Goal: Task Accomplishment & Management: Manage account settings

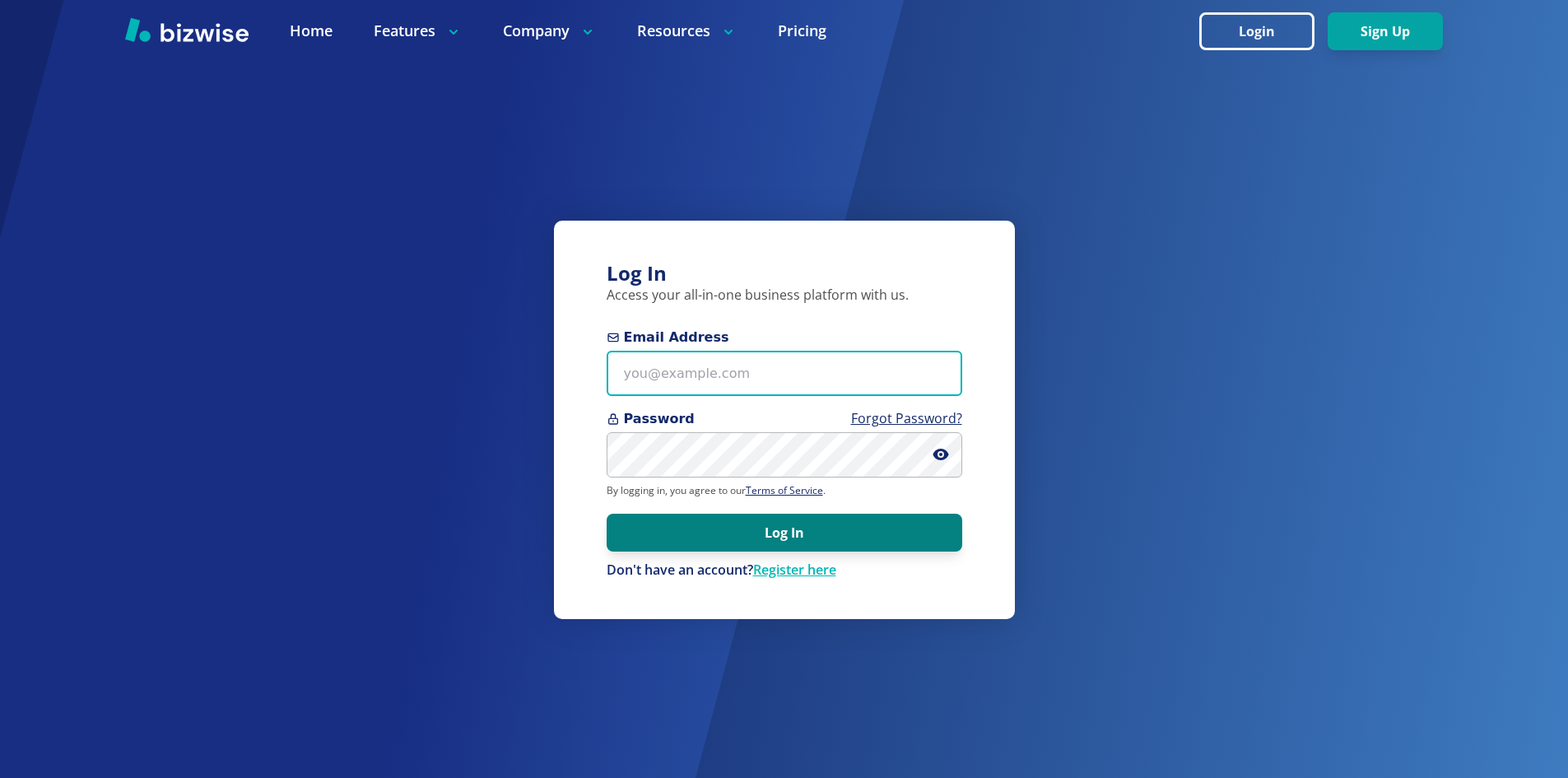
type input "[EMAIL_ADDRESS][DOMAIN_NAME]"
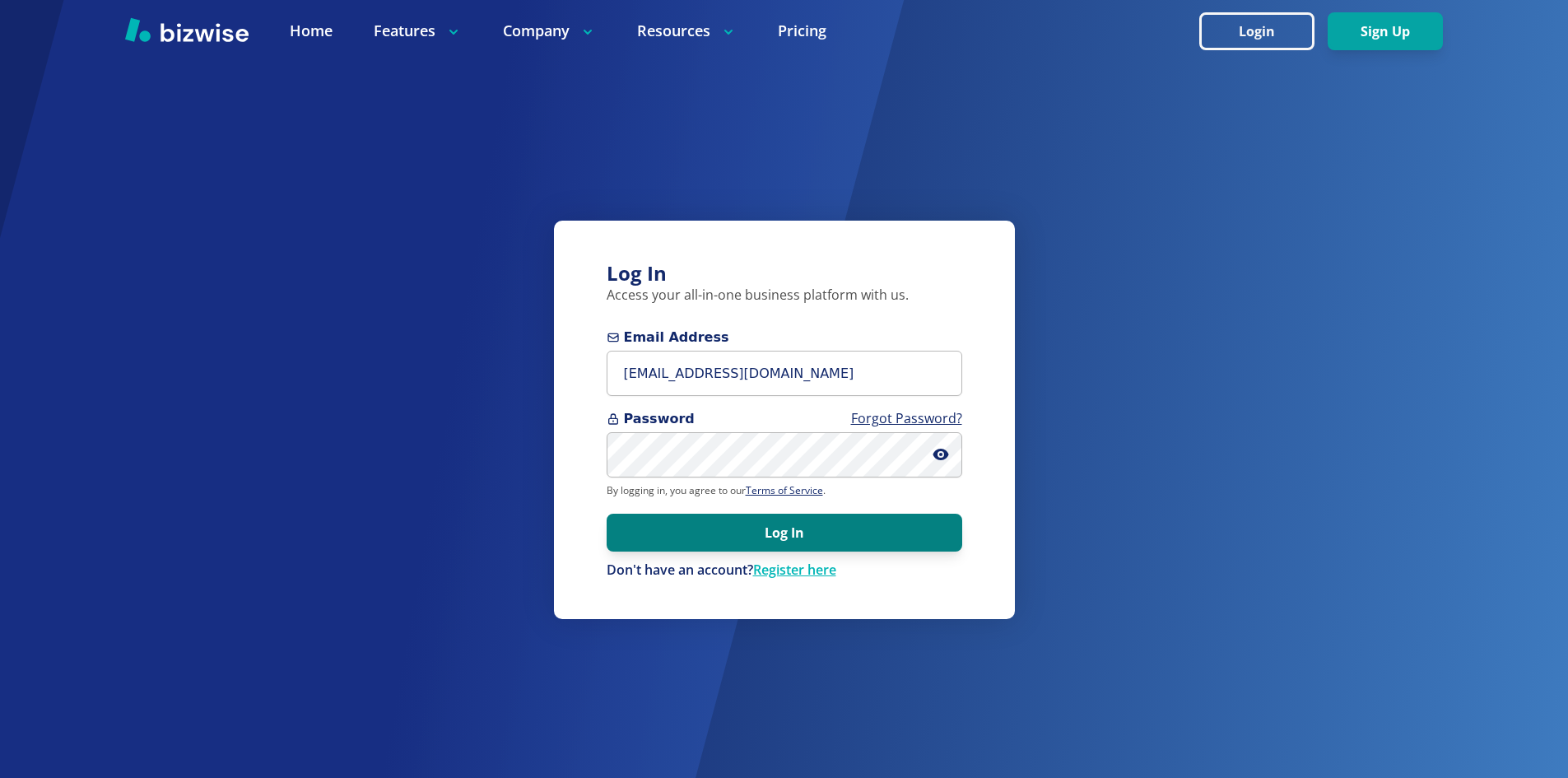
click at [853, 526] on button "Log In" at bounding box center [784, 533] width 356 height 38
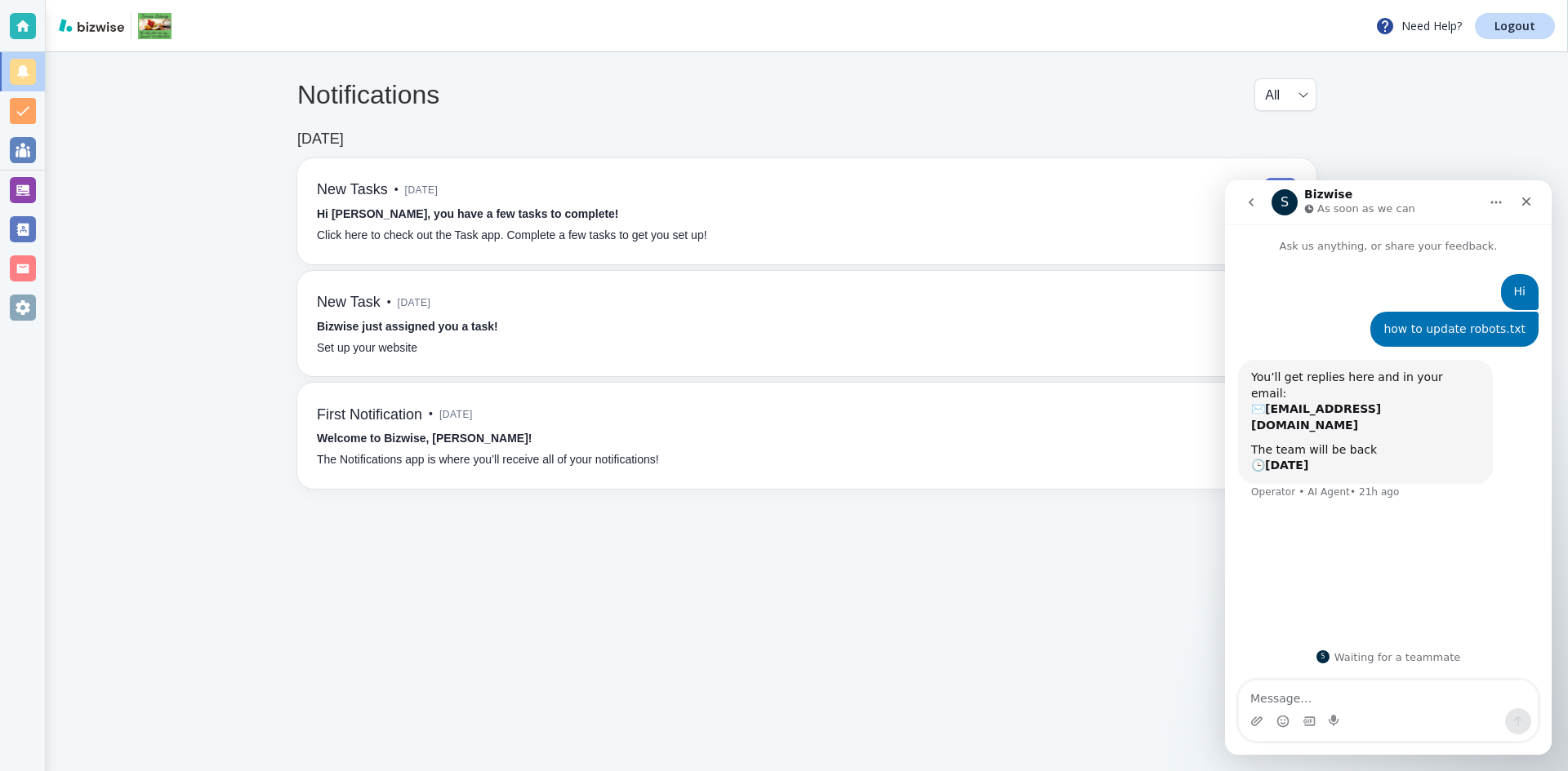
click at [807, 113] on div "Notifications All all ​" at bounding box center [806, 105] width 1019 height 52
click at [29, 189] on div at bounding box center [23, 190] width 26 height 26
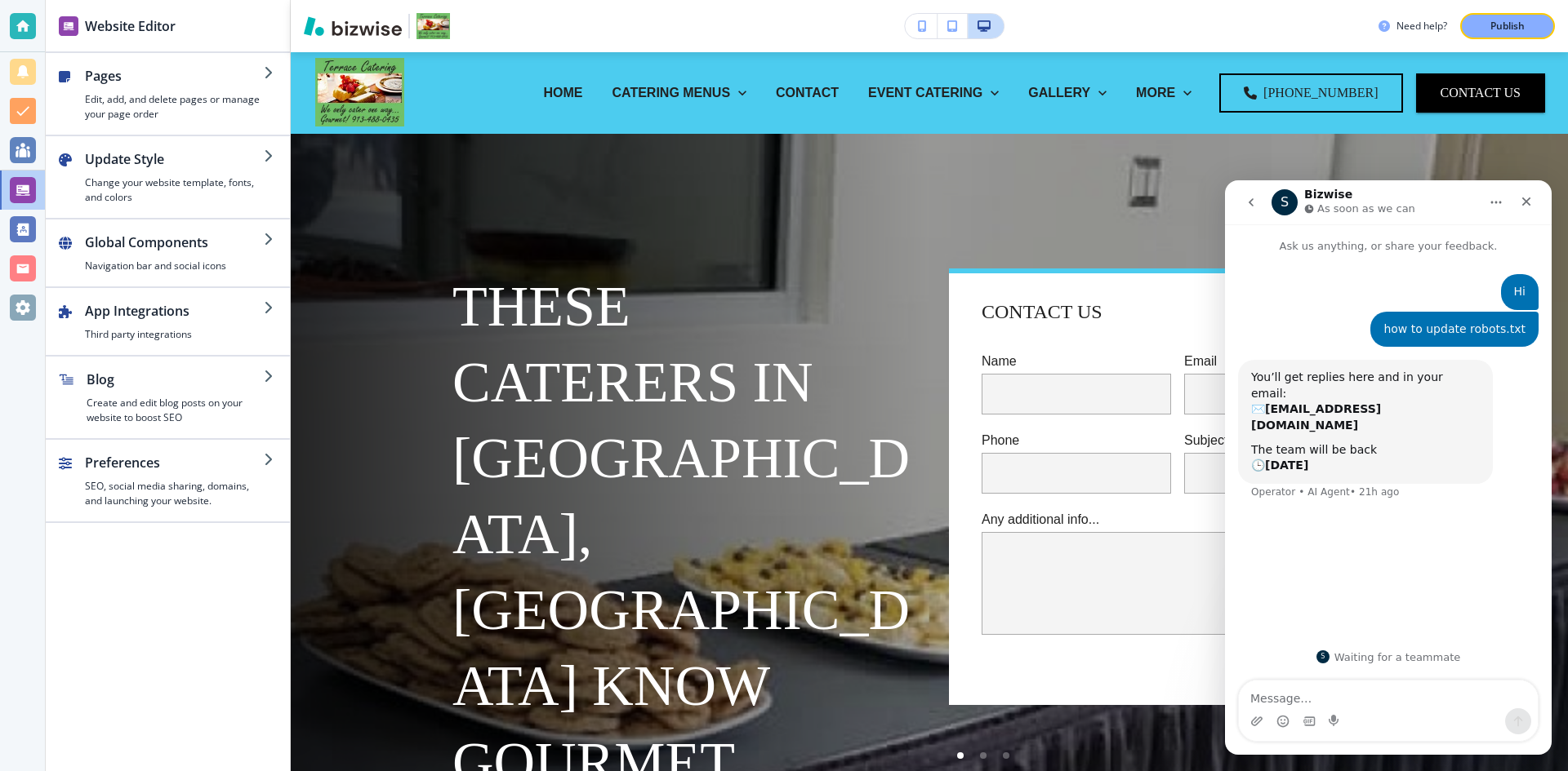
click at [1340, 708] on div "Intercom messenger" at bounding box center [1334, 721] width 13 height 26
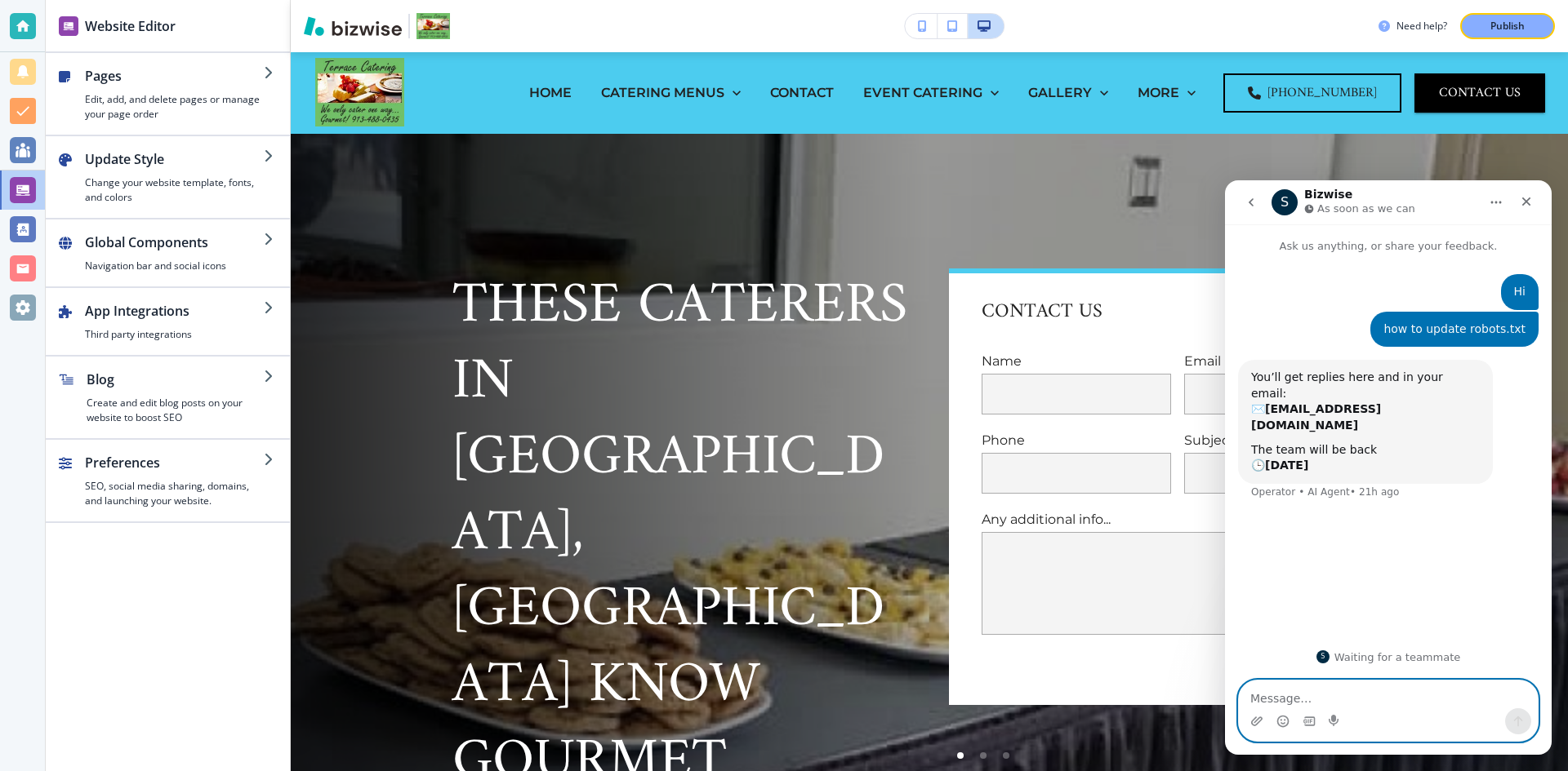
click at [1383, 692] on textarea "Message…" at bounding box center [1388, 694] width 299 height 28
type textarea "Hii"
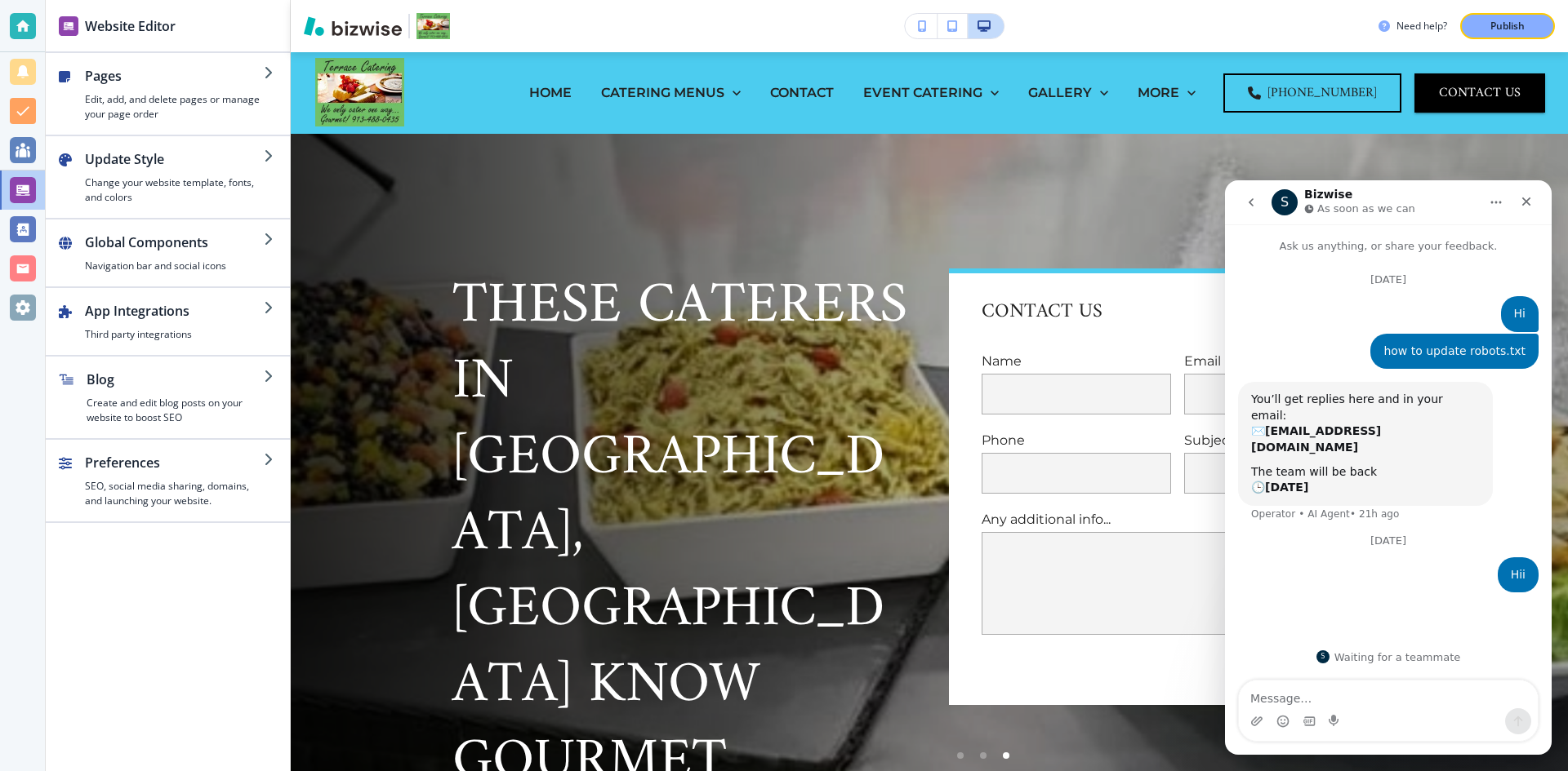
click at [1347, 710] on div "Intercom messenger" at bounding box center [1388, 721] width 299 height 26
click at [1401, 694] on textarea "Message…" at bounding box center [1388, 694] width 299 height 28
type textarea "??"
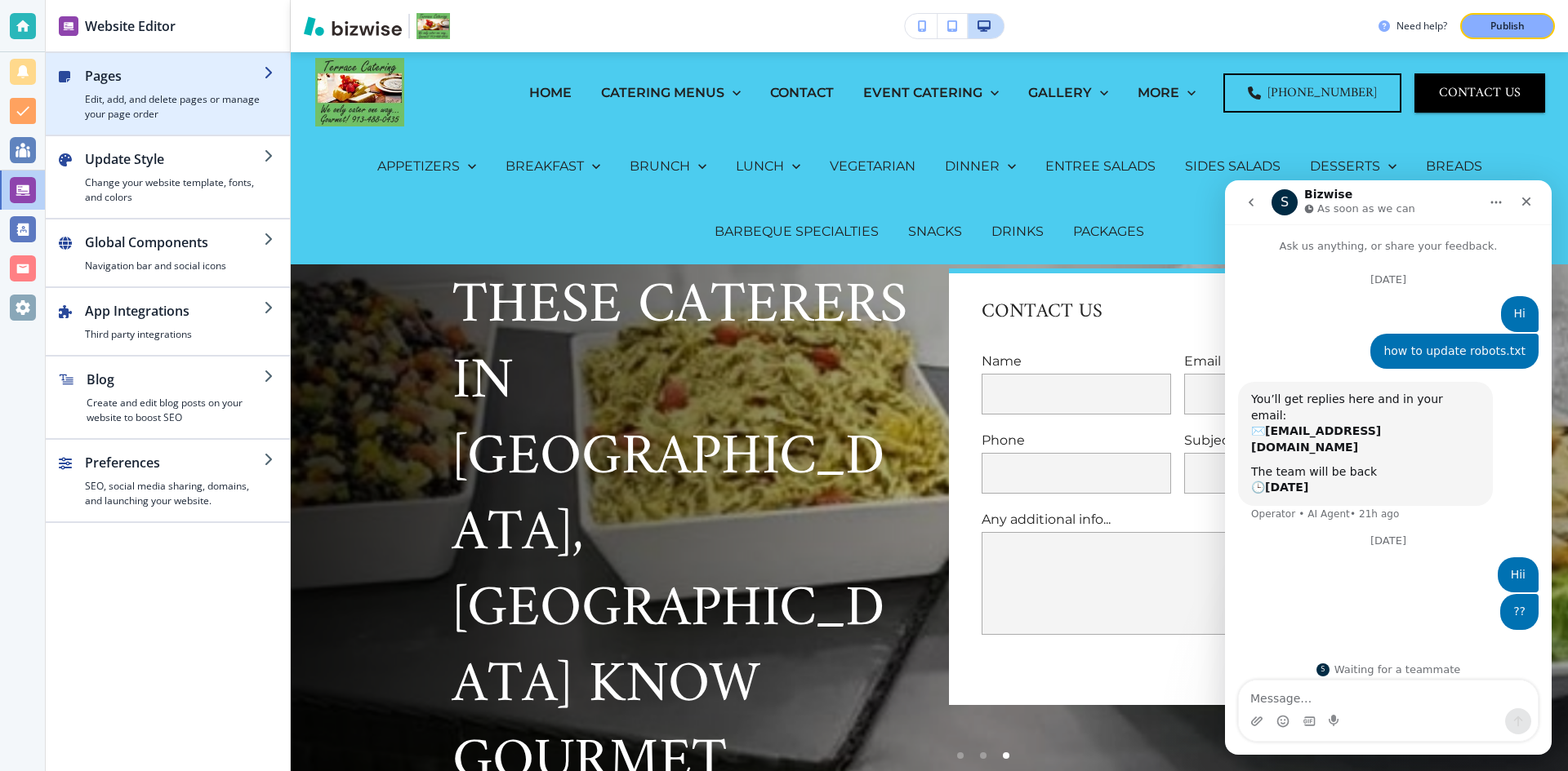
click at [200, 102] on h4 "Edit, add, and delete pages or manage your page order" at bounding box center [173, 107] width 179 height 30
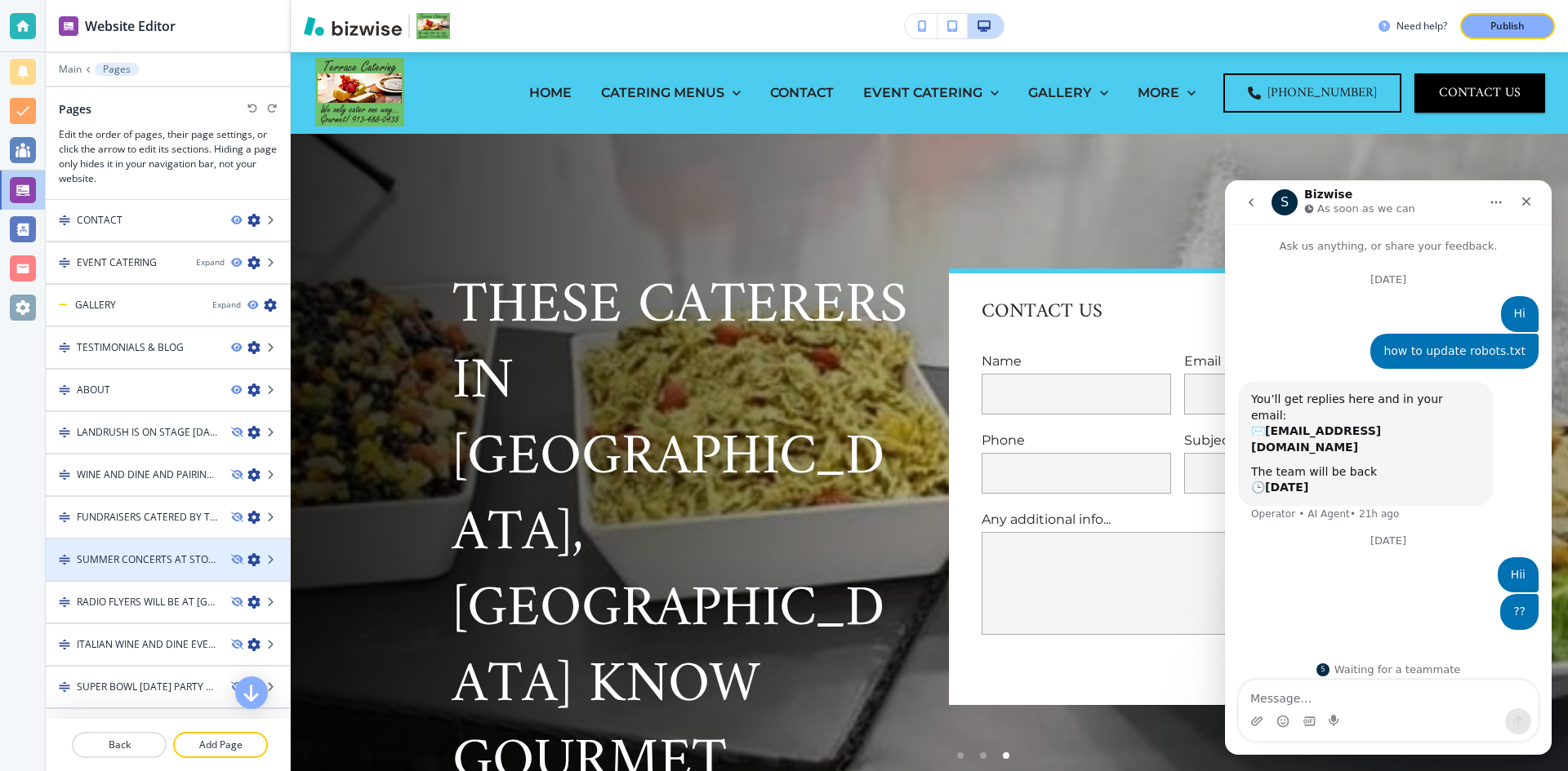
scroll to position [203, 0]
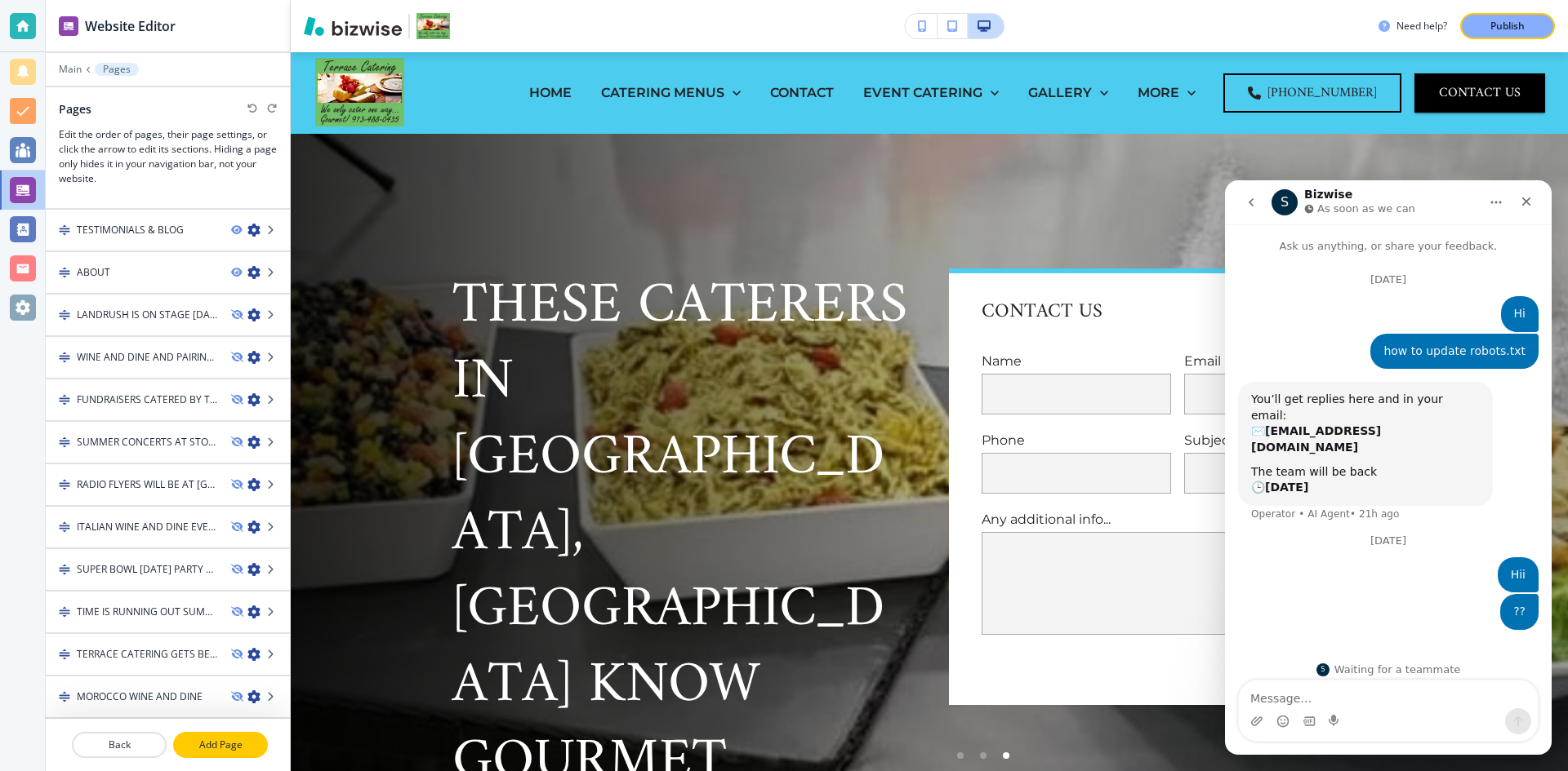
click at [236, 739] on p "Add Page" at bounding box center [220, 745] width 92 height 15
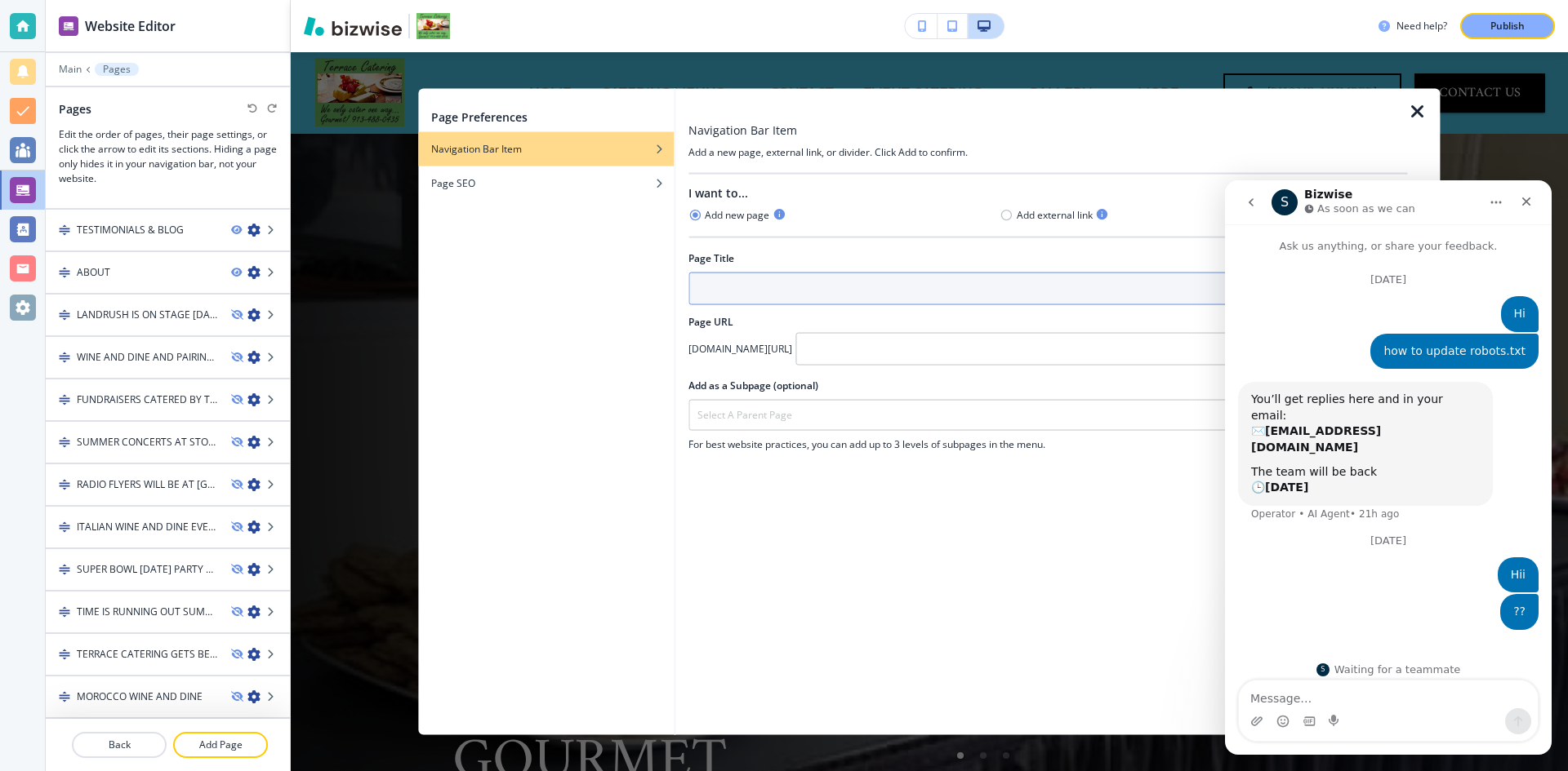
click at [731, 283] on input "text" at bounding box center [1048, 287] width 718 height 32
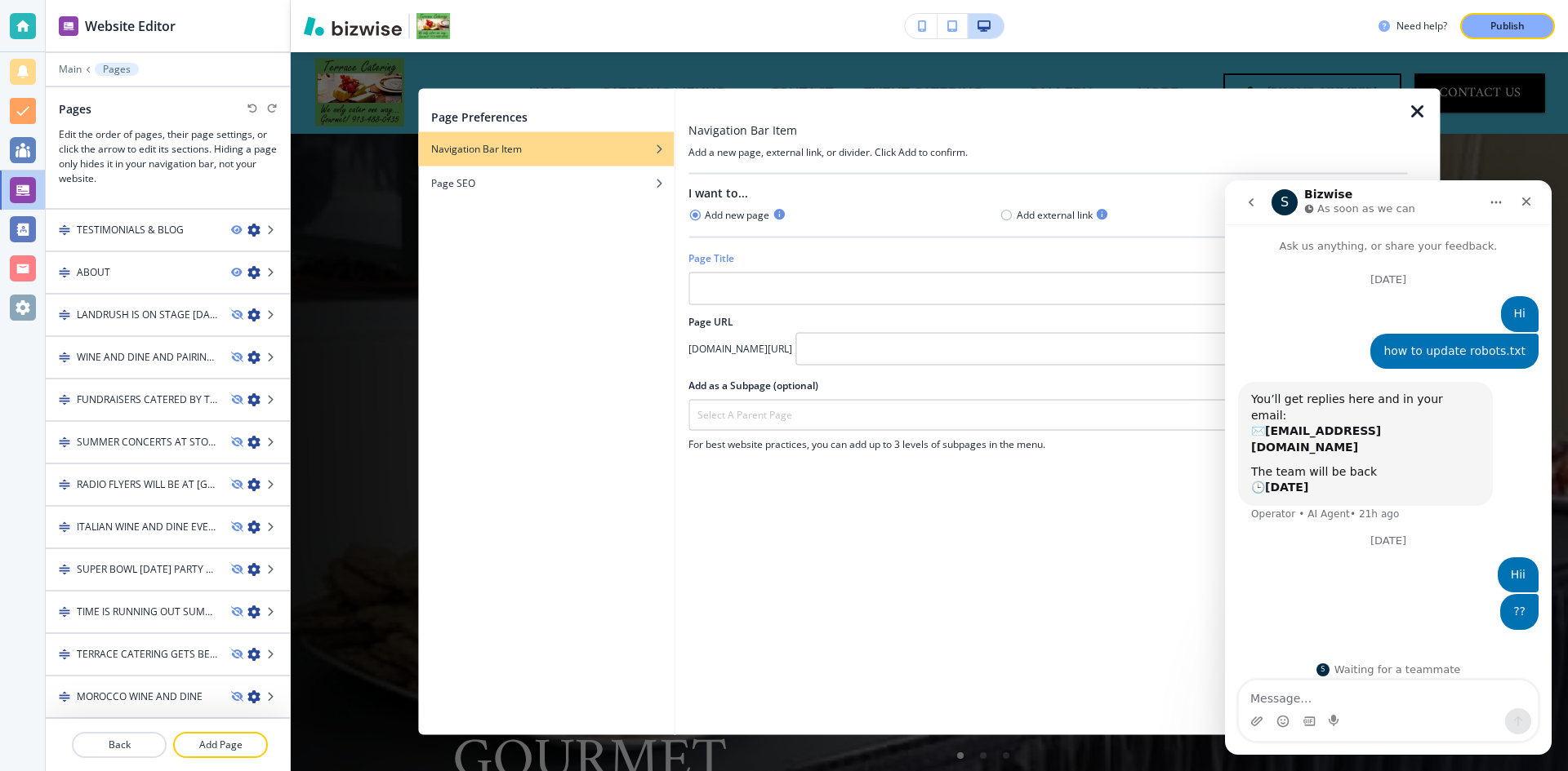
click at [1413, 111] on icon "button" at bounding box center [1417, 111] width 19 height 19
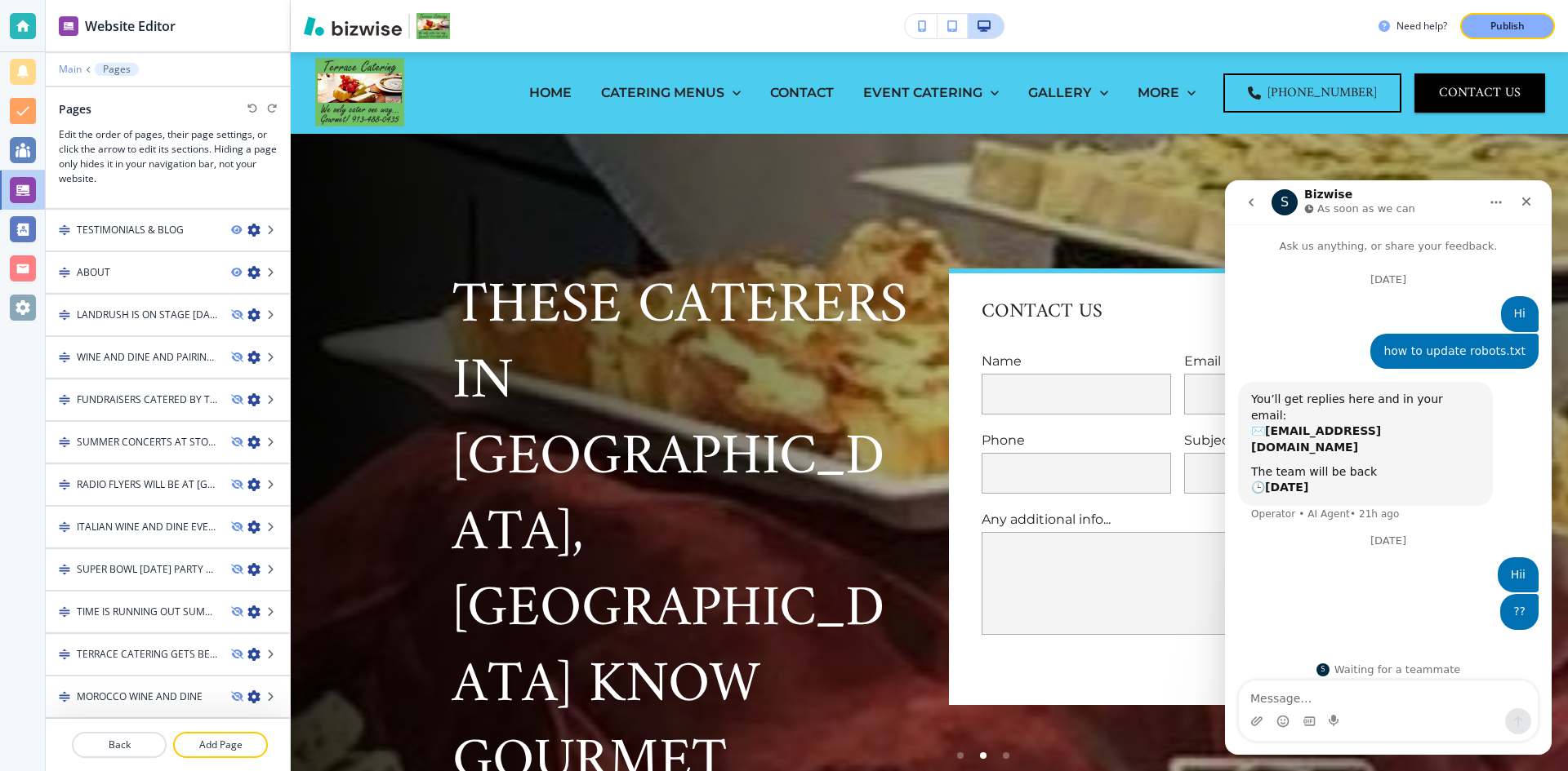
click at [69, 71] on p "Main" at bounding box center [70, 69] width 23 height 11
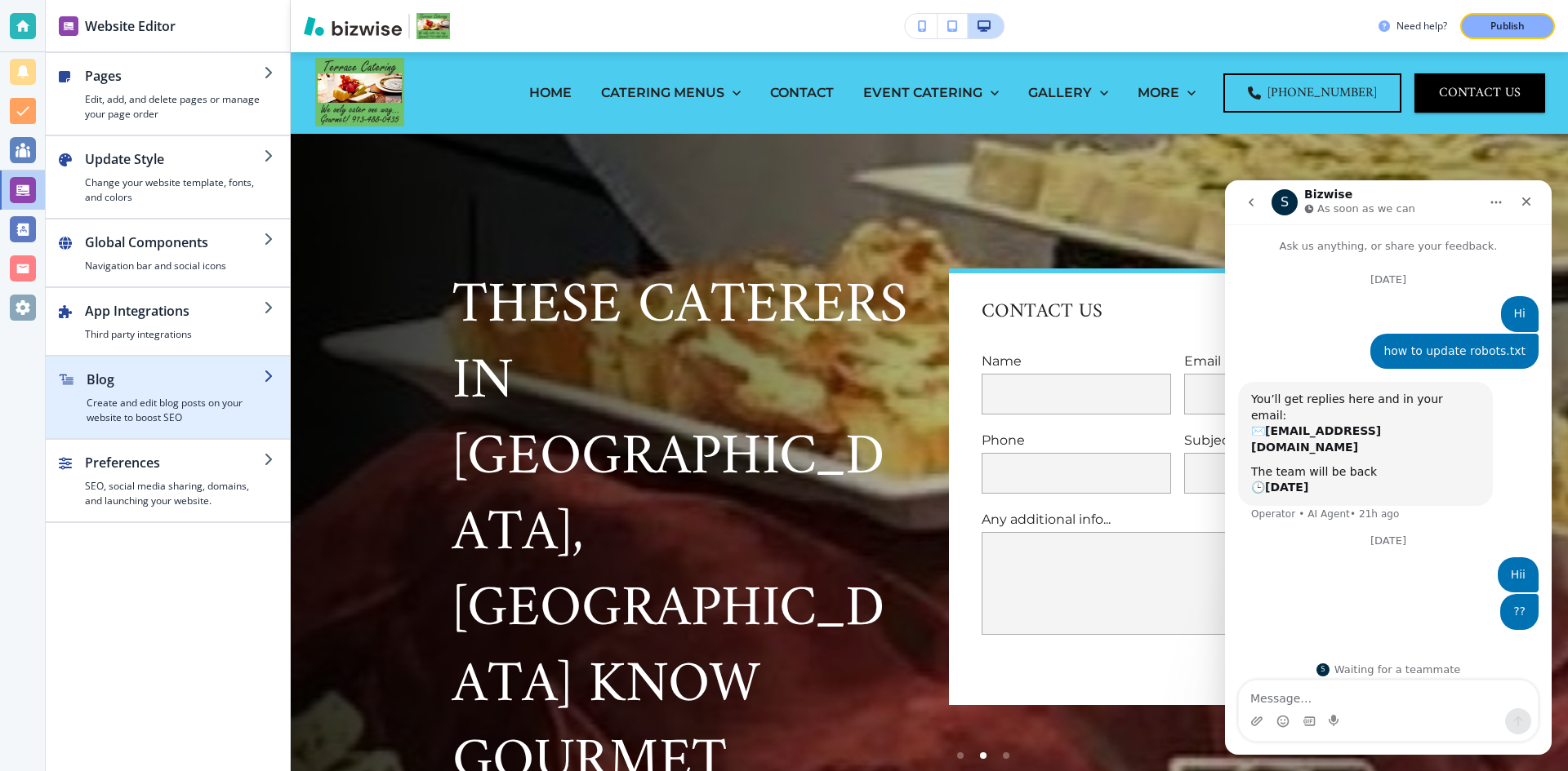
click at [180, 389] on div "button" at bounding box center [174, 392] width 177 height 6
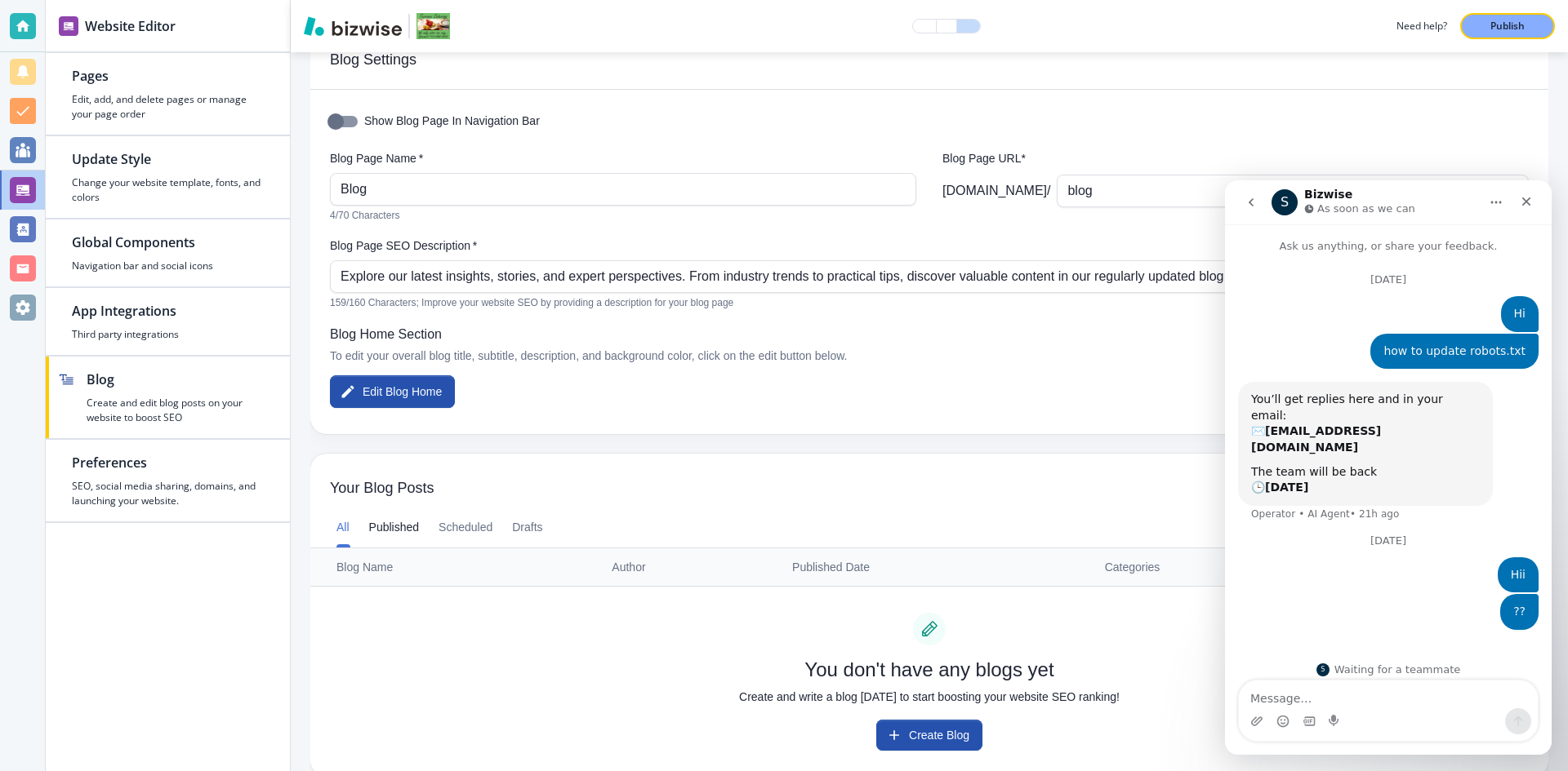
scroll to position [71, 0]
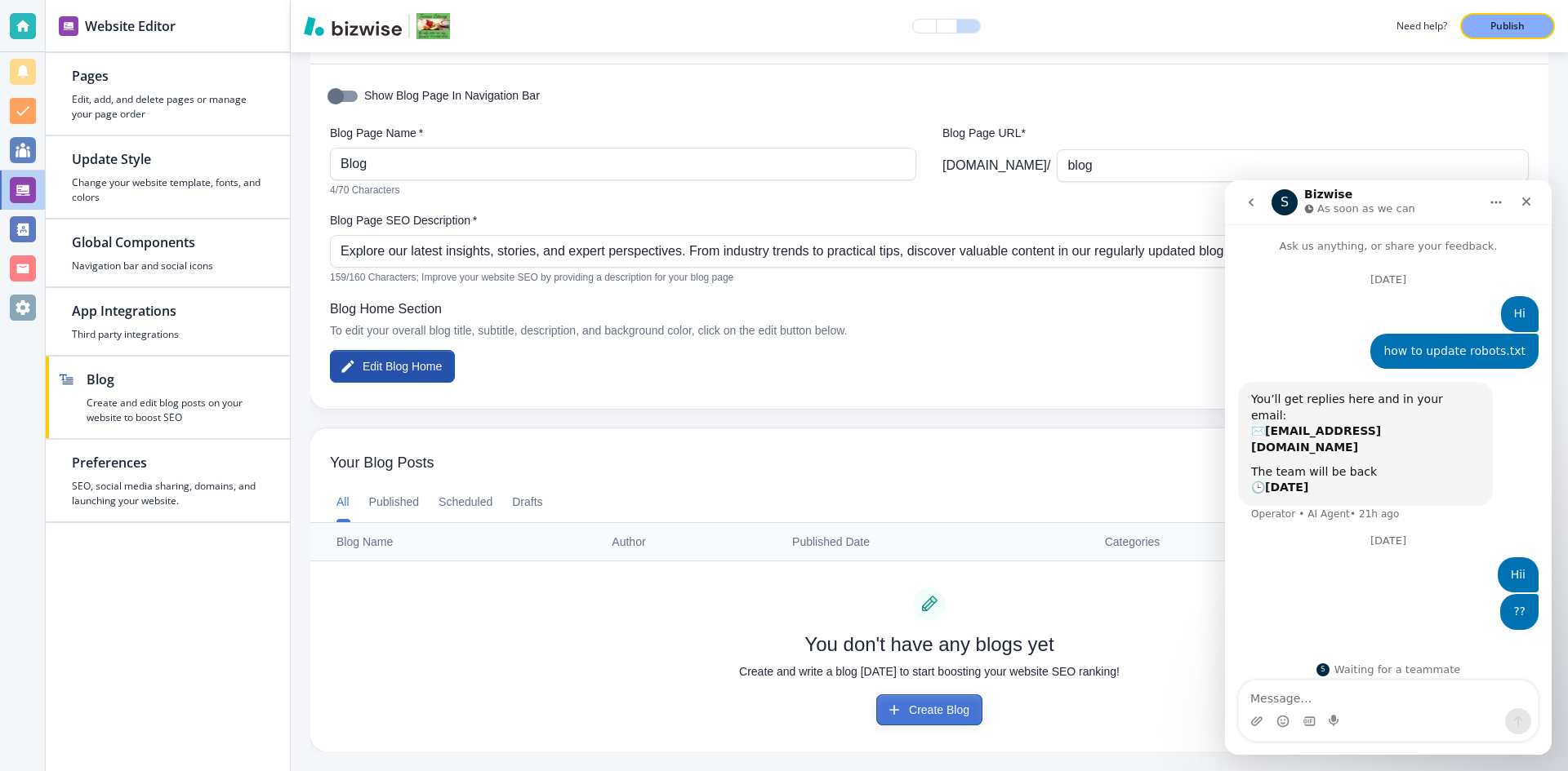
click at [923, 719] on button "Create Blog" at bounding box center [929, 710] width 106 height 31
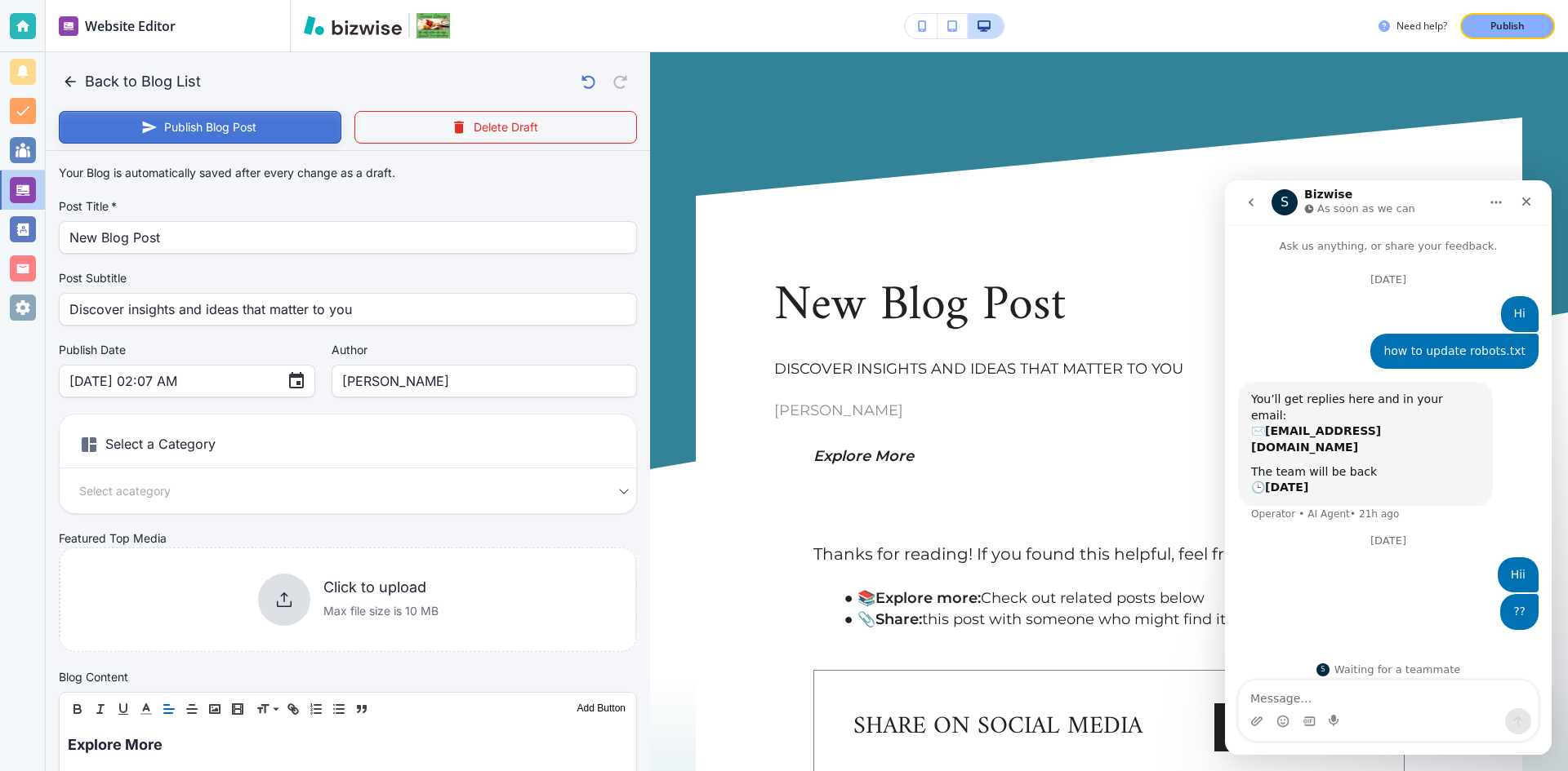
click at [135, 124] on button "Publish Blog Post" at bounding box center [200, 126] width 282 height 32
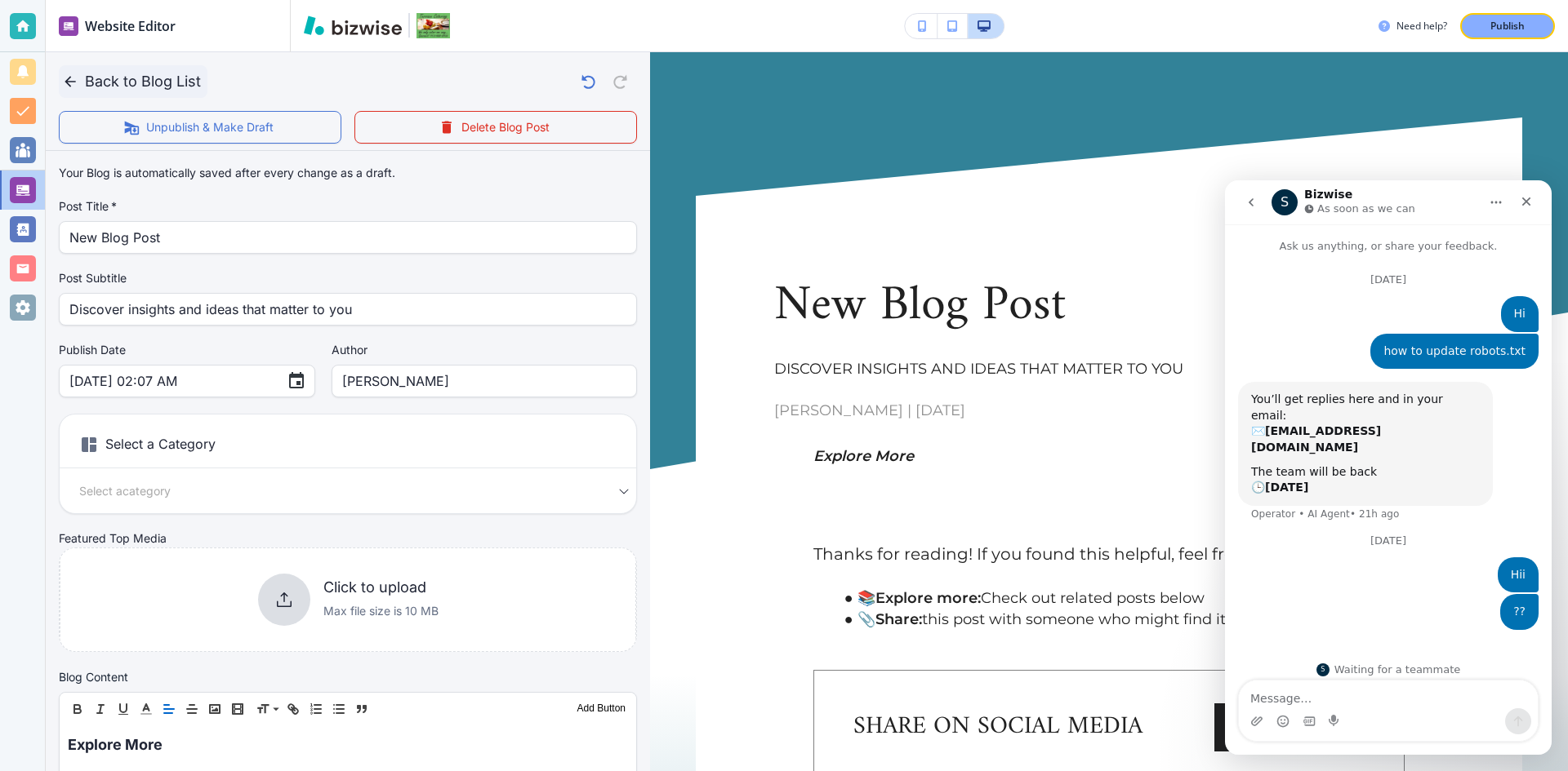
click at [69, 84] on icon "button" at bounding box center [70, 81] width 10 height 10
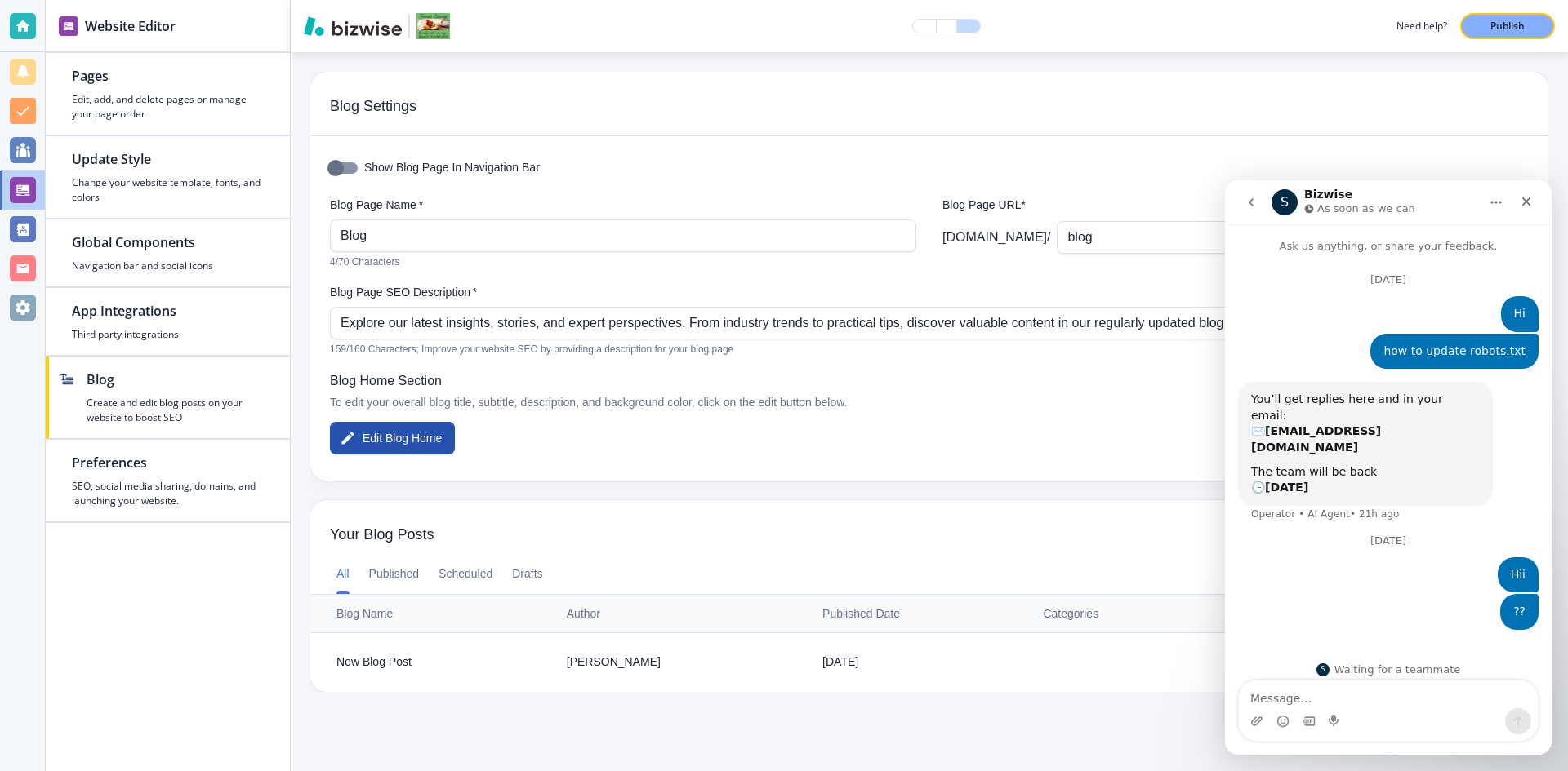
click at [1488, 203] on button "Home" at bounding box center [1496, 203] width 31 height 31
click at [1490, 197] on icon "Home" at bounding box center [1496, 202] width 13 height 13
click at [1447, 242] on div "Expand window" at bounding box center [1453, 244] width 116 height 17
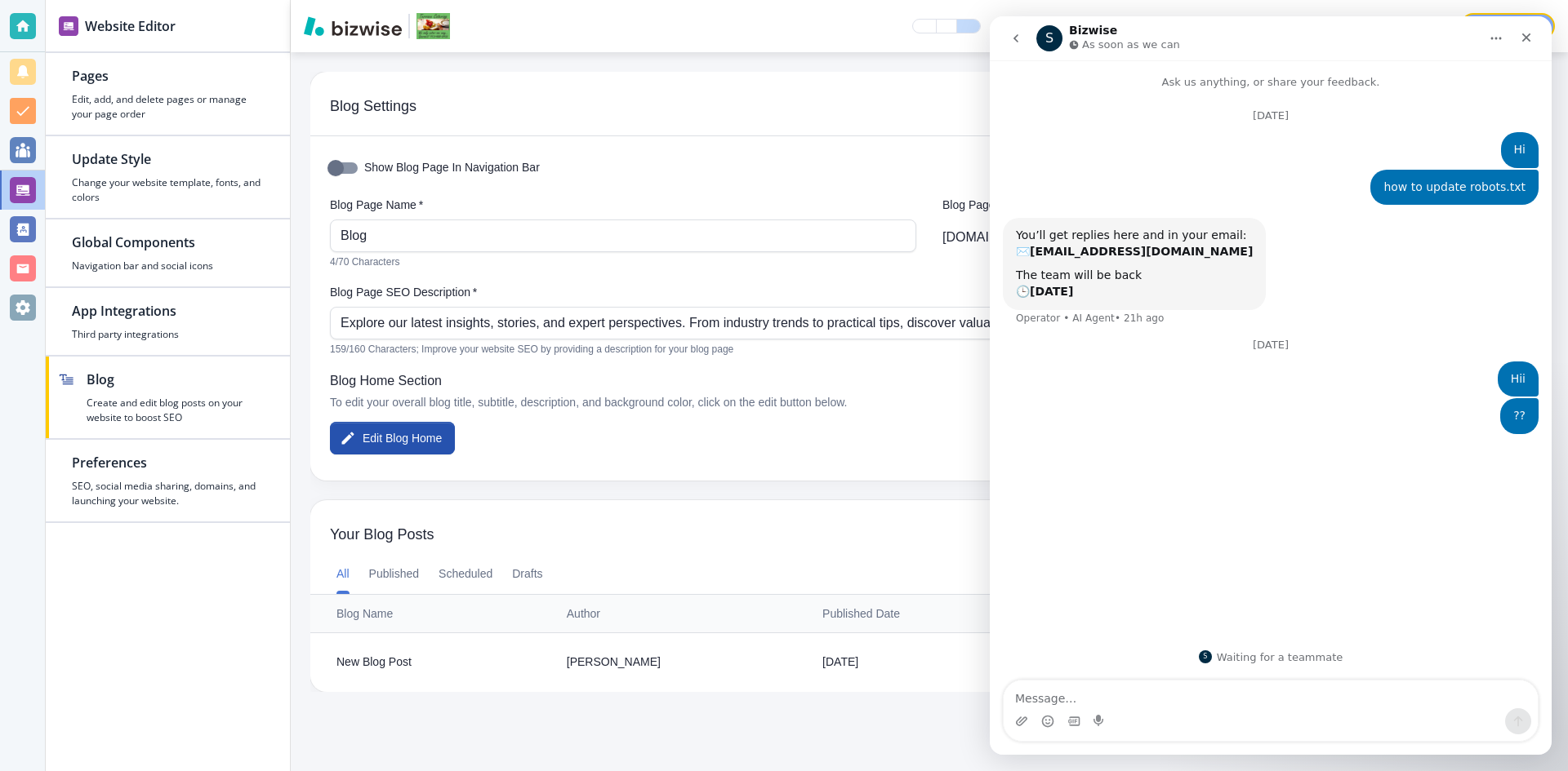
click at [1490, 36] on icon "Home" at bounding box center [1496, 38] width 13 height 13
drag, startPoint x: 1447, startPoint y: 78, endPoint x: 2467, endPoint y: 89, distance: 1020.1
click at [1447, 78] on div "Collapse window" at bounding box center [1453, 79] width 116 height 17
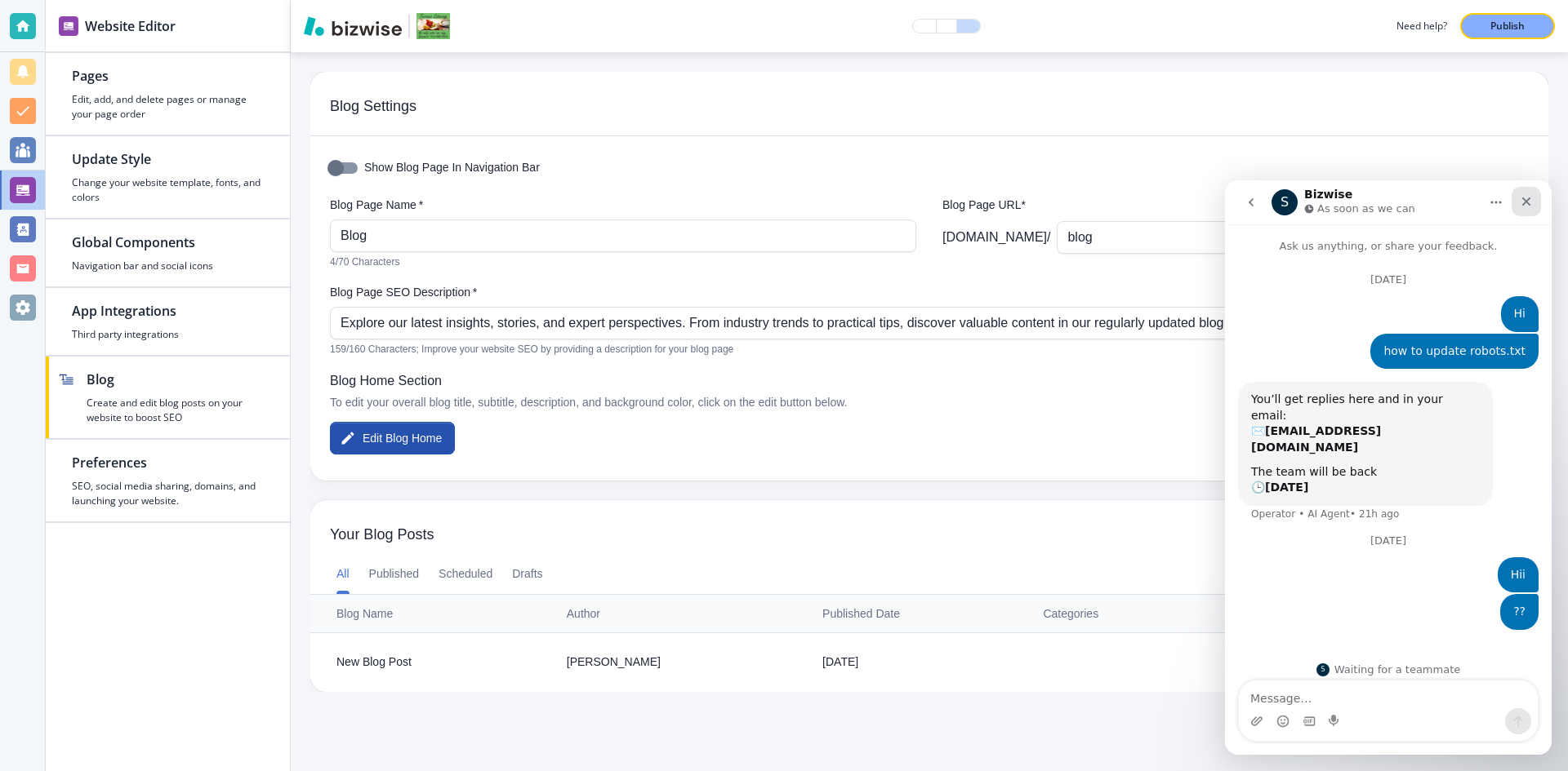
click at [1534, 195] on div "Close" at bounding box center [1526, 202] width 30 height 30
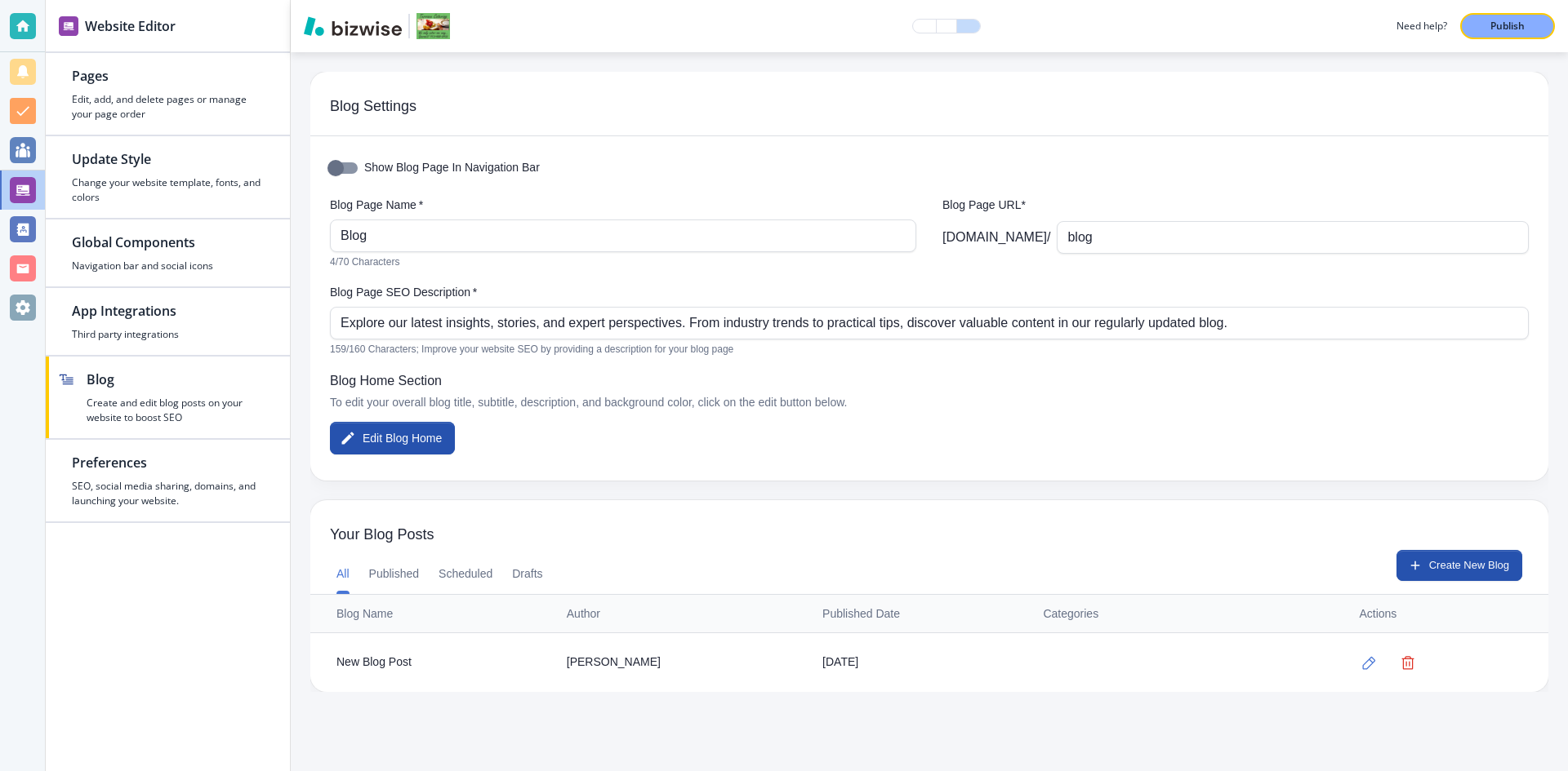
scroll to position [0, 0]
drag, startPoint x: 940, startPoint y: 237, endPoint x: 1111, endPoint y: 236, distance: 171.0
click at [1111, 236] on div "Blog Page Name   * Blog Blog Page Name   * 4/70 Characters Blog Page URL* terra…" at bounding box center [928, 233] width 1198 height 74
click at [1130, 235] on input "blog" at bounding box center [1292, 238] width 451 height 31
drag, startPoint x: 1137, startPoint y: 235, endPoint x: 1061, endPoint y: 235, distance: 76.0
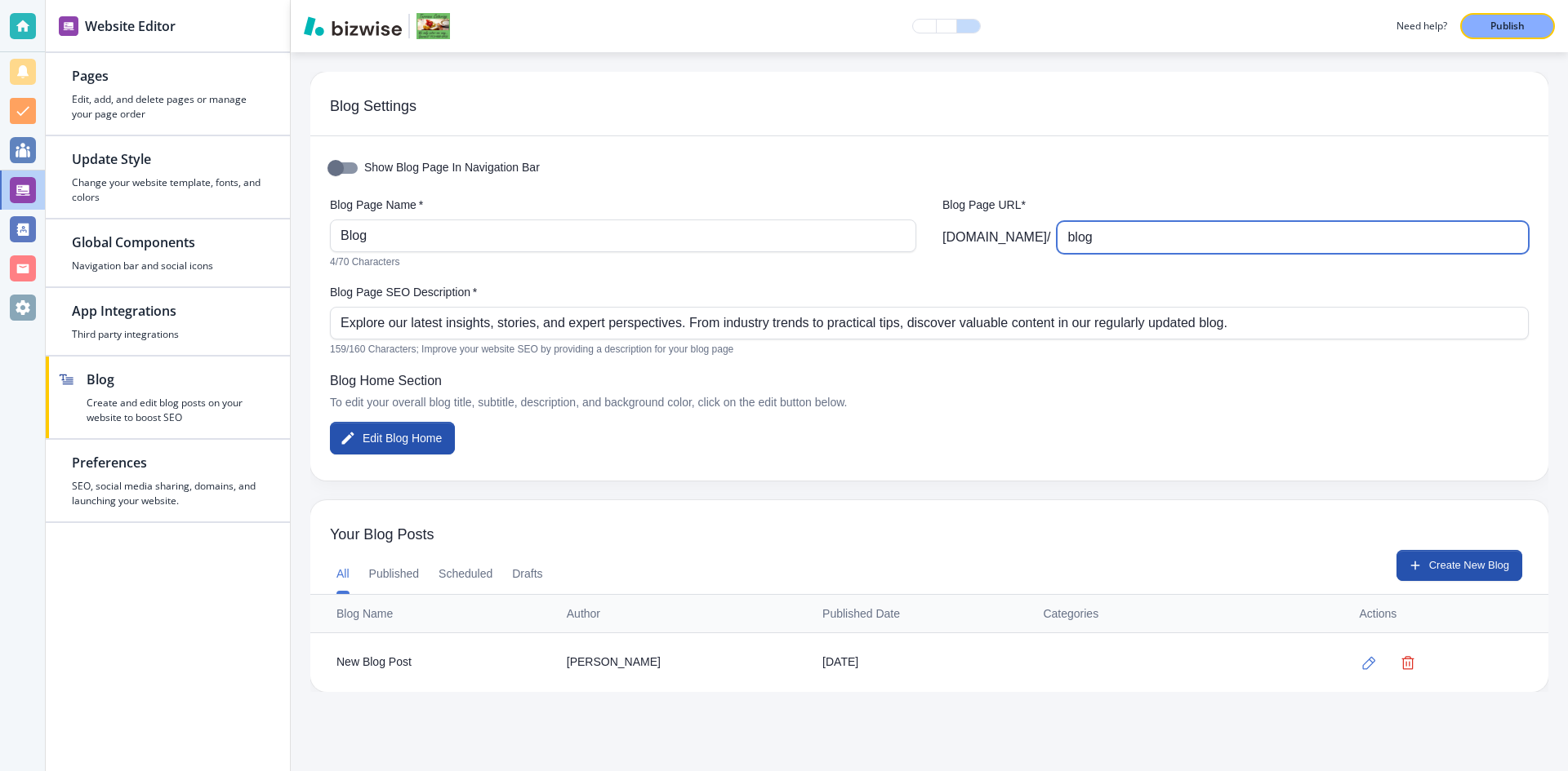
click at [1061, 235] on div "terracecatering.com / blog ​" at bounding box center [1235, 237] width 587 height 32
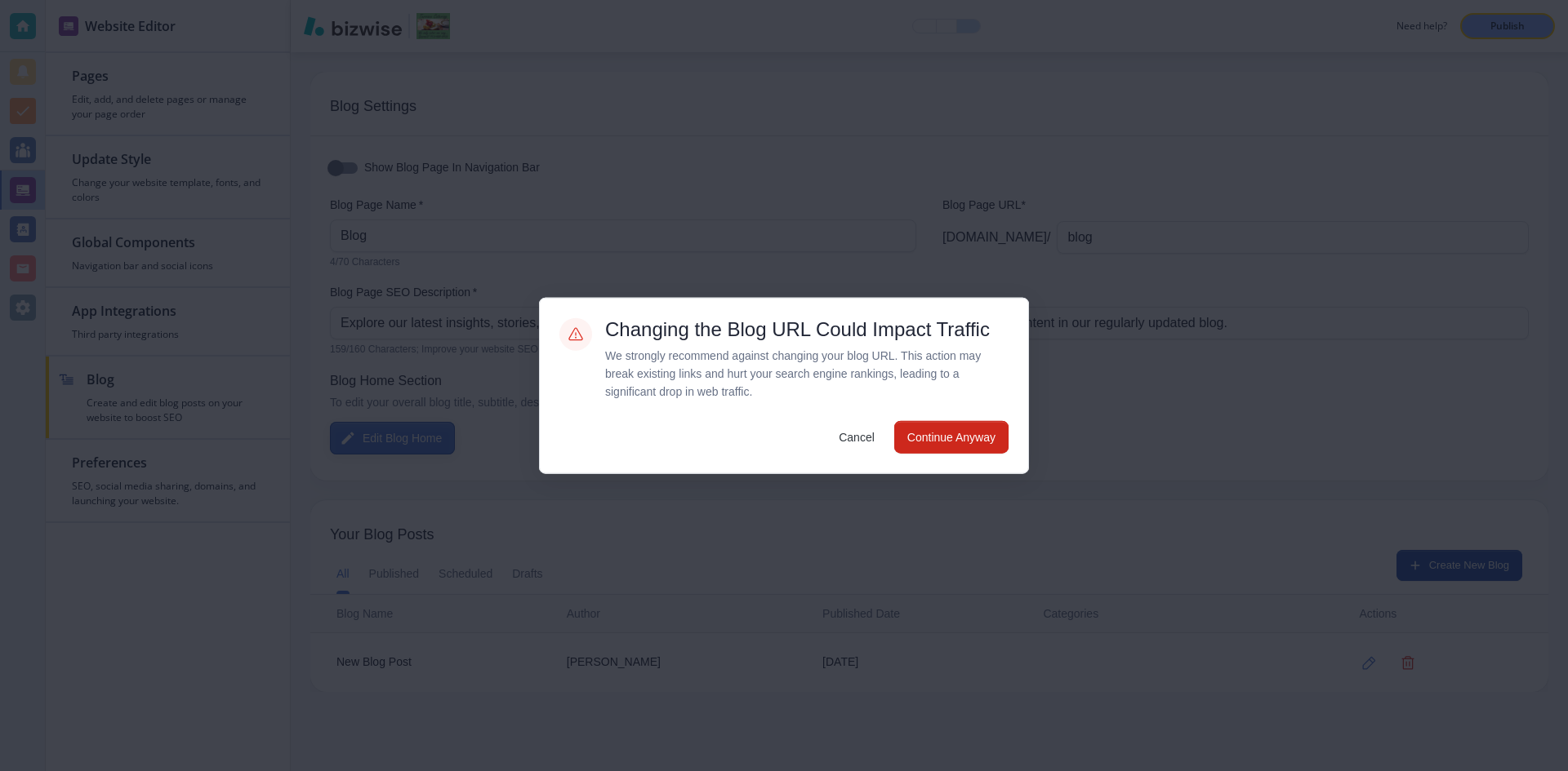
click at [390, 0] on body "Website Editor Pages Edit, add, and delete pages or manage your page order Upda…" at bounding box center [784, 0] width 1568 height 0
click at [956, 443] on button "Continue Anyway" at bounding box center [951, 436] width 114 height 32
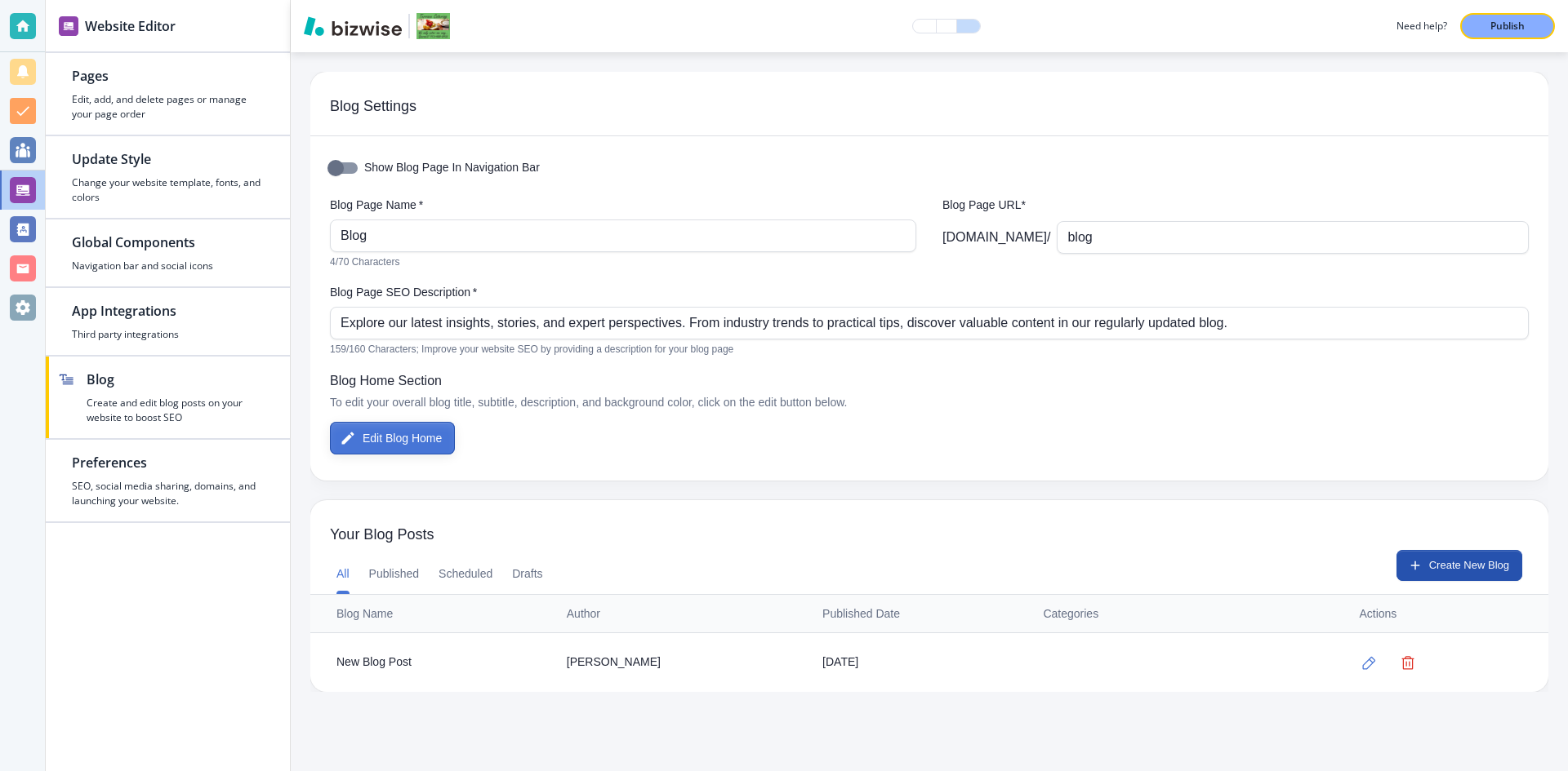
click at [368, 441] on button "Edit Blog Home" at bounding box center [391, 437] width 125 height 32
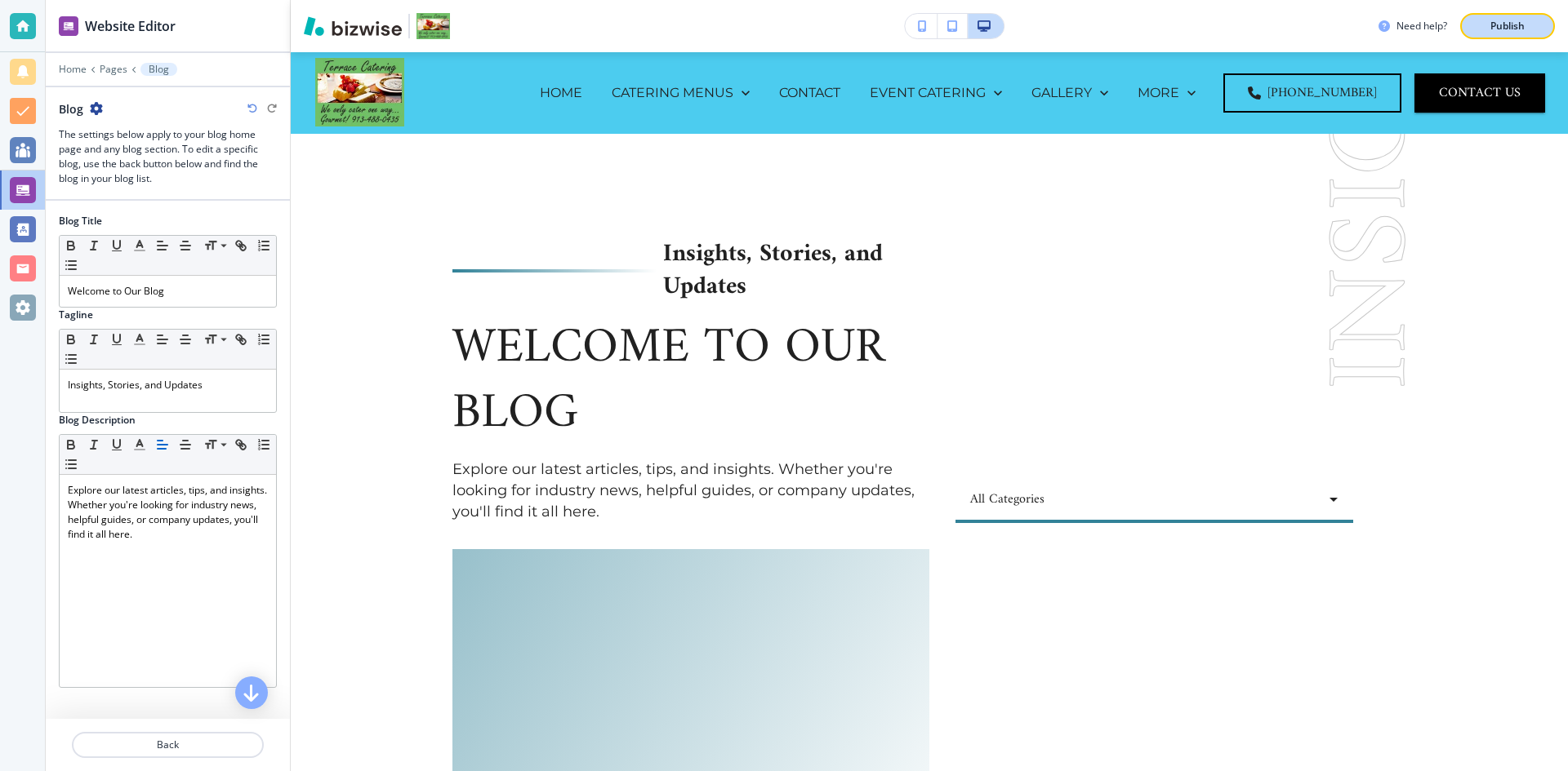
click at [1513, 24] on p "Publish" at bounding box center [1507, 26] width 34 height 15
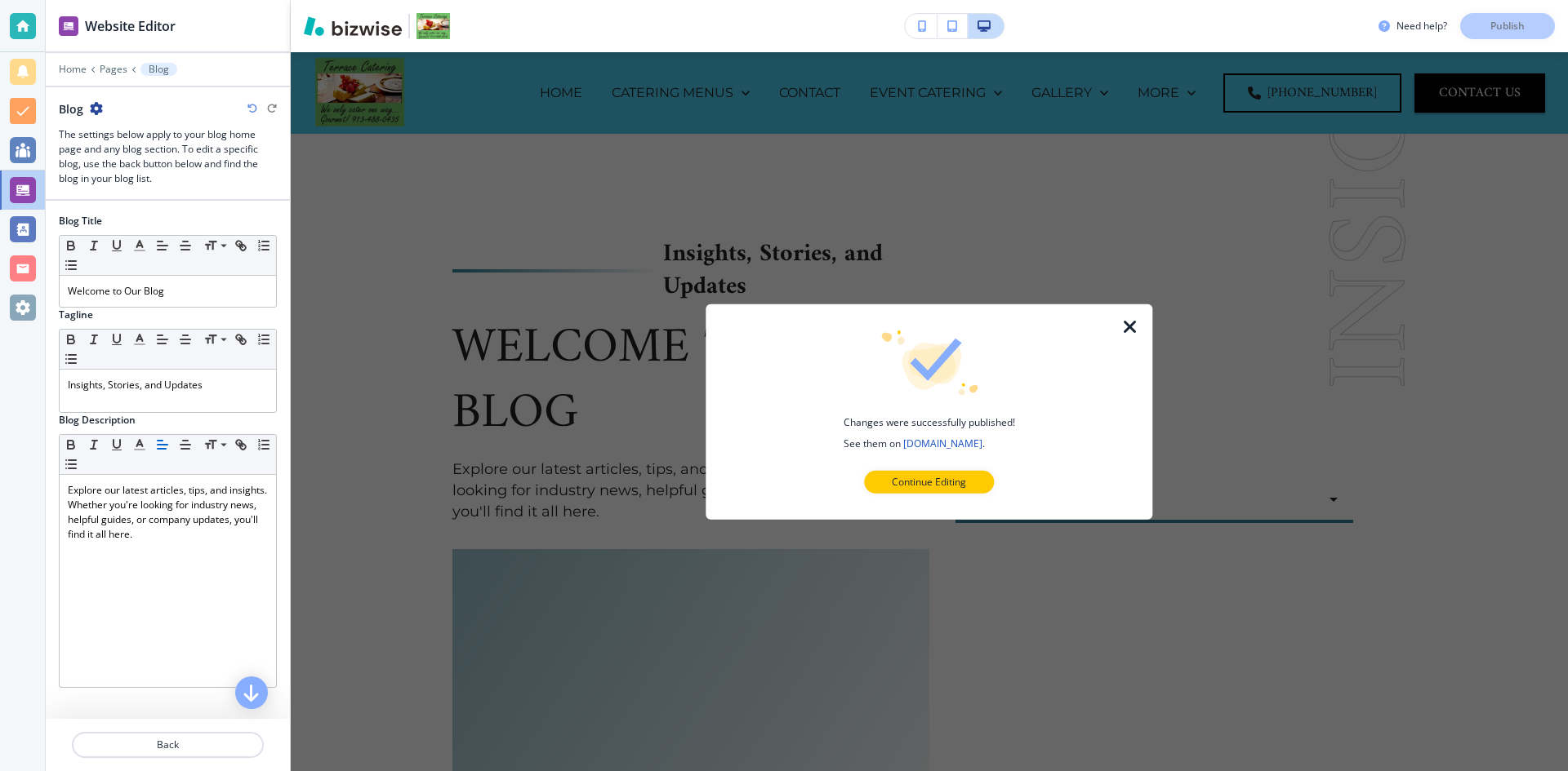
click at [1128, 323] on icon "button" at bounding box center [1130, 326] width 19 height 19
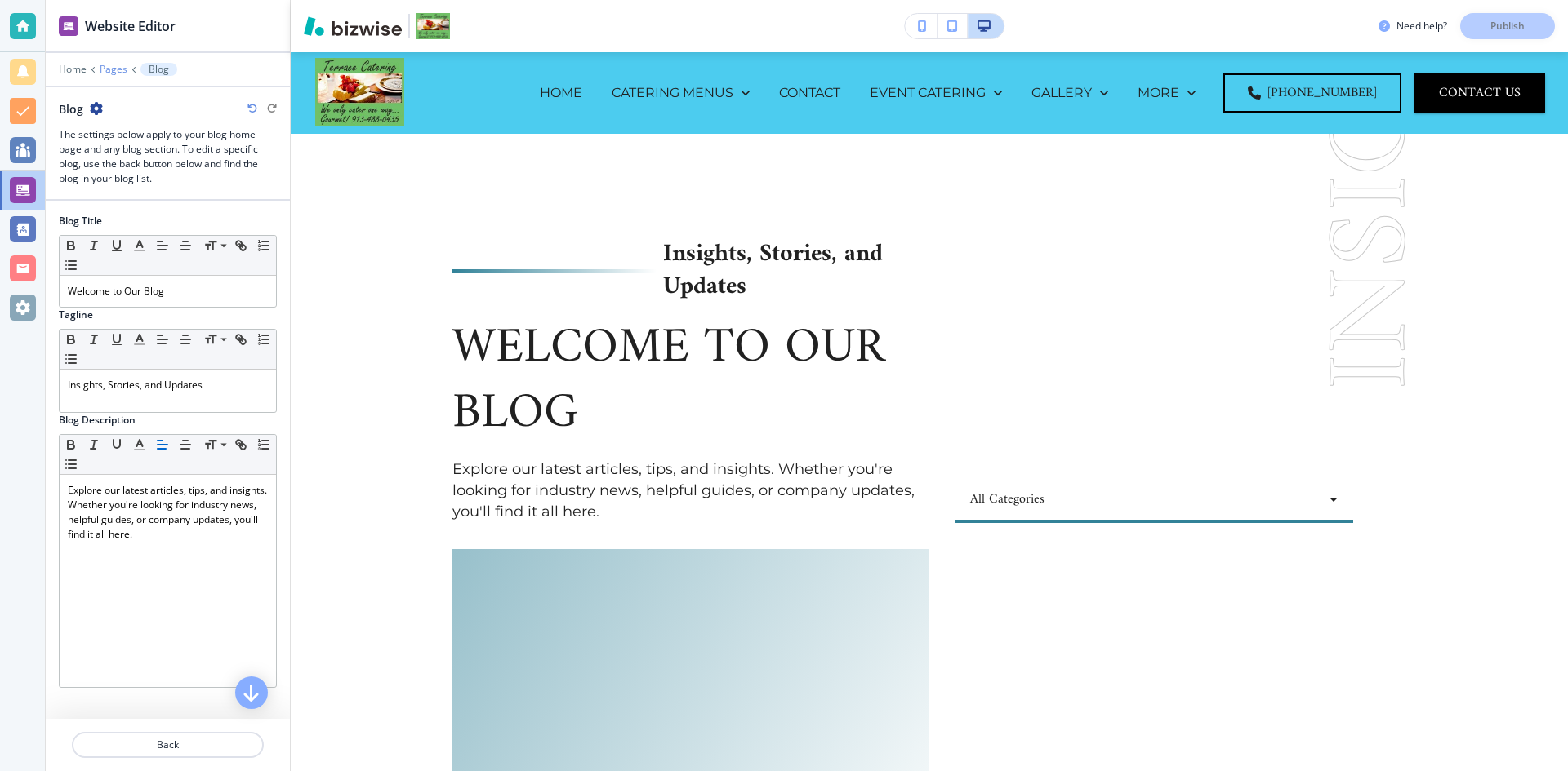
click at [112, 71] on p "Pages" at bounding box center [113, 69] width 28 height 11
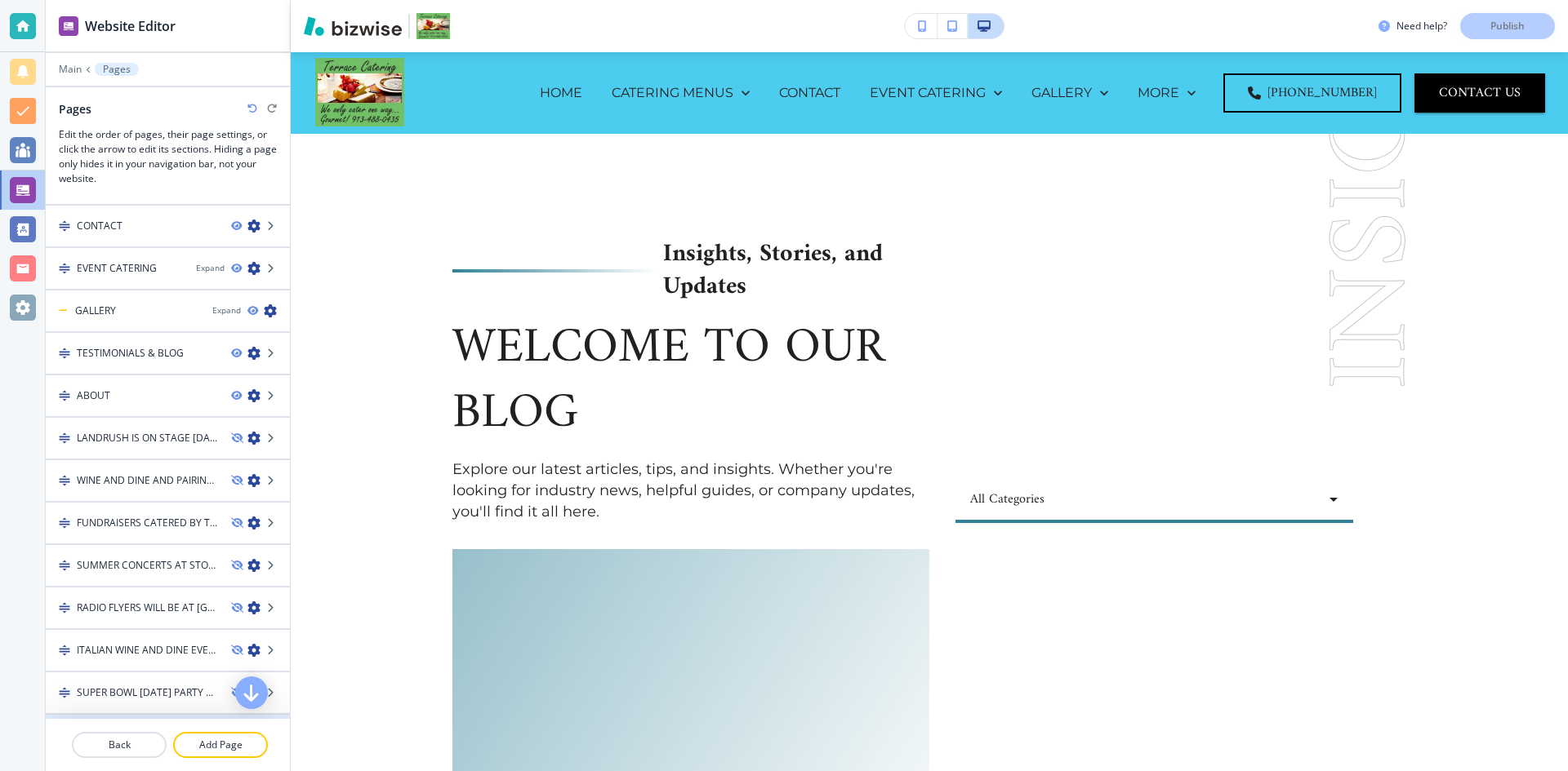
scroll to position [246, 0]
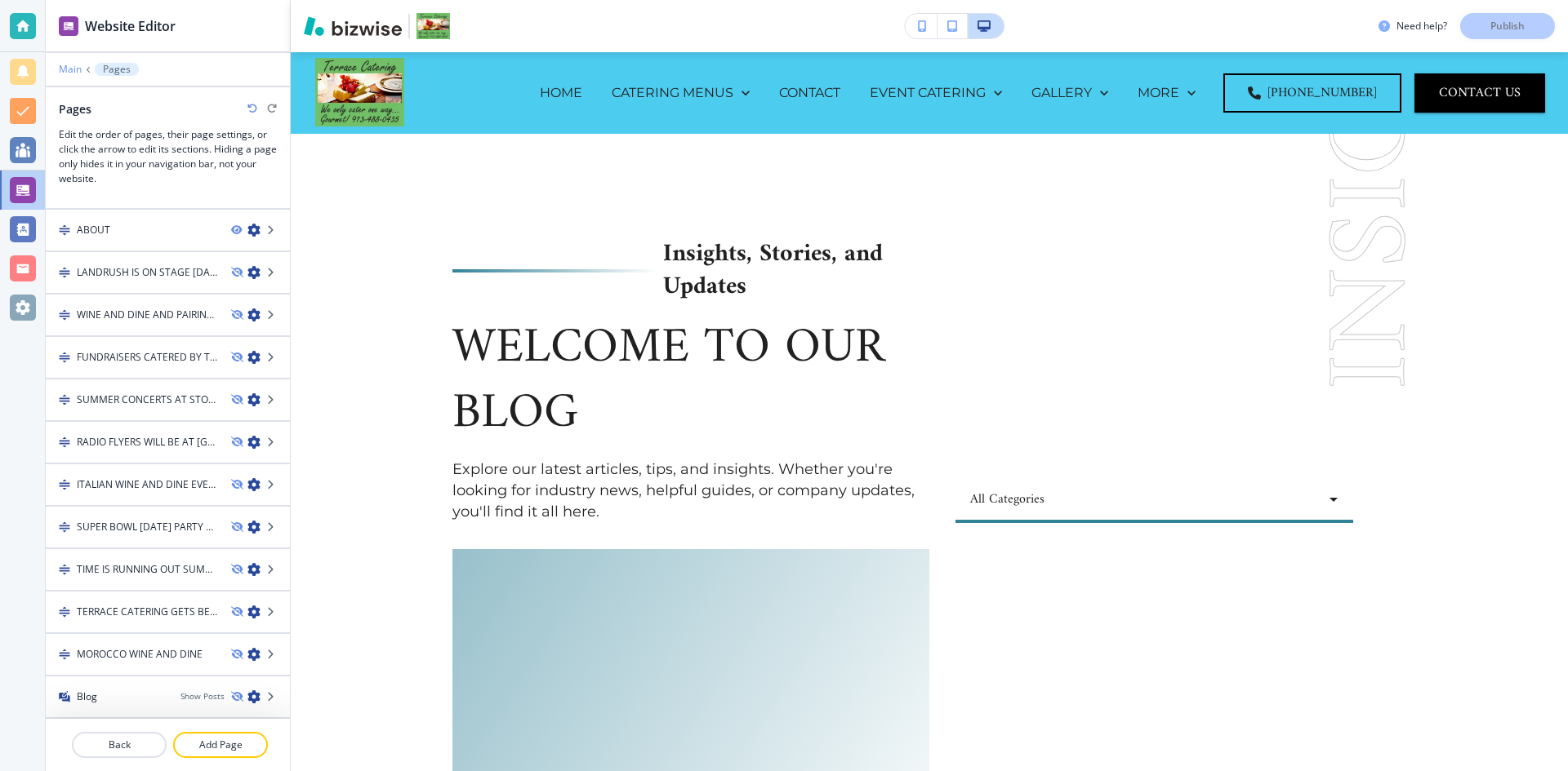
click at [71, 71] on p "Main" at bounding box center [70, 69] width 23 height 11
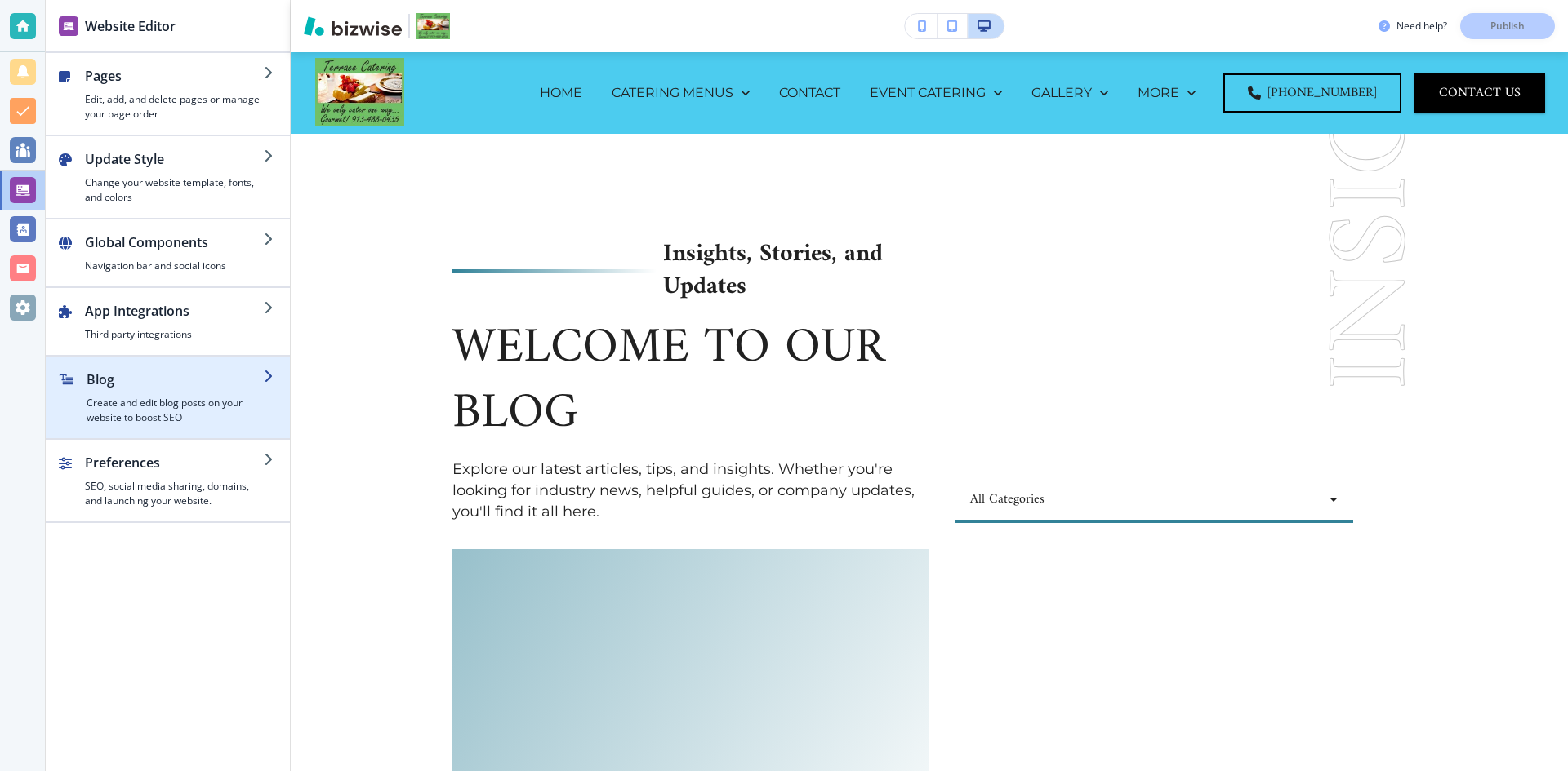
click at [153, 388] on h2 "Blog" at bounding box center [174, 379] width 177 height 19
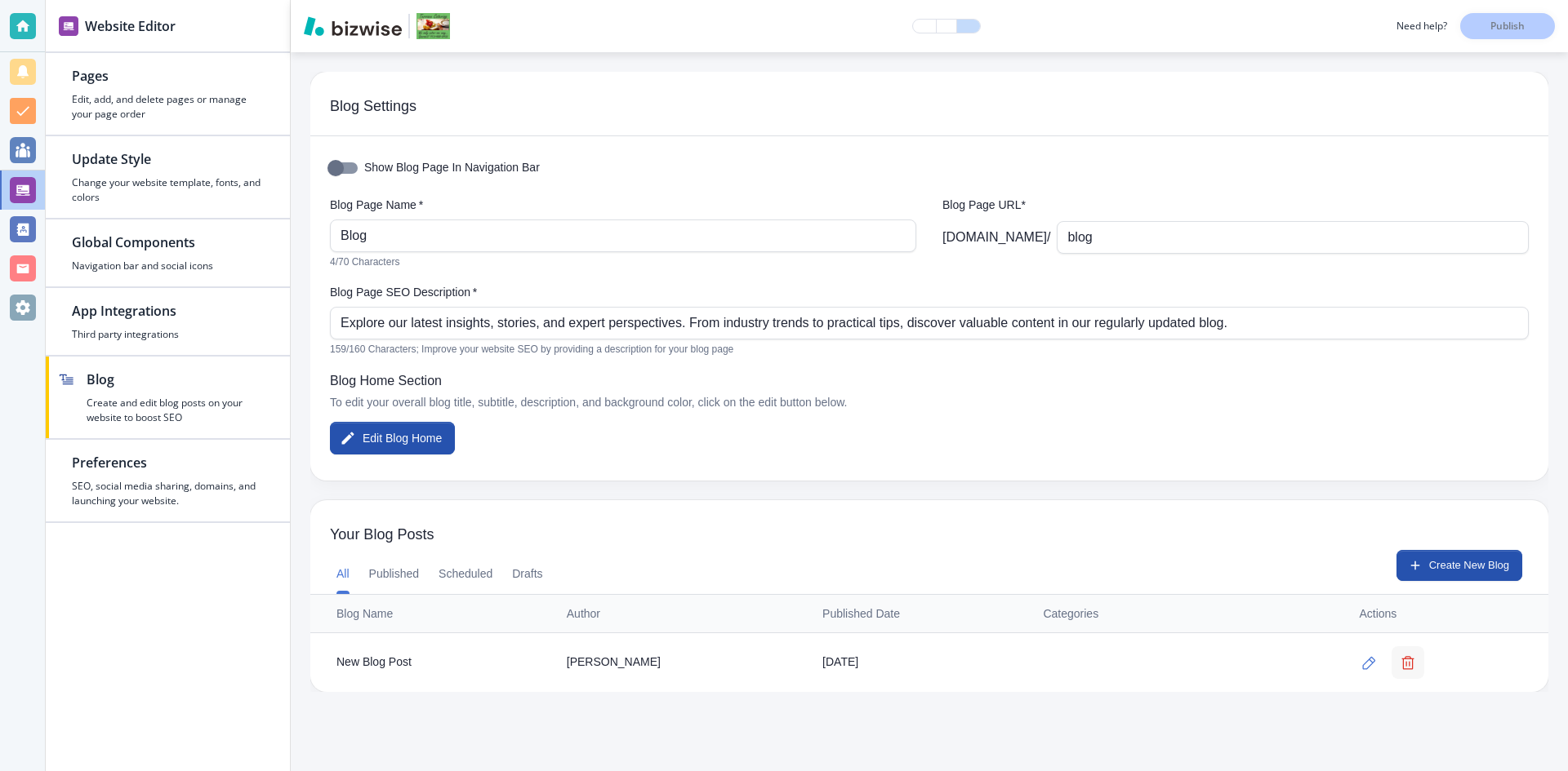
click at [1399, 656] on button "button" at bounding box center [1407, 662] width 32 height 32
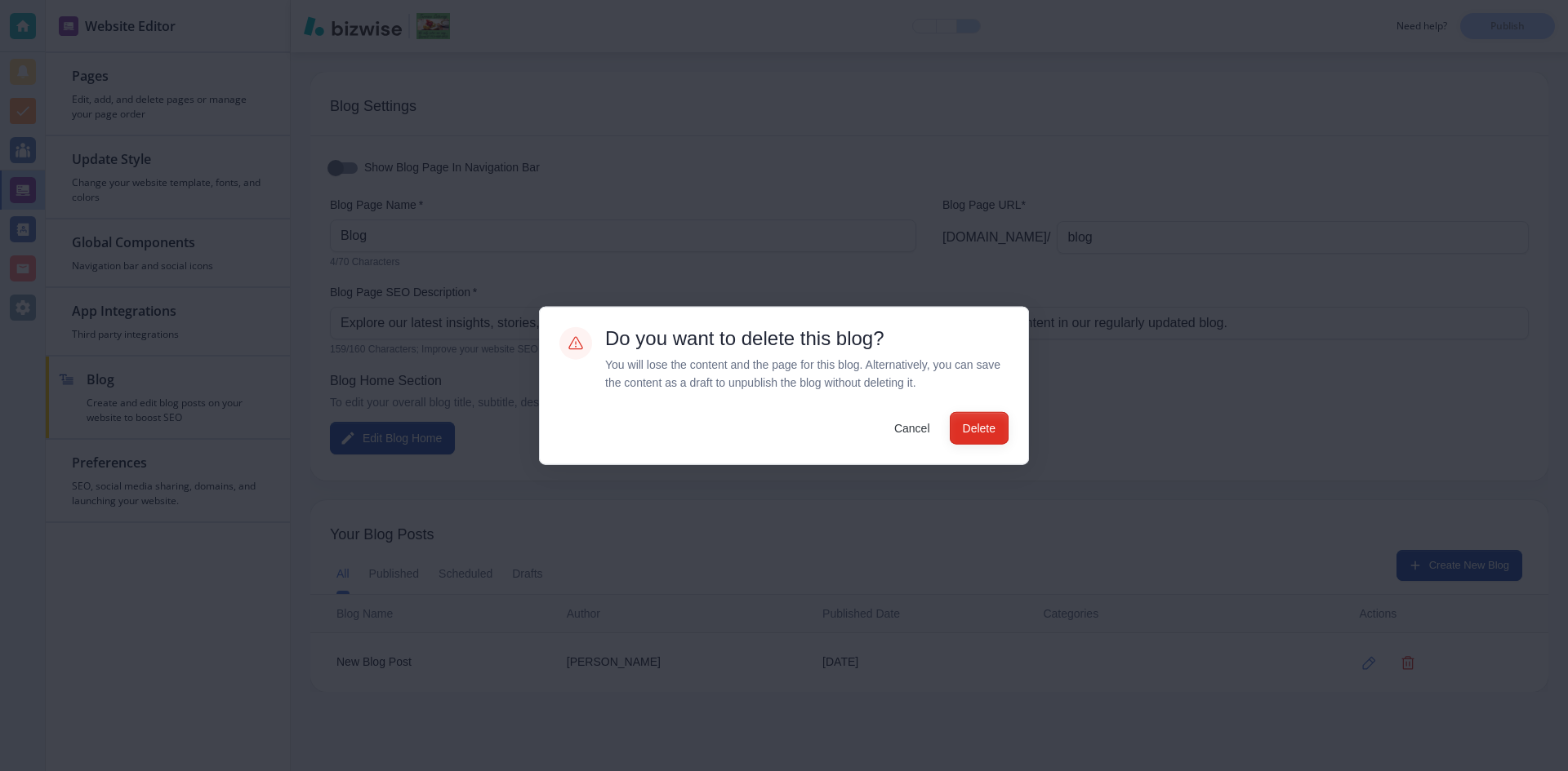
click at [979, 426] on button "Delete" at bounding box center [978, 428] width 58 height 32
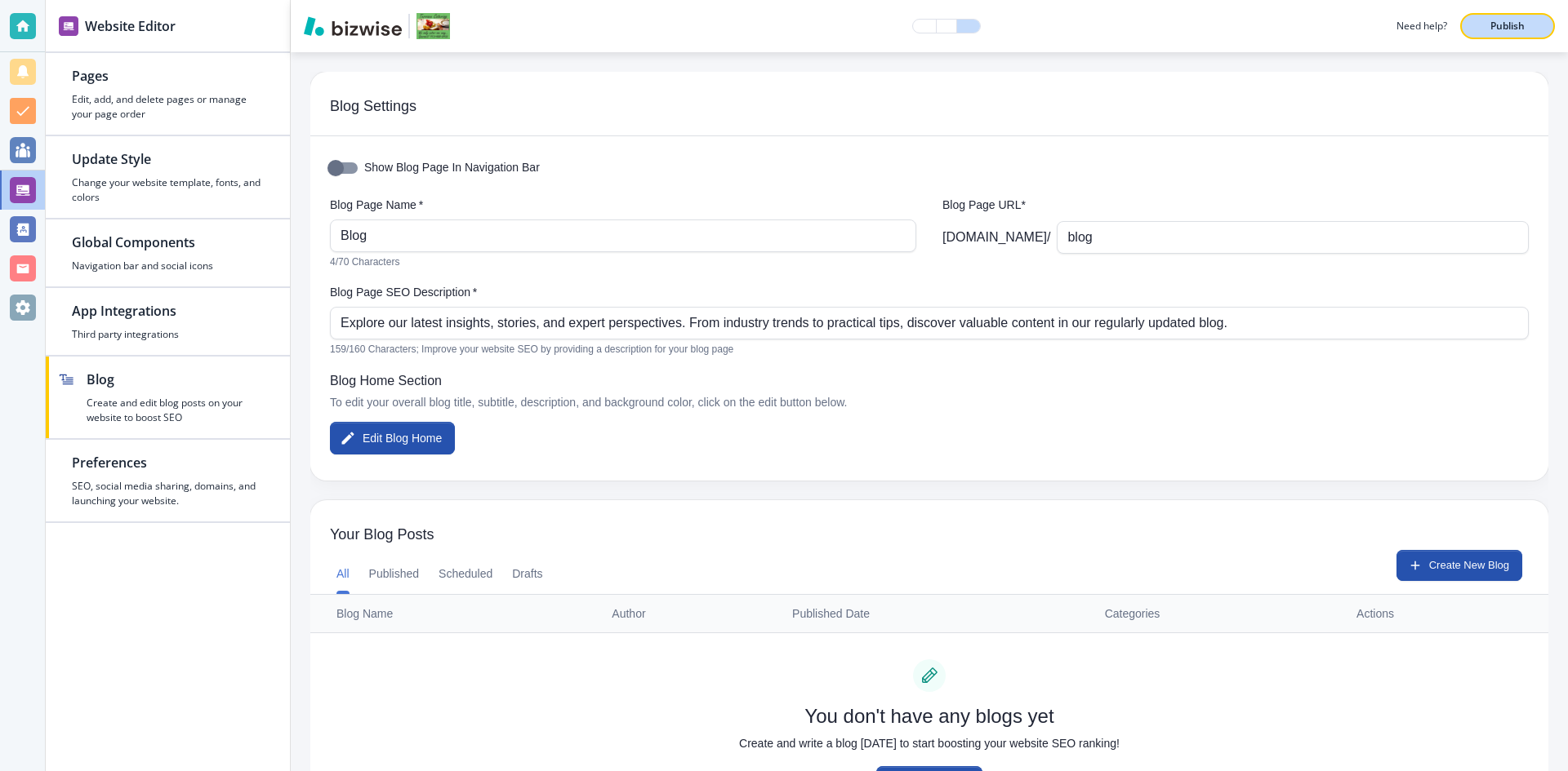
click at [1493, 18] on button "Publish" at bounding box center [1507, 26] width 95 height 26
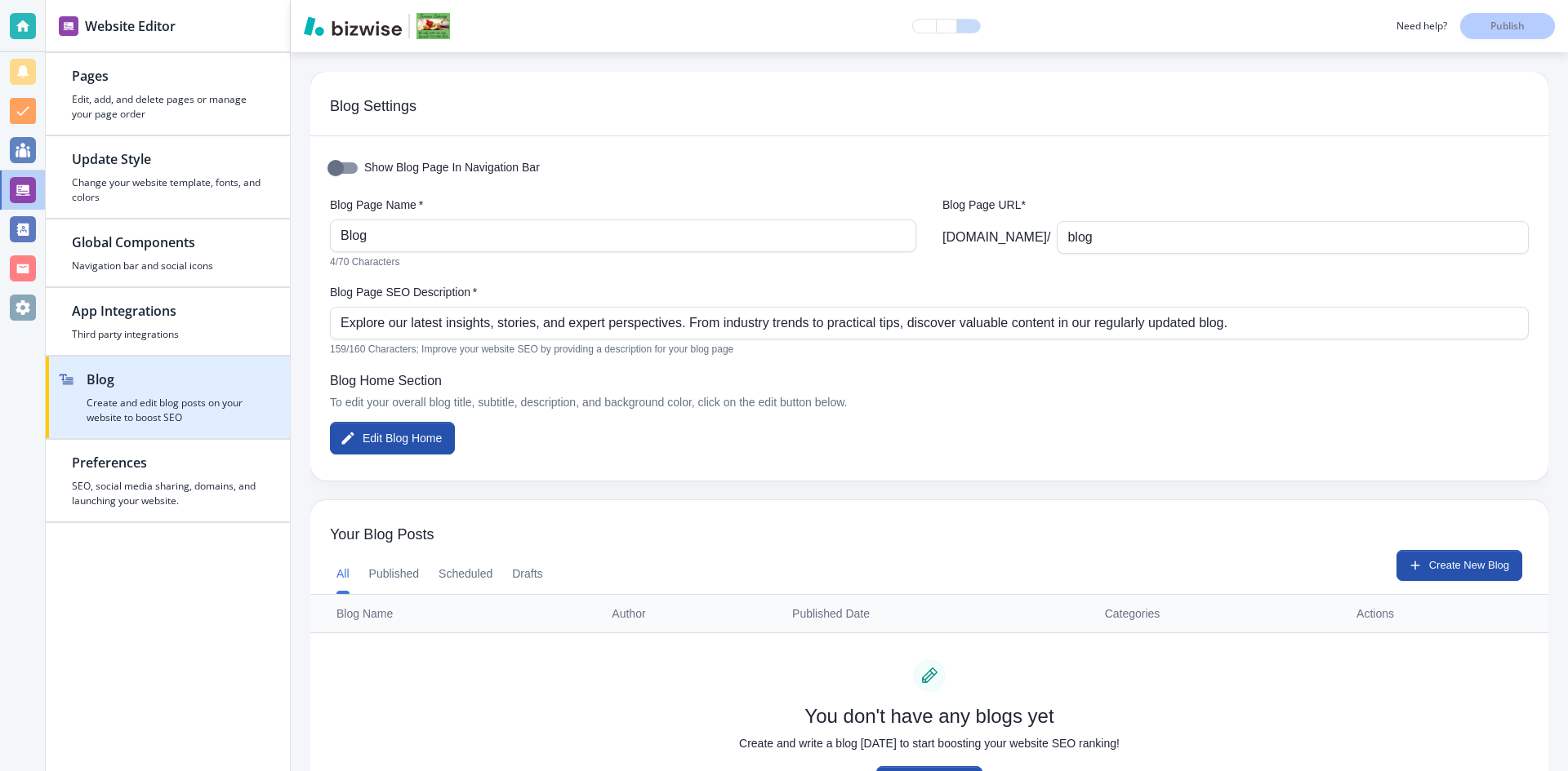
click at [112, 416] on h4 "Create and edit blog posts on your website to boost SEO" at bounding box center [174, 410] width 177 height 30
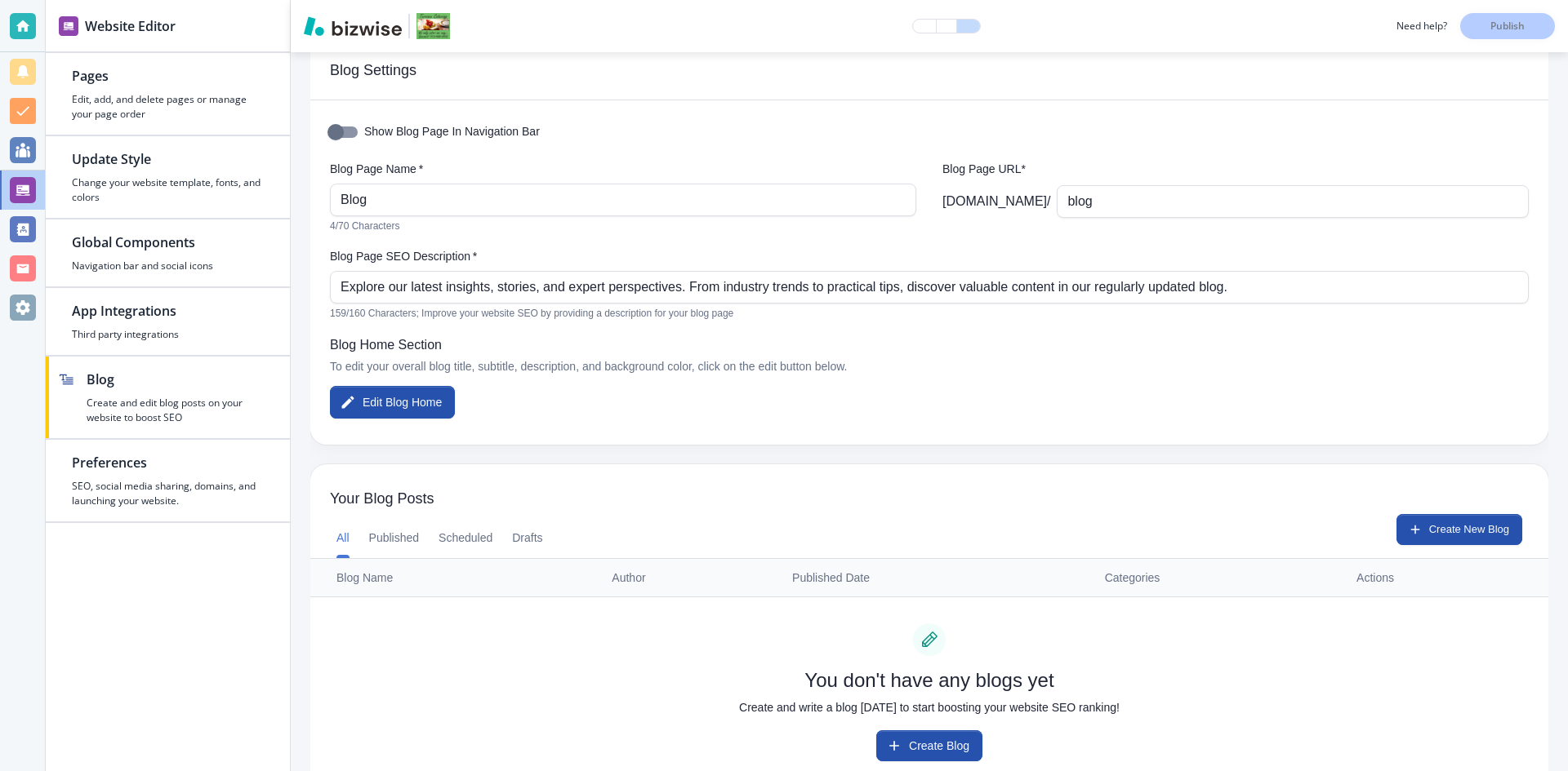
scroll to position [71, 0]
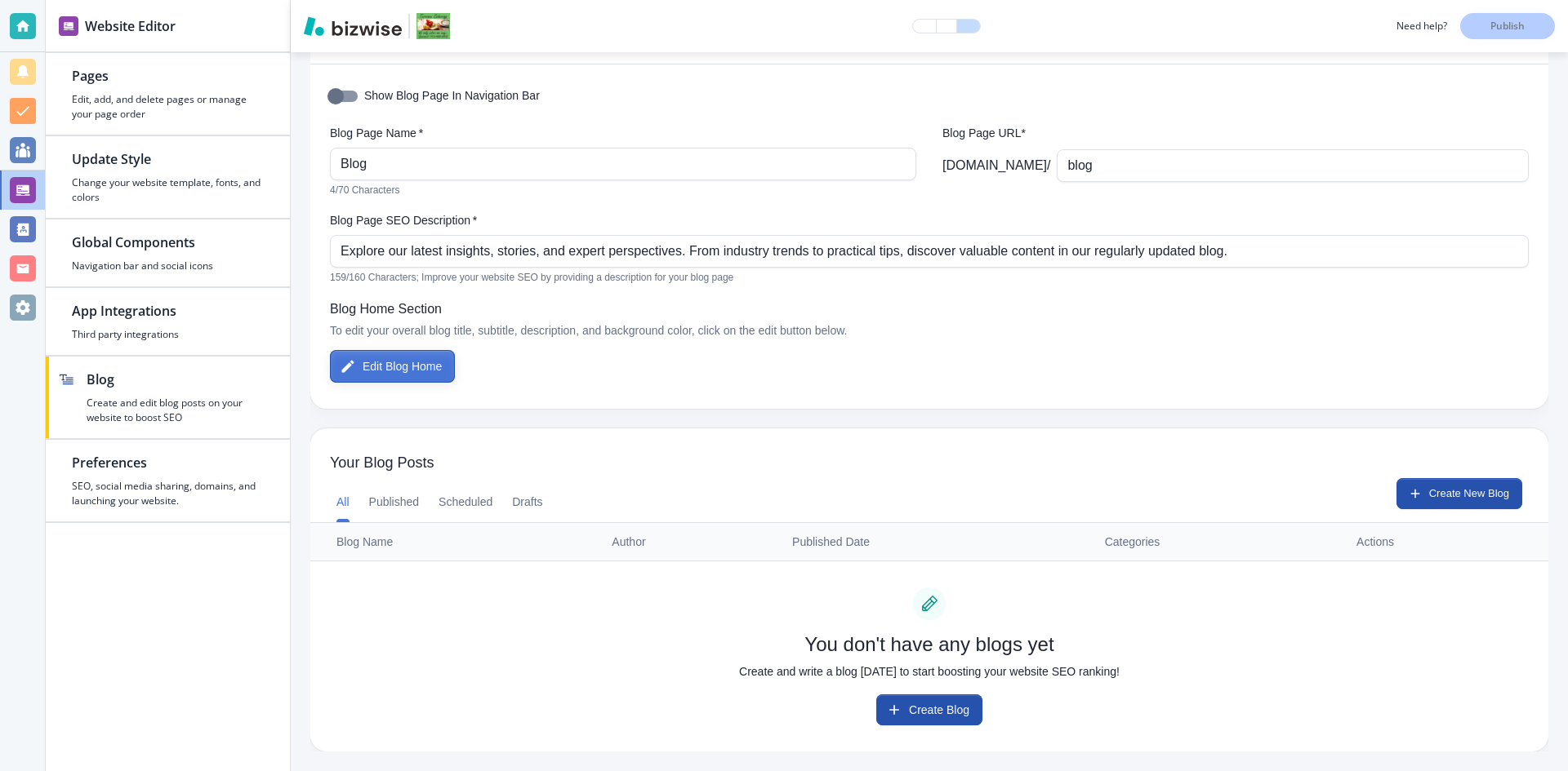
click at [380, 365] on button "Edit Blog Home" at bounding box center [391, 366] width 125 height 32
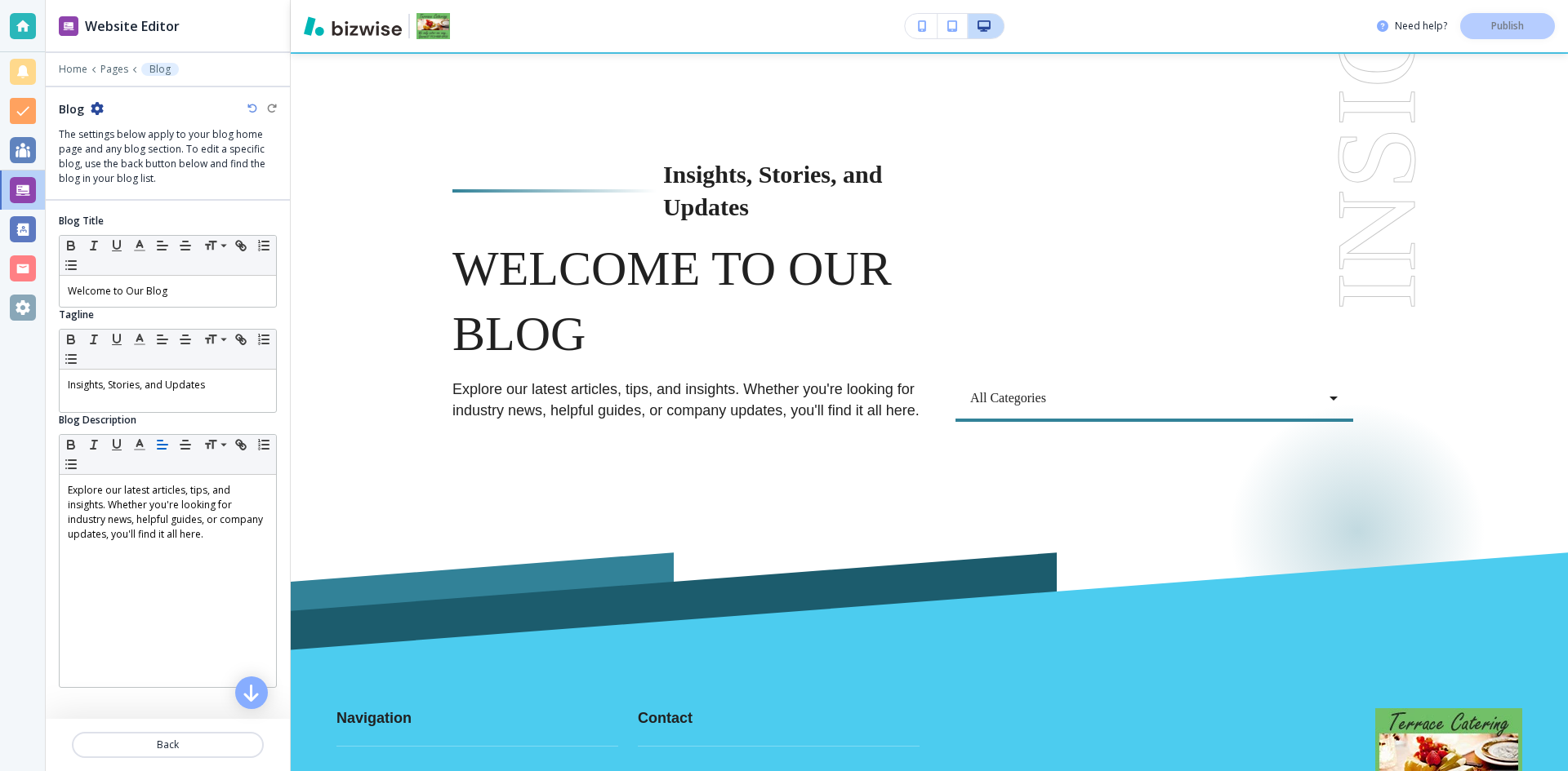
scroll to position [82, 0]
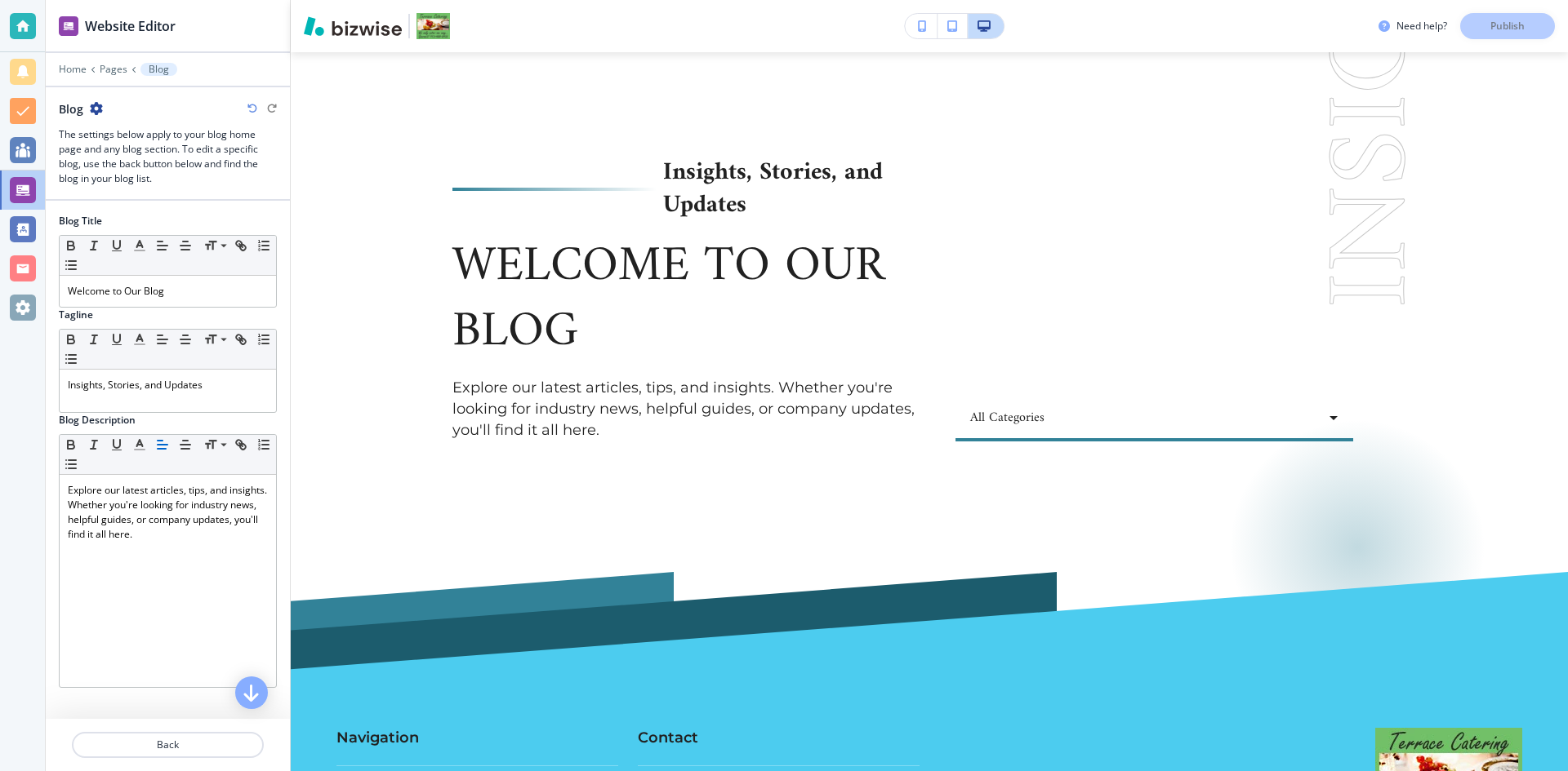
click at [595, 433] on p "Explore our latest articles, tips, and insights. Whether you're looking for ind…" at bounding box center [690, 409] width 477 height 64
click at [598, 386] on p "Explore our latest articles, tips, and insights. Whether you're looking for ind…" at bounding box center [690, 409] width 477 height 64
click at [587, 389] on p "Explore our latest articles, tips, and insights. Whether you're looking for ind…" at bounding box center [690, 409] width 477 height 64
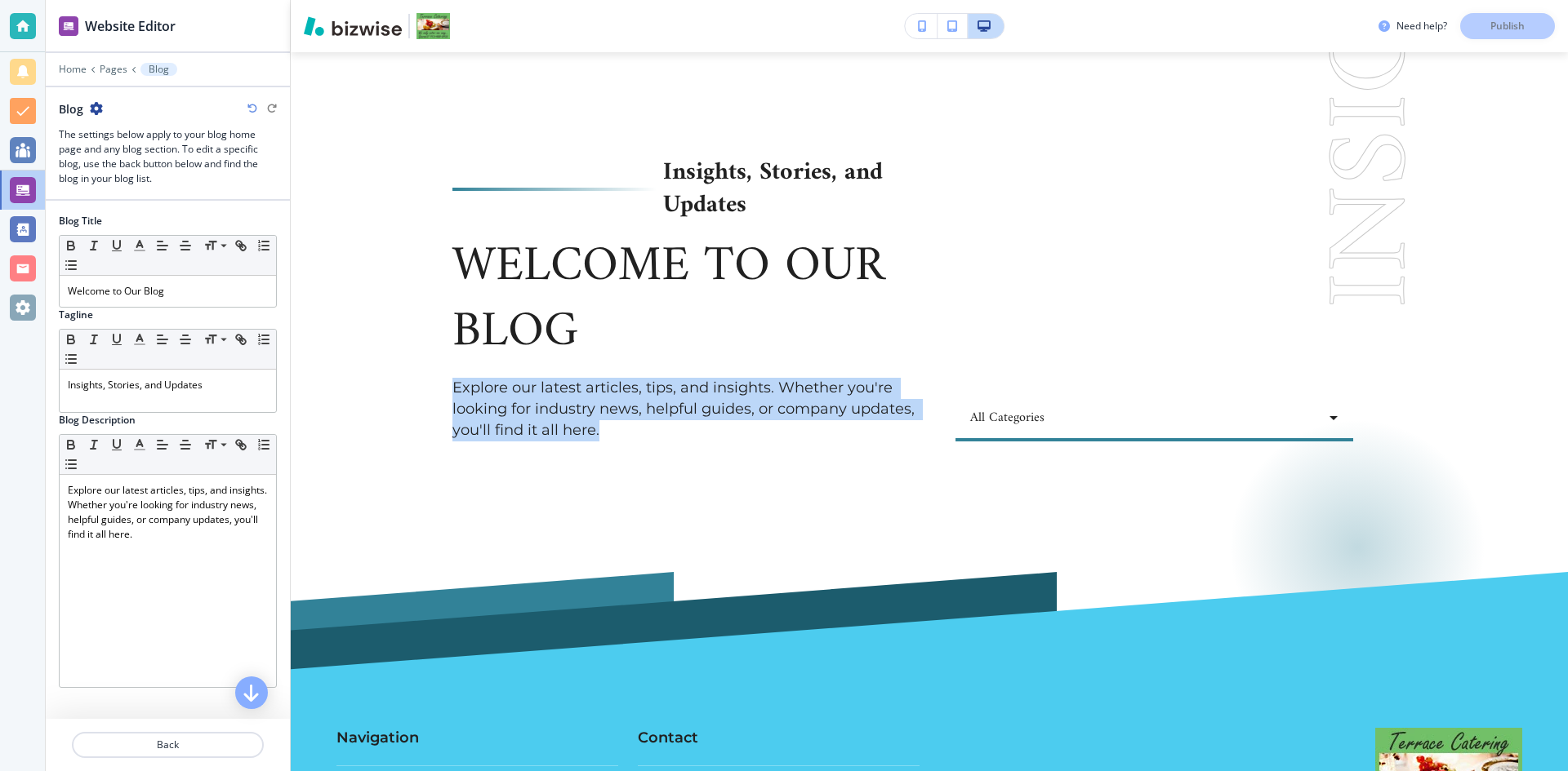
click at [587, 389] on p "Explore our latest articles, tips, and insights. Whether you're looking for ind…" at bounding box center [690, 409] width 477 height 64
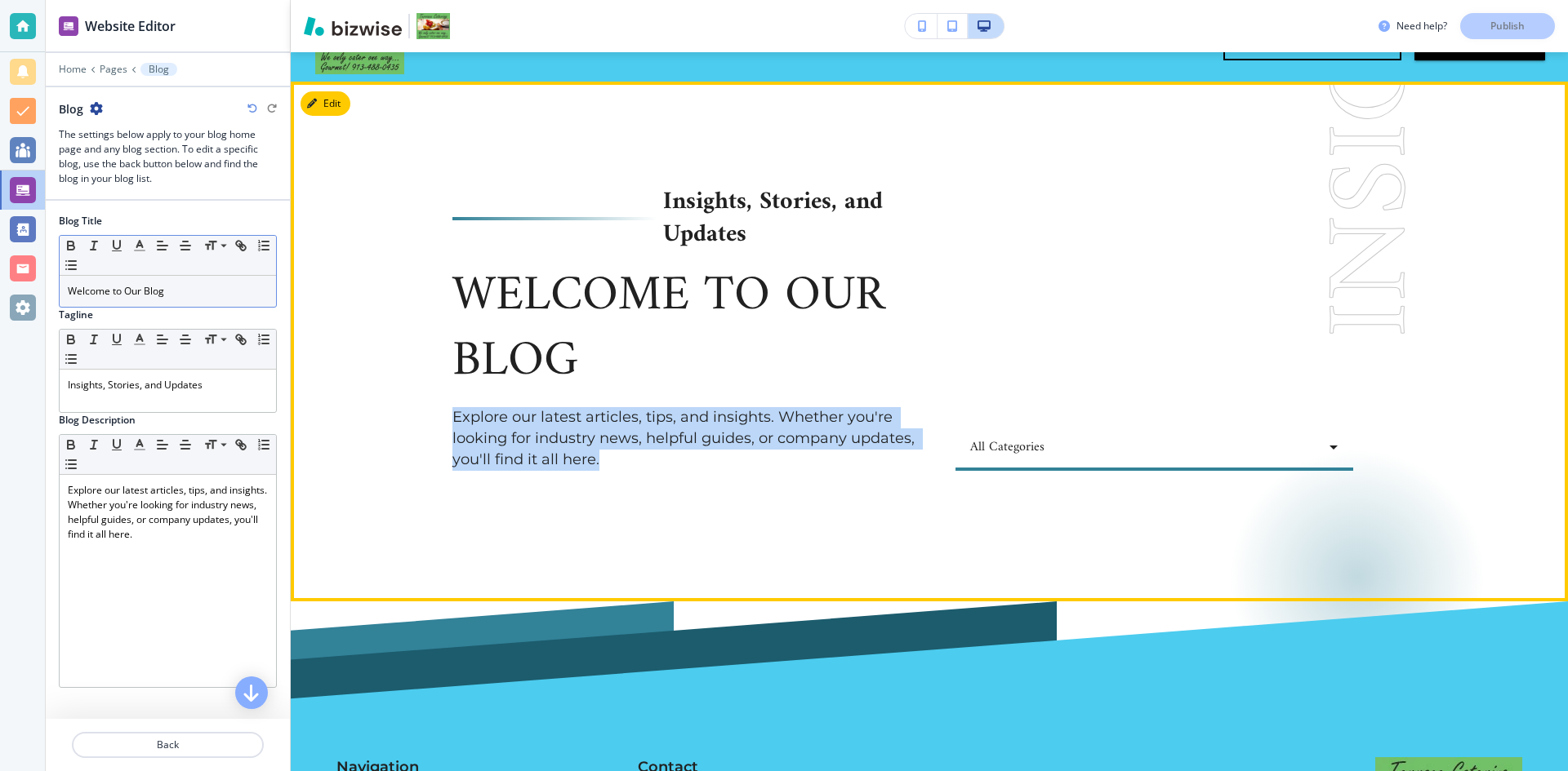
scroll to position [0, 0]
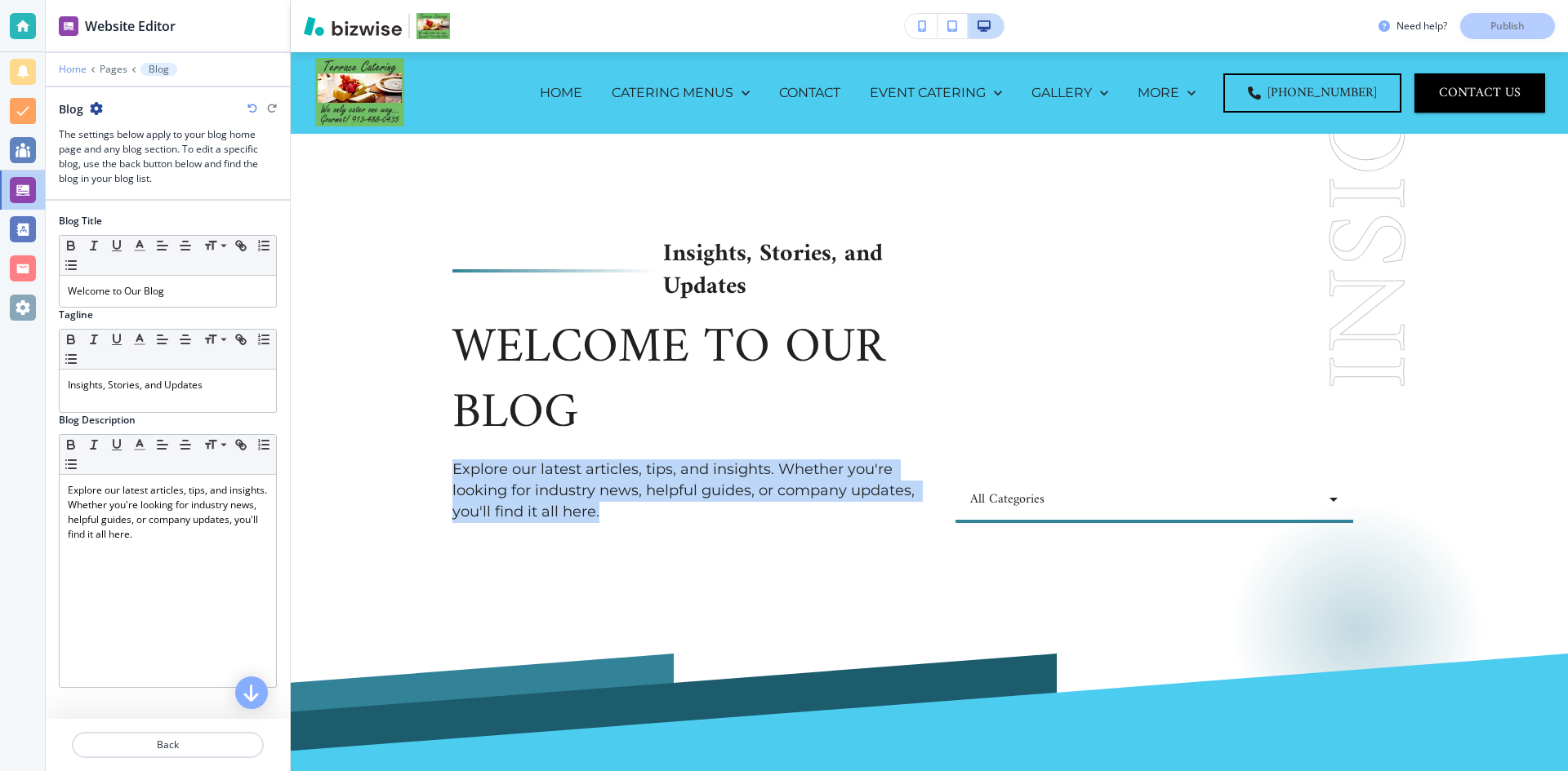
click at [83, 68] on p "Home" at bounding box center [72, 69] width 28 height 11
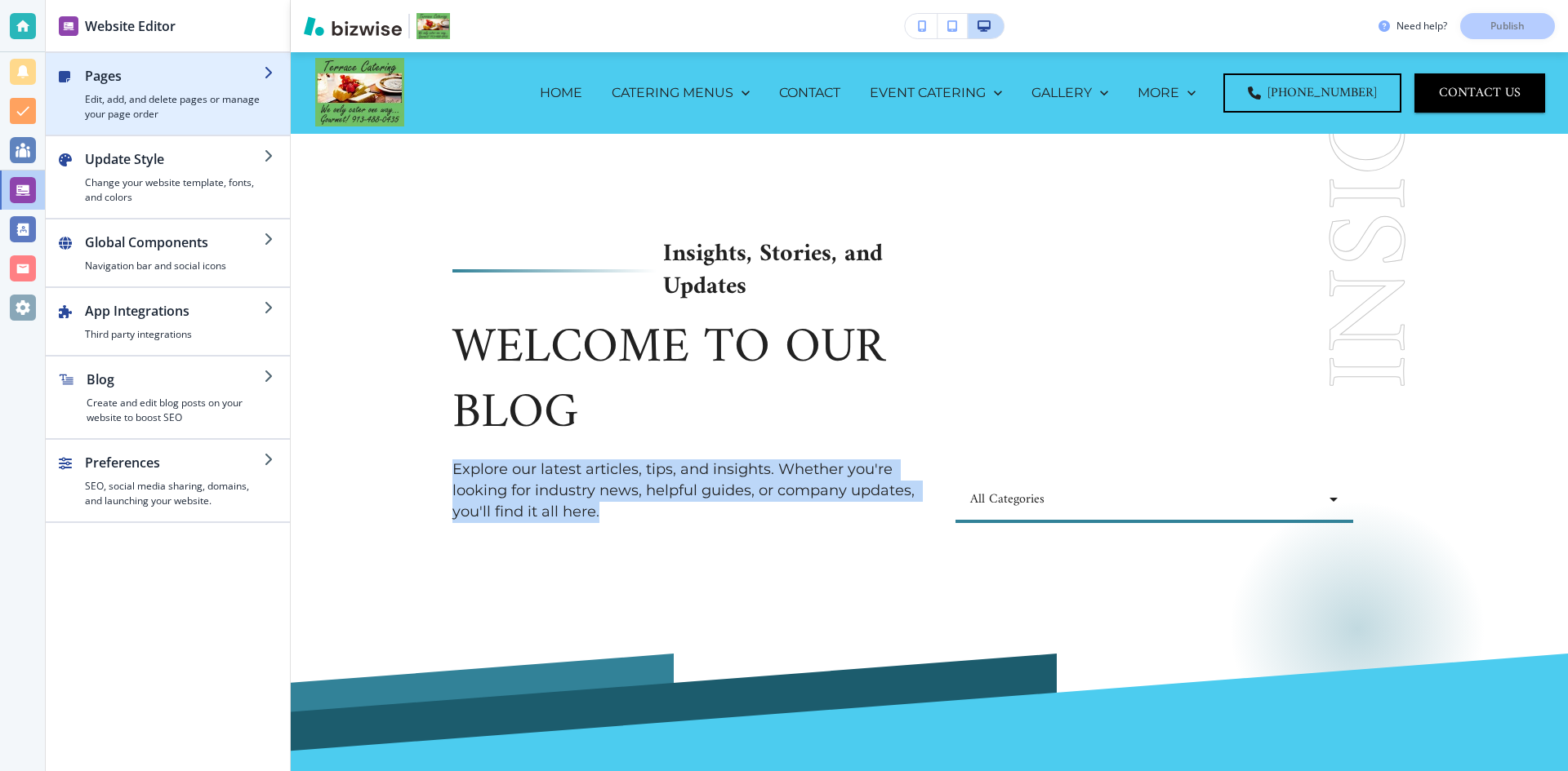
click at [84, 91] on div "button" at bounding box center [78, 94] width 13 height 56
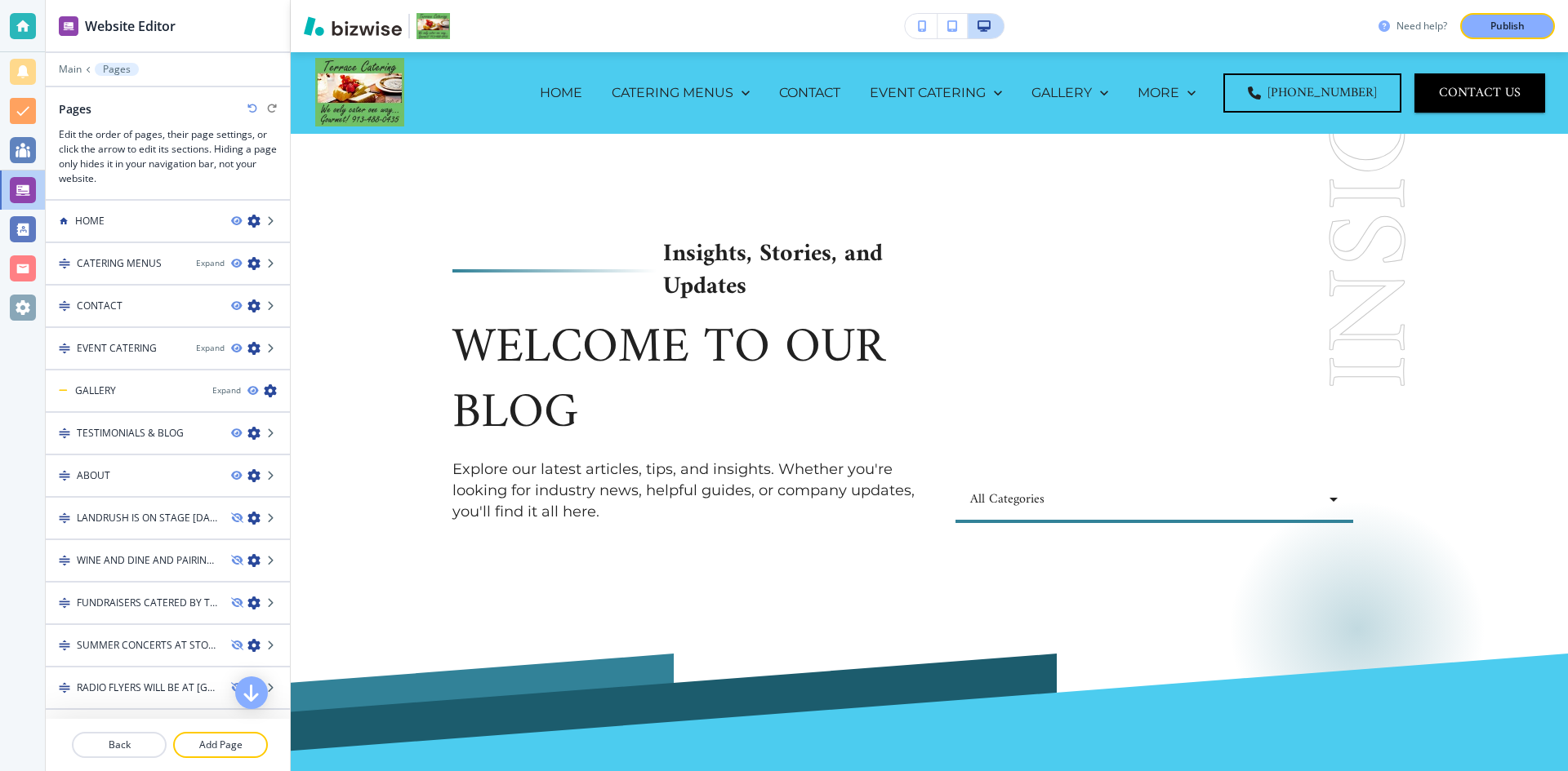
click at [1402, 20] on h3 "Need help?" at bounding box center [1422, 26] width 51 height 15
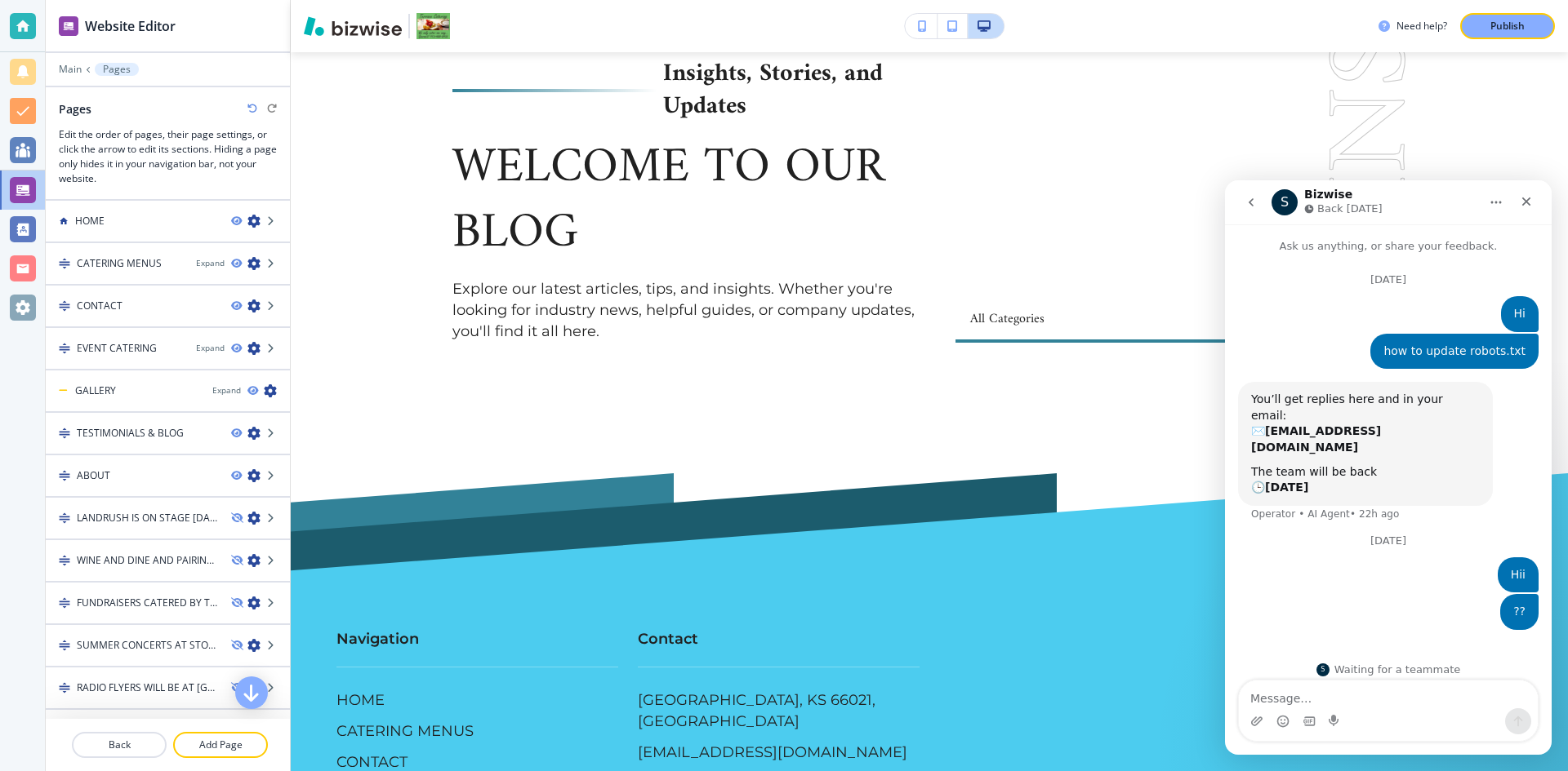
scroll to position [245, 0]
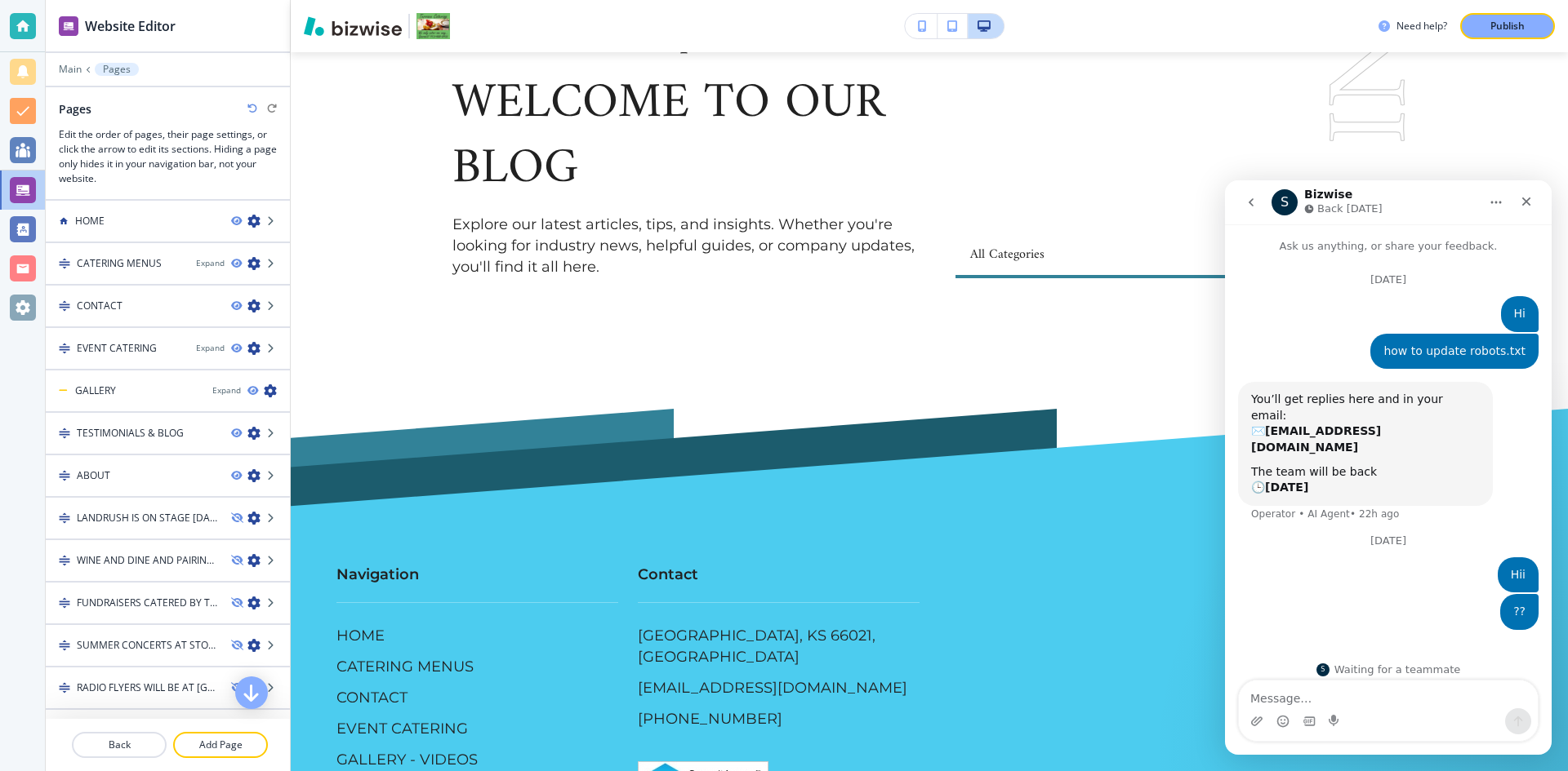
drag, startPoint x: 1390, startPoint y: 708, endPoint x: 2792, endPoint y: 910, distance: 1416.5
click at [1390, 708] on div "Intercom messenger" at bounding box center [1388, 721] width 299 height 26
click at [1383, 689] on textarea "Message…" at bounding box center [1388, 694] width 299 height 28
type textarea "Please connect to the customer care agent"
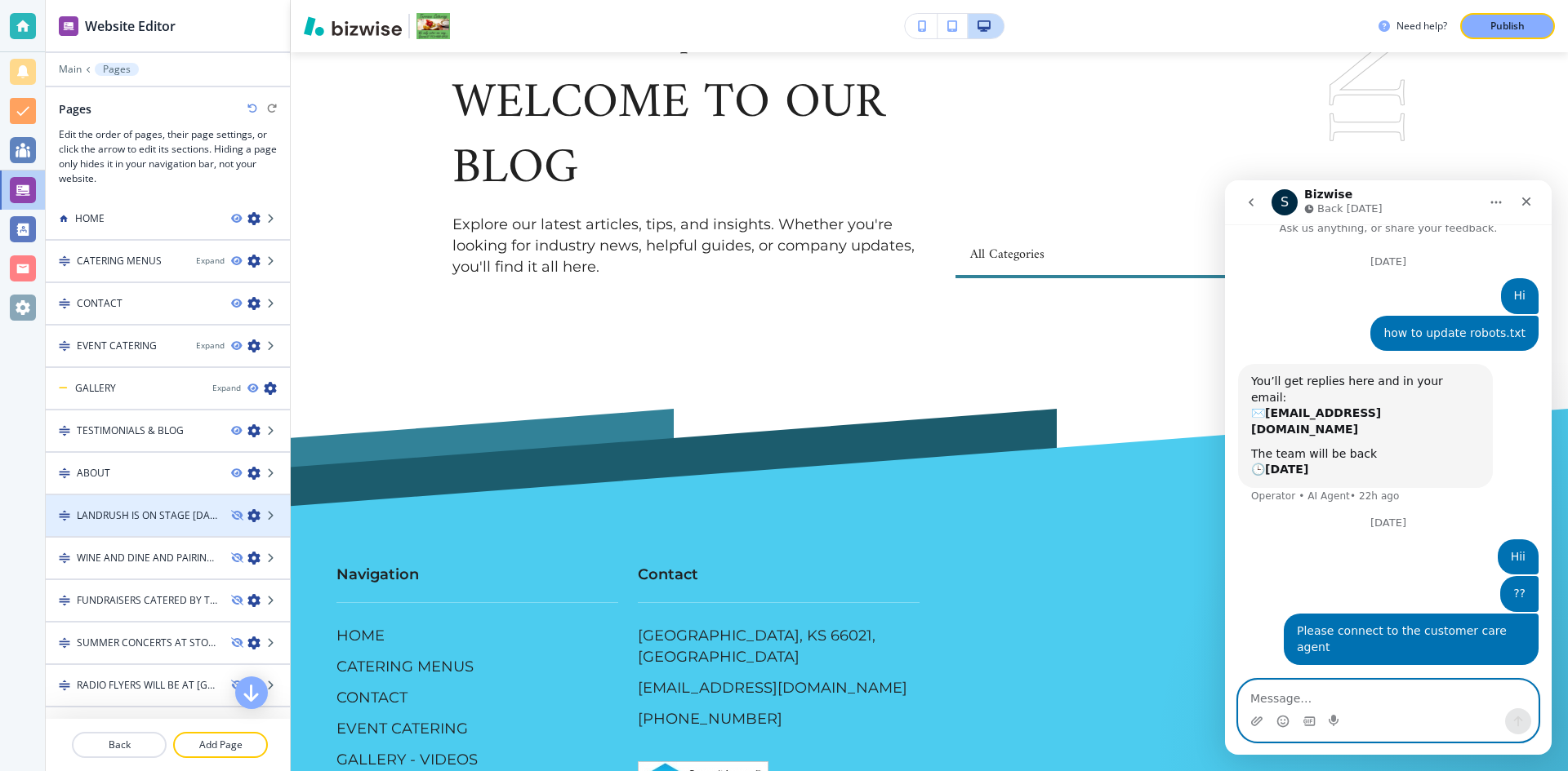
scroll to position [1, 0]
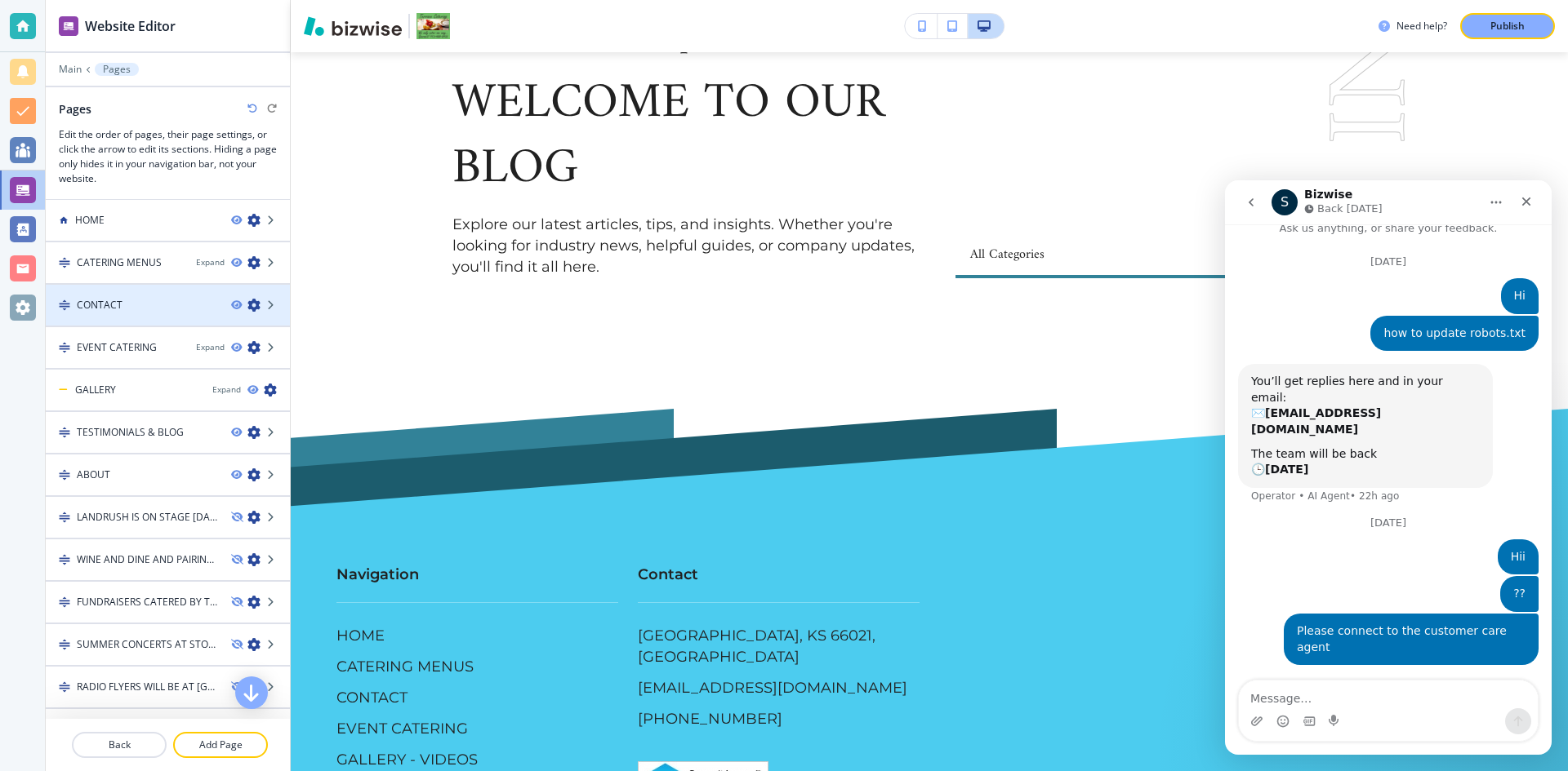
click at [103, 294] on div at bounding box center [167, 291] width 244 height 13
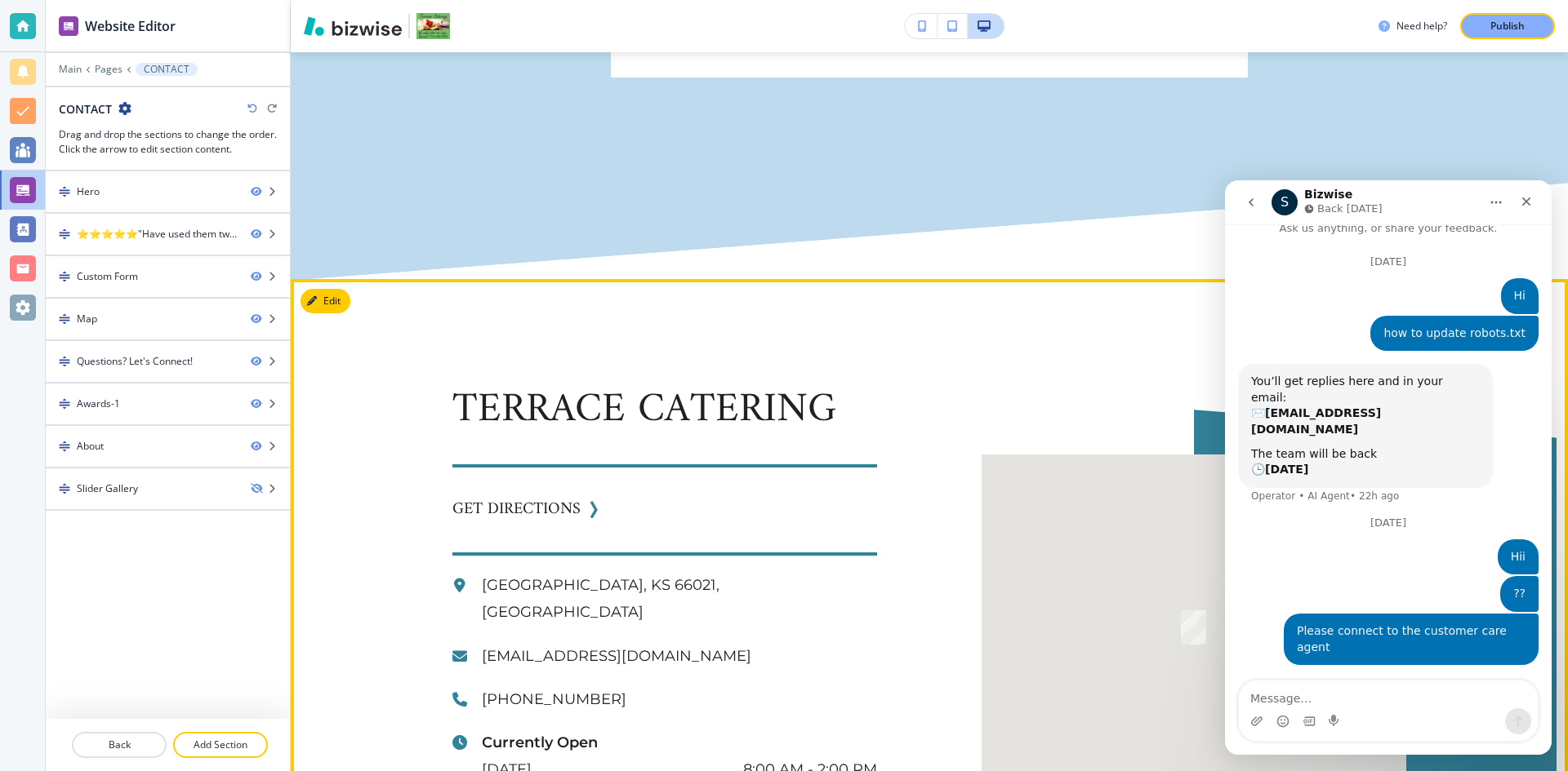
scroll to position [2448, 0]
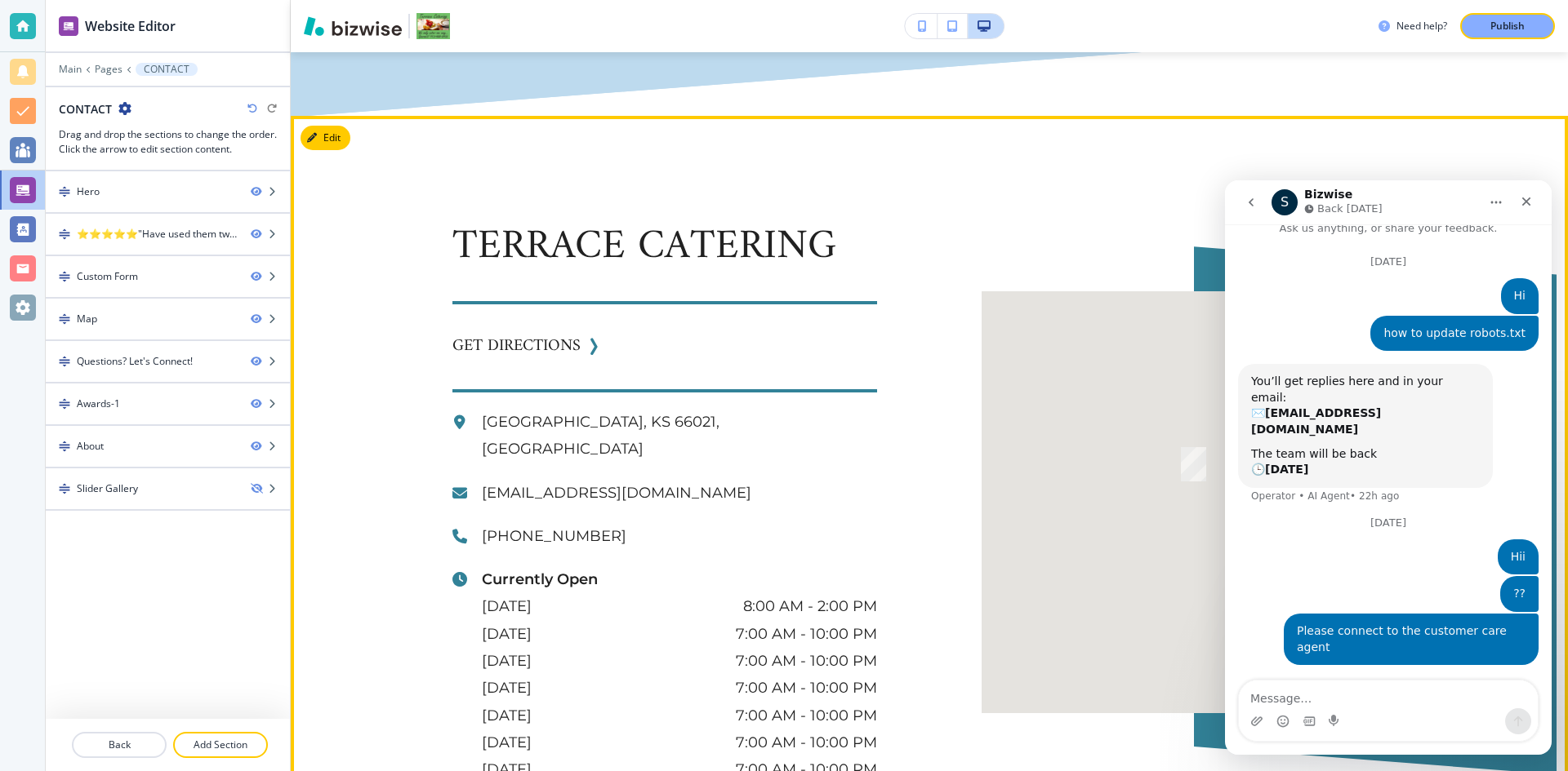
click at [1052, 291] on div at bounding box center [1193, 502] width 424 height 423
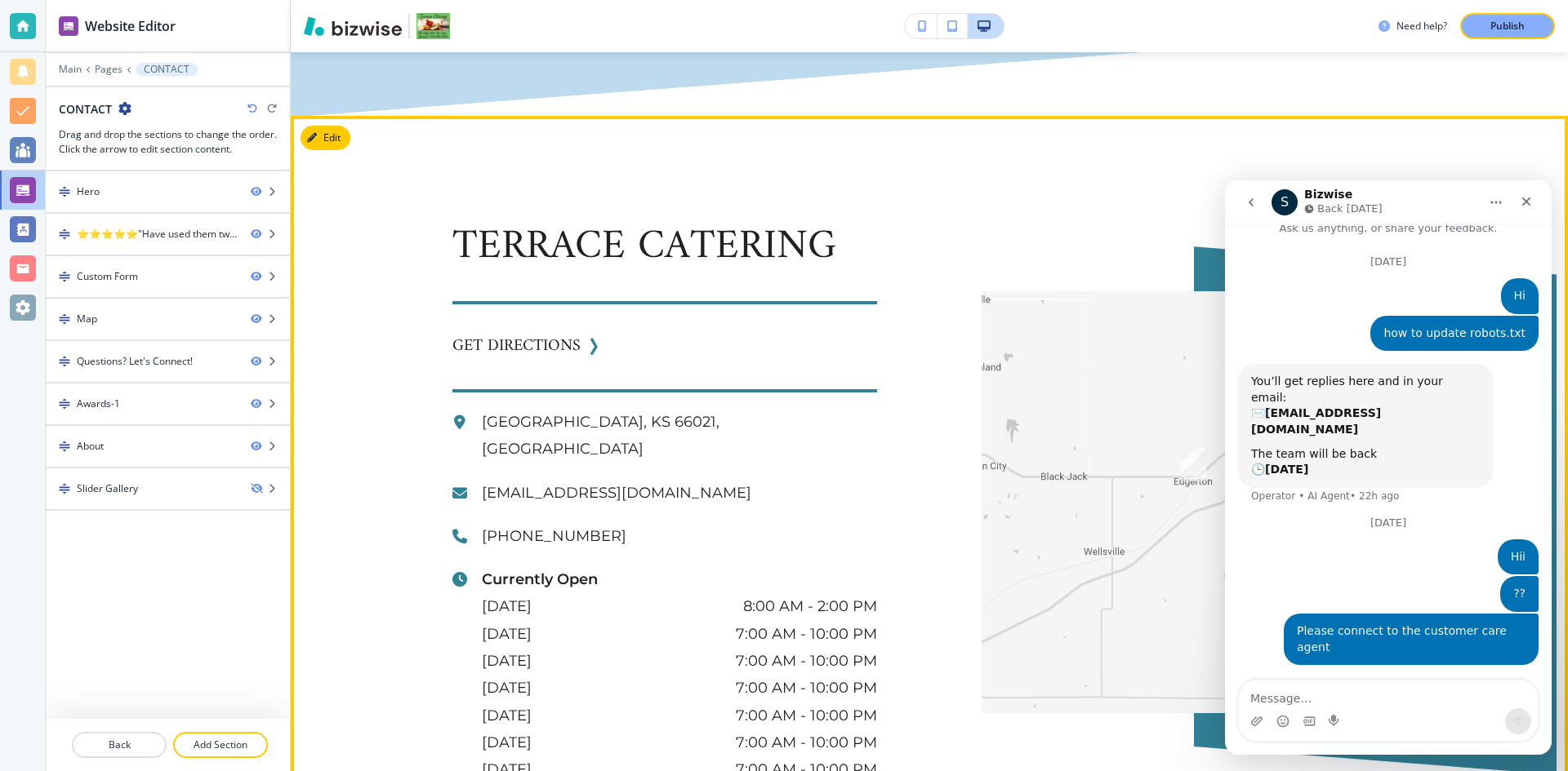
click at [1076, 291] on div at bounding box center [1193, 502] width 424 height 423
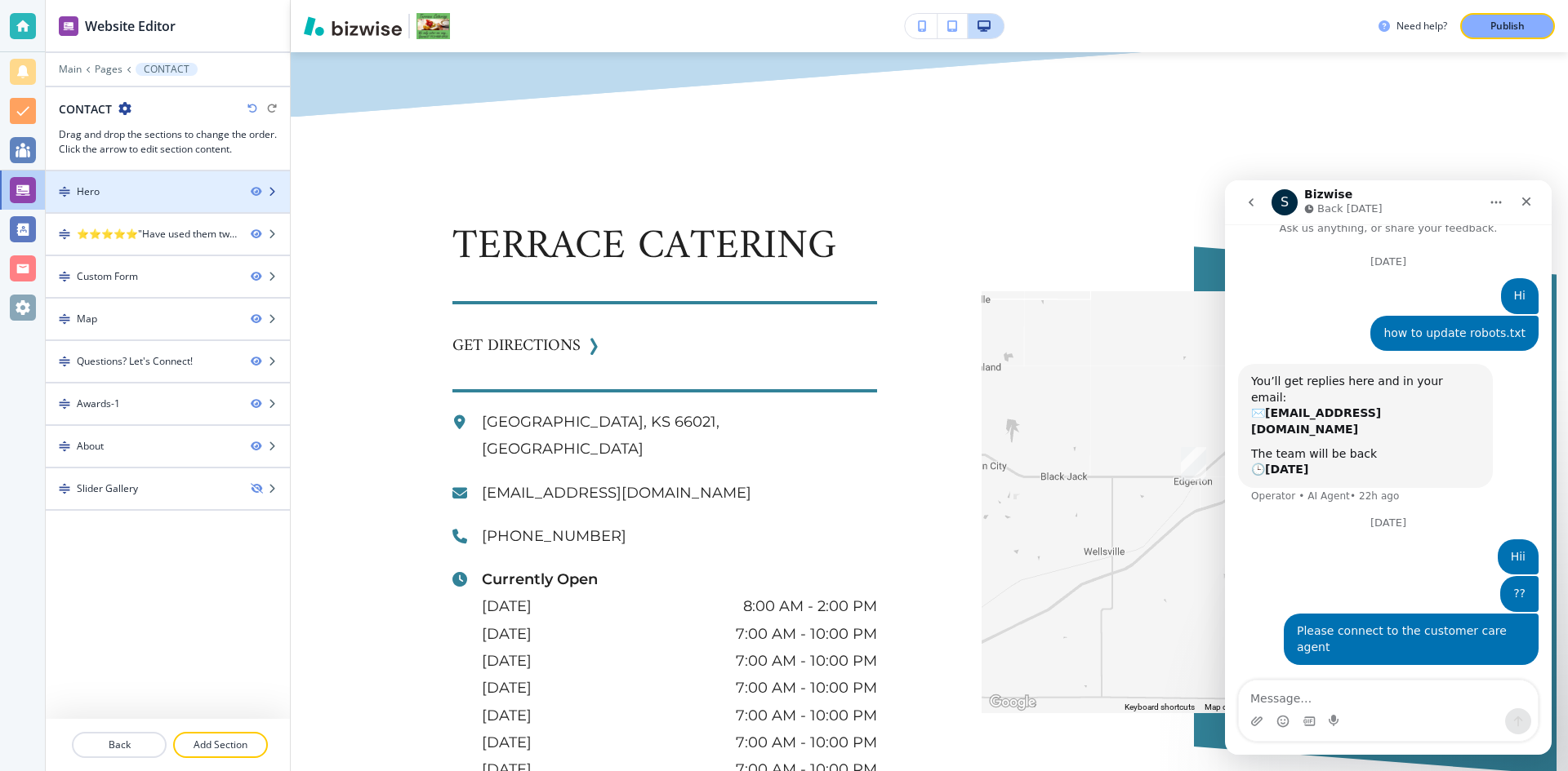
click at [105, 195] on div "Hero" at bounding box center [141, 192] width 192 height 15
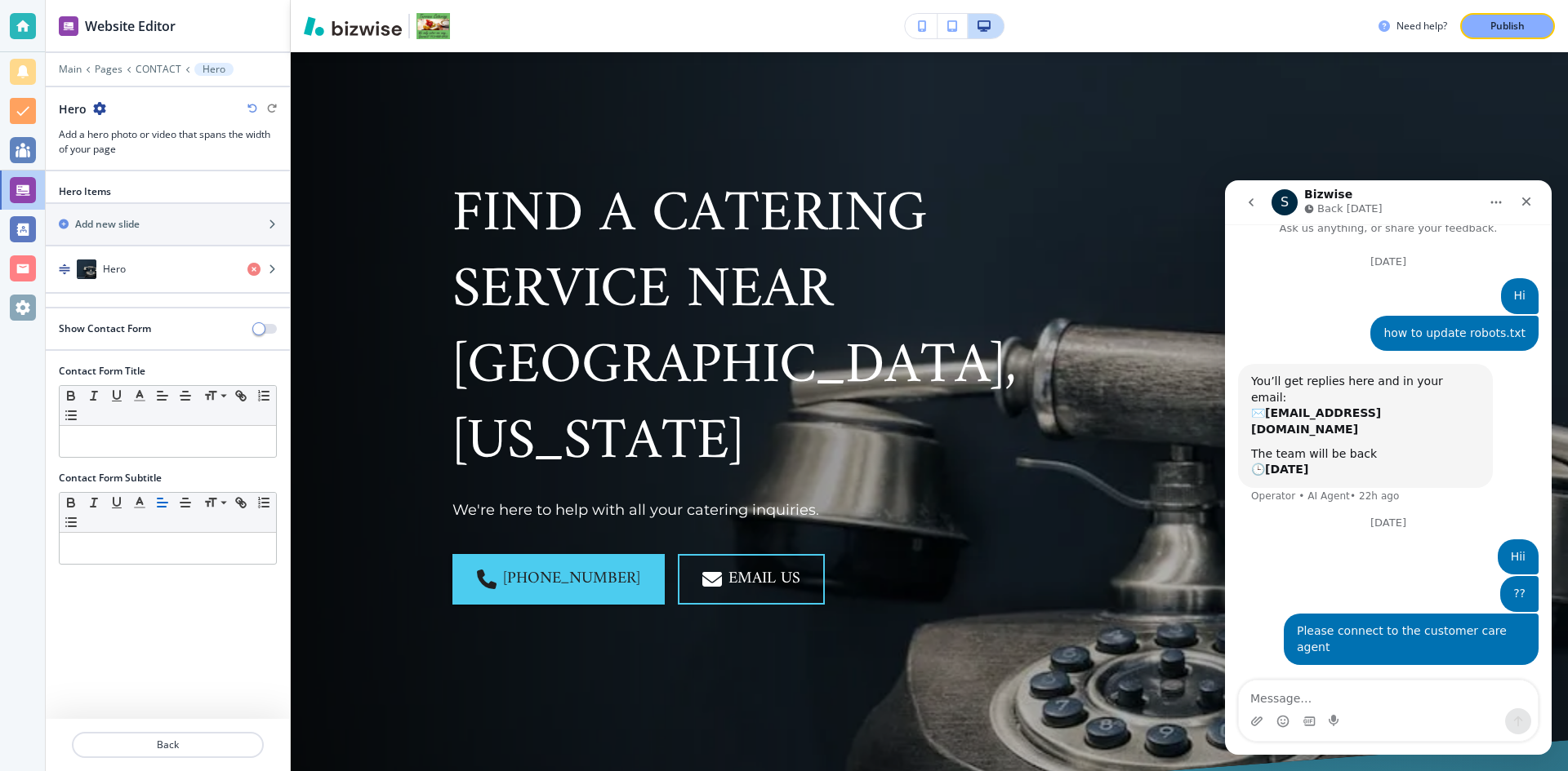
scroll to position [82, 0]
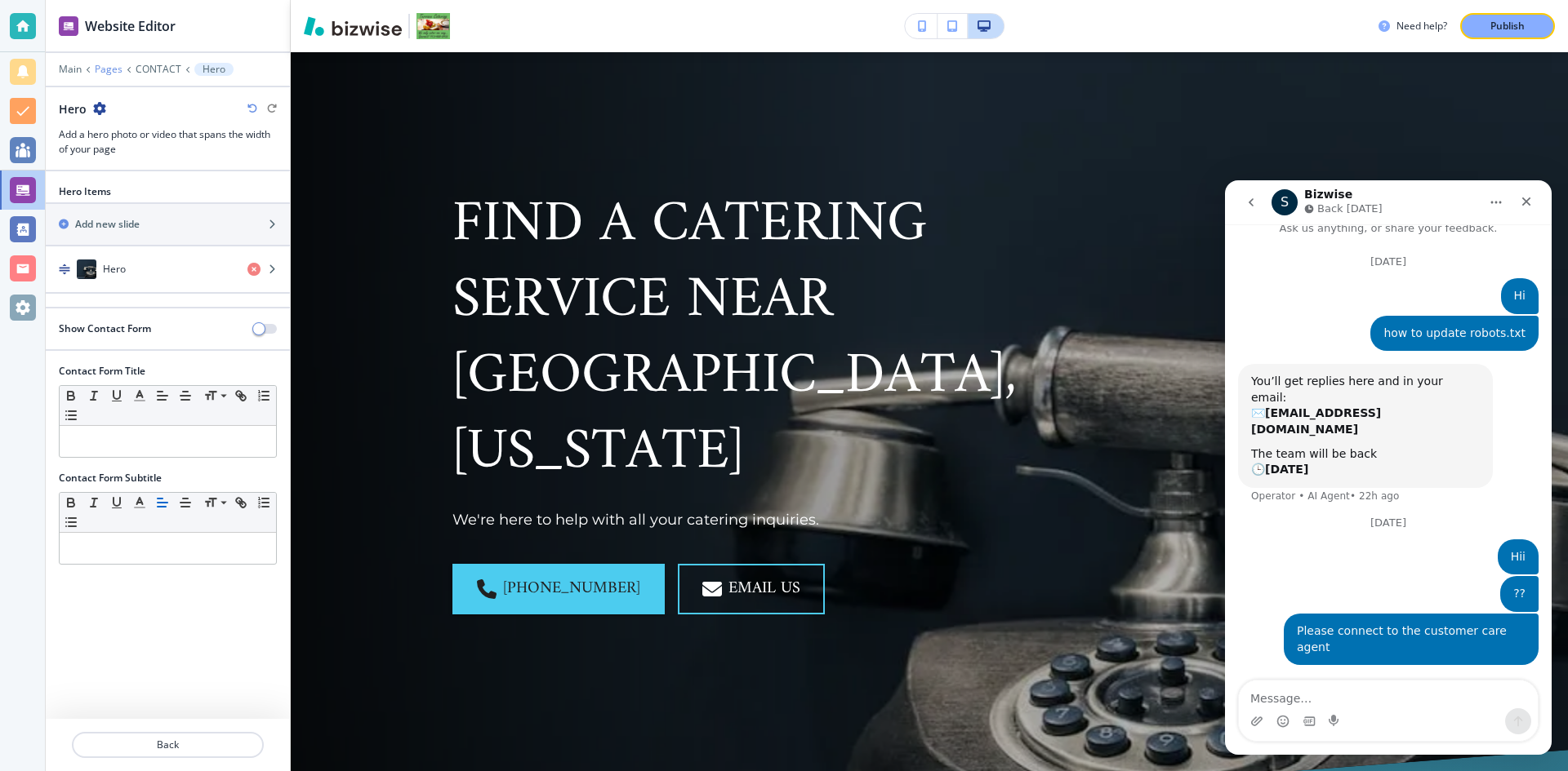
click at [101, 71] on p "Pages" at bounding box center [109, 69] width 28 height 11
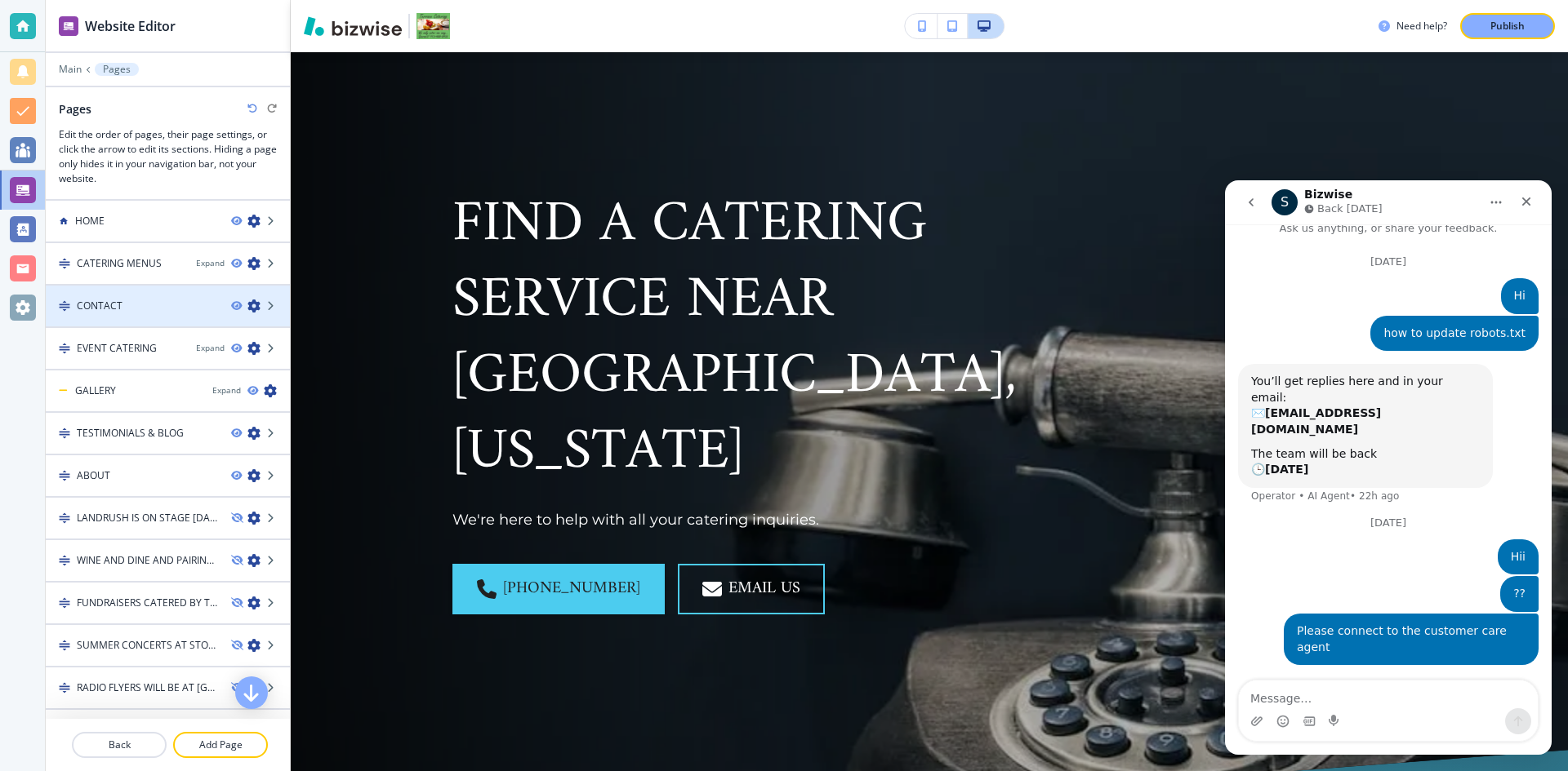
click at [97, 312] on h4 "CONTACT" at bounding box center [99, 306] width 45 height 15
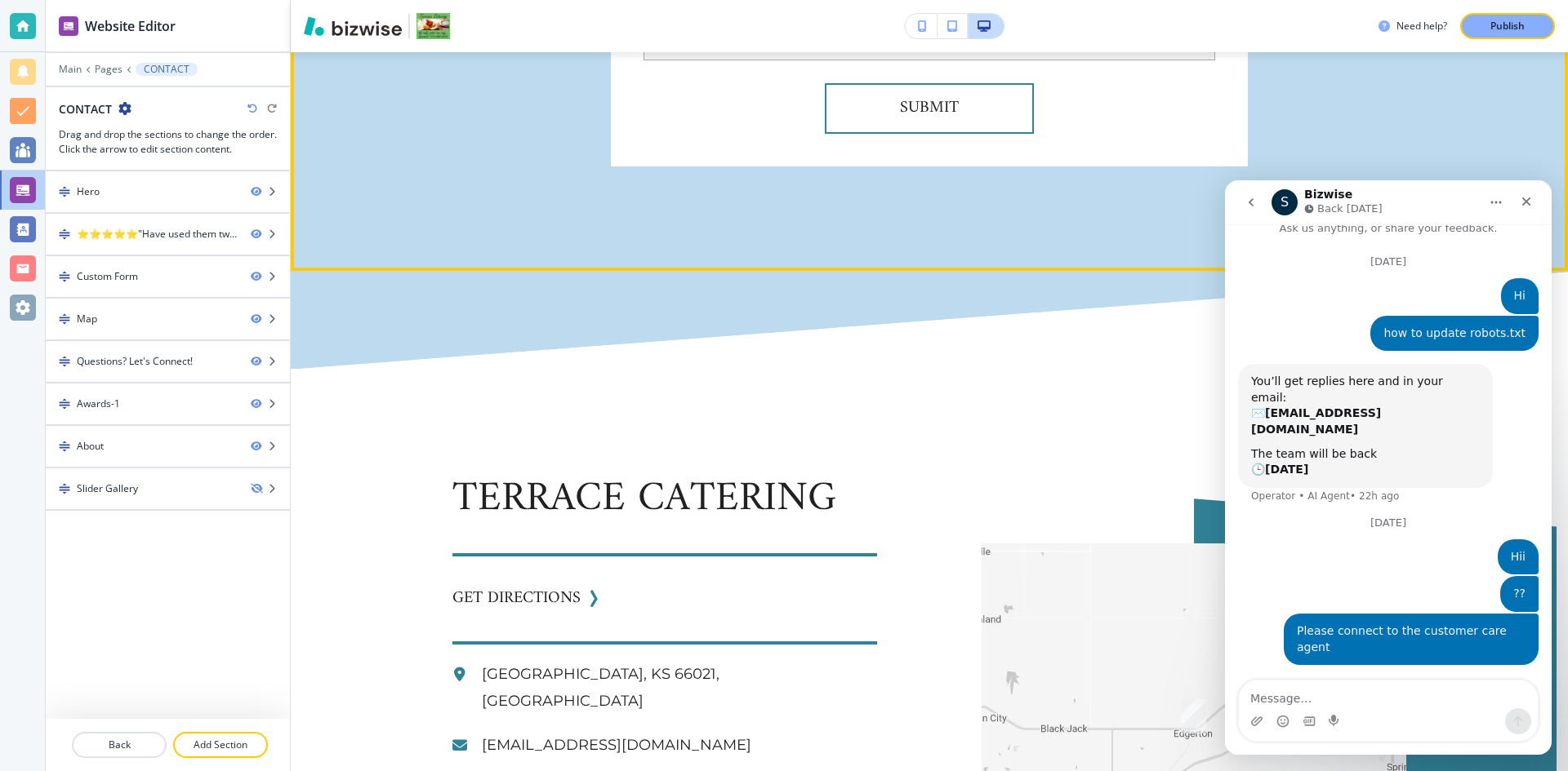
scroll to position [2203, 0]
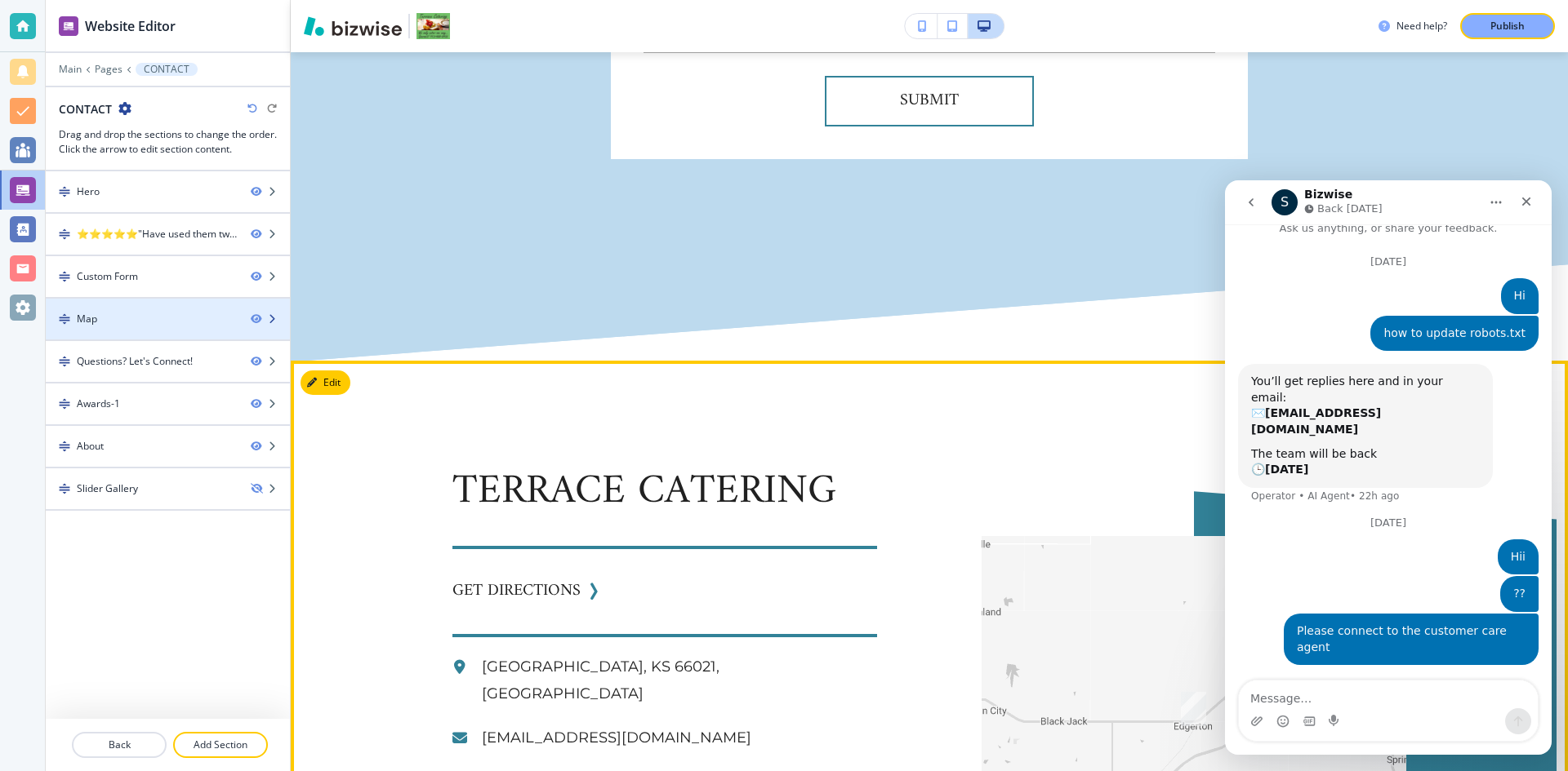
click at [119, 317] on div "Map" at bounding box center [141, 319] width 192 height 15
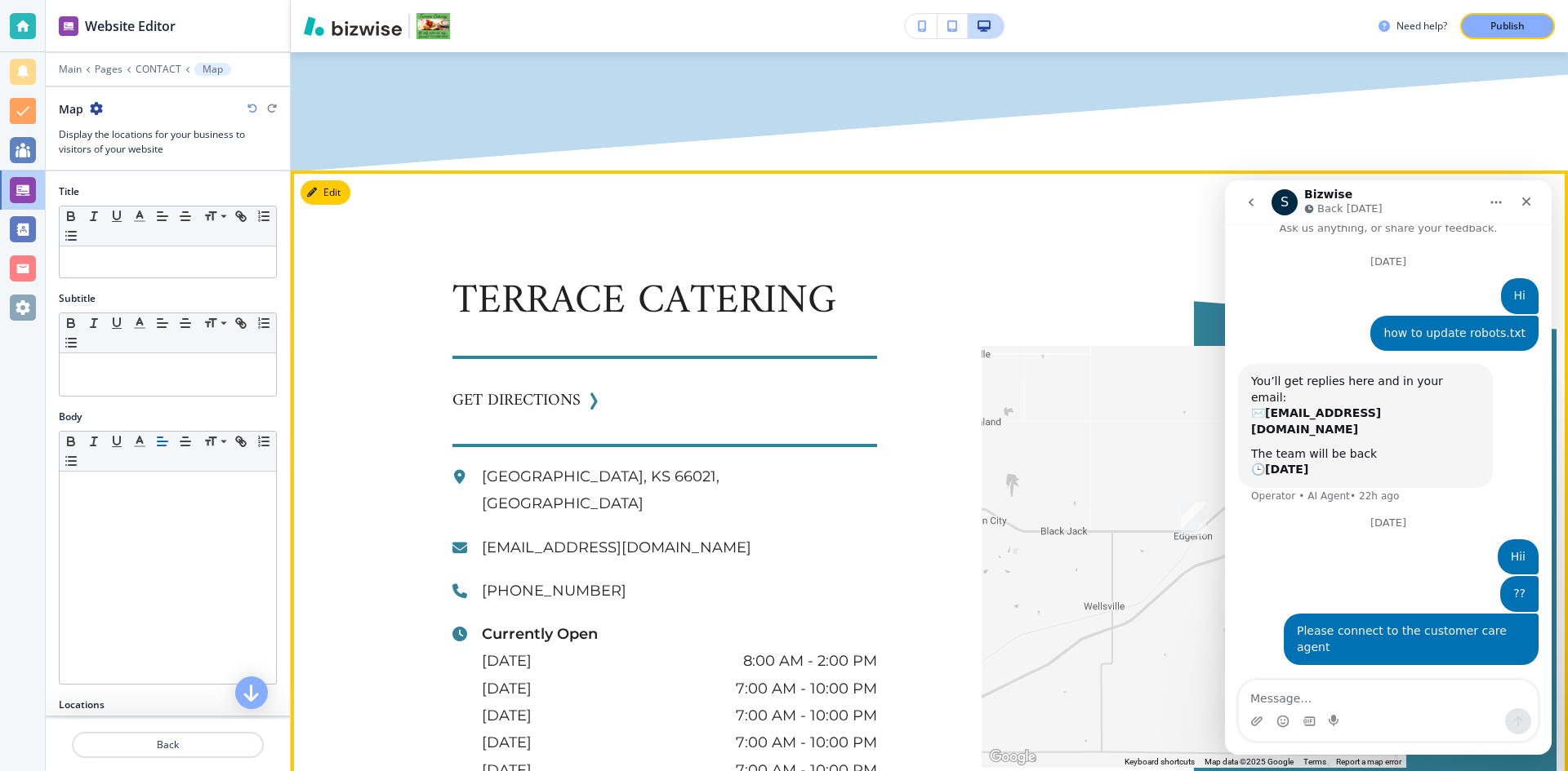
scroll to position [2394, 0]
click at [325, 179] on button "Edit This Section" at bounding box center [356, 192] width 110 height 24
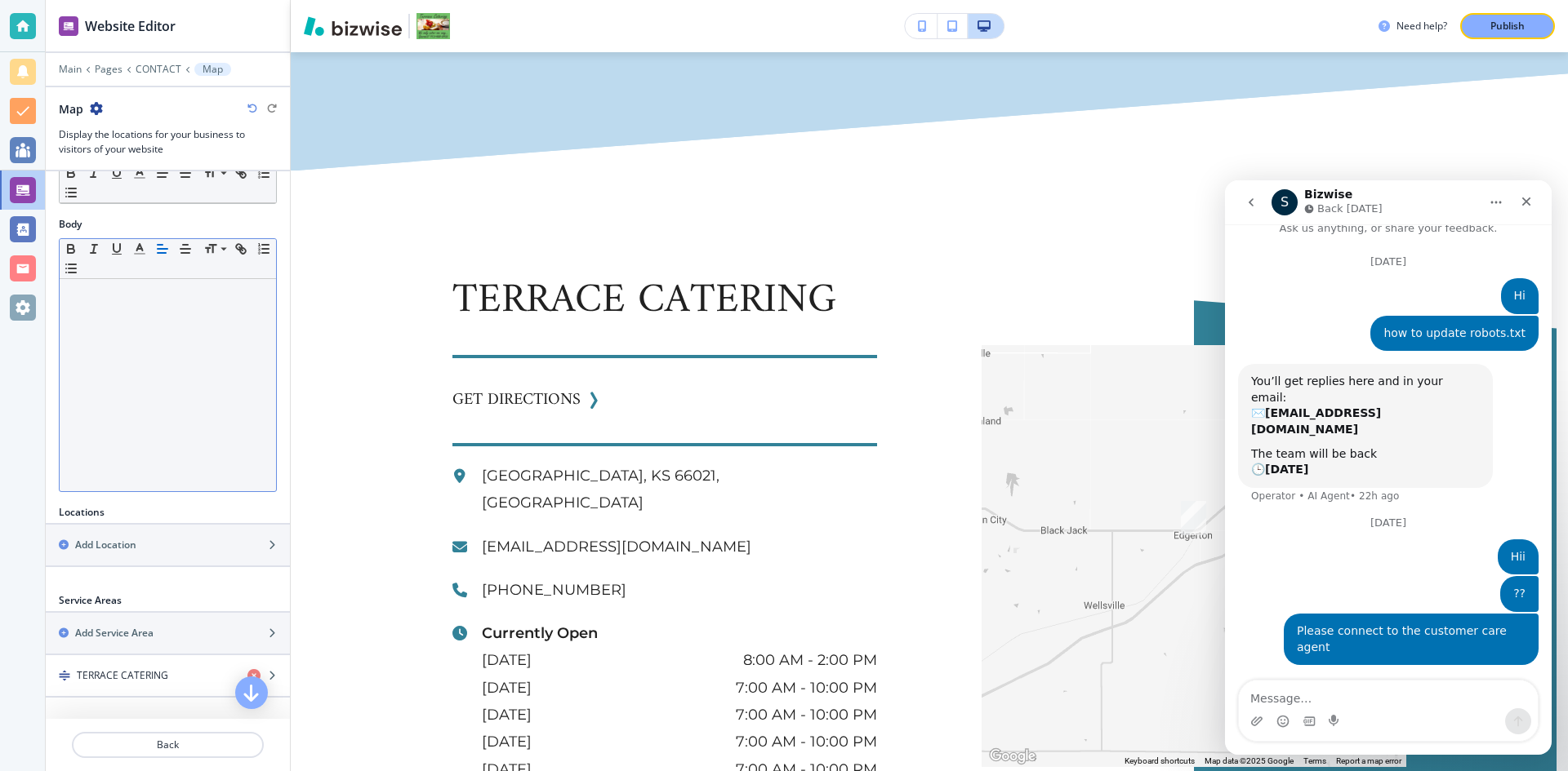
scroll to position [0, 0]
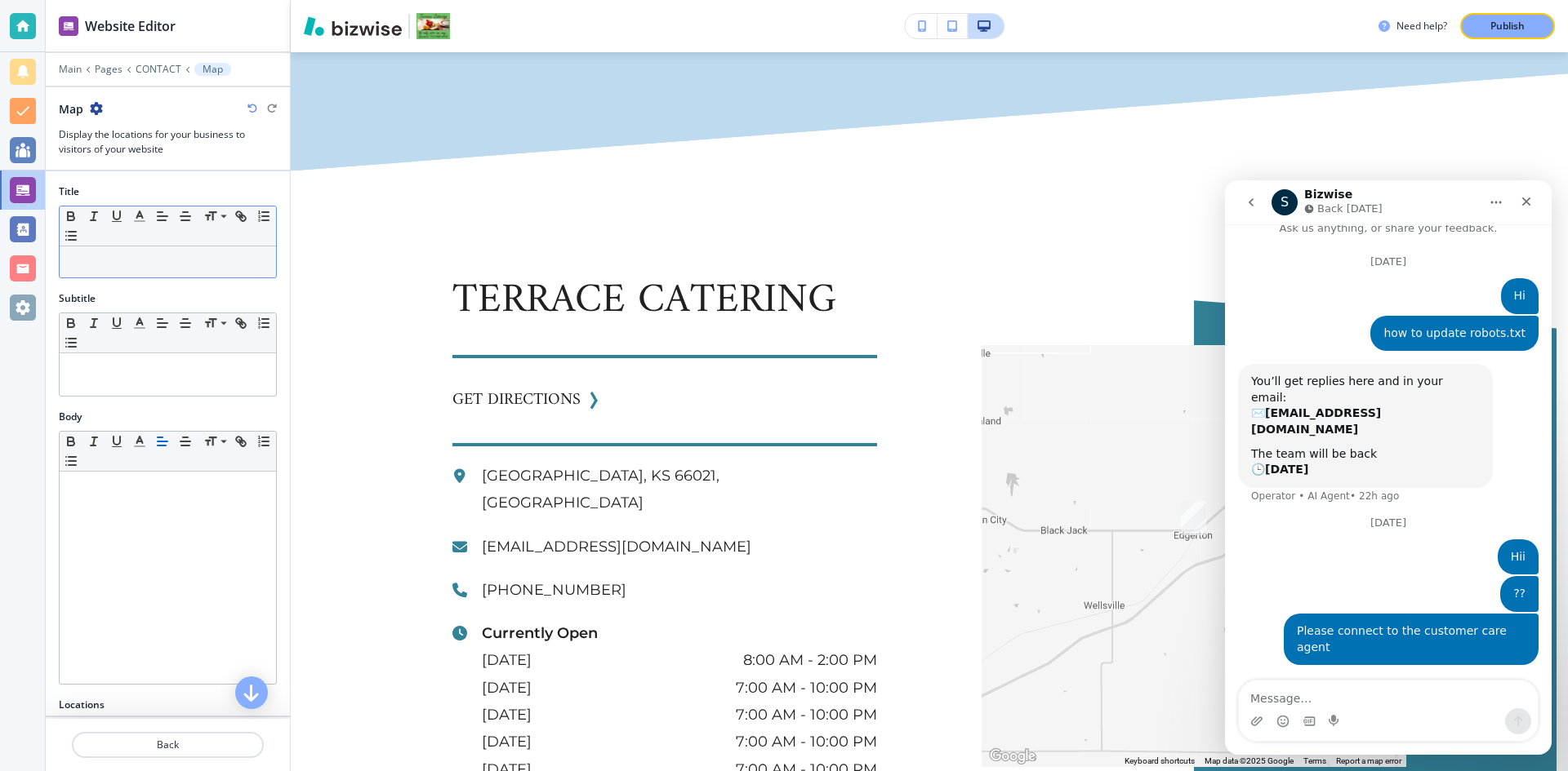
click at [161, 257] on p at bounding box center [167, 261] width 200 height 15
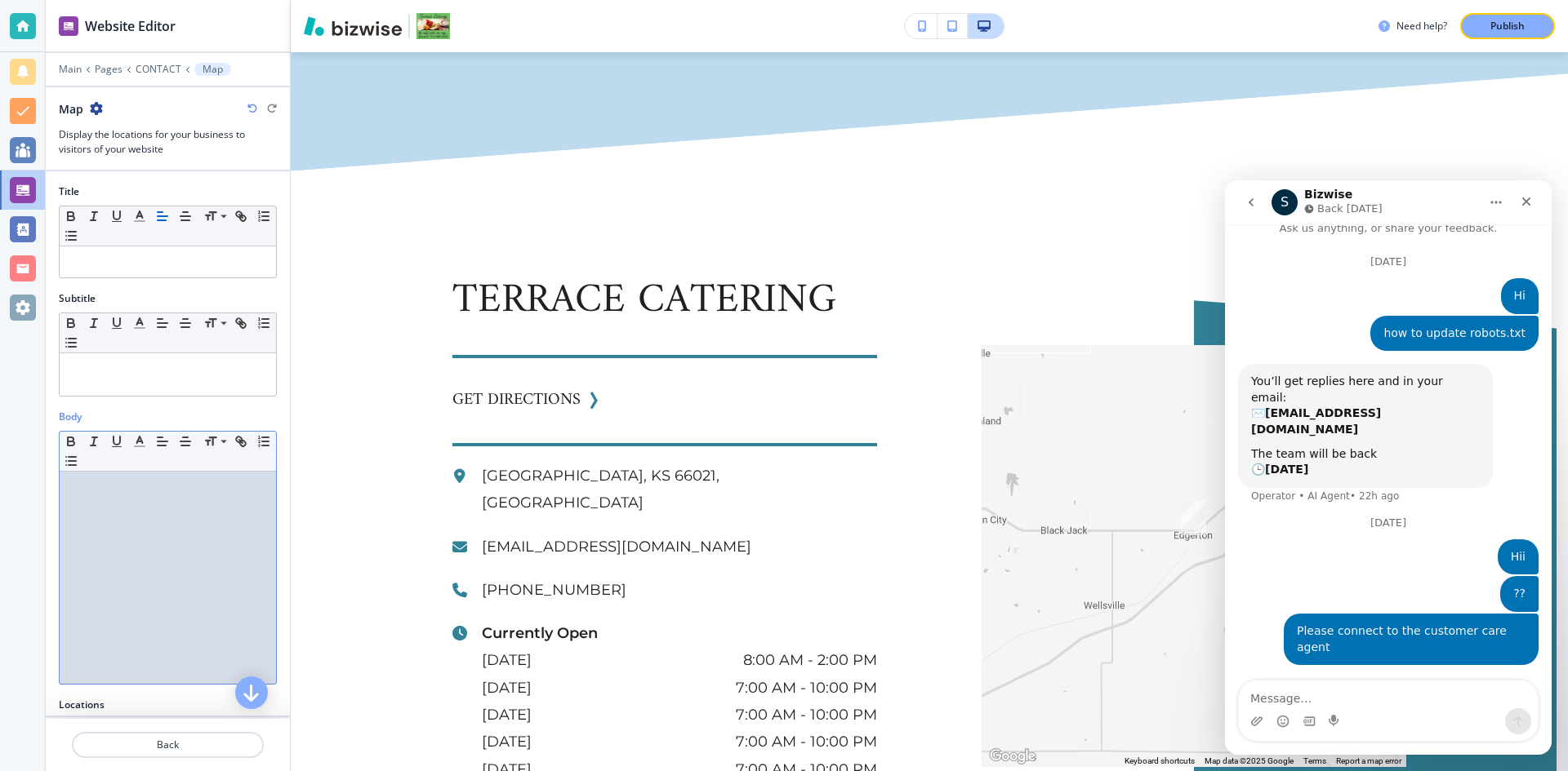
click at [132, 517] on div at bounding box center [167, 578] width 216 height 213
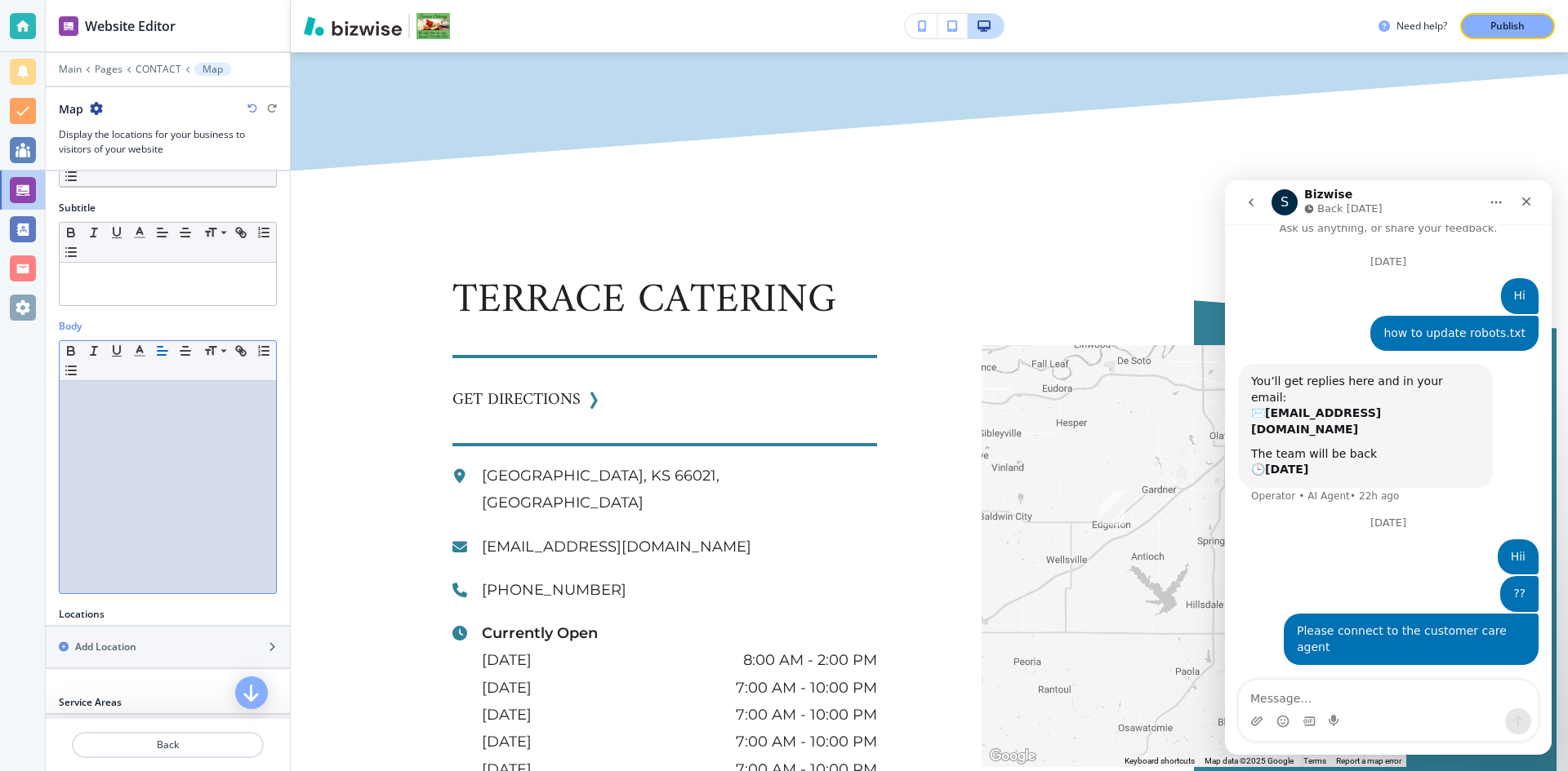
scroll to position [245, 0]
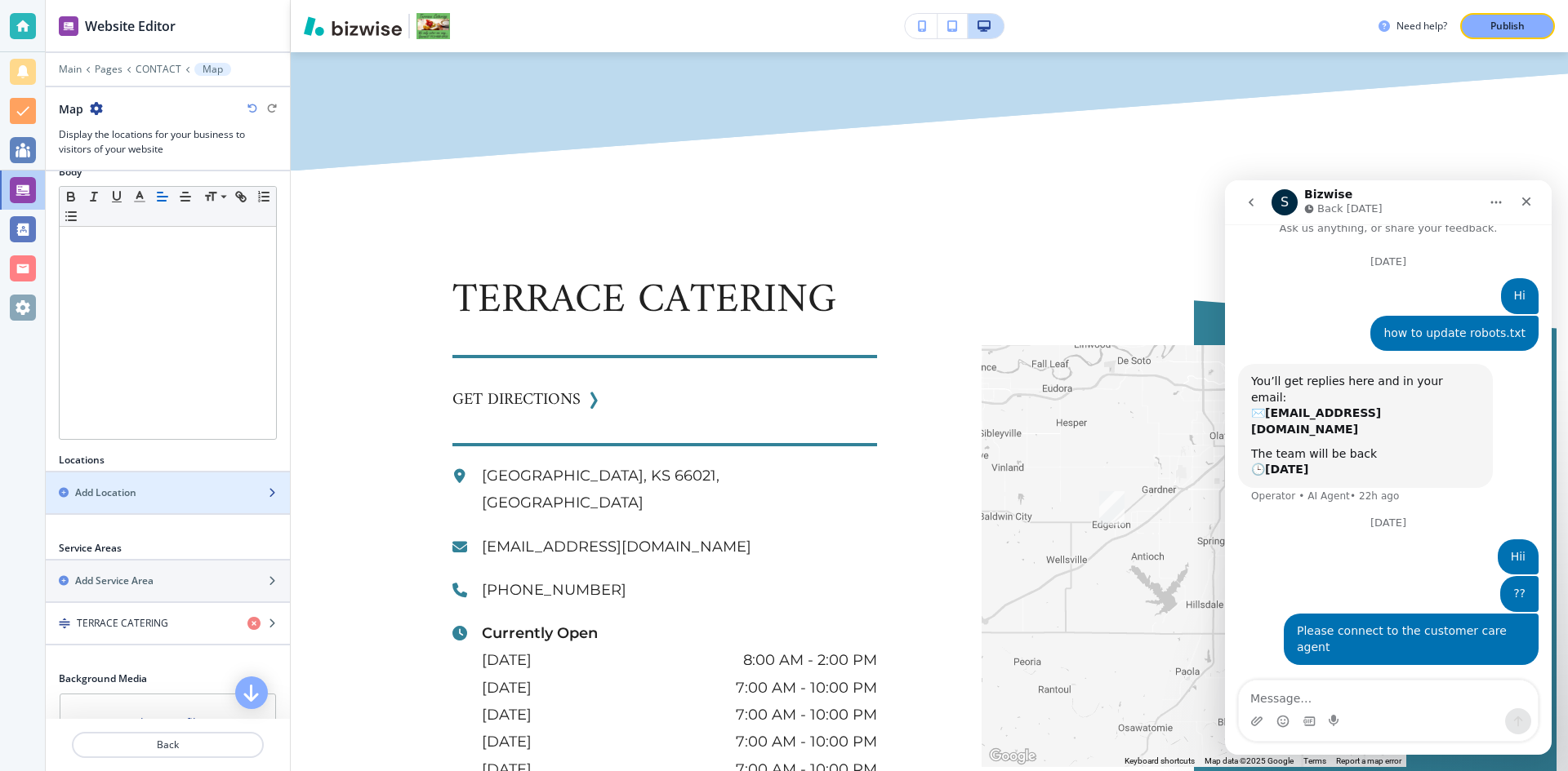
click at [141, 494] on div "Add Location" at bounding box center [149, 492] width 208 height 15
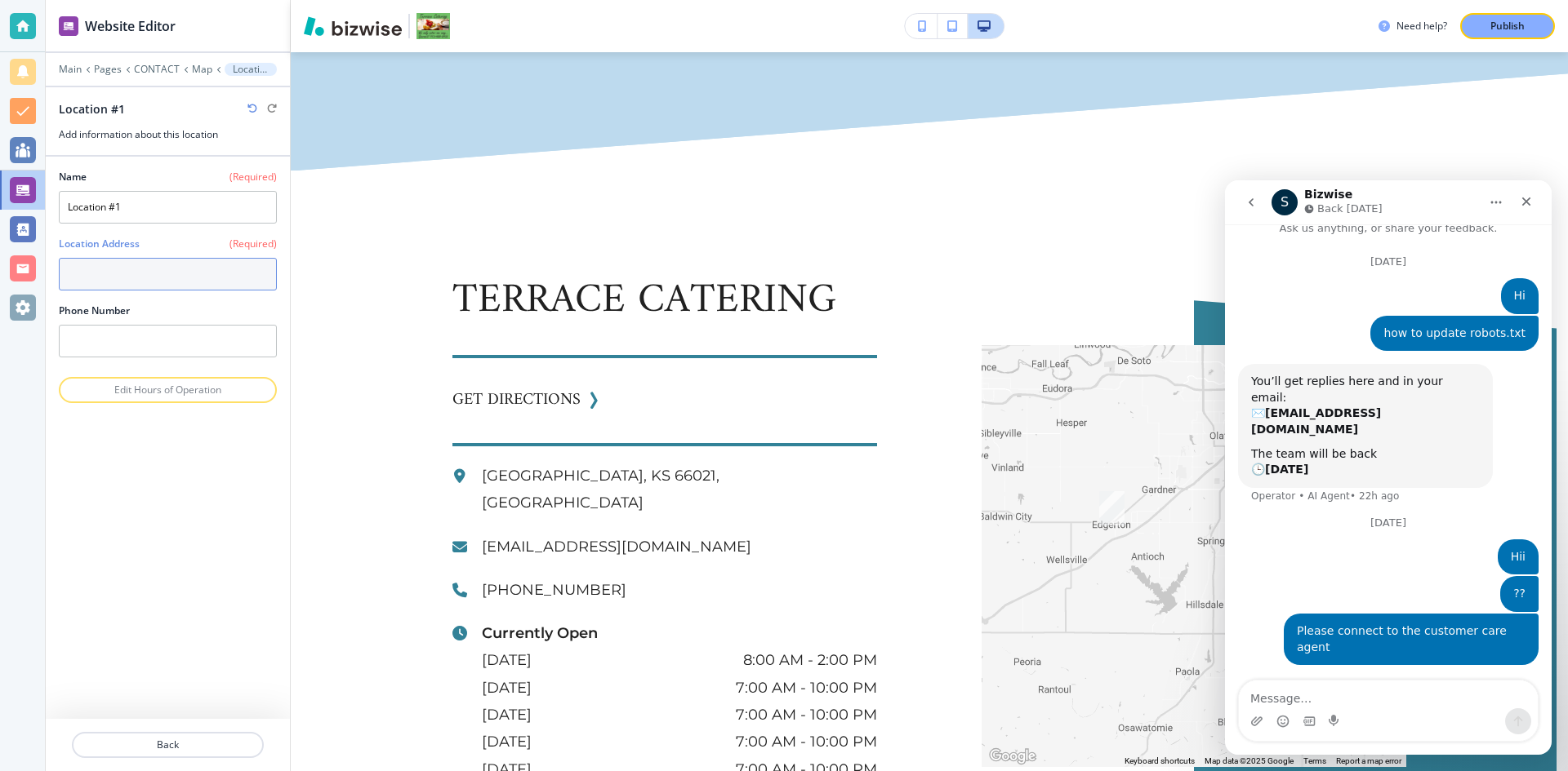
click at [121, 274] on textarea at bounding box center [167, 274] width 218 height 32
paste textarea "https://www.google.com/maps/place/Terrace+Catering/@38.952533,-94.698631,10z/da…"
type textarea "https://www.google.com/maps/place/Terrace+Catering/@38.952533,-94.698631,10z/da…"
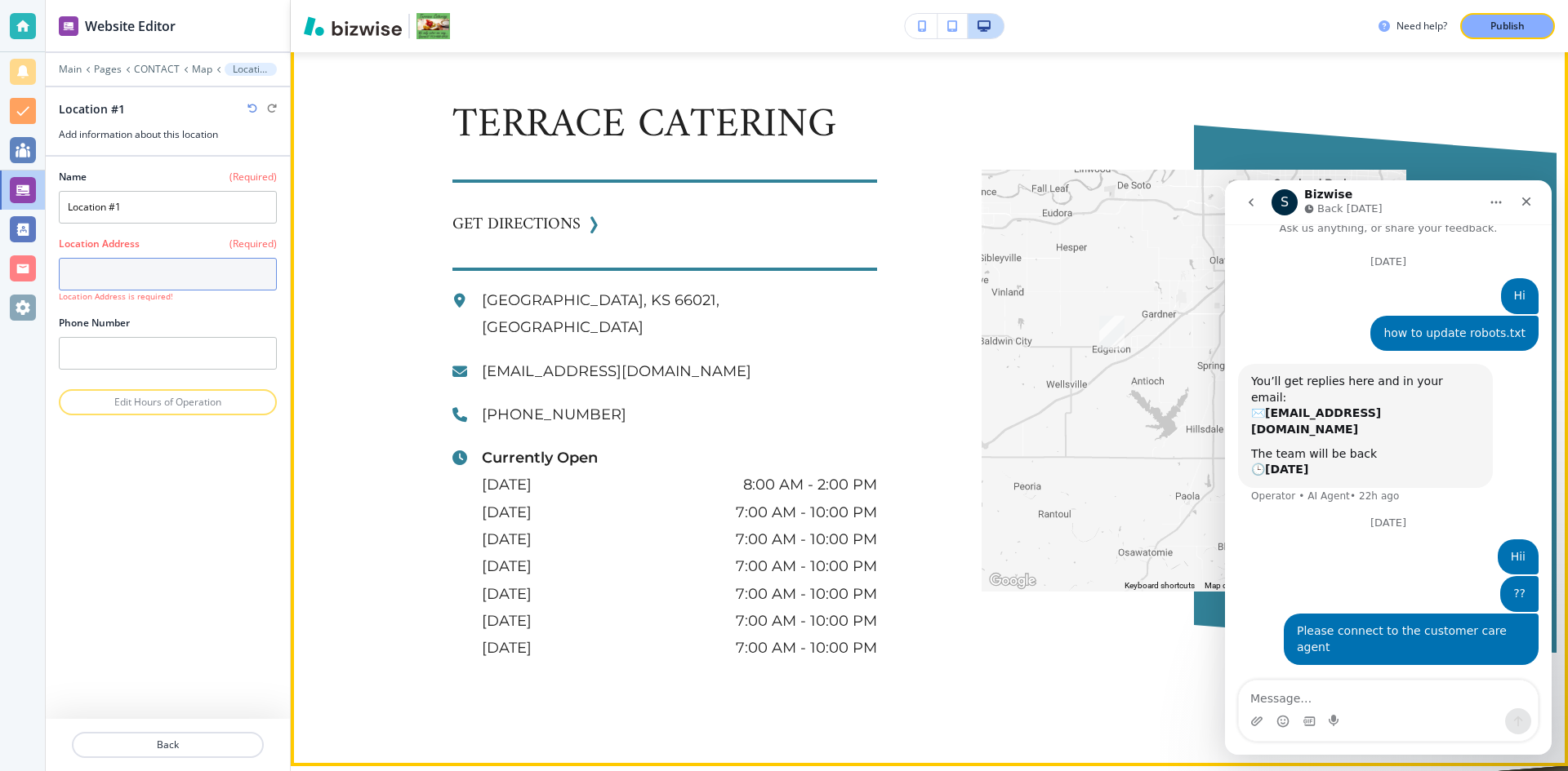
scroll to position [2558, 0]
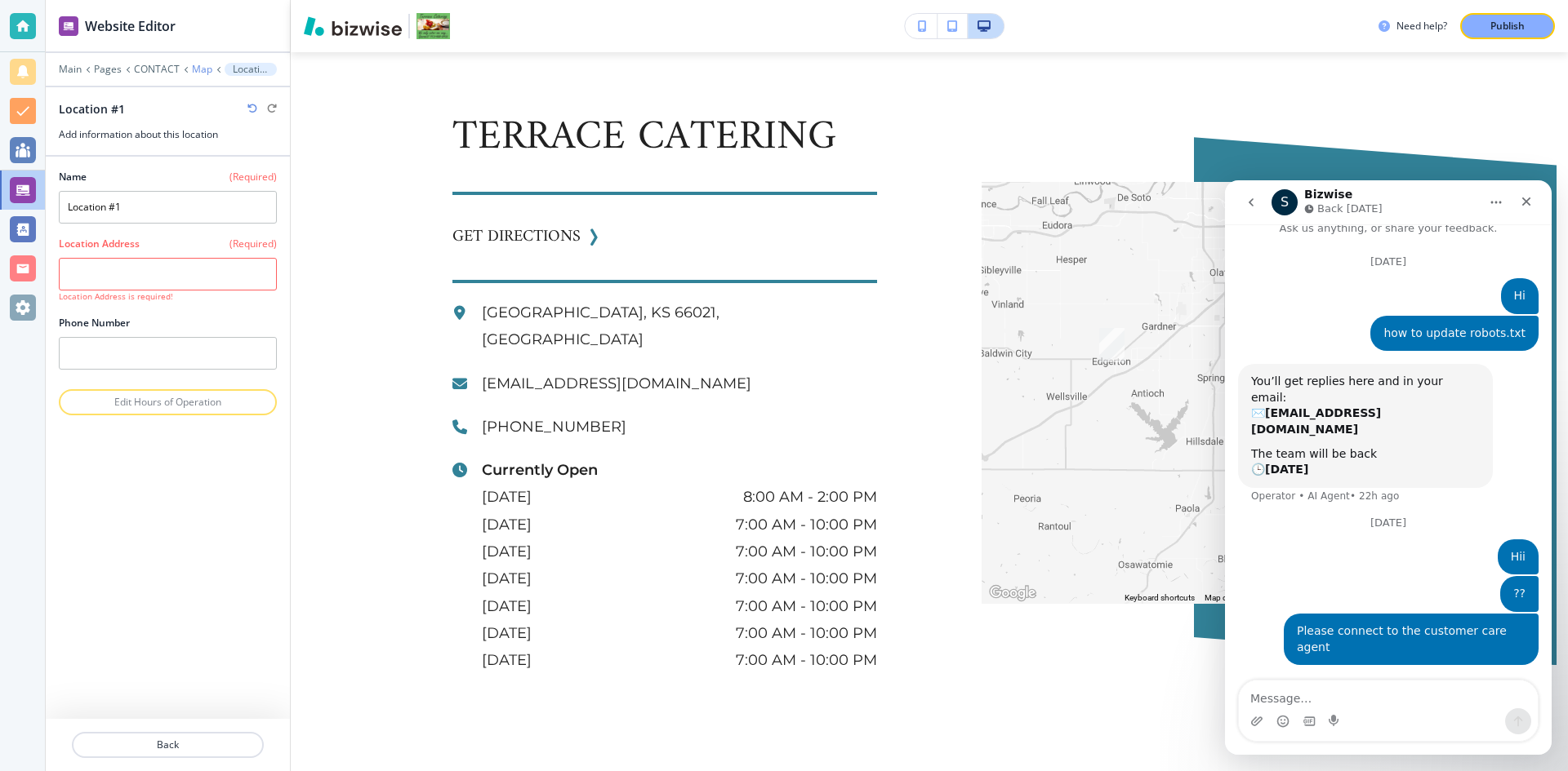
click at [193, 69] on p "Map" at bounding box center [201, 69] width 20 height 11
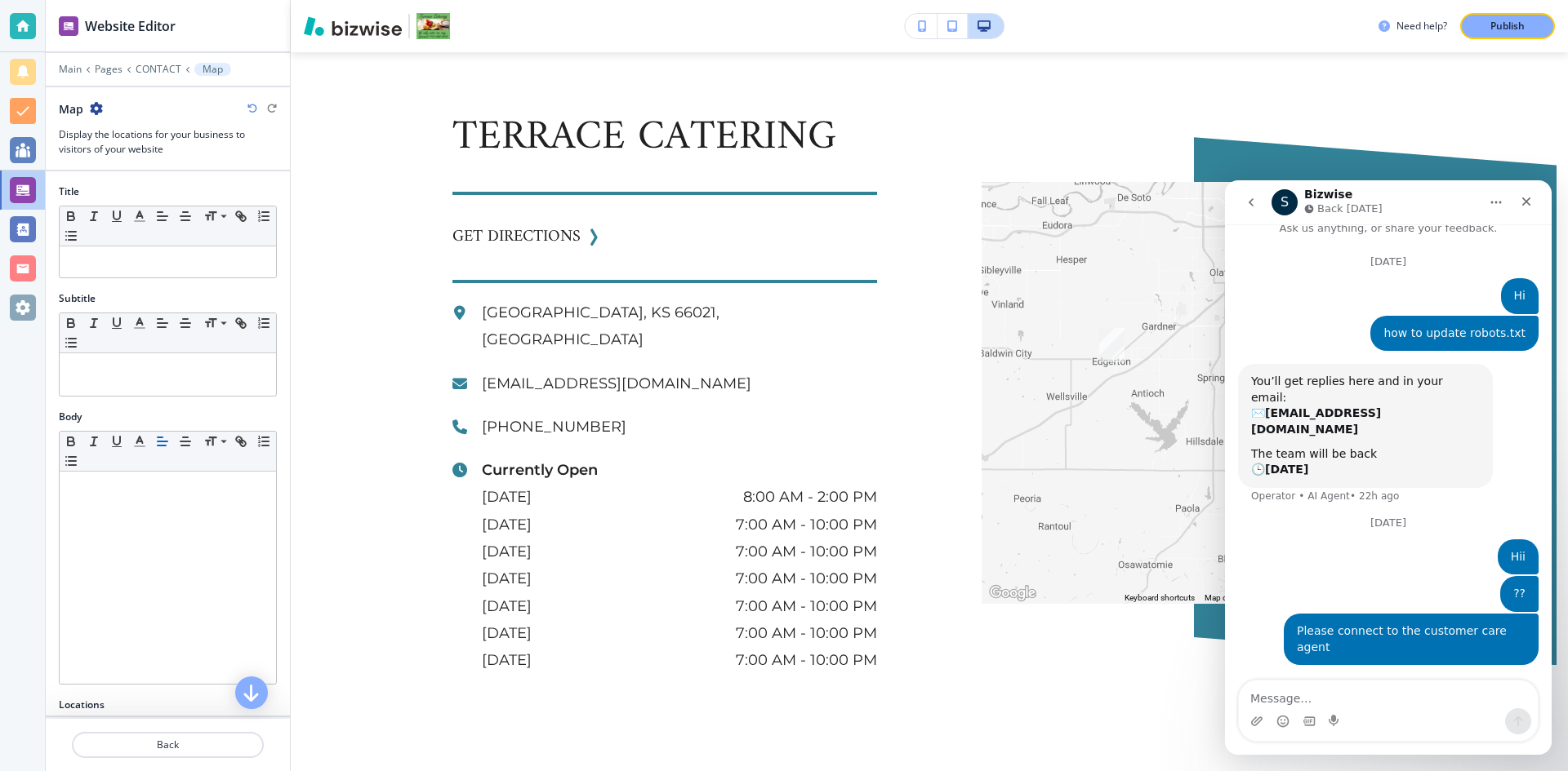
scroll to position [2394, 0]
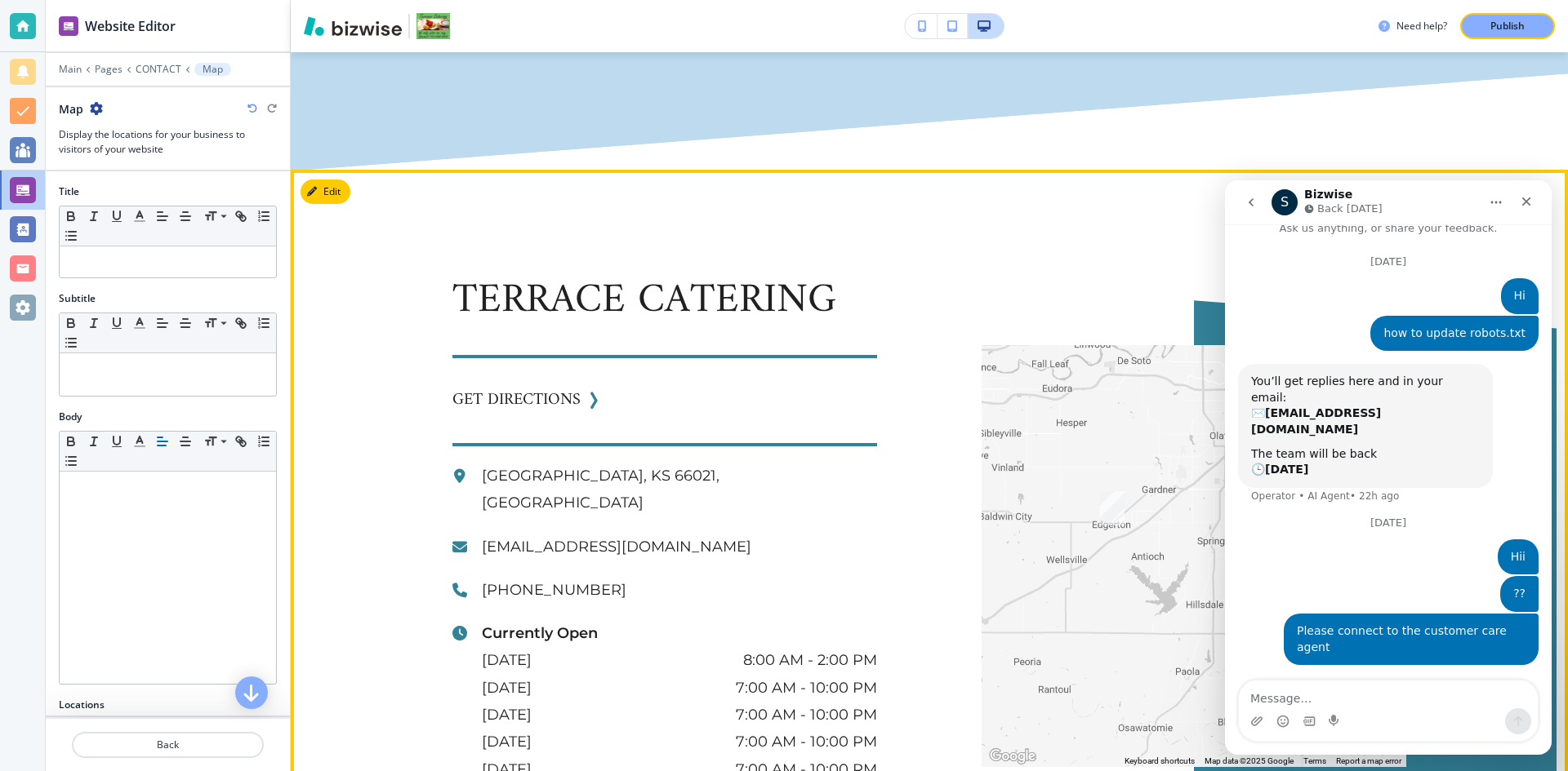
click at [336, 170] on div "TERRACE CATERING GET DIRECTIONS Edgerton, KS 66021, USA info@terracecatering.co…" at bounding box center [928, 556] width 1277 height 772
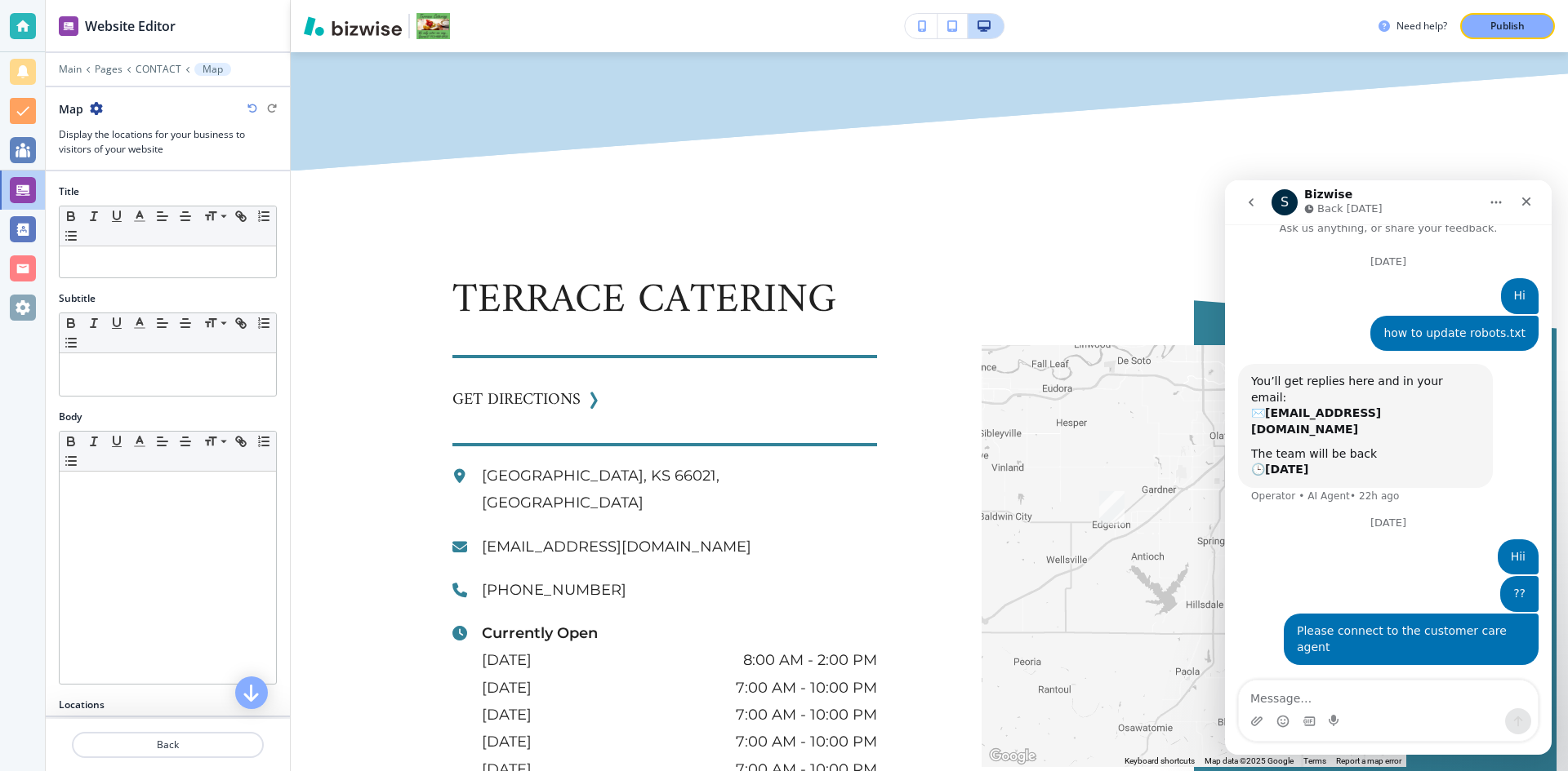
click at [100, 104] on icon "button" at bounding box center [96, 108] width 13 height 13
click at [98, 108] on icon "button" at bounding box center [96, 108] width 13 height 13
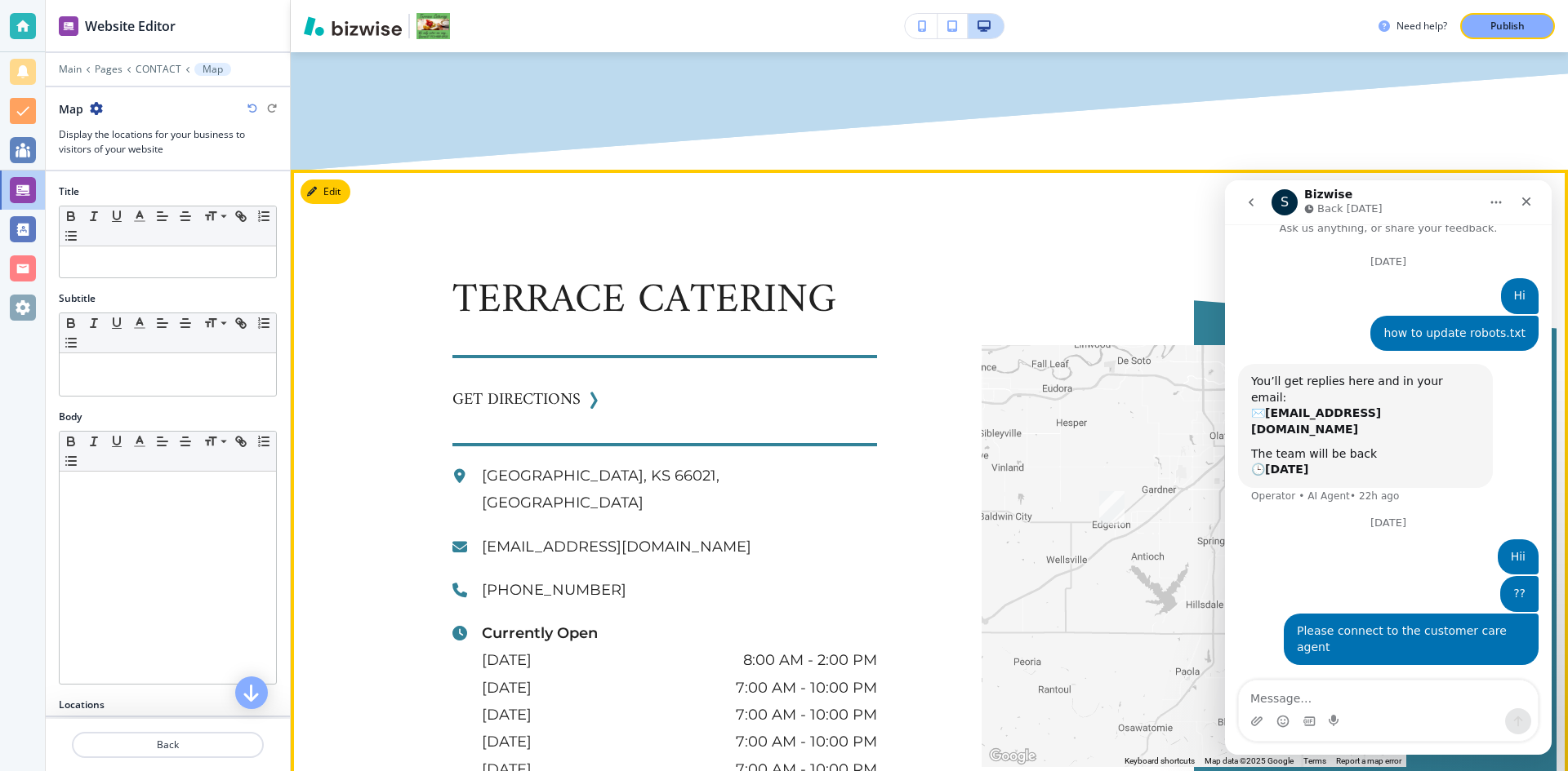
click at [1010, 345] on div at bounding box center [1193, 556] width 424 height 423
click at [699, 274] on div "TERRACE CATERING" at bounding box center [664, 316] width 424 height 84
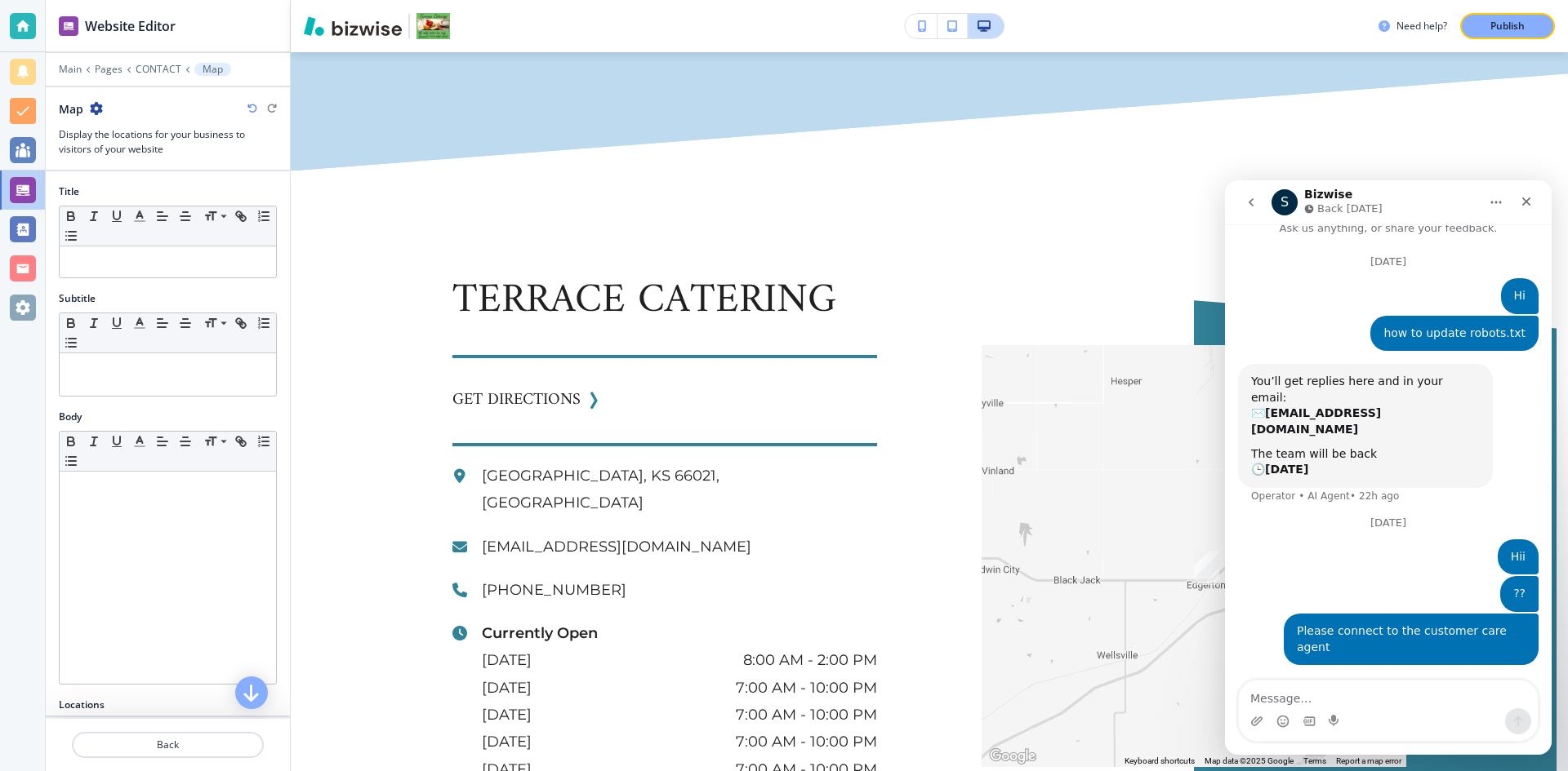
click at [629, 274] on h3 "TERRACE CATERING" at bounding box center [664, 301] width 424 height 55
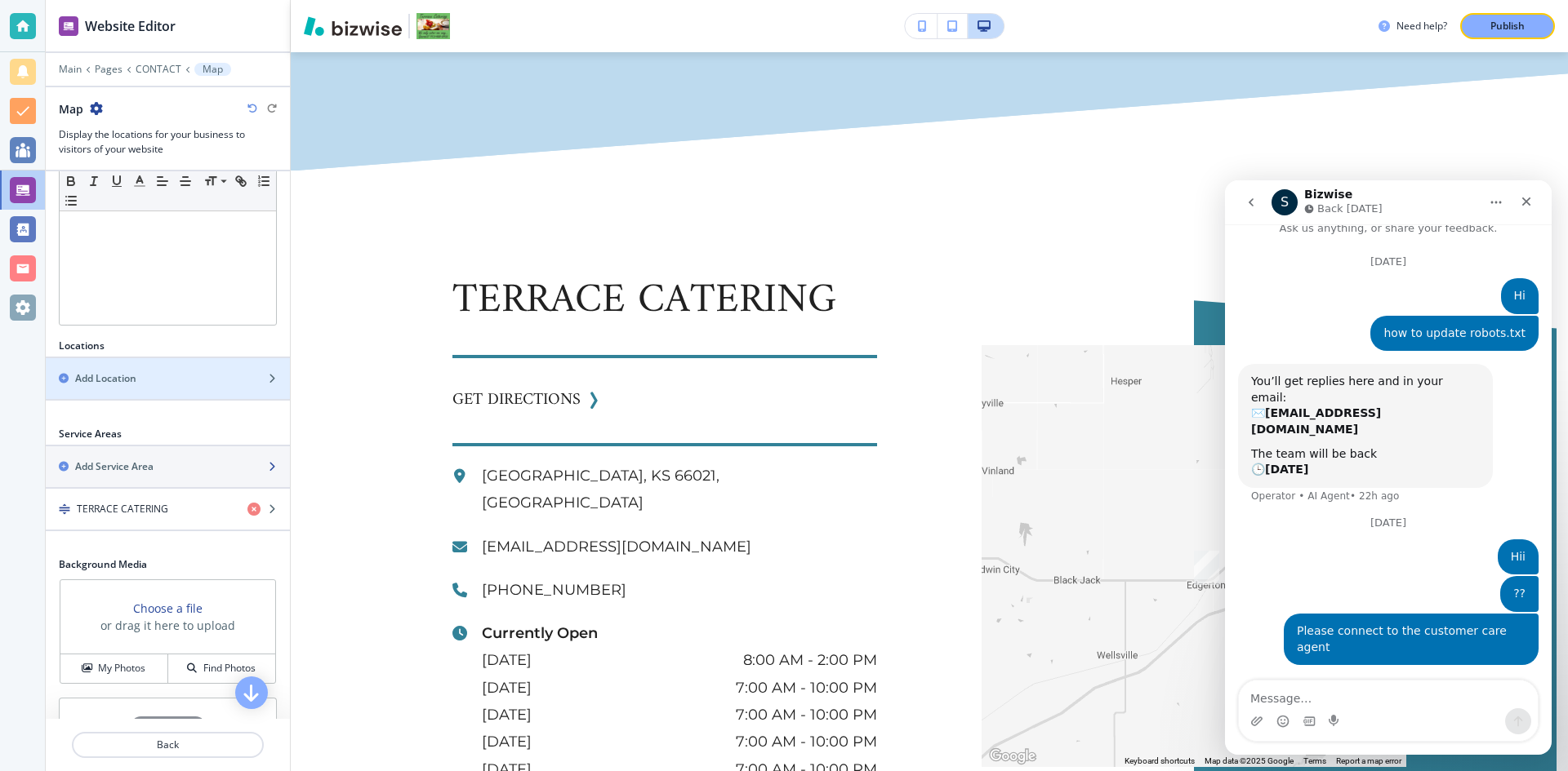
scroll to position [437, 0]
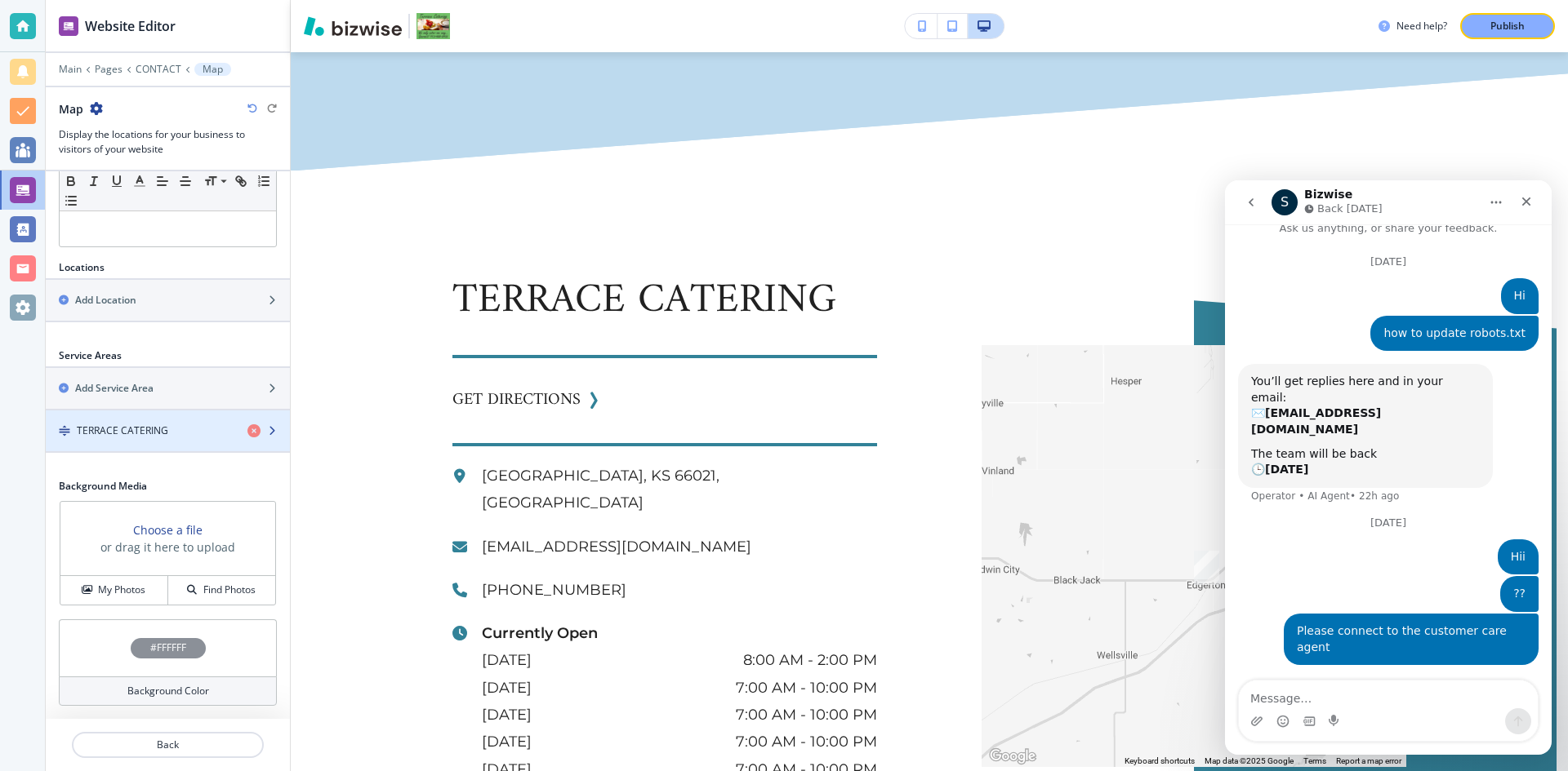
click at [157, 435] on h4 "TERRACE CATERING" at bounding box center [122, 430] width 92 height 15
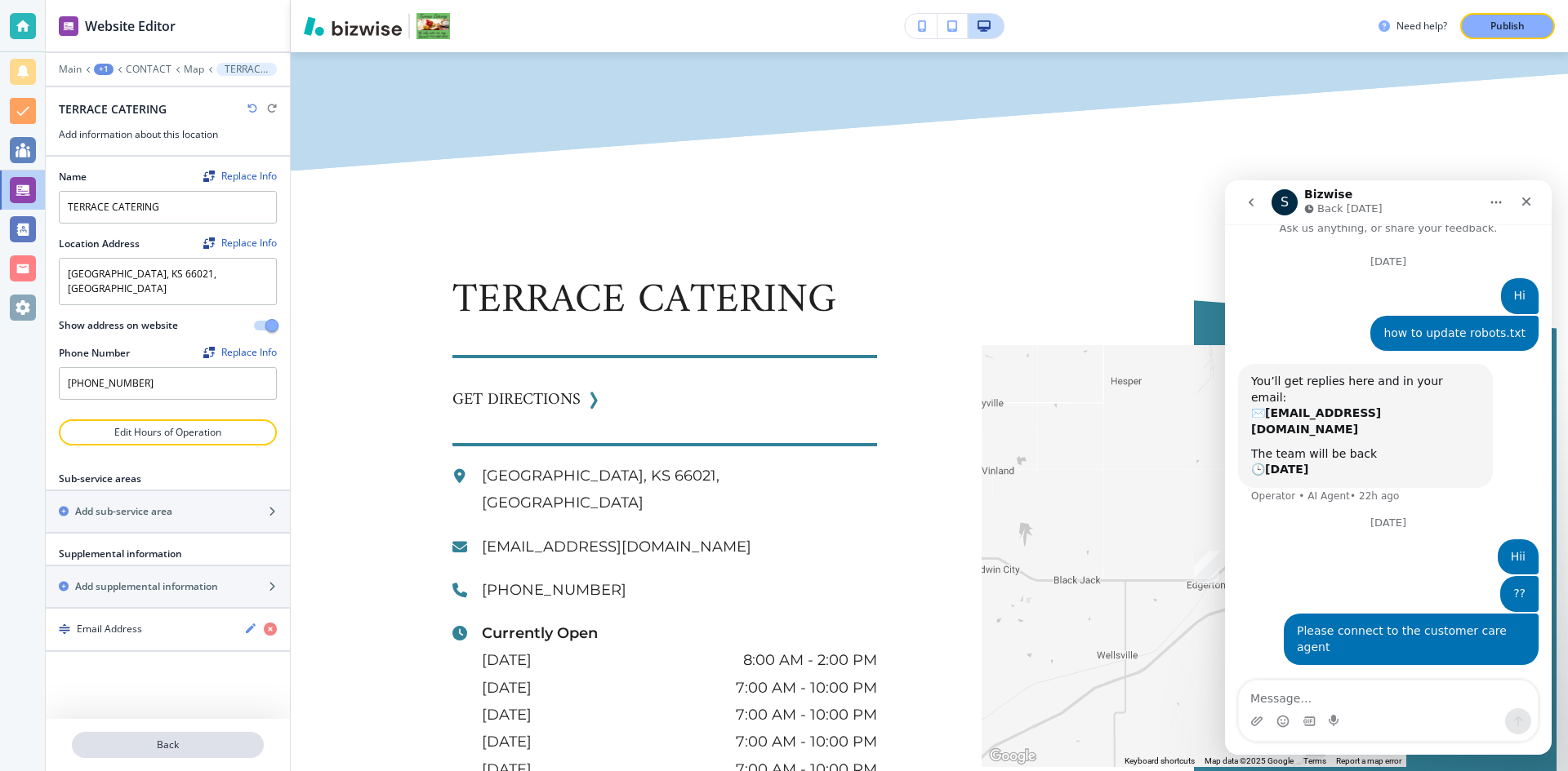
click at [171, 739] on p "Back" at bounding box center [167, 745] width 188 height 15
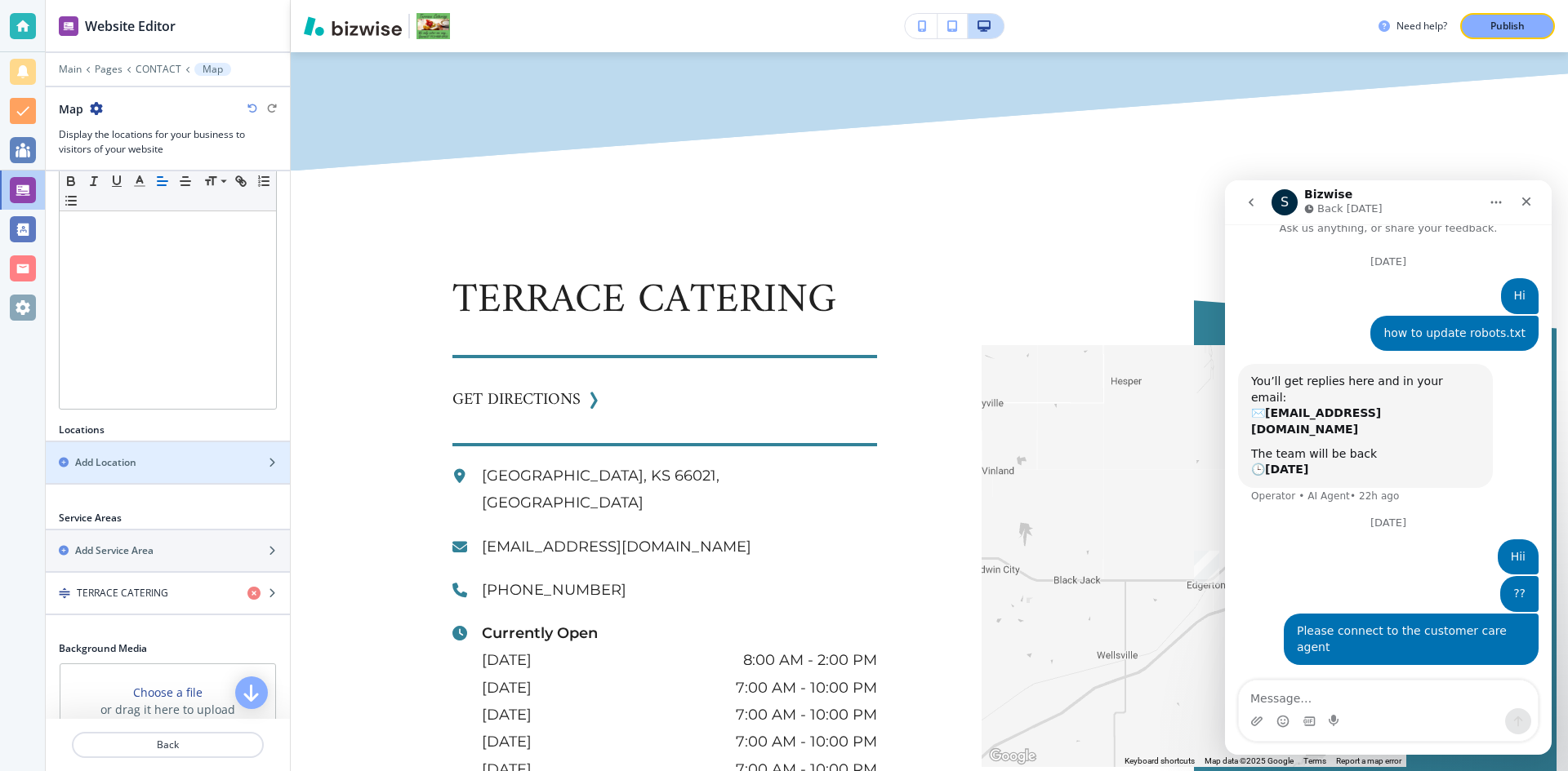
scroll to position [274, 0]
click at [137, 462] on div "Add Location" at bounding box center [149, 463] width 208 height 15
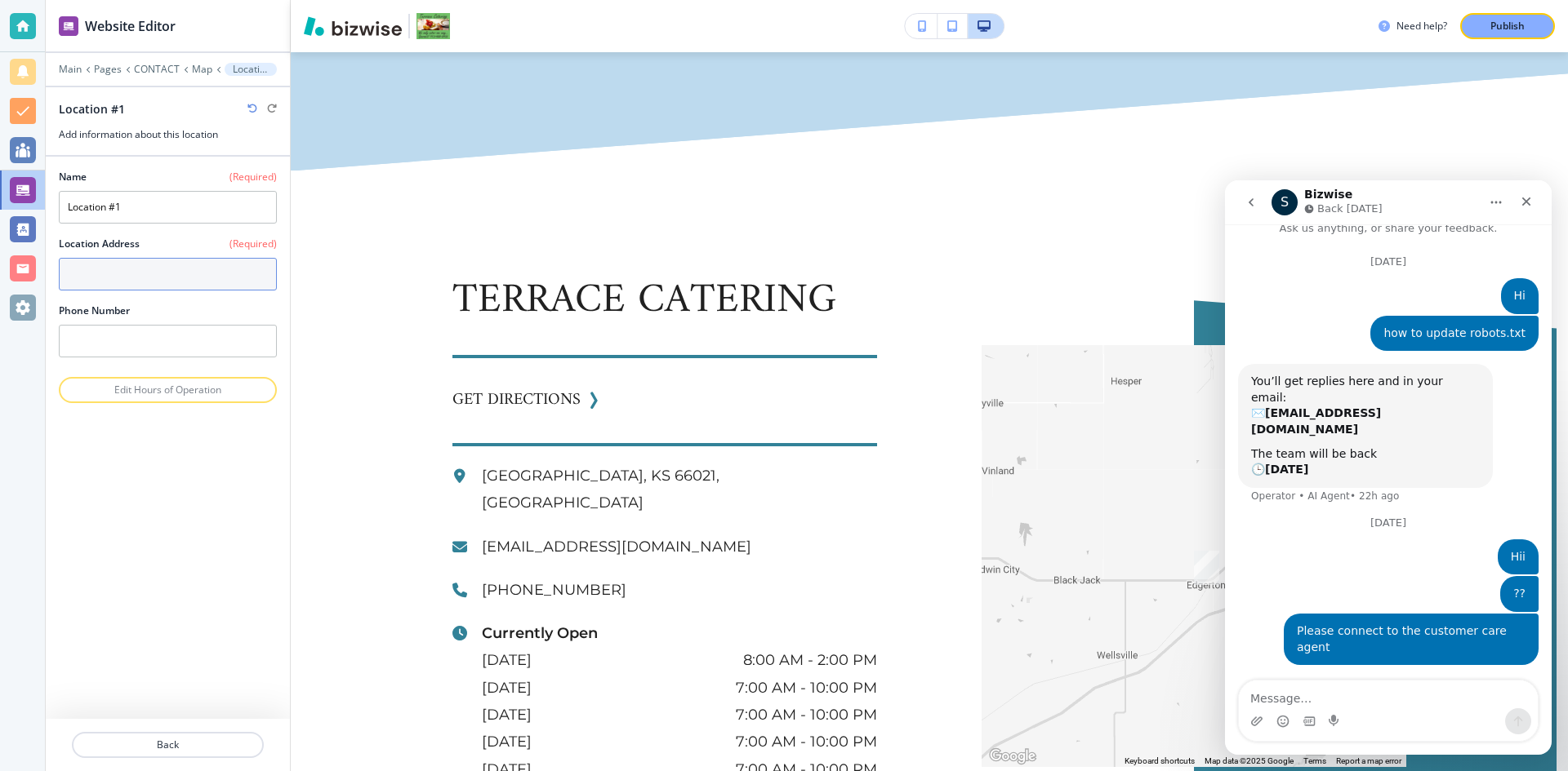
click at [182, 267] on textarea at bounding box center [167, 274] width 218 height 32
paste textarea "Terrace Catering wellsville, KS, USA"
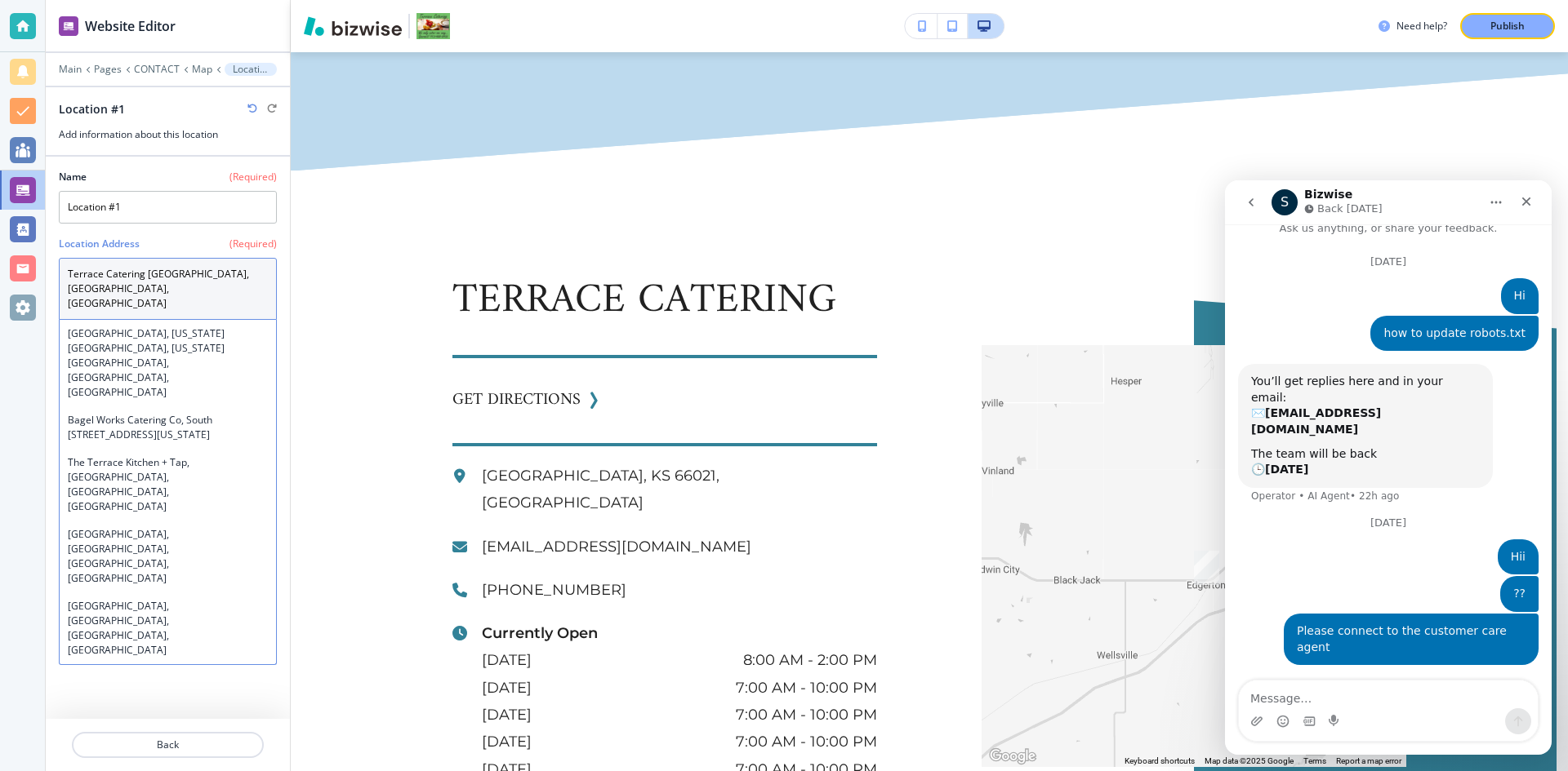
drag, startPoint x: 148, startPoint y: 275, endPoint x: 384, endPoint y: 273, distance: 236.0
click at [384, 273] on div "Website Editor Main Pages CONTACT Map Location #1 Location #1 Add information a…" at bounding box center [806, 385] width 1522 height 771
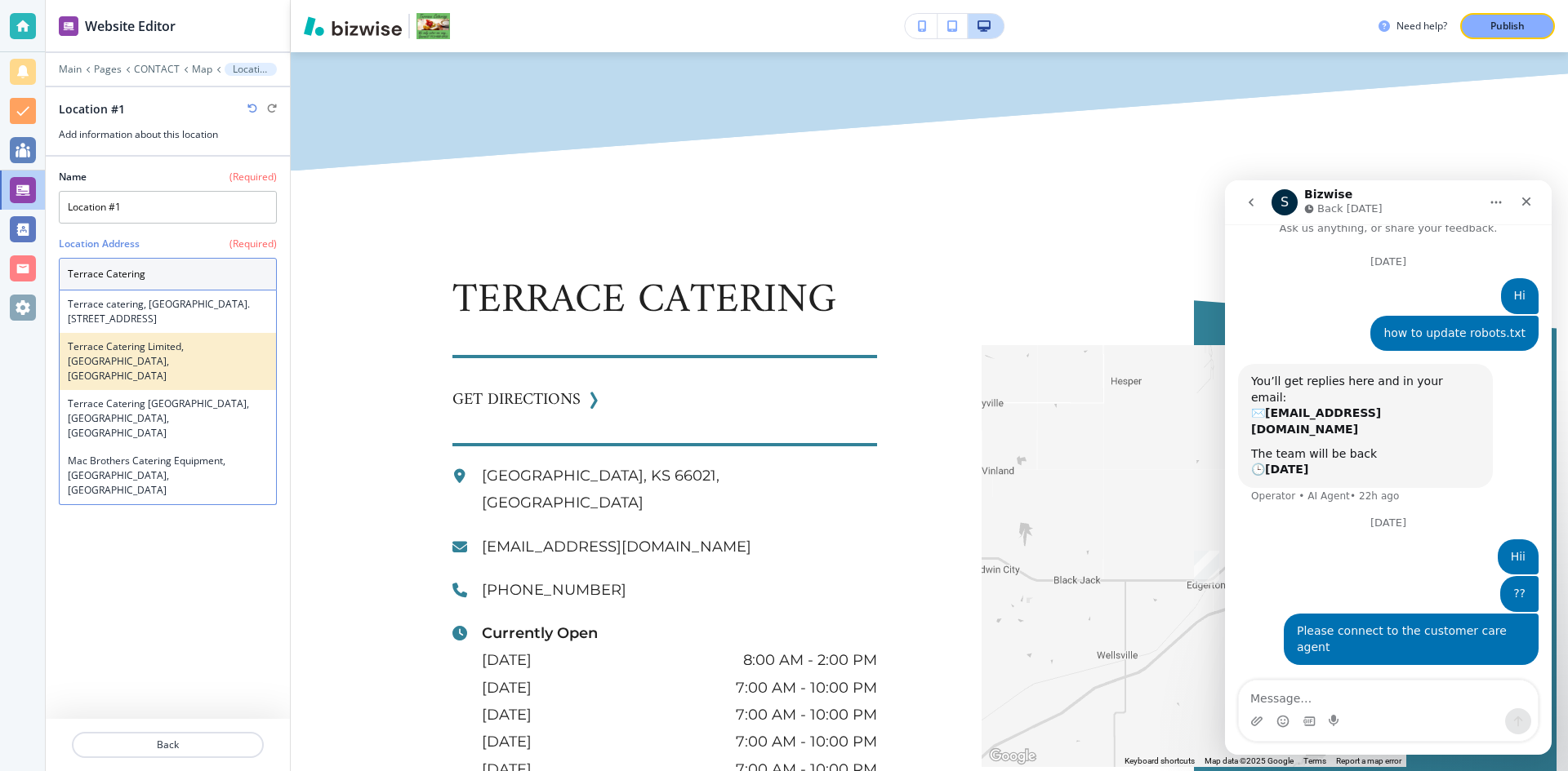
click at [172, 372] on h4 "Terrace Catering Limited, Park View Road, Welling, UK" at bounding box center [167, 362] width 200 height 44
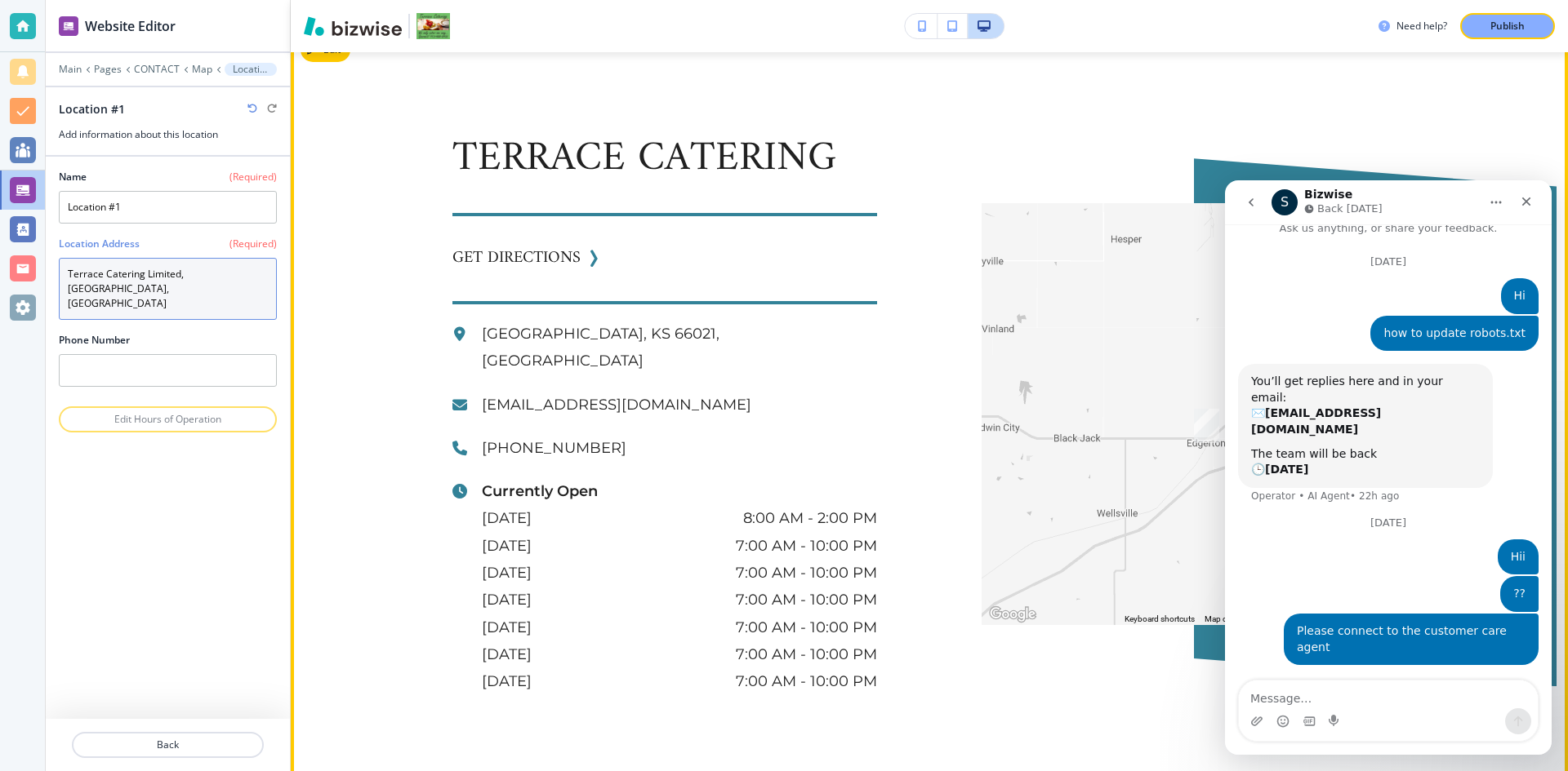
scroll to position [2394, 0]
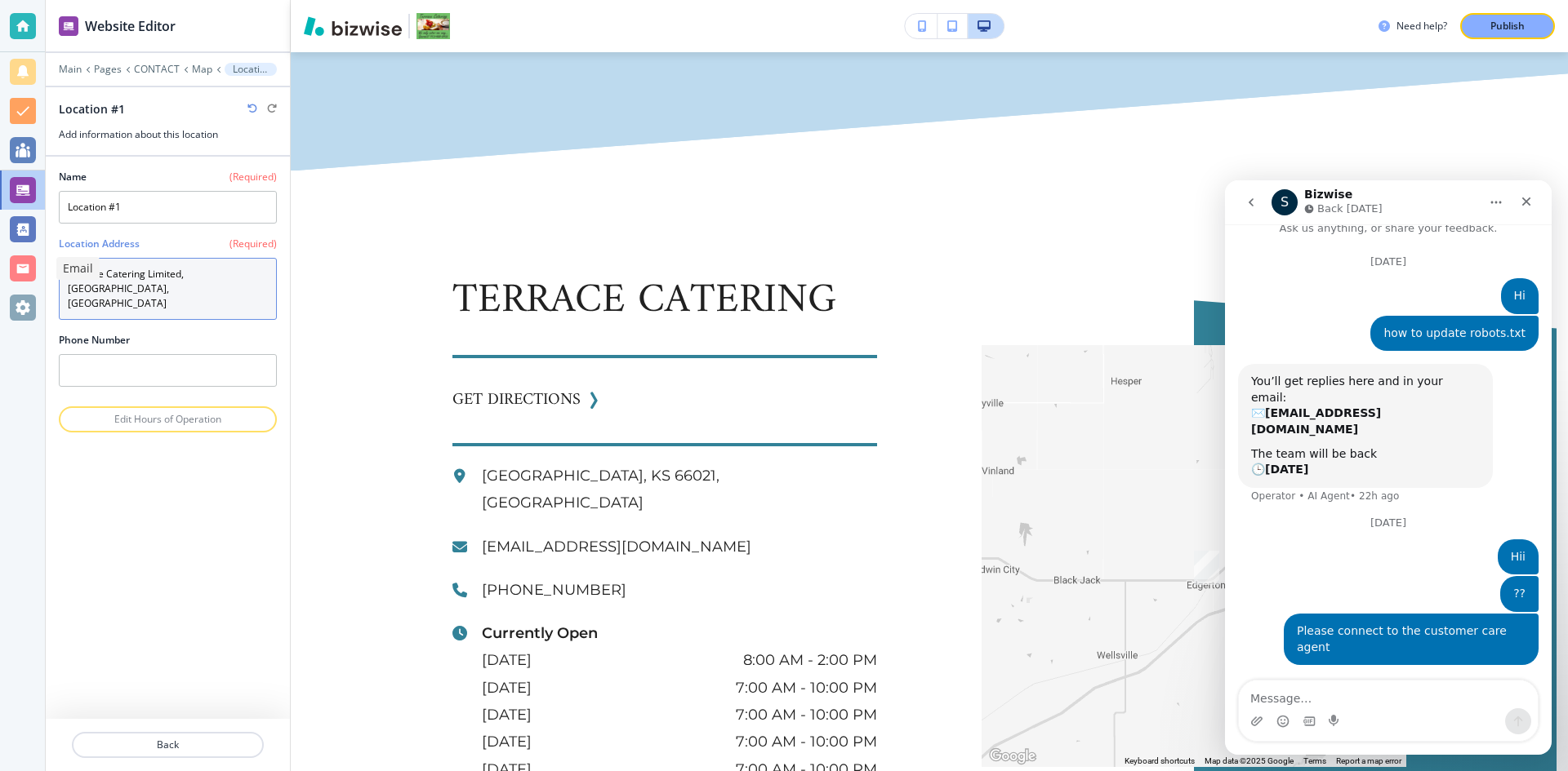
drag, startPoint x: 166, startPoint y: 284, endPoint x: 0, endPoint y: 269, distance: 166.7
click at [0, 269] on div "Website Editor Main Pages CONTACT Map Location #1 Location #1 Add information a…" at bounding box center [784, 385] width 1568 height 771
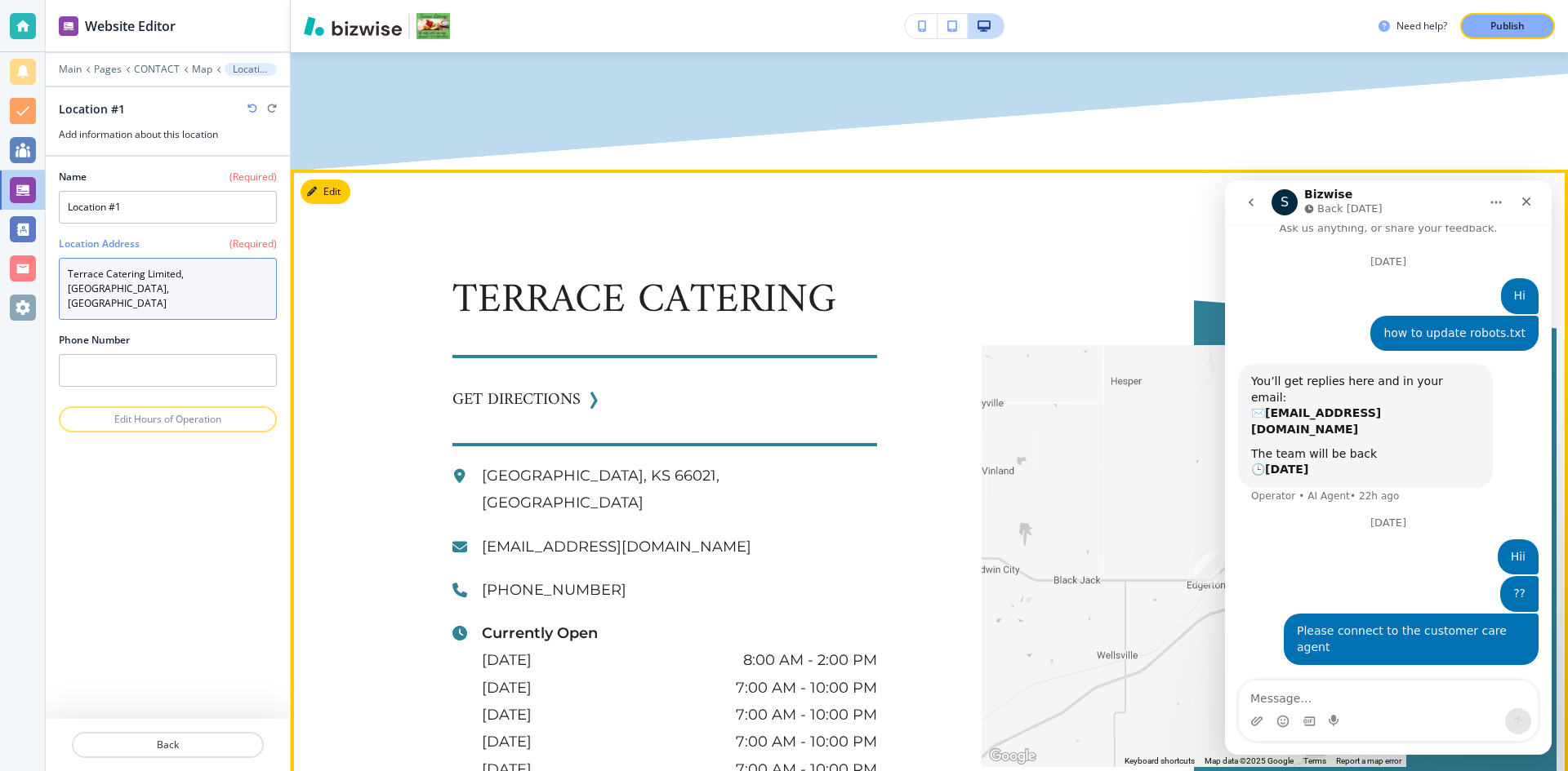
paste textarea "wellsville, KS, USA"
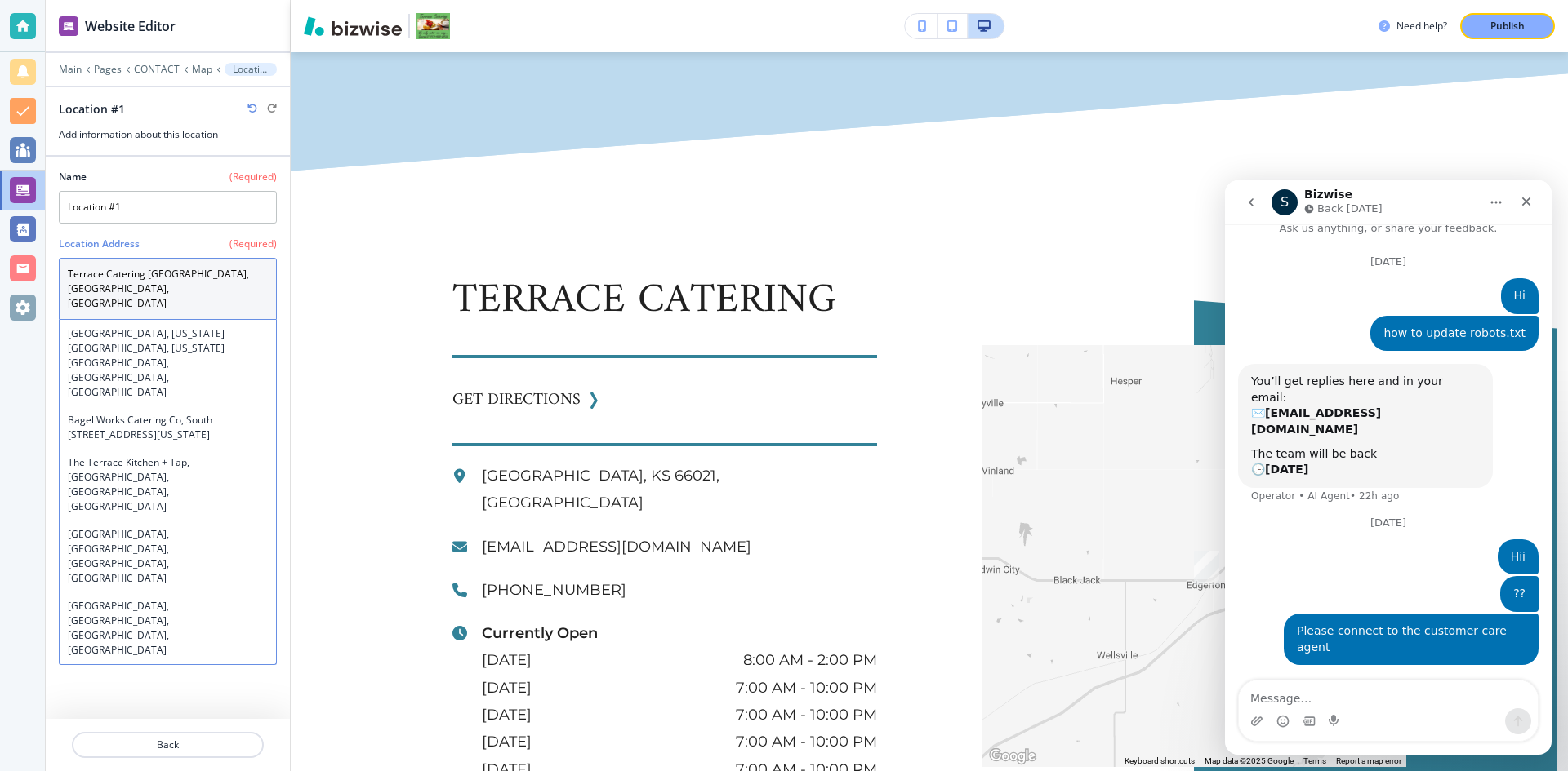
click at [150, 272] on textarea "Terrace Catering wellsville, KS, USA" at bounding box center [167, 288] width 218 height 62
click at [153, 273] on textarea "Terrace Catering wellsville, KS, USA" at bounding box center [167, 288] width 218 height 62
click at [148, 274] on textarea "Terrace Catering wellsville, KS, USA" at bounding box center [167, 288] width 218 height 62
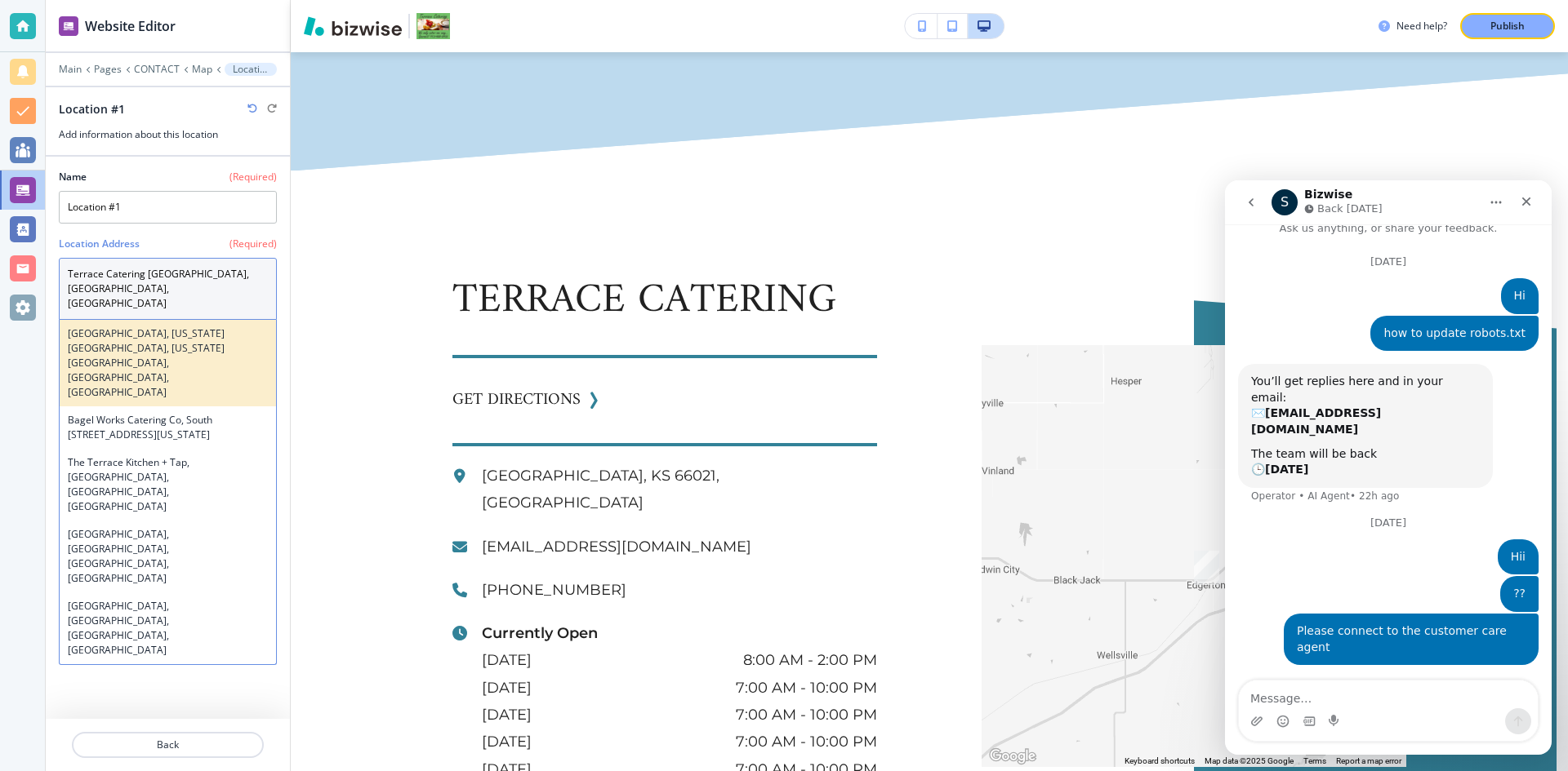
click at [131, 327] on h4 "Terrace Gardens, Minnesota Avenue, Kansas City, KS, USA" at bounding box center [167, 363] width 200 height 73
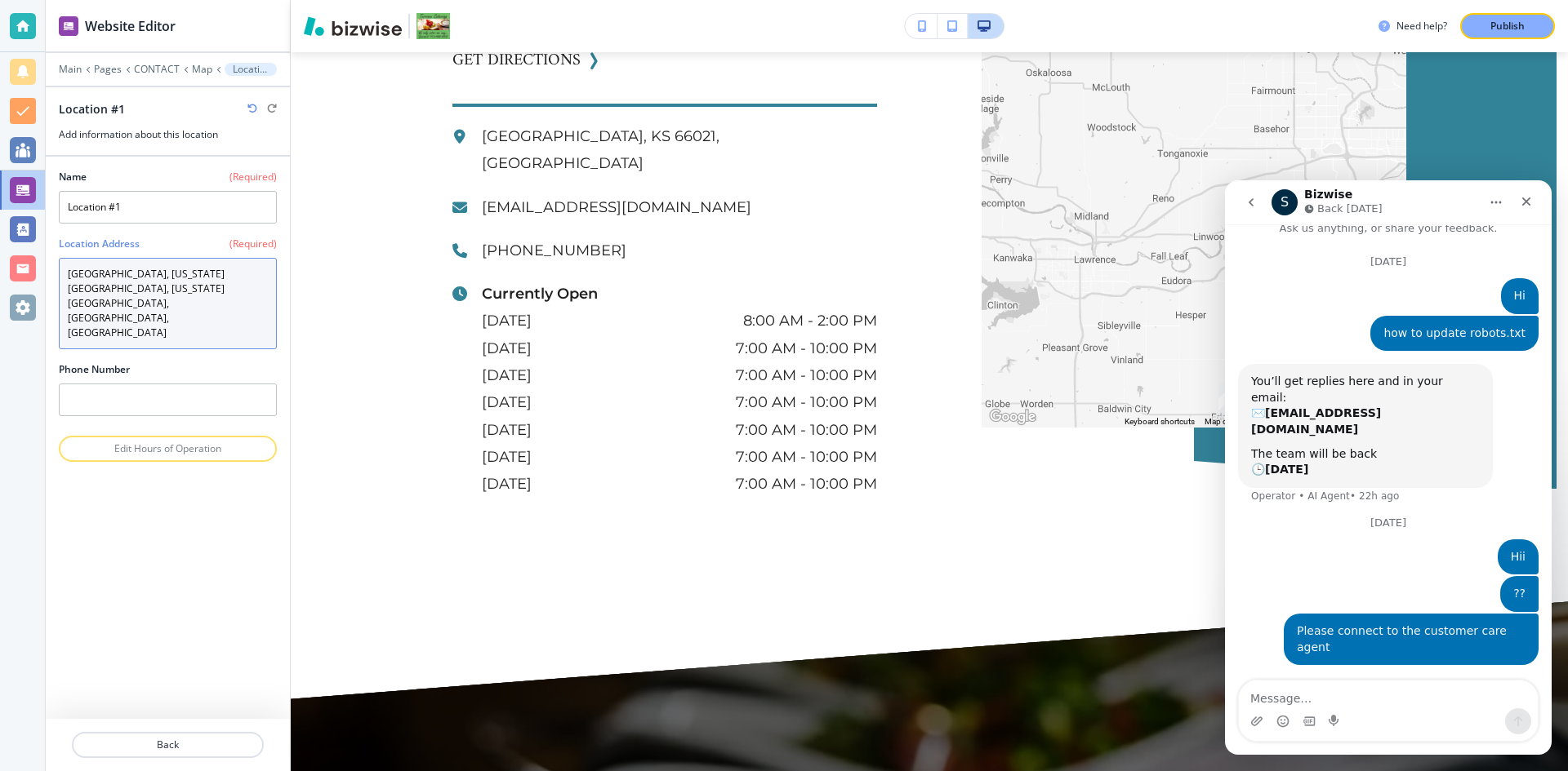
scroll to position [2884, 0]
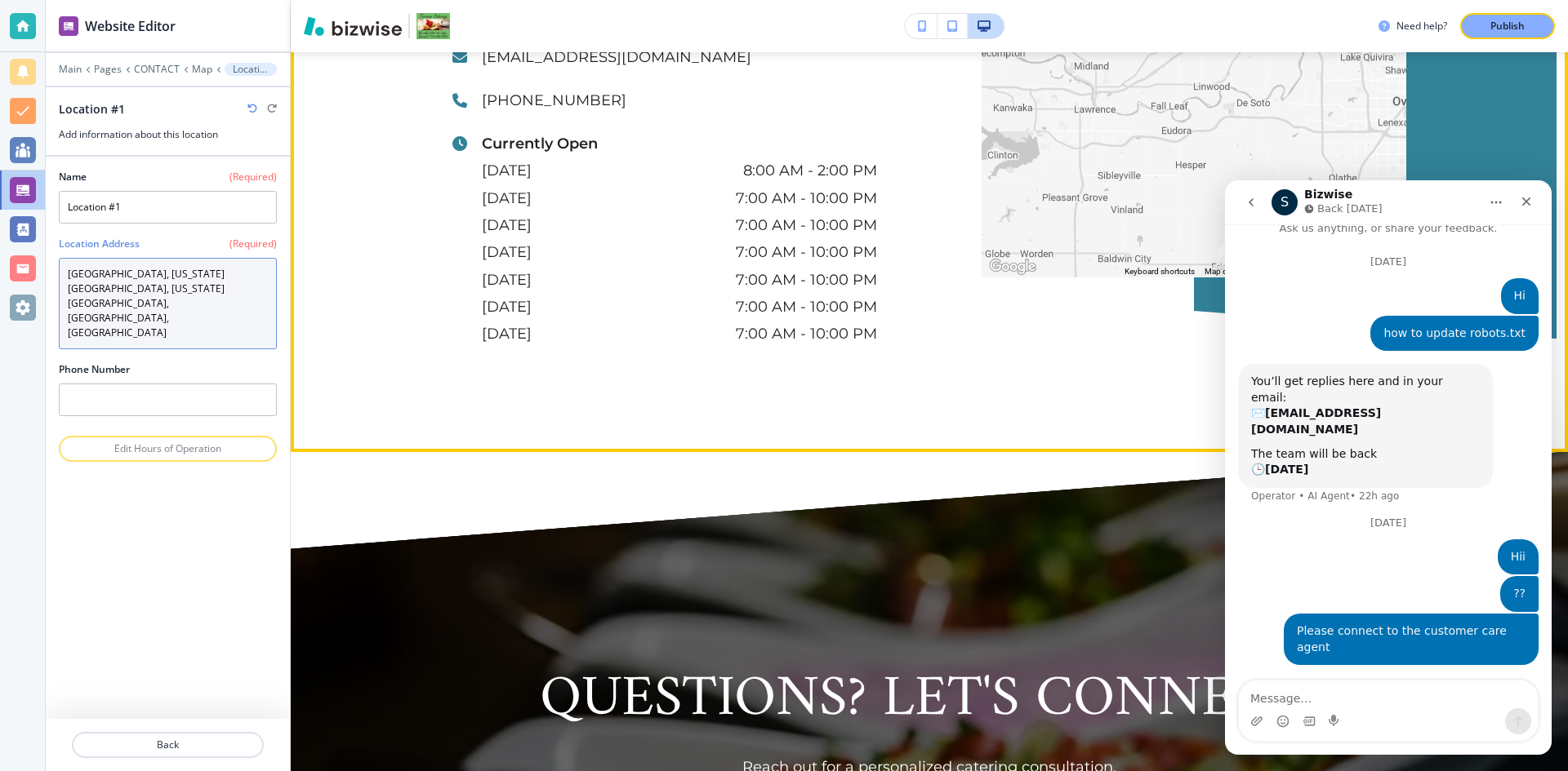
type textarea "Terrace Gardens, Minnesota Avenue, Kansas City, KS, USA"
click at [1372, 226] on button "Map camera controls" at bounding box center [1381, 241] width 32 height 32
click at [1375, 226] on button "Map camera controls" at bounding box center [1381, 241] width 32 height 32
click at [1376, 226] on button "Map camera controls" at bounding box center [1381, 241] width 32 height 32
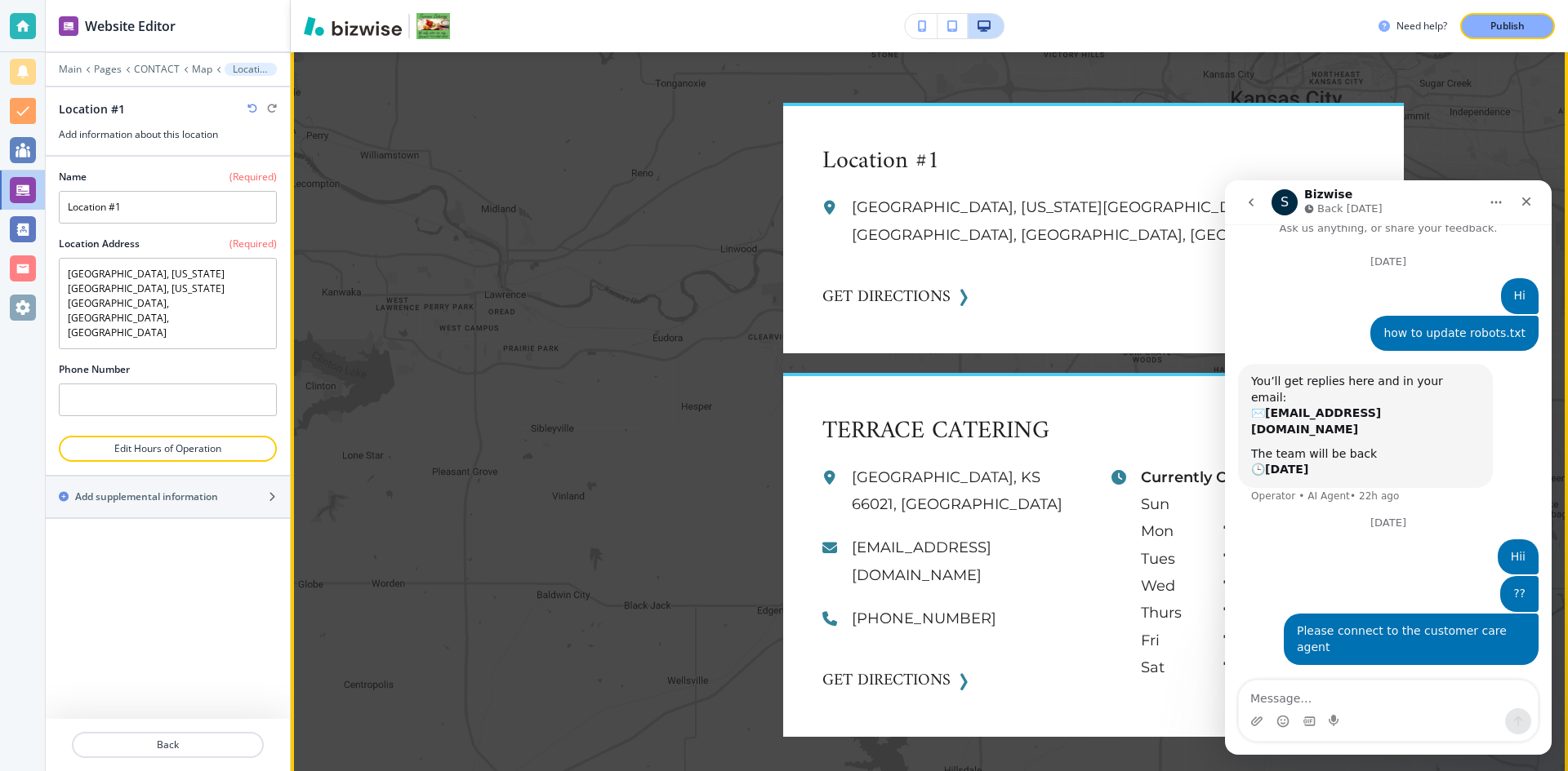
scroll to position [2394, 0]
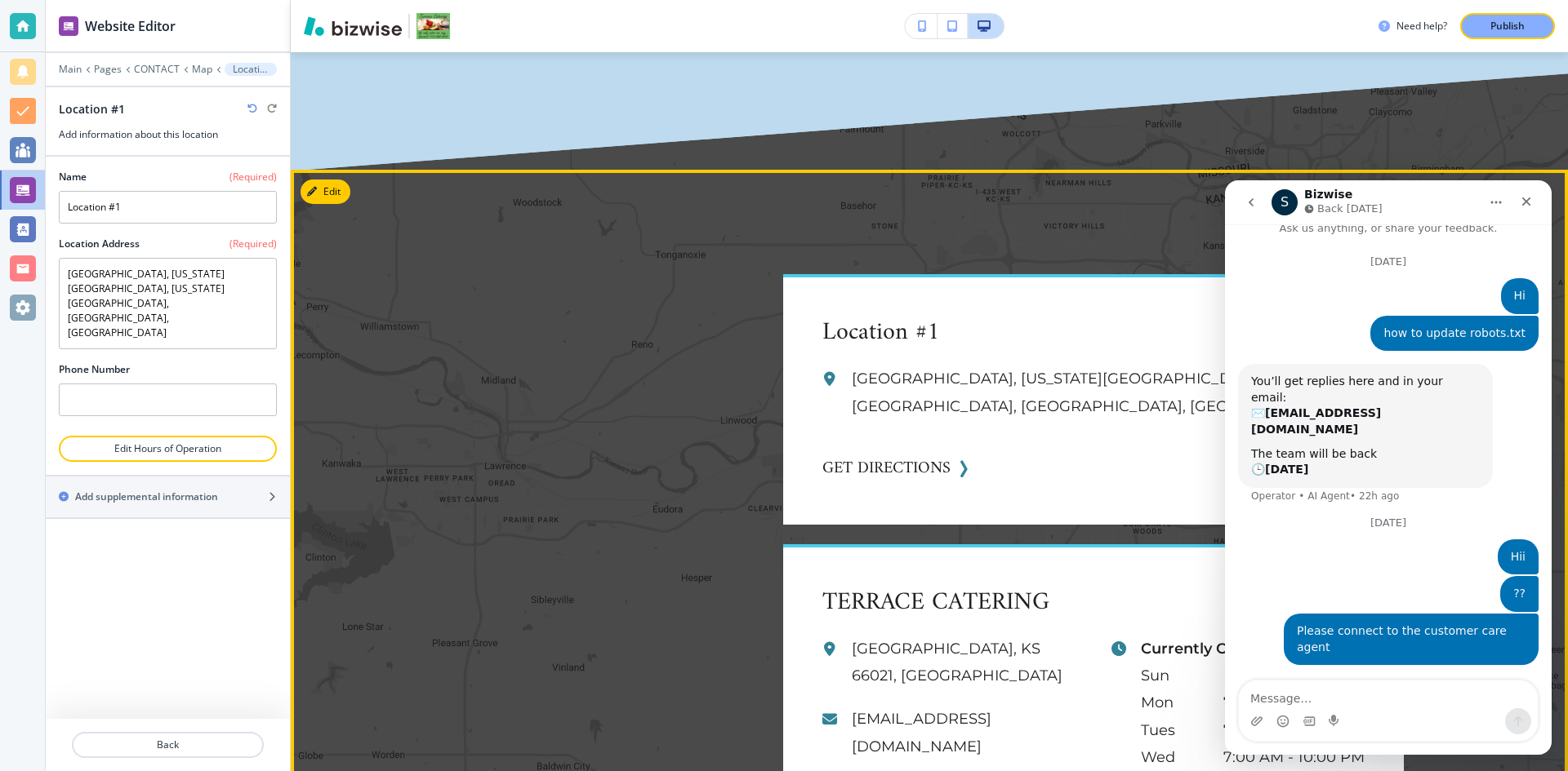
click at [573, 235] on div at bounding box center [578, 571] width 330 height 673
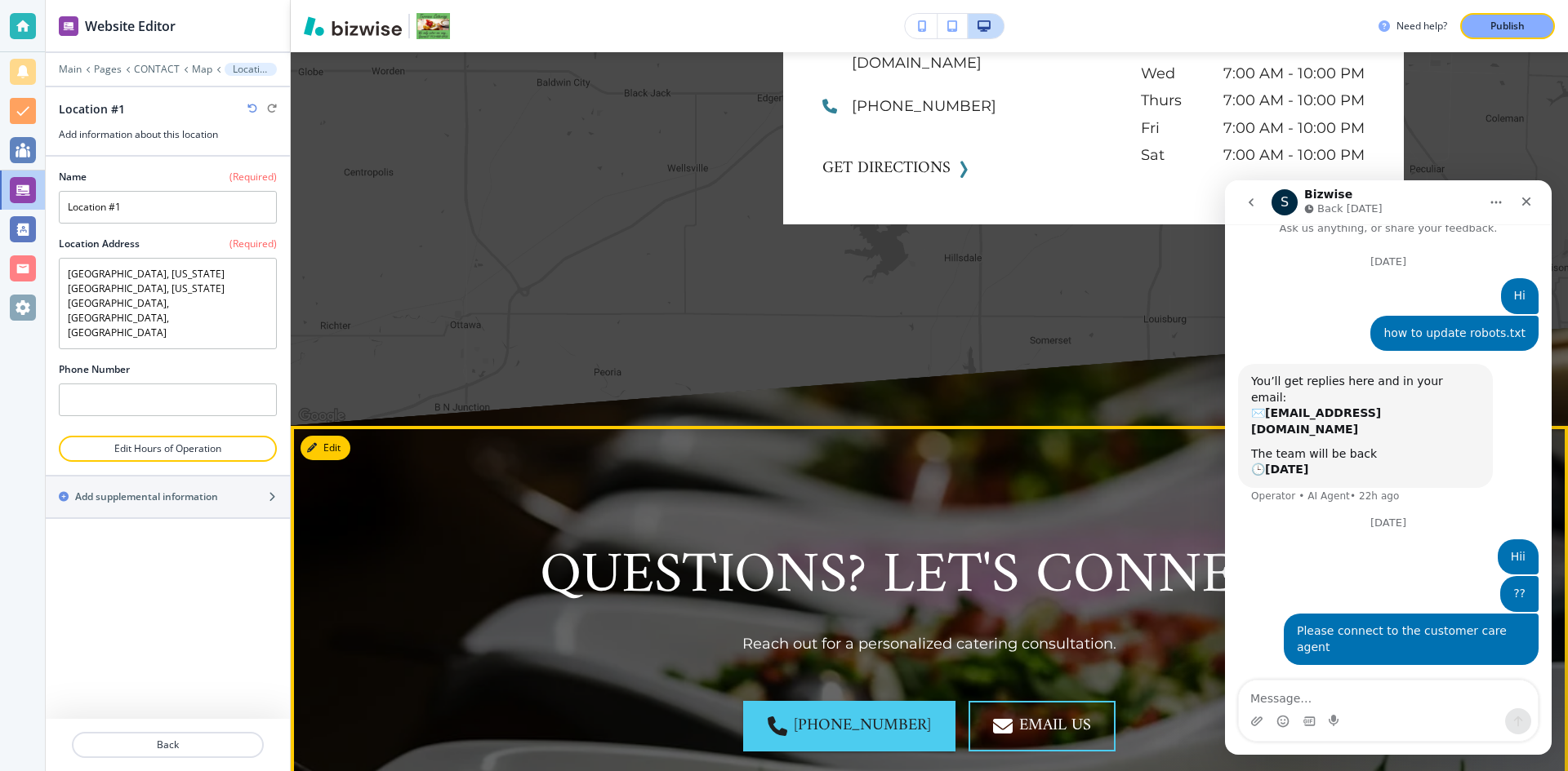
scroll to position [3128, 0]
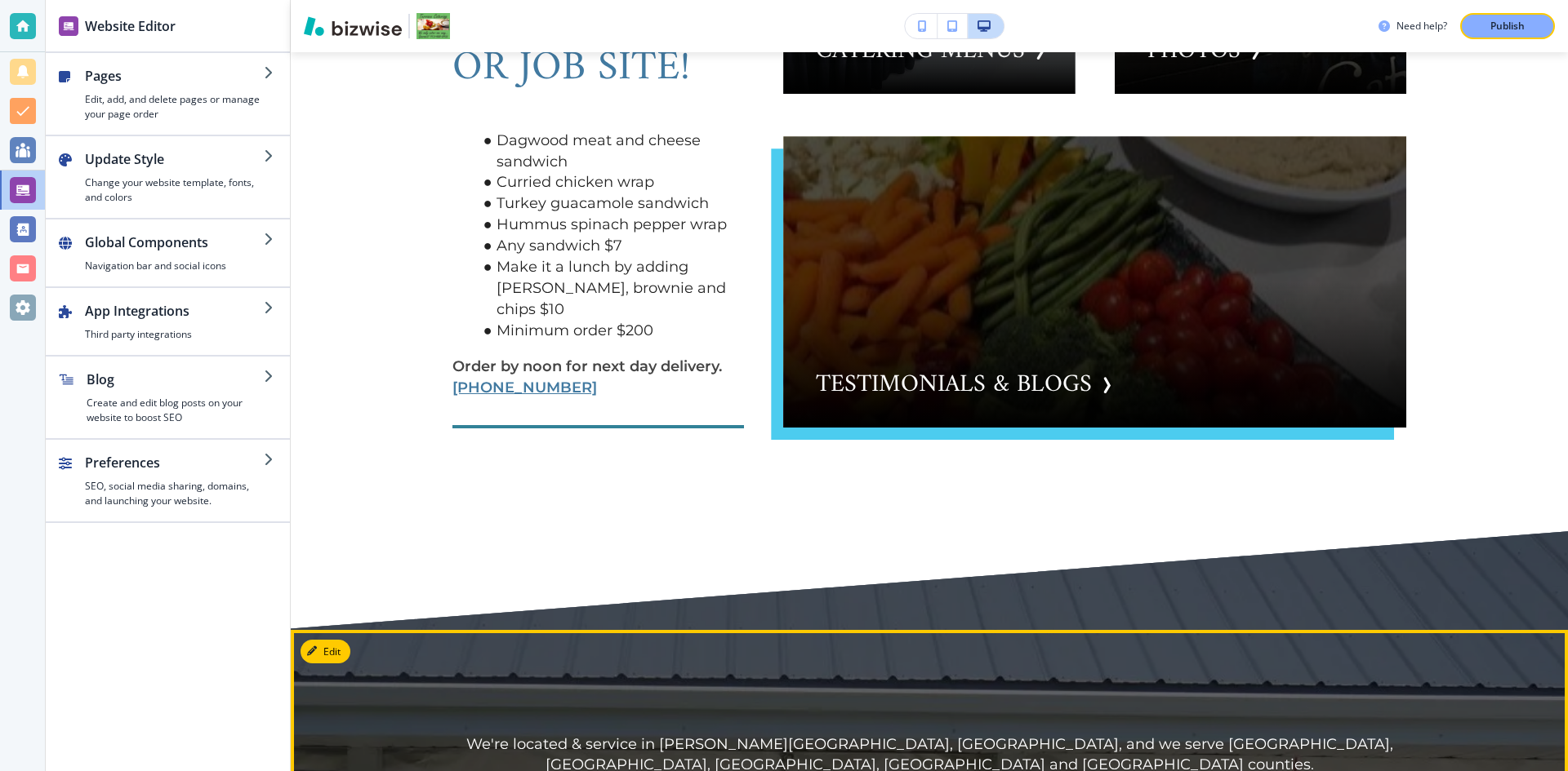
scroll to position [2203, 0]
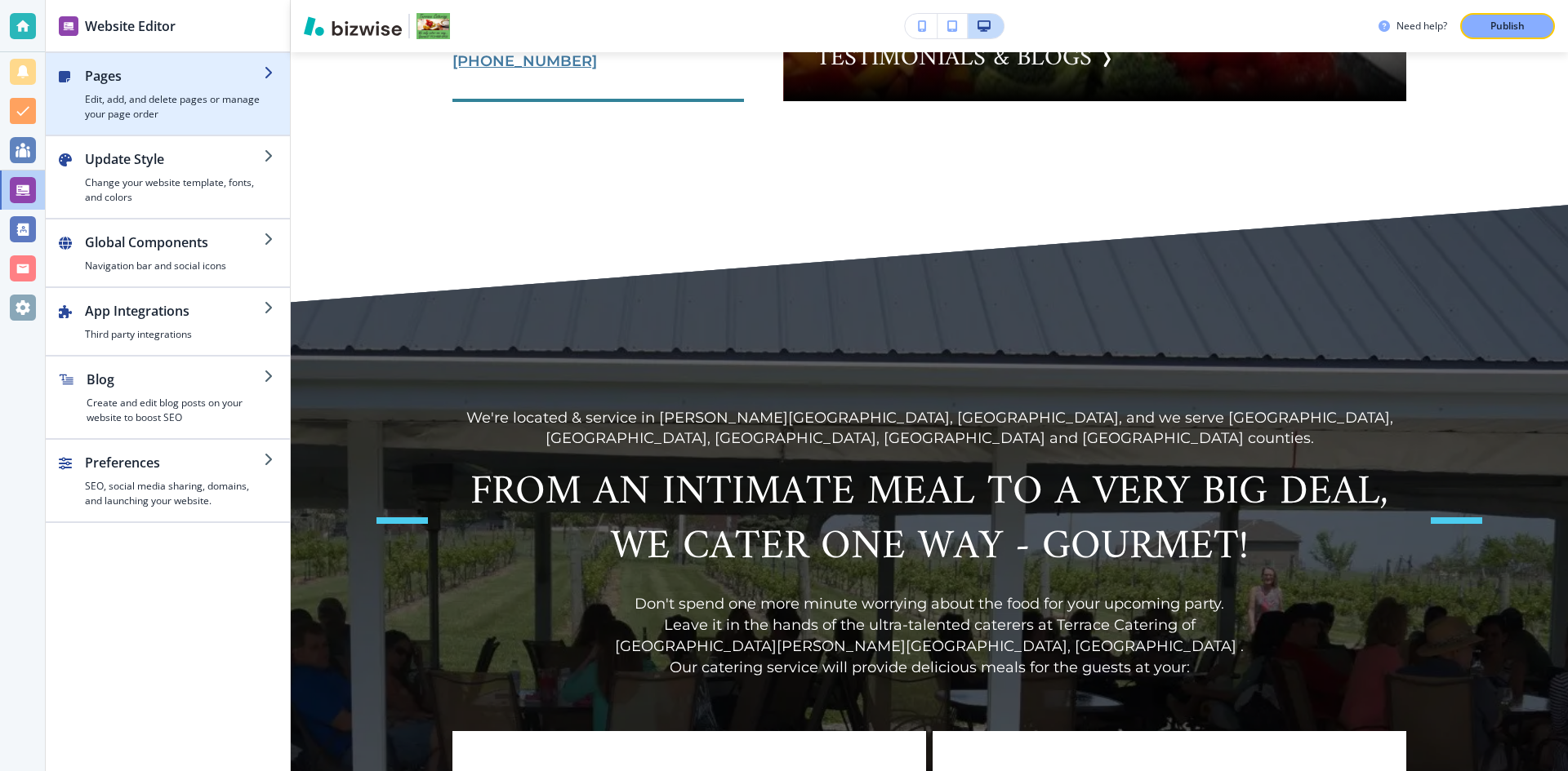
click at [189, 109] on h4 "Edit, add, and delete pages or manage your page order" at bounding box center [173, 107] width 179 height 30
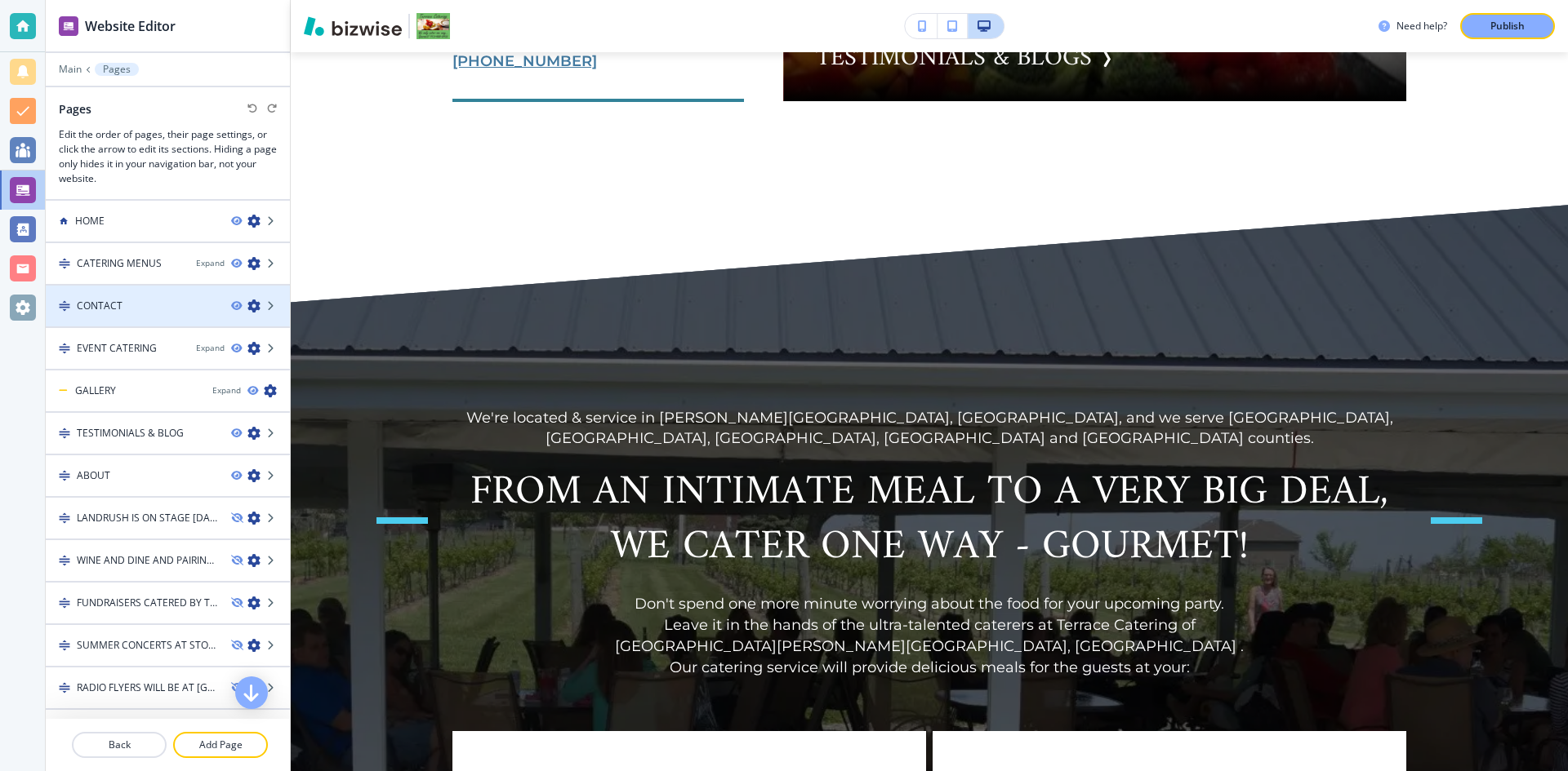
click at [109, 318] on div at bounding box center [167, 320] width 244 height 13
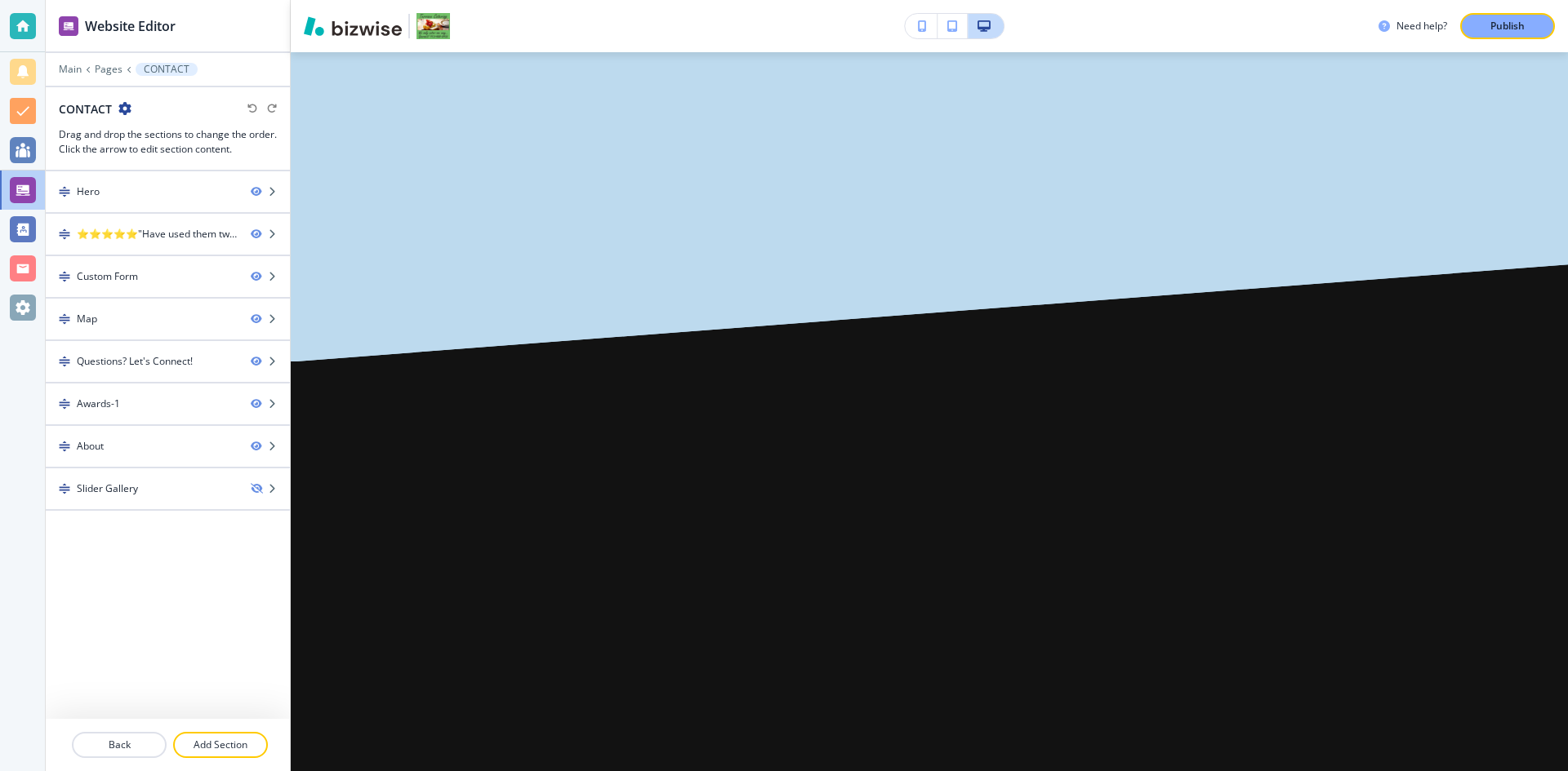
scroll to position [0, 0]
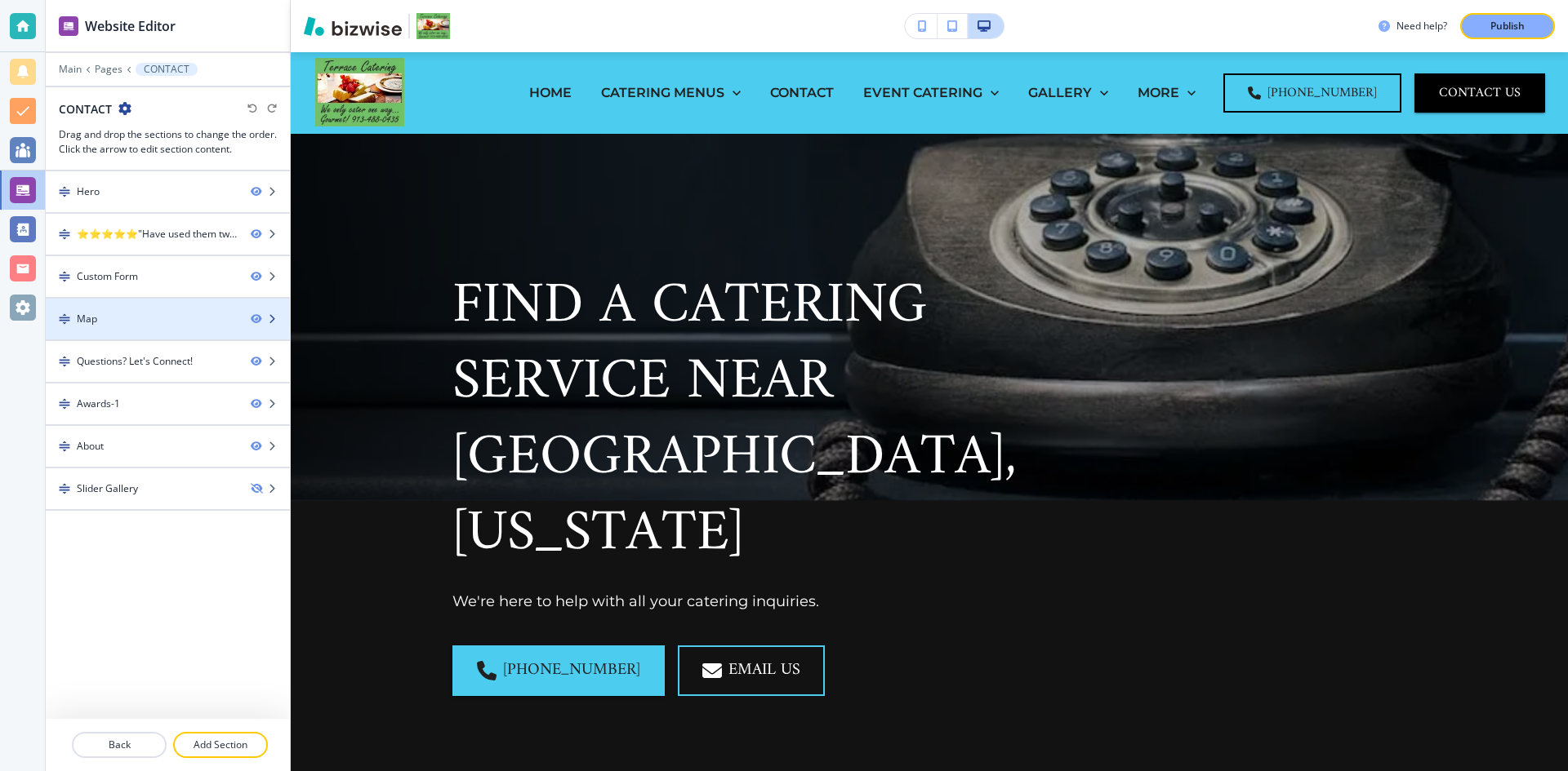
click at [92, 319] on div "Map" at bounding box center [86, 319] width 20 height 15
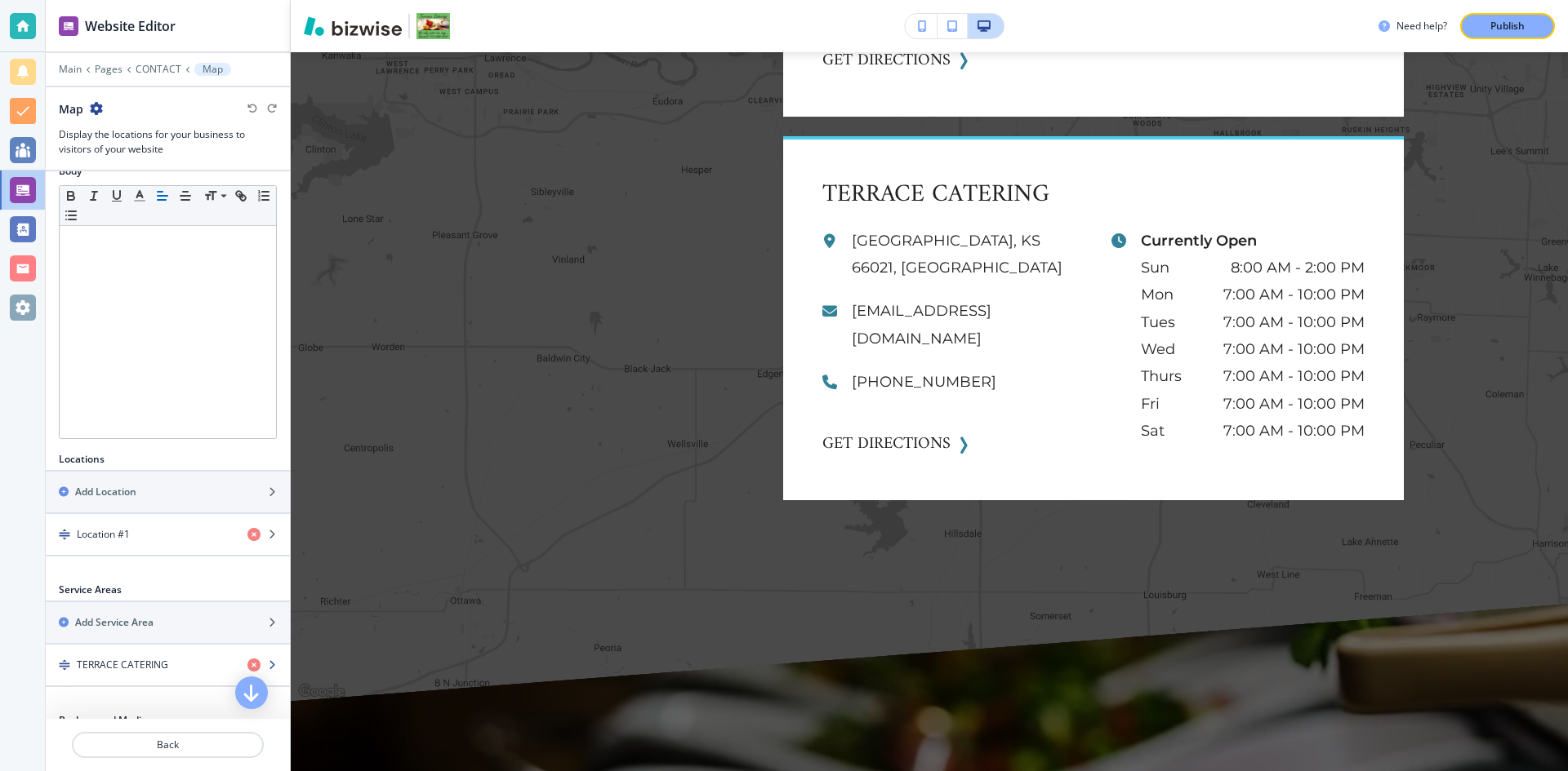
scroll to position [408, 0]
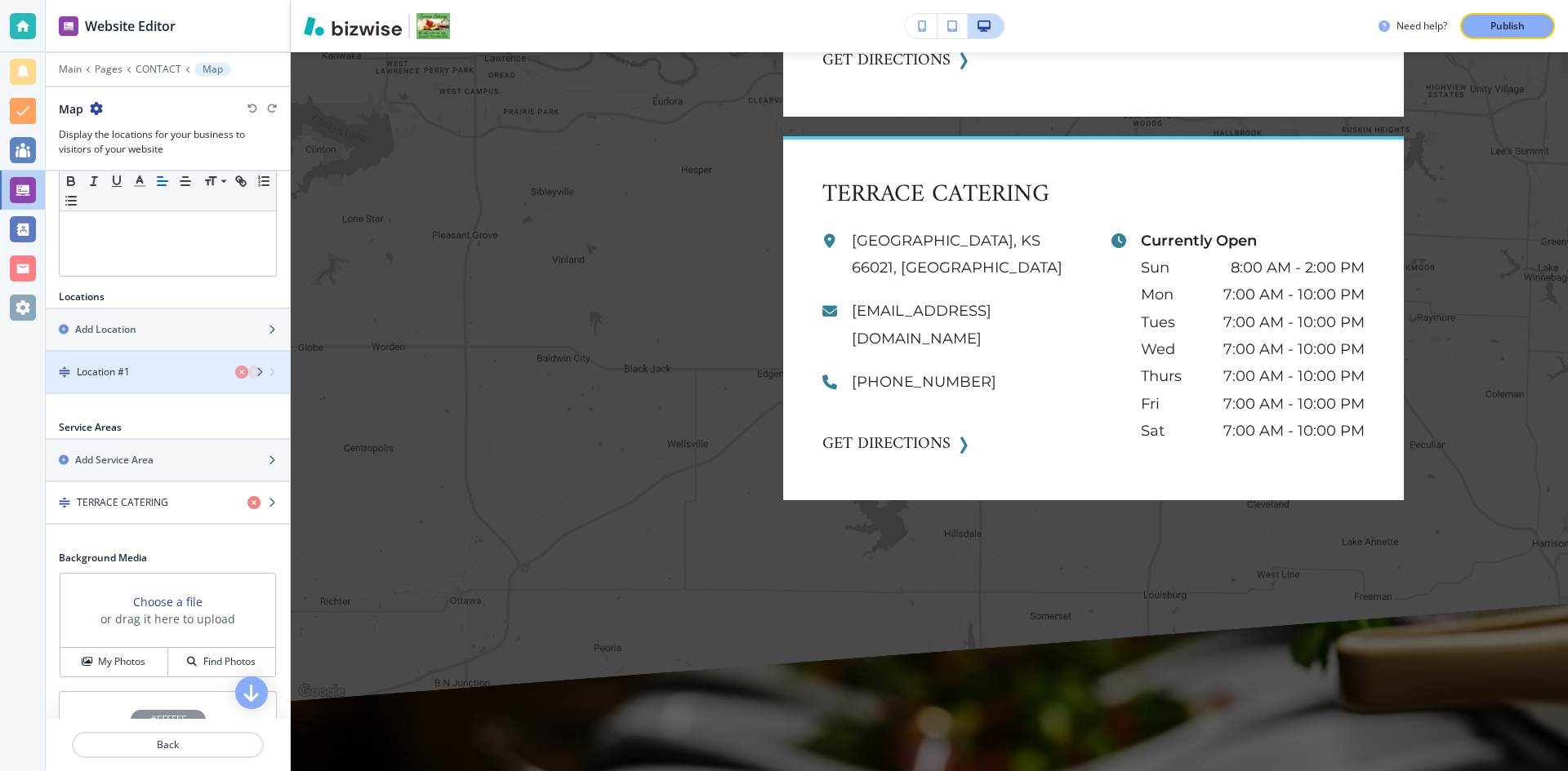
click at [121, 368] on h4 "Location #1" at bounding box center [103, 372] width 53 height 15
click at [267, 376] on icon "button" at bounding box center [271, 372] width 10 height 10
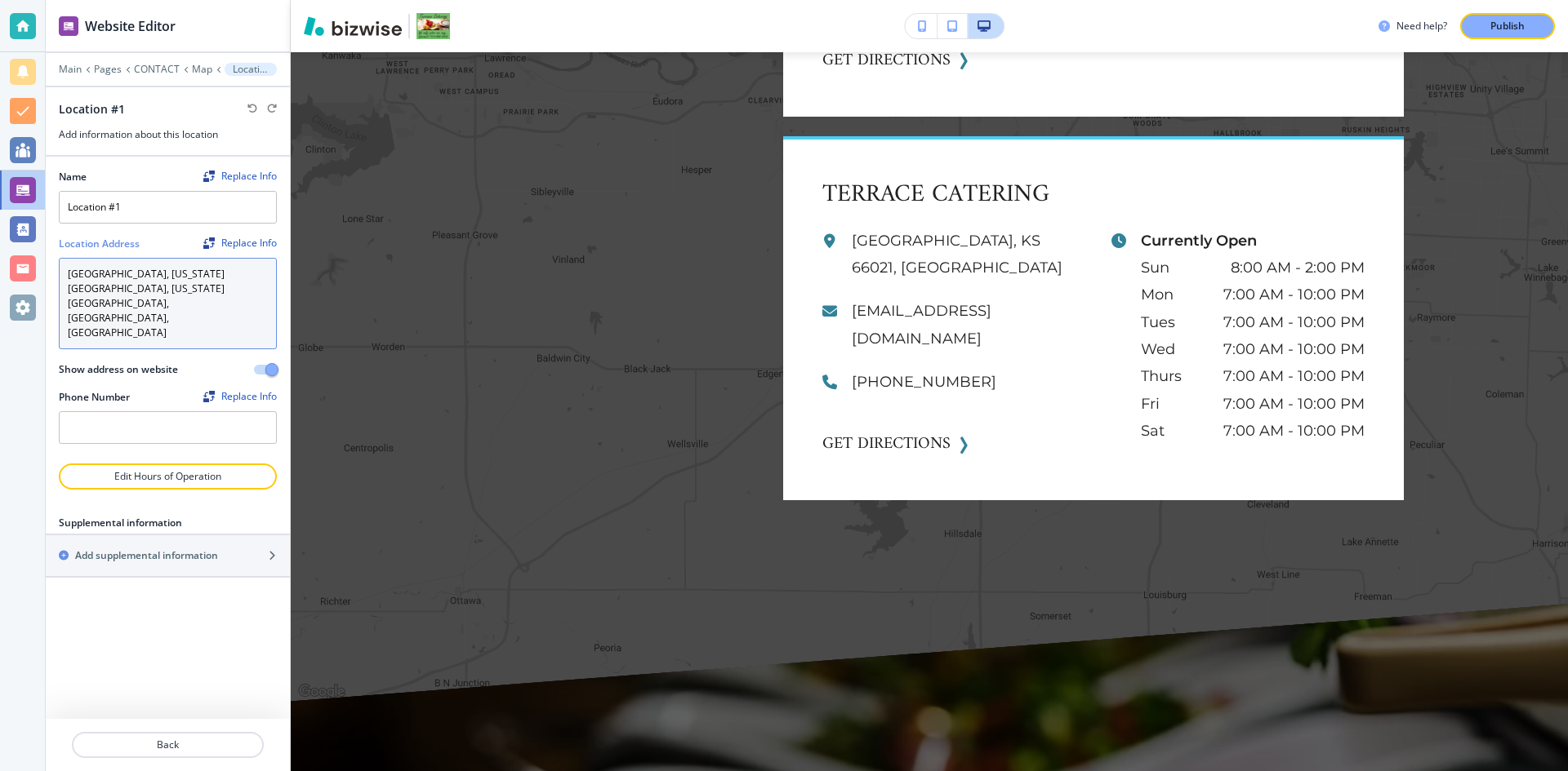
drag, startPoint x: 114, startPoint y: 285, endPoint x: 65, endPoint y: 272, distance: 50.7
click at [68, 273] on textarea "Terrace Gardens, Minnesota Avenue, Kansas City, KS, USA" at bounding box center [167, 303] width 218 height 91
click at [266, 363] on span "button" at bounding box center [271, 369] width 13 height 13
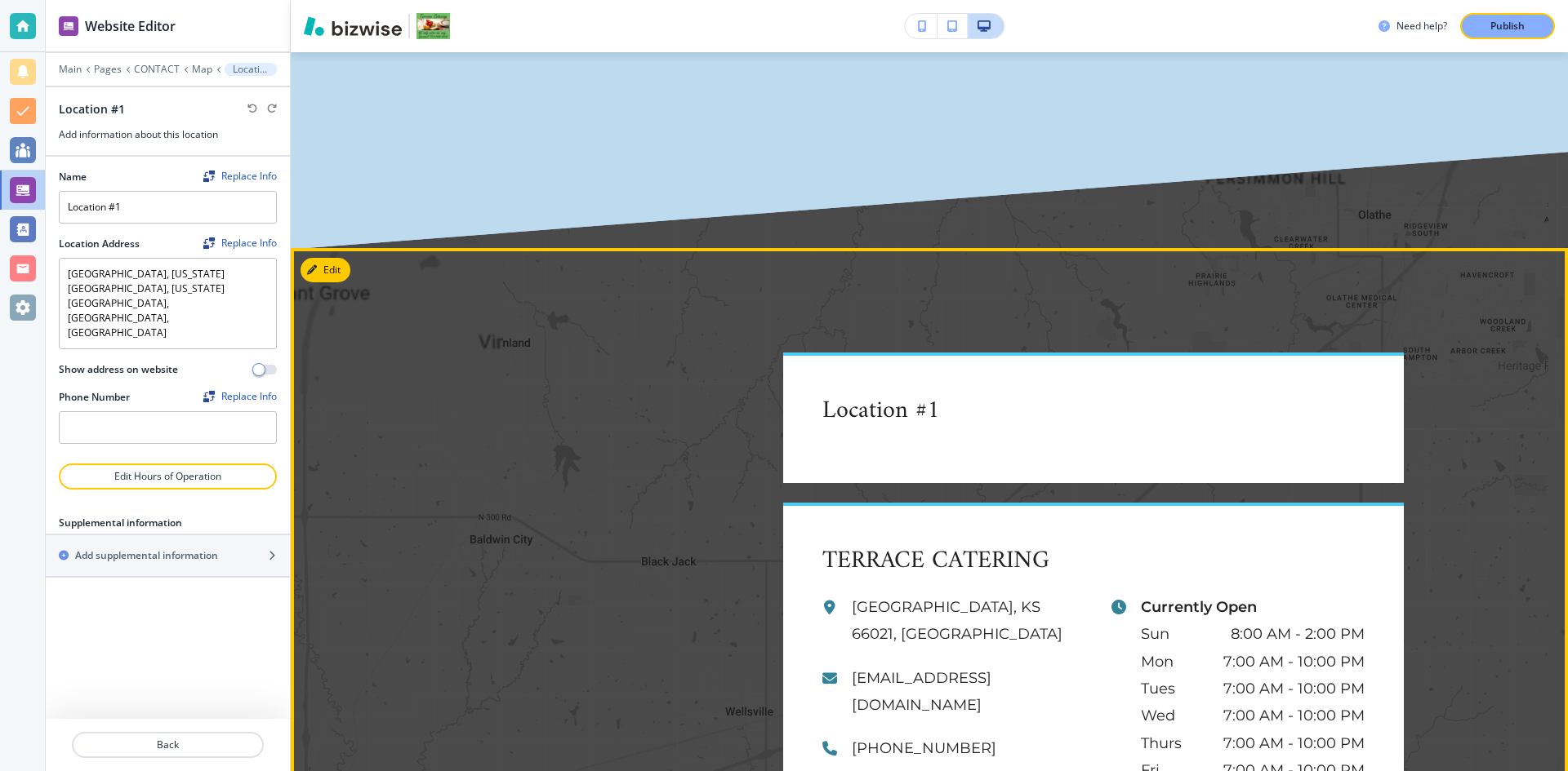
scroll to position [2313, 0]
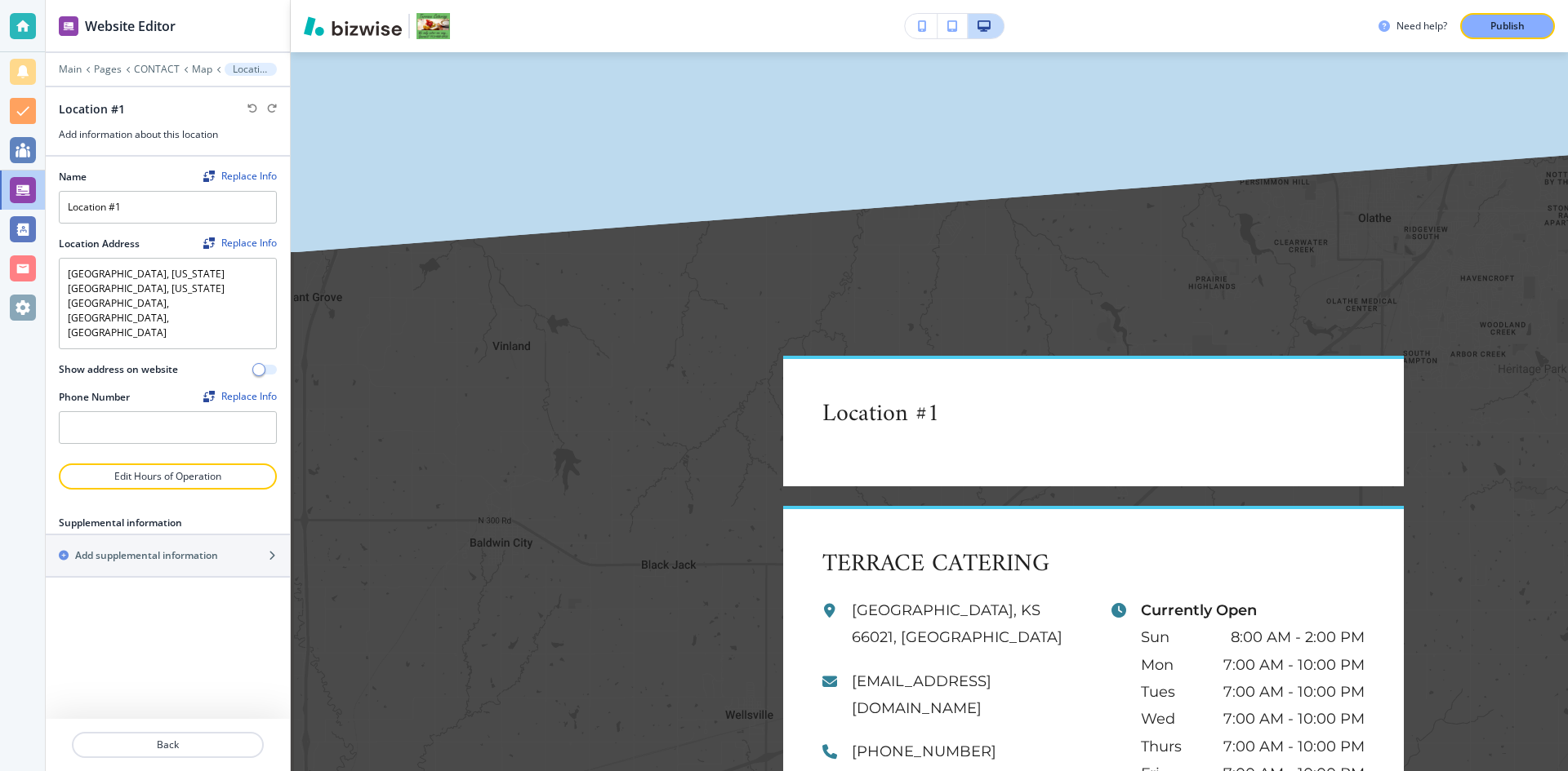
click at [256, 363] on span "button" at bounding box center [258, 369] width 13 height 13
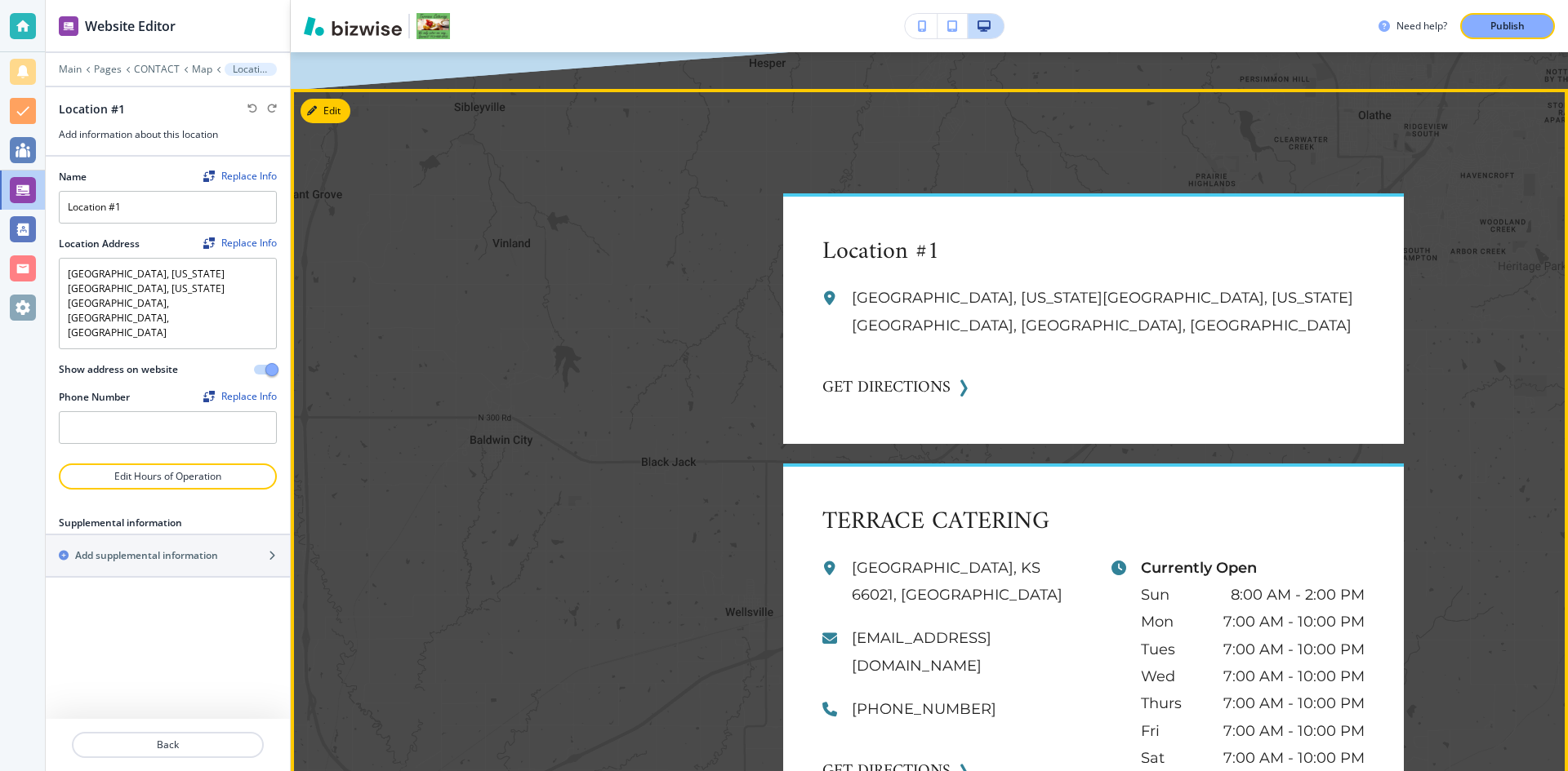
scroll to position [2394, 0]
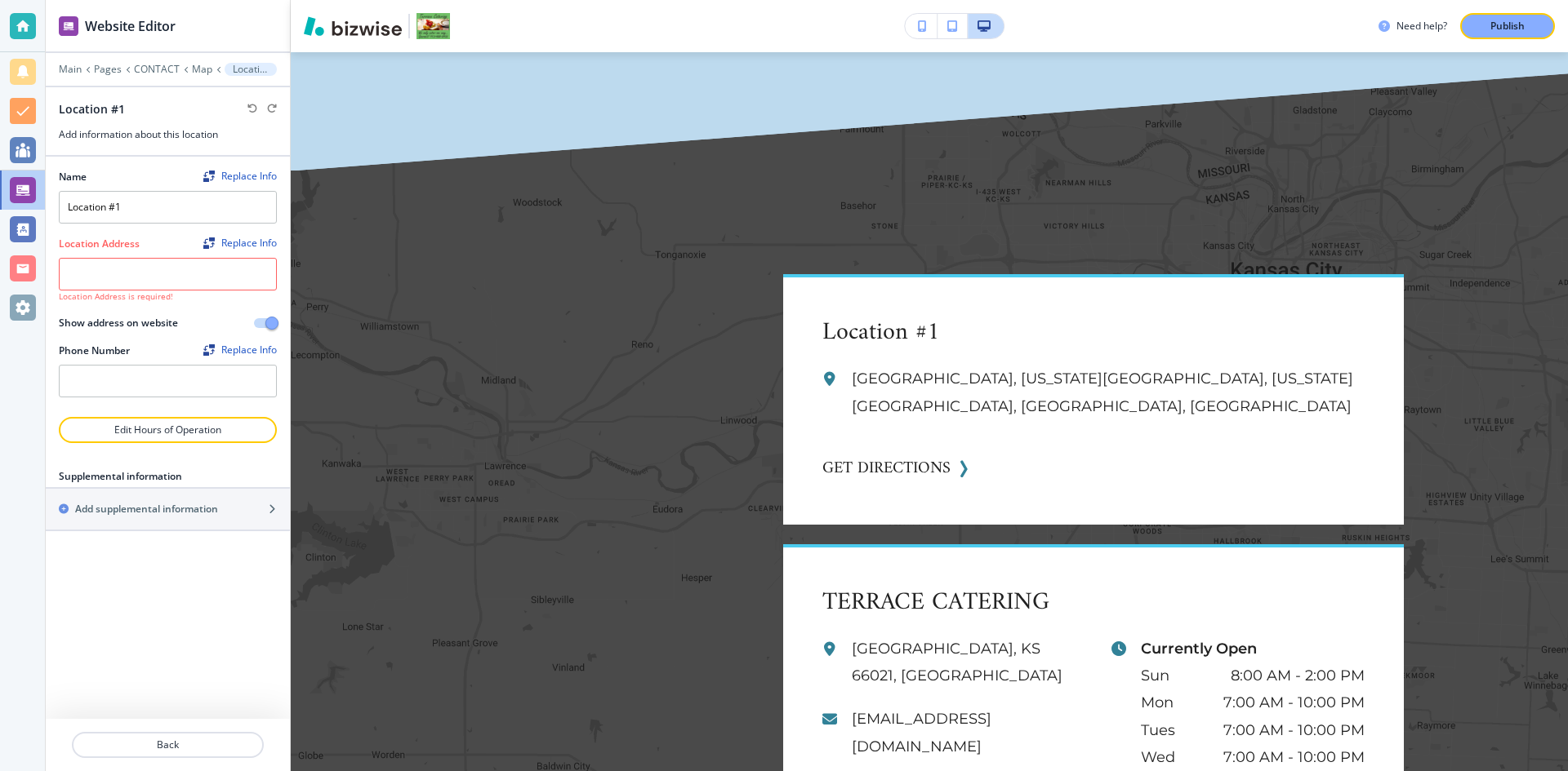
click at [20, 362] on div at bounding box center [23, 385] width 45 height 771
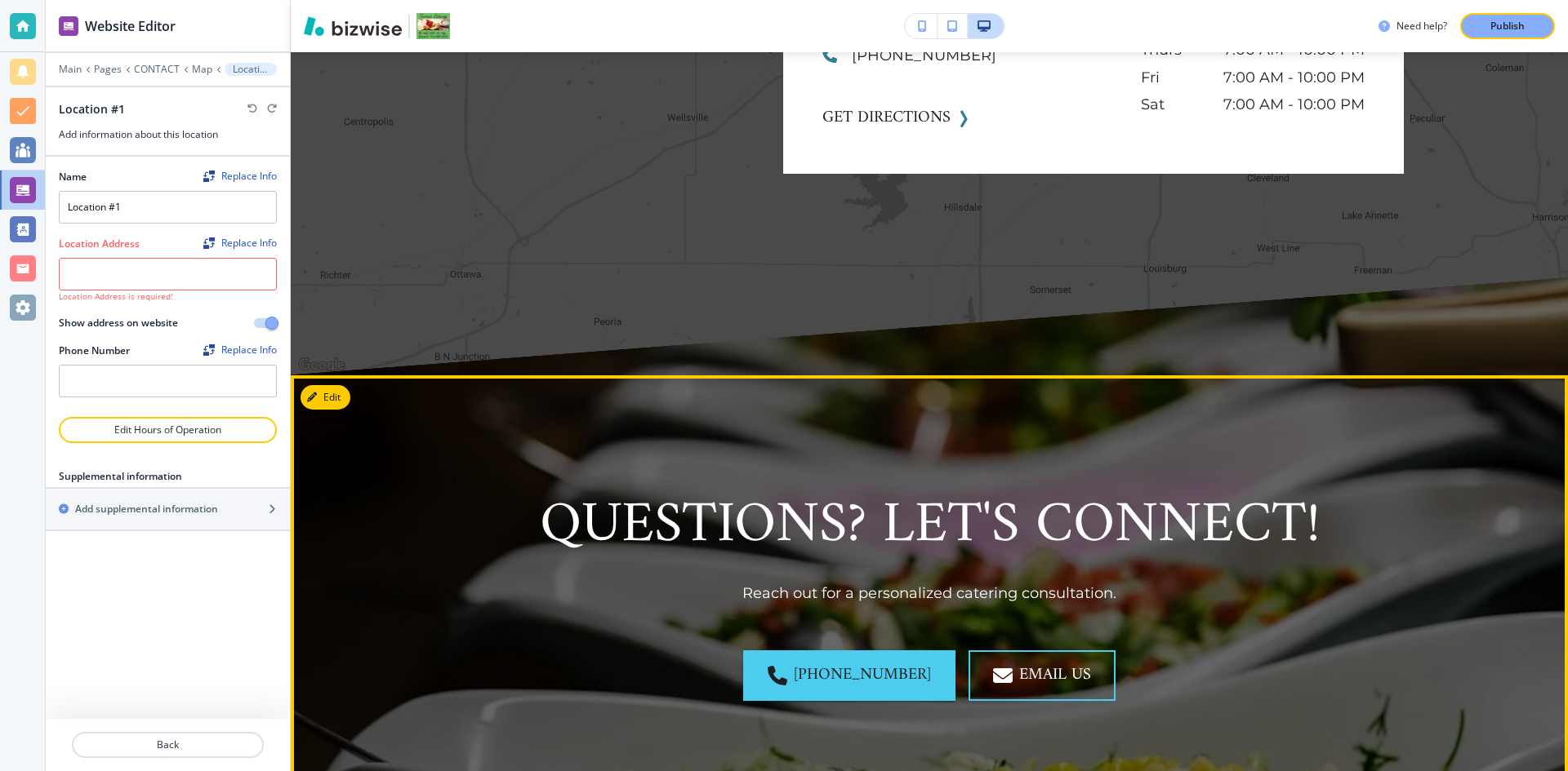
scroll to position [2884, 0]
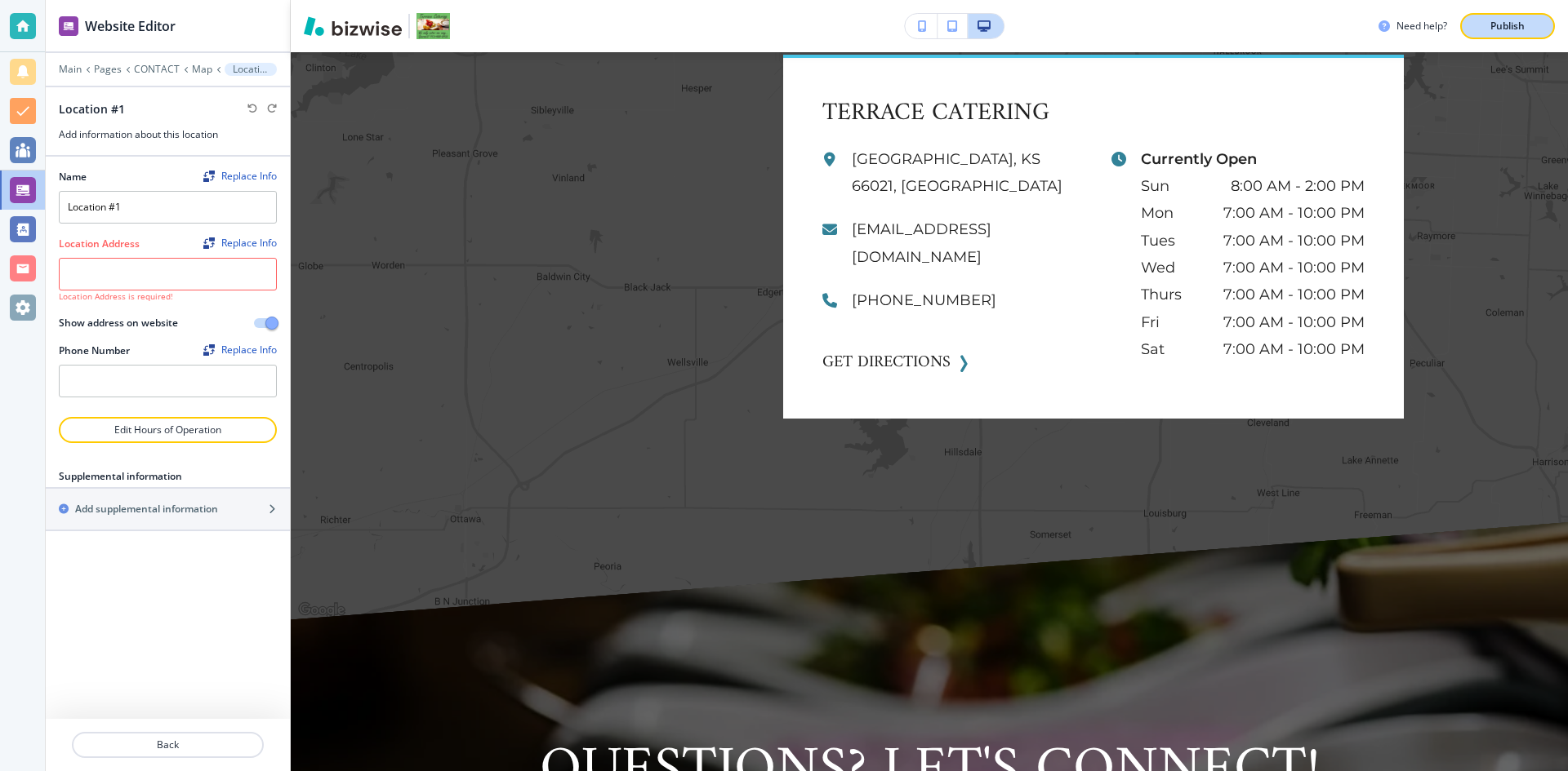
click at [1507, 28] on p "Publish" at bounding box center [1507, 26] width 34 height 15
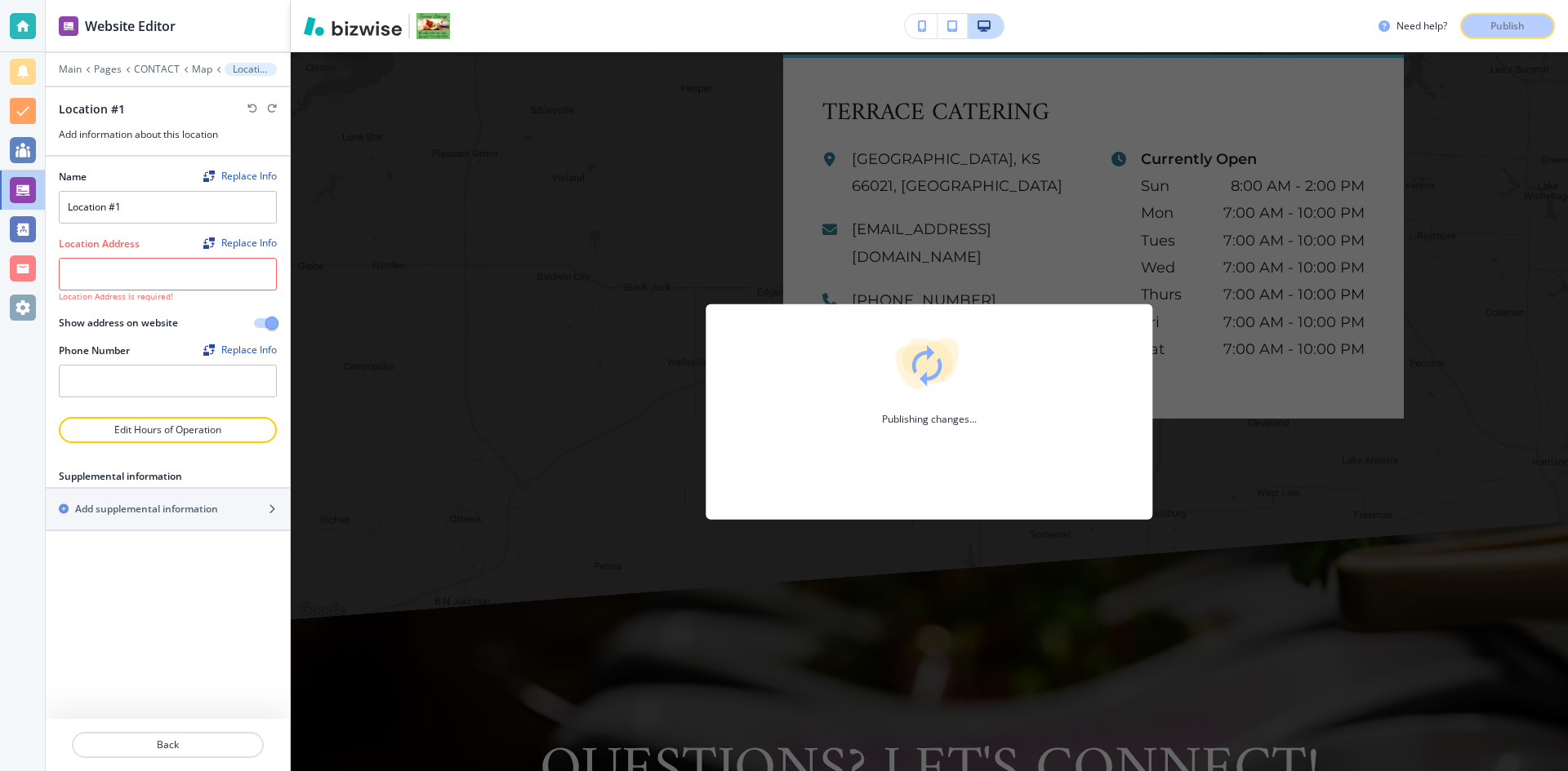
scroll to position [2639, 0]
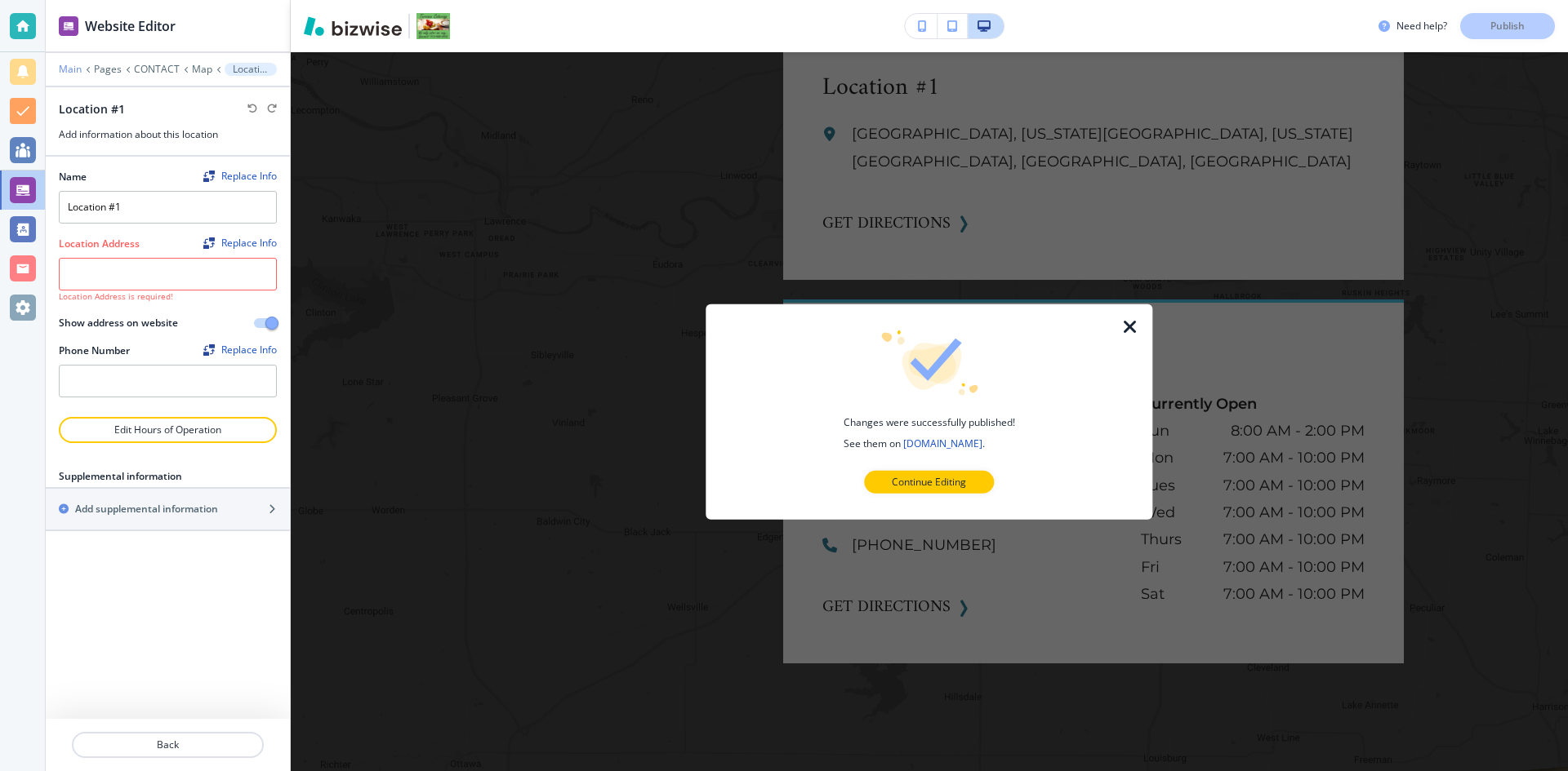
click at [73, 64] on p "Main" at bounding box center [70, 69] width 23 height 11
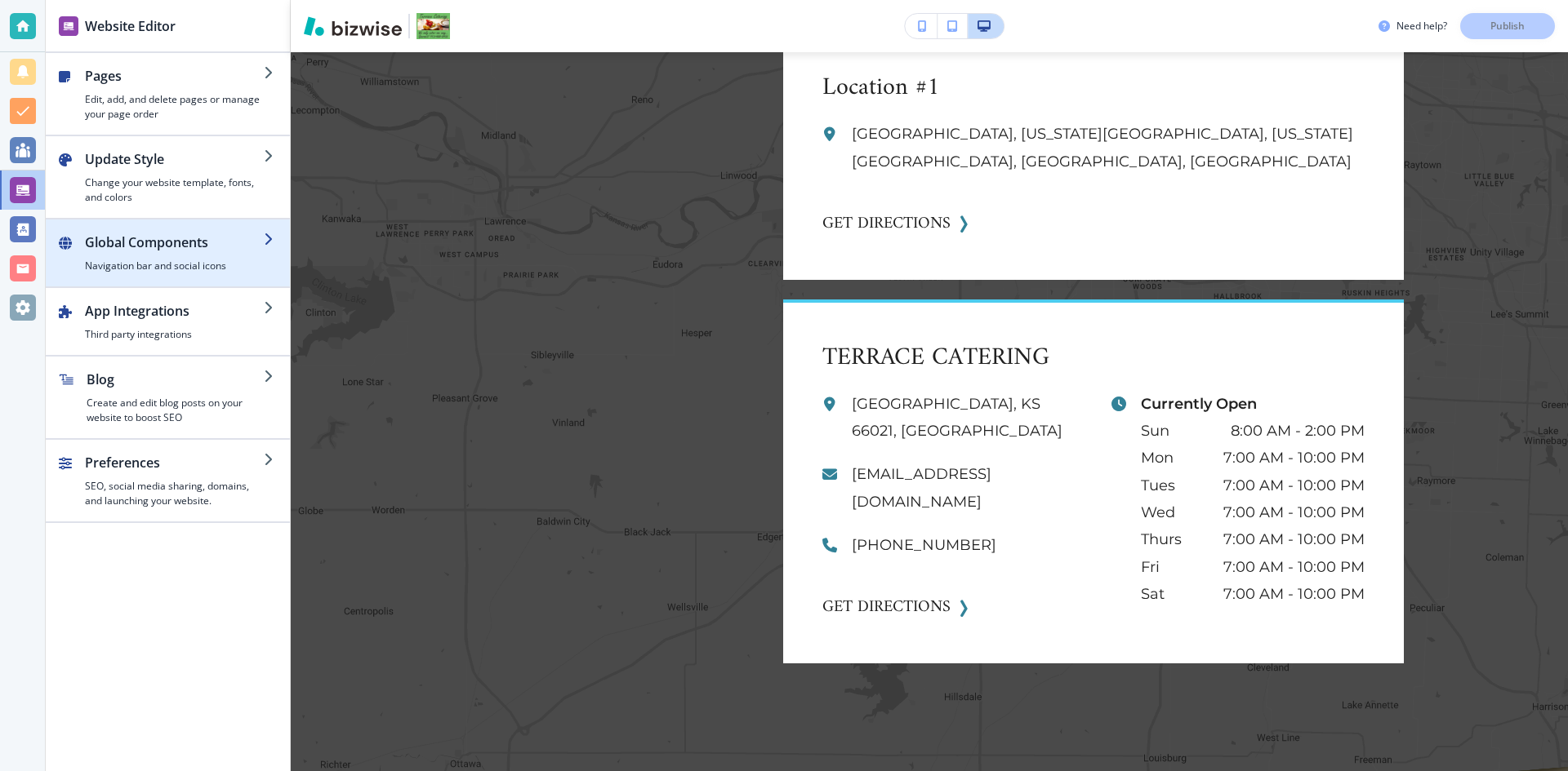
click at [170, 269] on h4 "Navigation bar and social icons" at bounding box center [173, 266] width 179 height 15
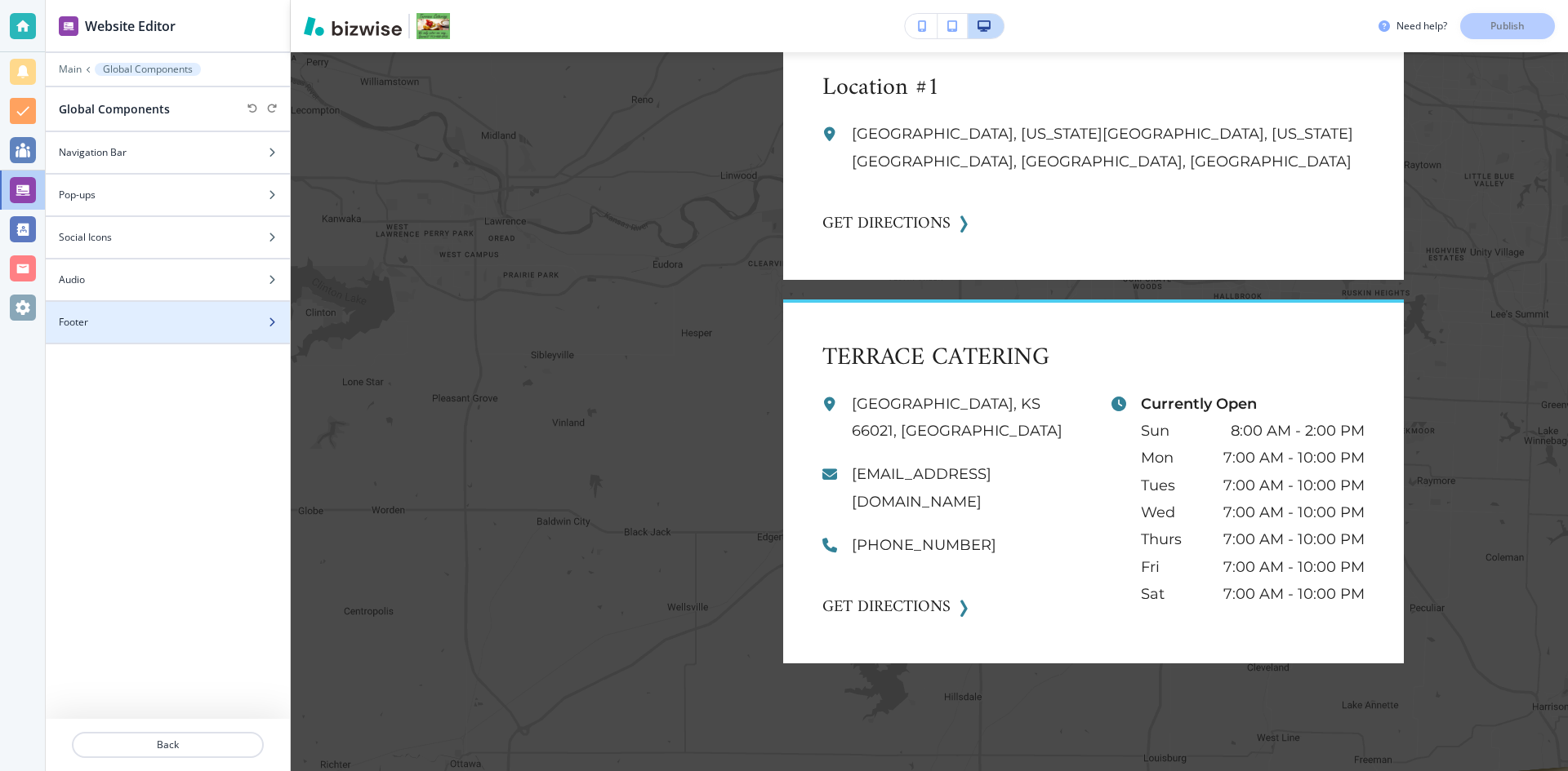
click at [139, 332] on div at bounding box center [167, 335] width 244 height 13
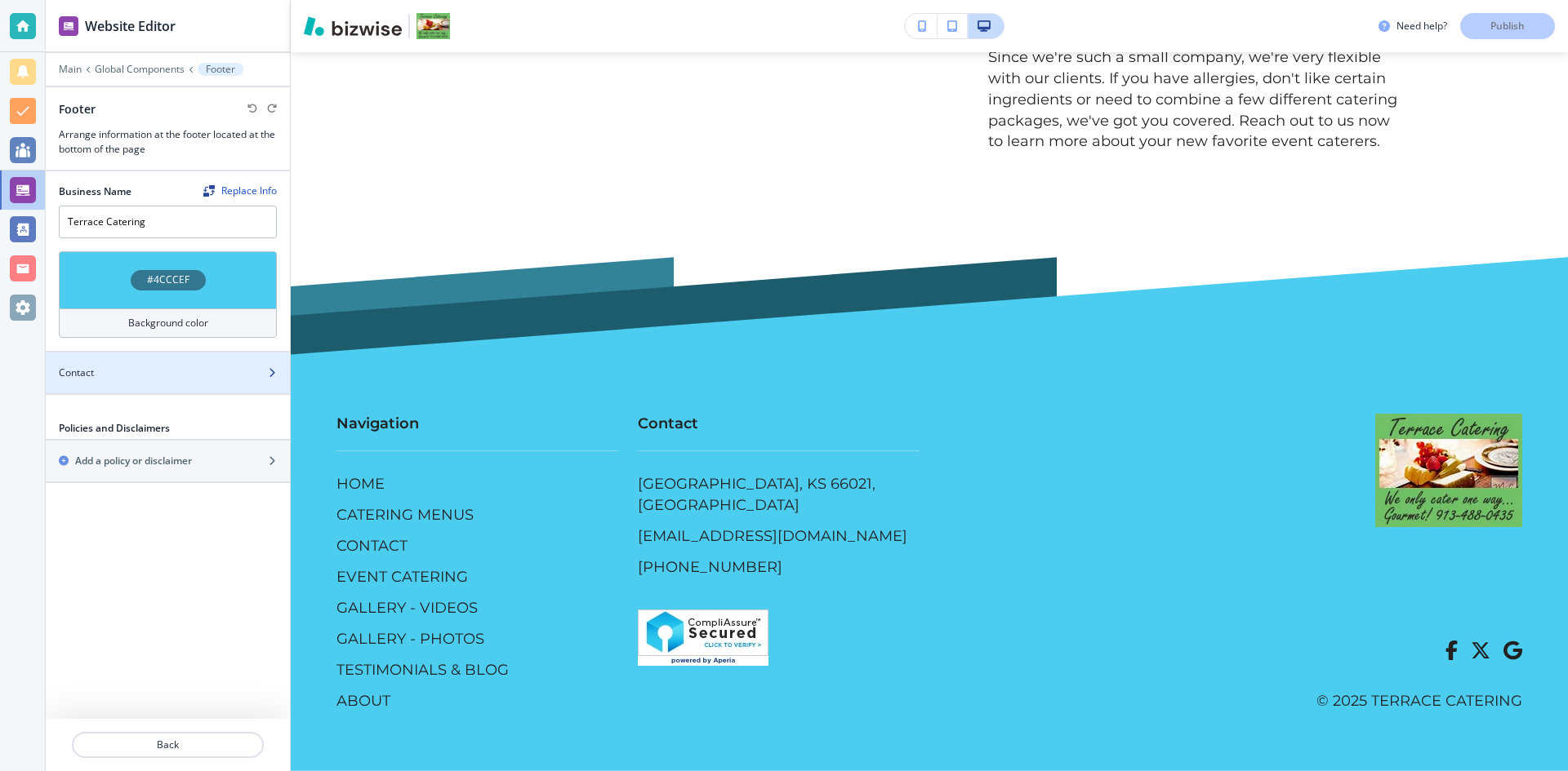
scroll to position [5240, 0]
click at [124, 70] on p "Global Components" at bounding box center [139, 69] width 90 height 11
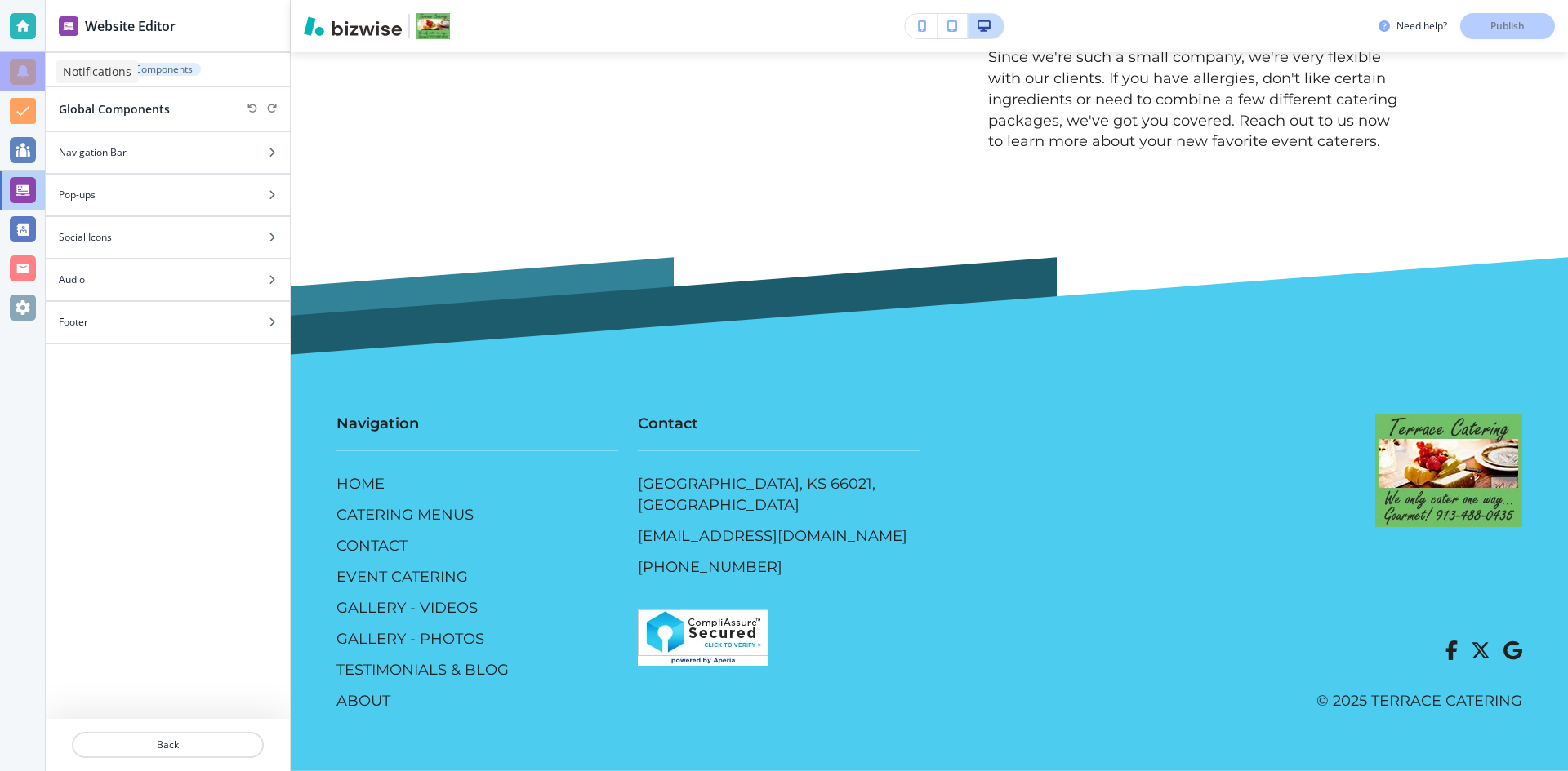
click at [18, 65] on div at bounding box center [23, 71] width 26 height 26
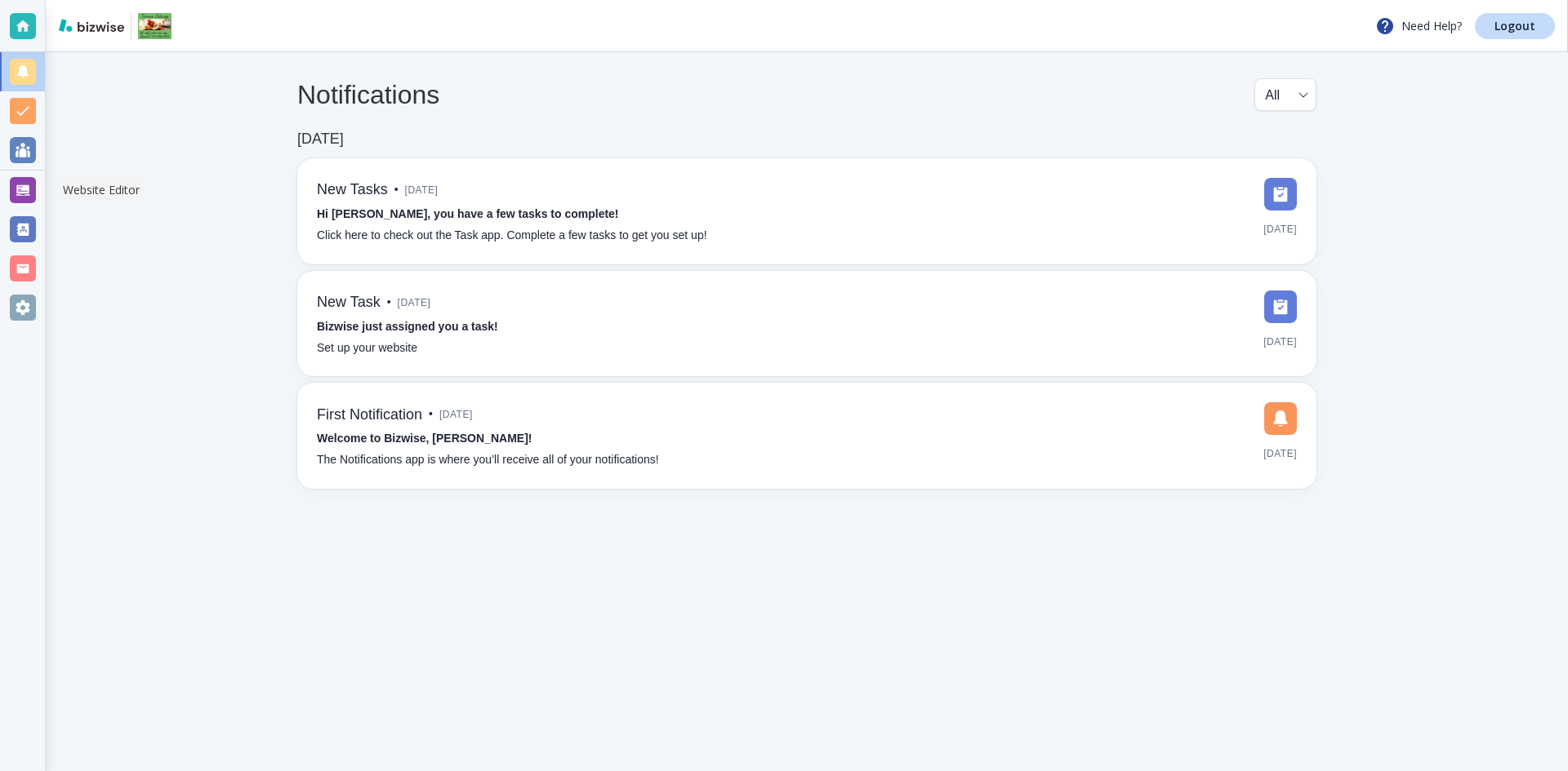
click at [19, 192] on div at bounding box center [23, 190] width 26 height 26
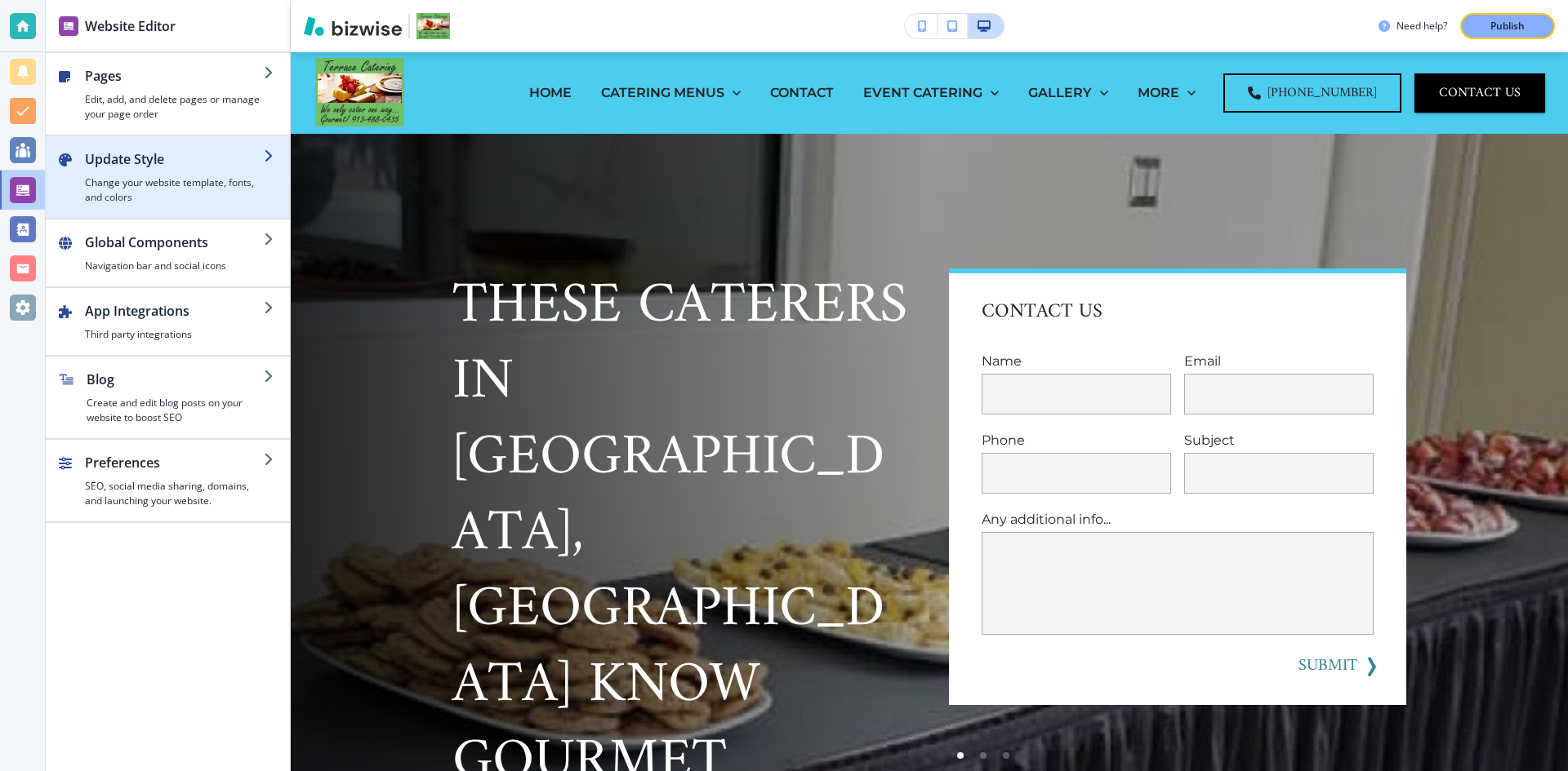
click at [232, 166] on h2 "Update Style" at bounding box center [173, 159] width 179 height 19
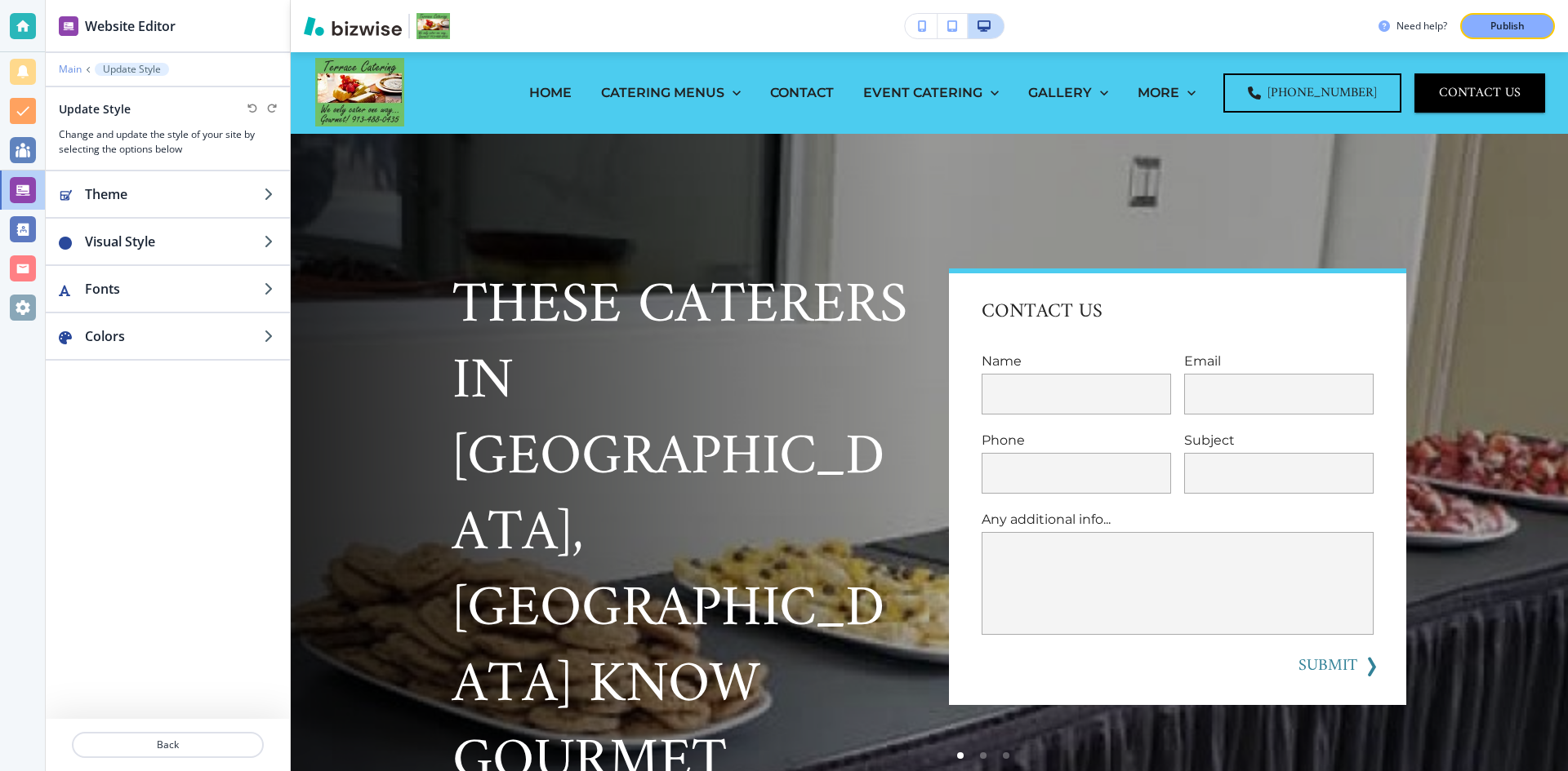
click at [74, 66] on p "Main" at bounding box center [70, 69] width 23 height 11
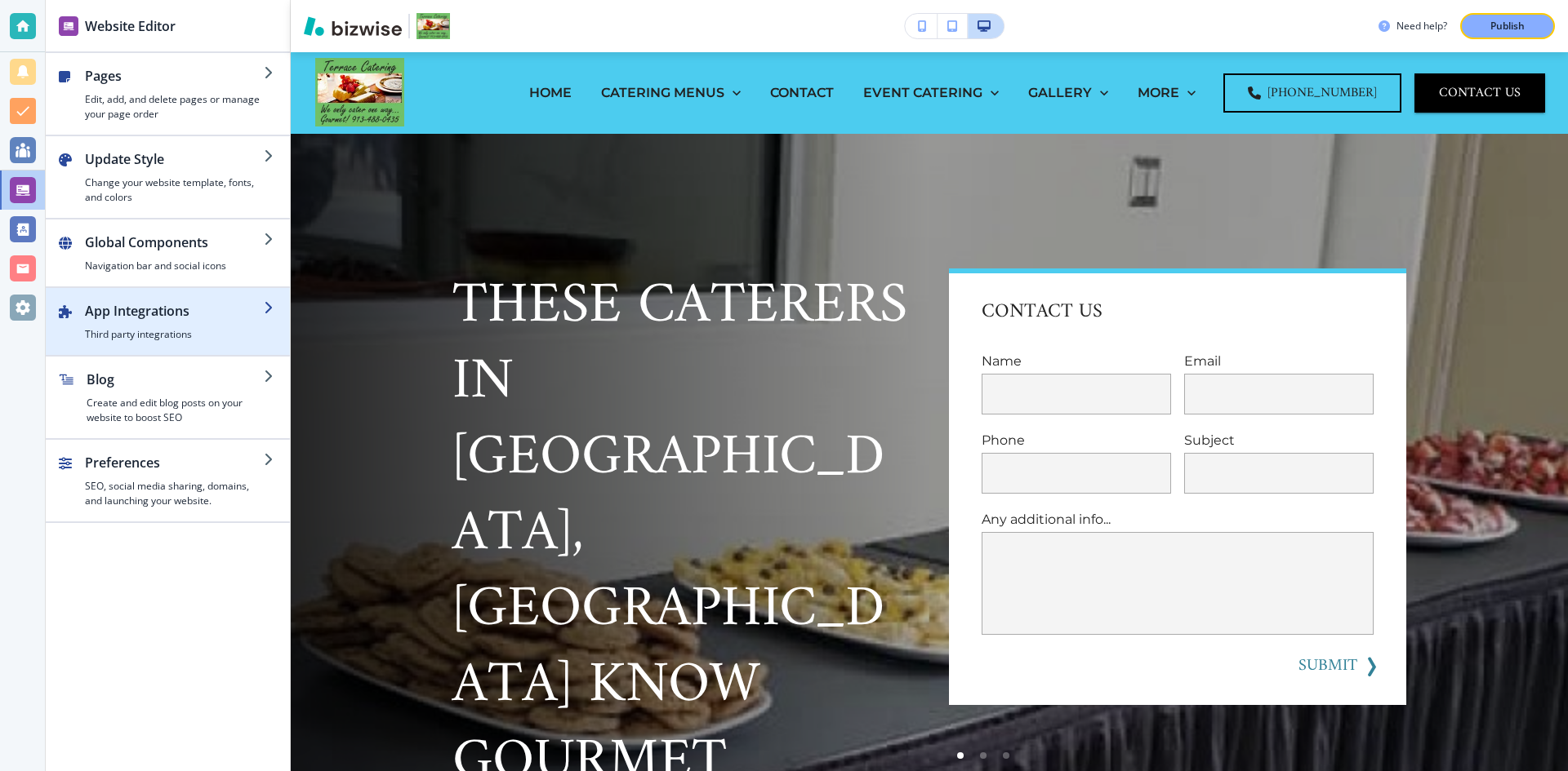
click at [128, 313] on h2 "App Integrations" at bounding box center [173, 311] width 179 height 19
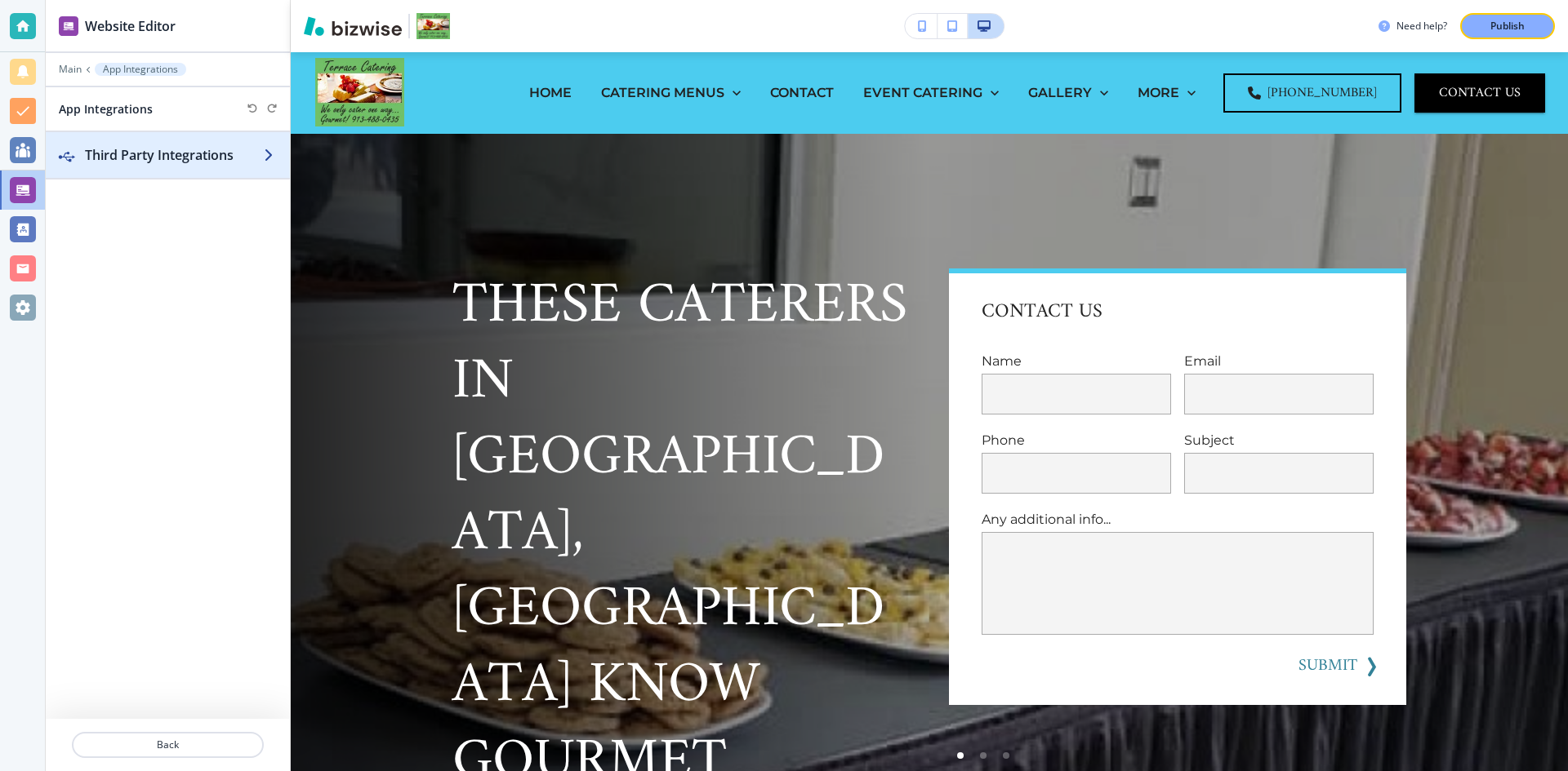
click at [169, 149] on h2 "Third Party Integrations" at bounding box center [173, 155] width 179 height 19
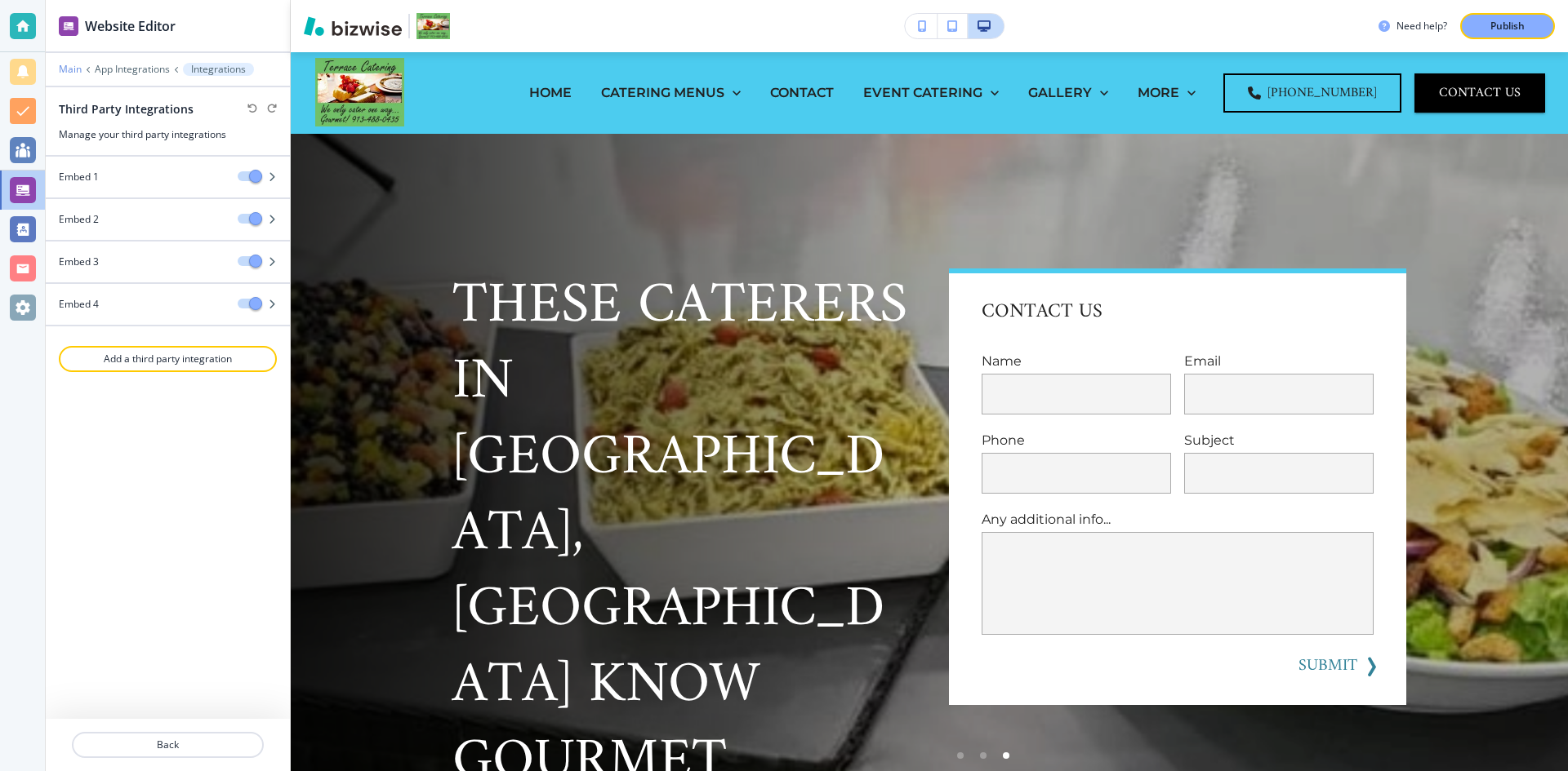
click at [74, 69] on p "Main" at bounding box center [70, 69] width 23 height 11
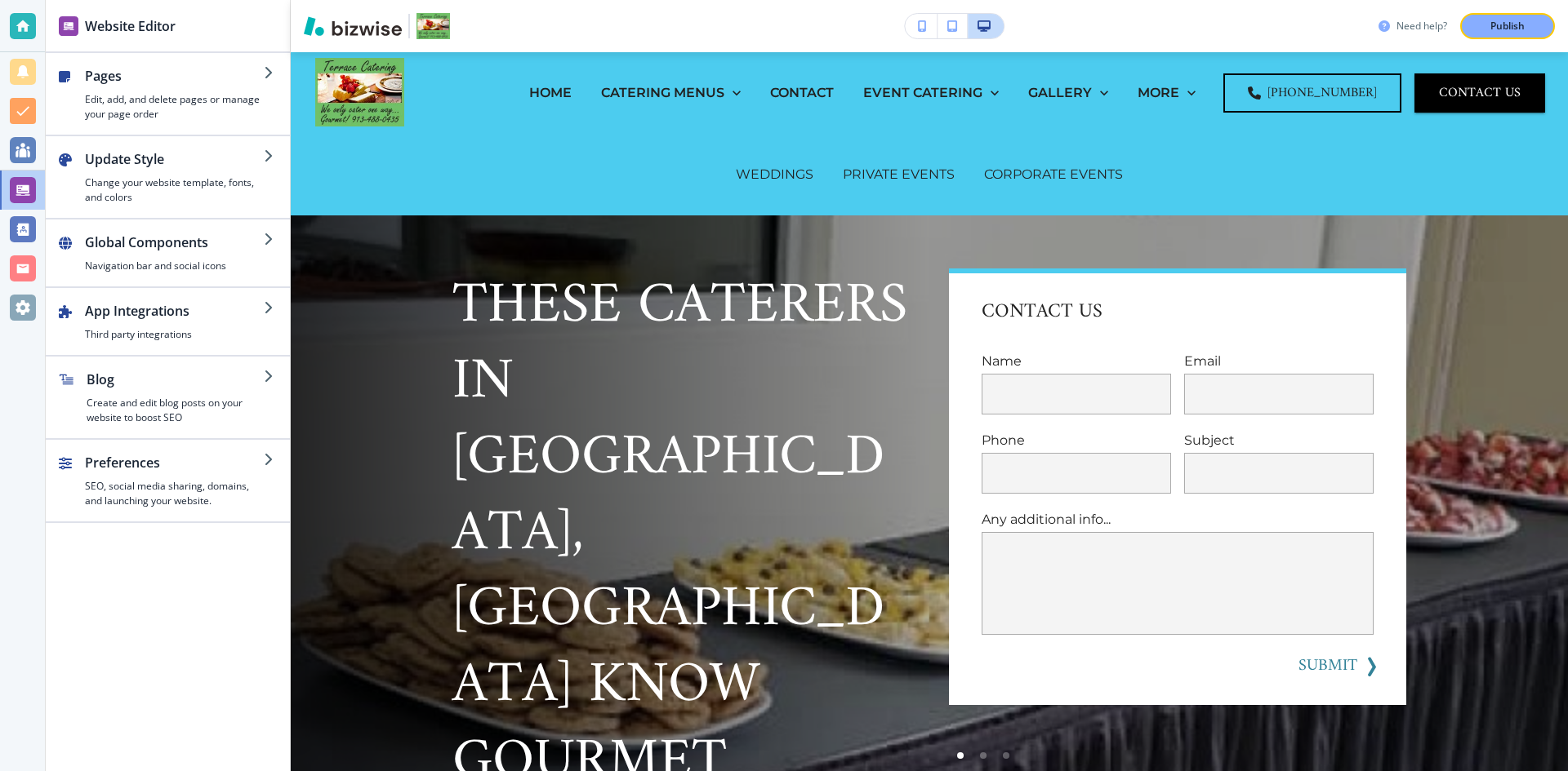
click at [1428, 25] on h3 "Need help?" at bounding box center [1422, 26] width 51 height 15
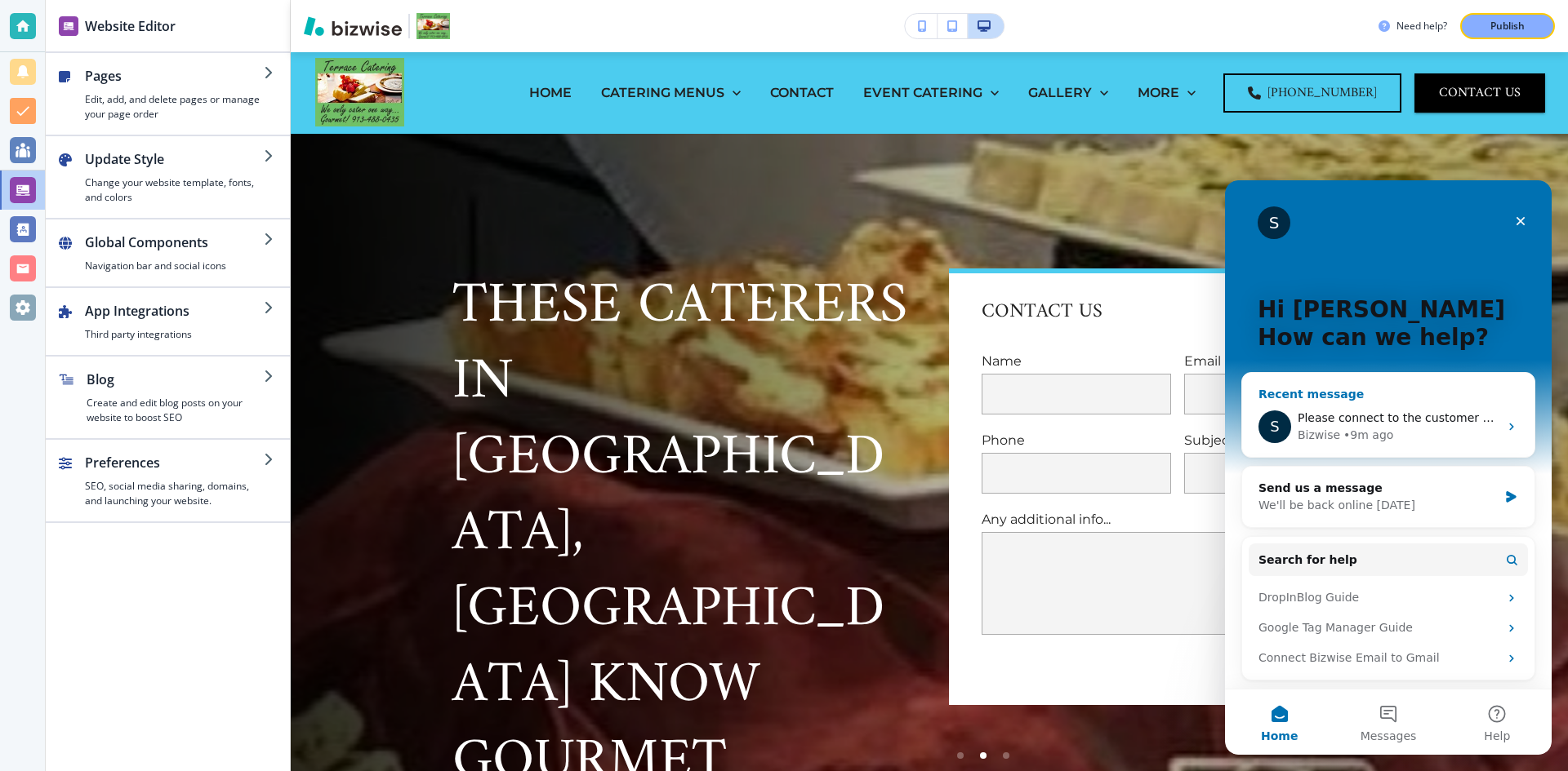
click at [1387, 419] on span "Please connect to the customer care agent" at bounding box center [1420, 417] width 247 height 13
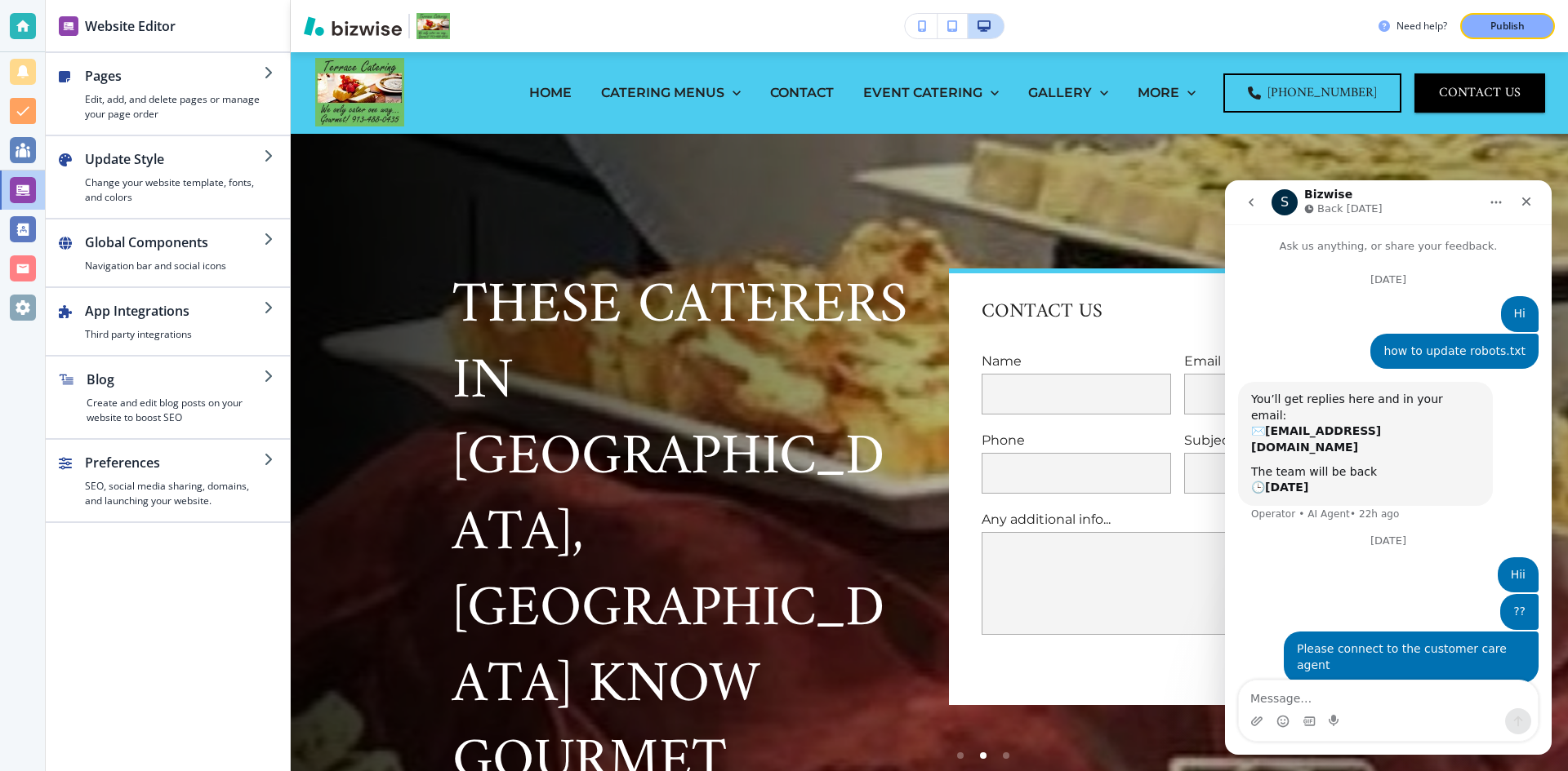
scroll to position [18, 0]
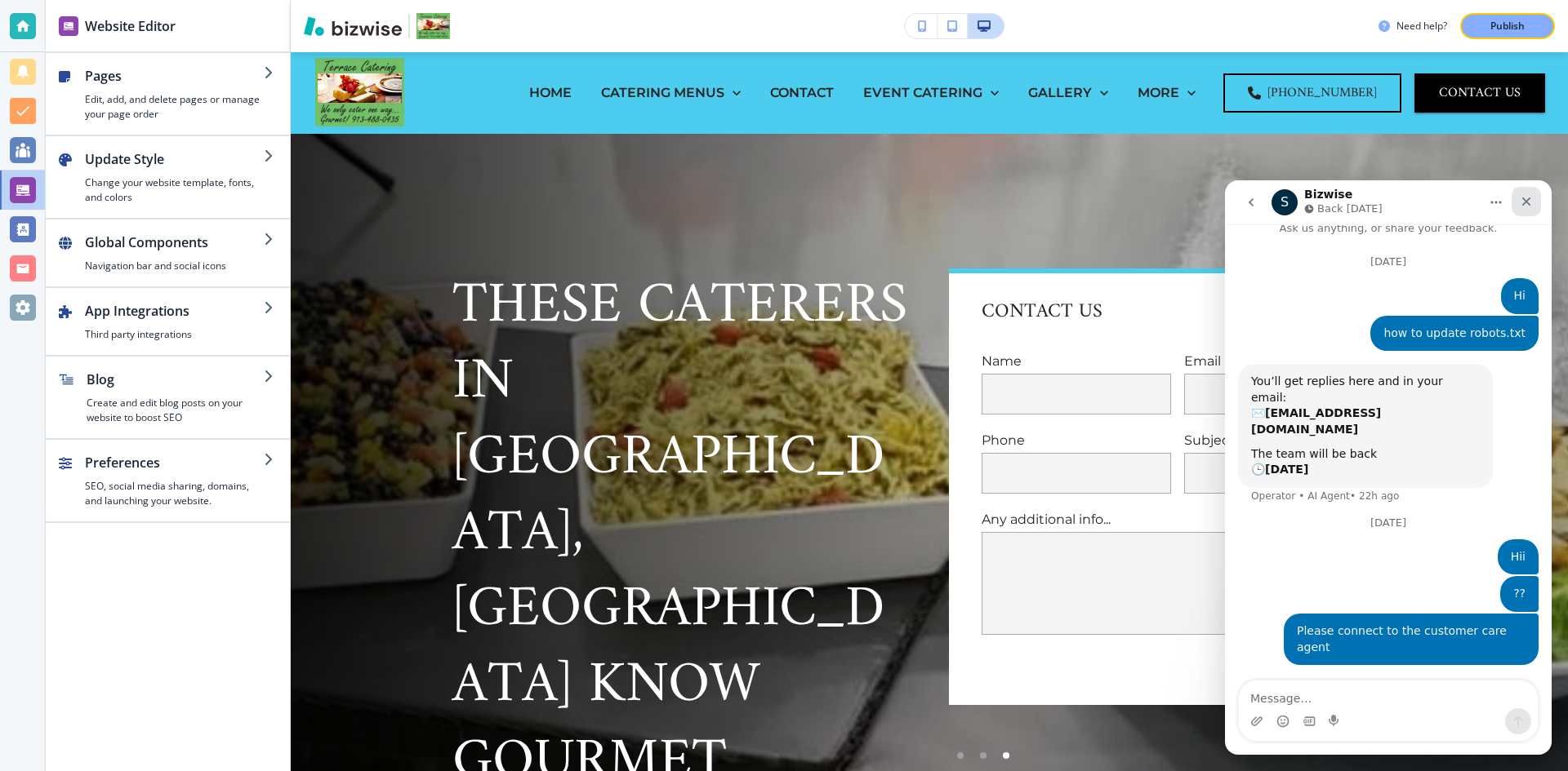
click at [1517, 200] on div "Close" at bounding box center [1526, 202] width 30 height 30
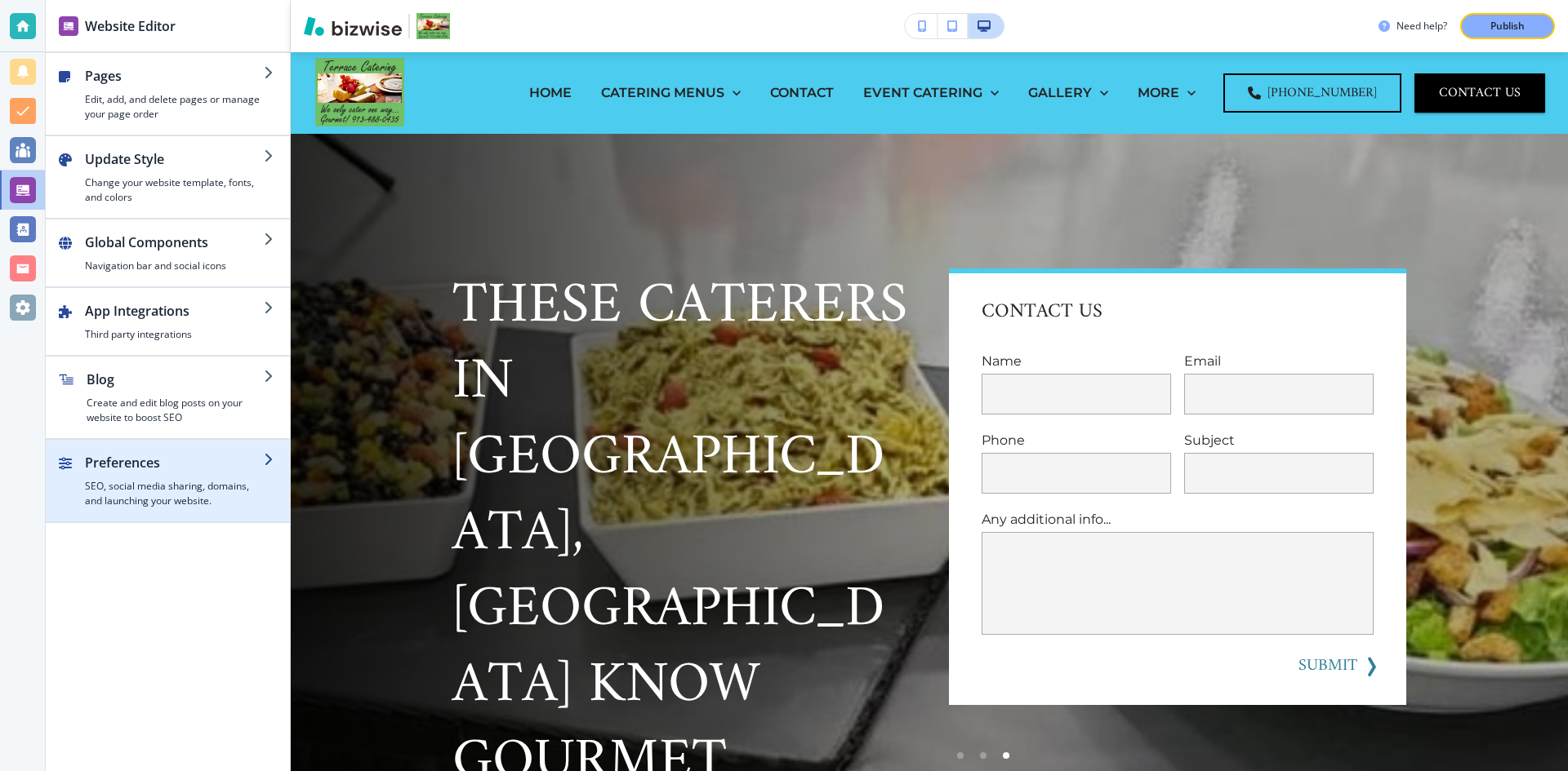
click at [132, 484] on h4 "SEO, social media sharing, domains, and launching your website." at bounding box center [173, 494] width 179 height 30
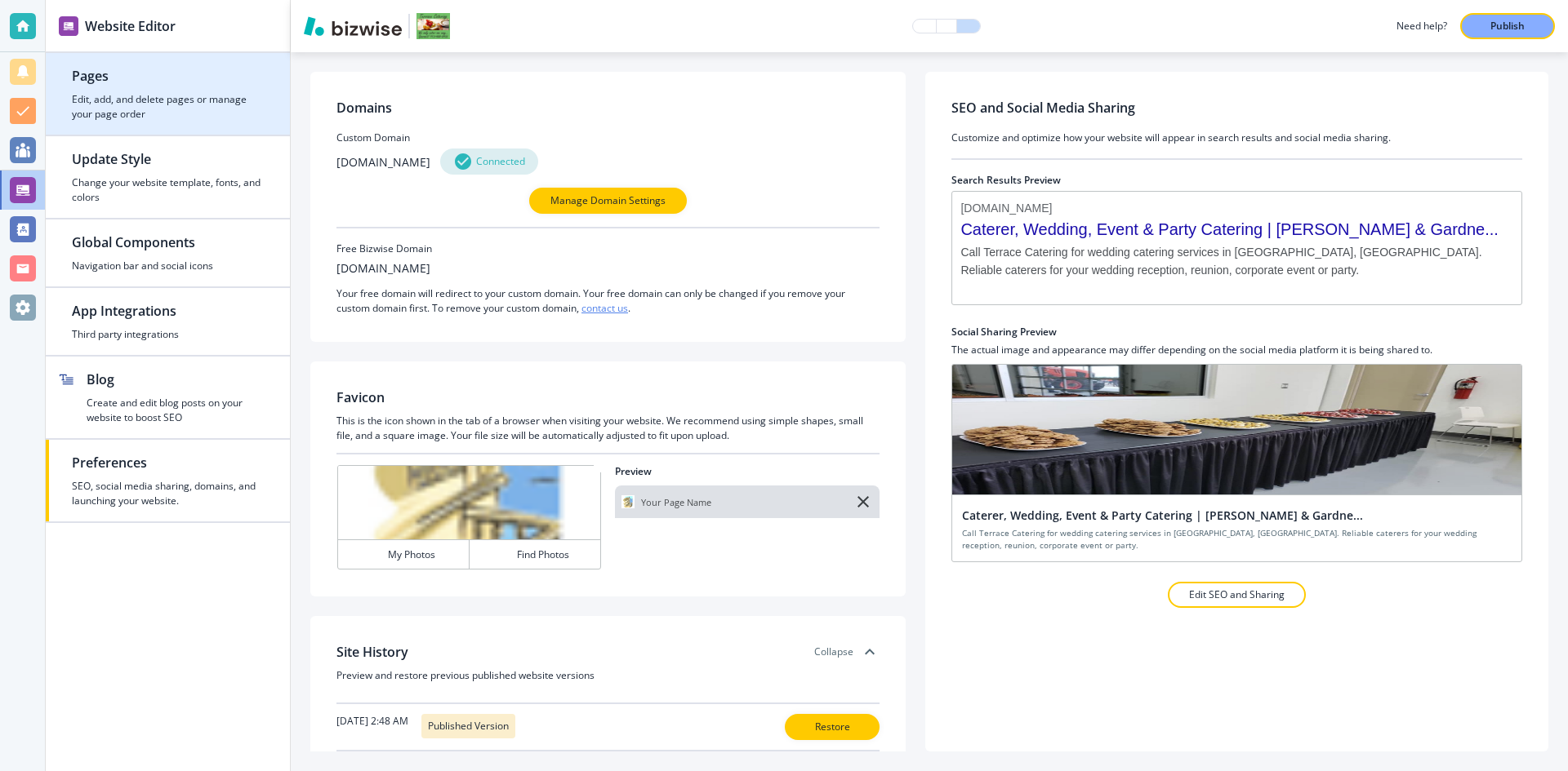
click at [128, 97] on h4 "Edit, add, and delete pages or manage your page order" at bounding box center [167, 107] width 192 height 30
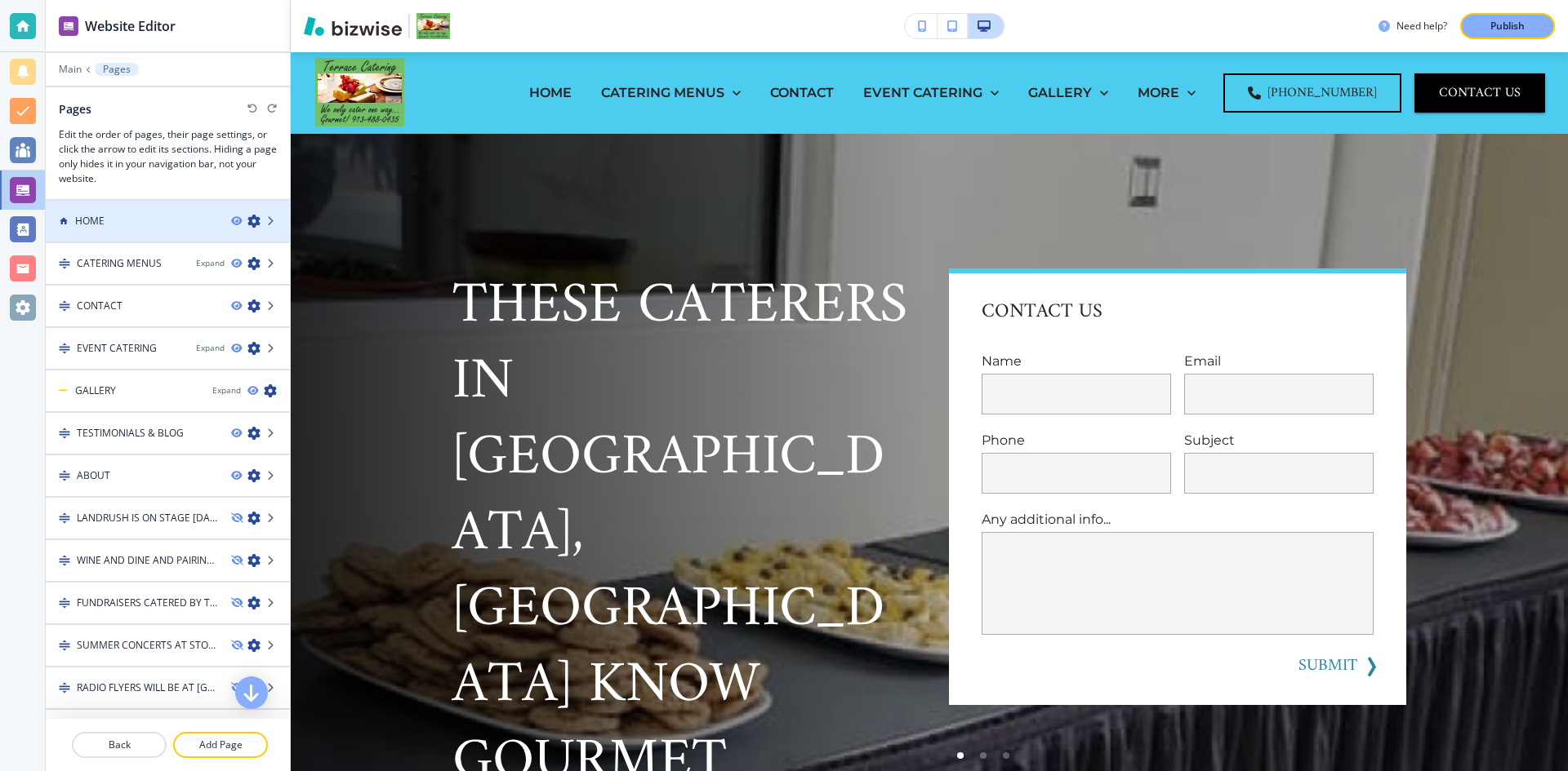
click at [248, 223] on icon "button" at bounding box center [254, 220] width 13 height 13
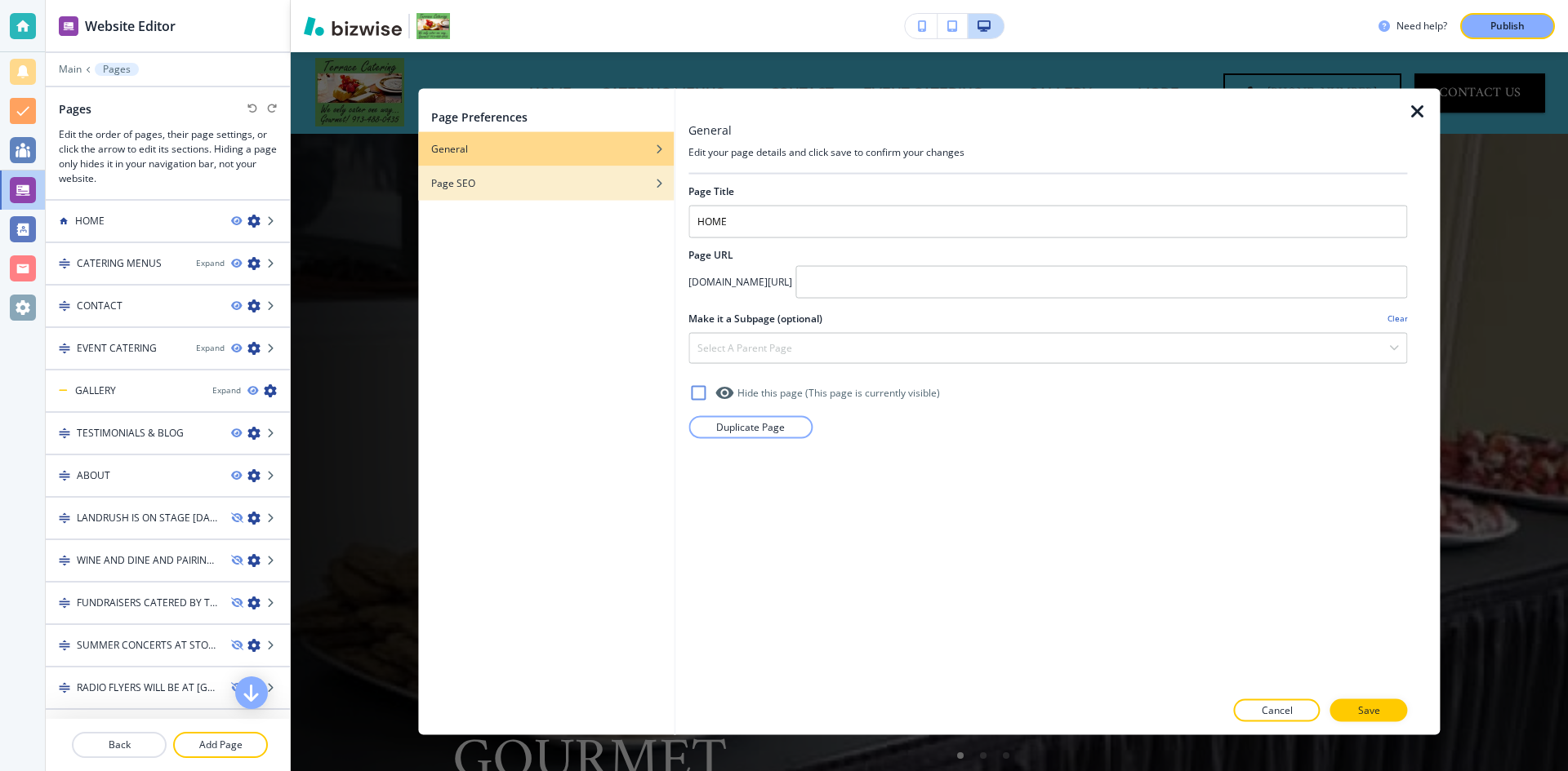
click at [458, 186] on h4 "Page SEO" at bounding box center [453, 182] width 44 height 15
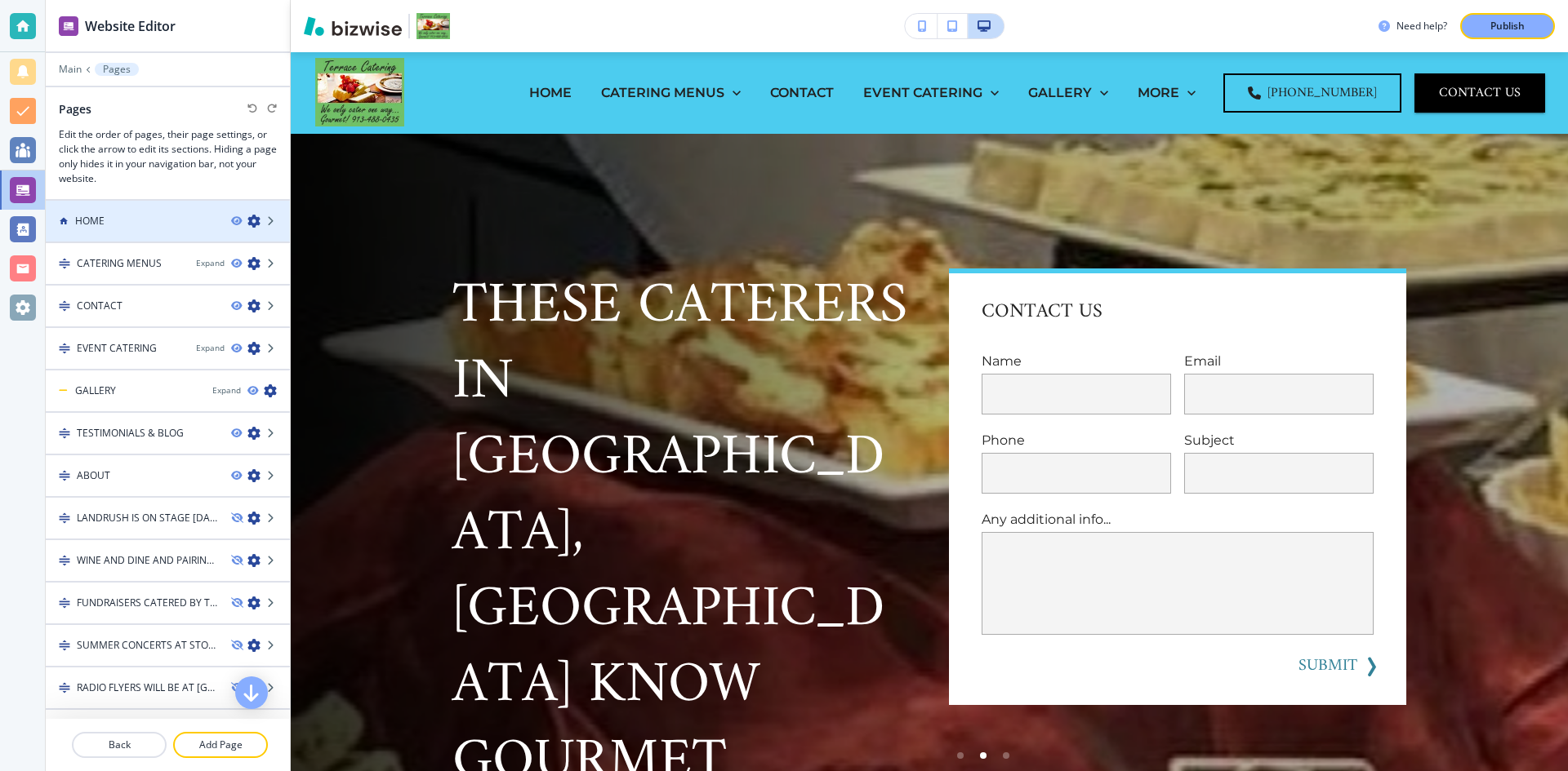
click at [150, 228] on div at bounding box center [167, 234] width 244 height 13
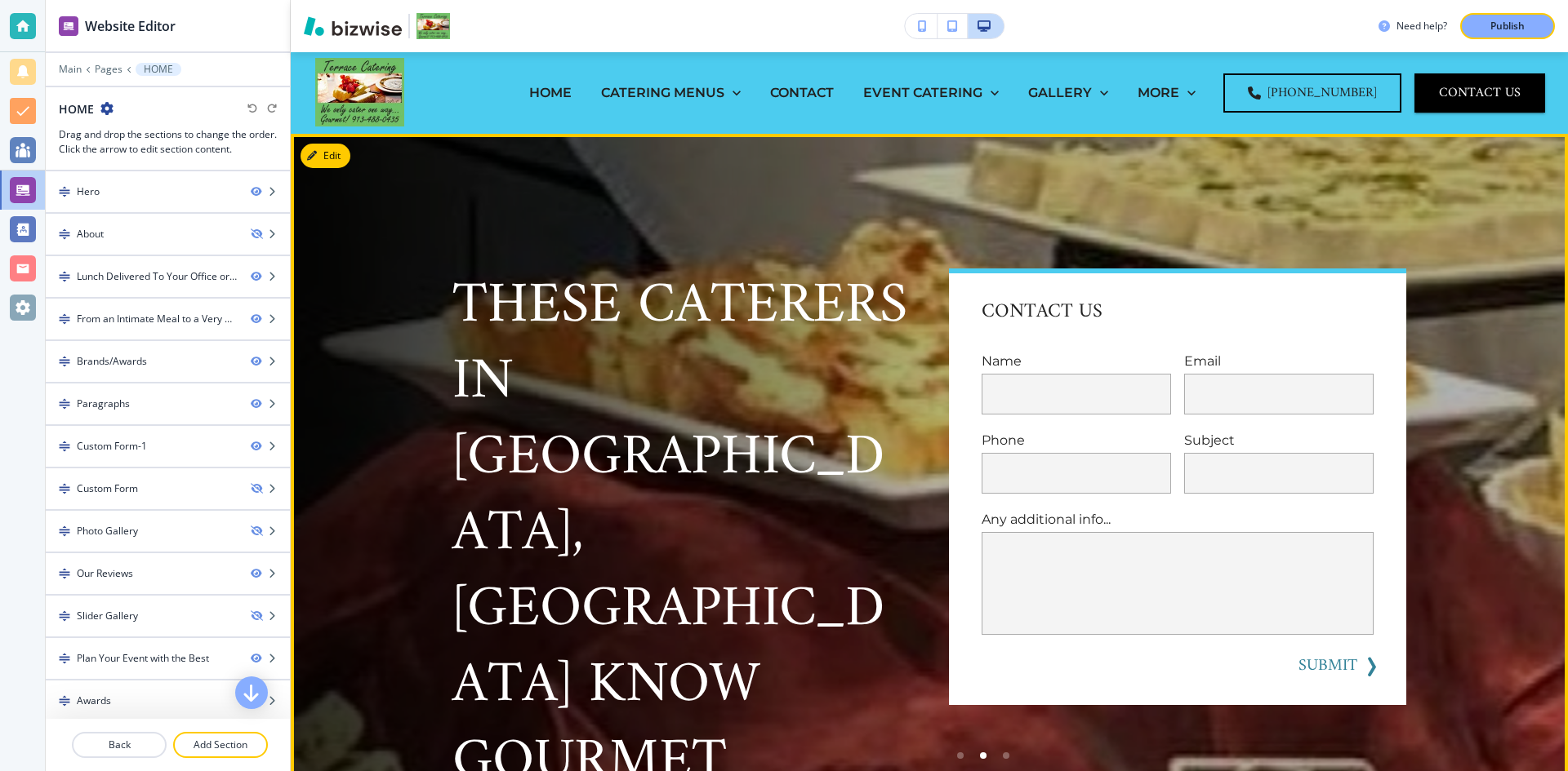
click at [558, 342] on p "These Caterers in Edgerton, KS Know Gourmet" at bounding box center [681, 534] width 458 height 532
click at [336, 152] on button "Edit This Section" at bounding box center [356, 156] width 110 height 24
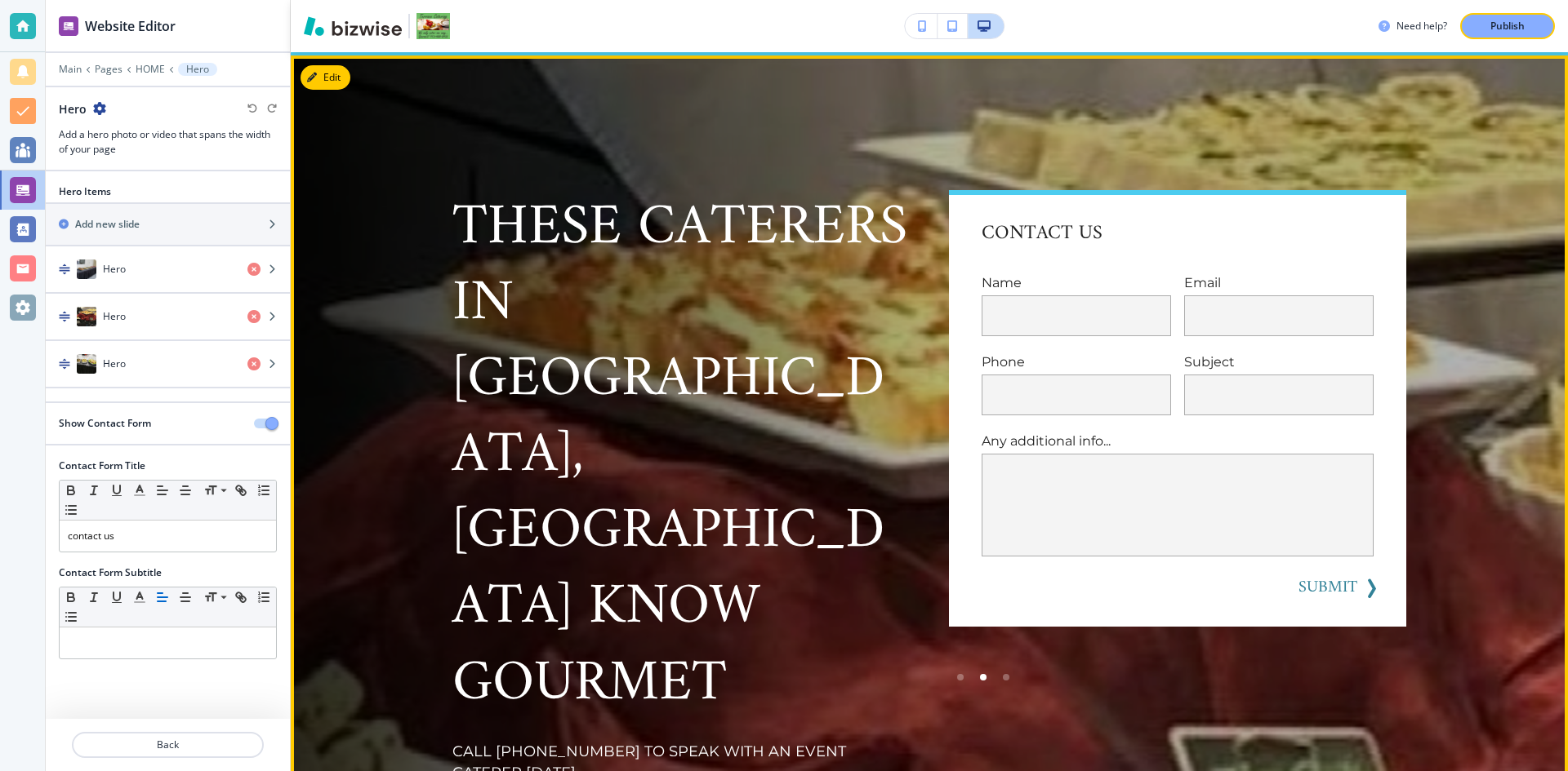
scroll to position [82, 0]
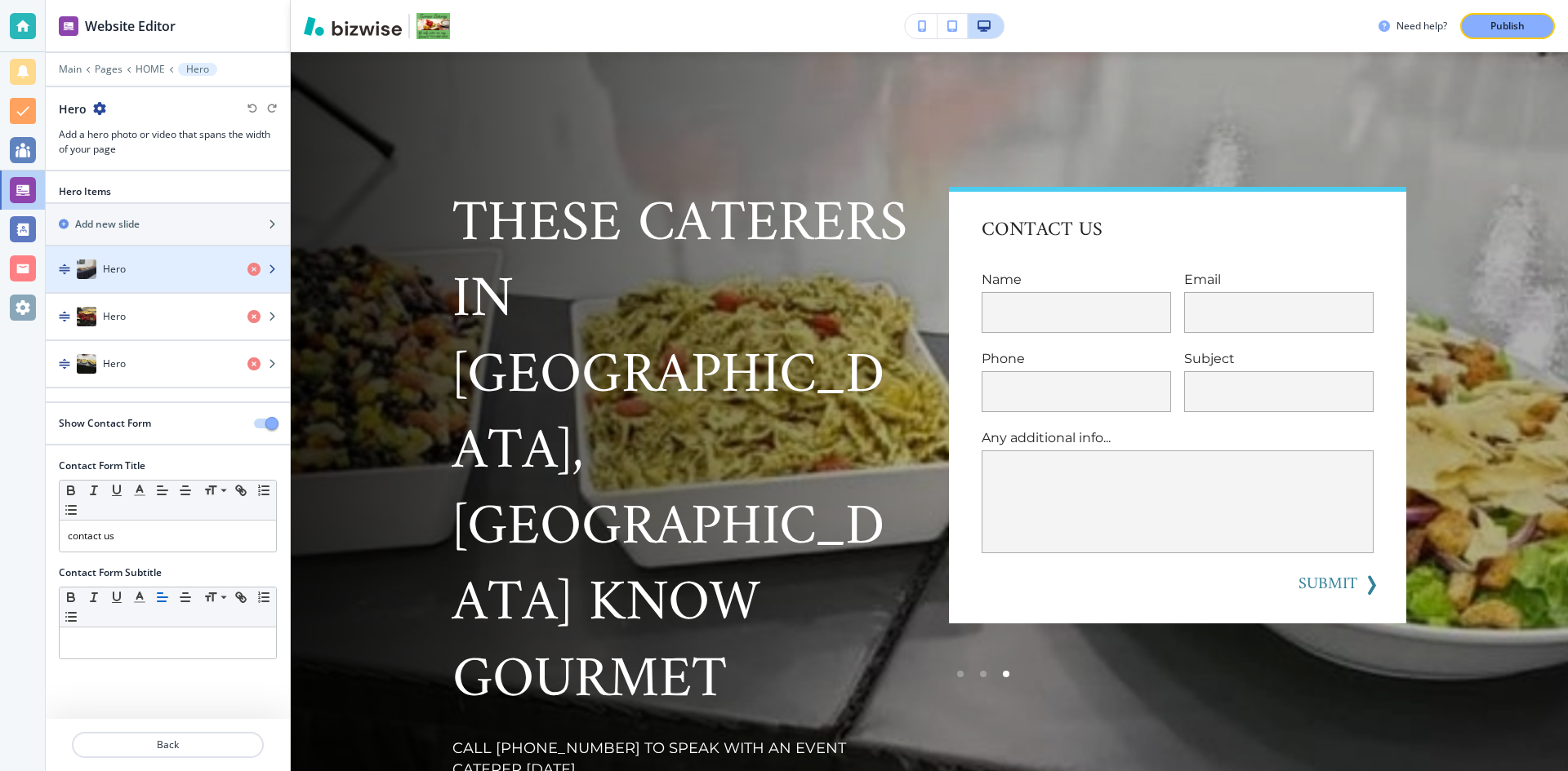
click at [142, 267] on div "Hero" at bounding box center [139, 269] width 188 height 19
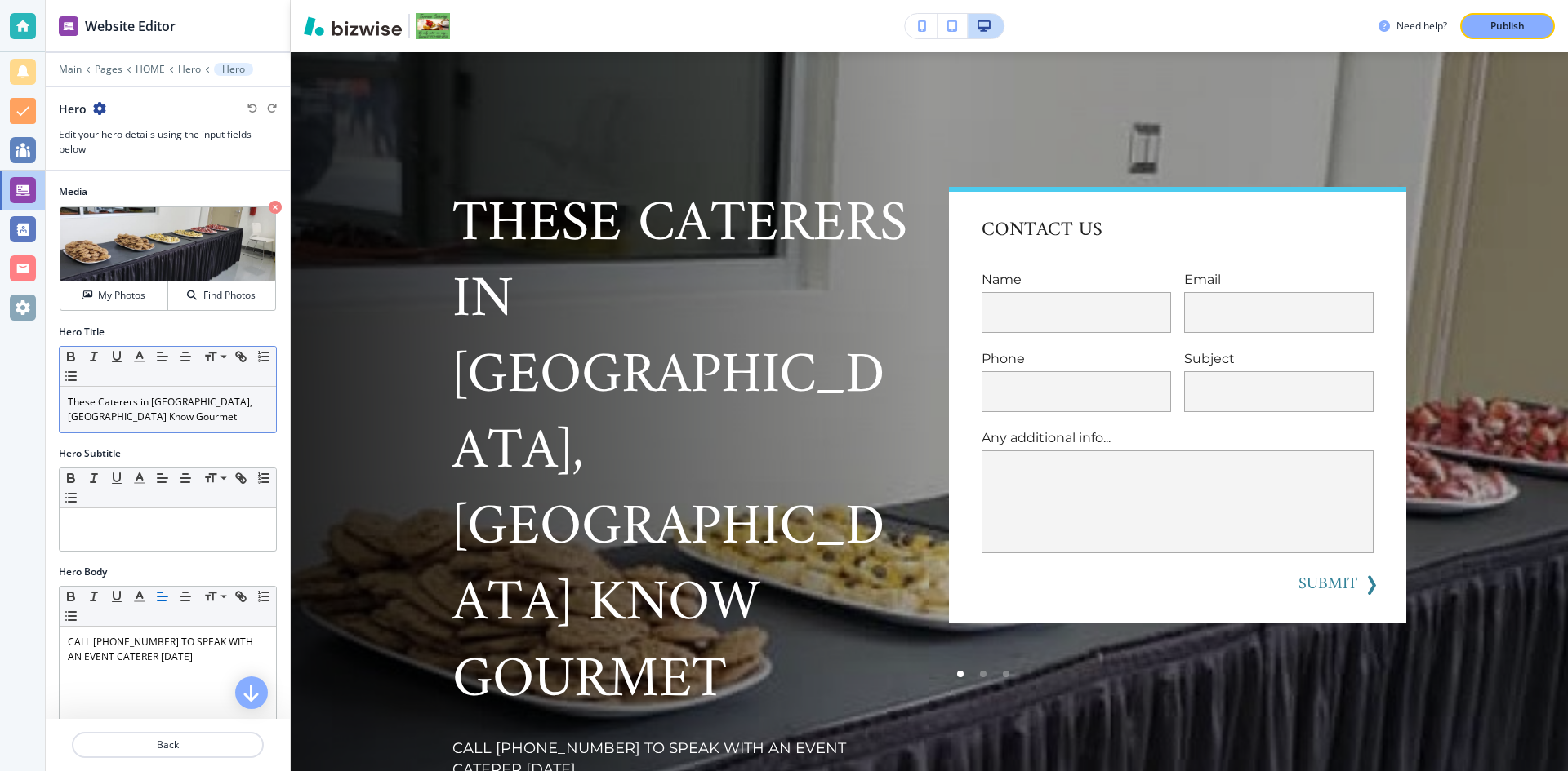
click at [138, 422] on p "These Caterers in Edgerton, KS Know Gourmet" at bounding box center [167, 409] width 200 height 30
drag, startPoint x: 161, startPoint y: 422, endPoint x: 16, endPoint y: 398, distance: 147.0
click at [16, 399] on div "Website Editor Main Pages HOME Hero Hero Hero Edit your hero details using the …" at bounding box center [784, 385] width 1568 height 771
click at [215, 357] on icon at bounding box center [223, 356] width 19 height 15
click at [135, 358] on icon "button" at bounding box center [139, 356] width 15 height 15
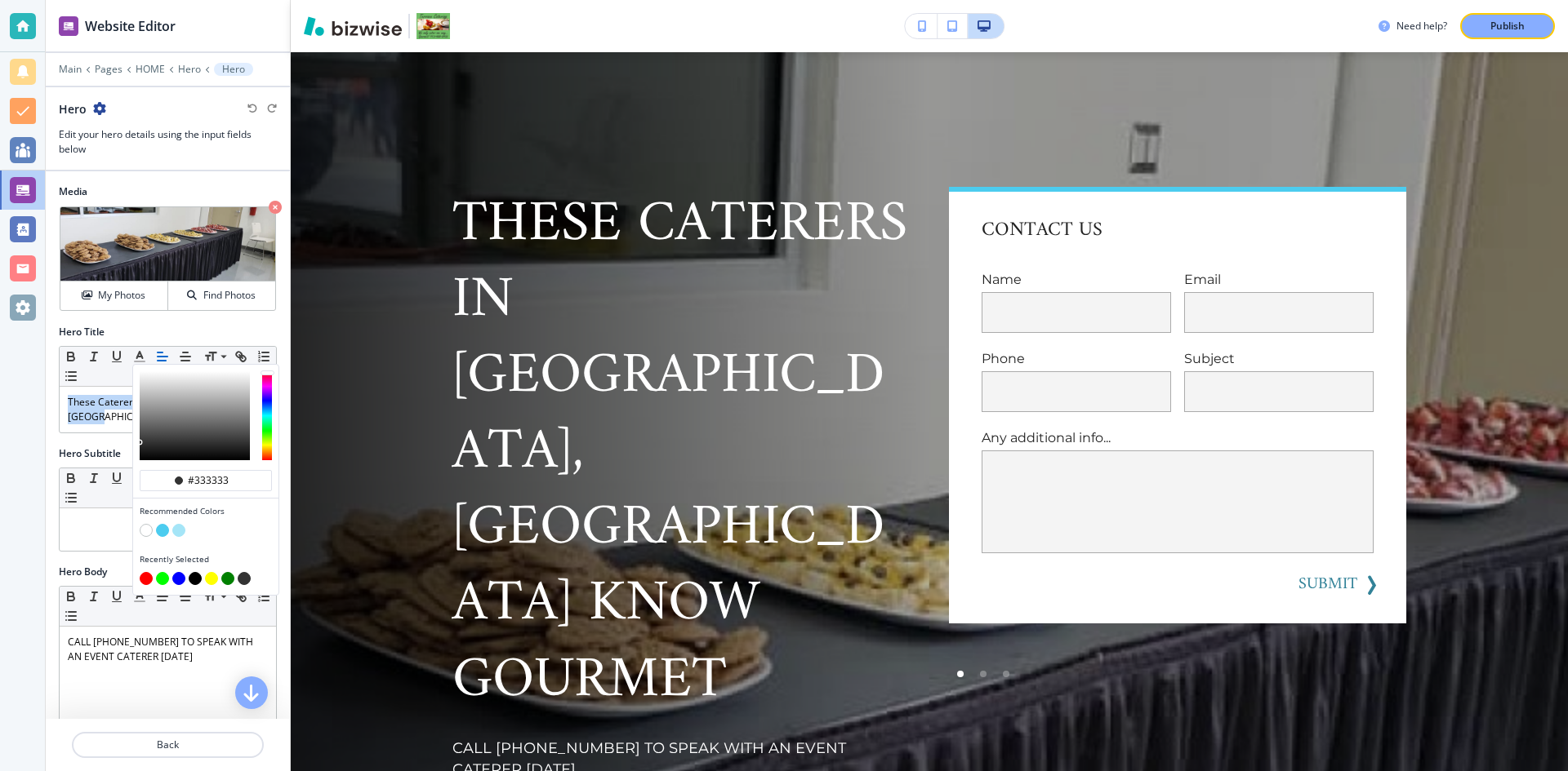
click at [19, 393] on div at bounding box center [23, 385] width 45 height 771
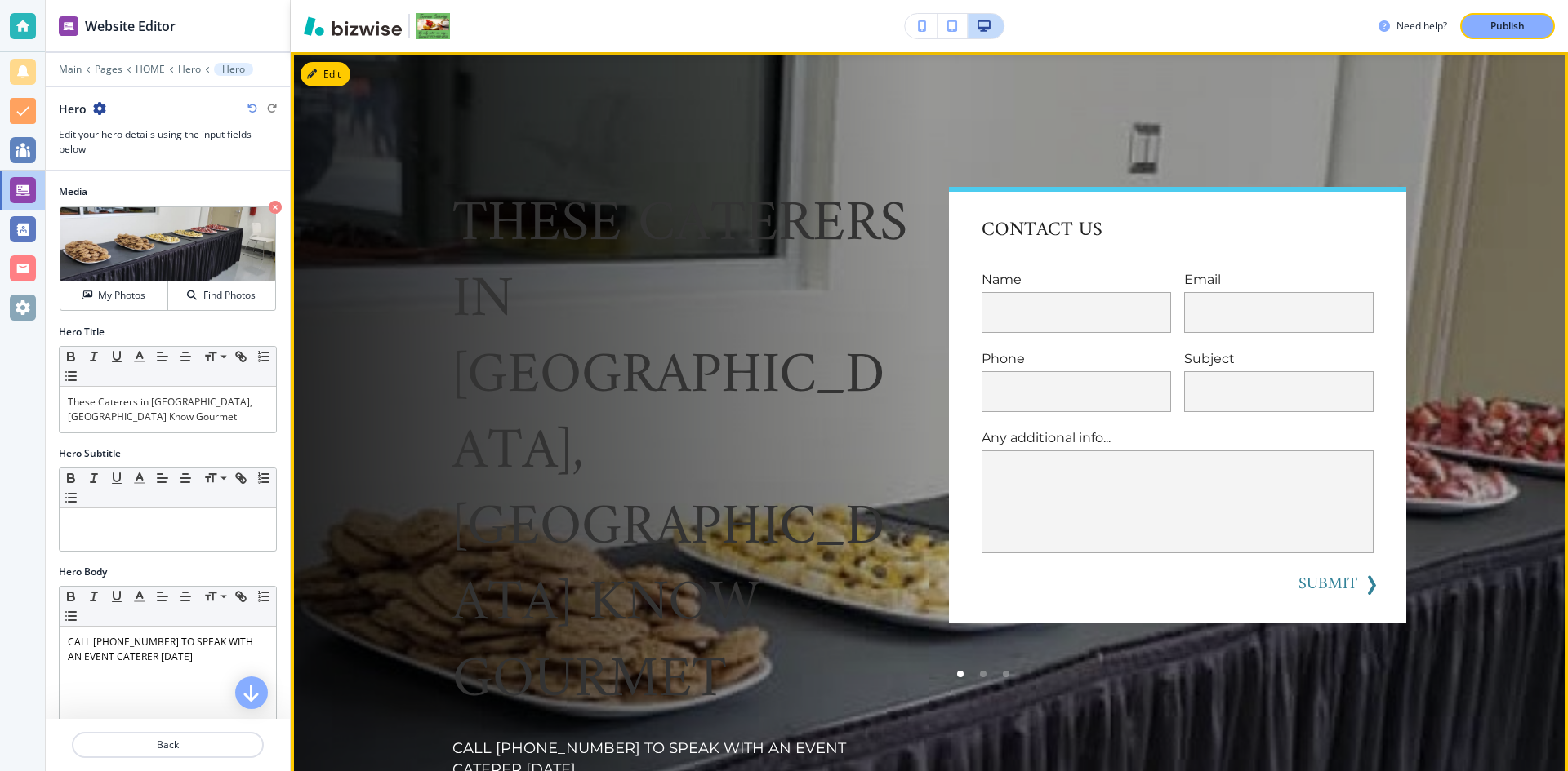
click at [378, 209] on div "These Caterers in Edgerton, KS Know Gourmet CALL (913) 488-0435 TO SPEAK WITH A…" at bounding box center [928, 557] width 1277 height 1010
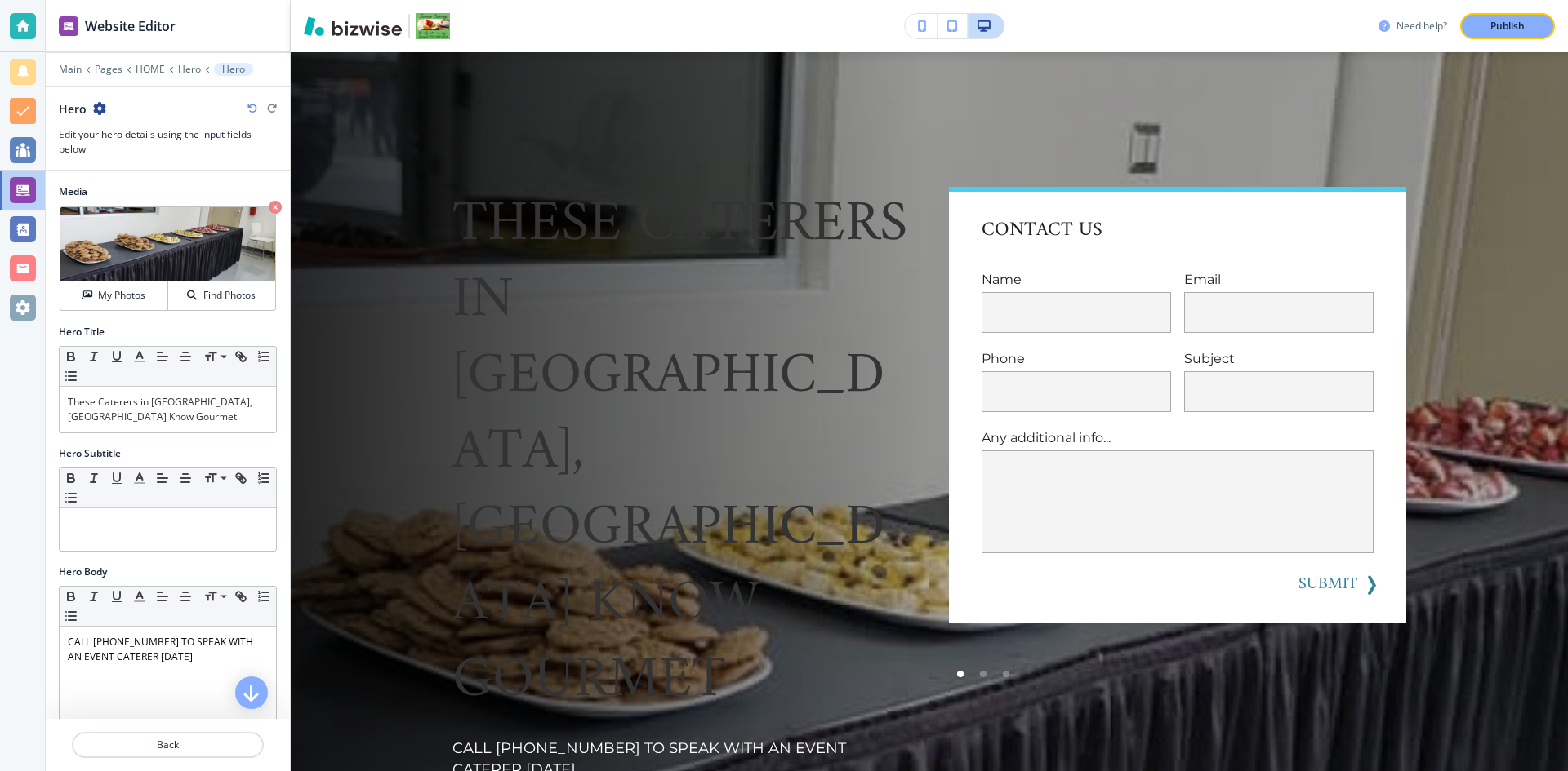
click at [1415, 19] on h3 "Need help?" at bounding box center [1422, 26] width 51 height 15
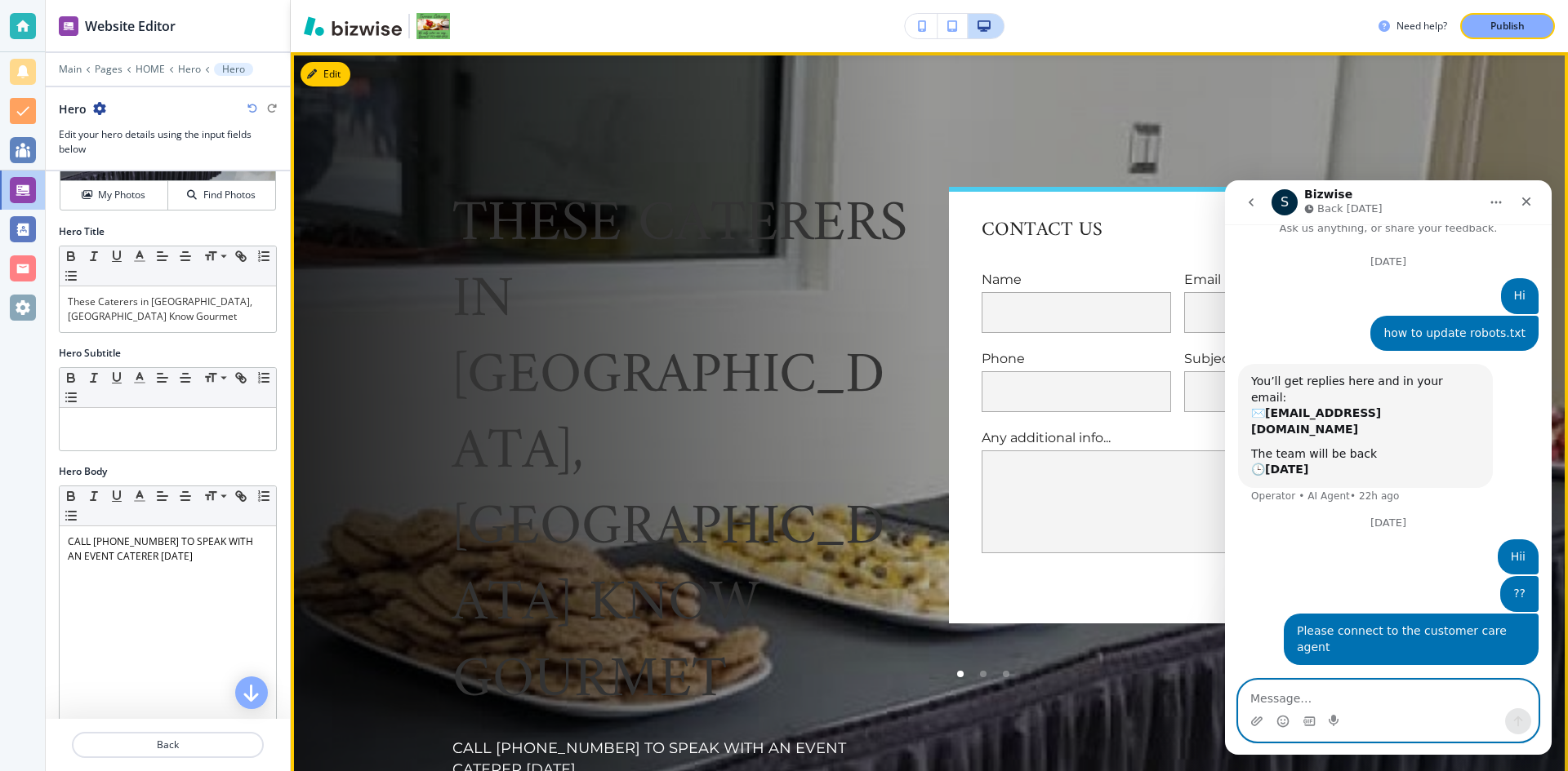
scroll to position [327, 0]
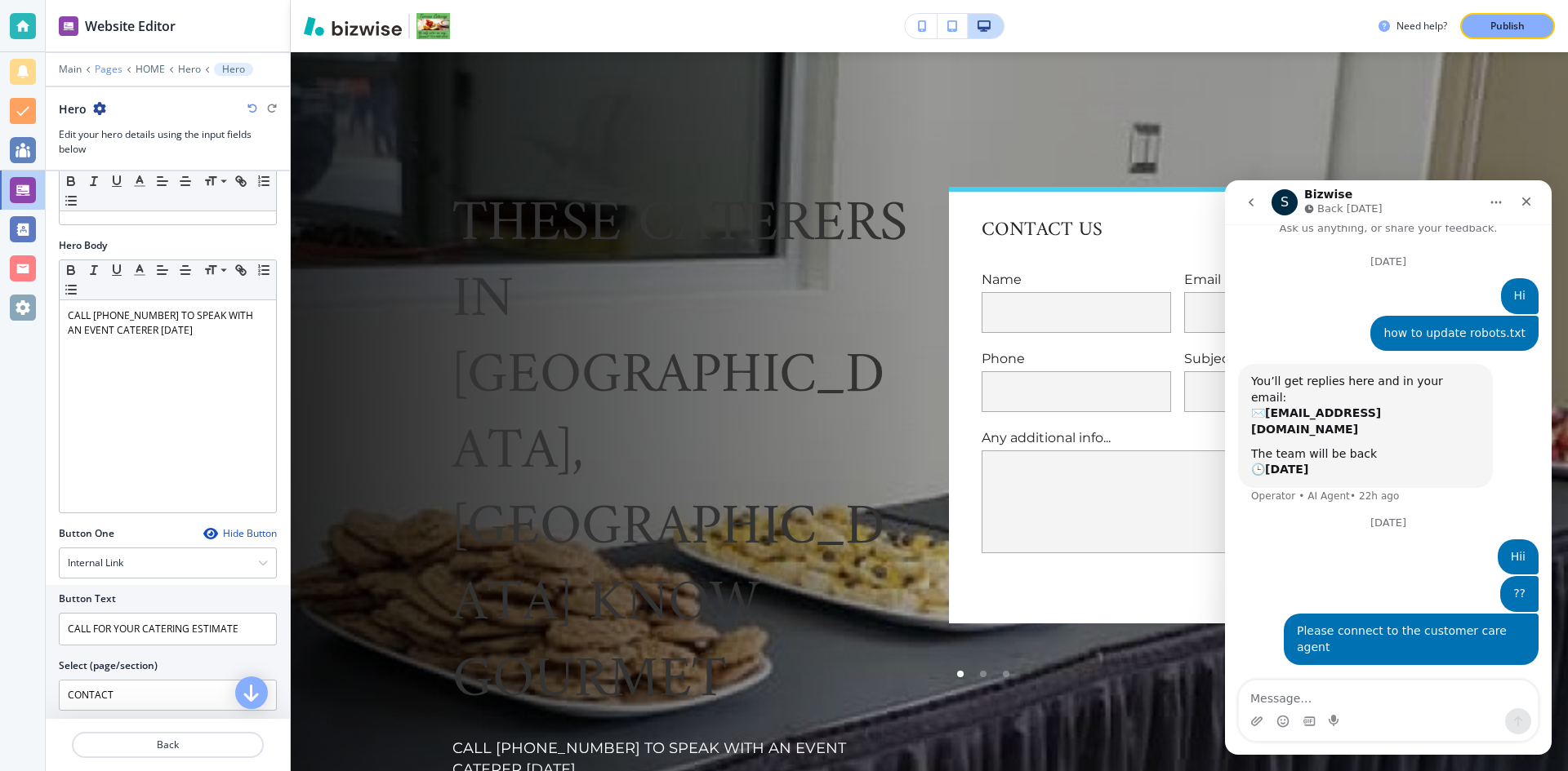
click at [105, 65] on p "Pages" at bounding box center [109, 69] width 28 height 11
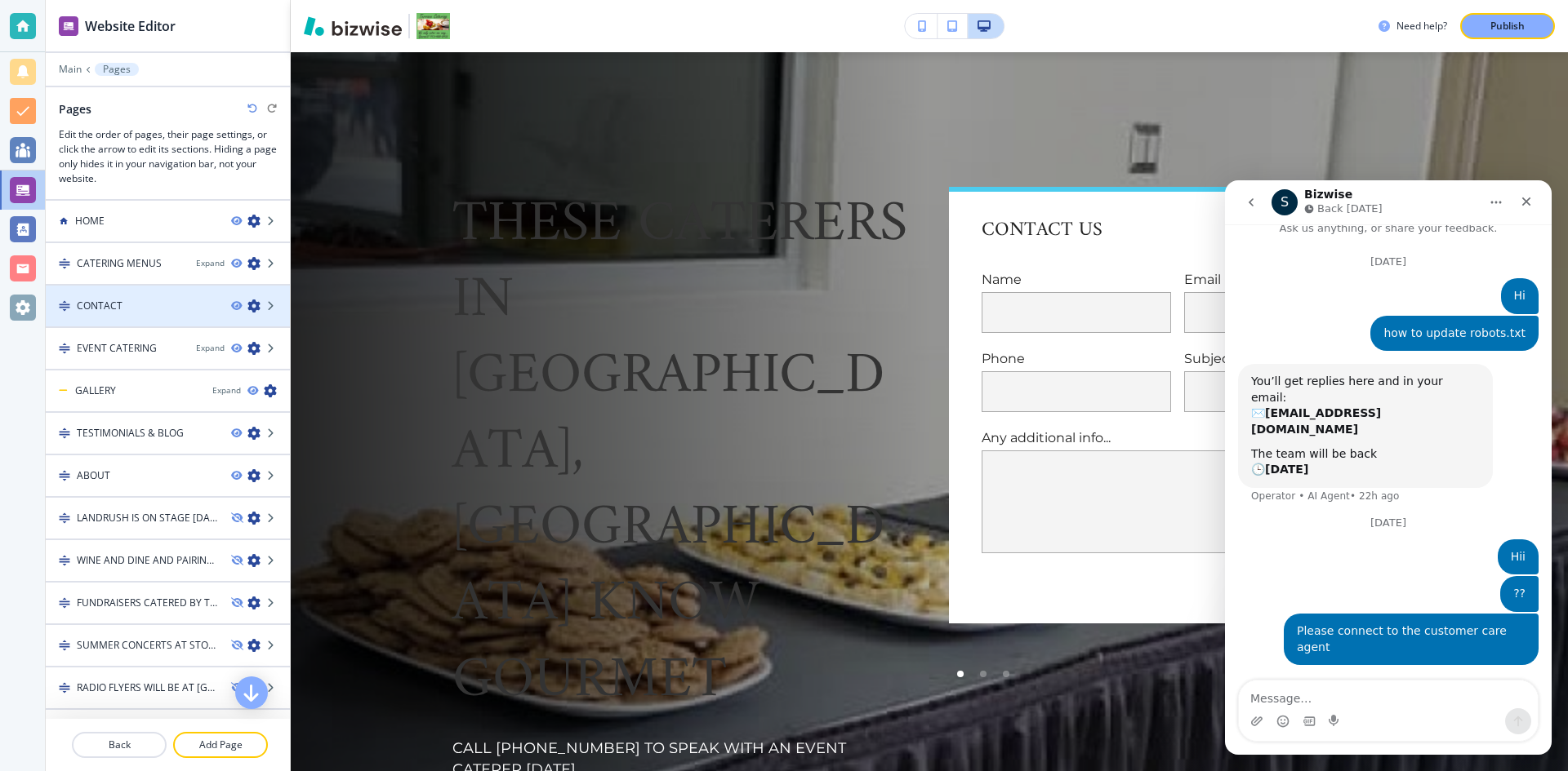
click at [117, 295] on div at bounding box center [167, 292] width 244 height 13
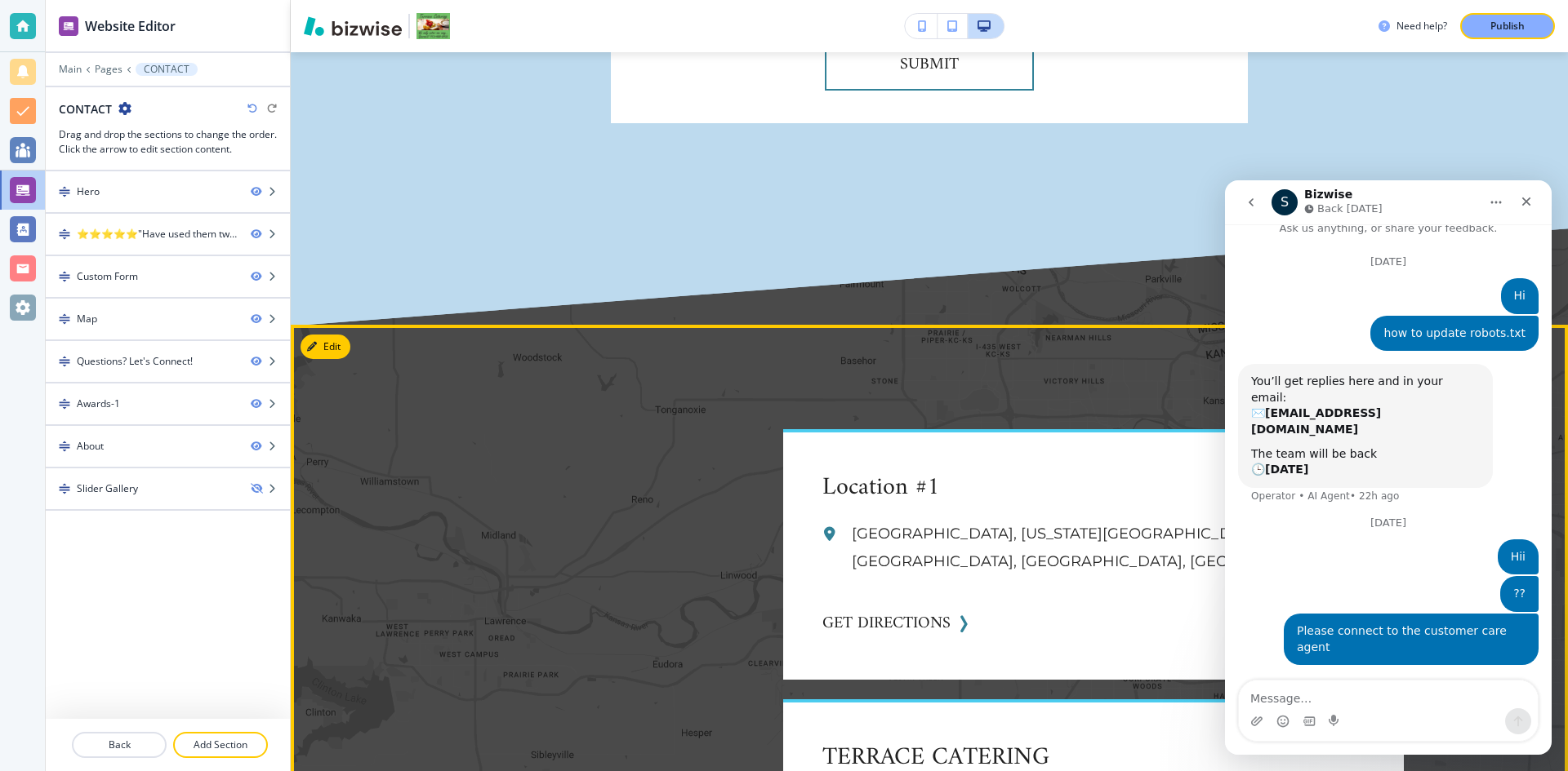
scroll to position [2367, 0]
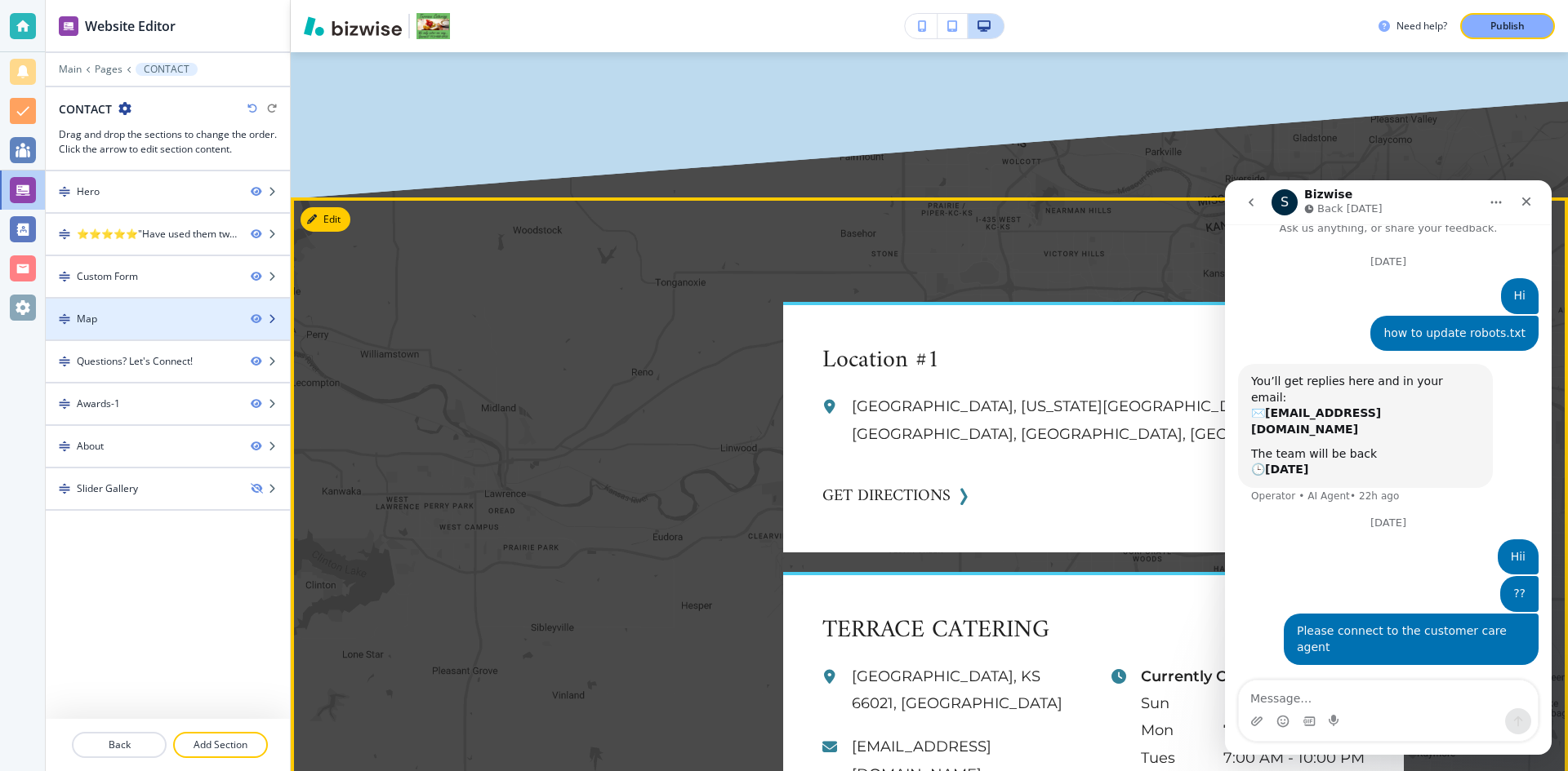
click at [148, 325] on div "Map" at bounding box center [141, 319] width 192 height 15
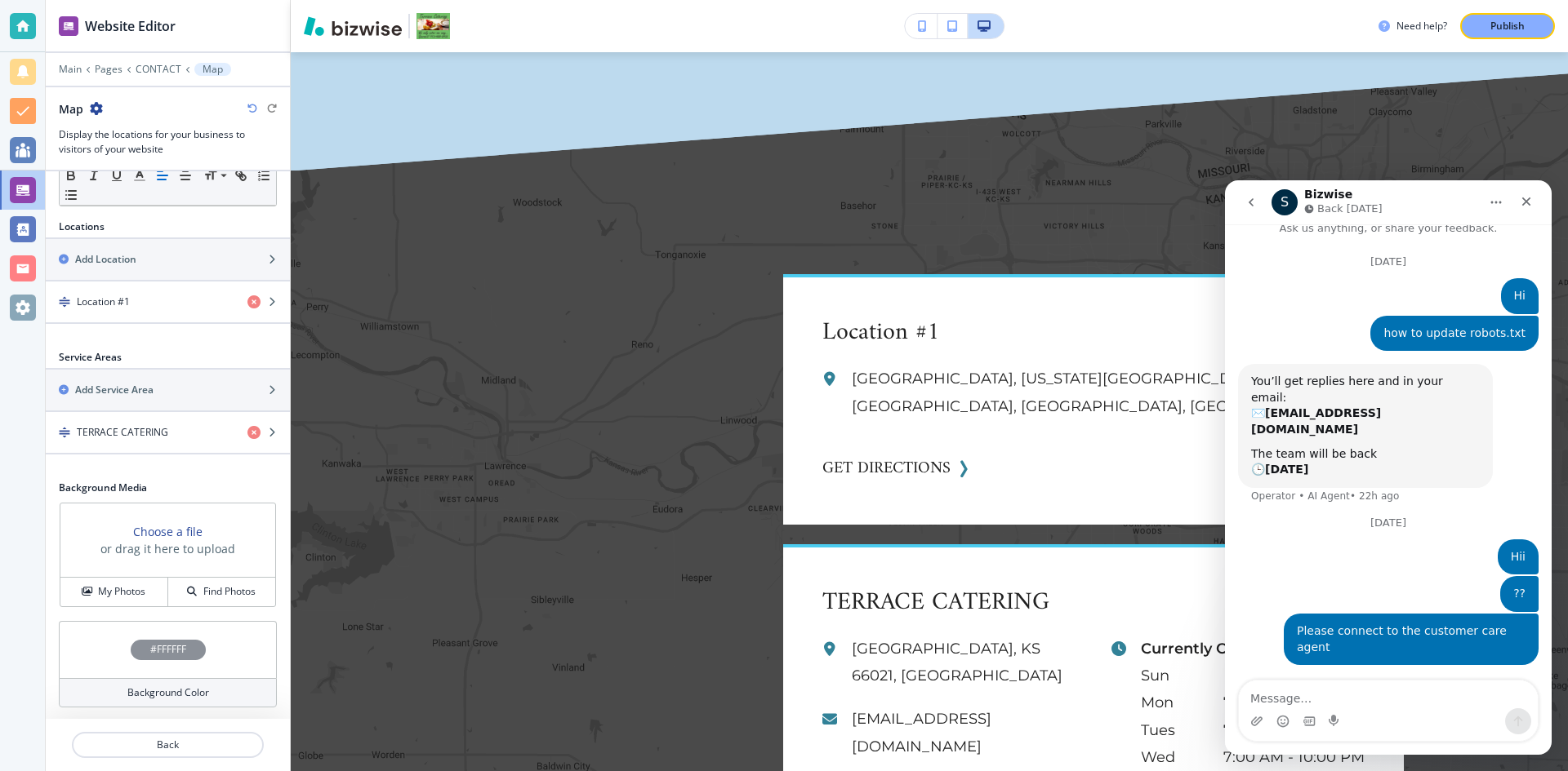
scroll to position [480, 0]
click at [248, 301] on icon "button" at bounding box center [254, 300] width 13 height 13
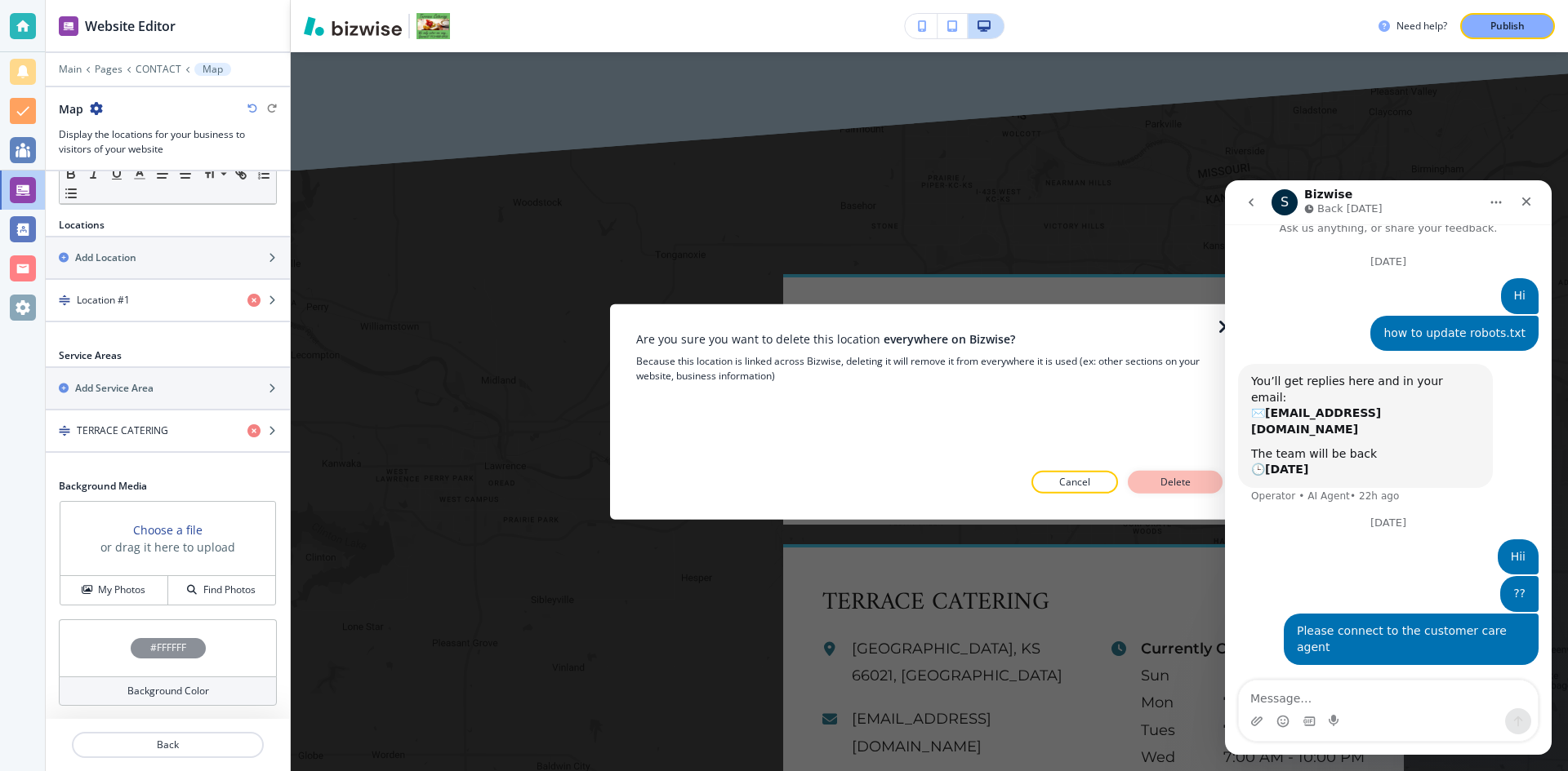
click at [1164, 477] on p "Delete" at bounding box center [1174, 482] width 39 height 15
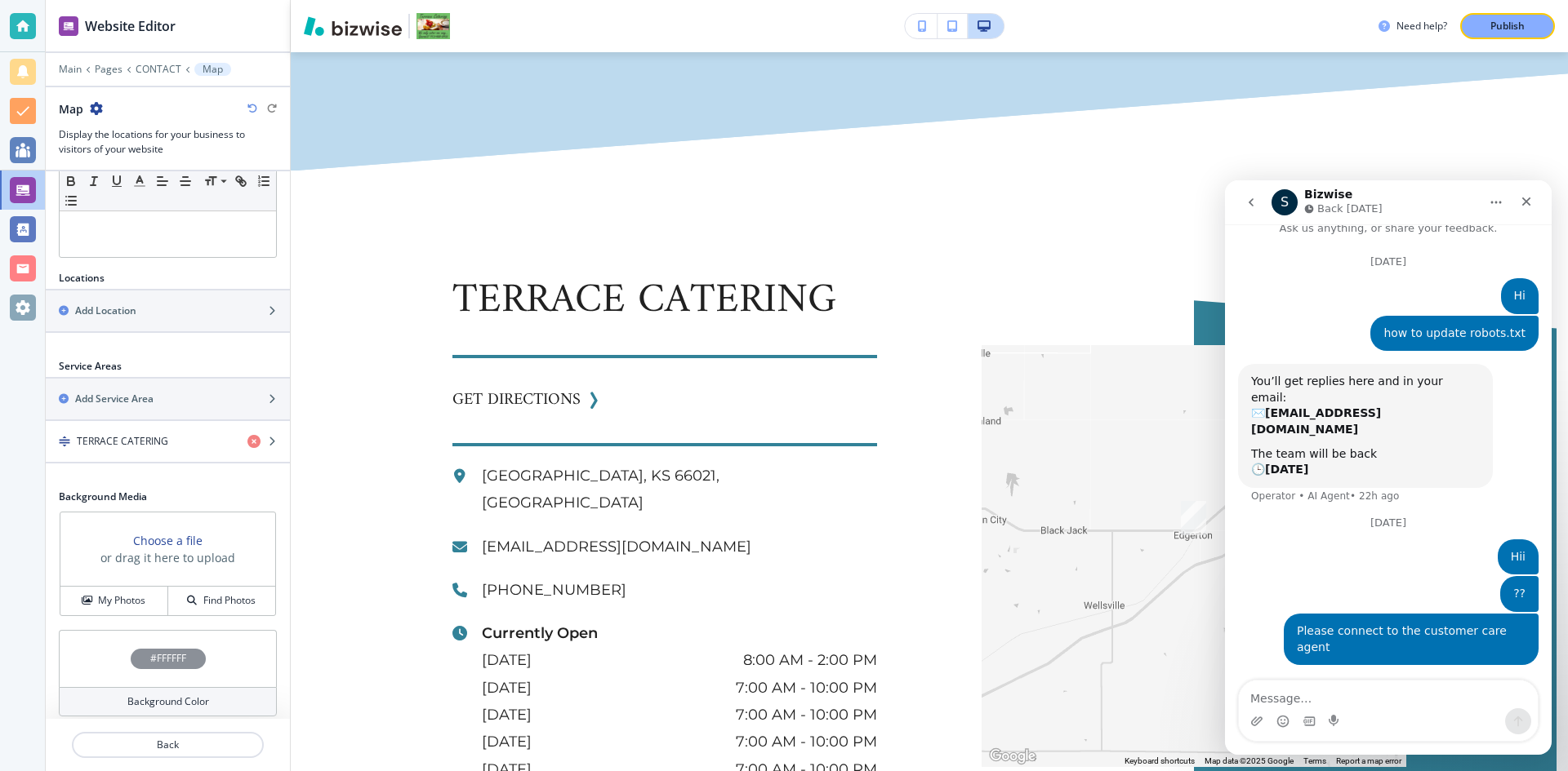
scroll to position [437, 0]
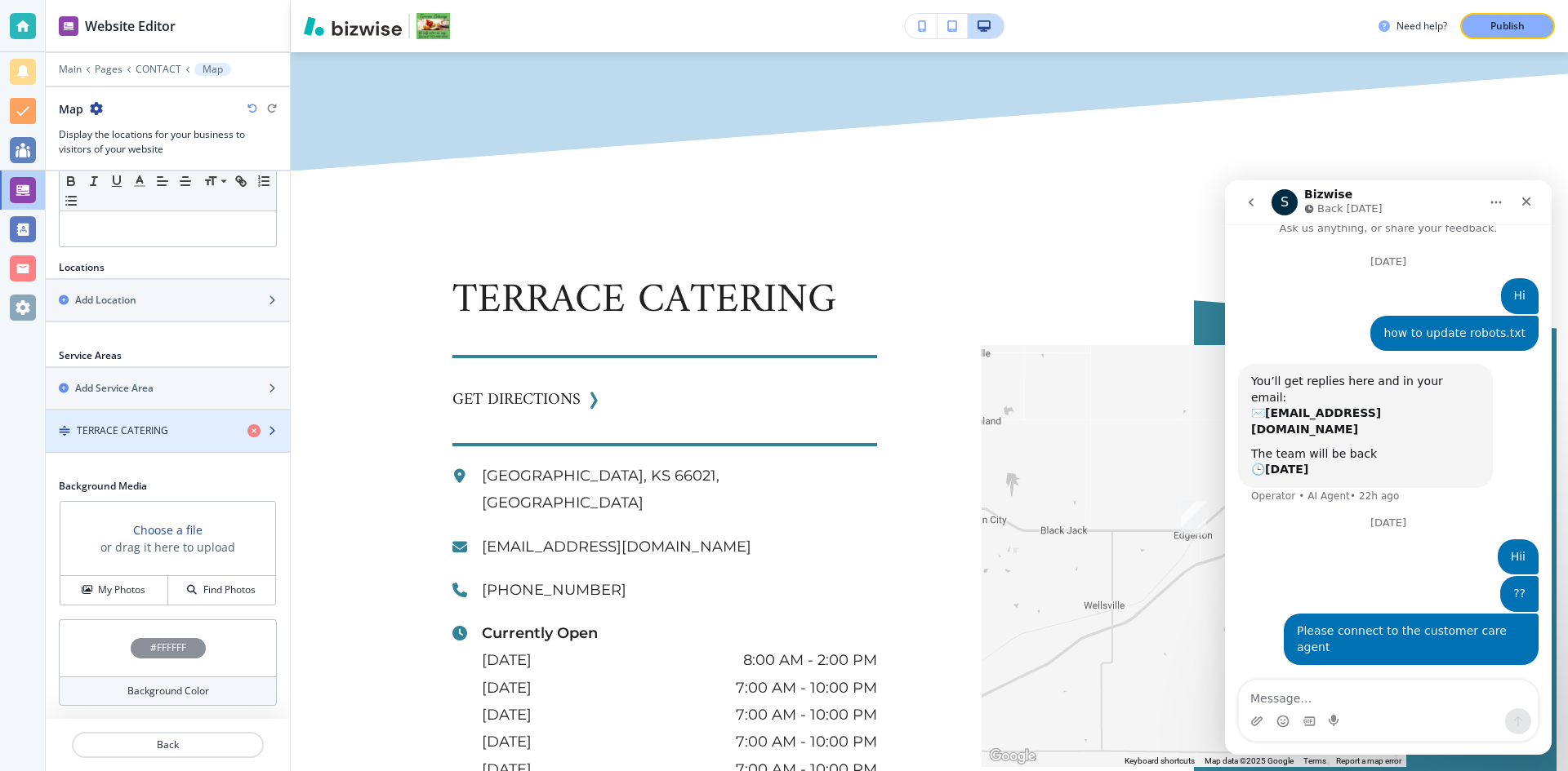
click at [145, 427] on h4 "TERRACE CATERING" at bounding box center [122, 430] width 92 height 15
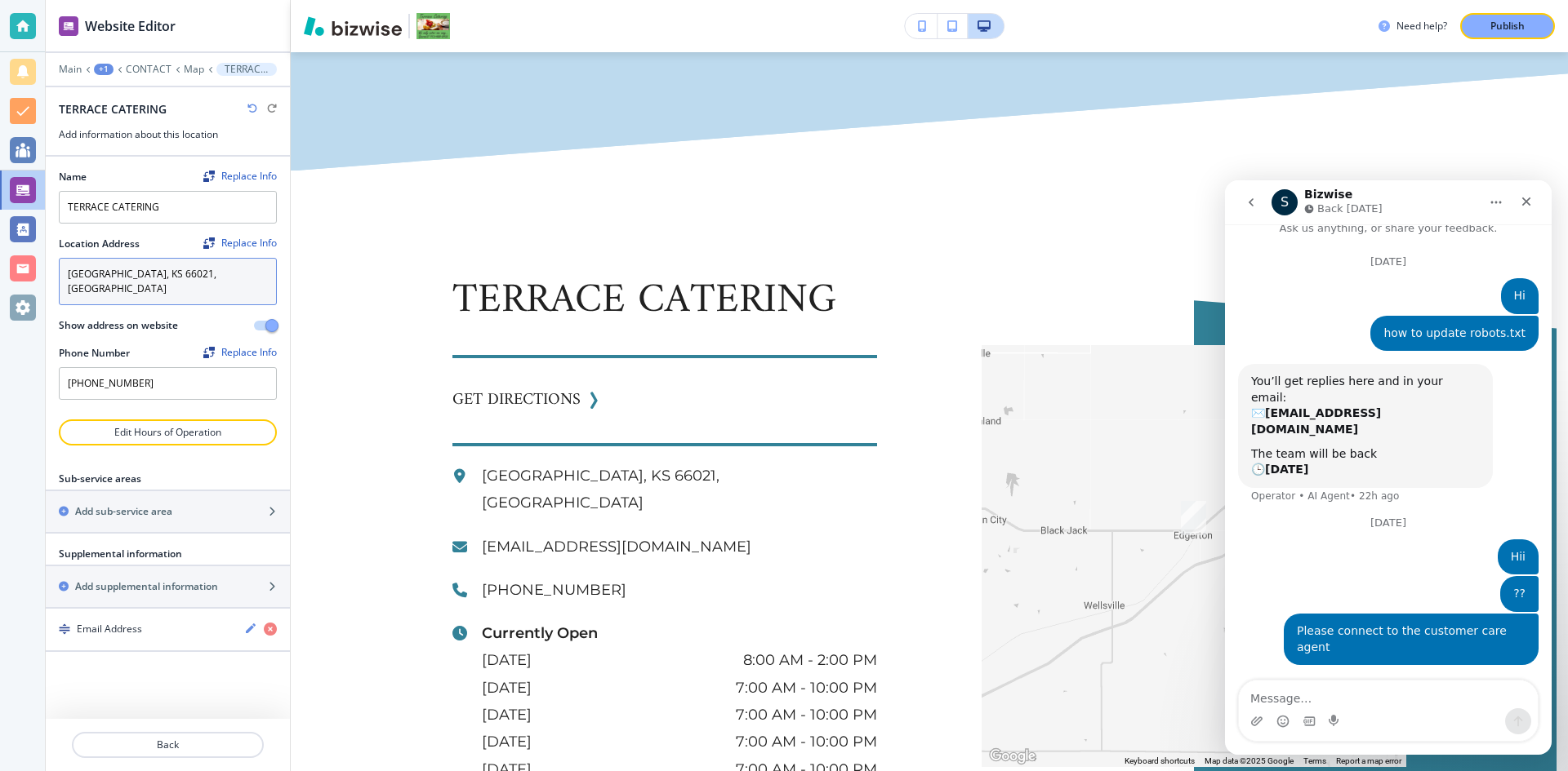
click at [227, 273] on textarea "Edgerton, KS 66021, USA" at bounding box center [167, 281] width 218 height 47
drag, startPoint x: 227, startPoint y: 273, endPoint x: 79, endPoint y: 278, distance: 148.1
click at [79, 278] on textarea "Edgerton, KS 66021, USA" at bounding box center [167, 281] width 218 height 47
drag, startPoint x: 170, startPoint y: 369, endPoint x: 153, endPoint y: 369, distance: 17.0
click at [11, 368] on div "Website Editor Main +1 CONTACT Map TERRACE CATERING TERRACE CATERING Add inform…" at bounding box center [784, 385] width 1568 height 771
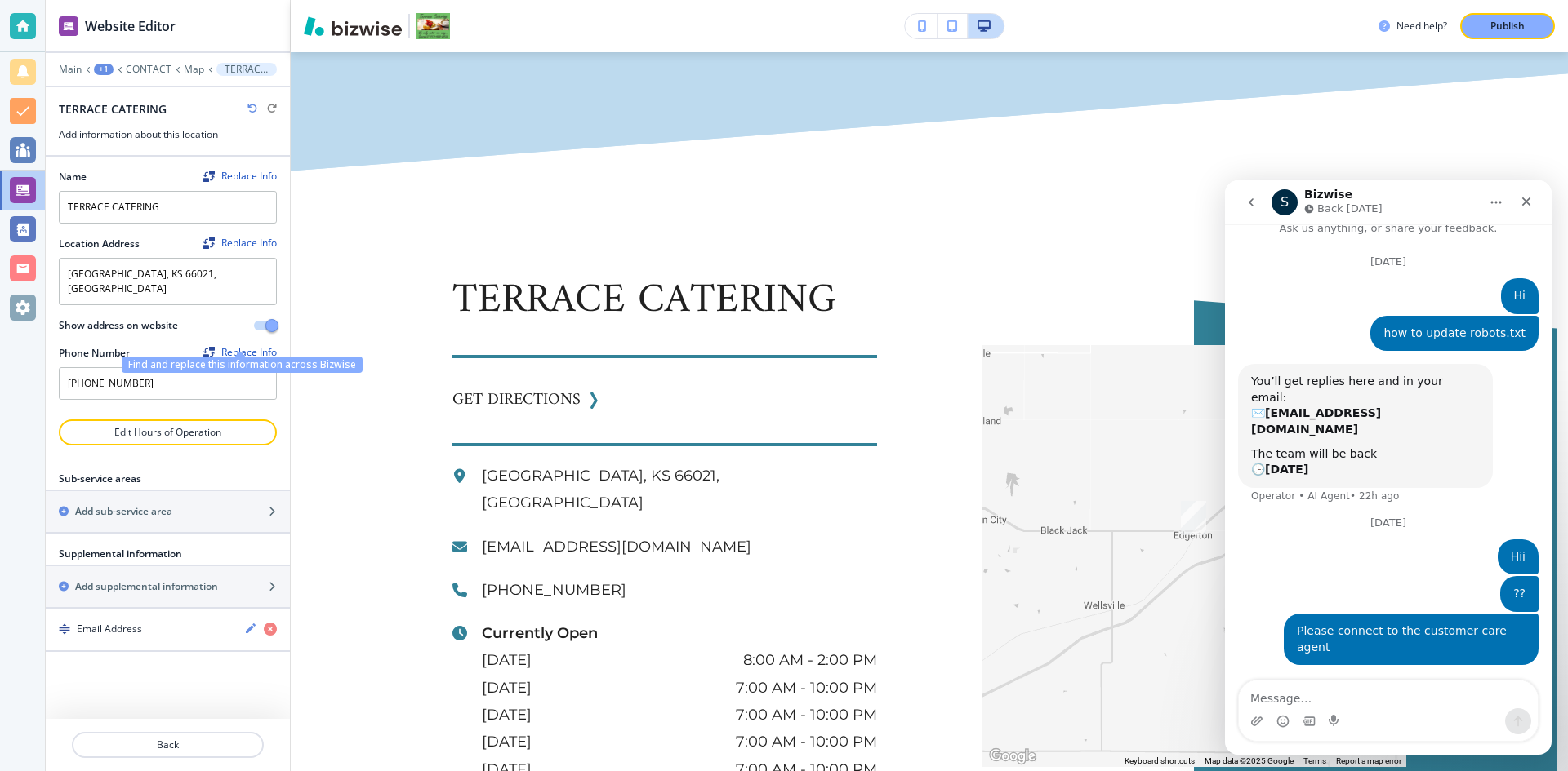
click at [256, 347] on div "Replace Info" at bounding box center [240, 352] width 73 height 11
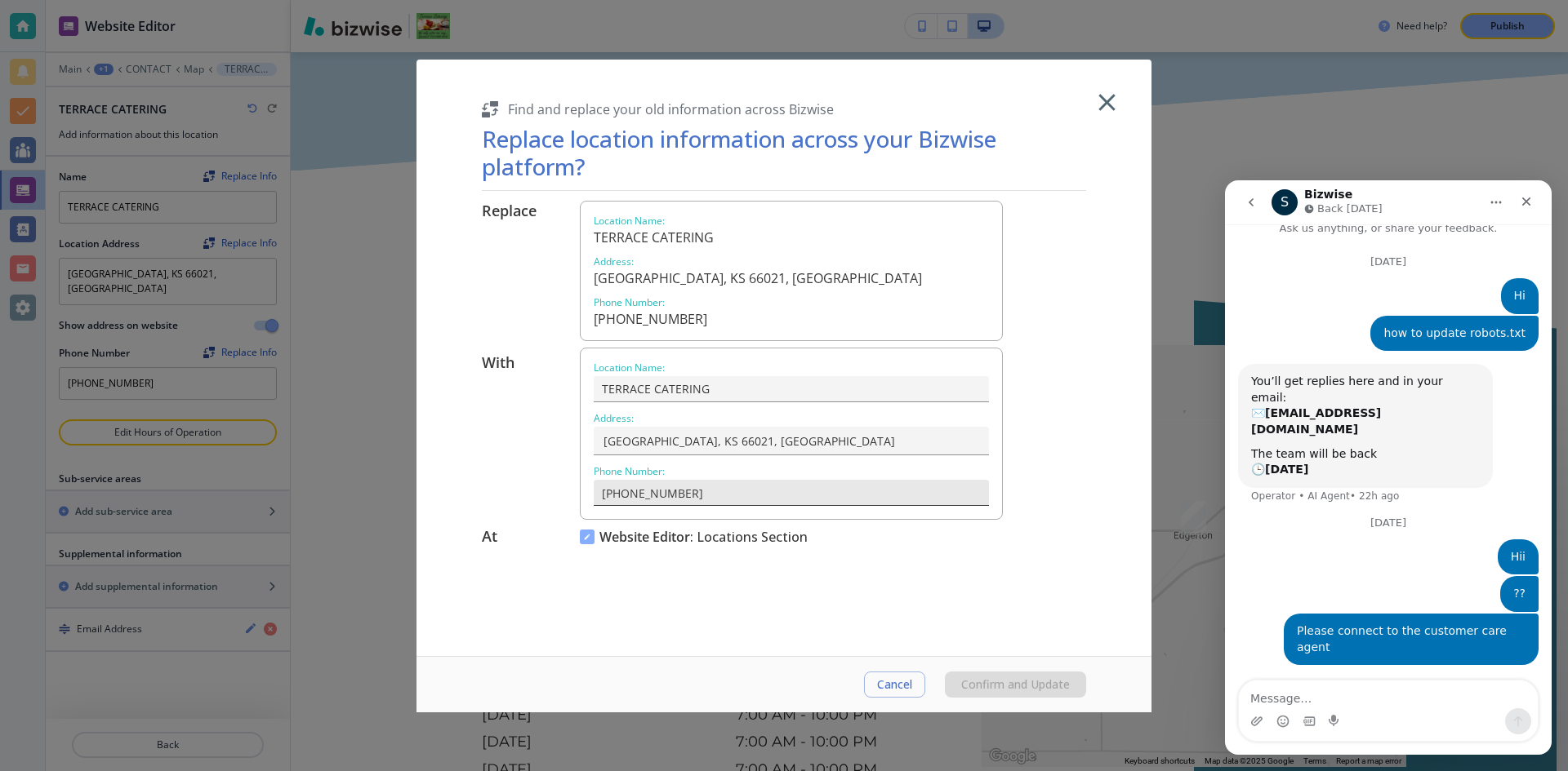
click at [716, 487] on input "(913) 488-0435" at bounding box center [791, 493] width 395 height 27
click at [1109, 110] on icon "button" at bounding box center [1106, 102] width 29 height 29
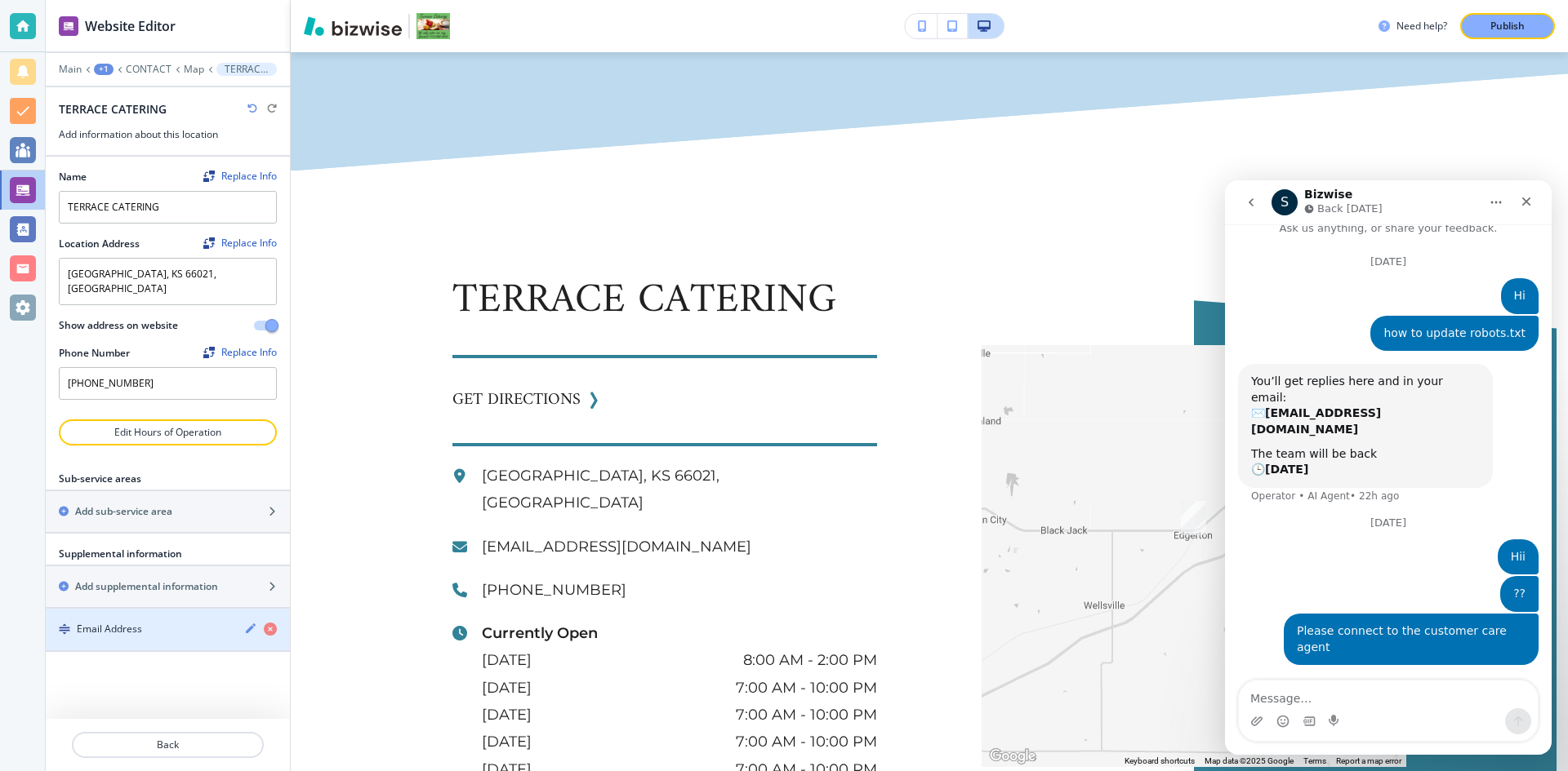
click at [251, 622] on icon "button" at bounding box center [250, 628] width 13 height 13
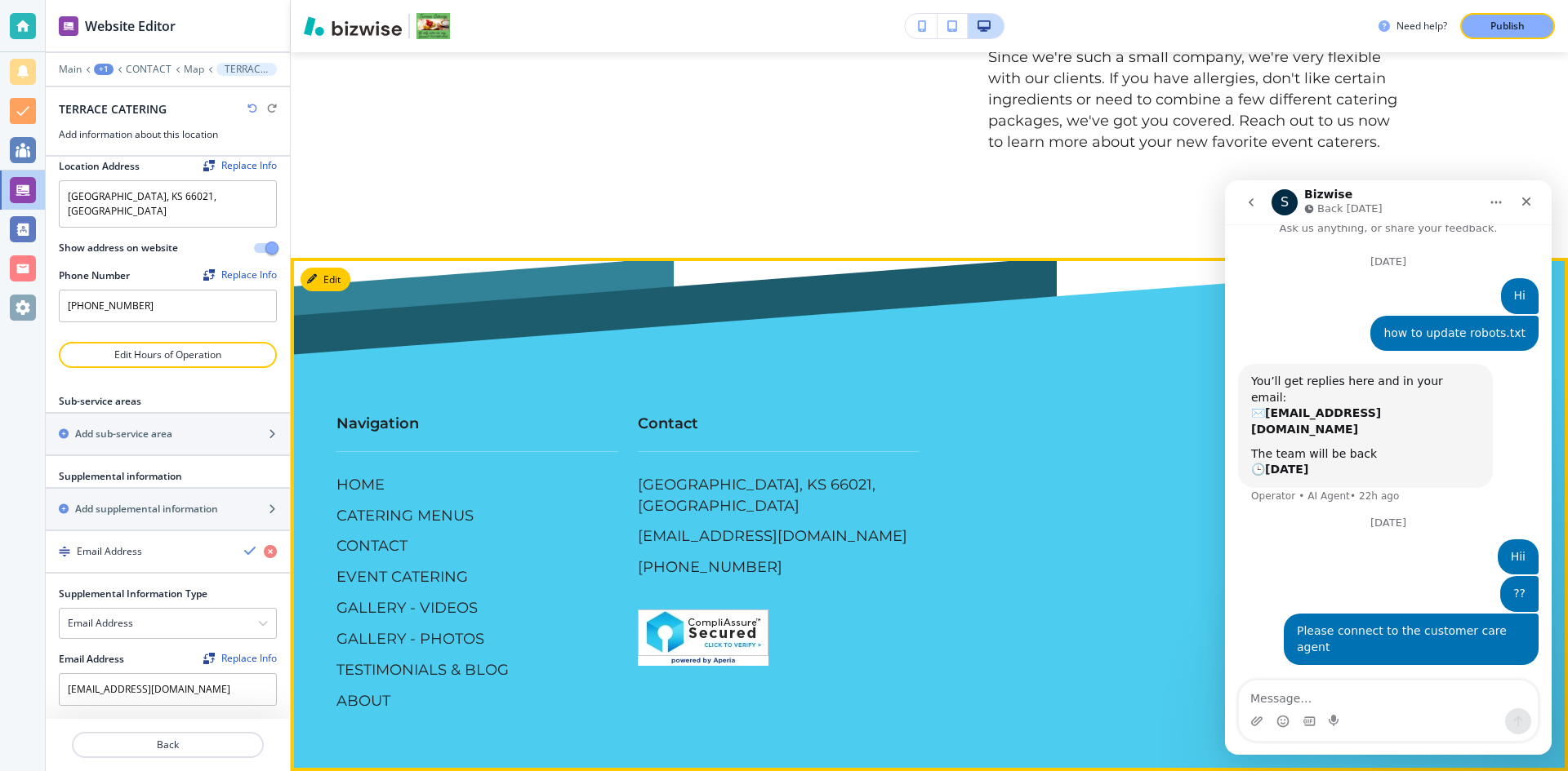
scroll to position [5185, 0]
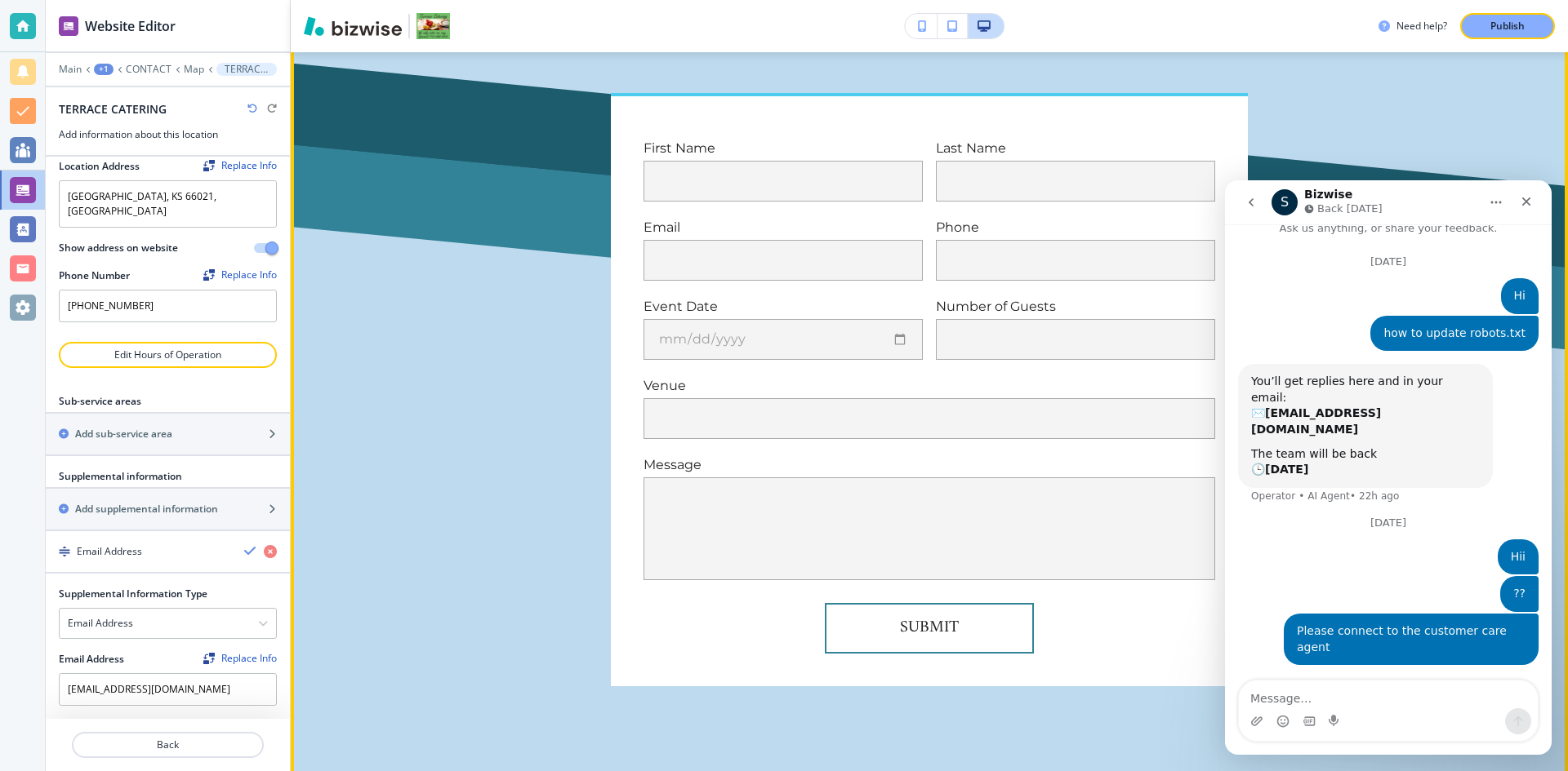
click at [804, 439] on div "Message x" at bounding box center [922, 510] width 585 height 141
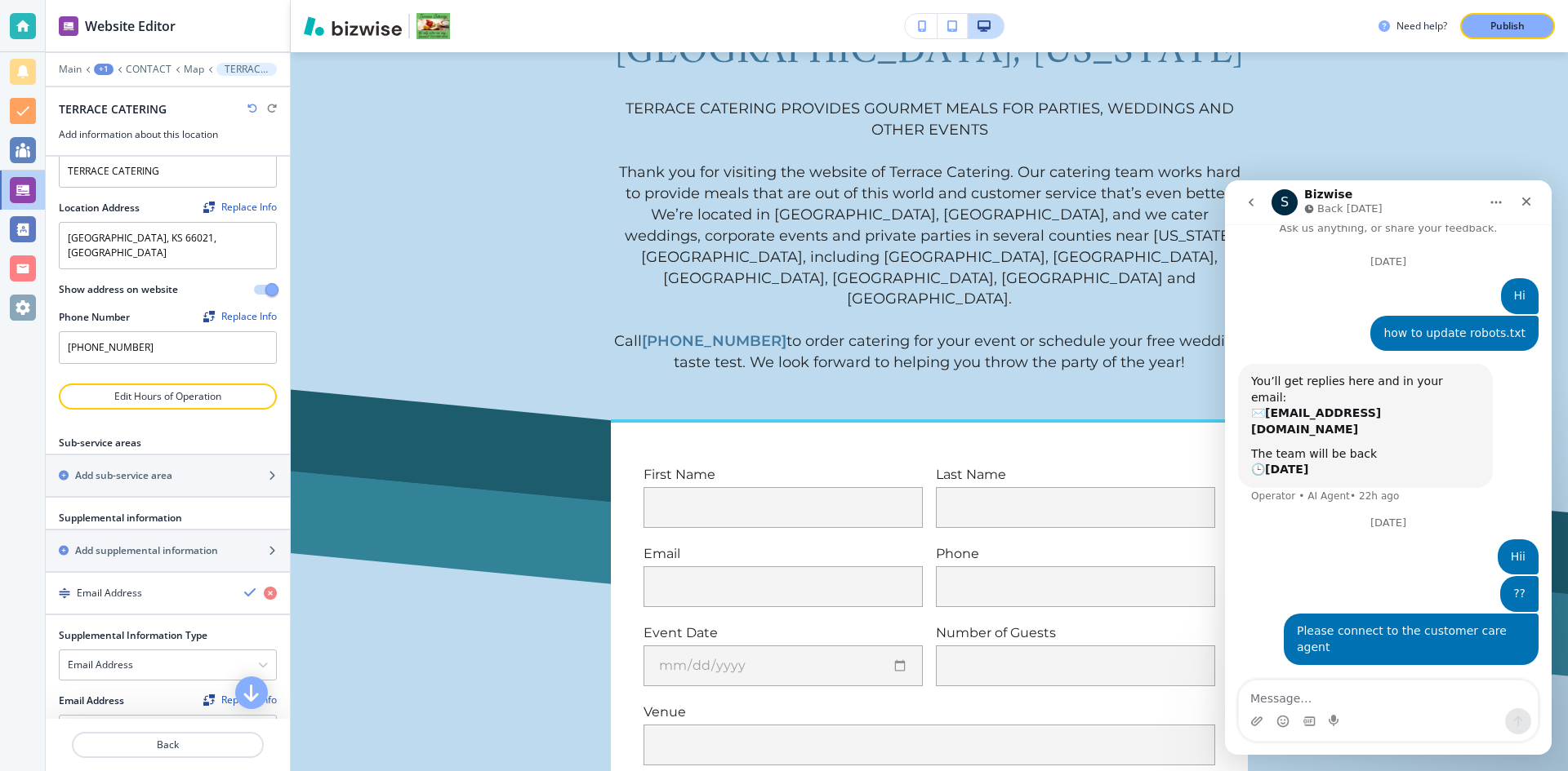
scroll to position [0, 0]
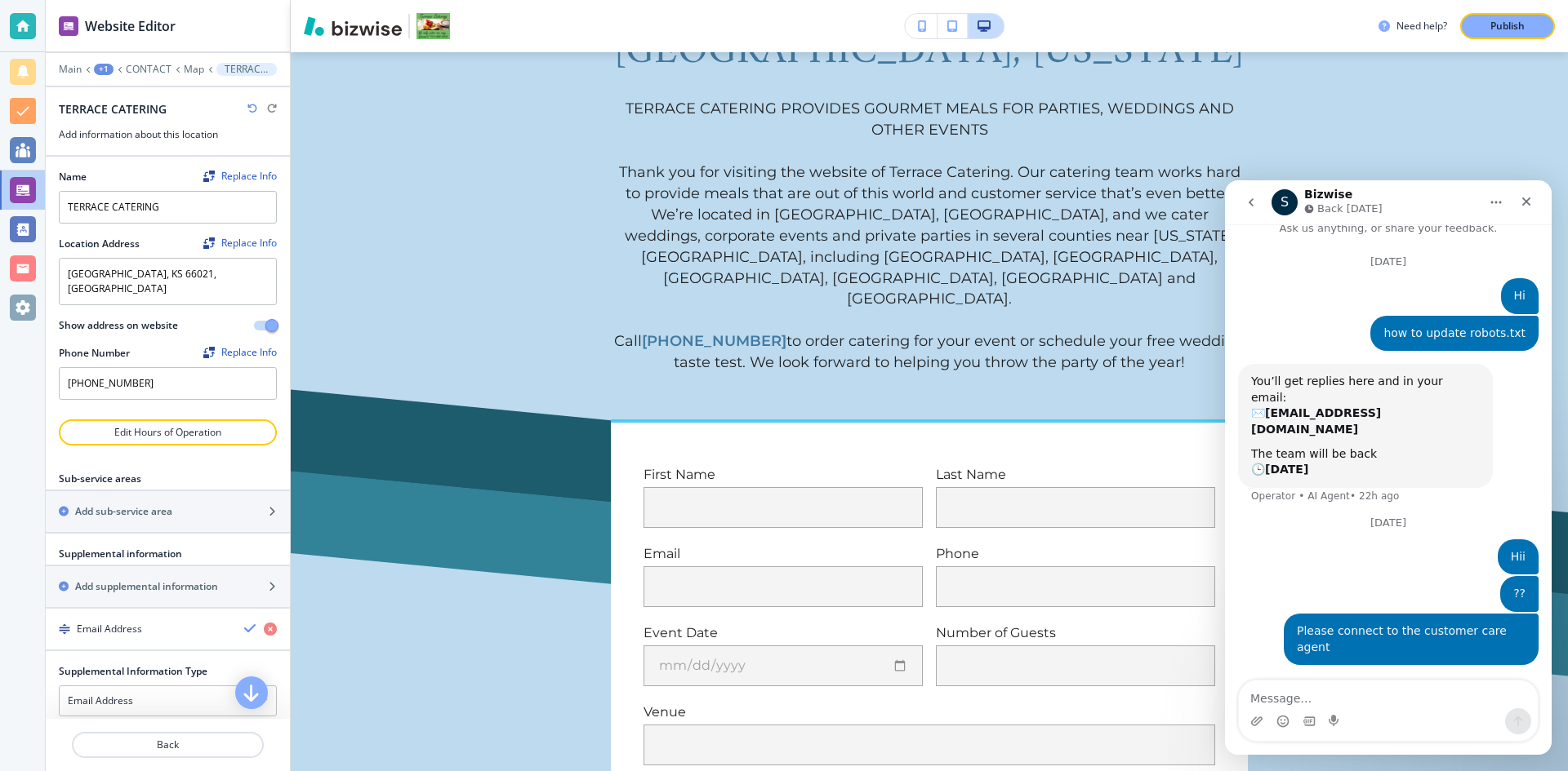
click at [190, 63] on div "Main +1 CONTACT Map TERRACE CATERING" at bounding box center [167, 69] width 218 height 13
click at [190, 70] on p "Map" at bounding box center [193, 69] width 20 height 11
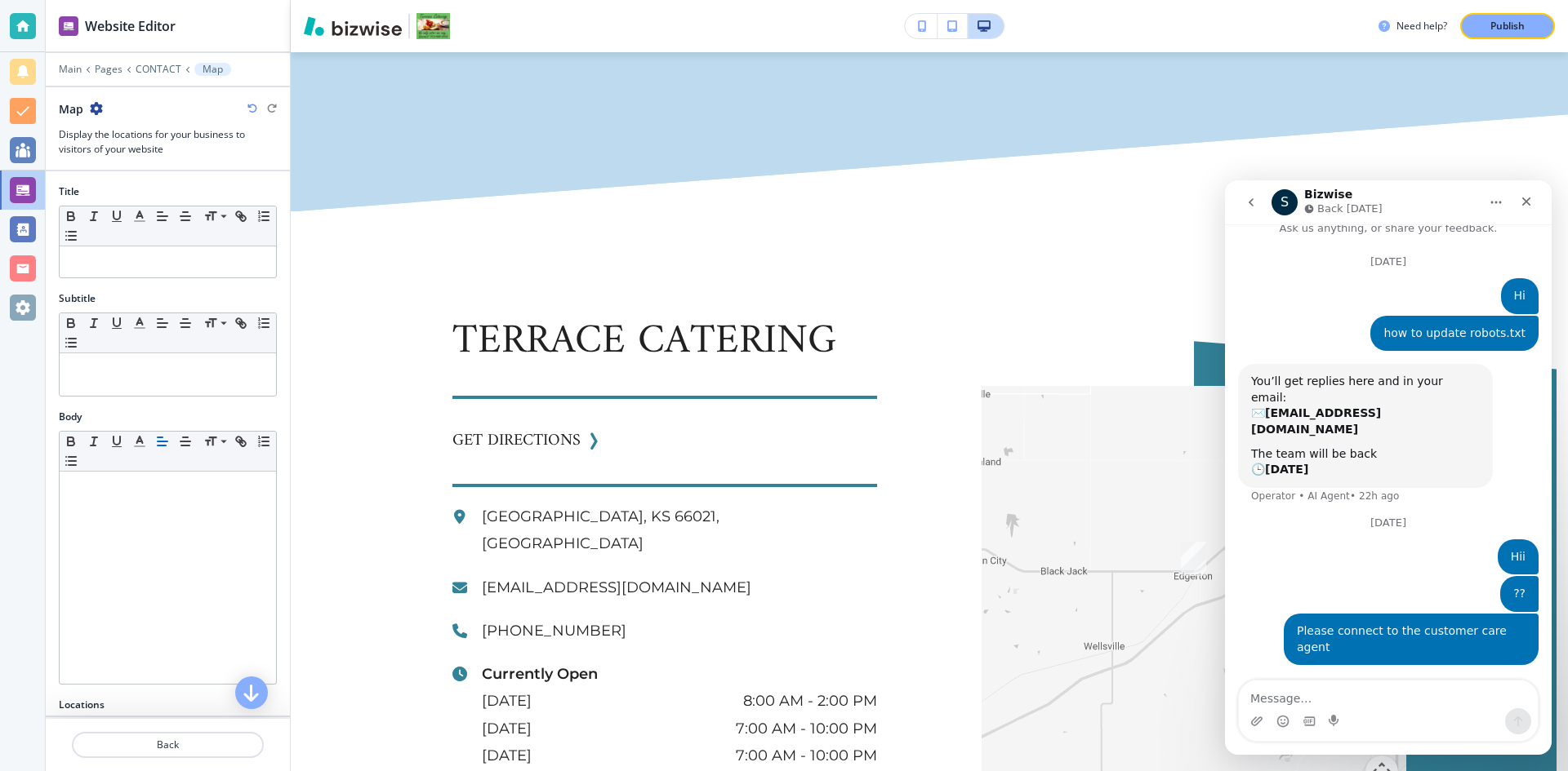
scroll to position [2394, 0]
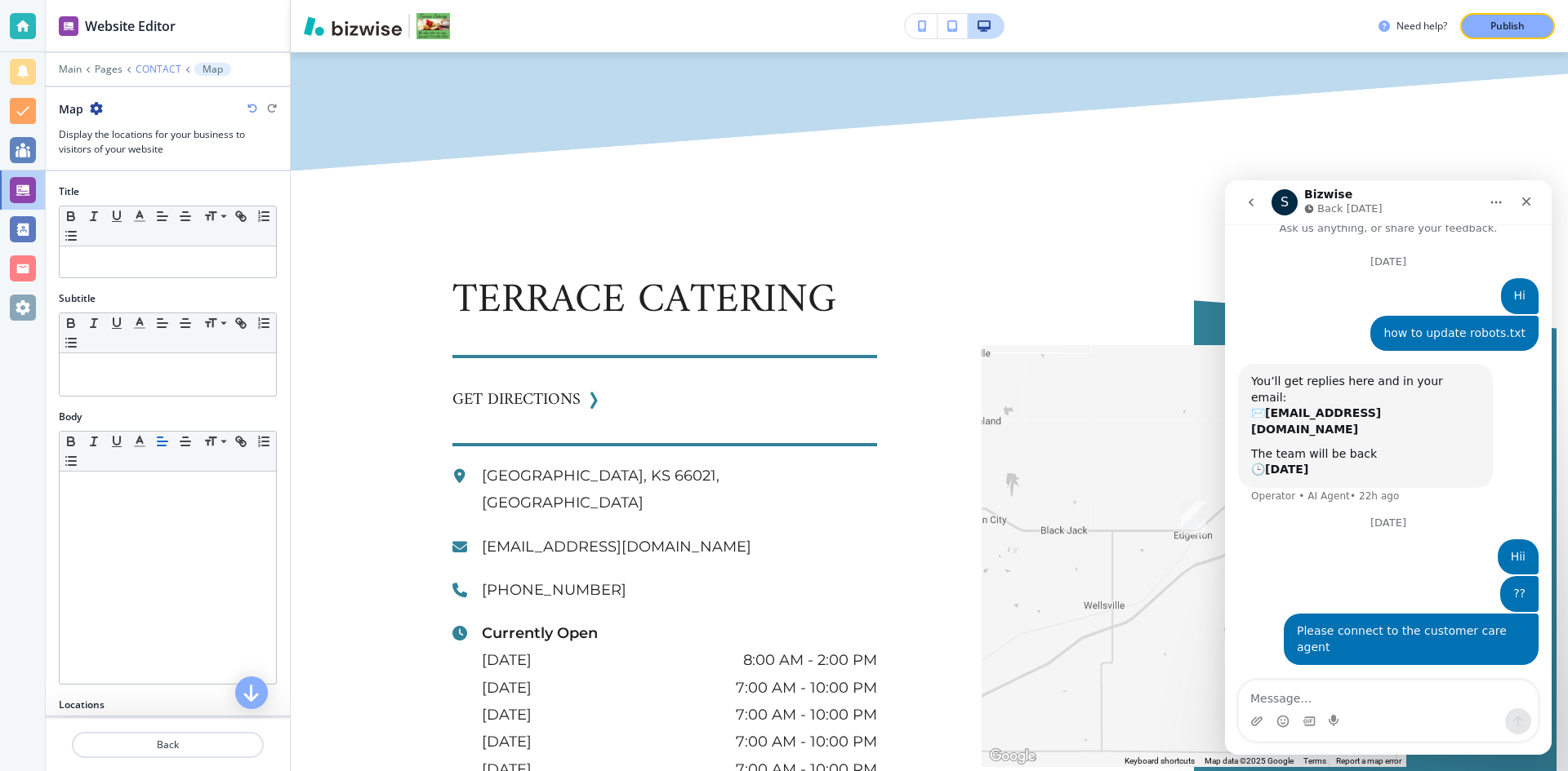
click at [148, 66] on p "CONTACT" at bounding box center [158, 69] width 45 height 11
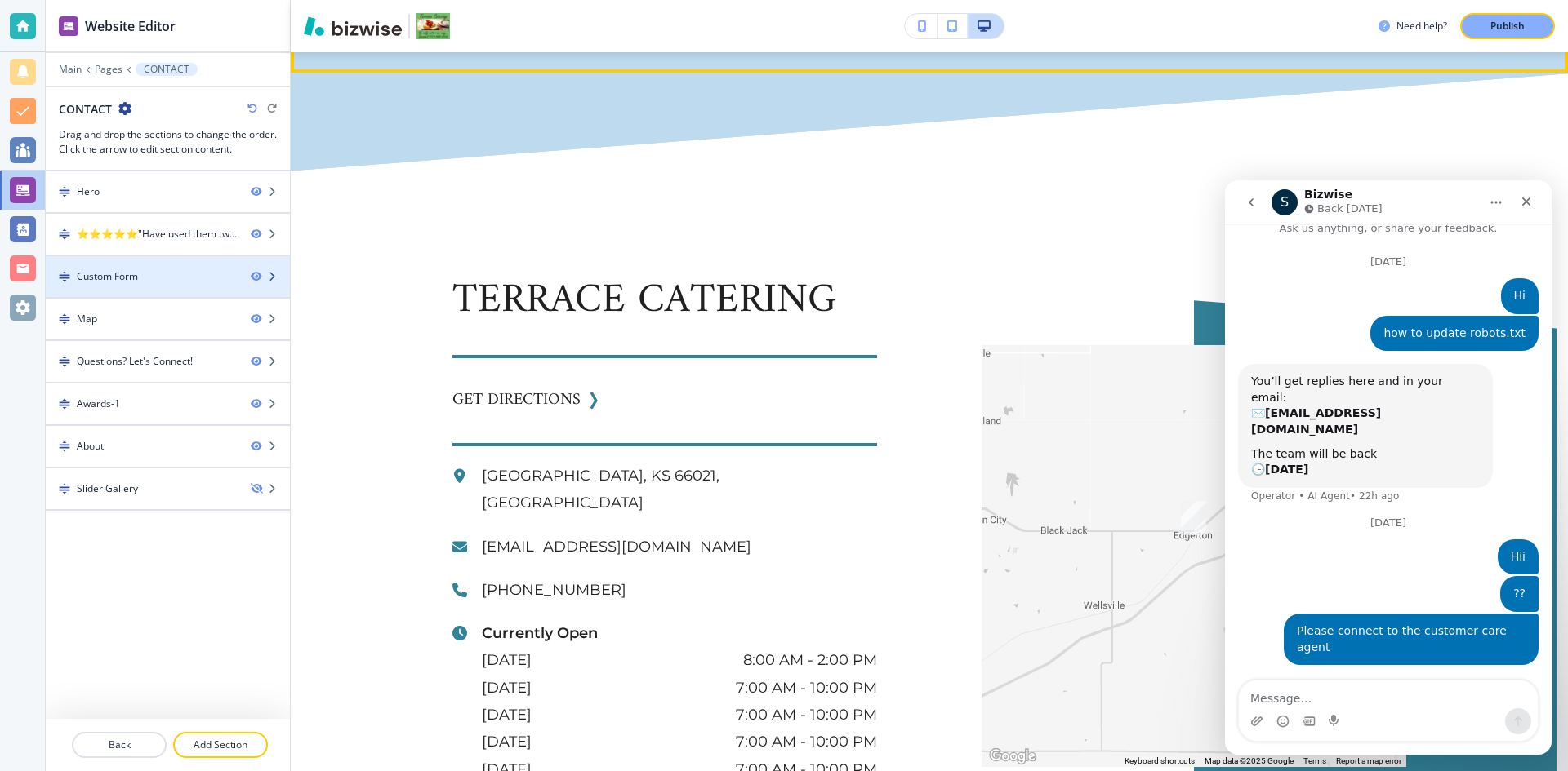
click at [123, 277] on div "Custom Form" at bounding box center [107, 276] width 61 height 15
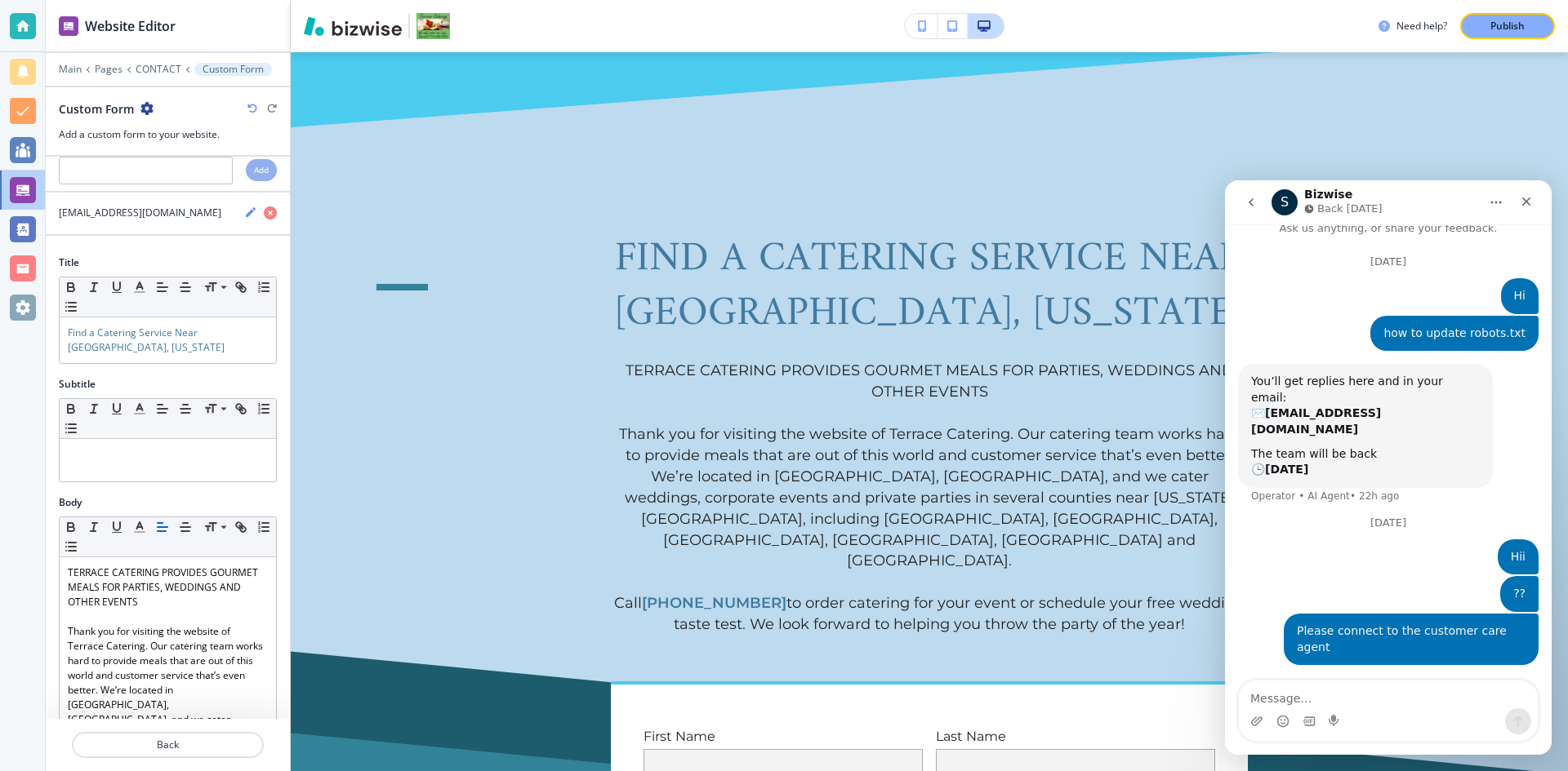
scroll to position [0, 0]
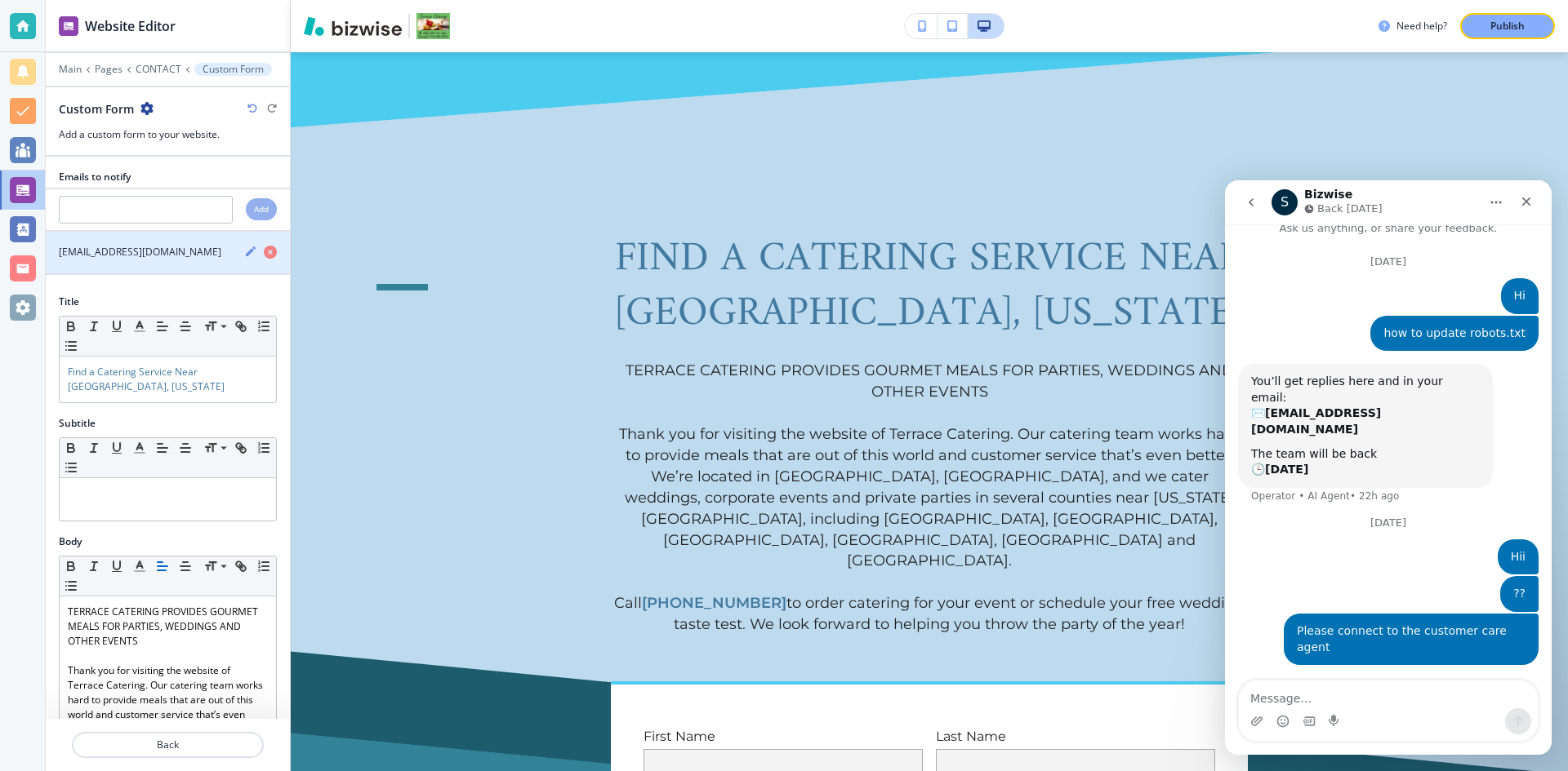
click at [246, 252] on icon "button" at bounding box center [250, 251] width 10 height 10
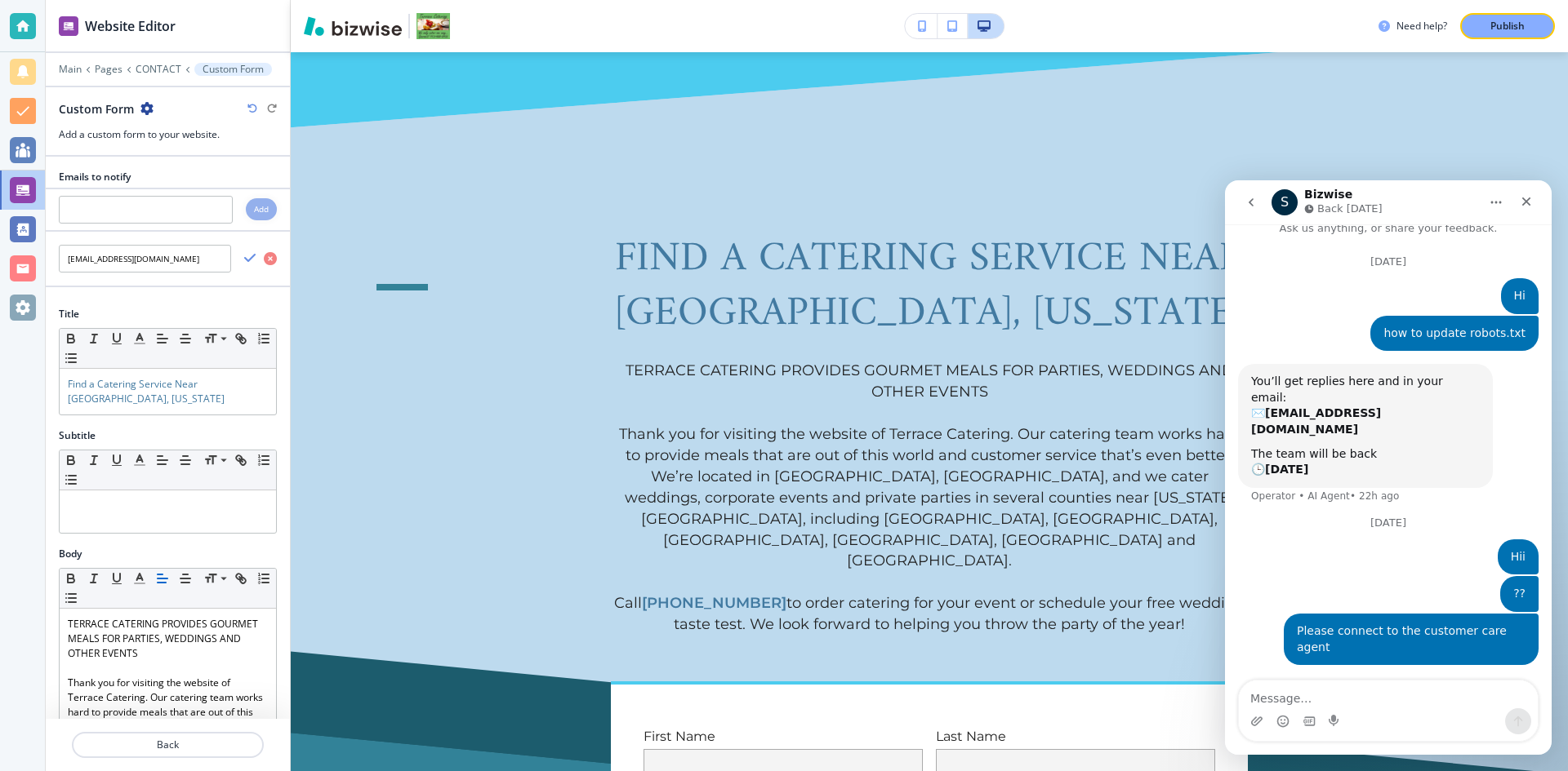
click at [145, 108] on icon "button" at bounding box center [146, 108] width 13 height 13
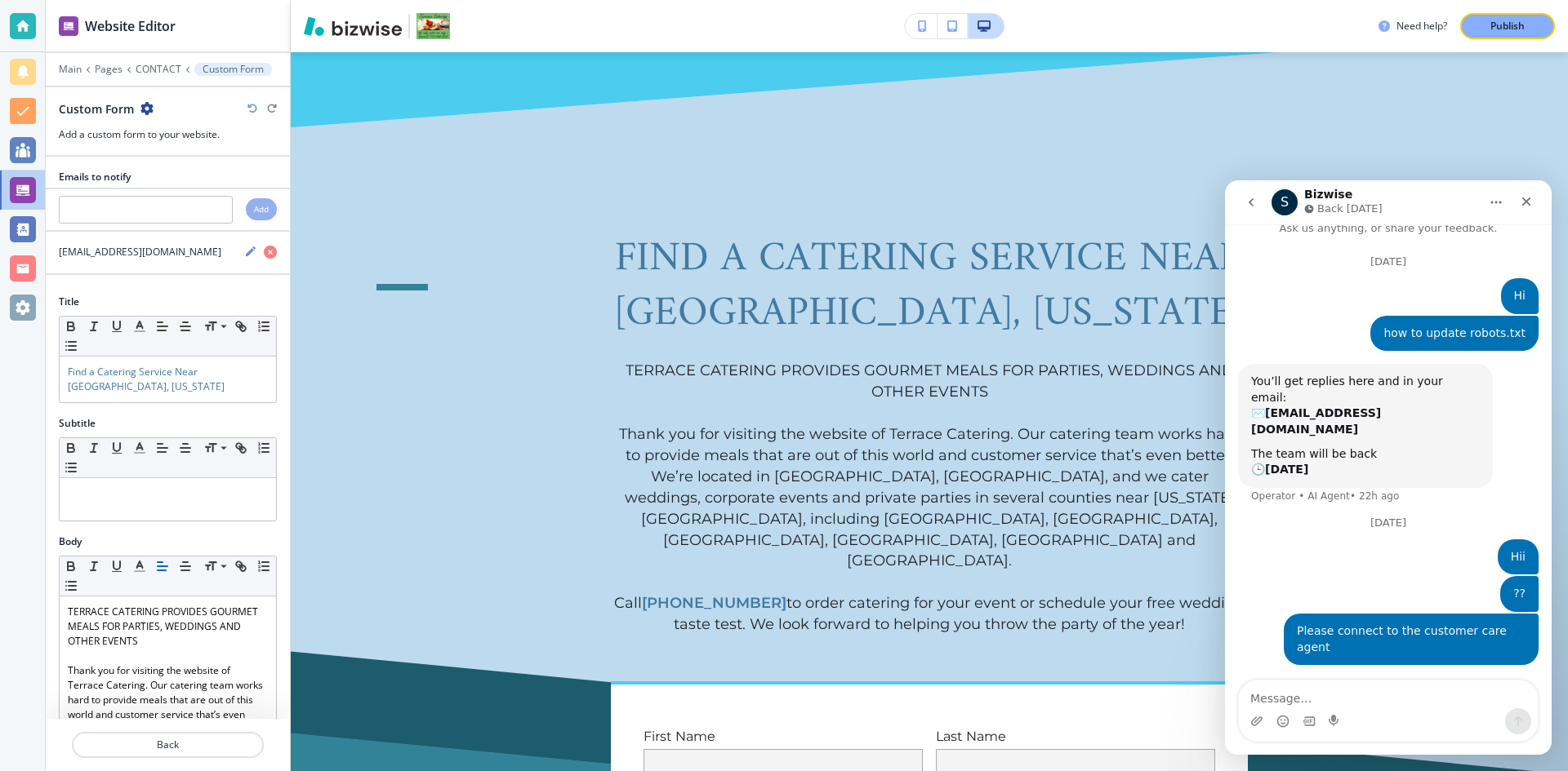
click at [148, 104] on icon "button" at bounding box center [146, 108] width 13 height 13
click at [8, 448] on div at bounding box center [23, 385] width 45 height 771
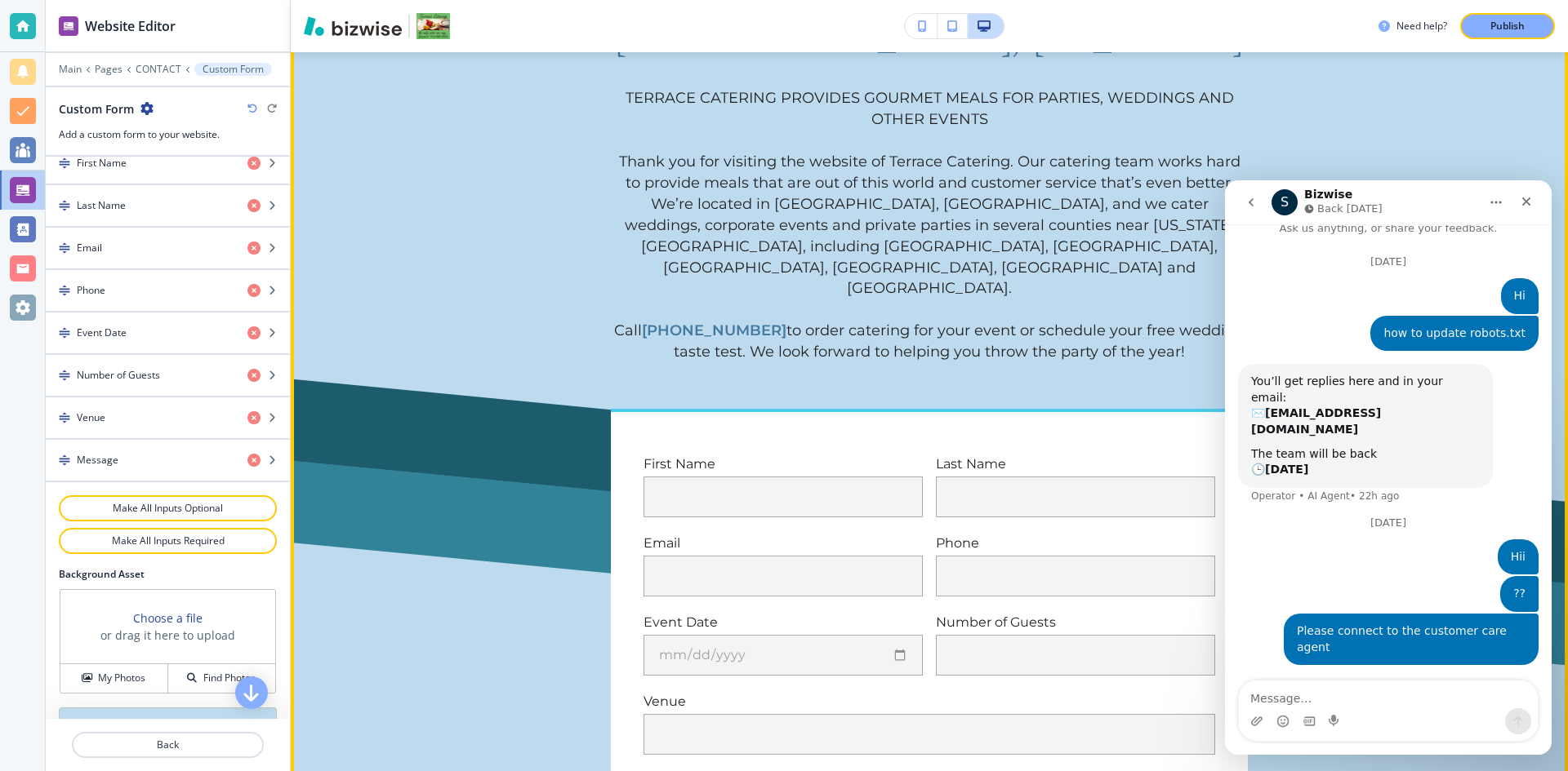
scroll to position [1333, 0]
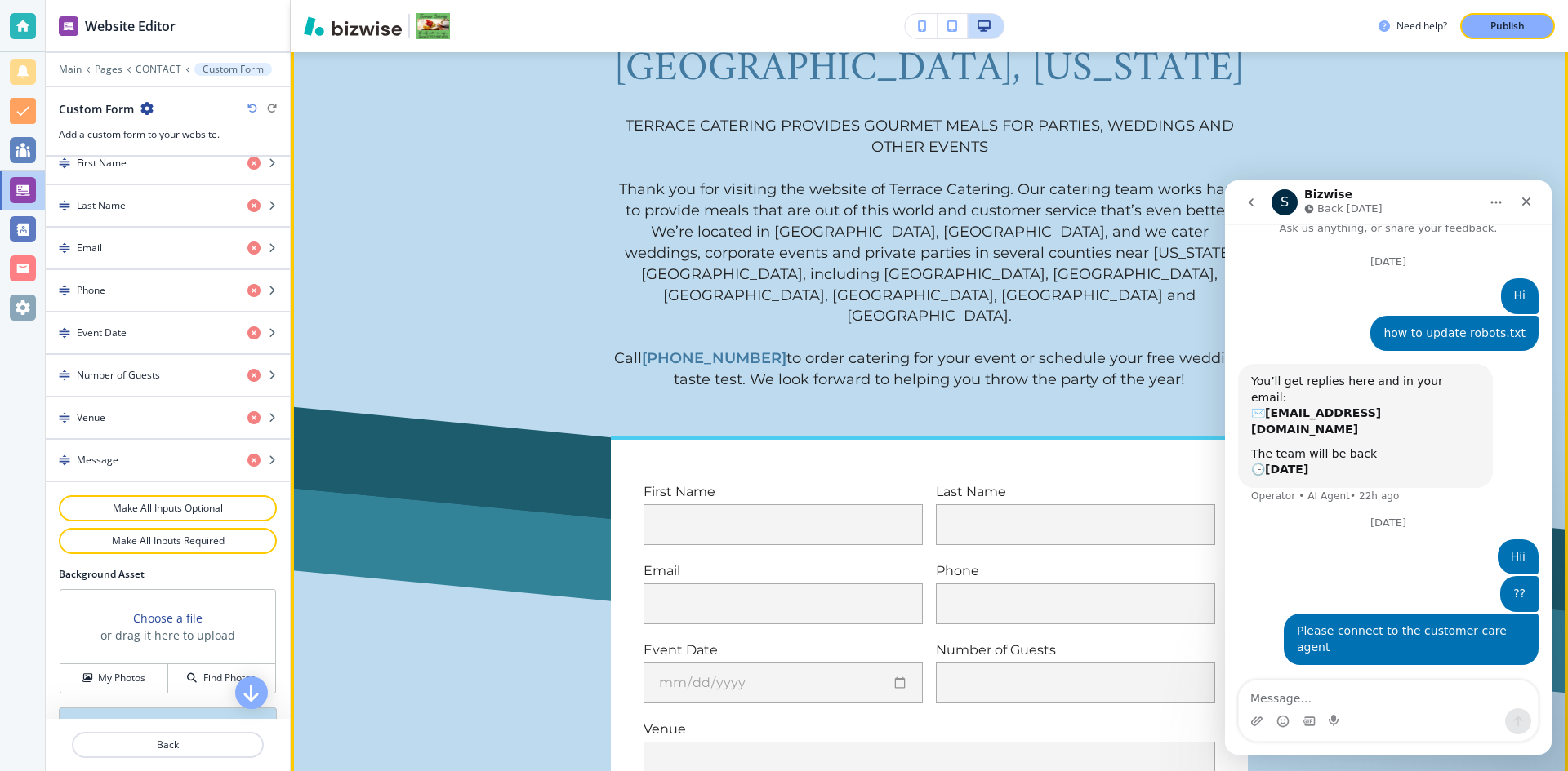
click at [517, 257] on div "Find a Catering Service Near Edgerton, Kansas TERRACE CATERING PROVIDES GOURMET…" at bounding box center [929, 189] width 954 height 403
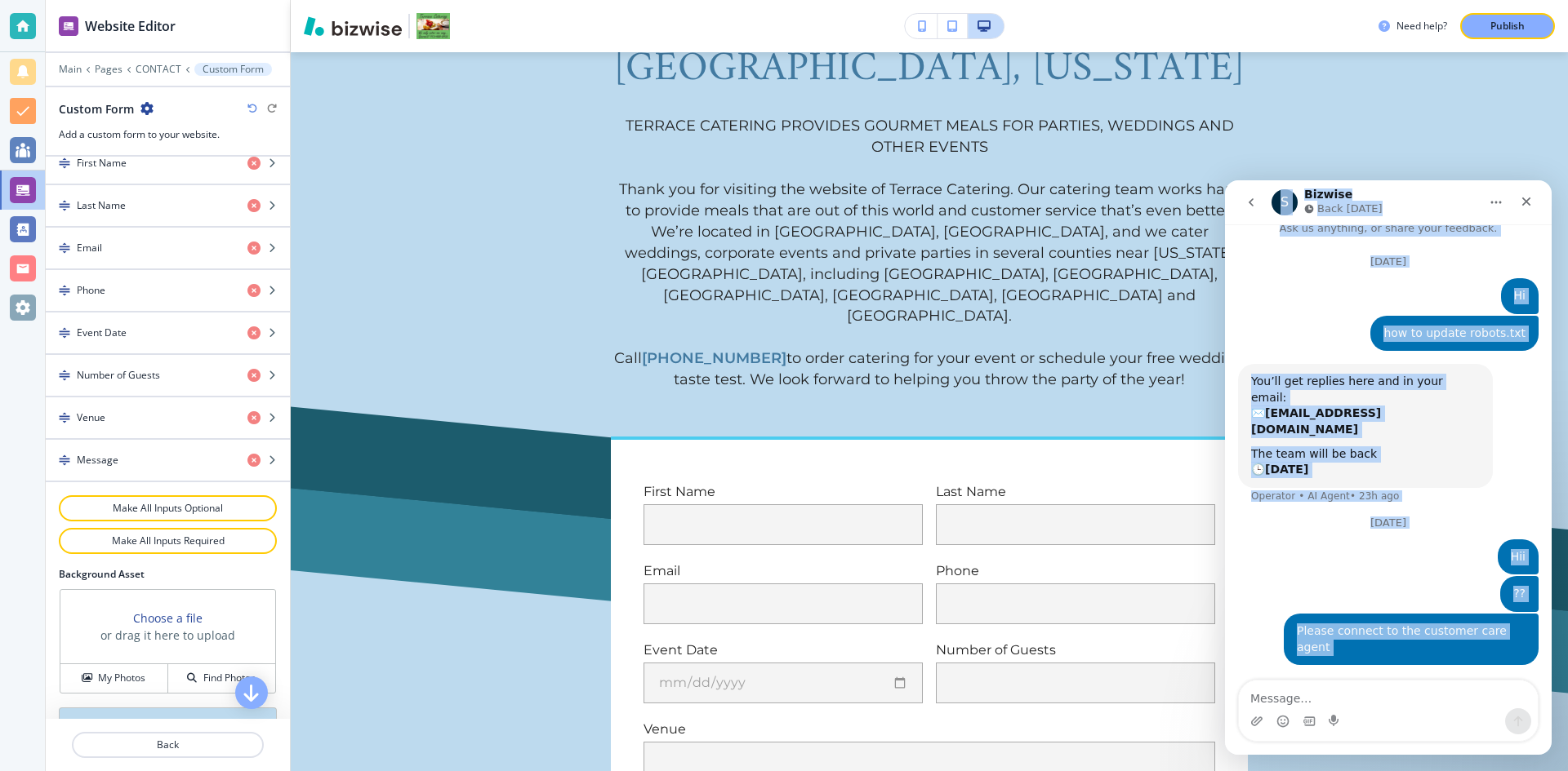
drag, startPoint x: 1269, startPoint y: 190, endPoint x: 1489, endPoint y: 672, distance: 529.8
click at [1489, 672] on div "S Bizwise Back tomorrow Ask us anything, or share your feedback. October 15 Hi …" at bounding box center [1388, 467] width 327 height 574
click at [1489, 682] on div "S Waiting for a teammate" at bounding box center [1388, 705] width 327 height 45
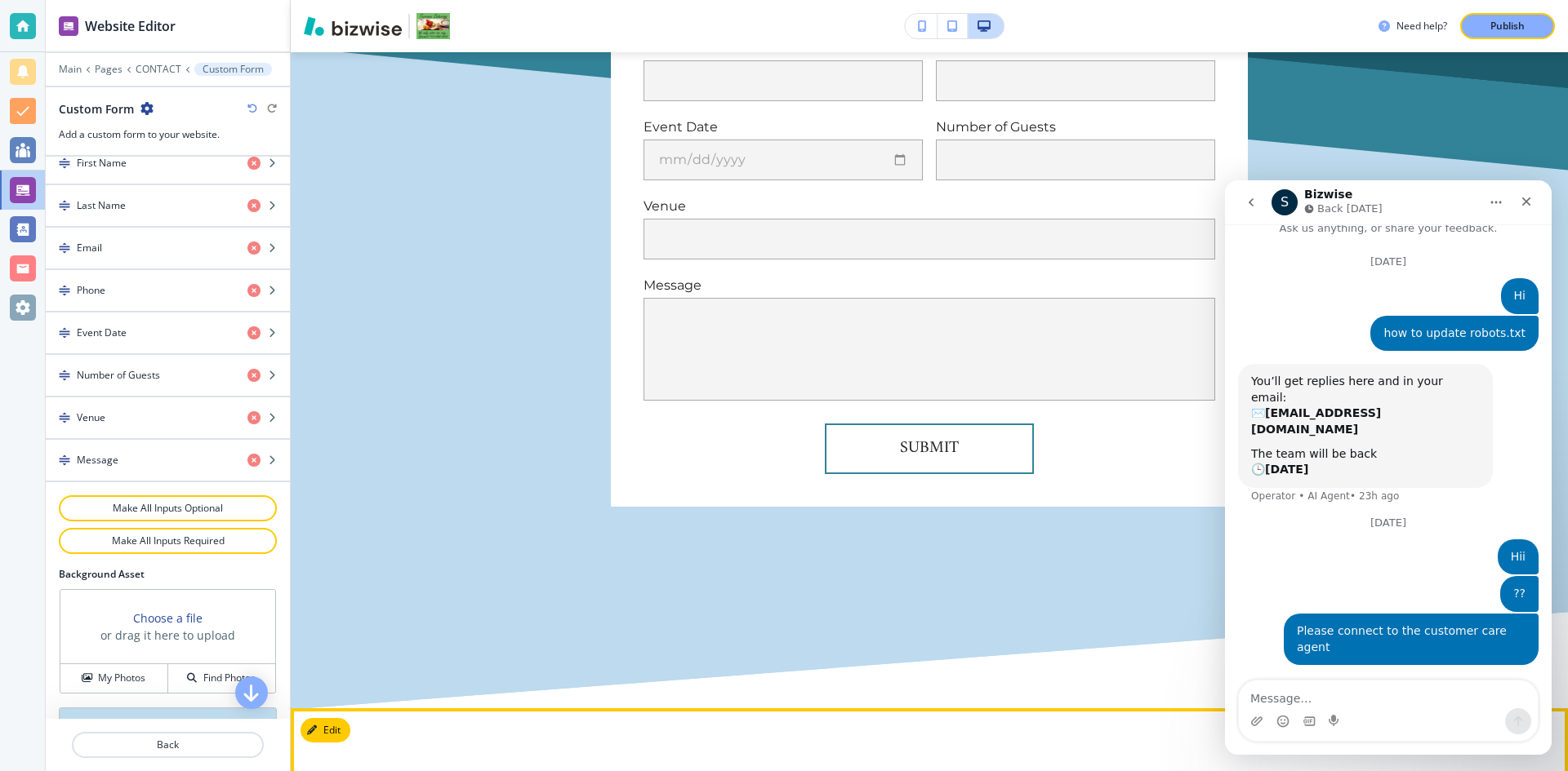
scroll to position [1985, 0]
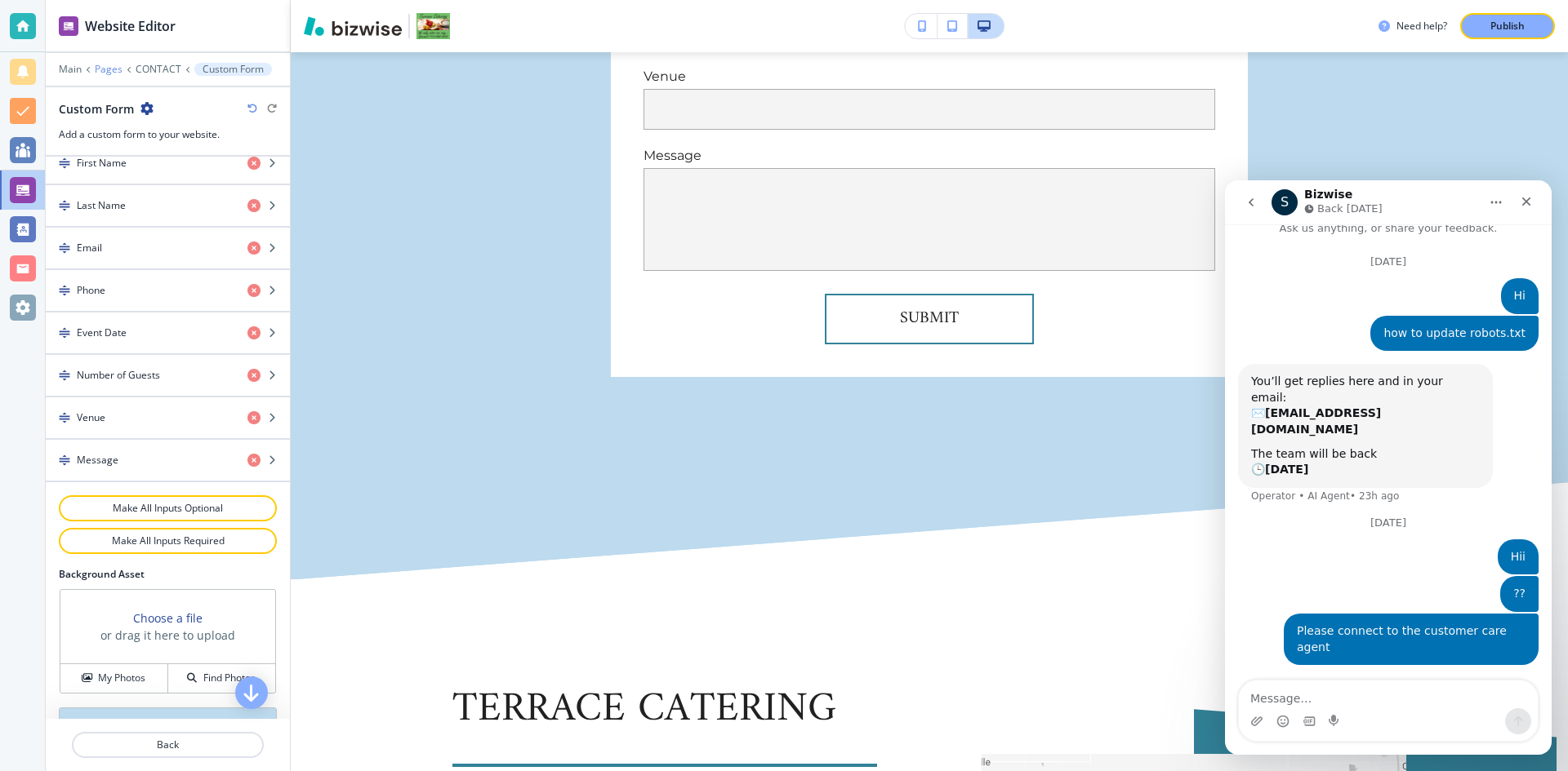
click at [110, 71] on p "Pages" at bounding box center [109, 69] width 28 height 11
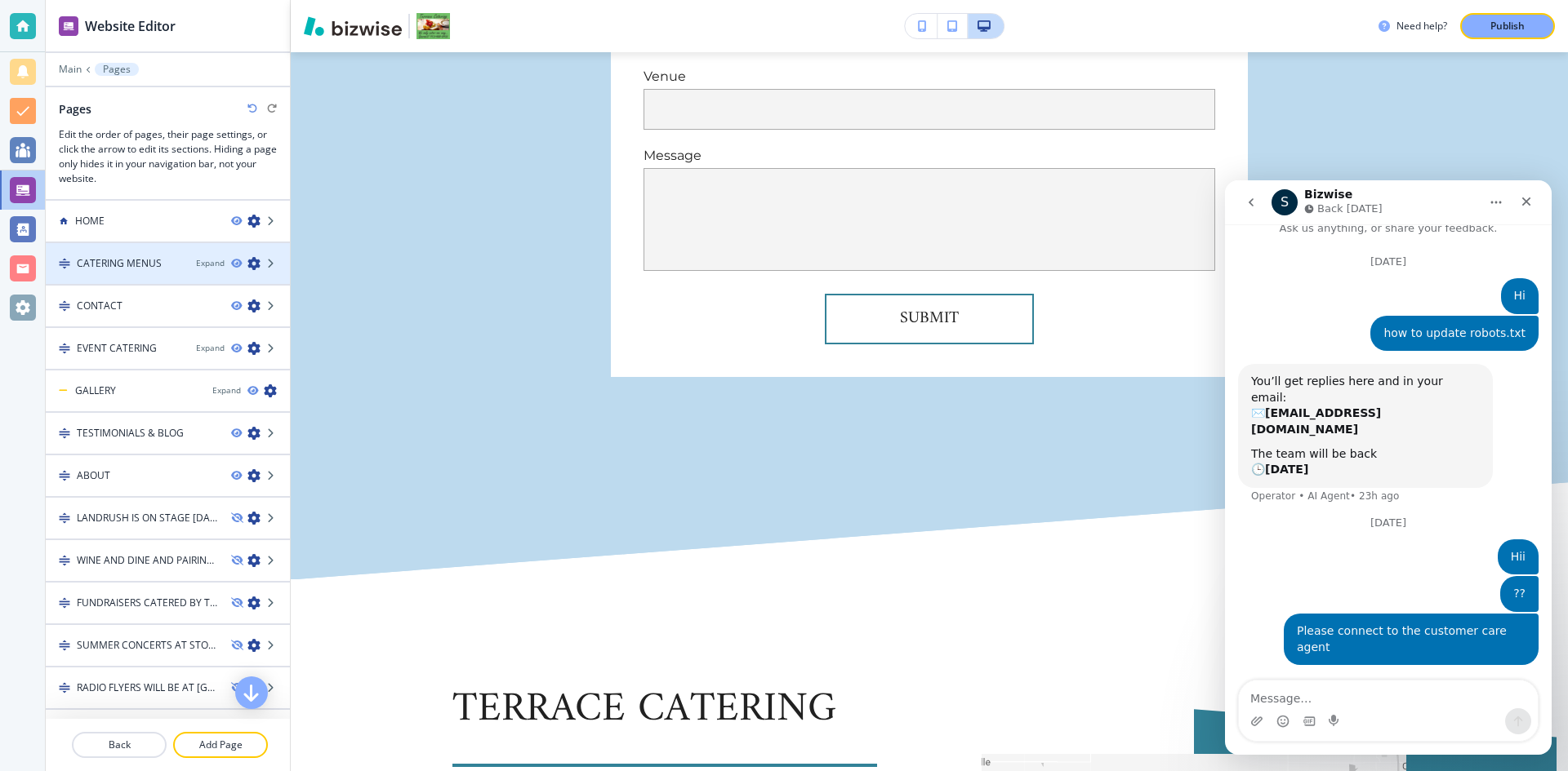
click at [248, 263] on icon "button" at bounding box center [254, 263] width 13 height 13
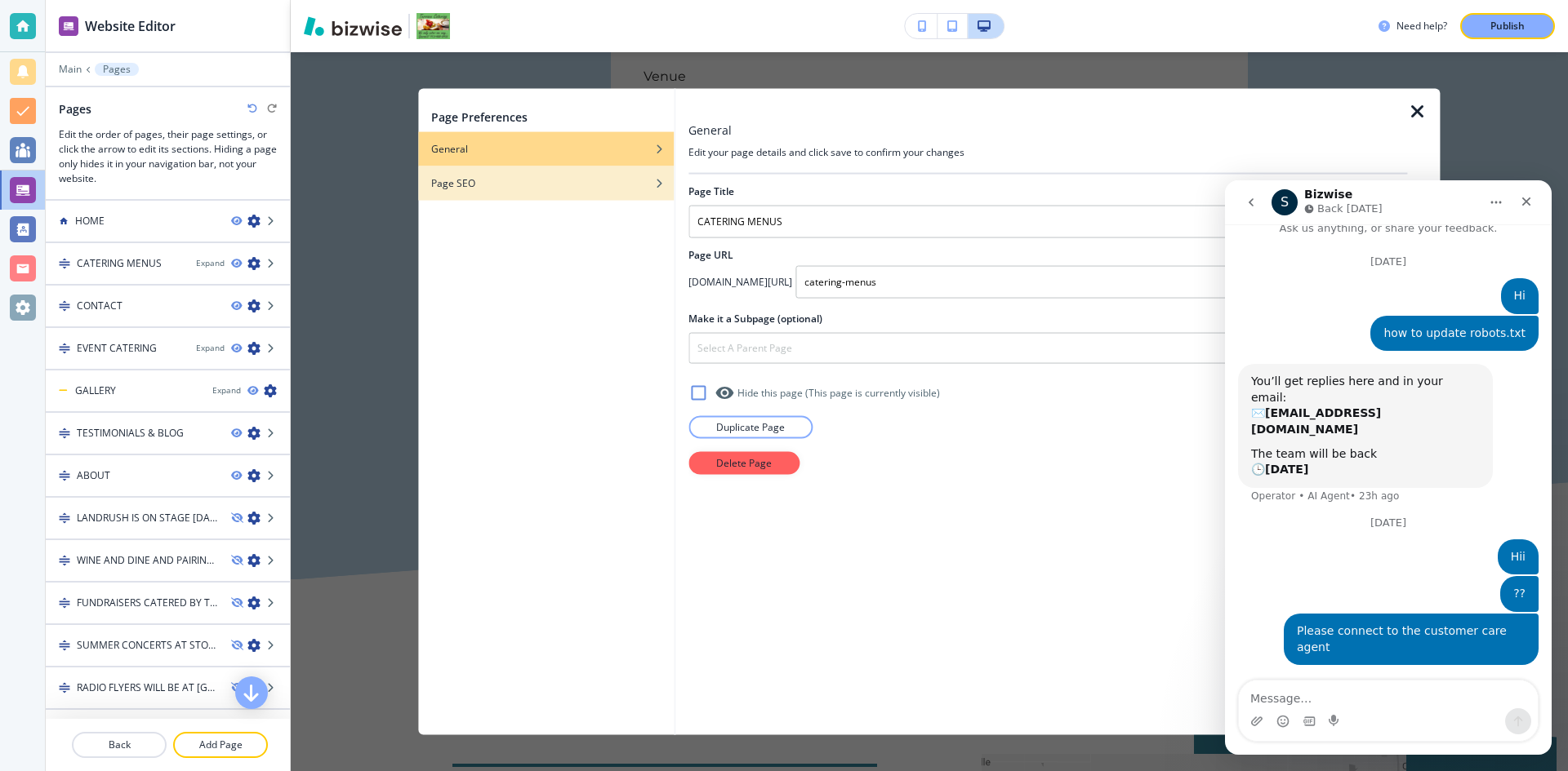
click at [445, 177] on h4 "Page SEO" at bounding box center [453, 182] width 44 height 15
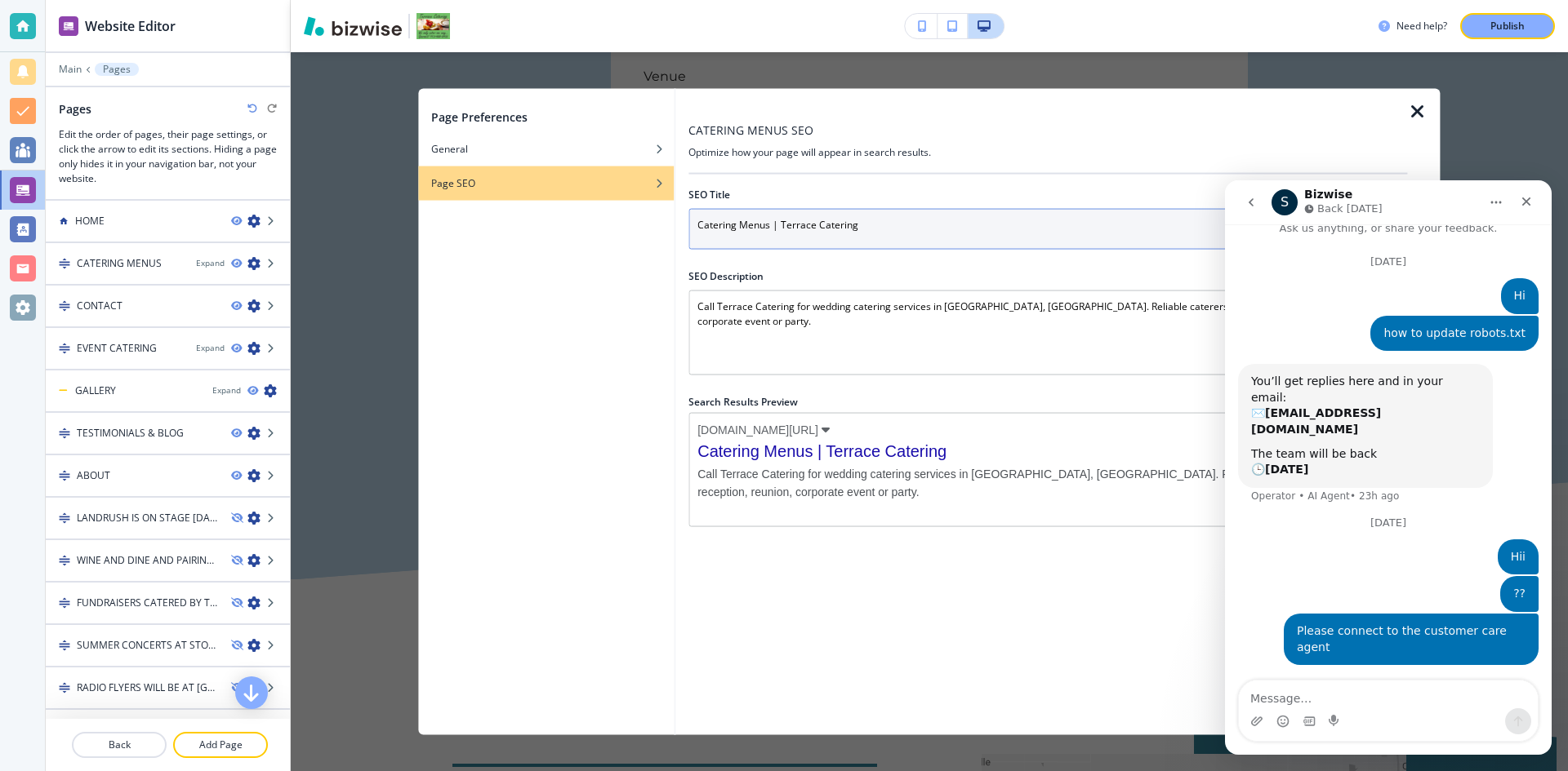
click at [884, 235] on input "Catering Menus | Terrace Catering" at bounding box center [1048, 228] width 718 height 41
paste input "for Weddings - Crafting The Perfect Menu"
type input "Catering Menus for Weddings - Crafting The Perfect Menu"
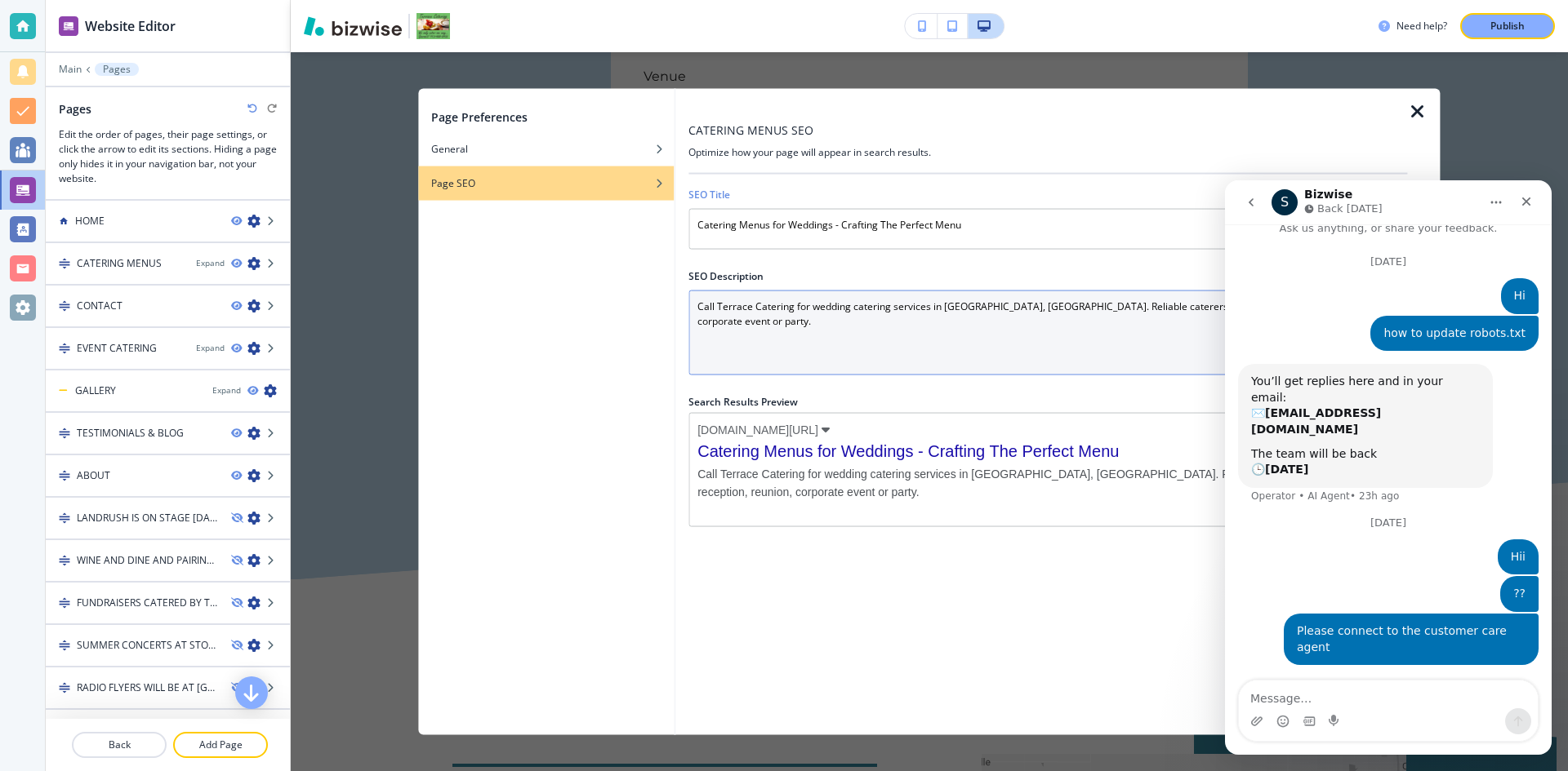
click at [811, 328] on Description "Call Terrace Catering for wedding catering services in Edgerton, KS. Reliable c…" at bounding box center [1048, 332] width 718 height 85
paste Description "Explore customizable wedding catering menus at Terrace Catering. Delight your g…"
type Description "Explore customizable wedding catering menus at Terrace Catering. Delight your g…"
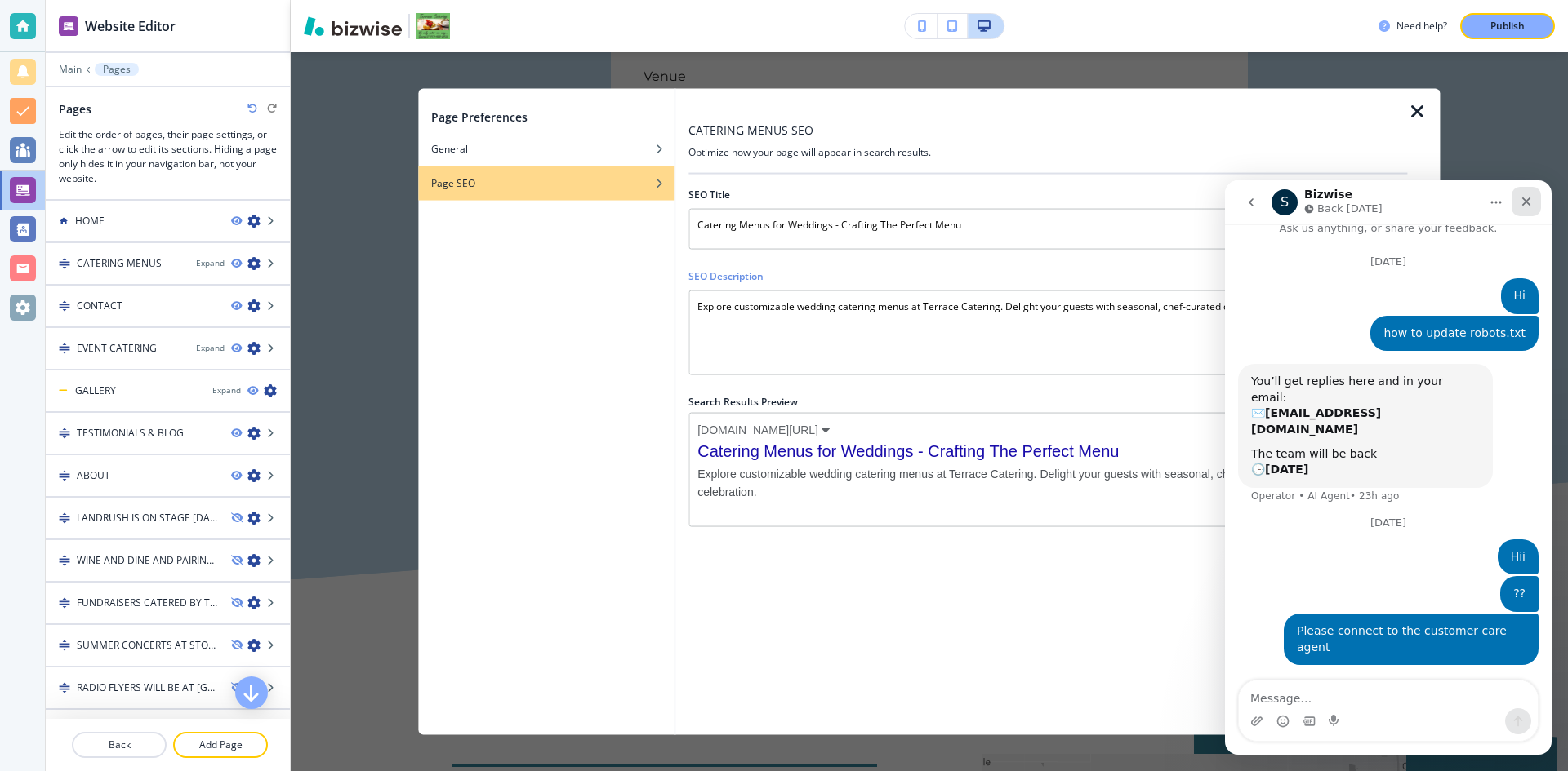
drag, startPoint x: 1533, startPoint y: 202, endPoint x: 2760, endPoint y: 350, distance: 1235.9
click at [1533, 202] on div "Close" at bounding box center [1526, 202] width 30 height 30
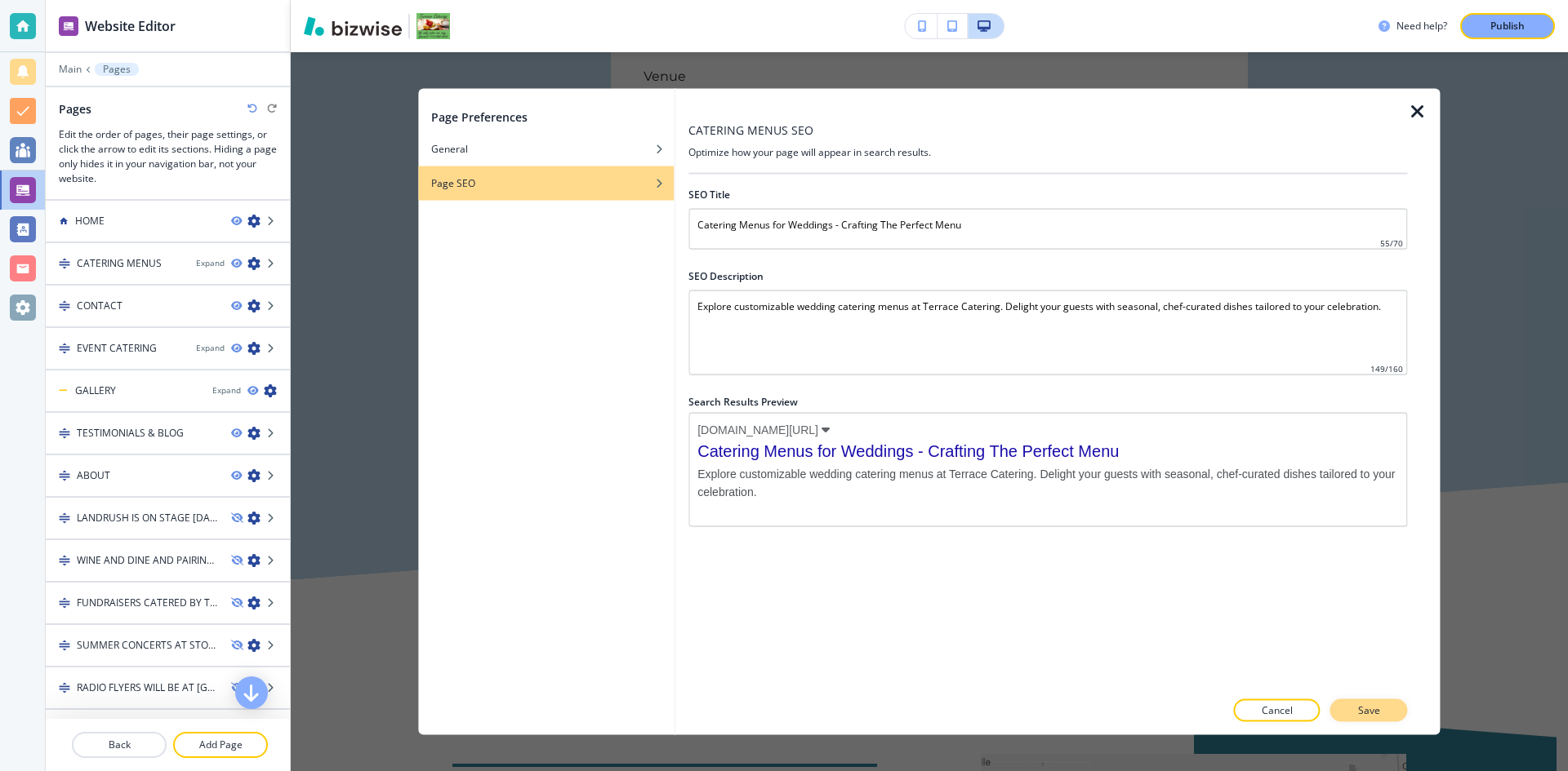
click at [1368, 711] on p "Save" at bounding box center [1368, 710] width 22 height 15
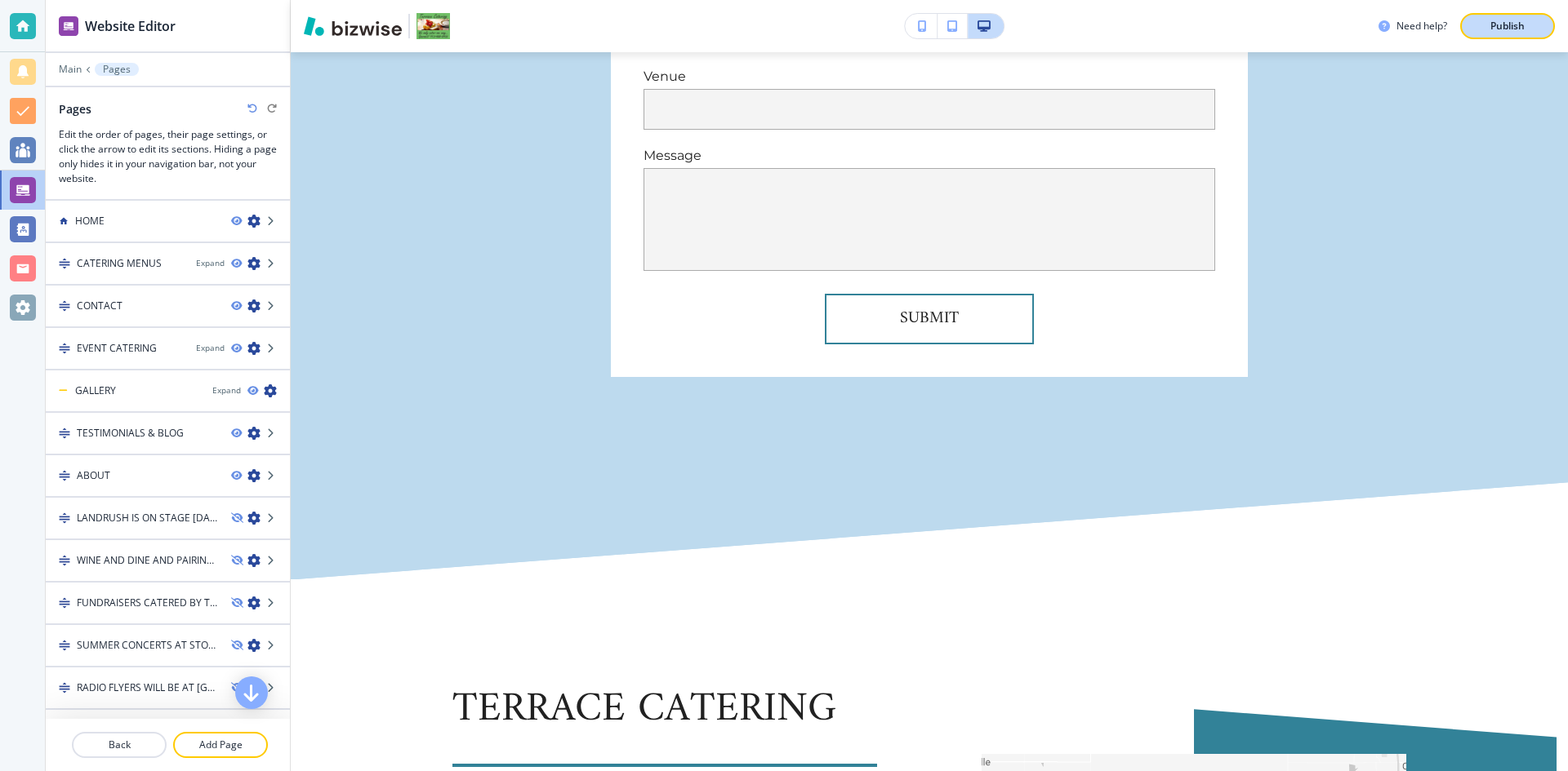
click at [1493, 21] on p "Publish" at bounding box center [1507, 26] width 34 height 15
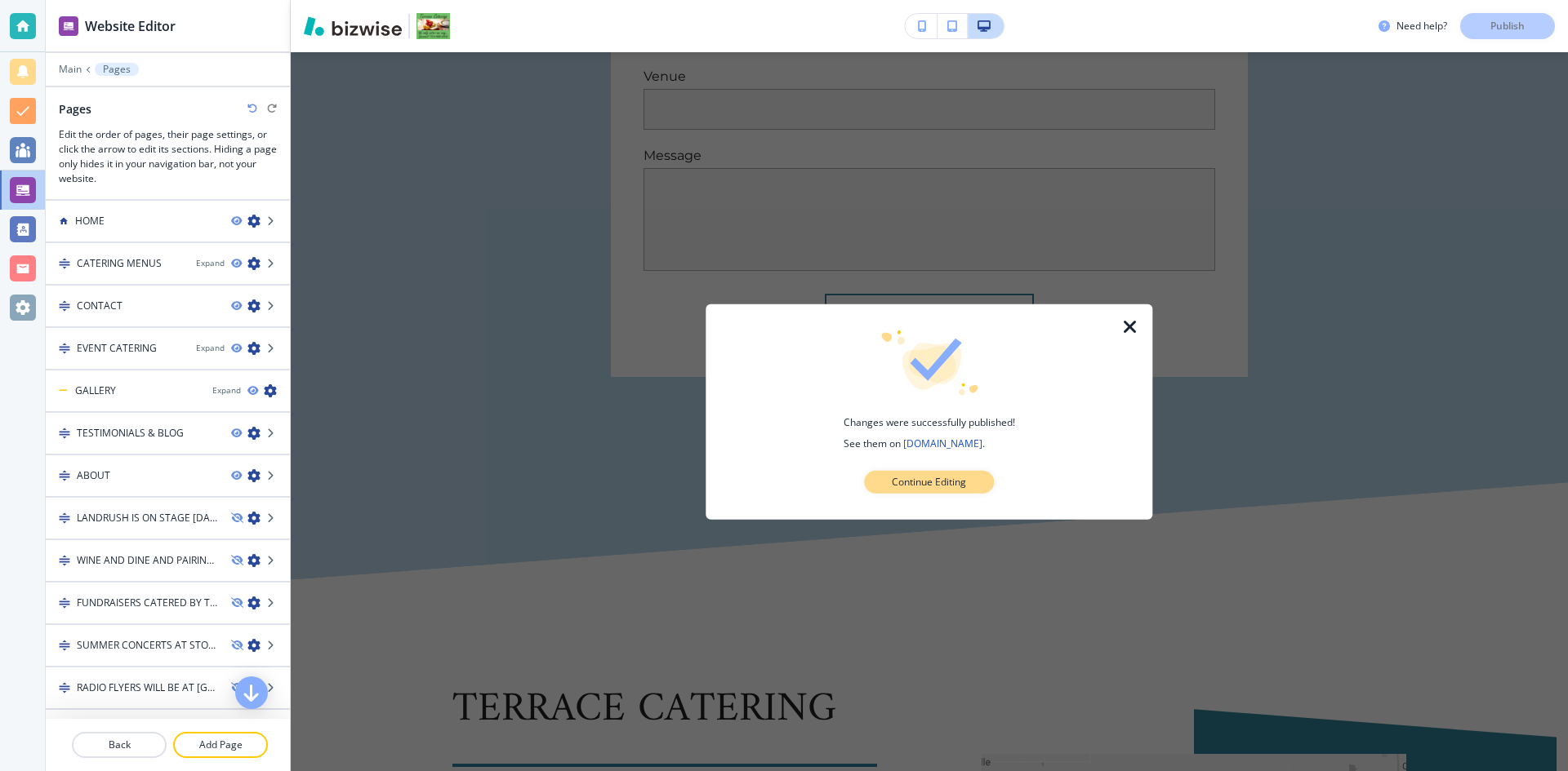
click at [905, 489] on p "Continue Editing" at bounding box center [928, 482] width 74 height 15
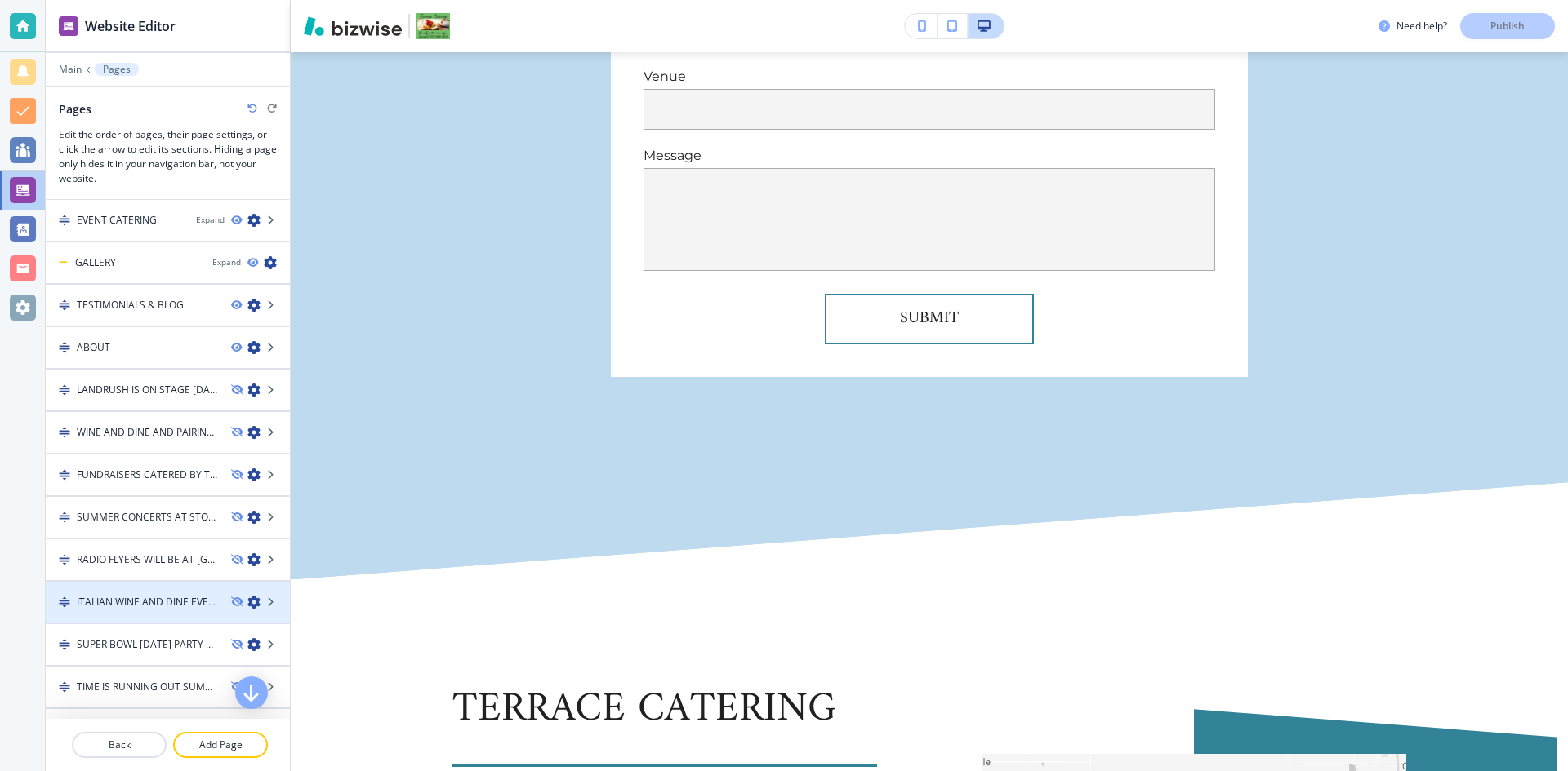
scroll to position [0, 0]
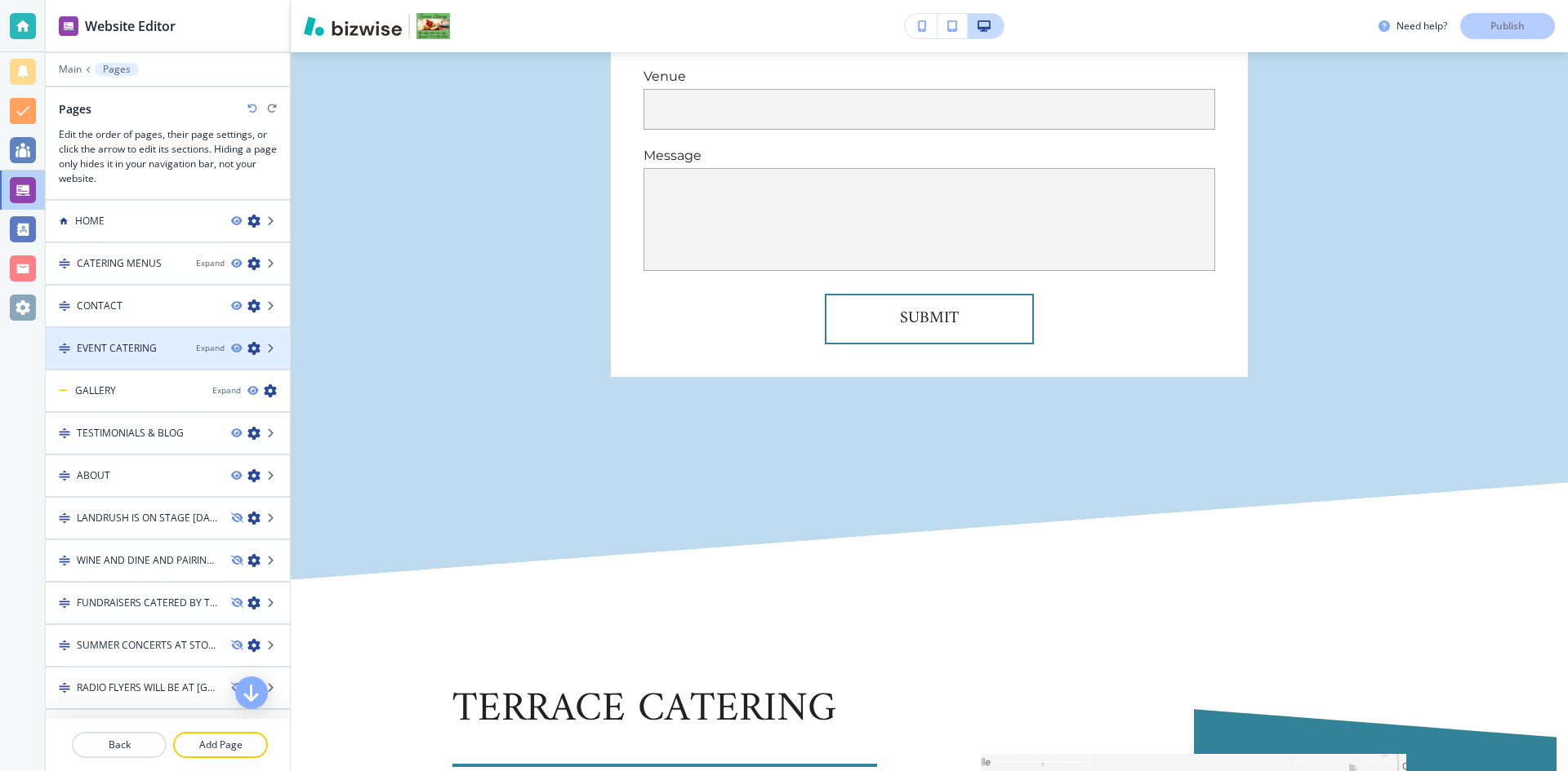
click at [248, 347] on icon "button" at bounding box center [254, 348] width 13 height 13
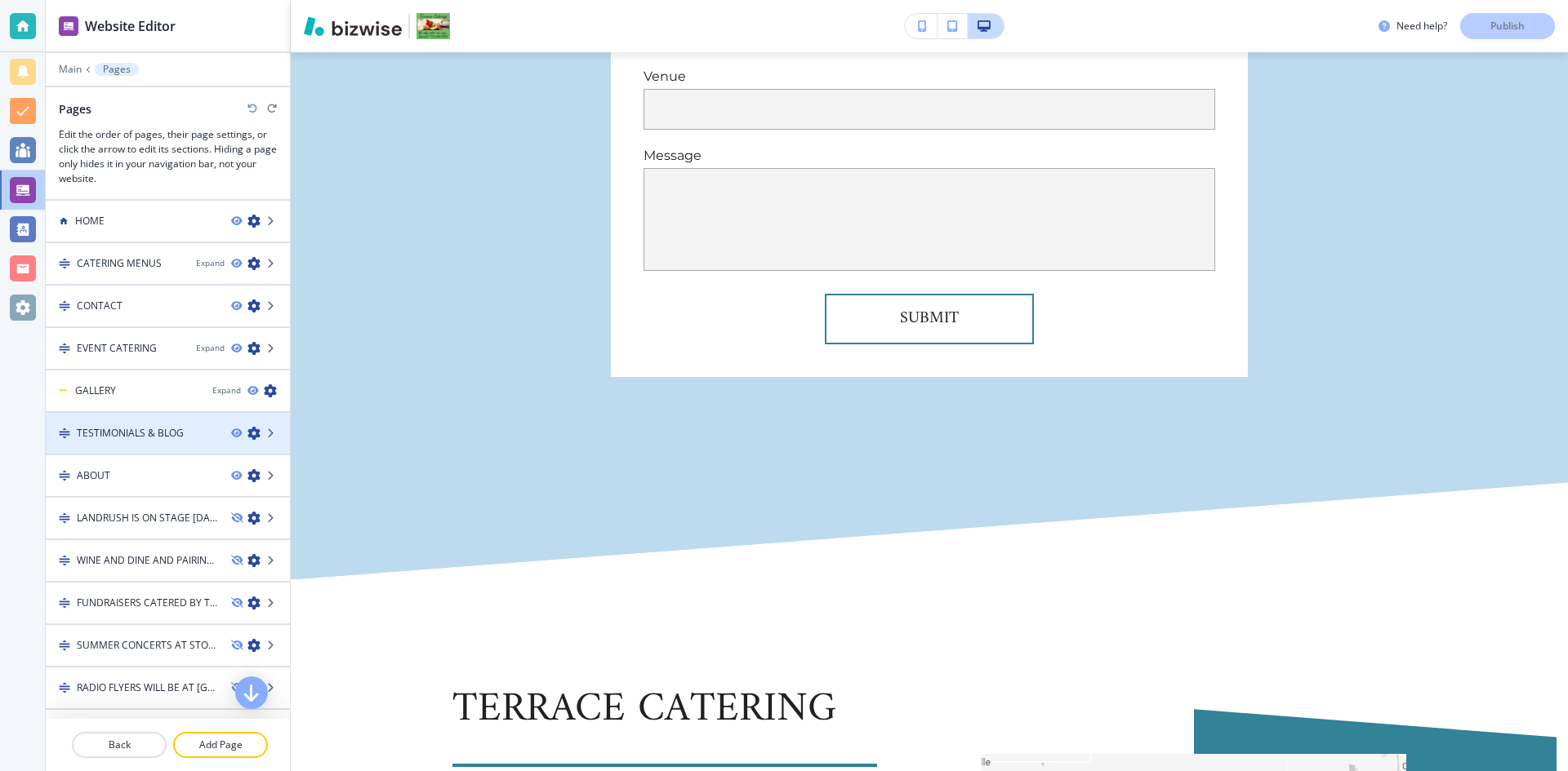
click at [248, 433] on icon "button" at bounding box center [254, 433] width 13 height 13
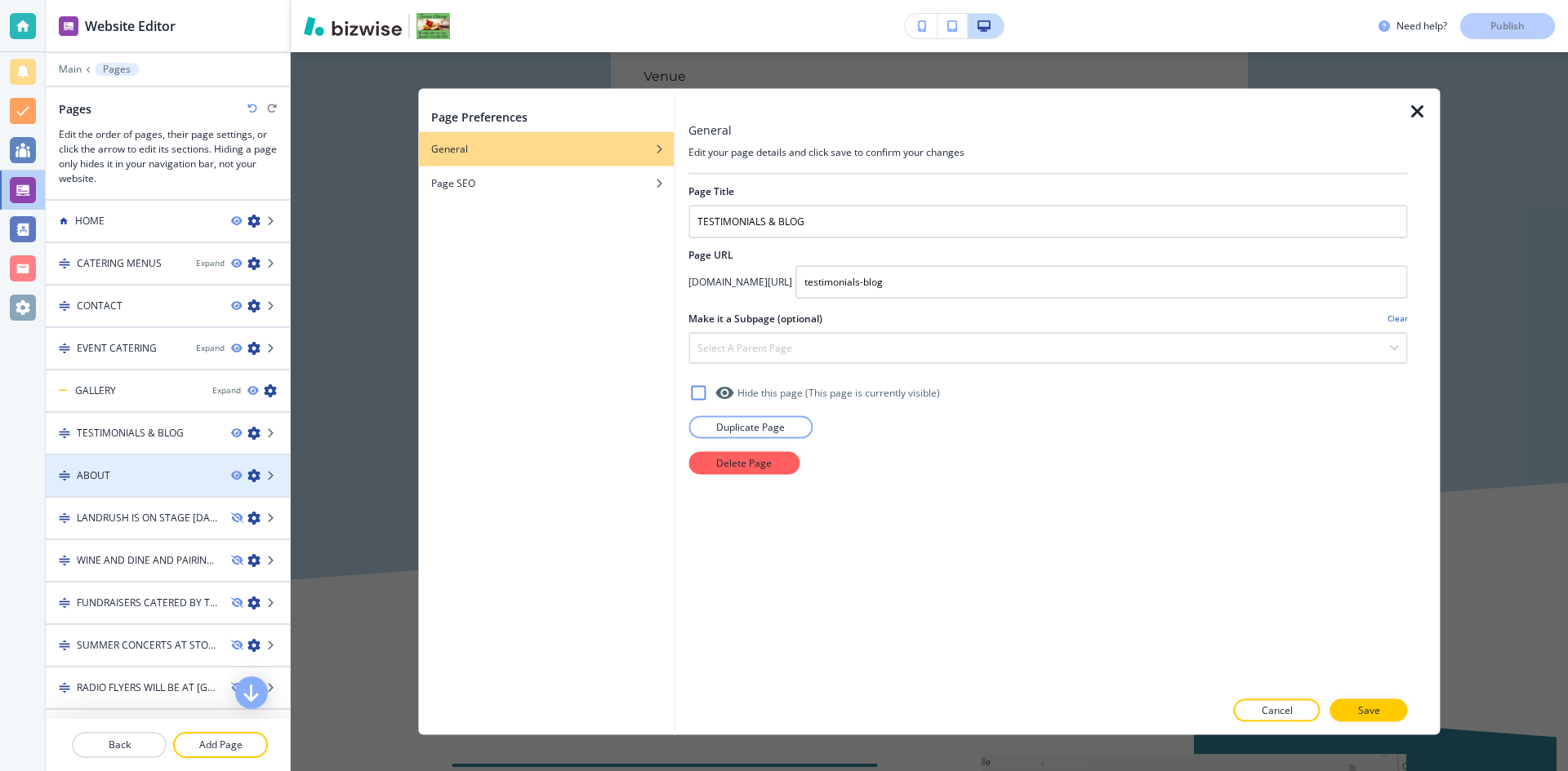
click at [248, 478] on icon "button" at bounding box center [254, 476] width 13 height 13
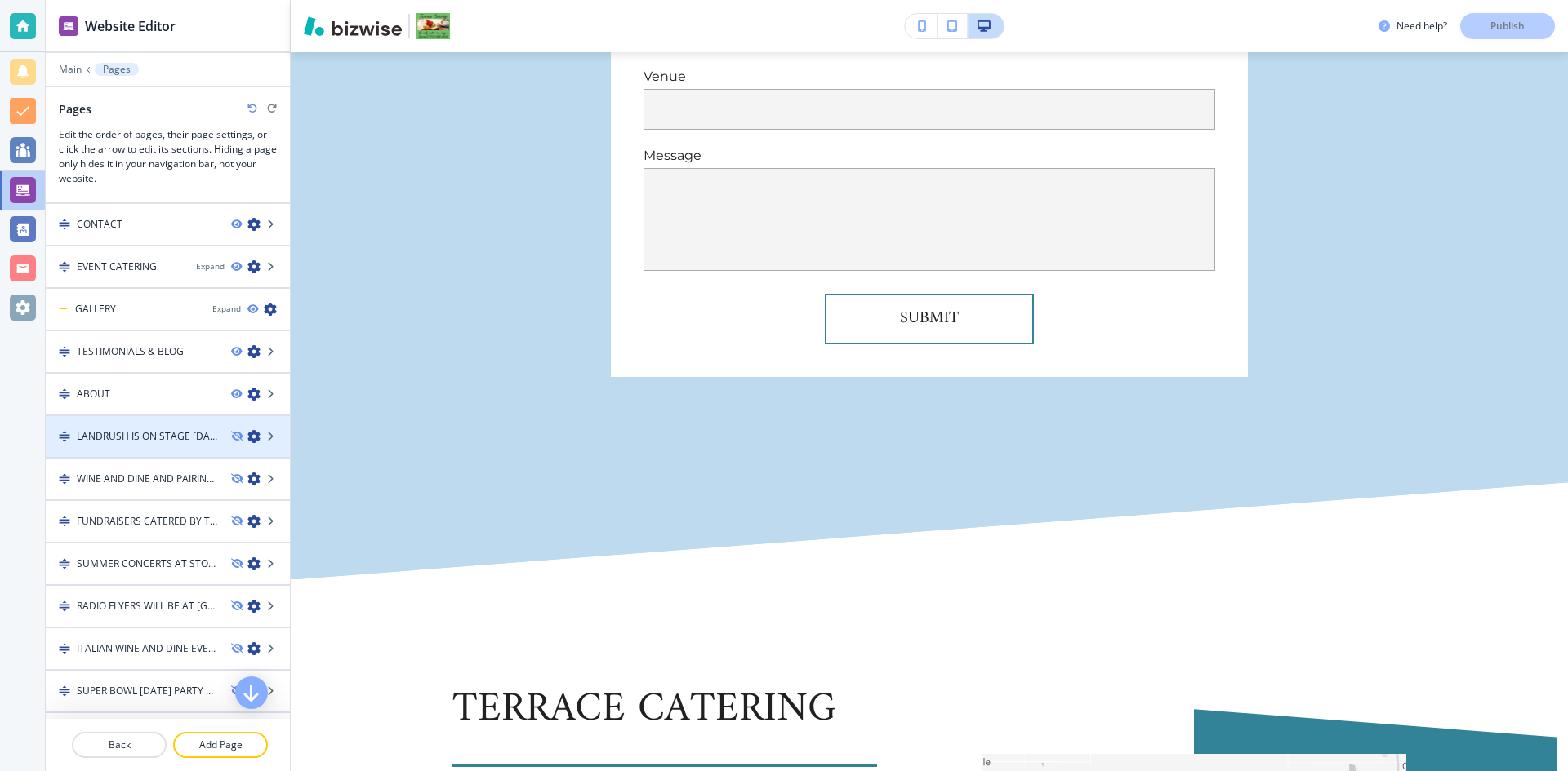
click at [248, 441] on icon "button" at bounding box center [254, 436] width 13 height 13
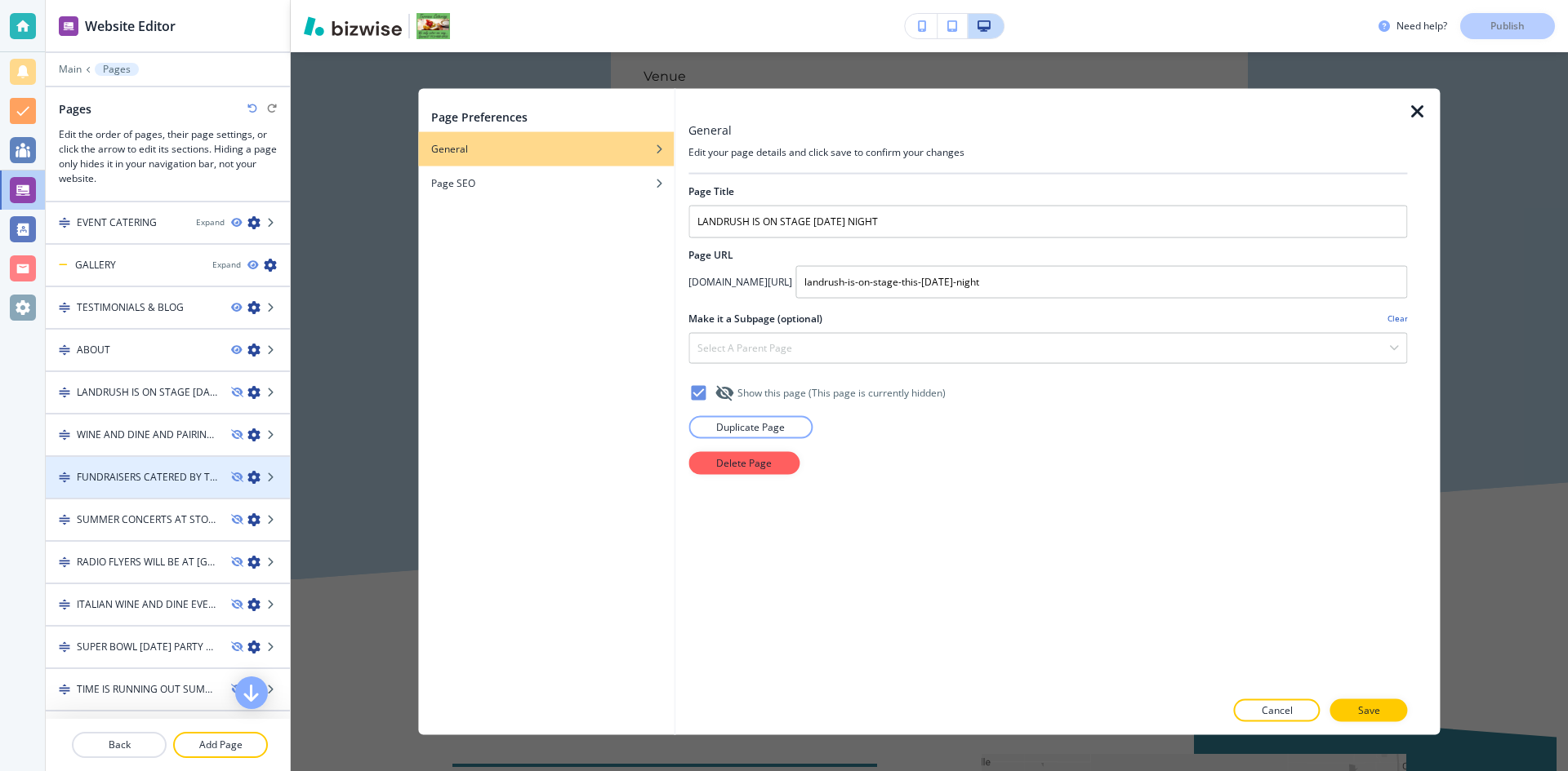
scroll to position [163, 0]
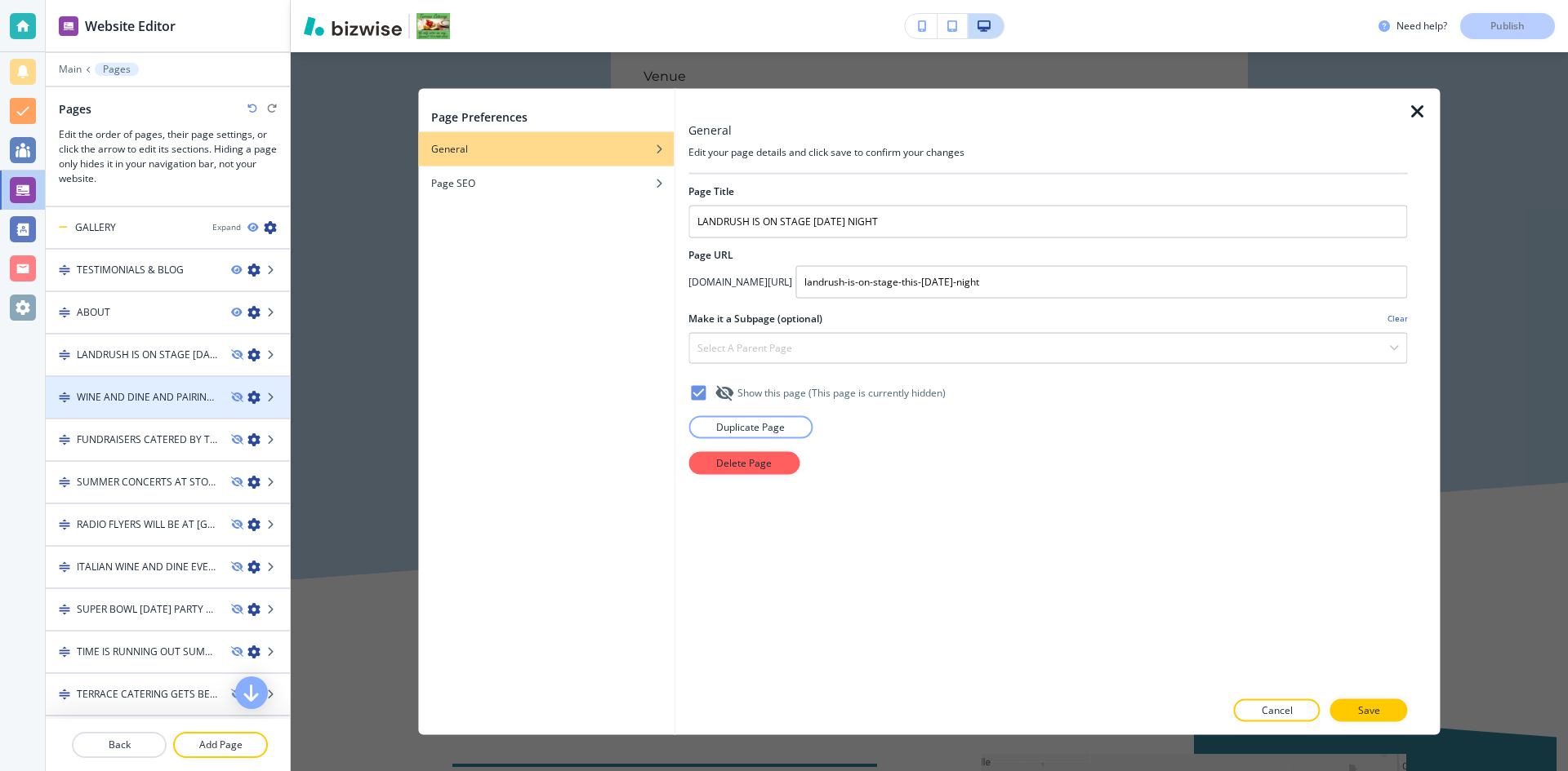
click at [248, 401] on icon "button" at bounding box center [254, 397] width 13 height 13
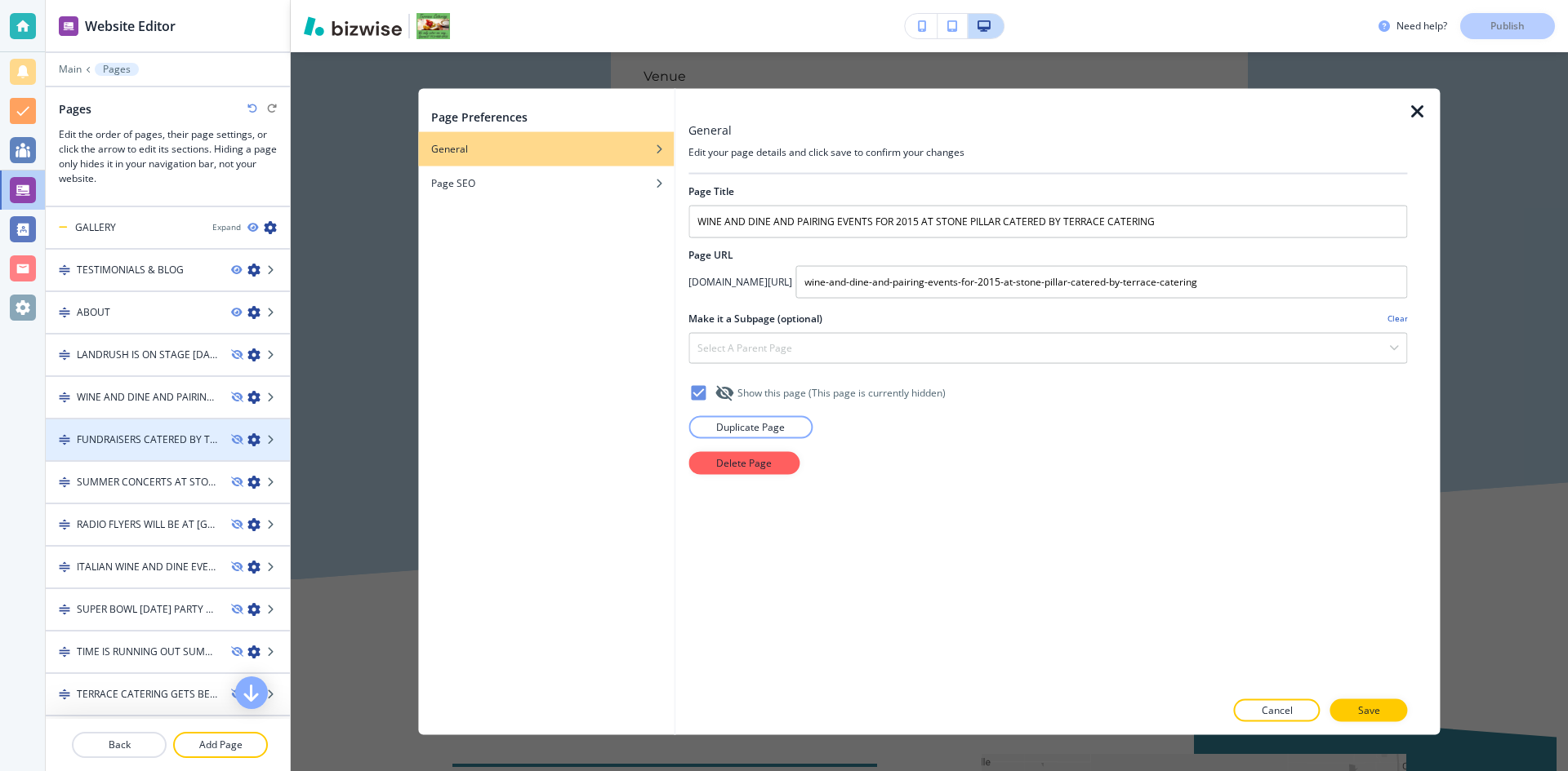
click at [248, 438] on icon "button" at bounding box center [254, 439] width 13 height 13
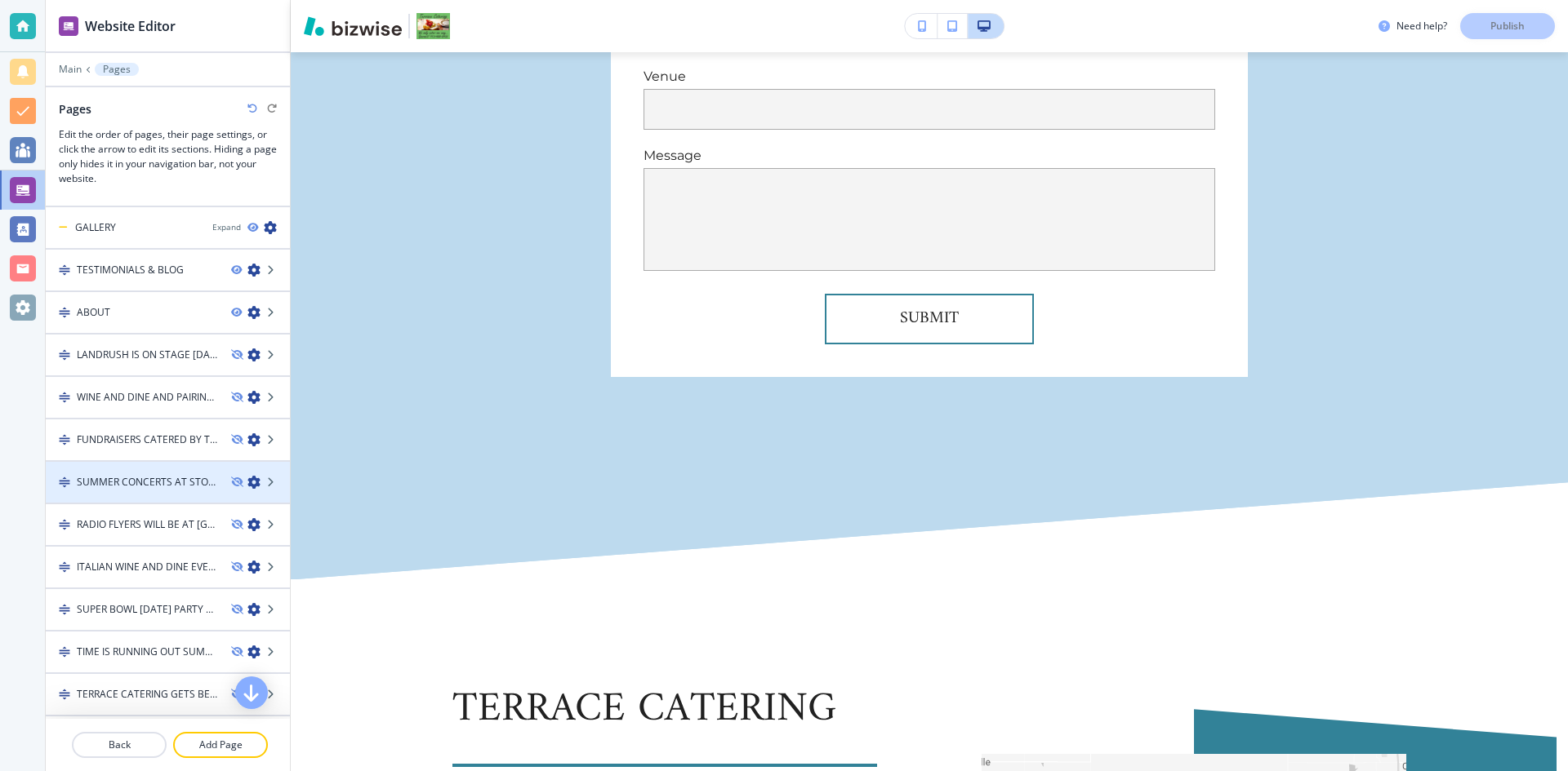
click at [248, 482] on icon "button" at bounding box center [254, 482] width 13 height 13
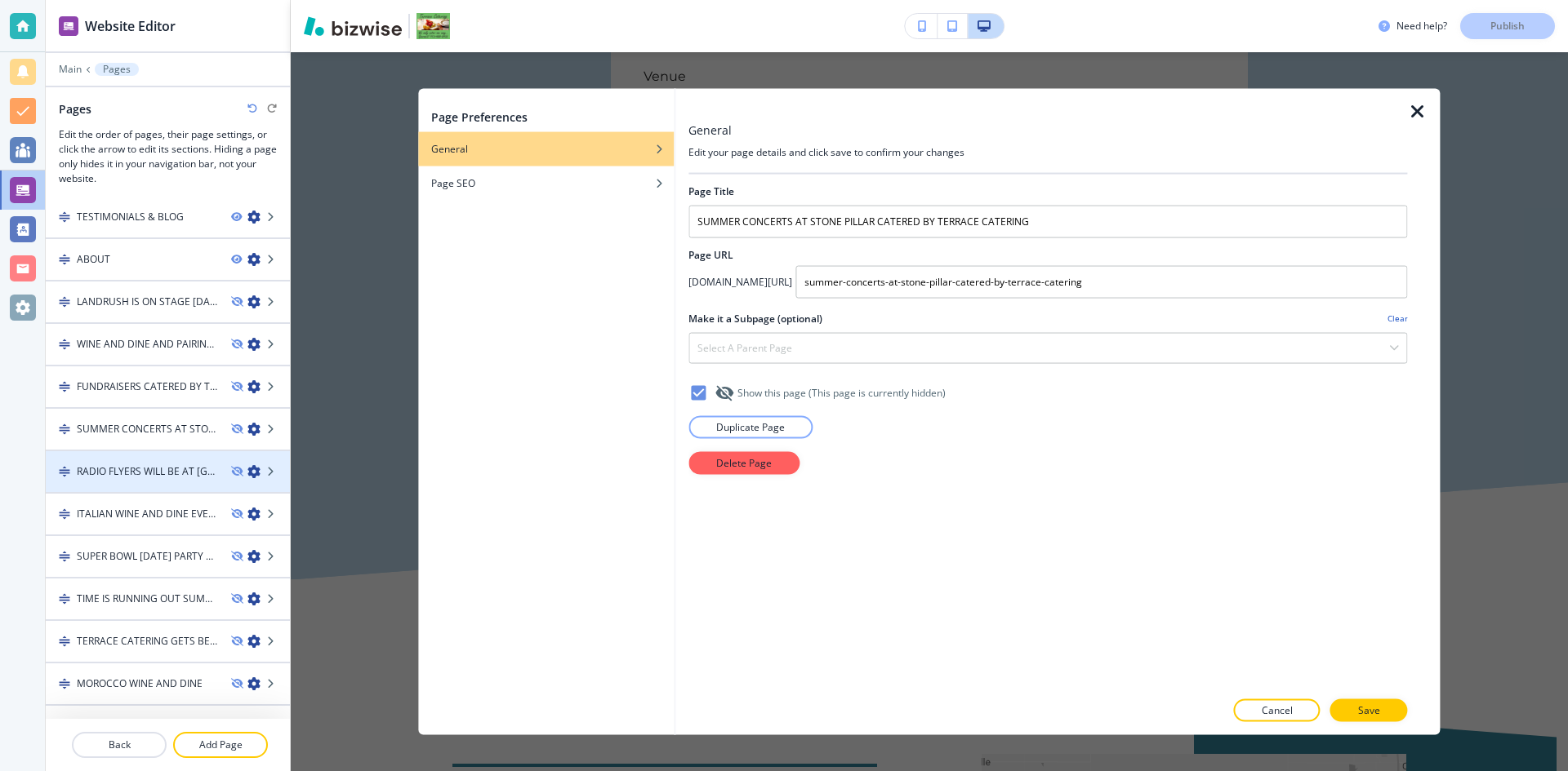
scroll to position [245, 0]
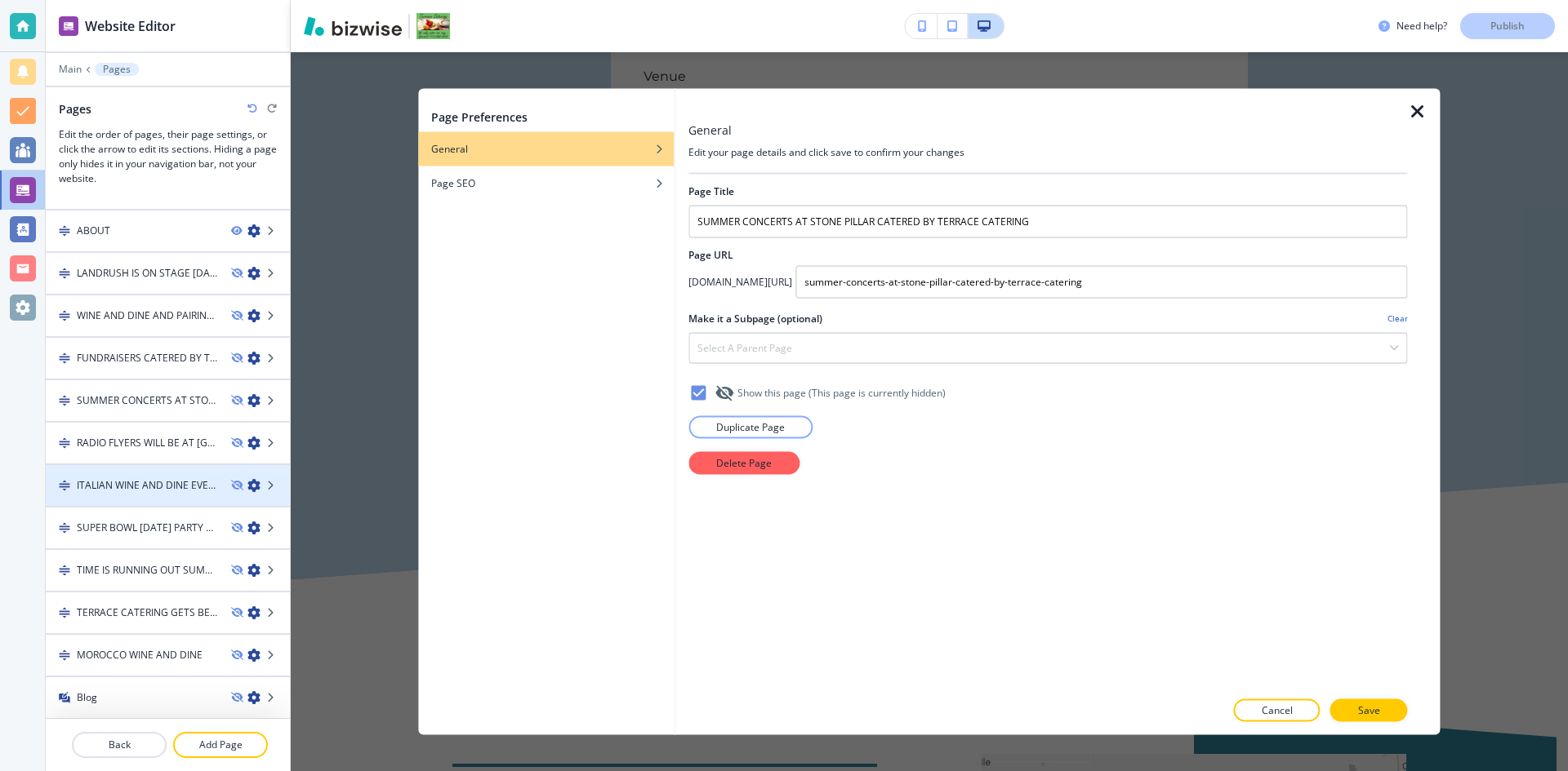
click at [248, 483] on icon "button" at bounding box center [254, 485] width 13 height 13
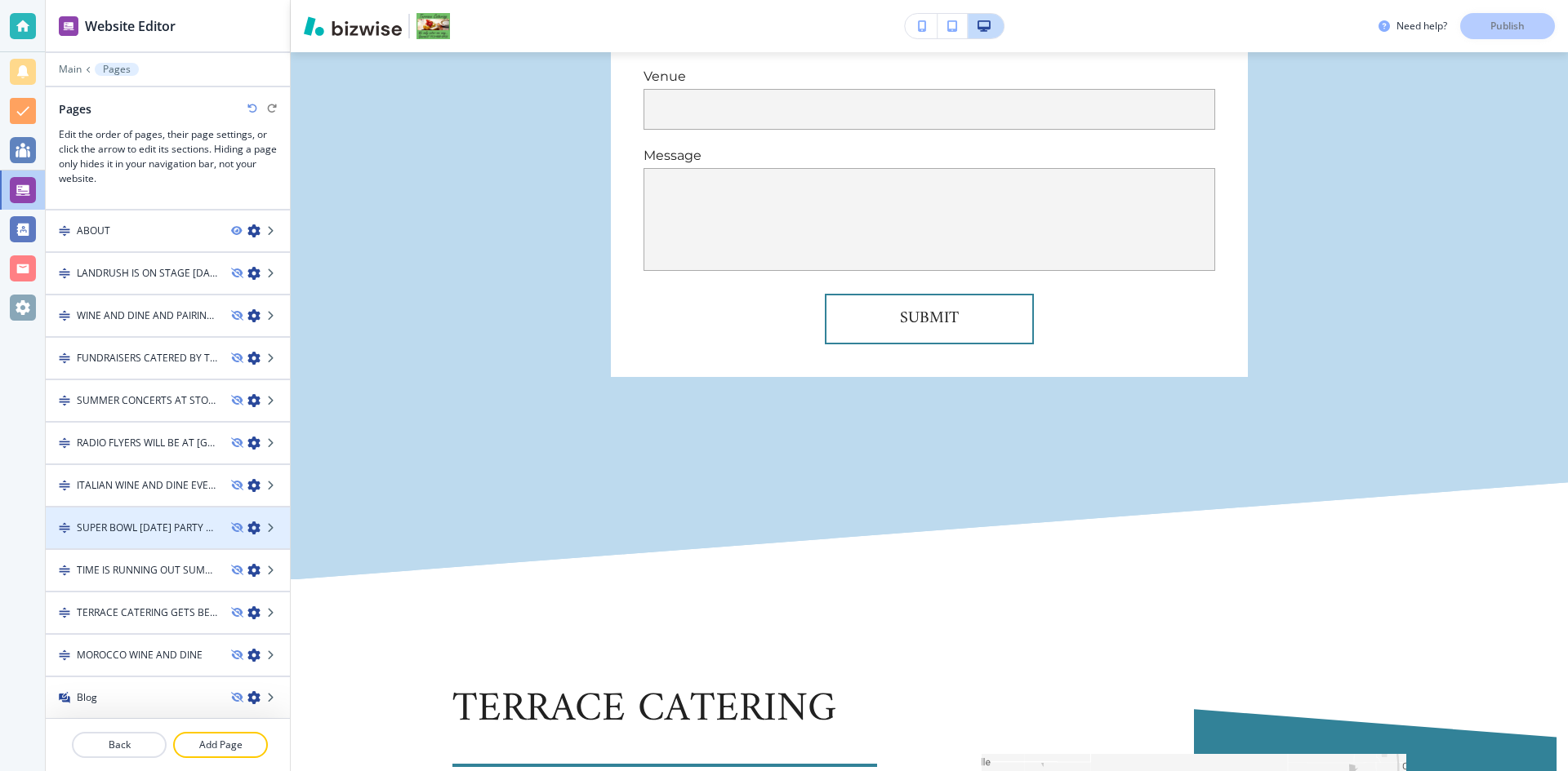
click at [248, 528] on icon "button" at bounding box center [254, 528] width 13 height 13
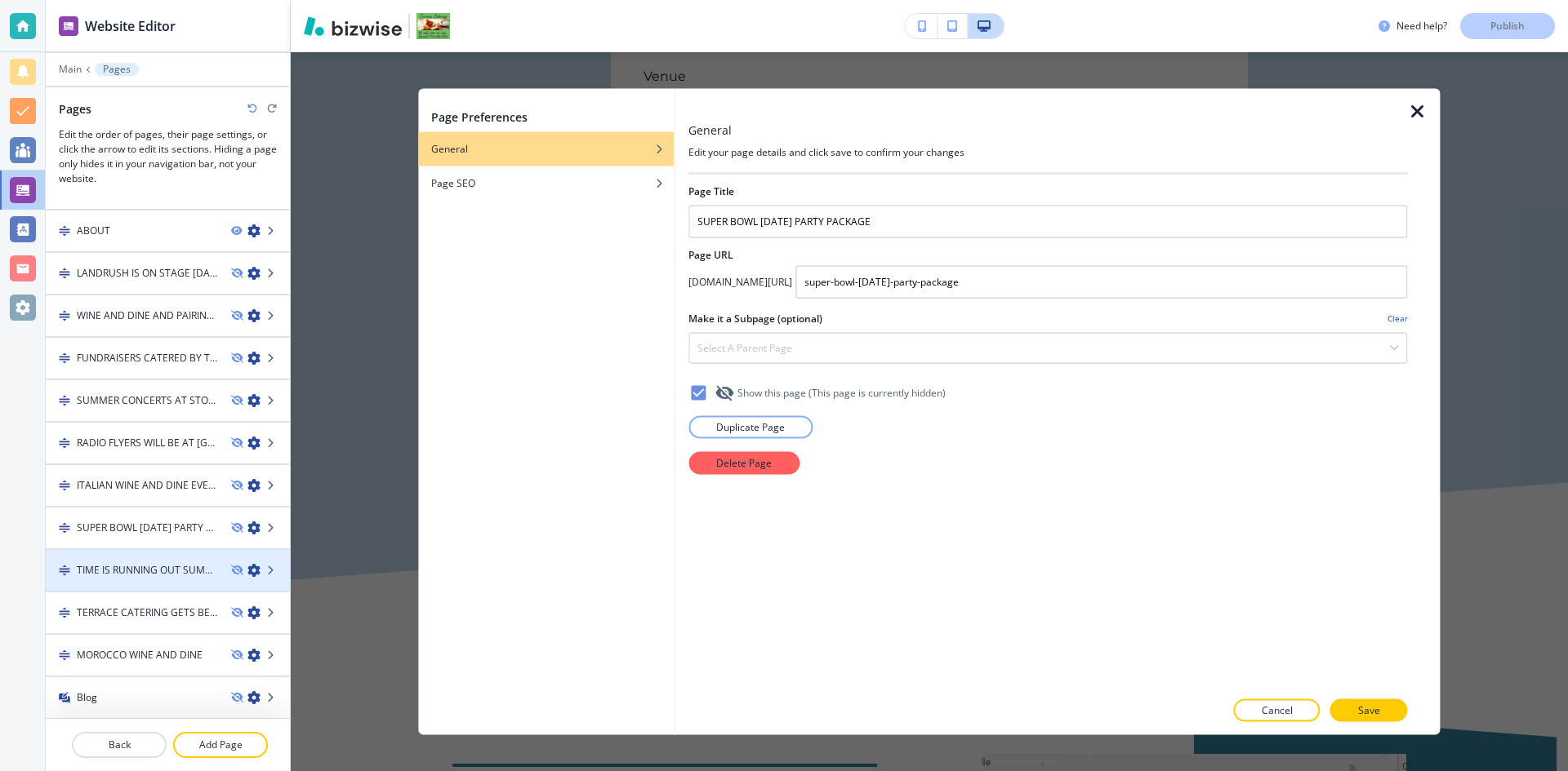
click at [248, 567] on icon "button" at bounding box center [254, 570] width 13 height 13
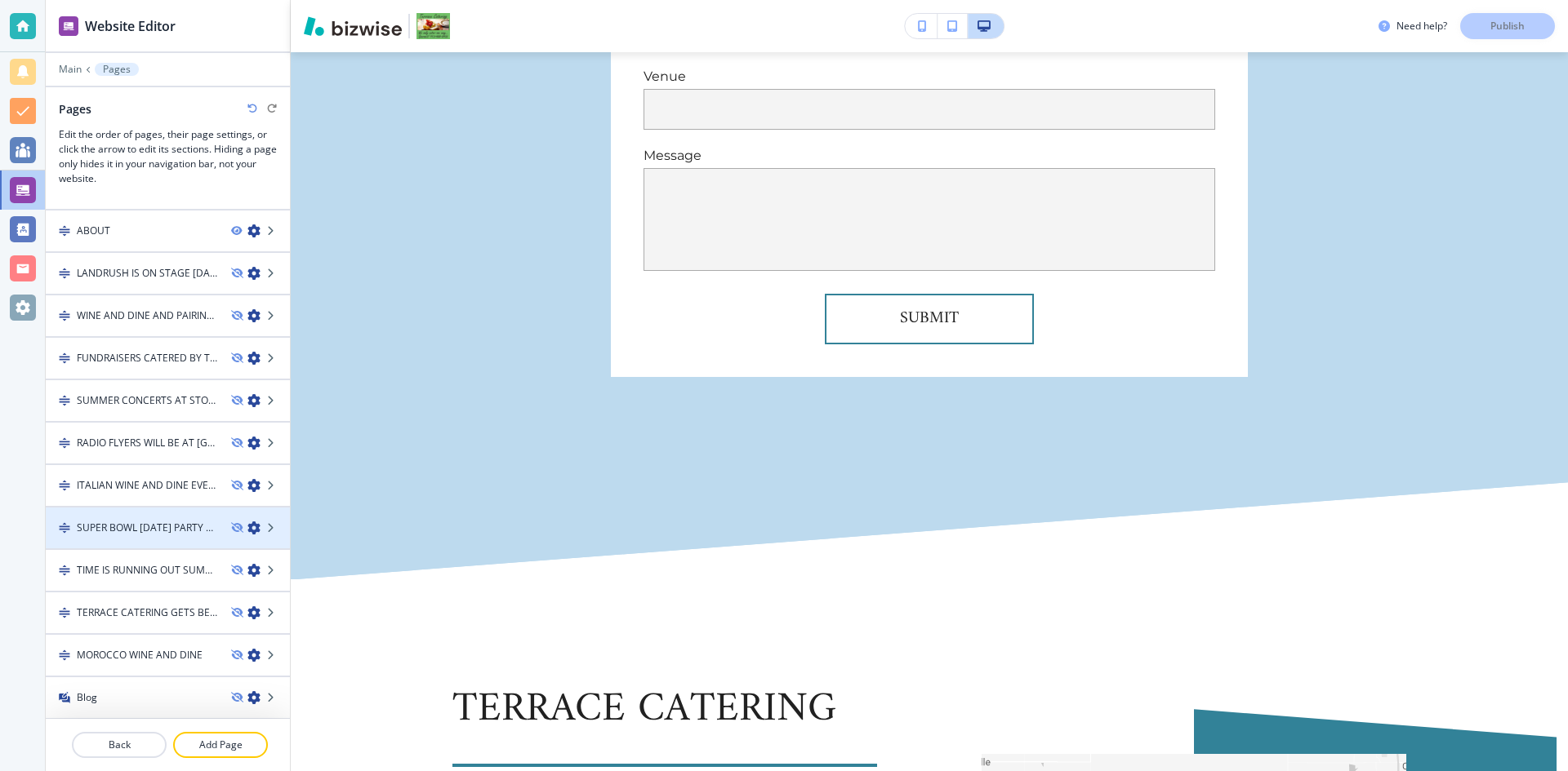
click at [248, 530] on icon "button" at bounding box center [254, 528] width 13 height 13
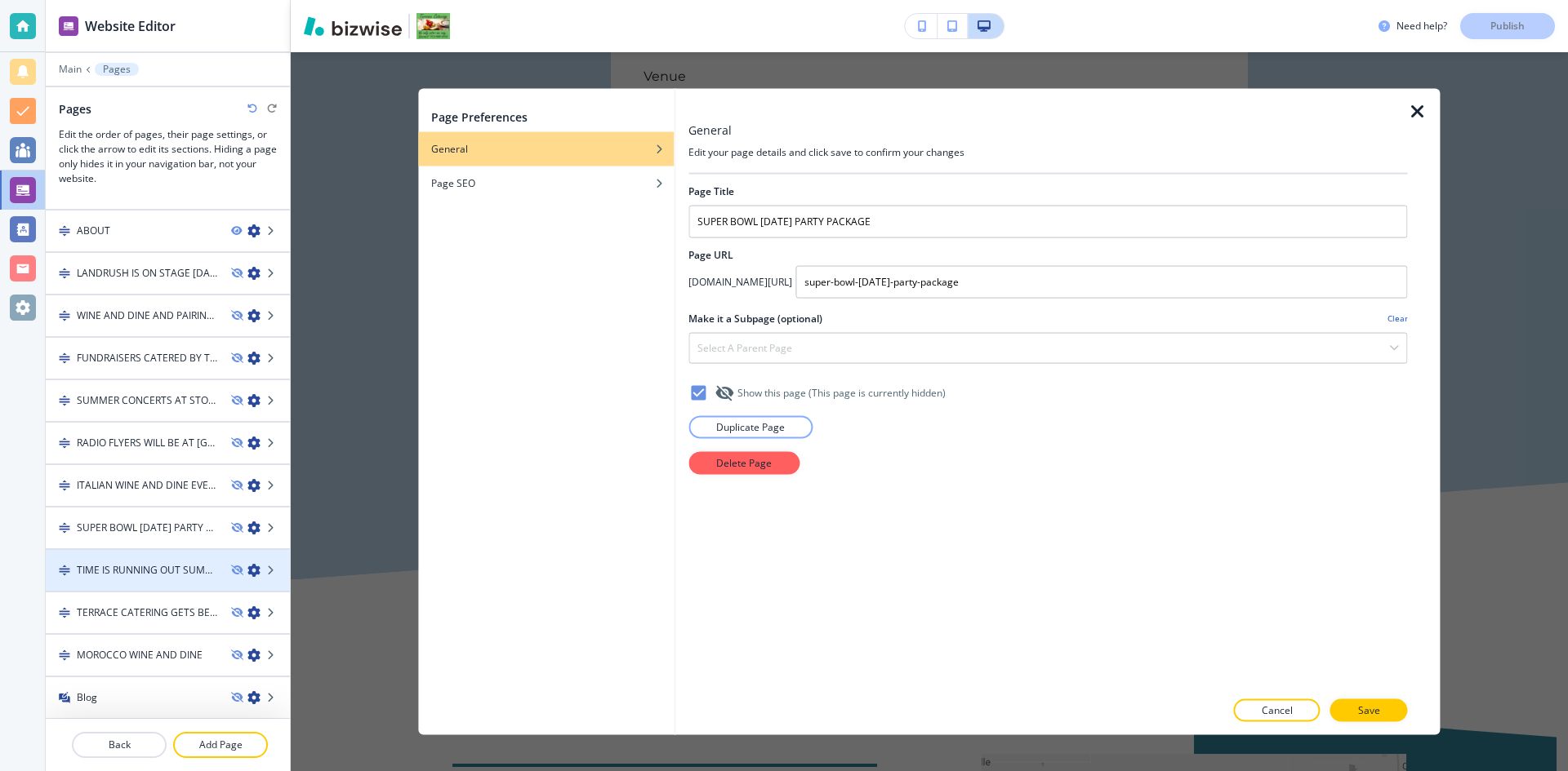
click at [248, 567] on icon "button" at bounding box center [254, 570] width 13 height 13
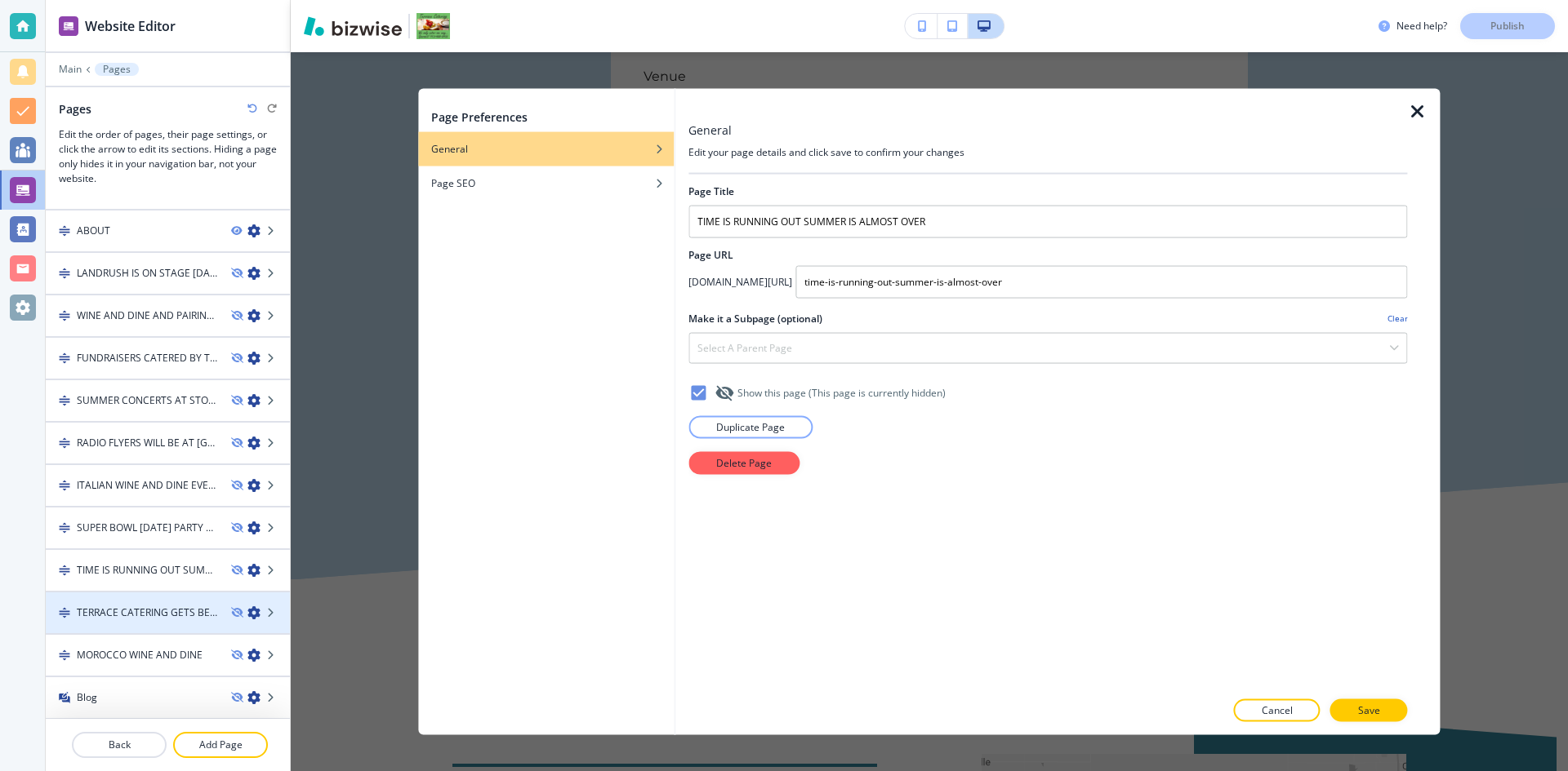
click at [248, 610] on icon "button" at bounding box center [254, 612] width 13 height 13
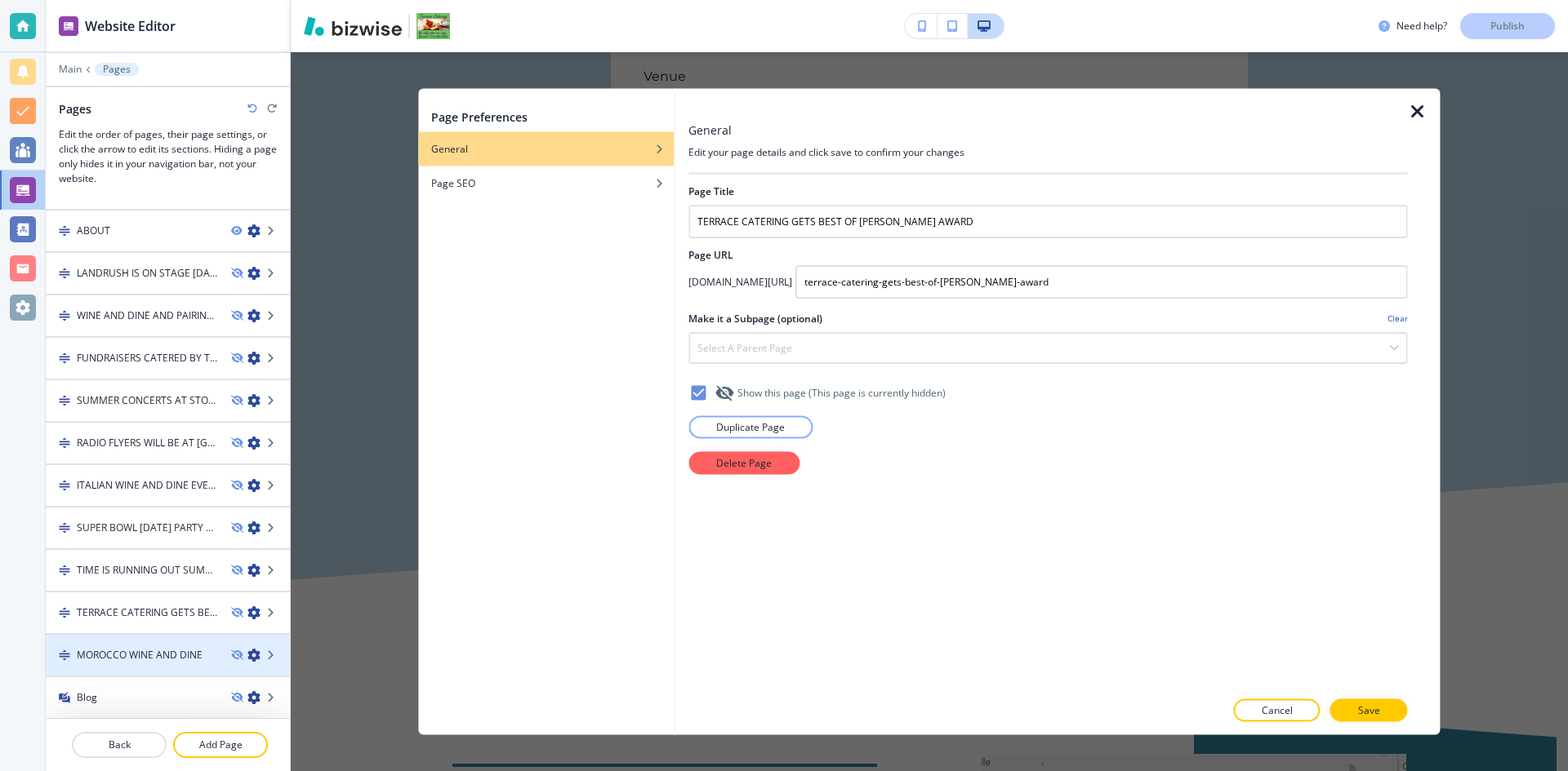
click at [248, 650] on icon "button" at bounding box center [254, 655] width 13 height 13
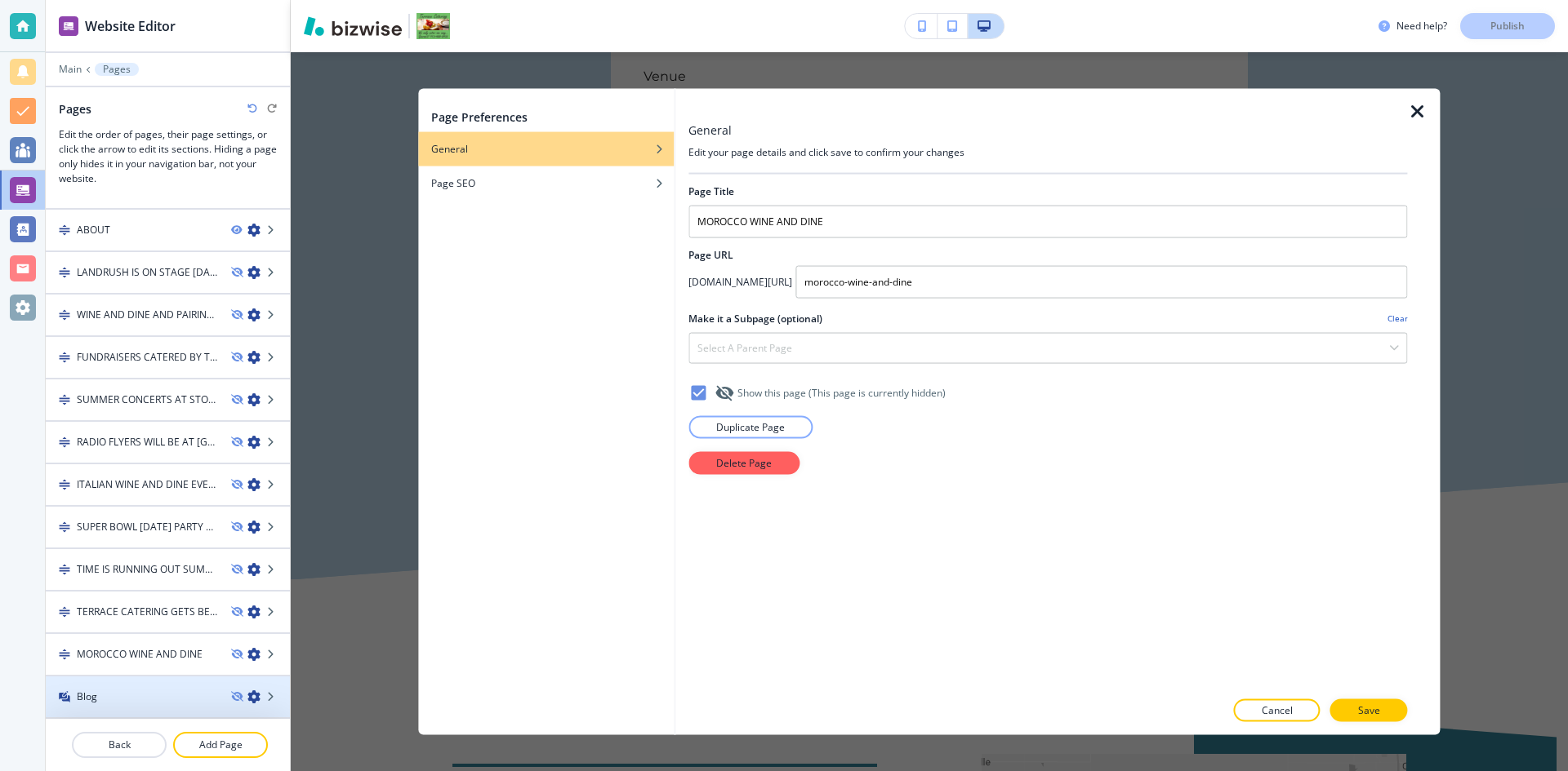
click at [248, 700] on icon "button" at bounding box center [254, 696] width 13 height 13
click at [267, 699] on icon at bounding box center [271, 696] width 10 height 10
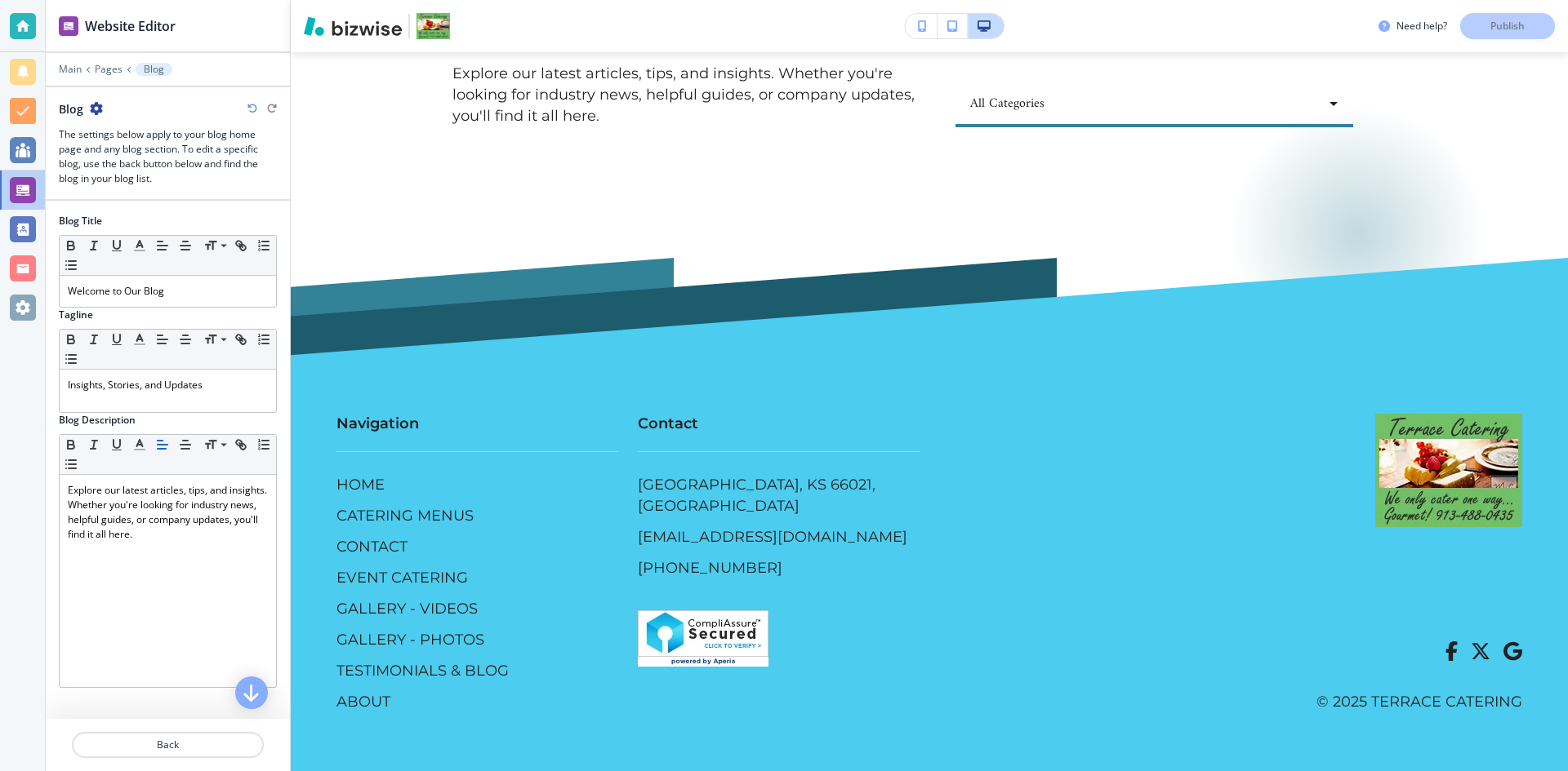
scroll to position [82, 0]
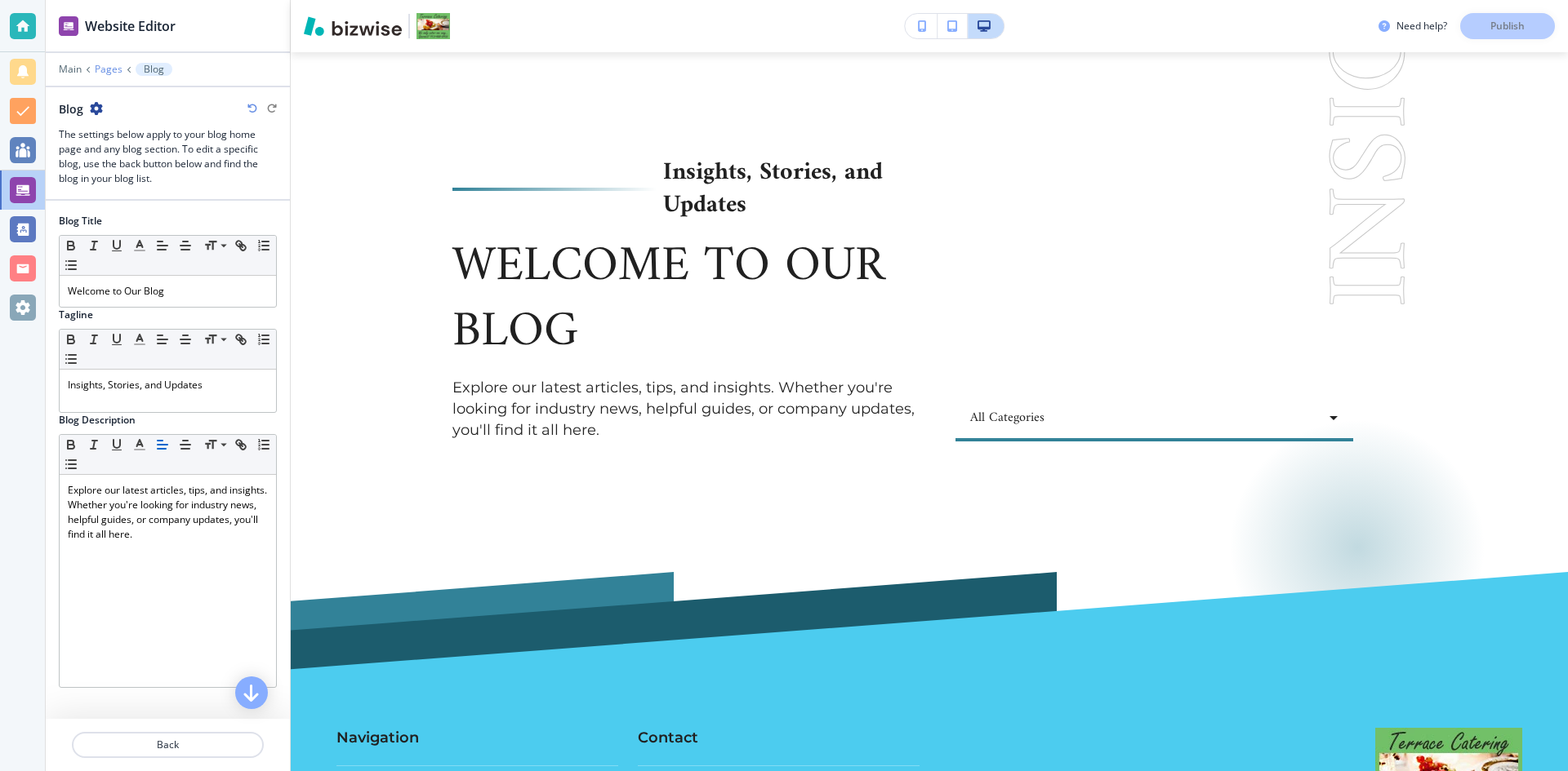
click at [105, 70] on p "Pages" at bounding box center [109, 69] width 28 height 11
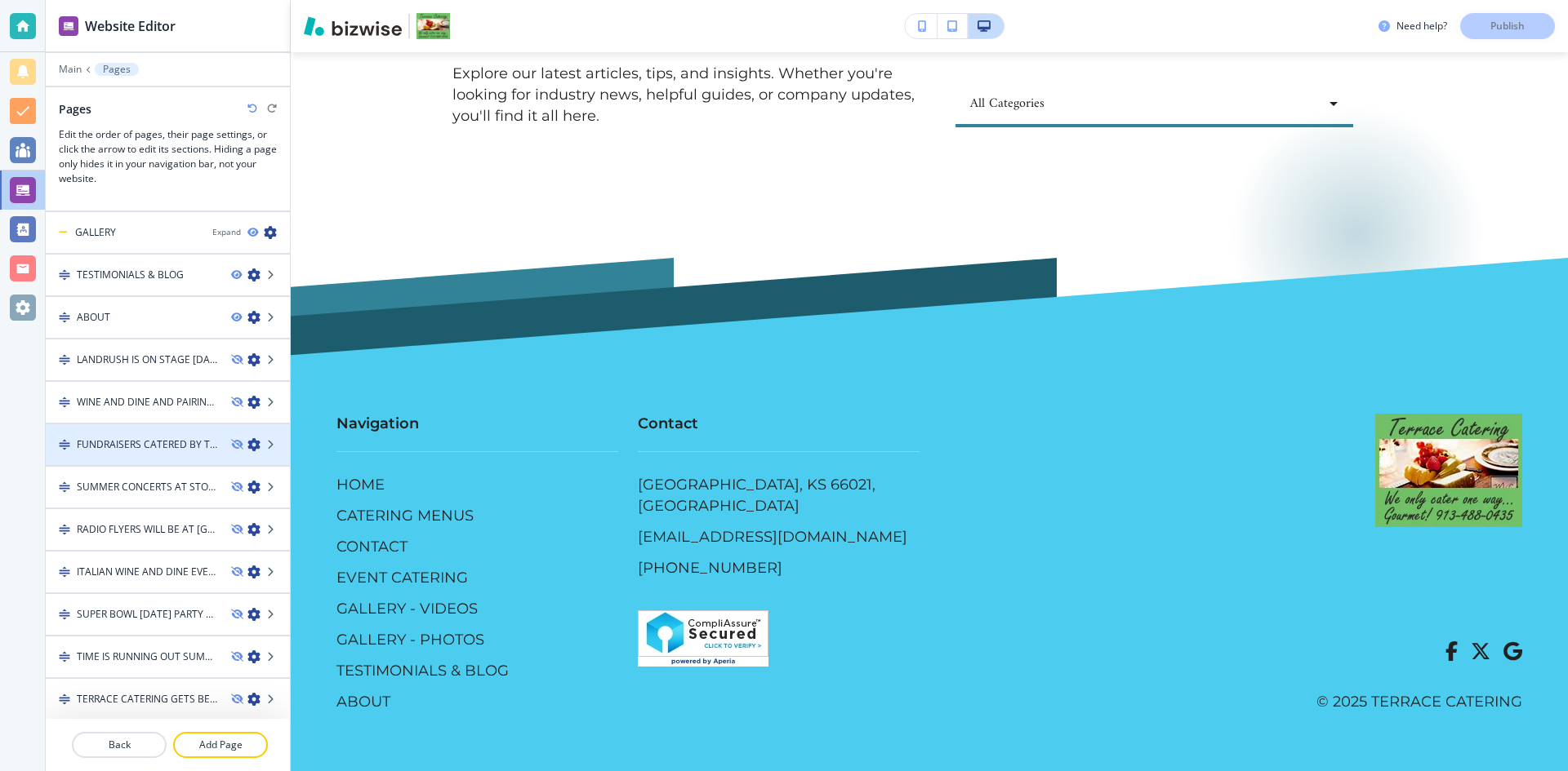
scroll to position [246, 0]
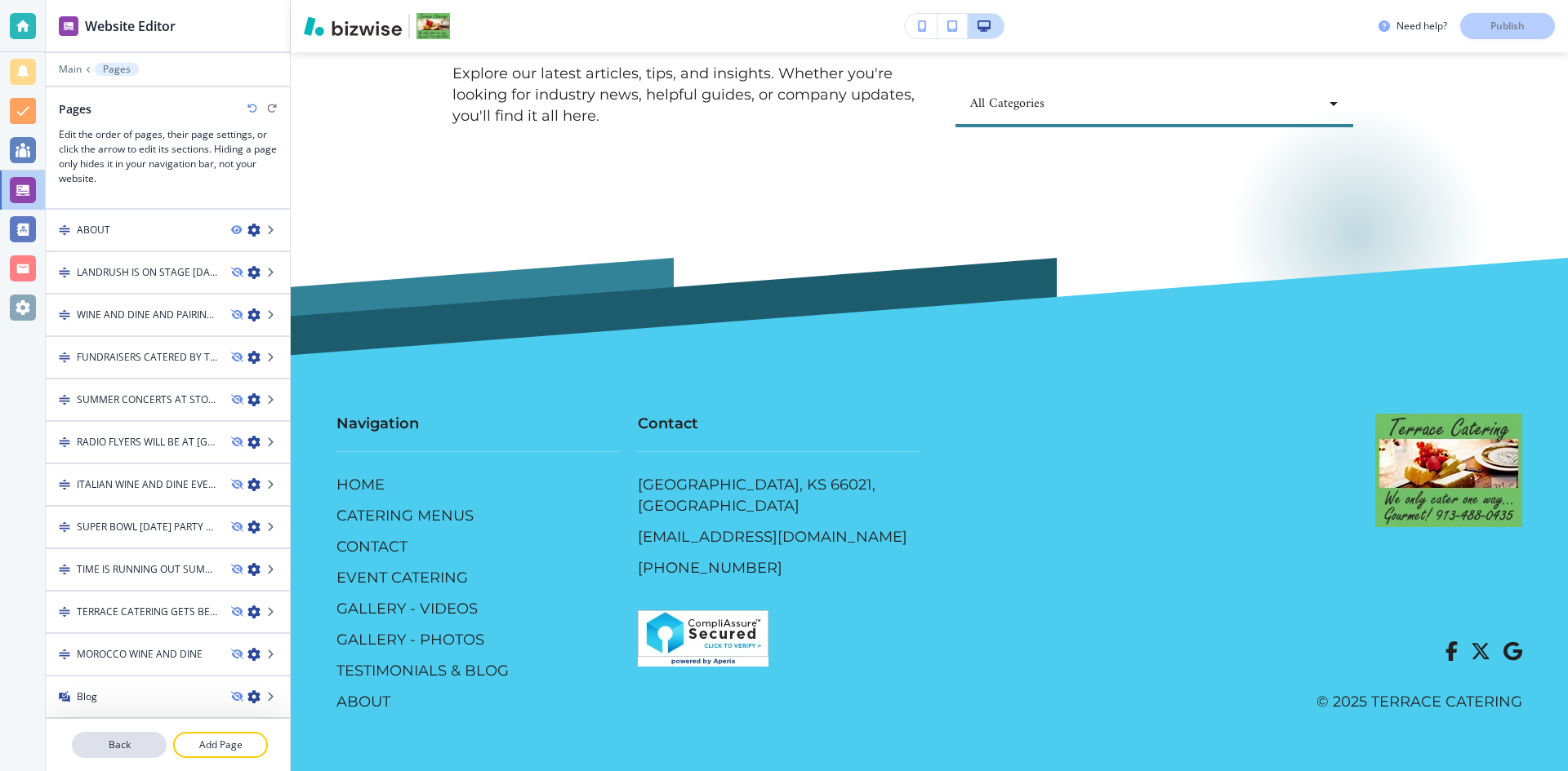
click at [111, 745] on p "Back" at bounding box center [119, 745] width 92 height 15
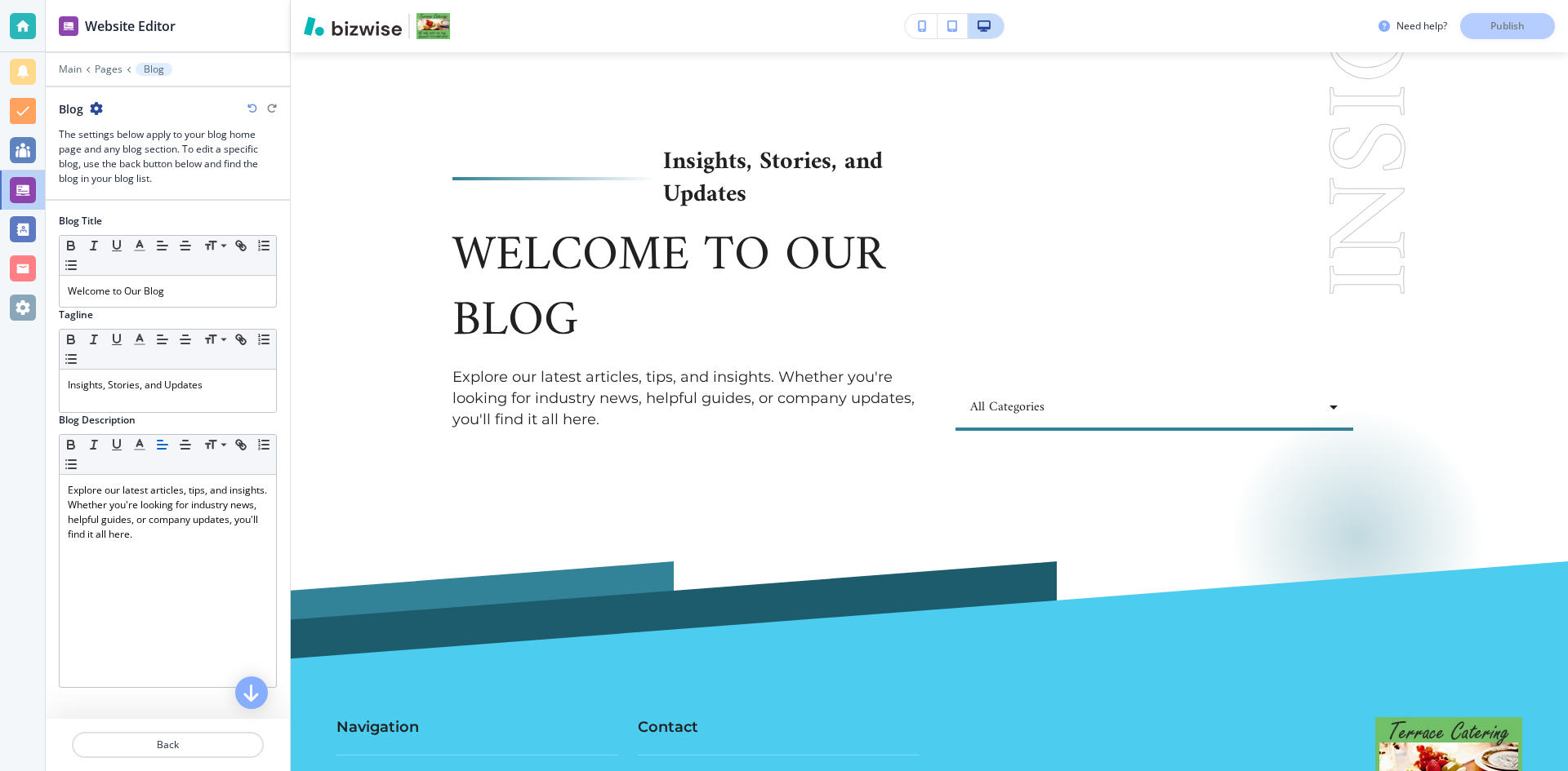
scroll to position [82, 0]
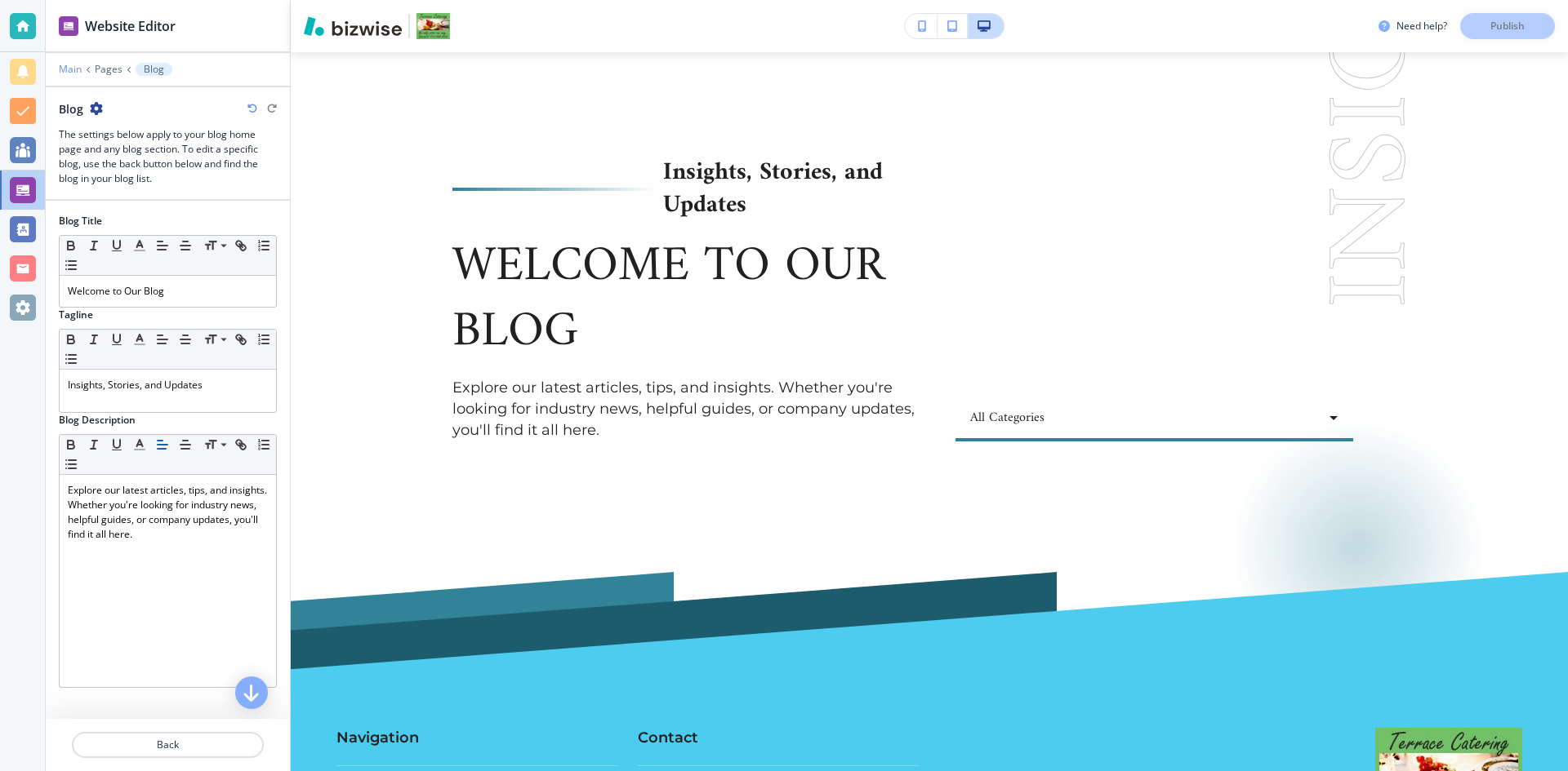
click at [72, 71] on p "Main" at bounding box center [70, 69] width 23 height 11
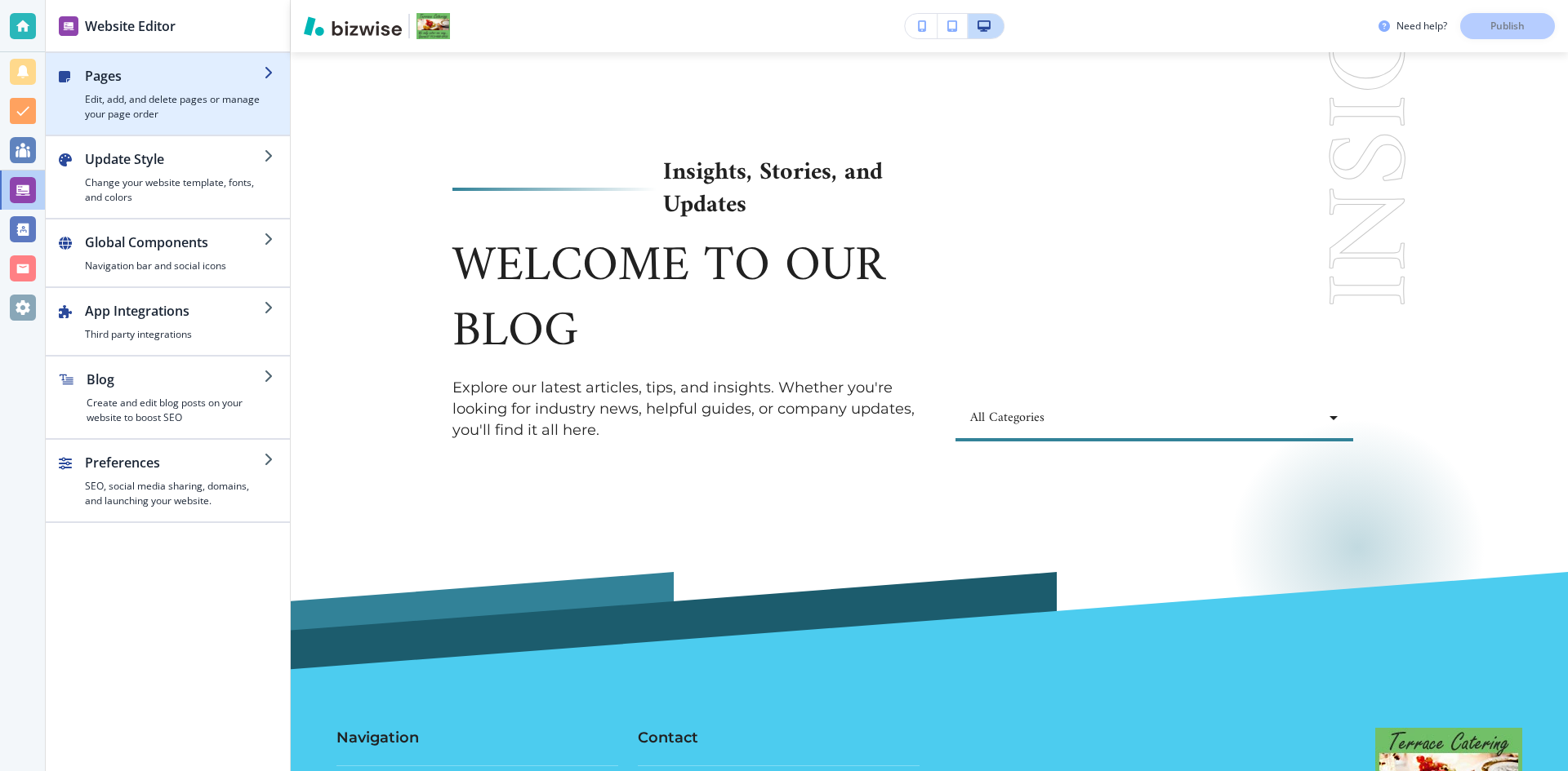
click at [120, 99] on h4 "Edit, add, and delete pages or manage your page order" at bounding box center [173, 107] width 179 height 30
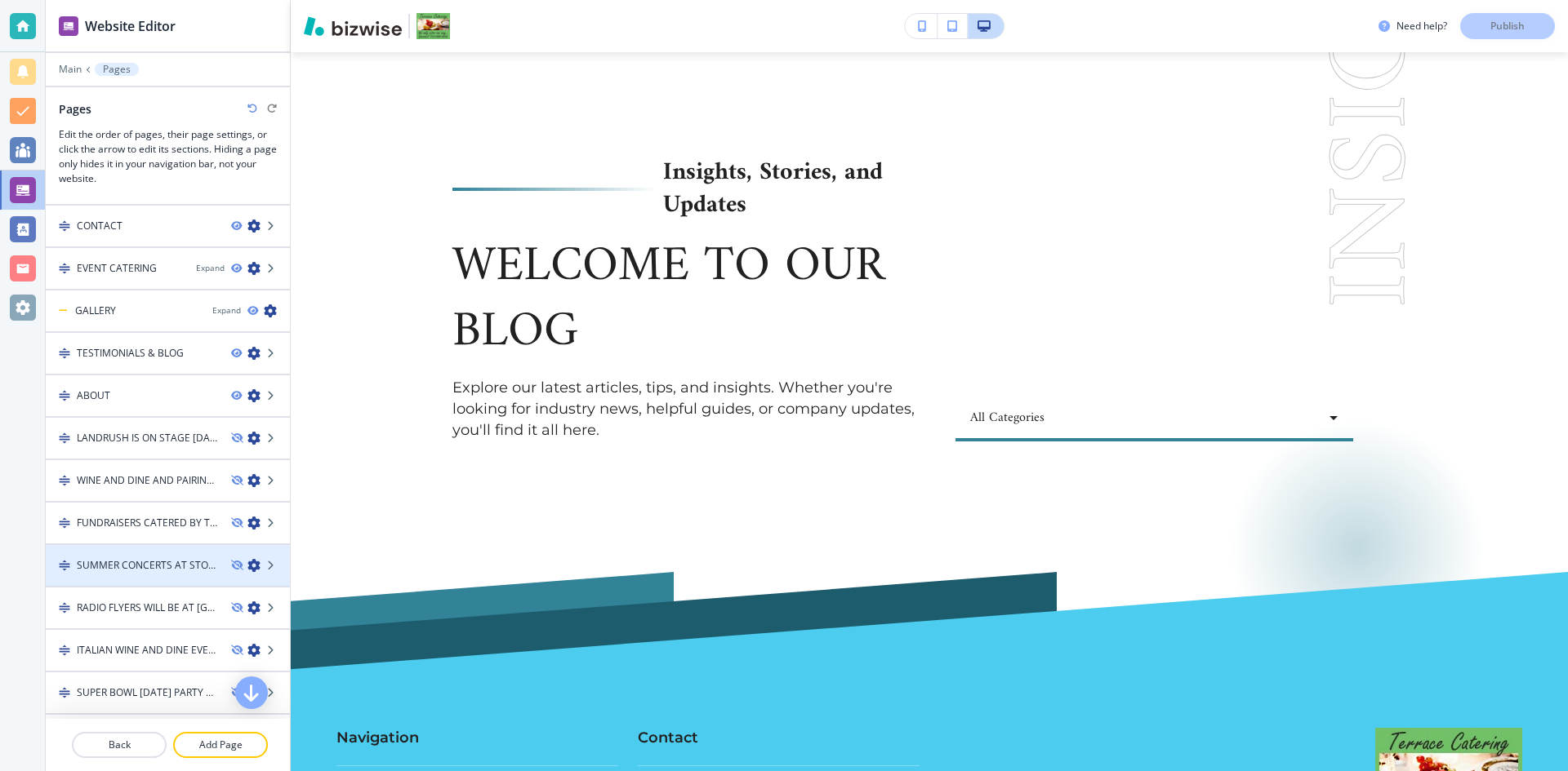
scroll to position [0, 0]
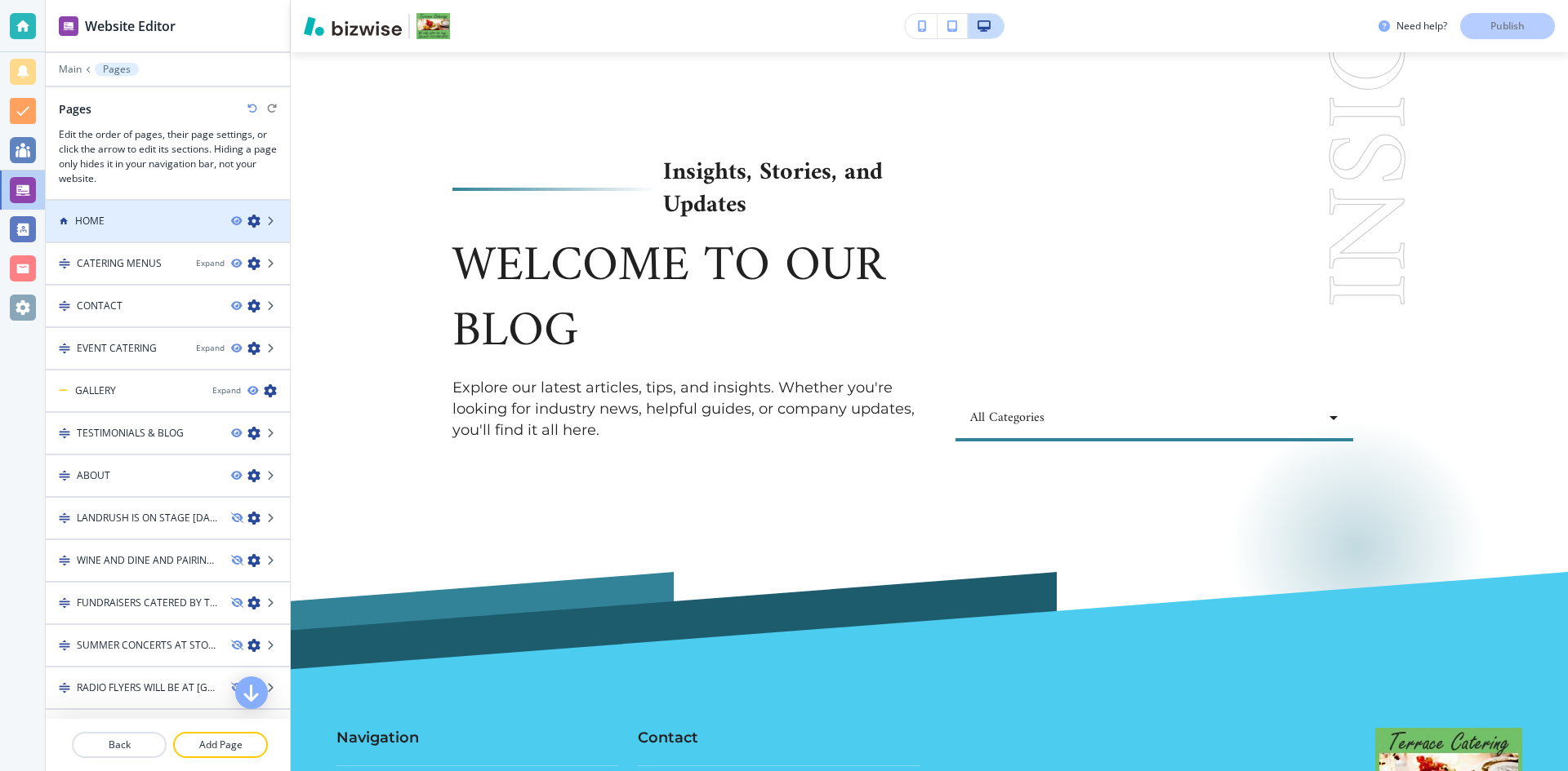
click at [112, 213] on div "HOME" at bounding box center [132, 220] width 173 height 15
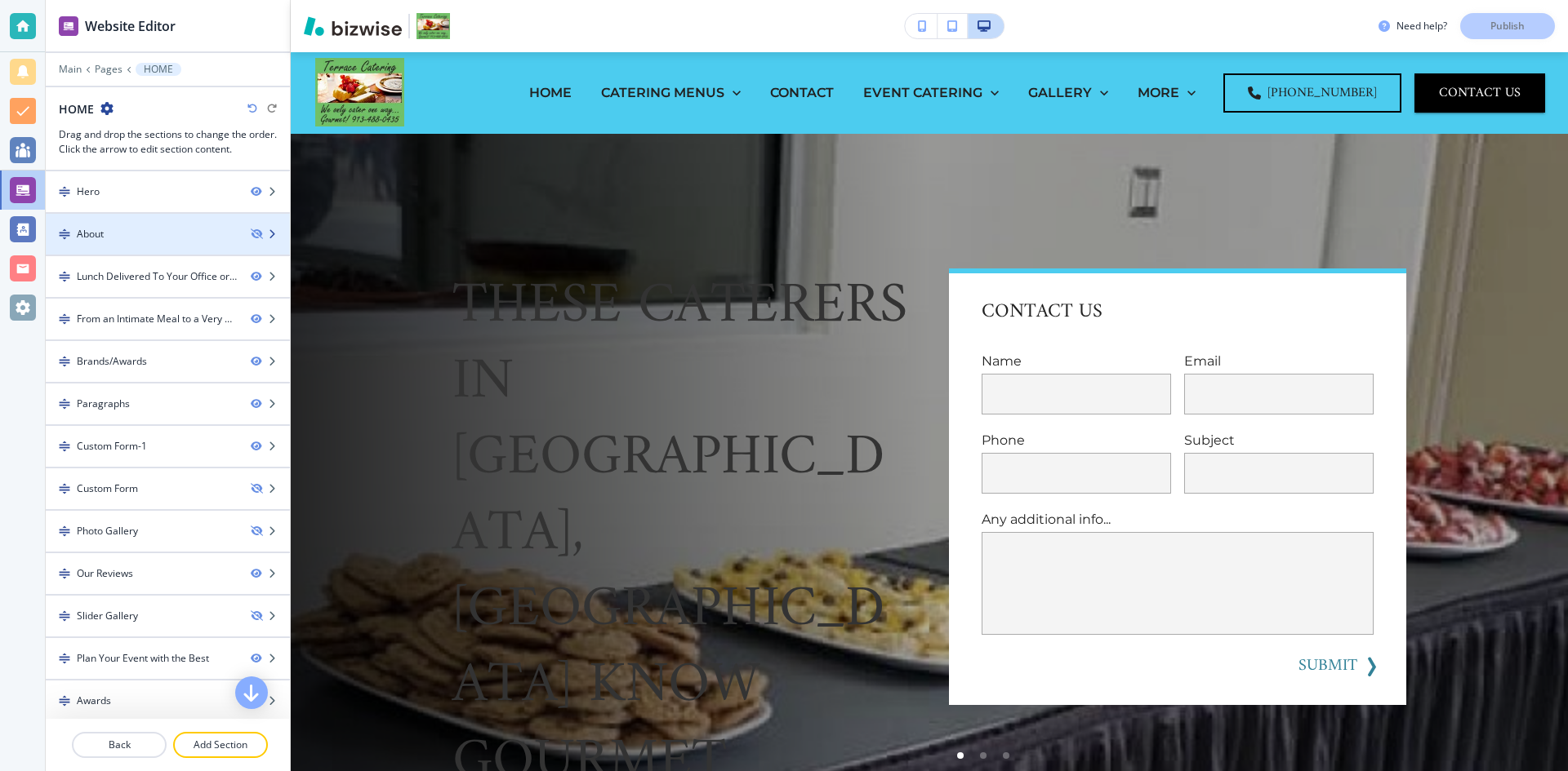
click at [129, 232] on div "About" at bounding box center [141, 233] width 192 height 15
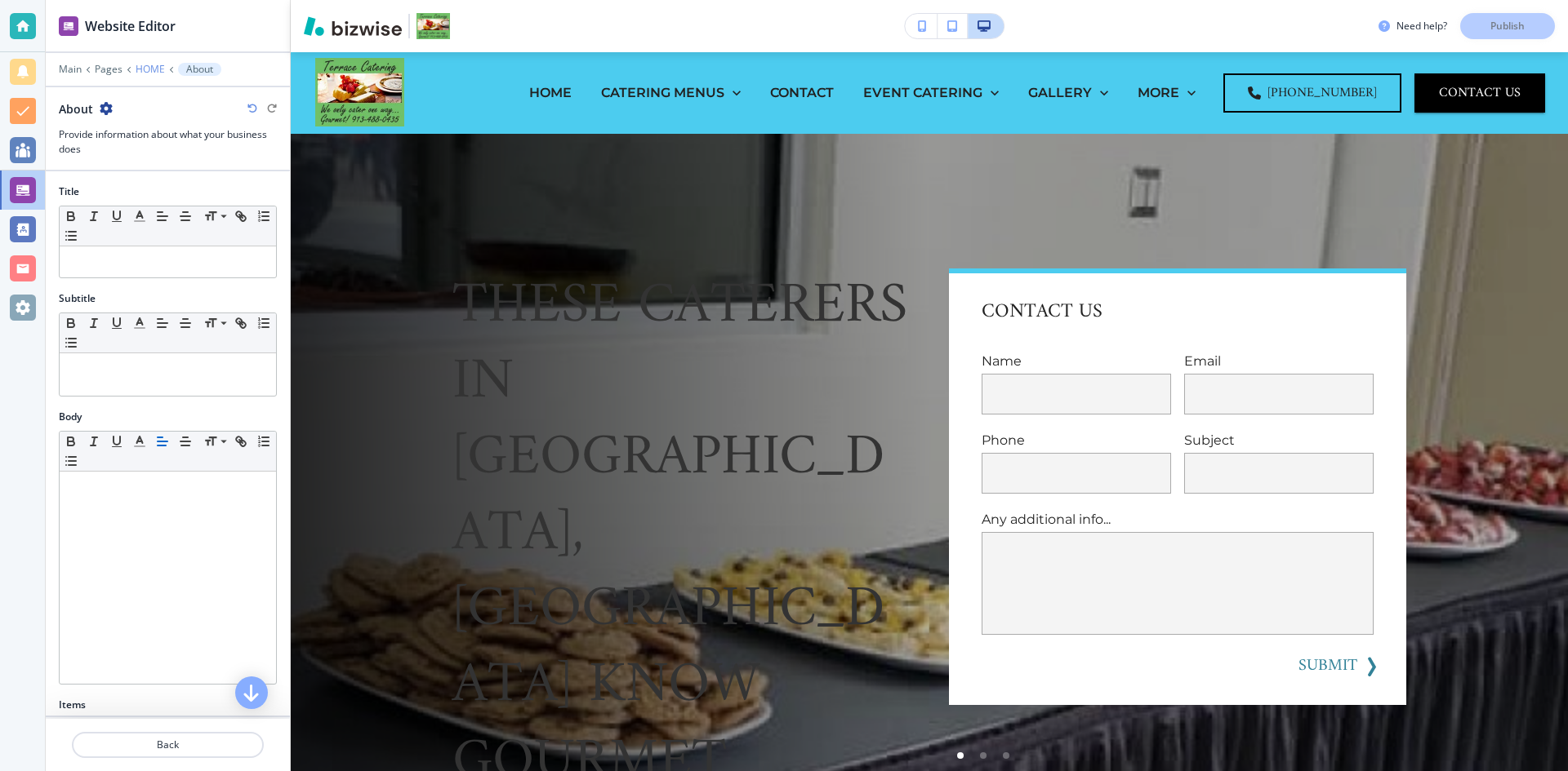
click at [139, 64] on p "HOME" at bounding box center [150, 69] width 30 height 11
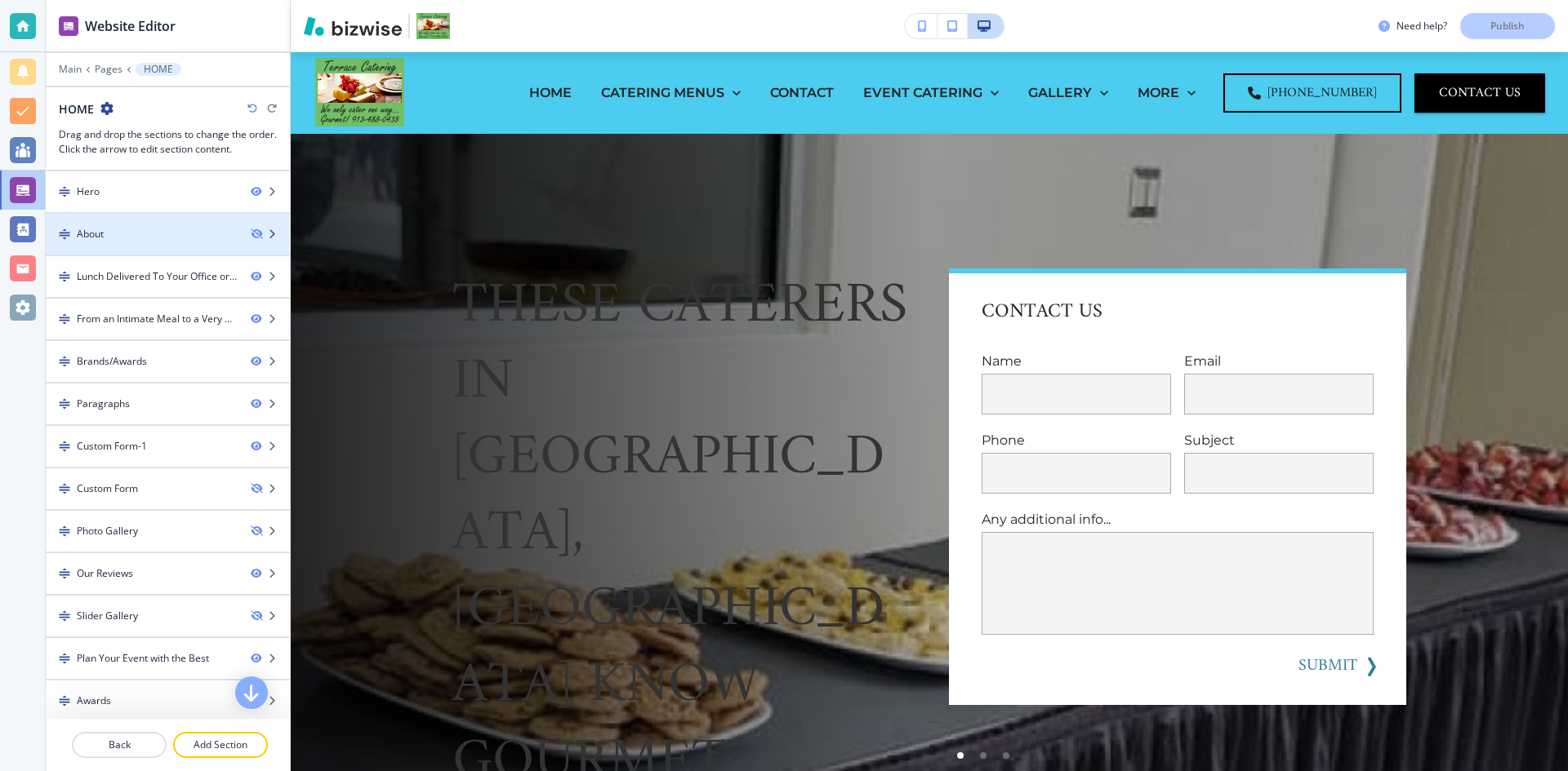
click at [99, 230] on div "About" at bounding box center [90, 233] width 27 height 15
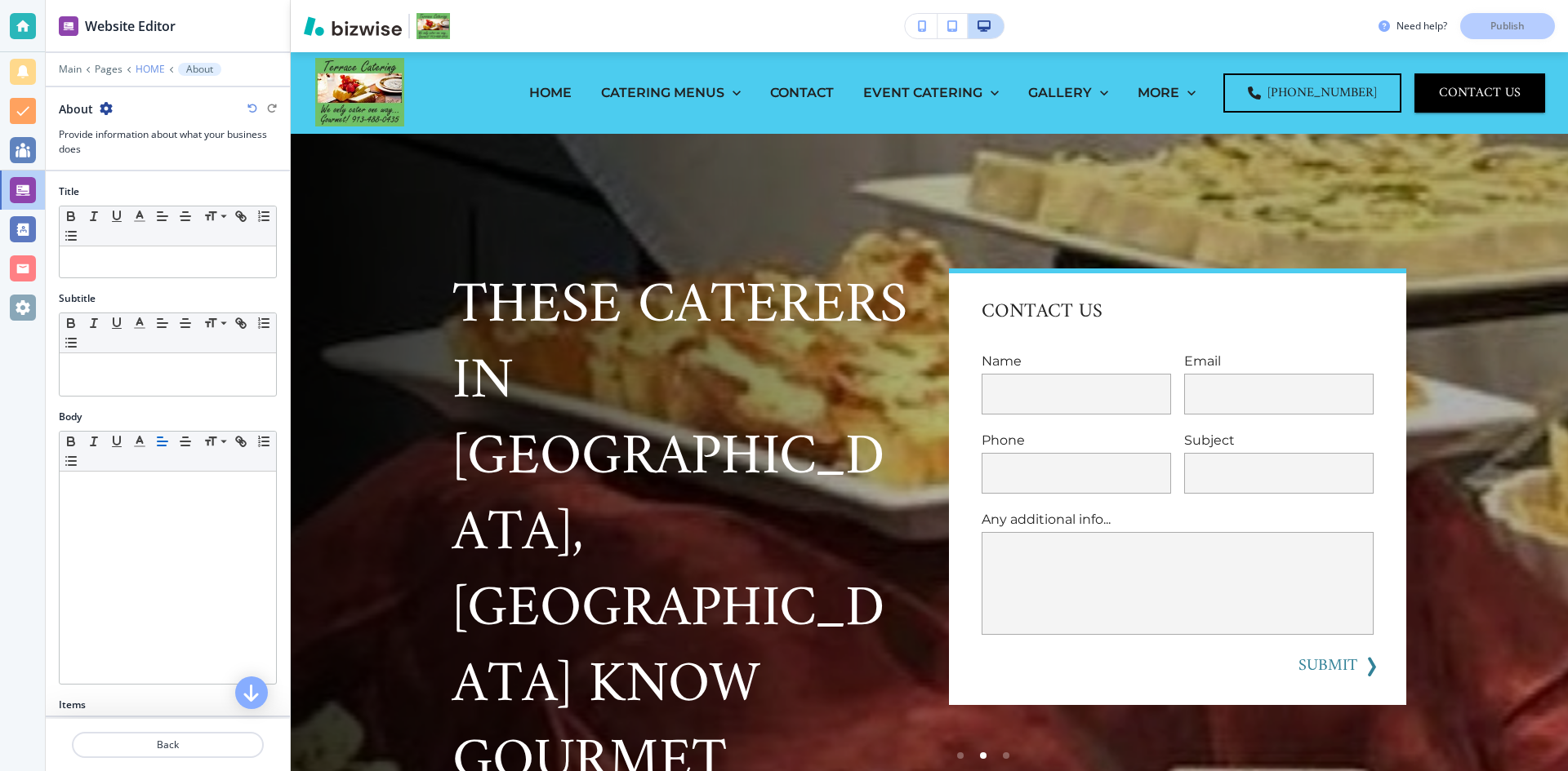
click at [156, 67] on p "HOME" at bounding box center [150, 69] width 30 height 11
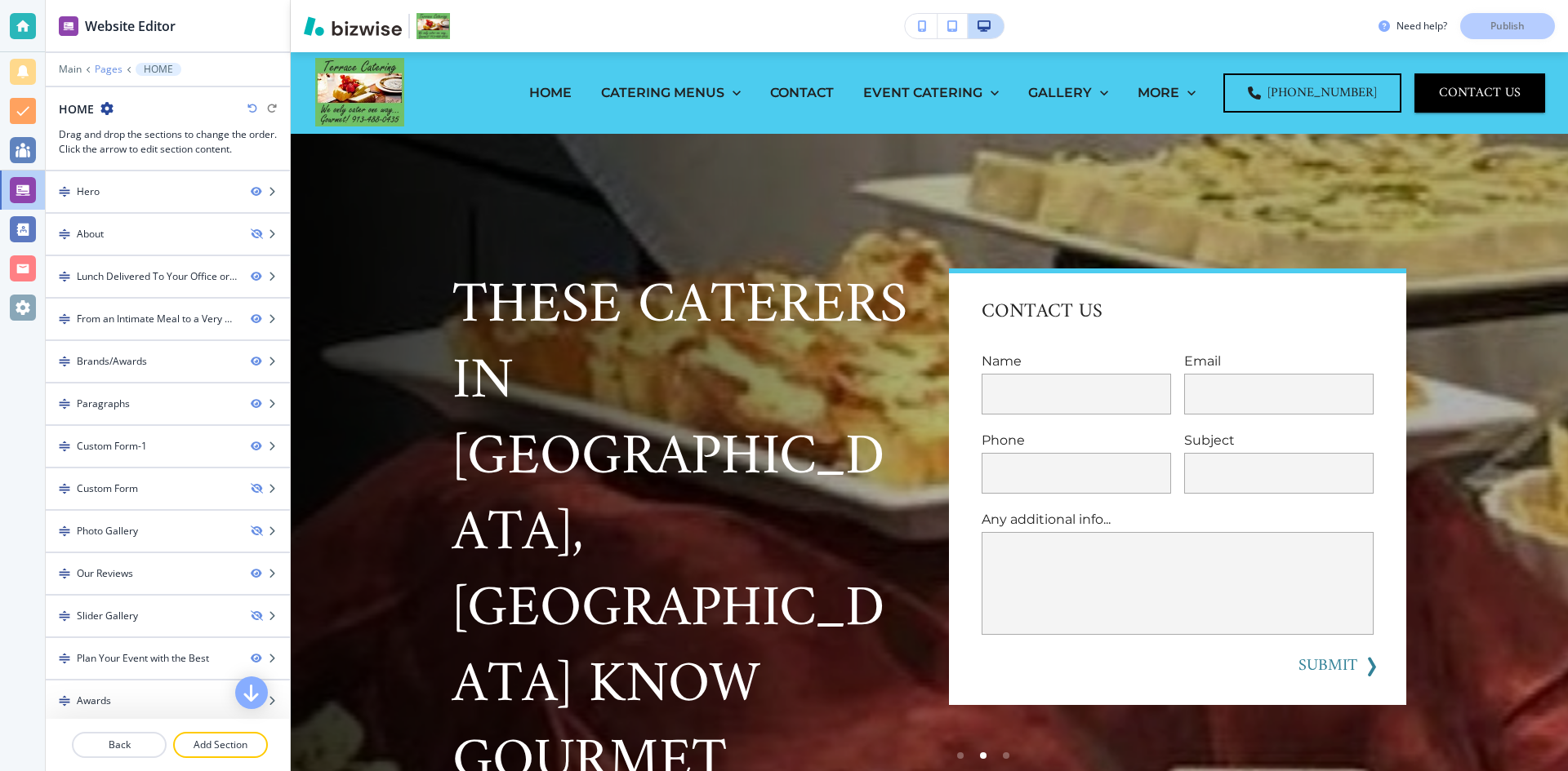
click at [109, 71] on p "Pages" at bounding box center [109, 69] width 28 height 11
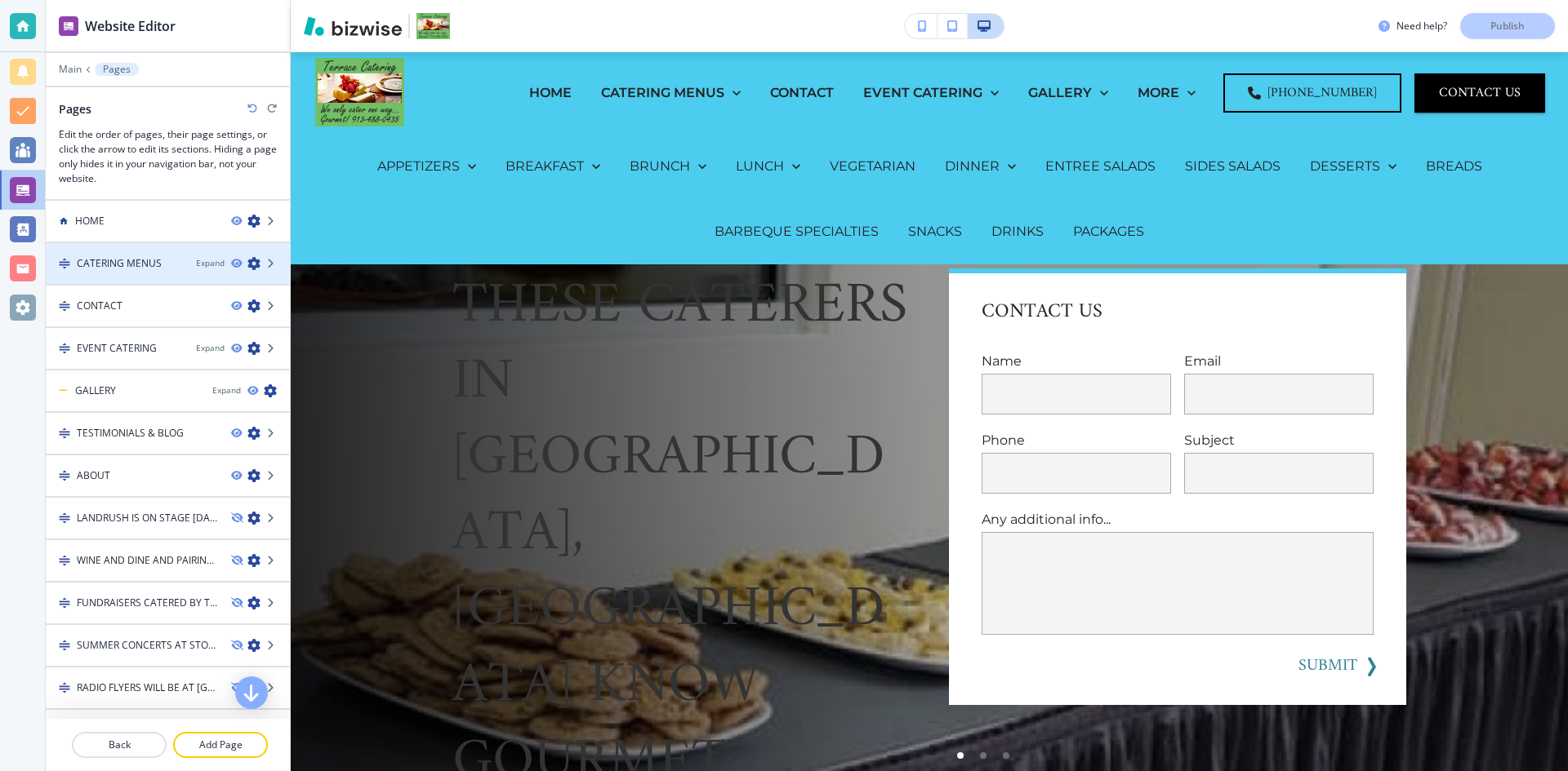
click at [145, 263] on h4 "CATERING MENUS" at bounding box center [119, 263] width 85 height 15
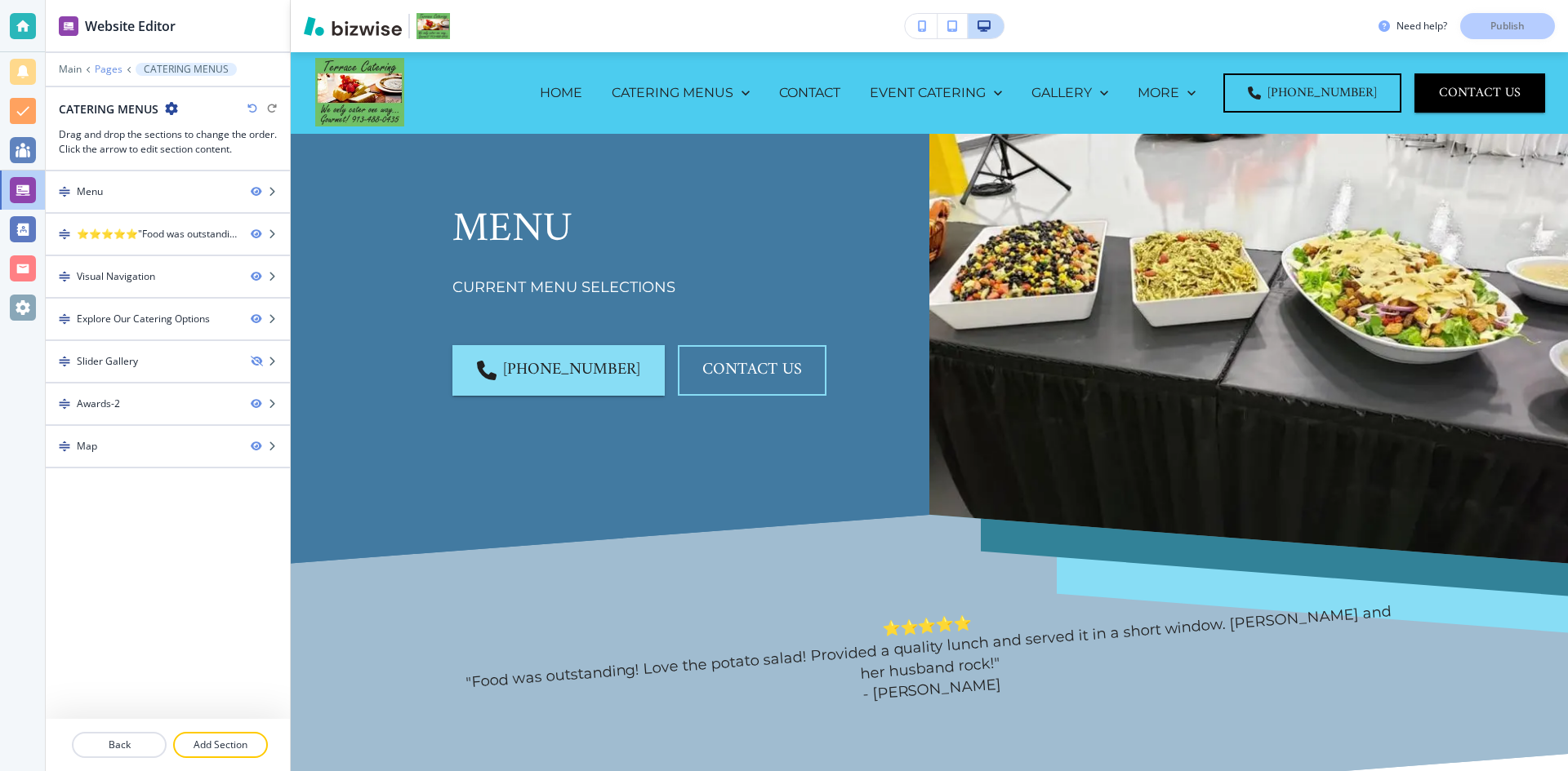
click at [111, 69] on p "Pages" at bounding box center [109, 69] width 28 height 11
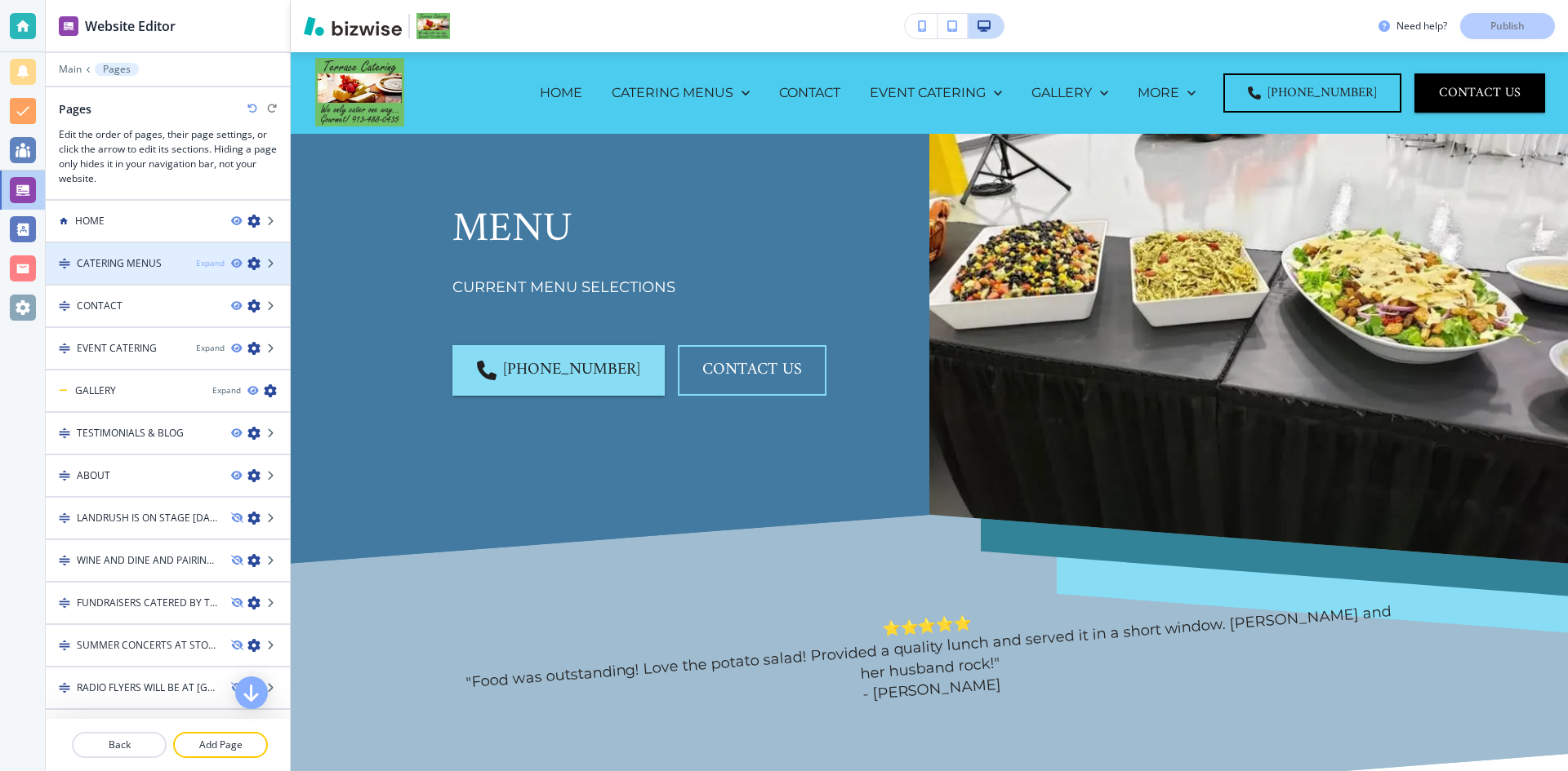
click at [200, 264] on div "Expand" at bounding box center [210, 263] width 29 height 12
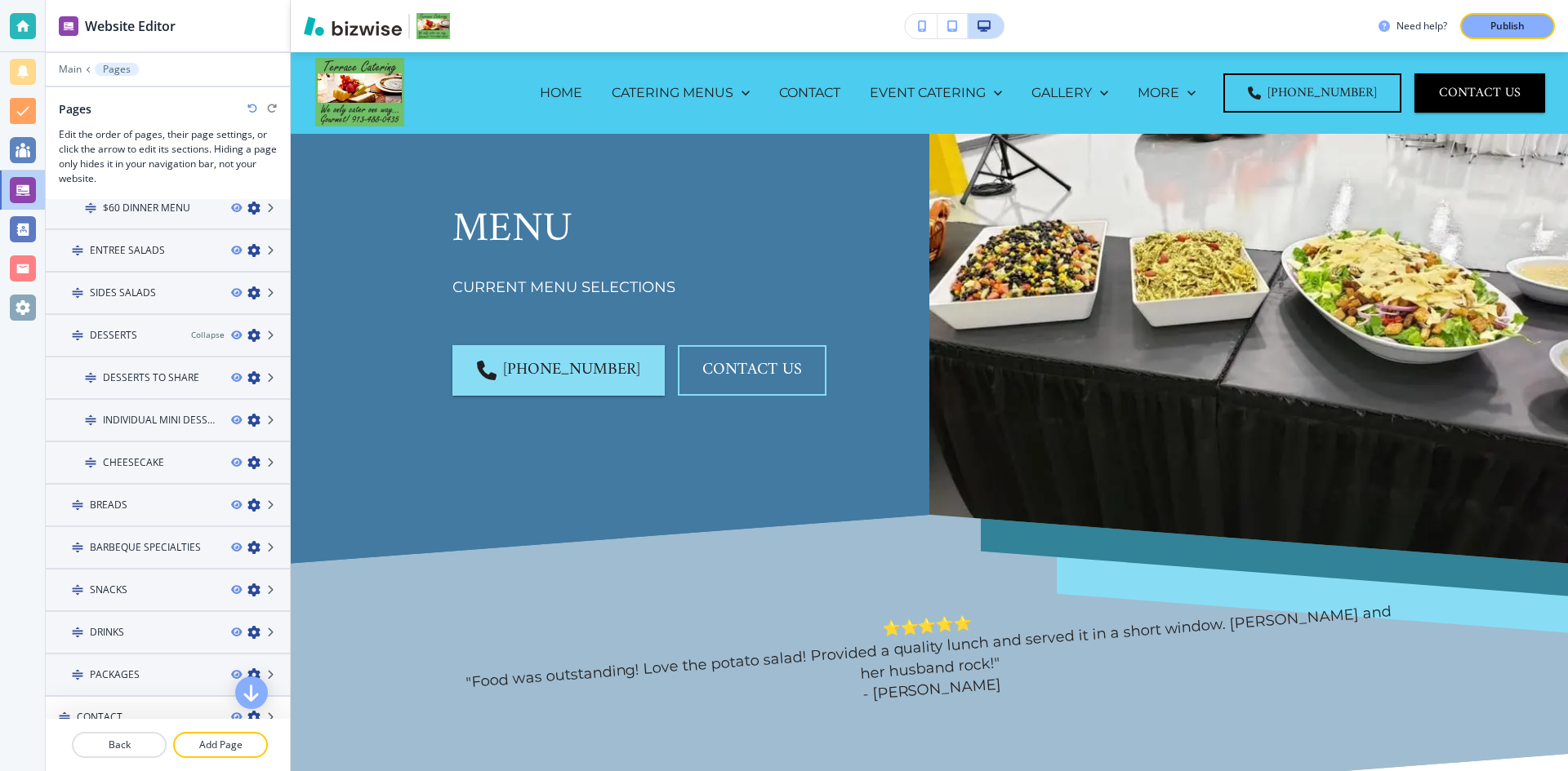
scroll to position [1224, 0]
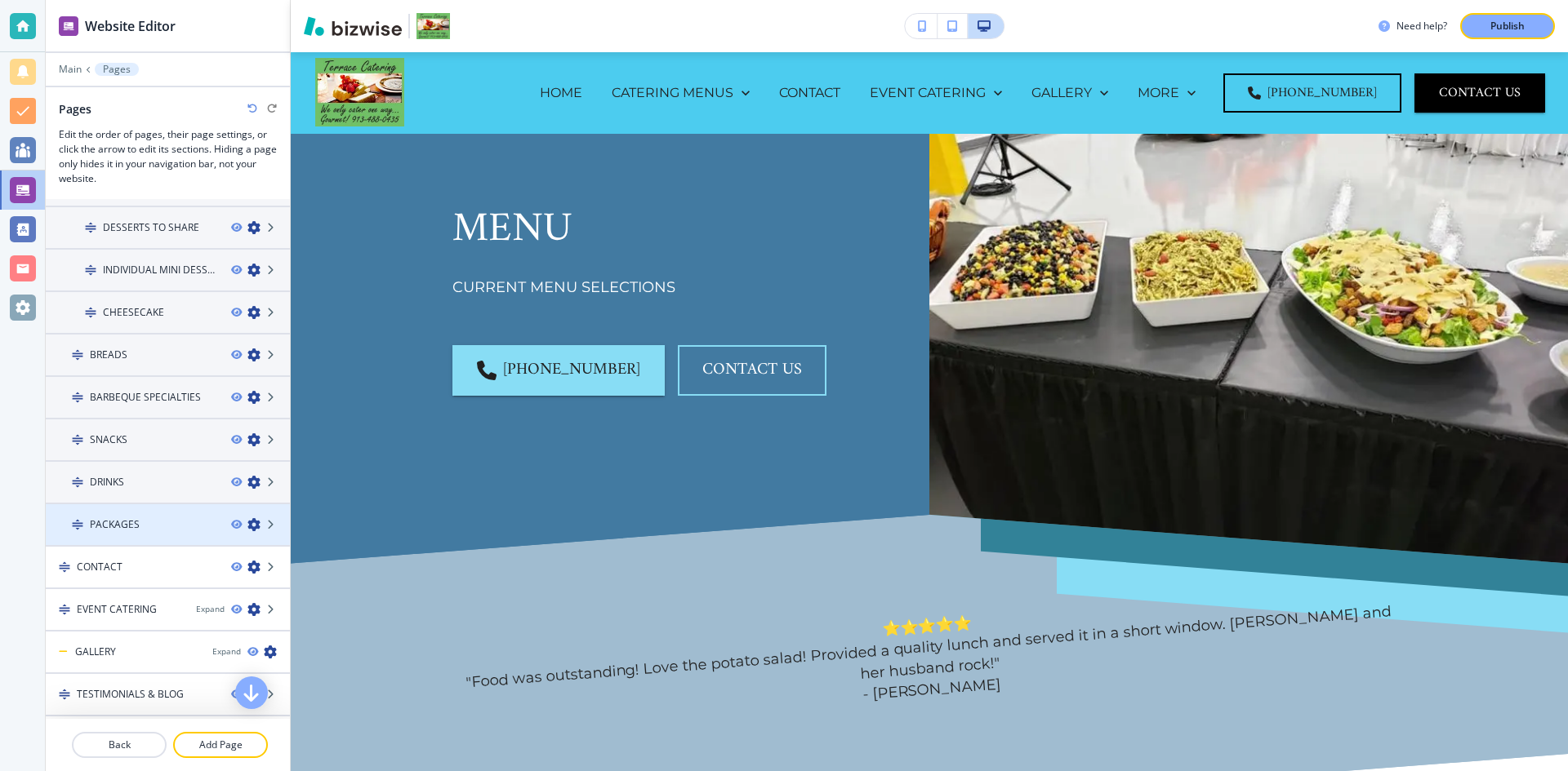
click at [141, 528] on div "PACKAGES" at bounding box center [132, 524] width 173 height 15
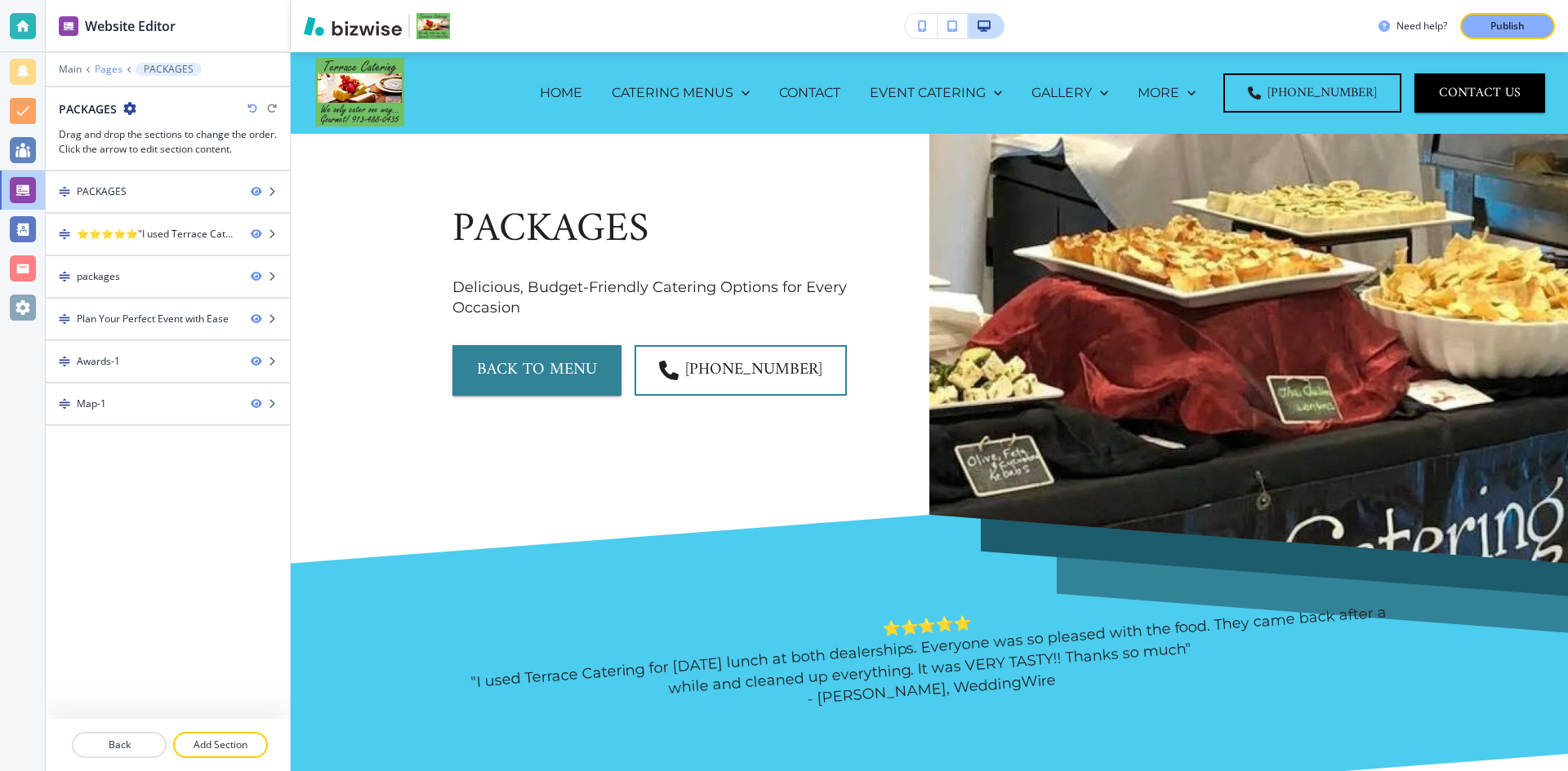
click at [111, 65] on p "Pages" at bounding box center [109, 69] width 28 height 11
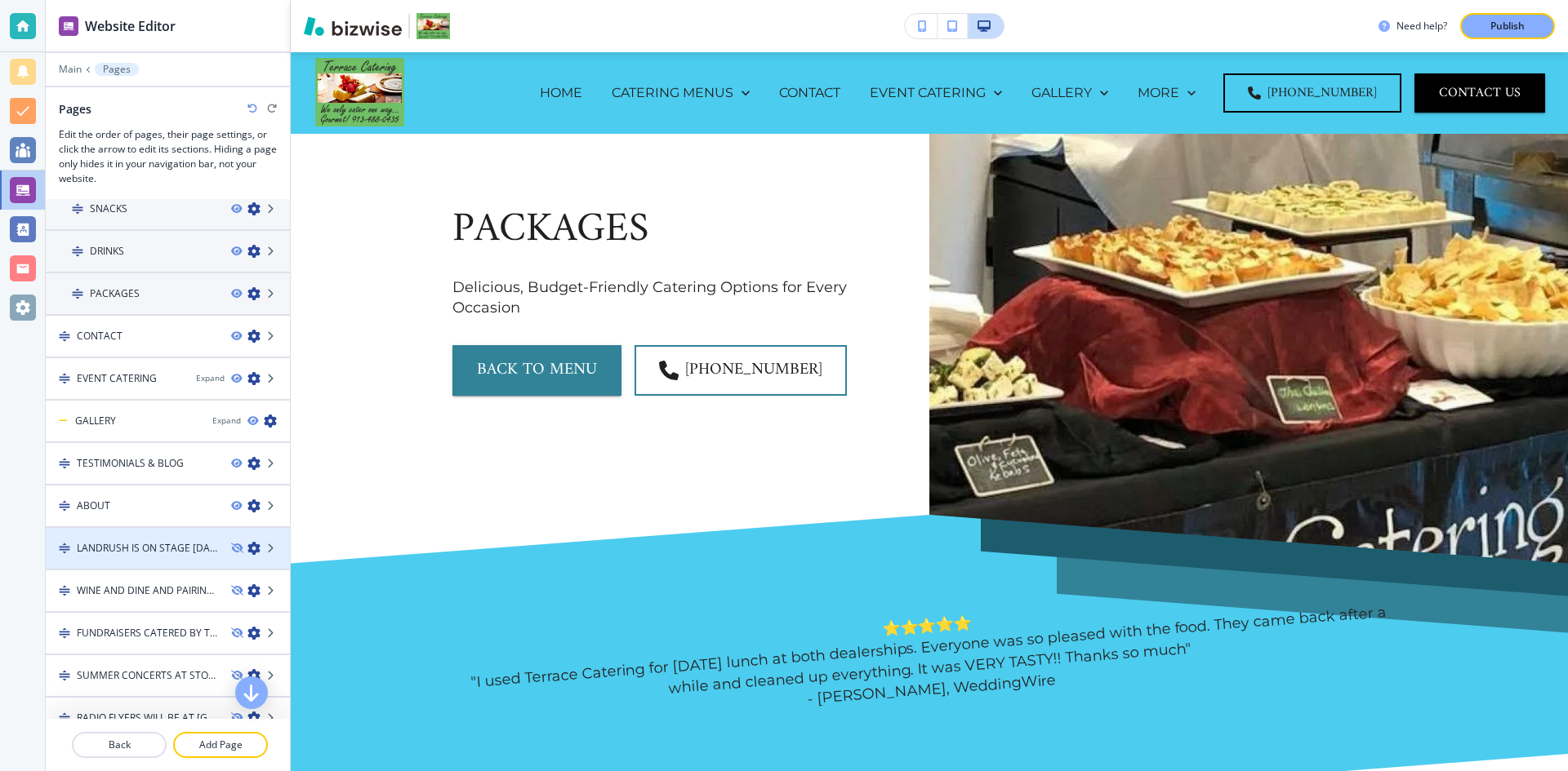
scroll to position [1469, 0]
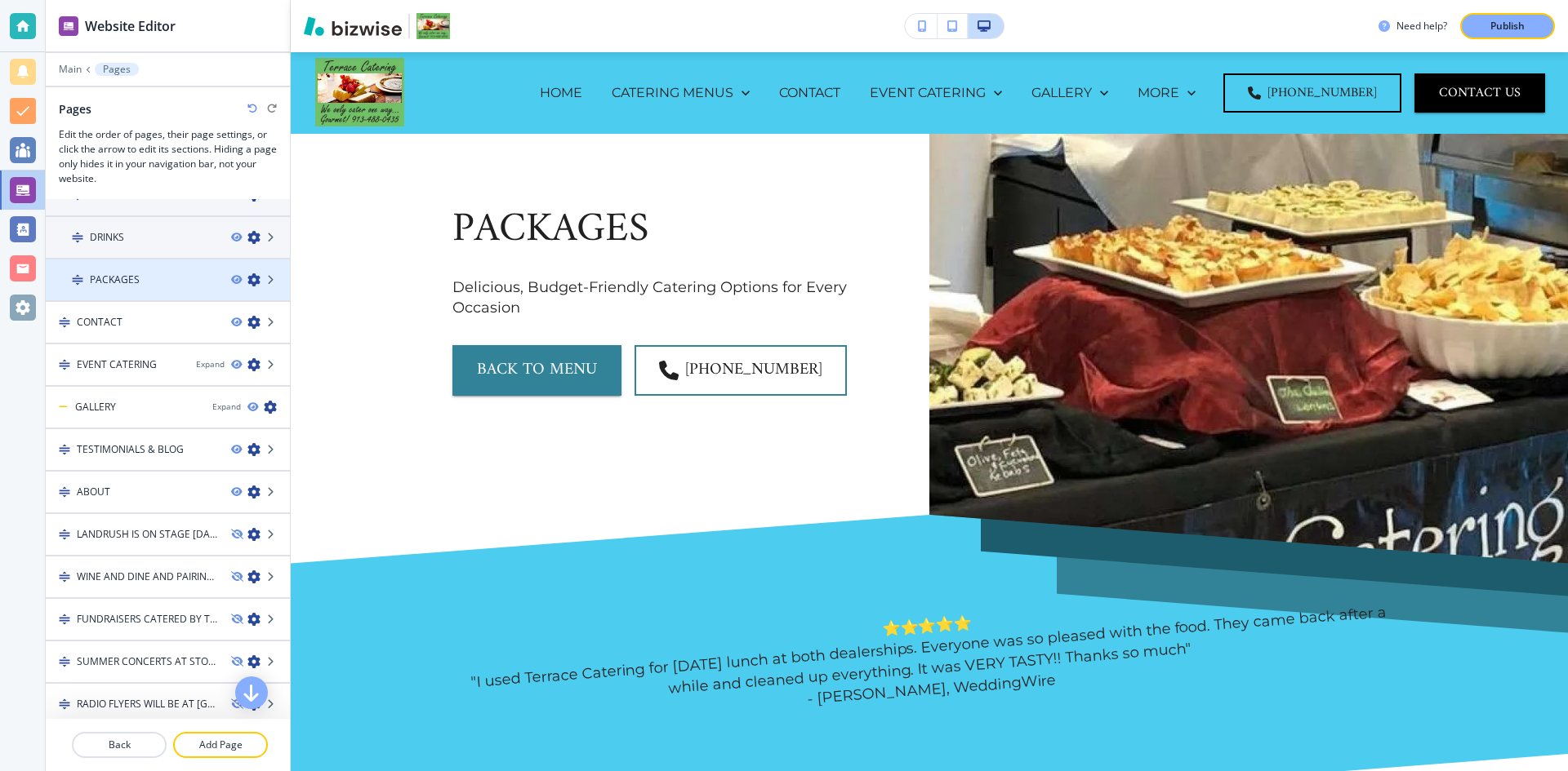
click at [248, 280] on icon "button" at bounding box center [254, 280] width 13 height 13
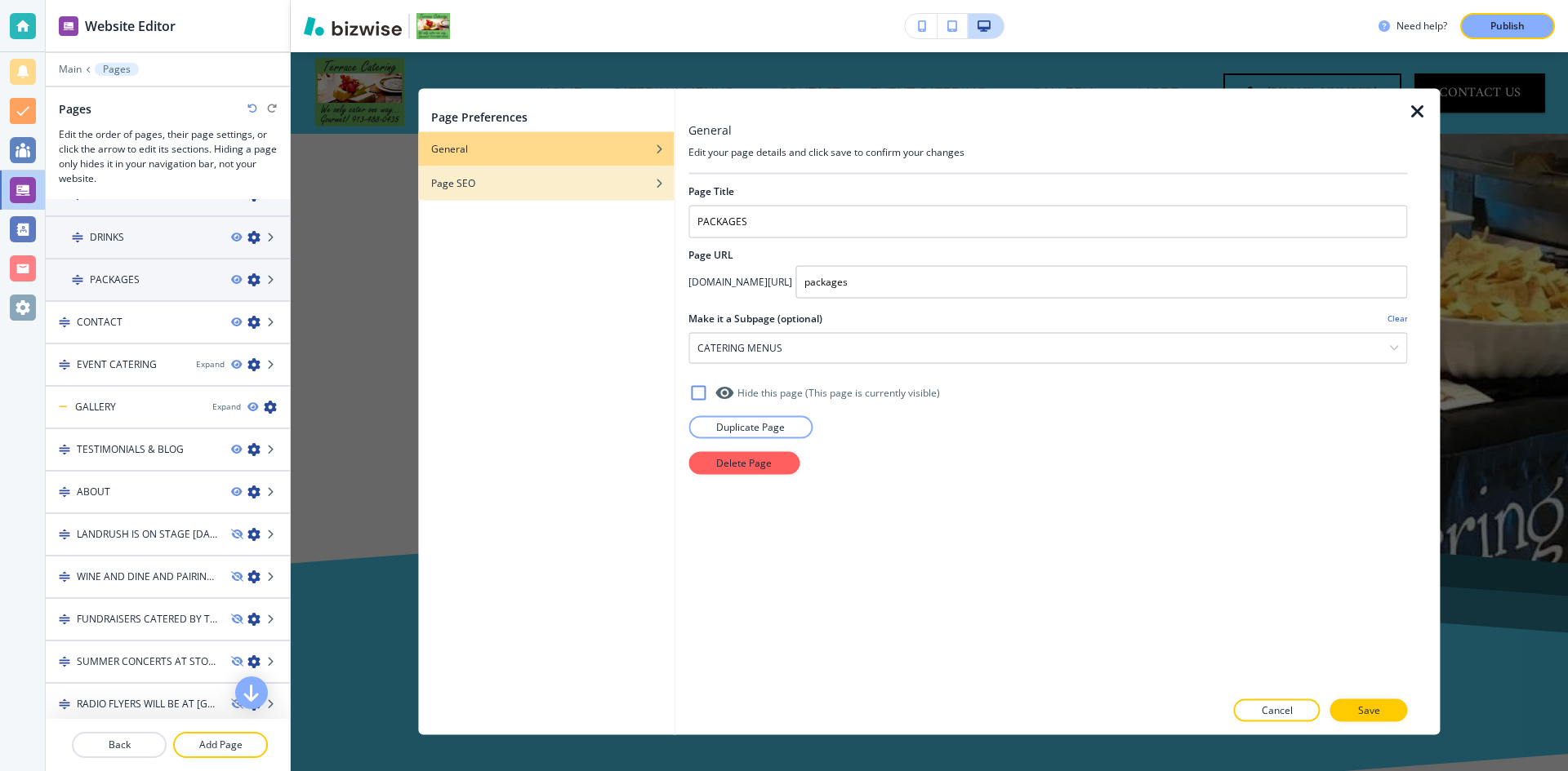
click at [492, 177] on div "Page SEO" at bounding box center [546, 182] width 255 height 15
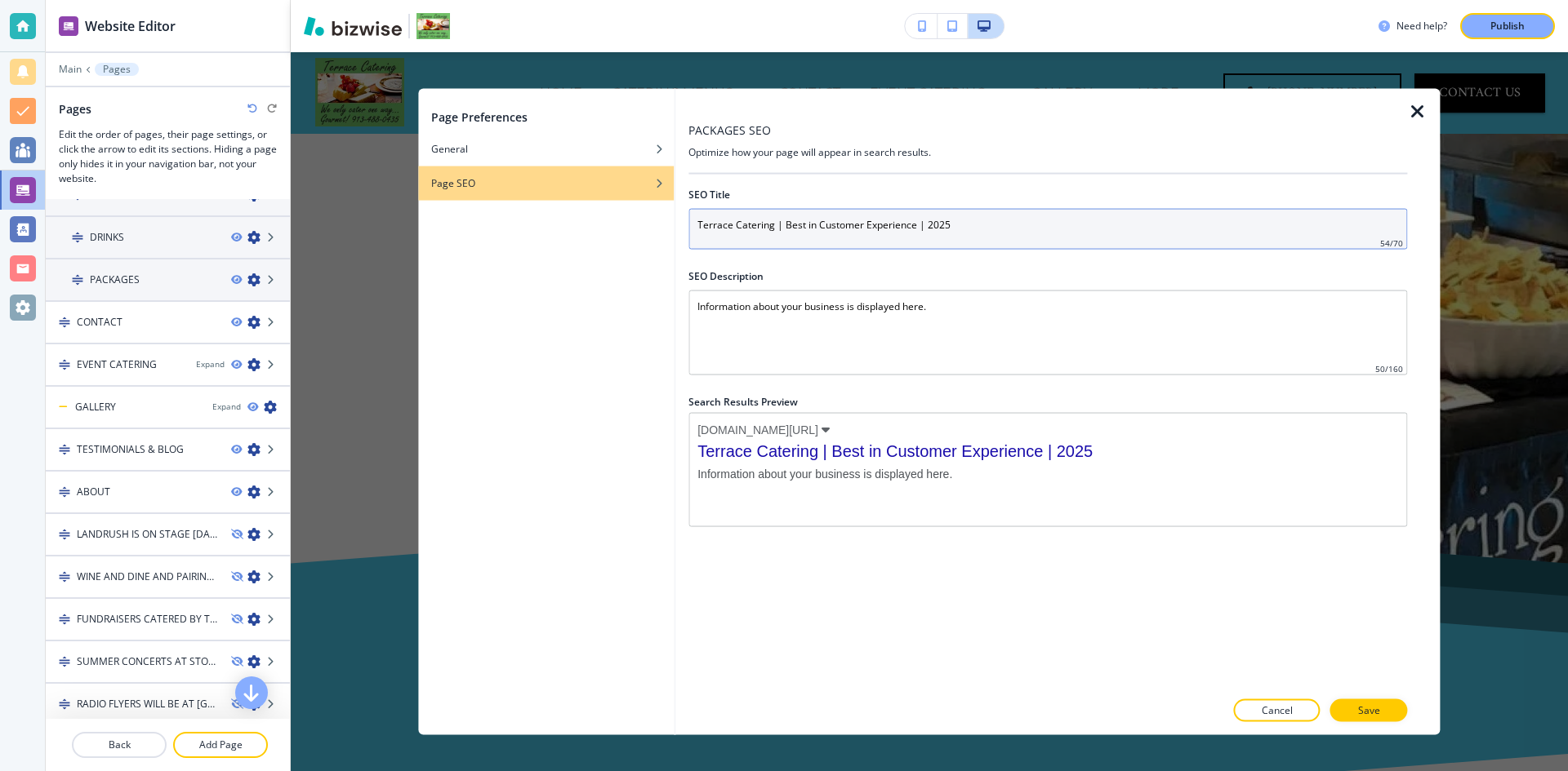
scroll to position [60, 0]
click at [787, 227] on input "Terrace Catering | Best in Customer Experience | 2025" at bounding box center [1048, 228] width 718 height 41
paste input "Catering Wedding Packages | Catering Estimate For Wedding"
type input "Catering Wedding Packages | Catering Estimate For Wedding"
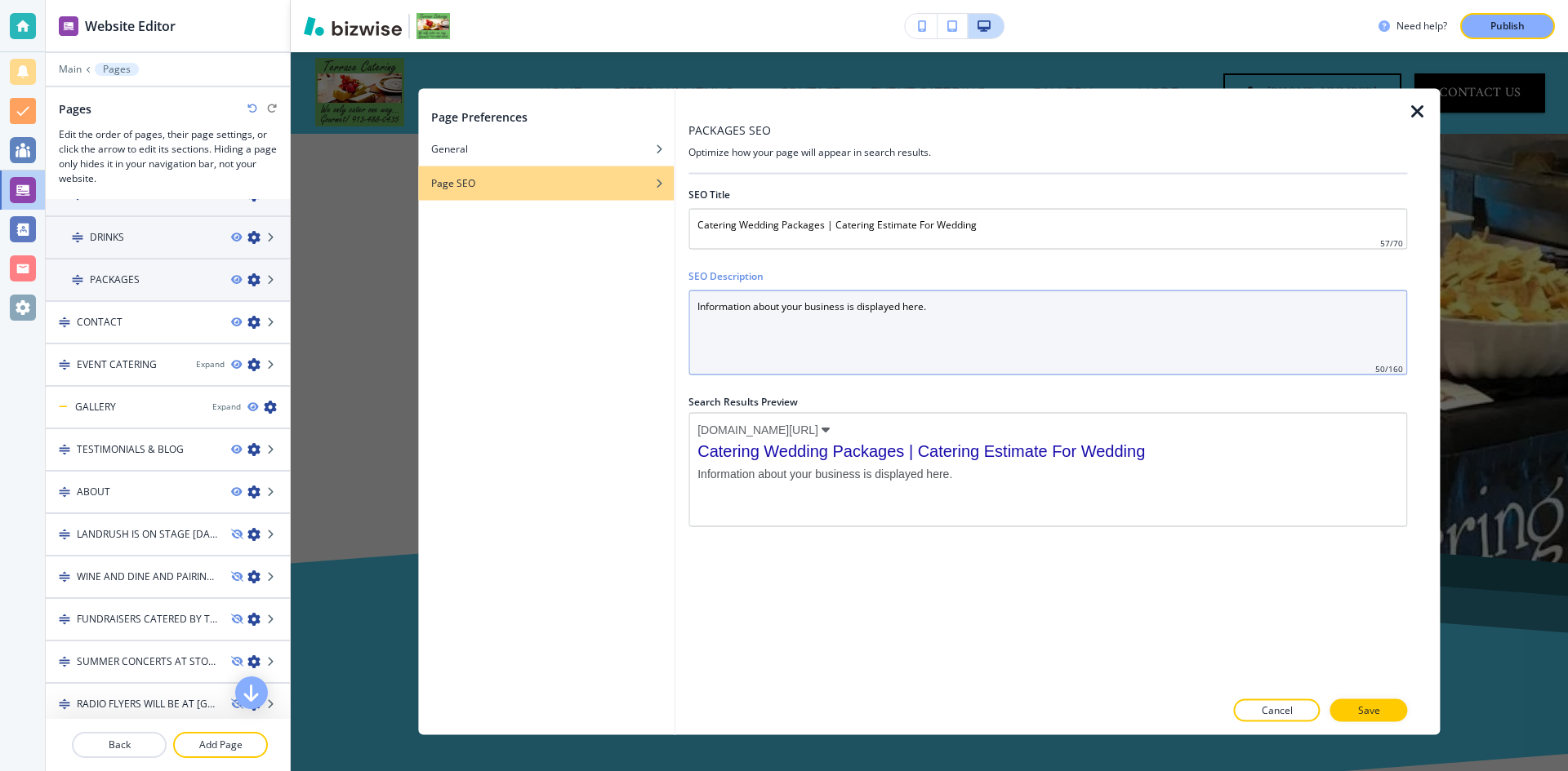
click at [828, 332] on Description "Information about your business is displayed here." at bounding box center [1048, 332] width 718 height 85
paste Description "View Terrace Catering's wedding packages and get an accurate catering estimate …"
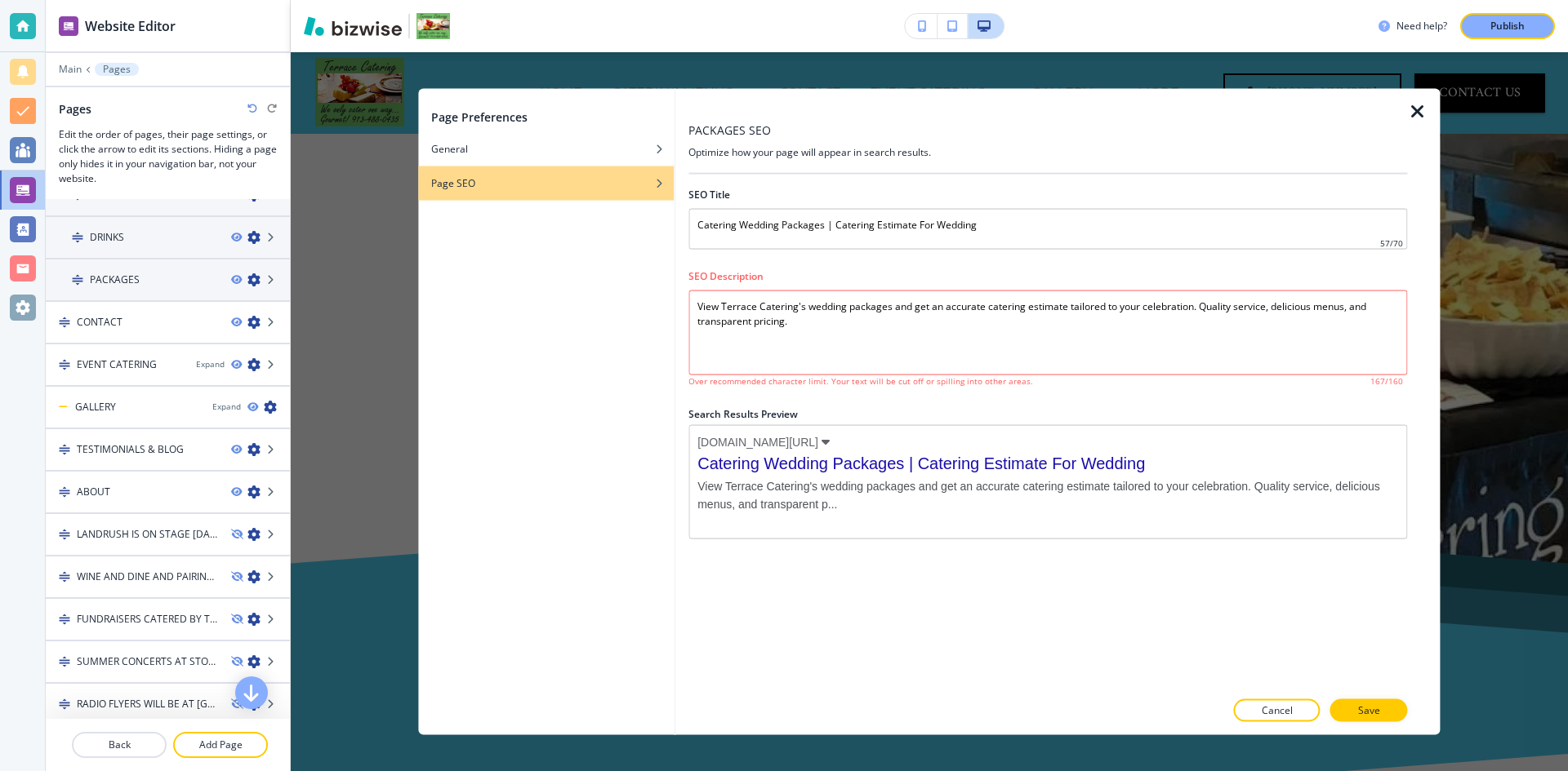
click at [621, 396] on div "Page Preferences General Page SEO" at bounding box center [546, 411] width 255 height 647
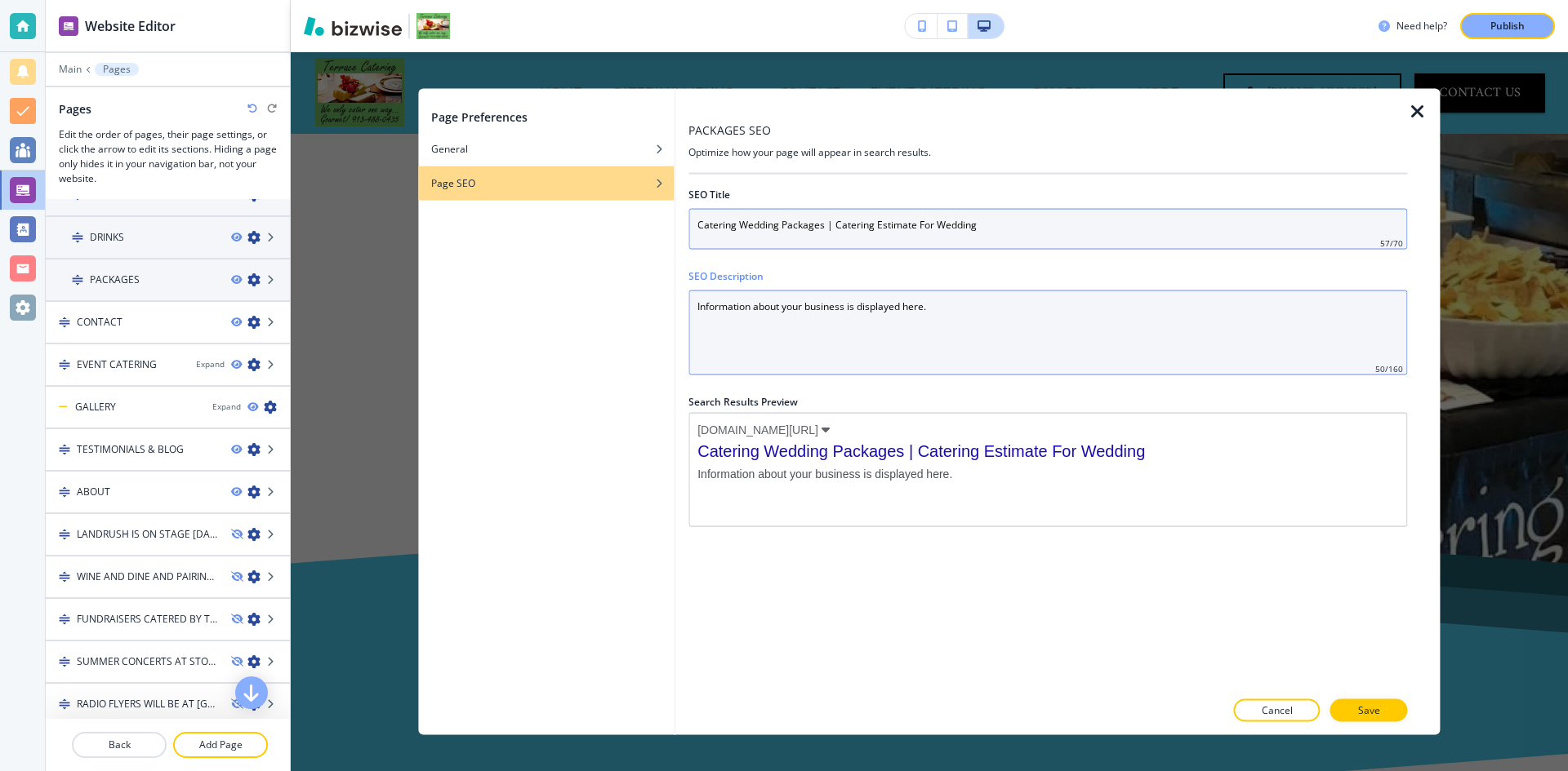
type Description "Information about your business is displayed here."
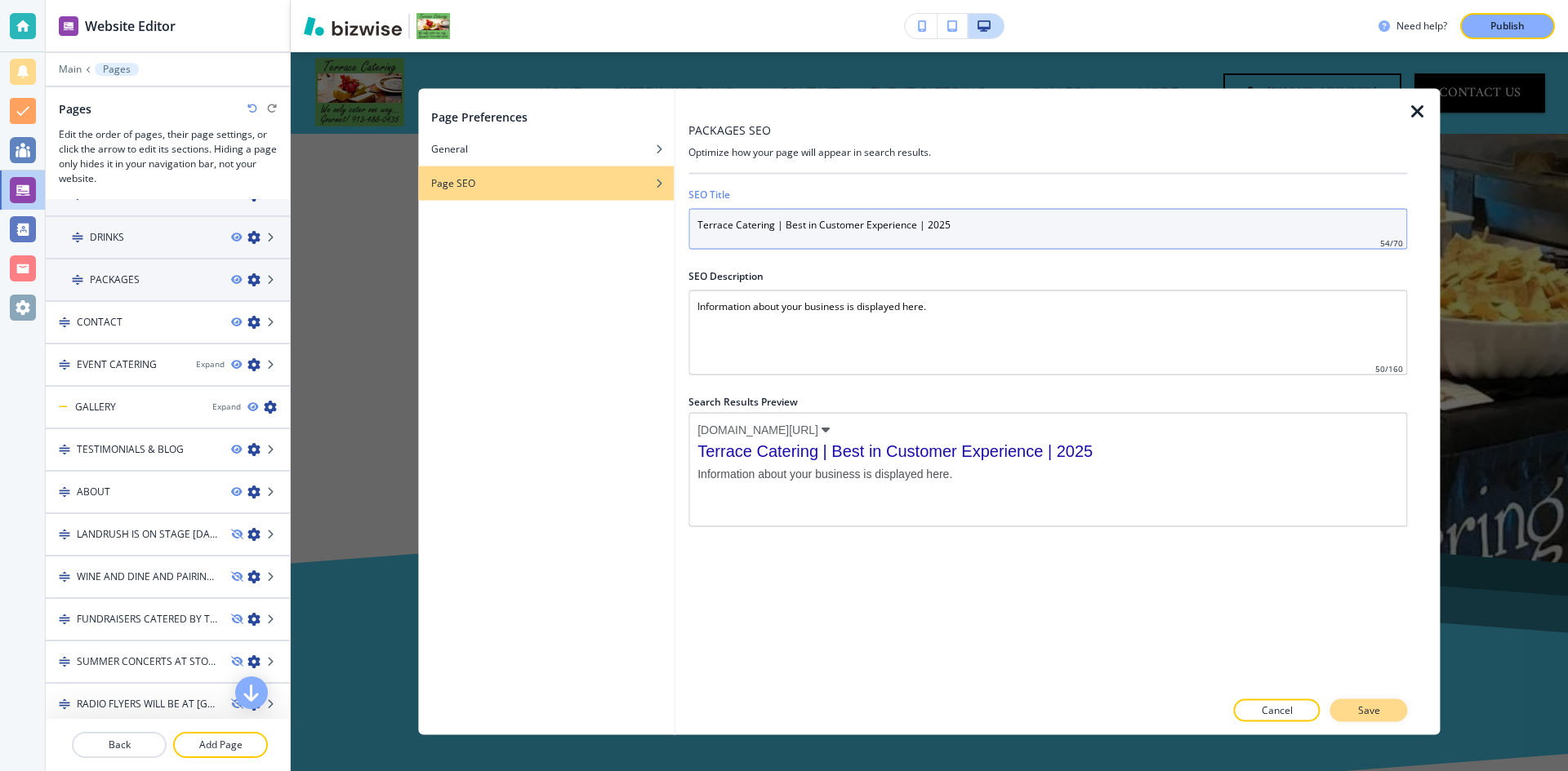
type input "Terrace Catering | Best in Customer Experience | 2025"
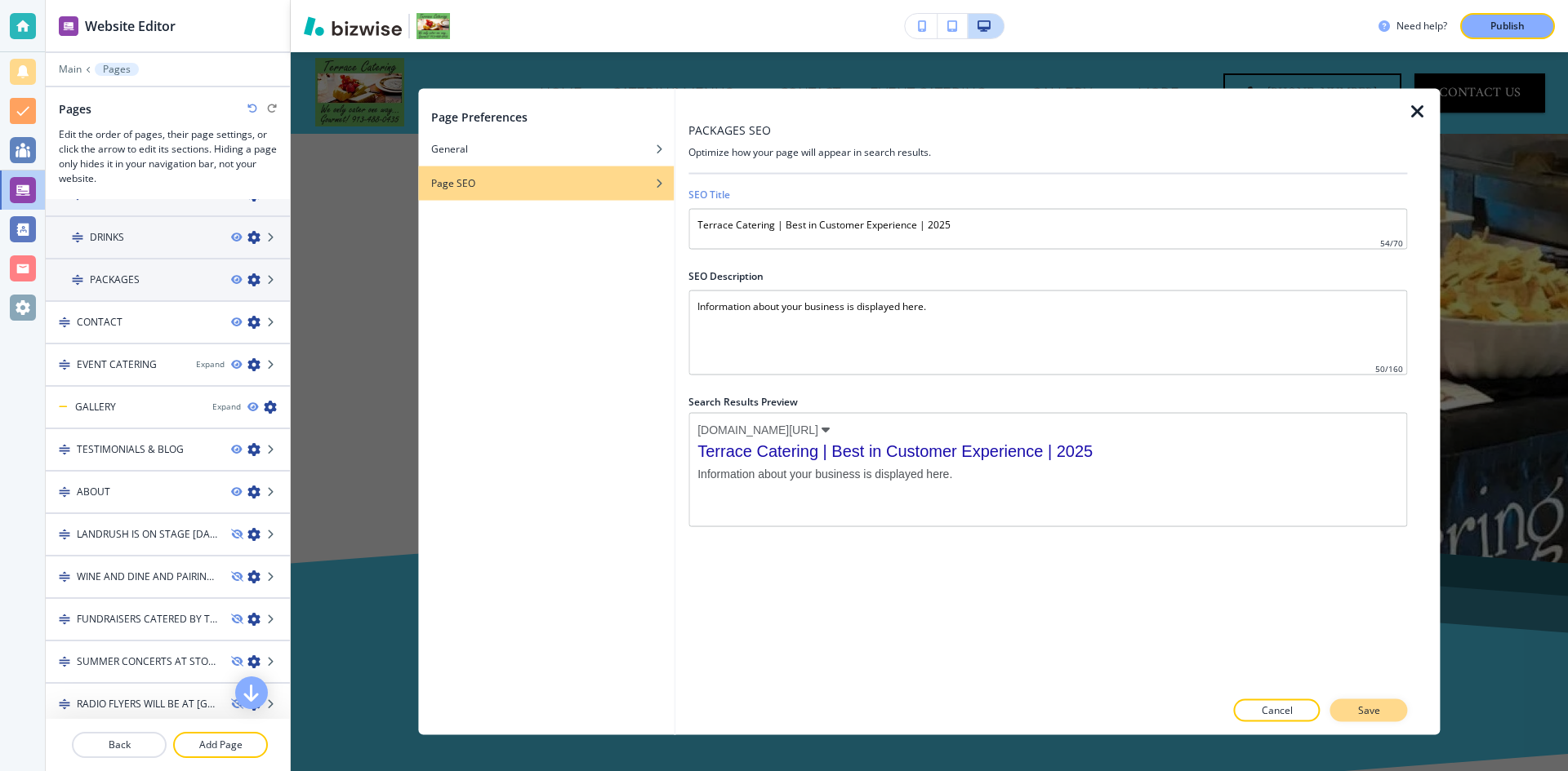
click at [1361, 707] on p "Save" at bounding box center [1368, 710] width 22 height 15
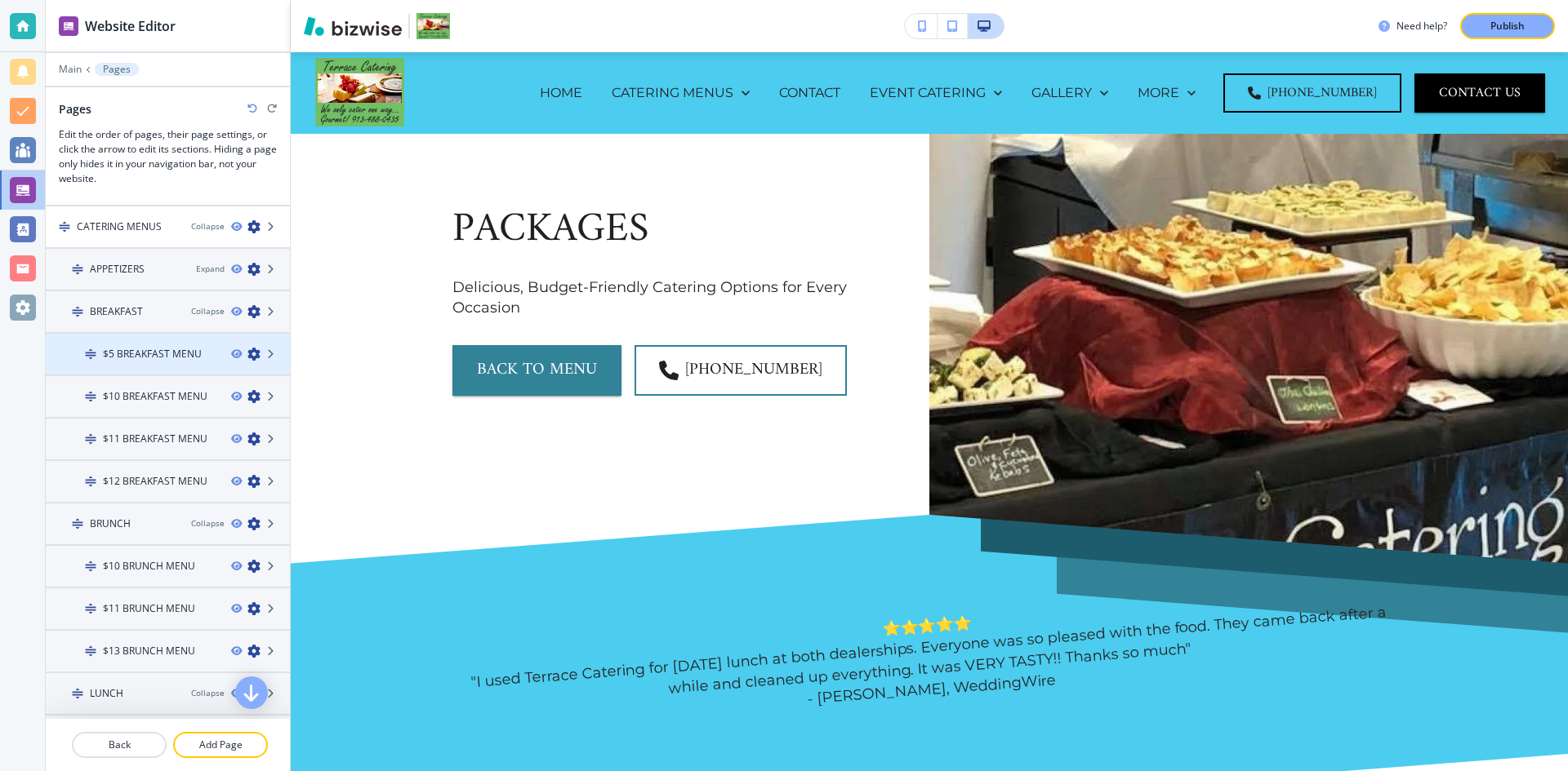
scroll to position [0, 0]
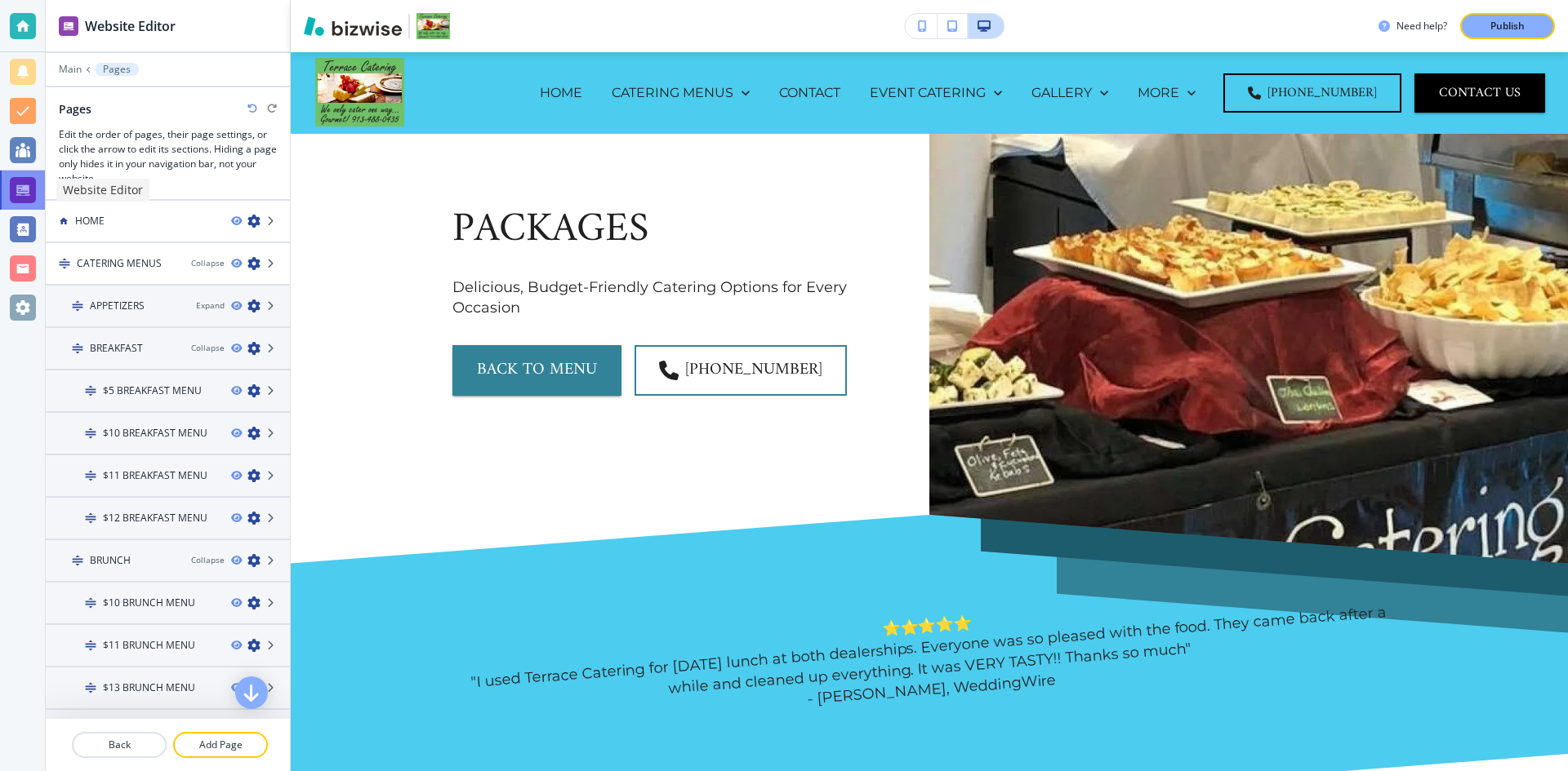
click at [24, 193] on div at bounding box center [23, 190] width 26 height 26
click at [81, 69] on p "Main" at bounding box center [70, 69] width 23 height 11
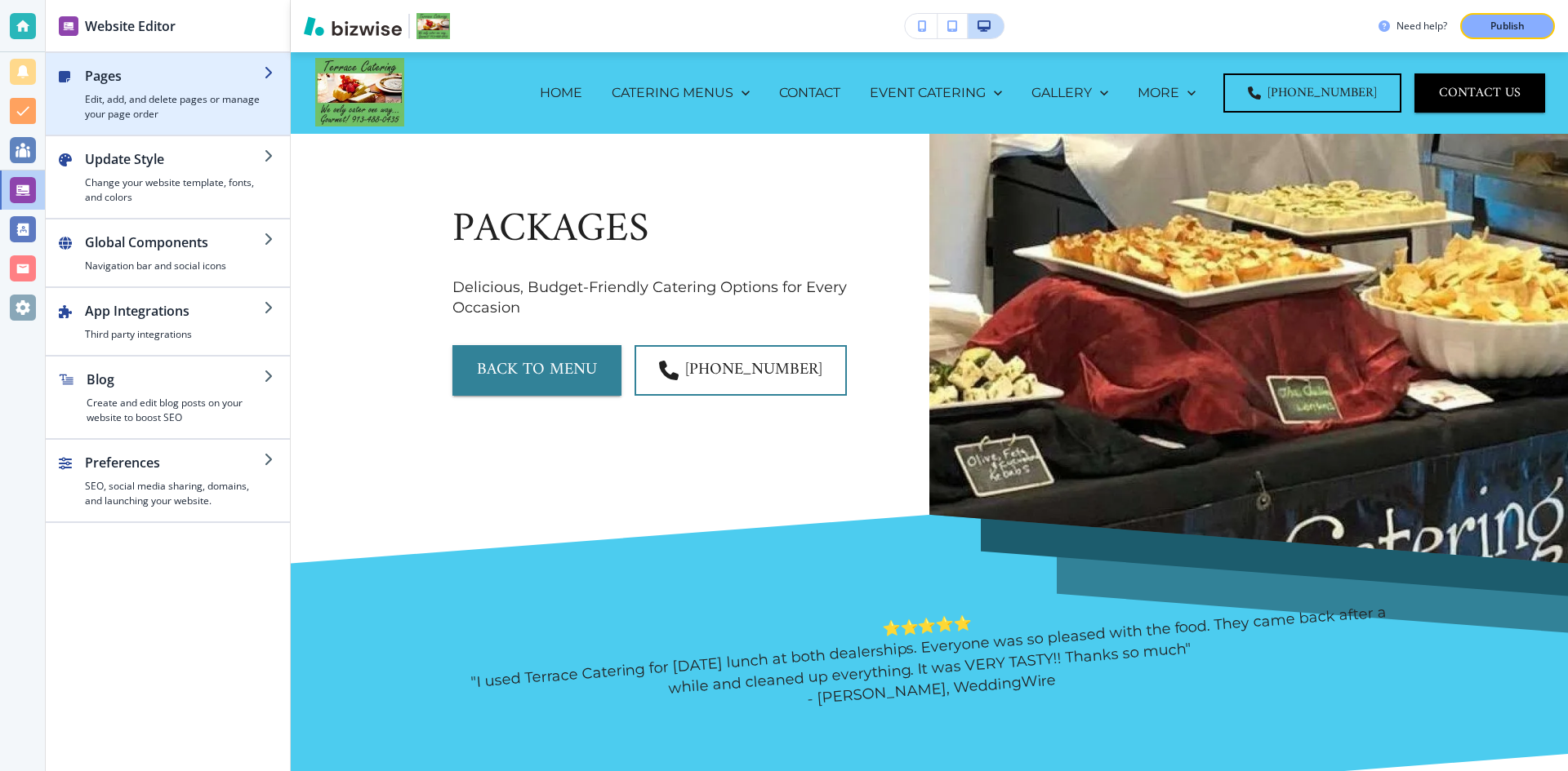
click at [103, 86] on div "button" at bounding box center [173, 88] width 179 height 6
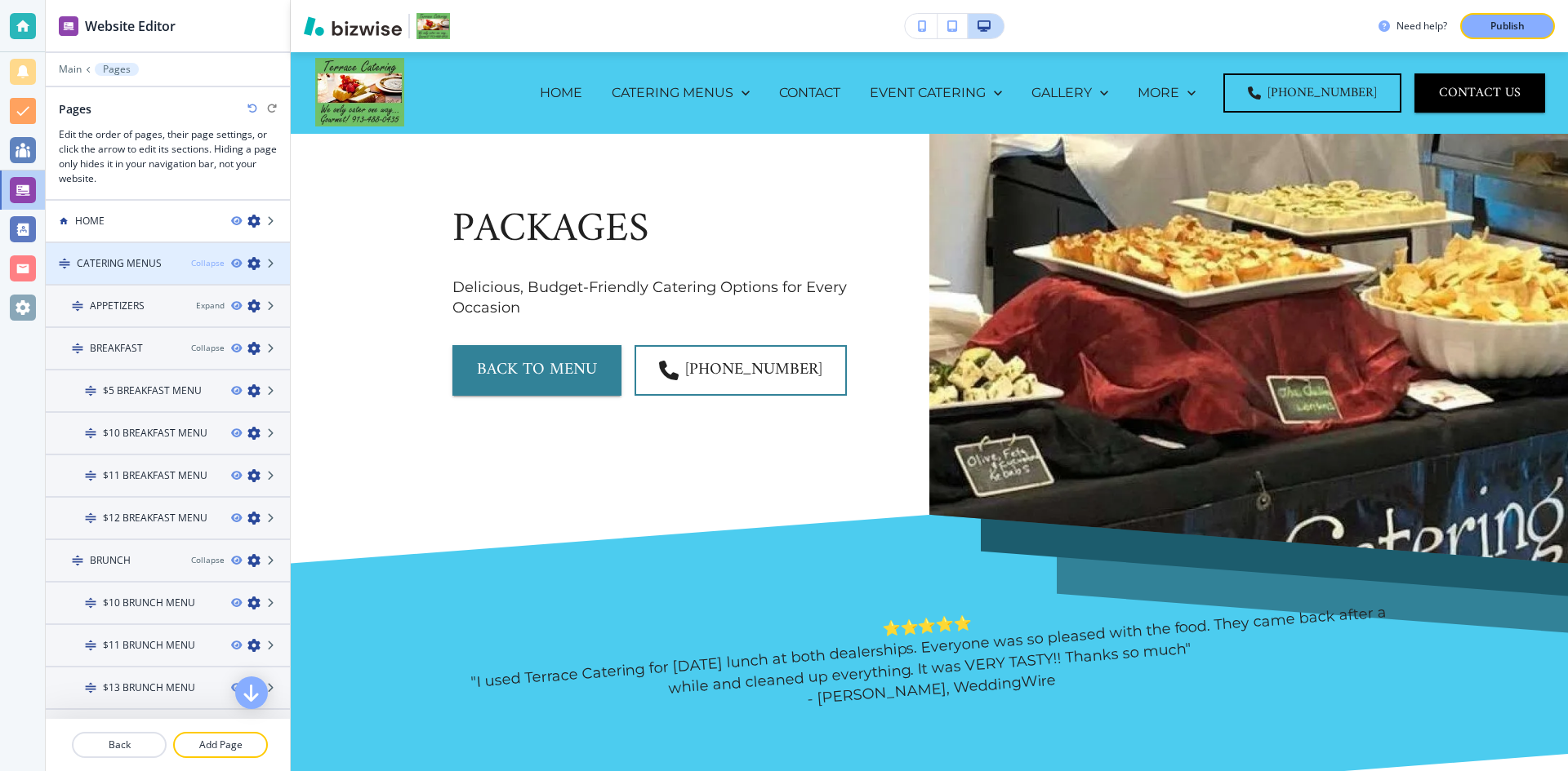
click at [191, 266] on div "Collapse" at bounding box center [207, 263] width 33 height 12
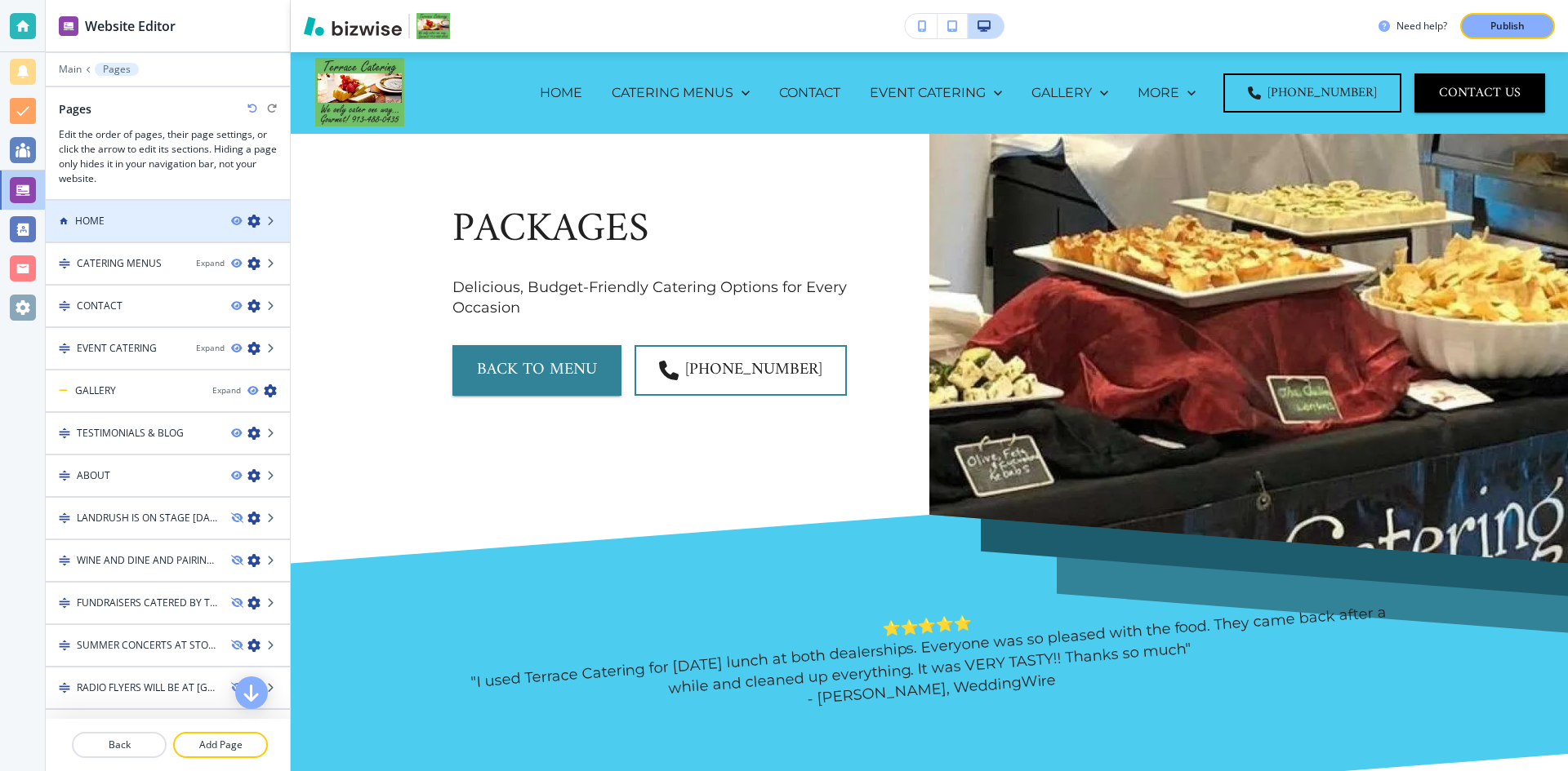
click at [248, 223] on icon "button" at bounding box center [254, 220] width 13 height 13
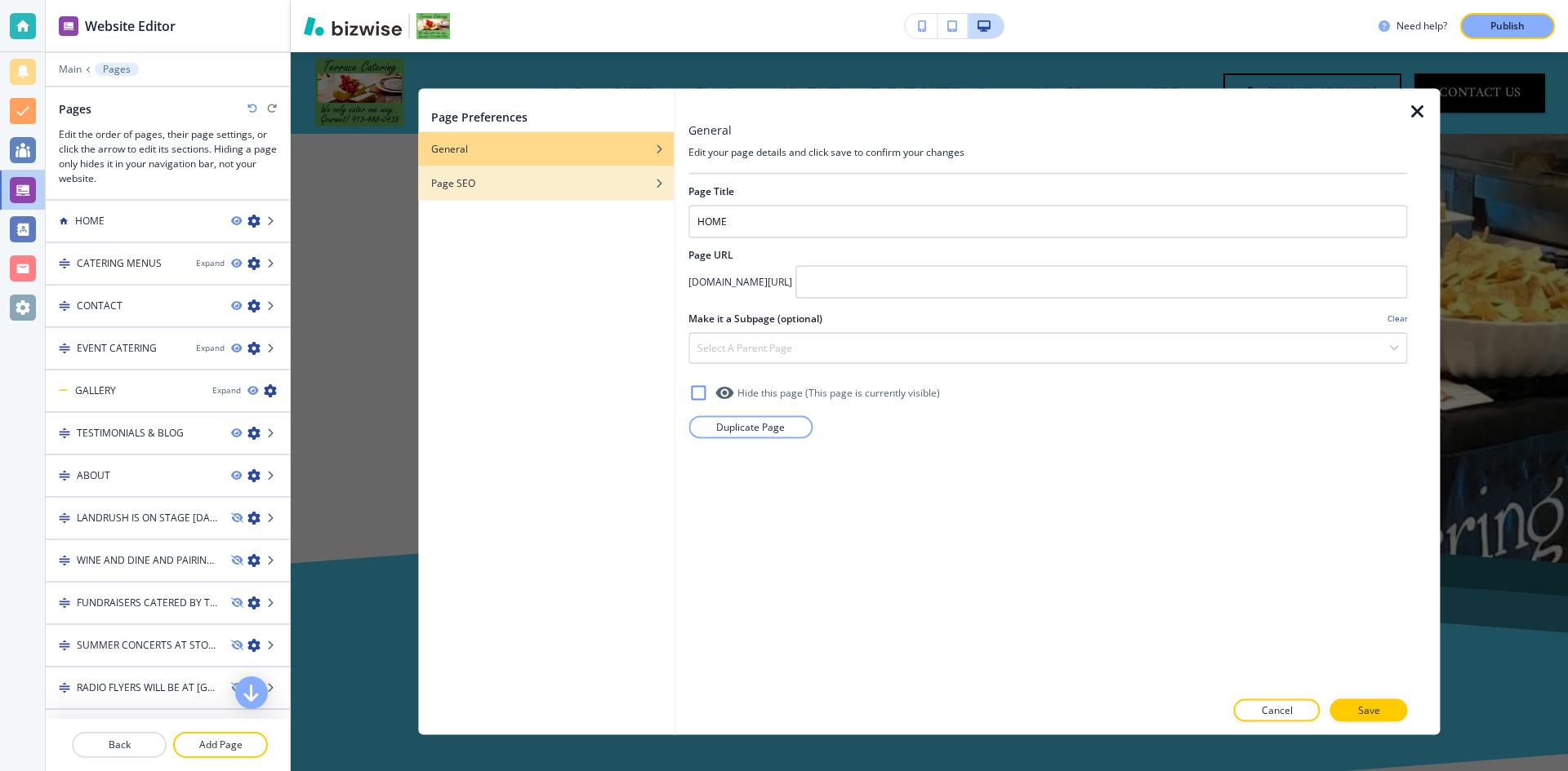
click at [488, 186] on div "Page SEO" at bounding box center [546, 182] width 255 height 15
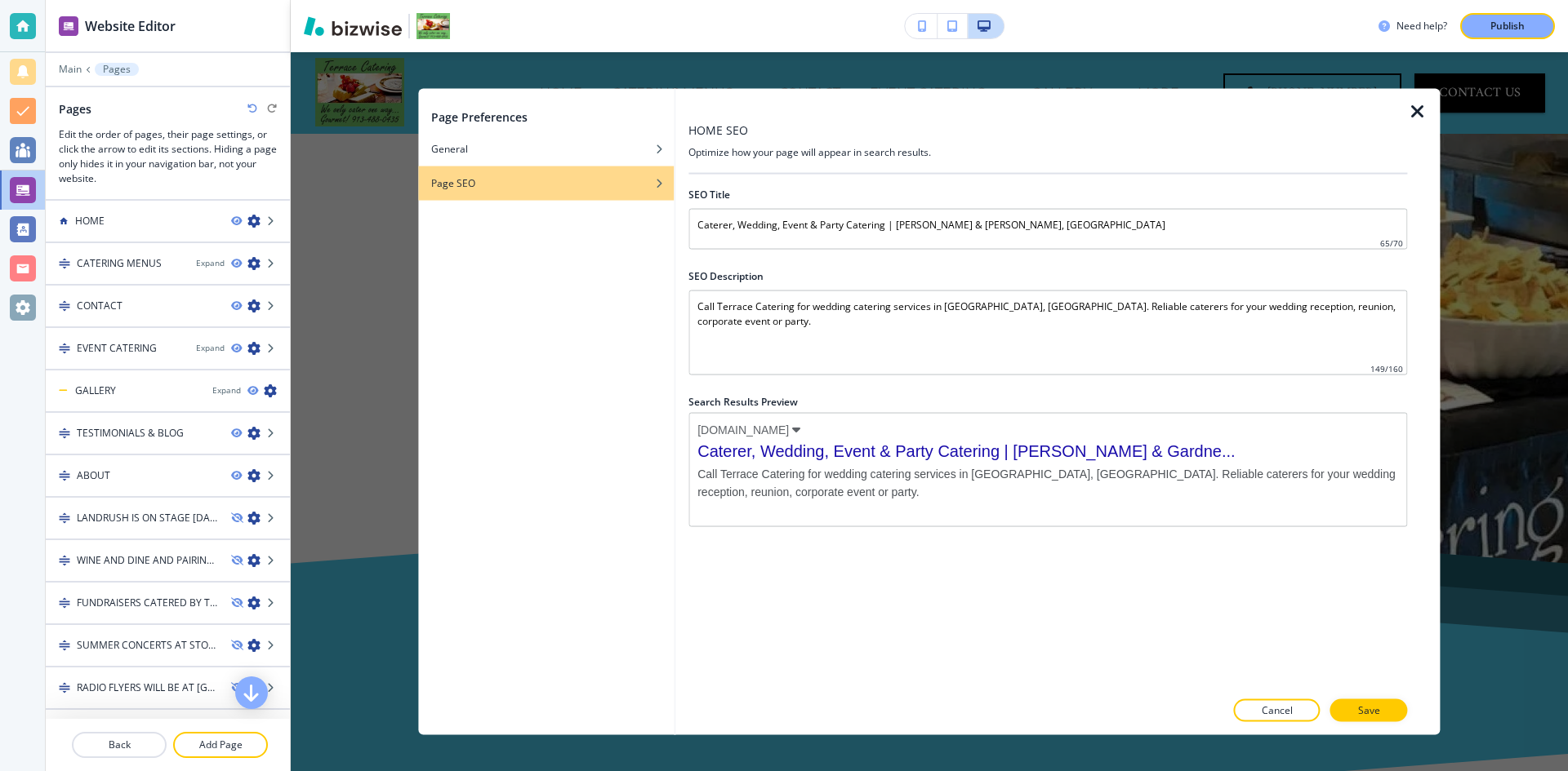
click at [1423, 112] on icon "button" at bounding box center [1417, 111] width 19 height 19
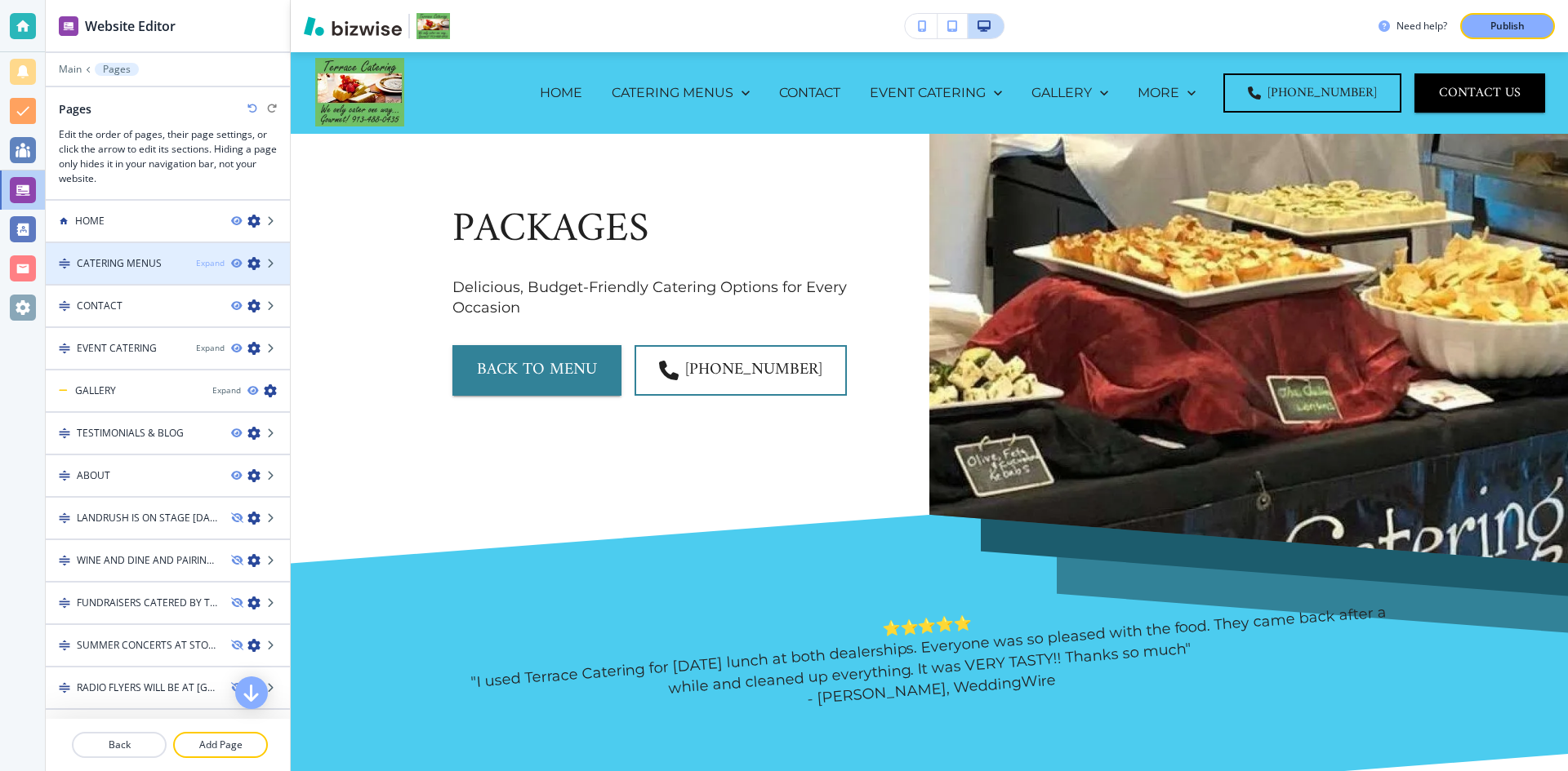
click at [196, 266] on div "Expand" at bounding box center [210, 263] width 29 height 12
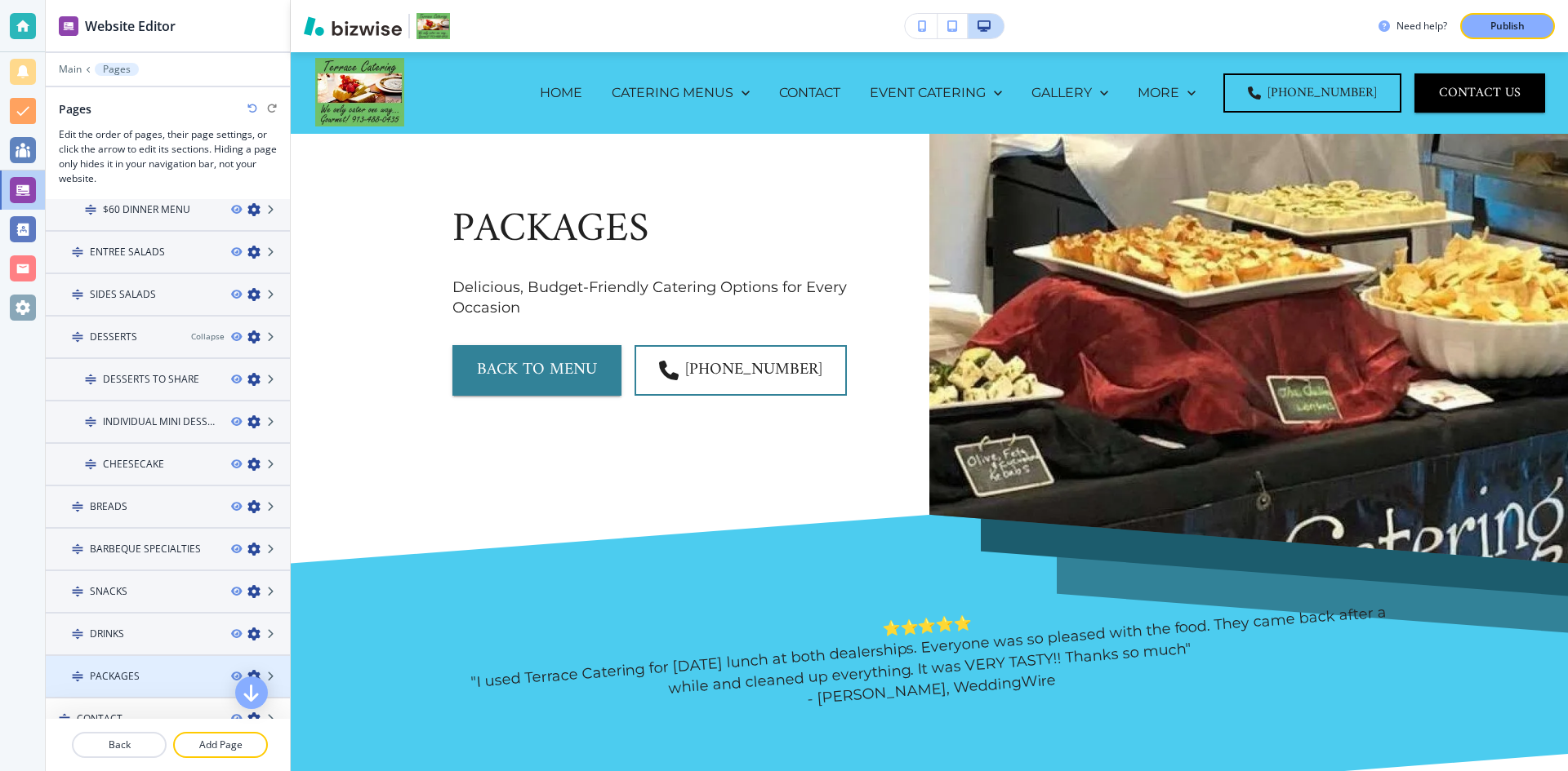
scroll to position [1142, 0]
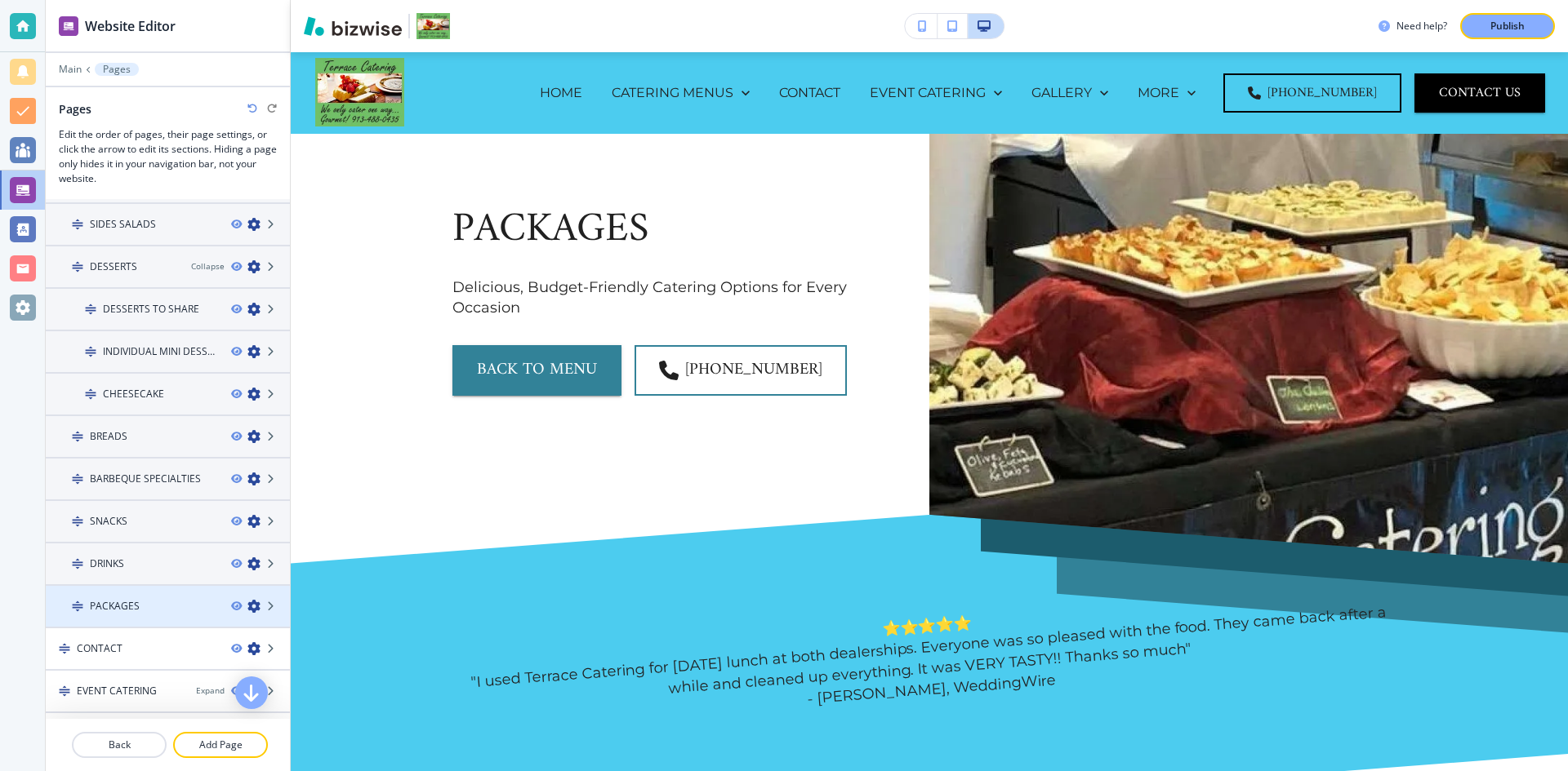
click at [248, 607] on icon "button" at bounding box center [254, 605] width 13 height 13
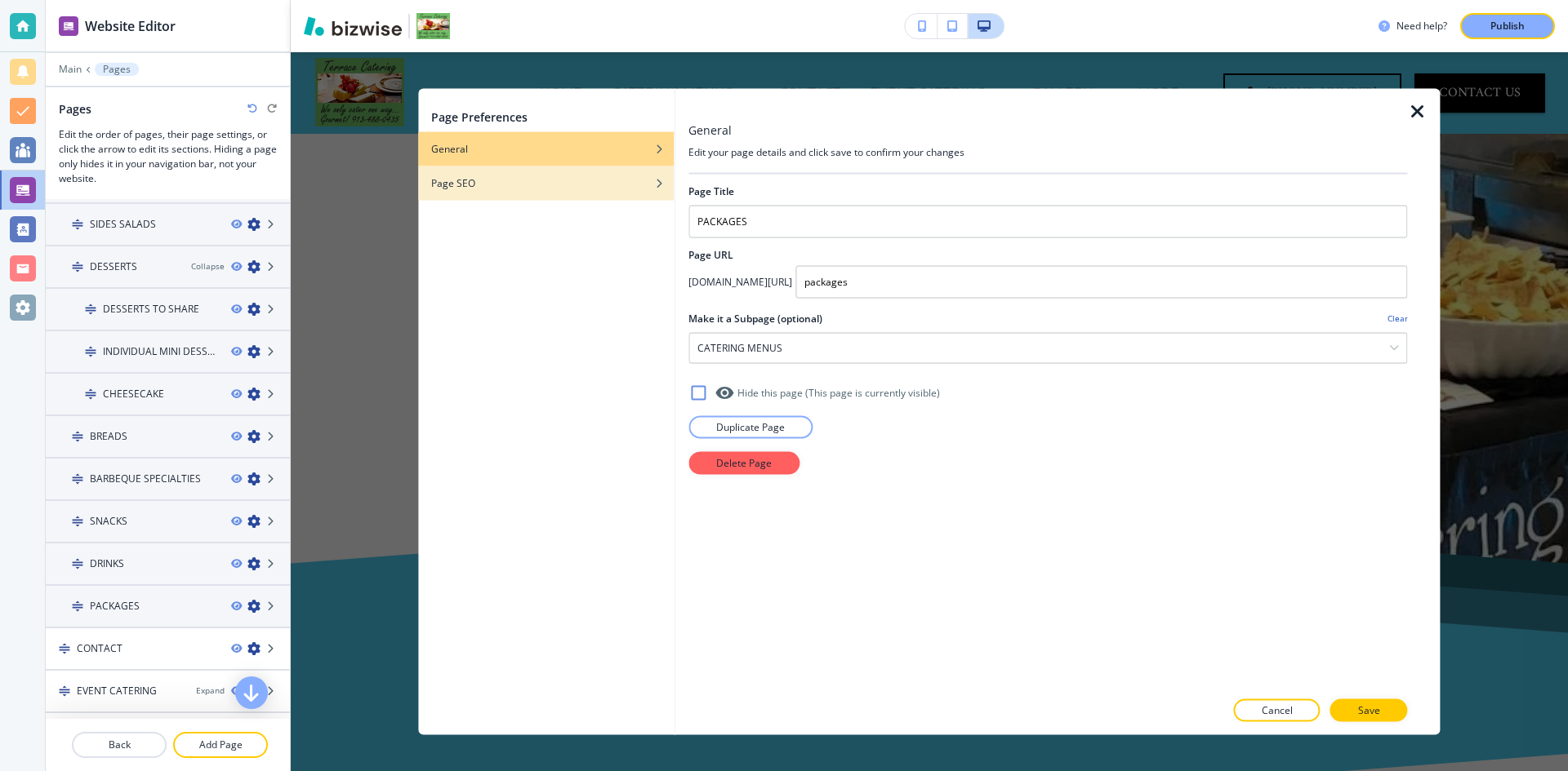
click at [491, 187] on div "Page SEO" at bounding box center [546, 182] width 255 height 15
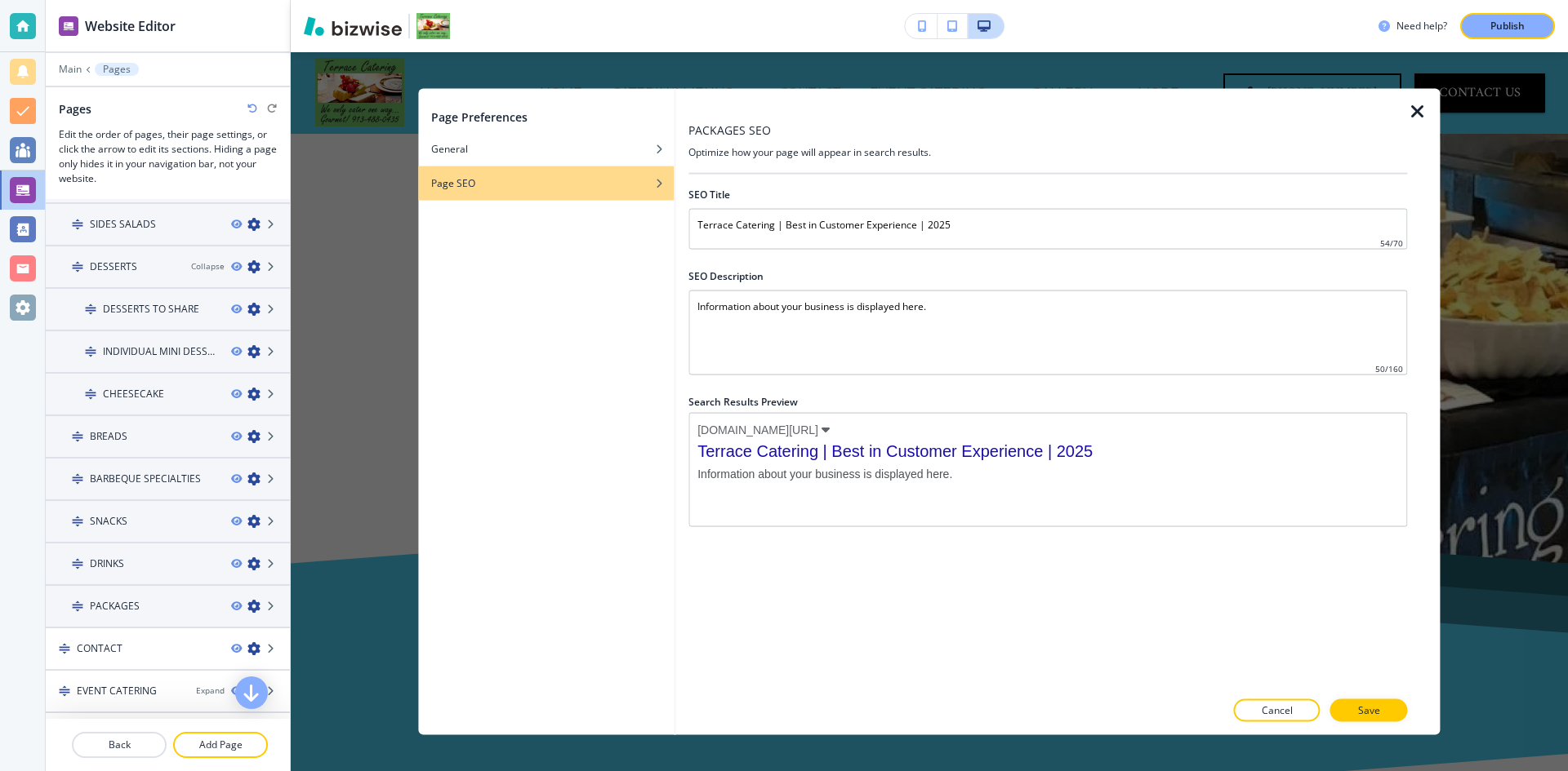
click at [1422, 106] on icon "button" at bounding box center [1417, 111] width 19 height 19
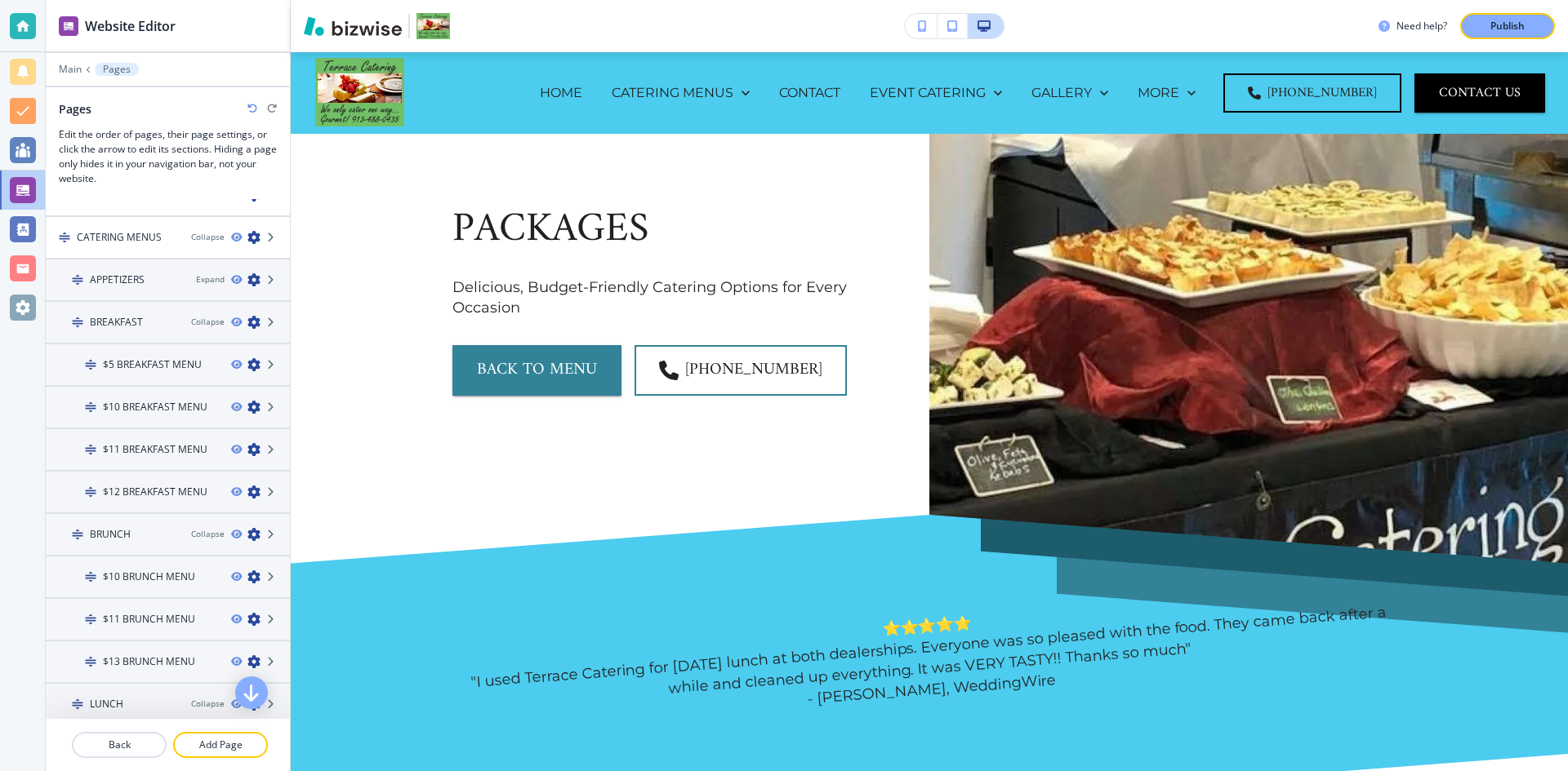
scroll to position [0, 0]
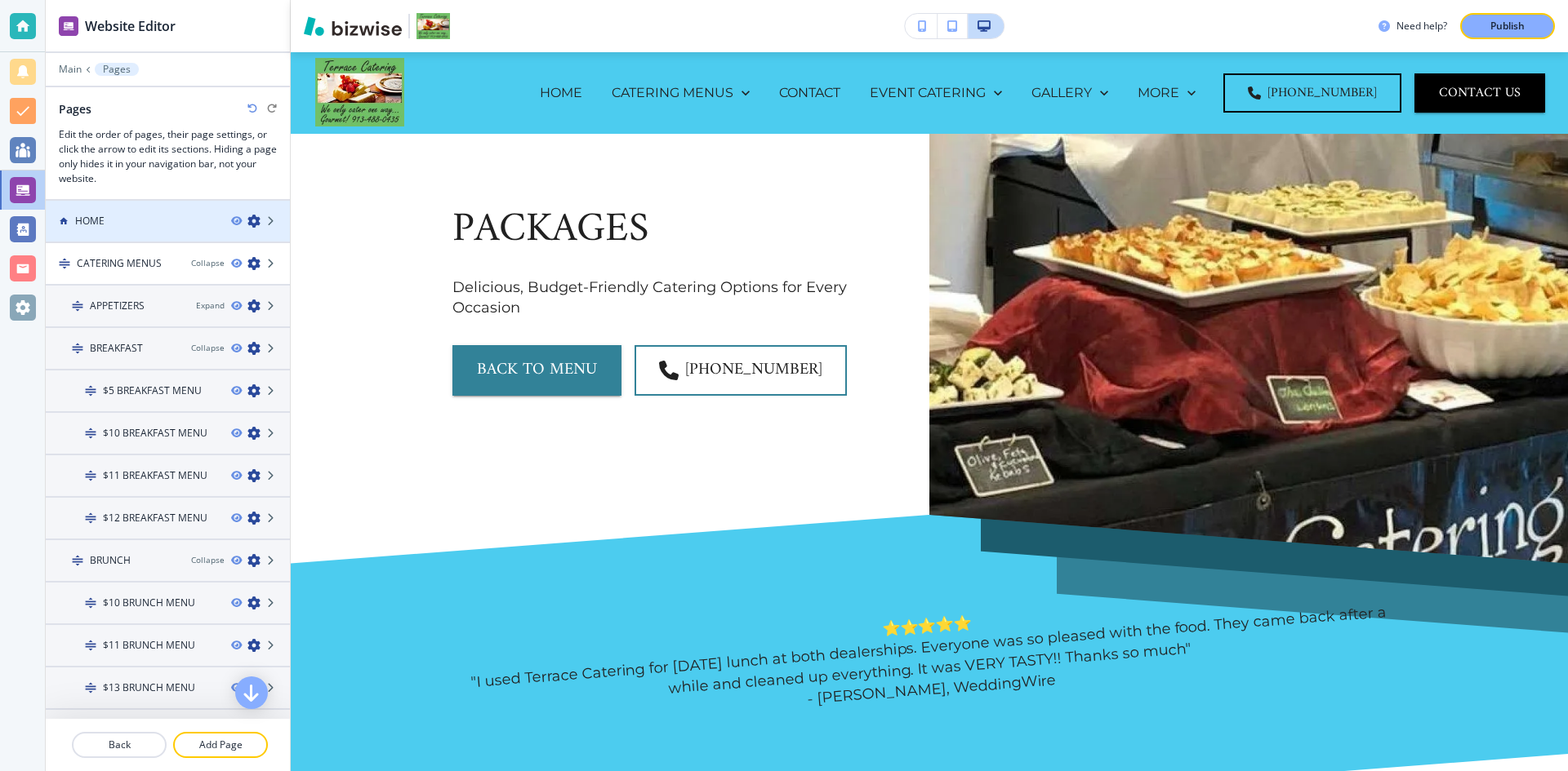
click at [248, 219] on icon "button" at bounding box center [254, 220] width 13 height 13
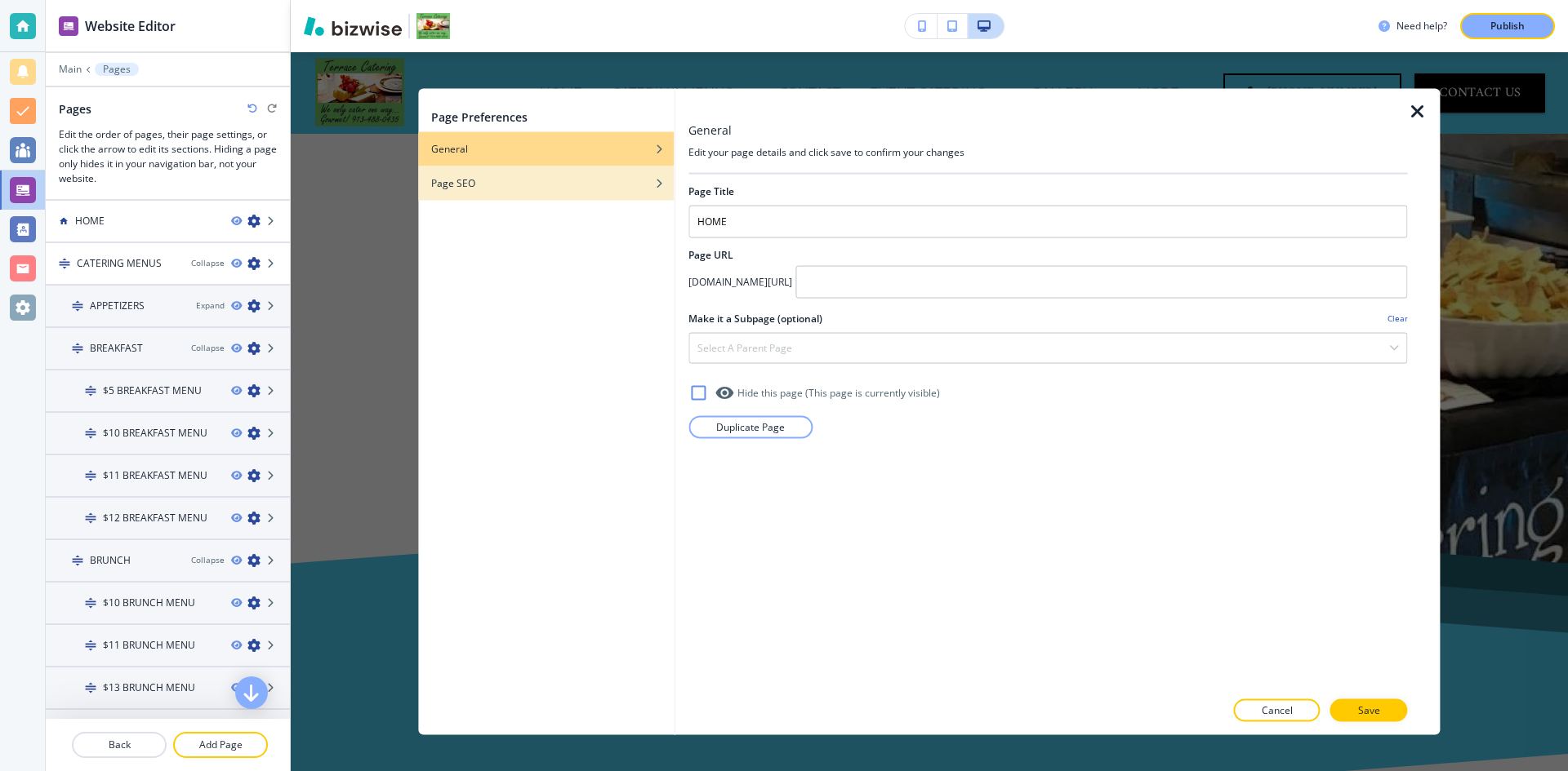
click at [502, 172] on div "button" at bounding box center [546, 170] width 255 height 10
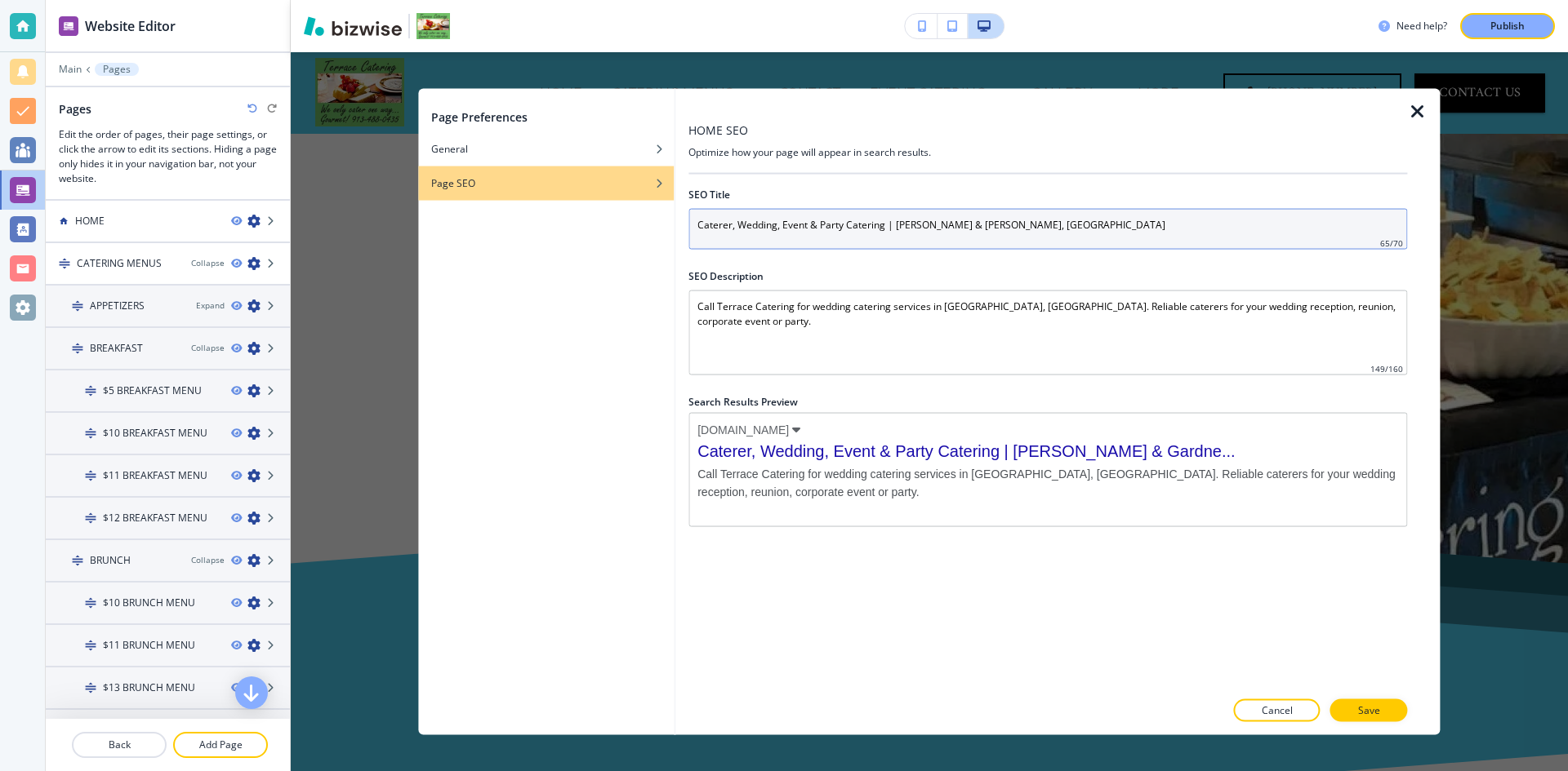
click at [825, 241] on input "Caterer, Wedding, Event & Party Catering | Edgerton & Gardner, KS" at bounding box center [1048, 228] width 718 height 41
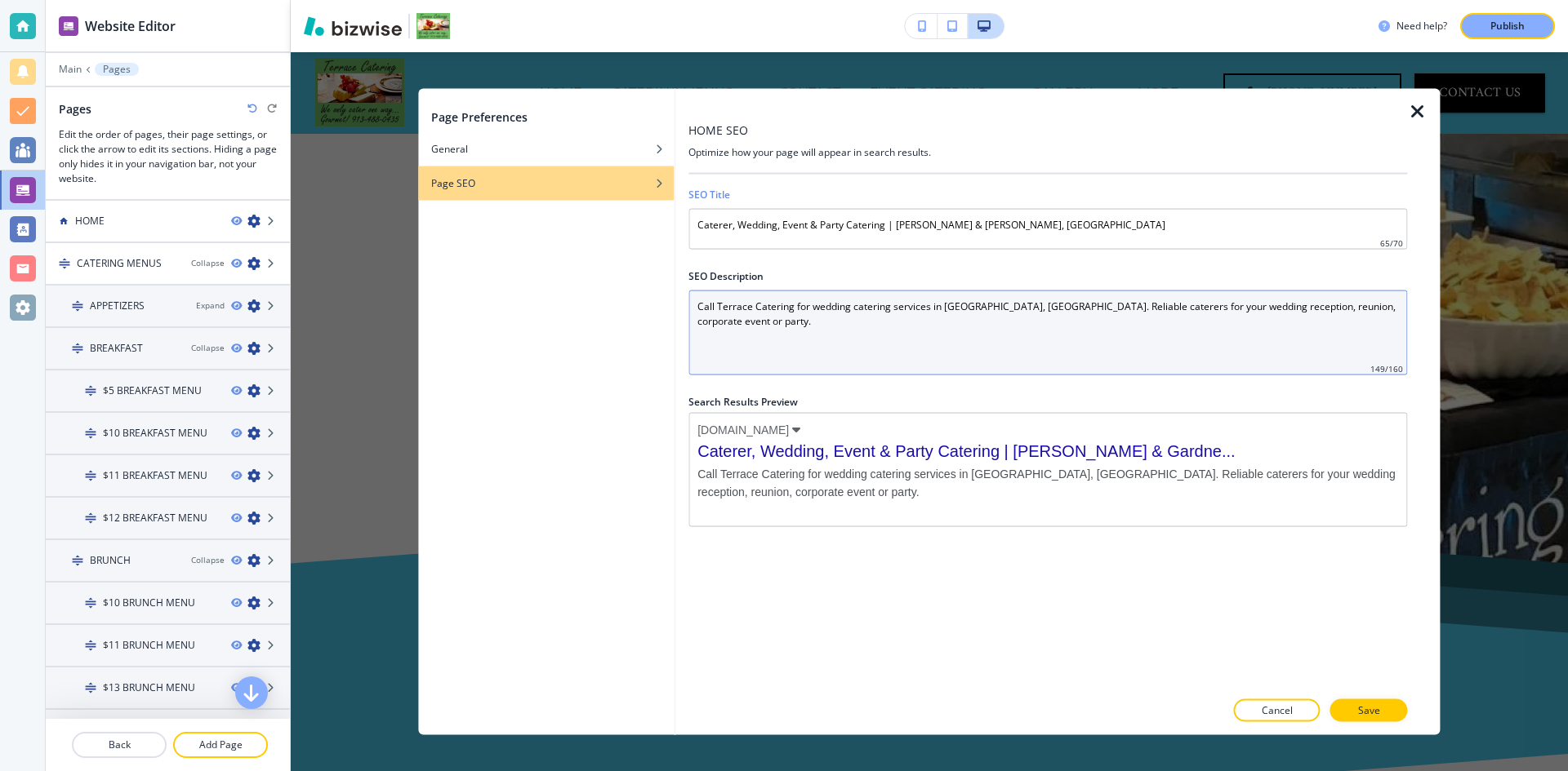
click at [736, 354] on Description "Call Terrace Catering for wedding catering services in Edgerton, KS. Reliable c…" at bounding box center [1048, 332] width 718 height 85
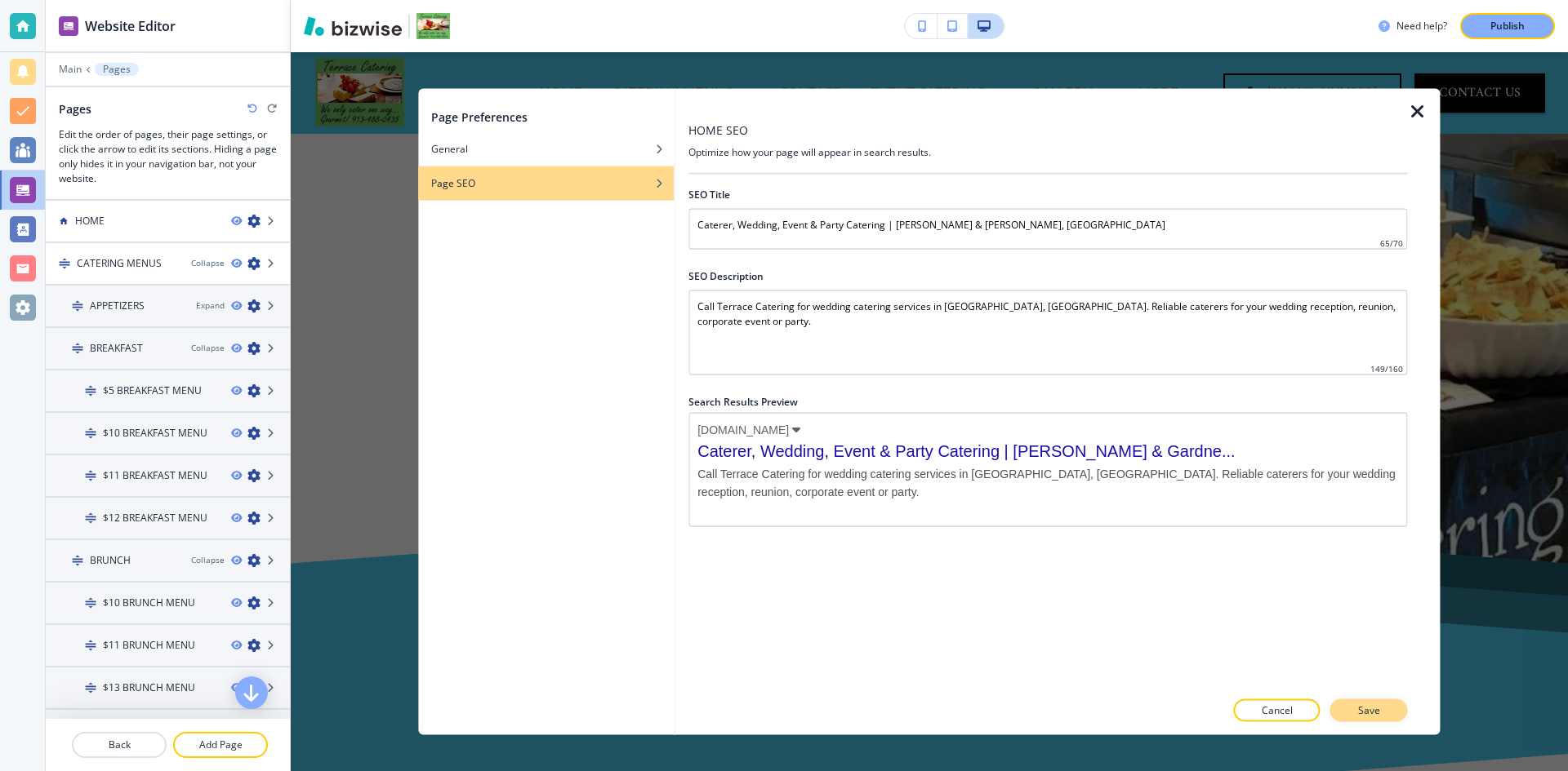
click at [1388, 710] on button "Save" at bounding box center [1368, 711] width 78 height 23
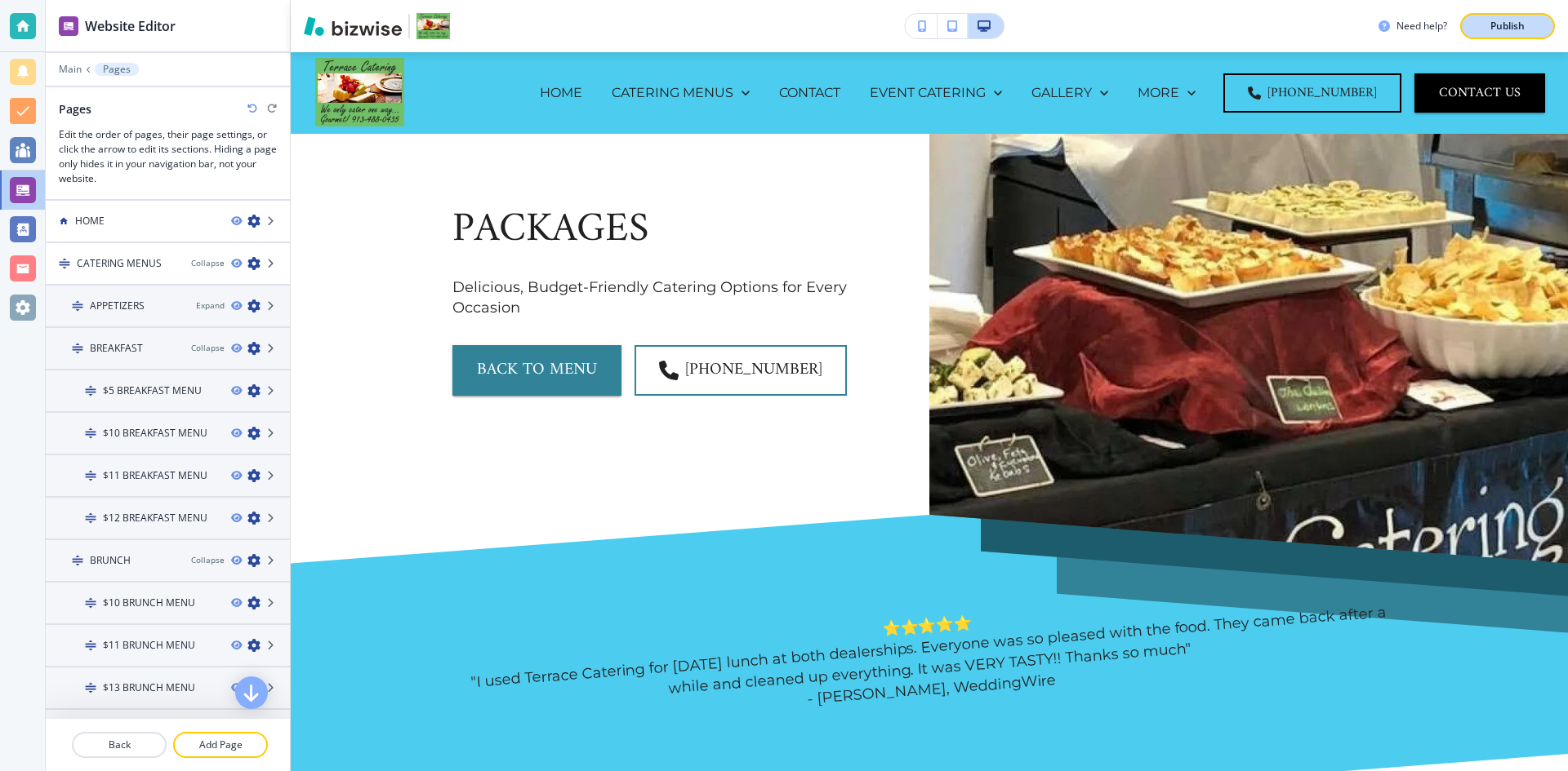
click at [1499, 17] on button "Publish" at bounding box center [1507, 26] width 95 height 26
click at [205, 263] on div "Collapse" at bounding box center [207, 263] width 33 height 12
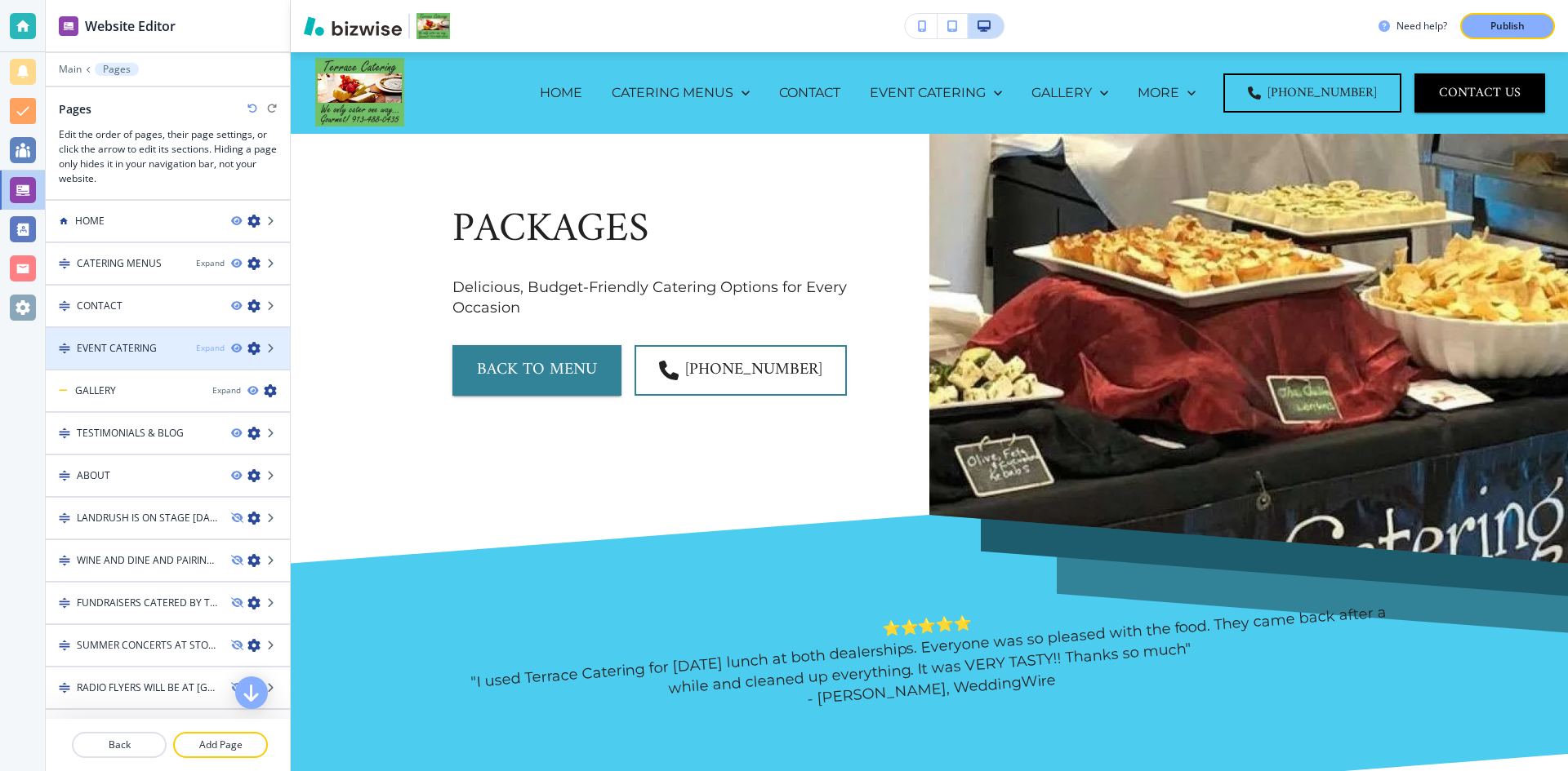
click at [200, 342] on div "Expand" at bounding box center [210, 348] width 29 height 12
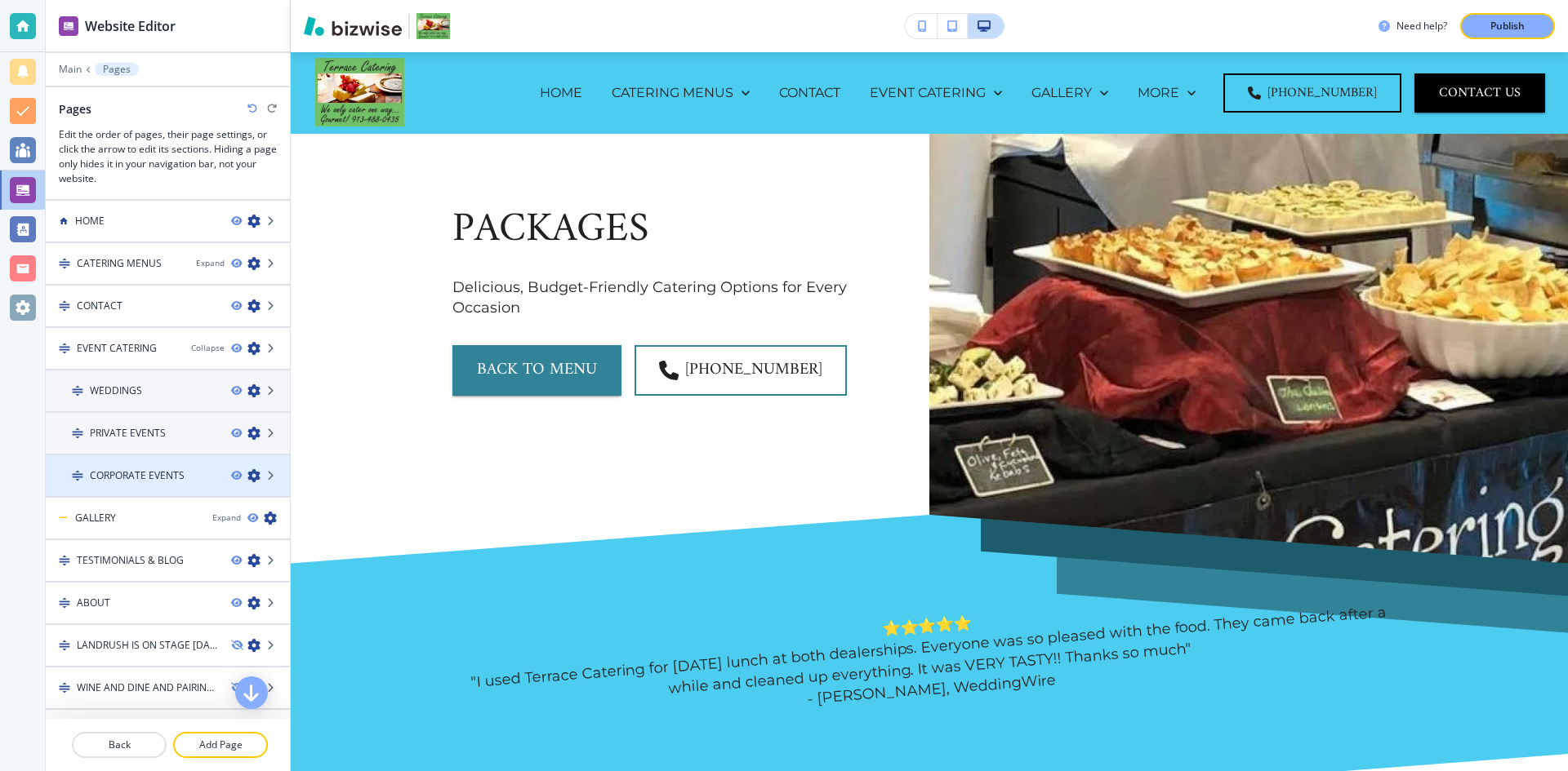
click at [248, 476] on icon "button" at bounding box center [254, 476] width 13 height 13
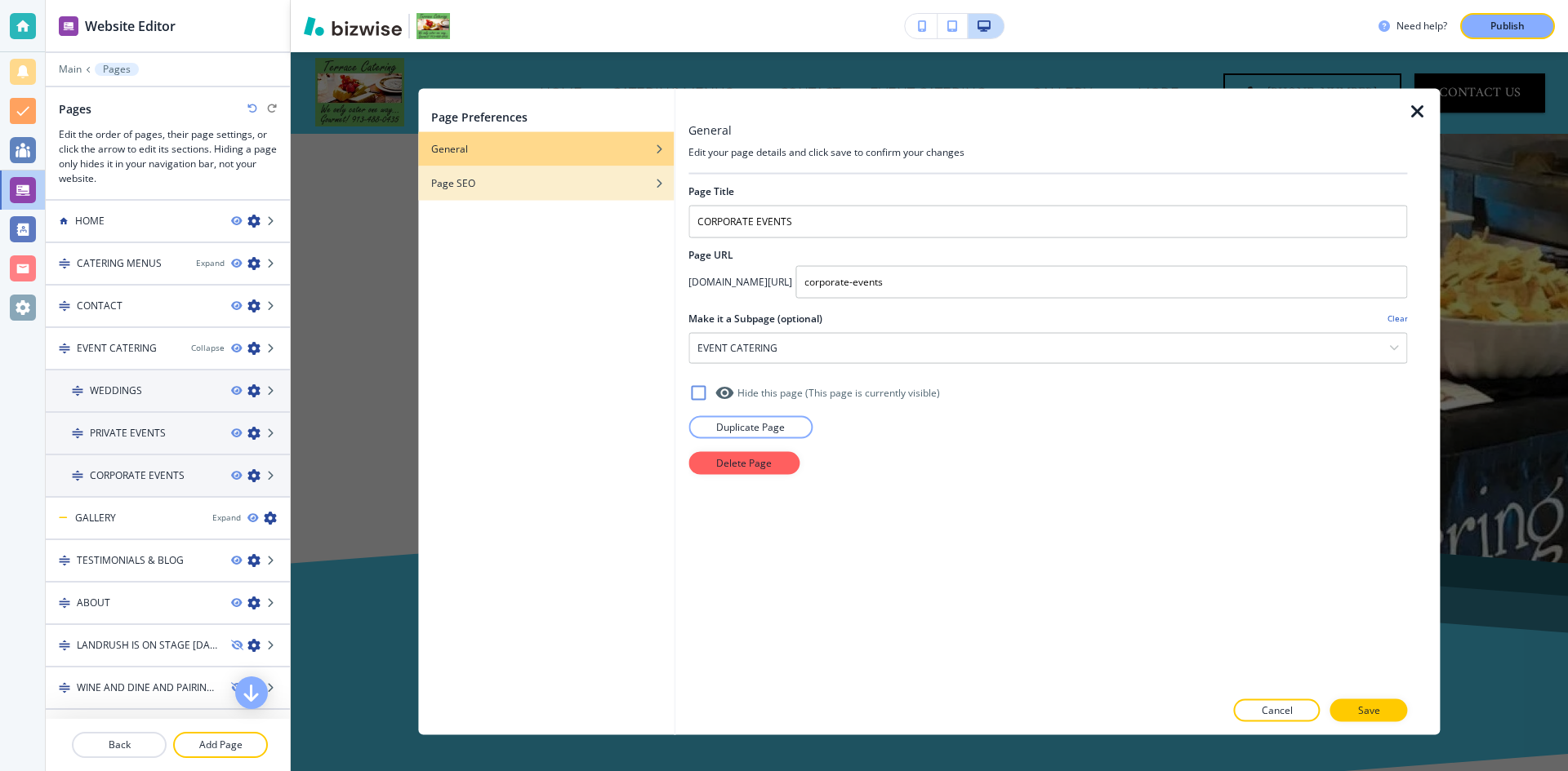
click at [510, 184] on div "Page SEO" at bounding box center [546, 182] width 255 height 15
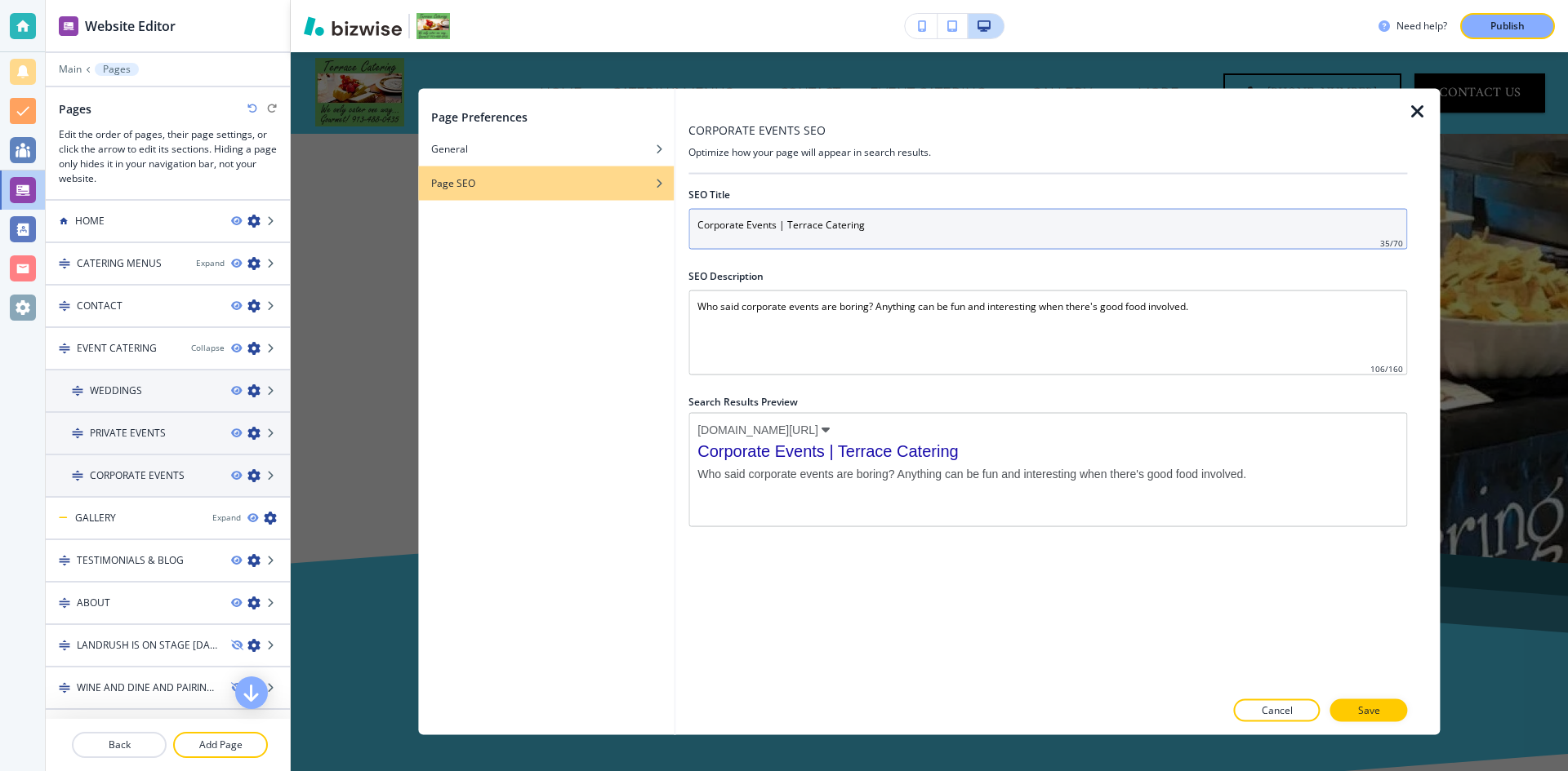
click at [810, 241] on input "Corporate Events | Terrace Catering" at bounding box center [1048, 228] width 718 height 41
paste input "ustom Event Catering Services for Corporate Events & Lunches"
type input "Custom Event Catering Services for Corporate Events & Lunches"
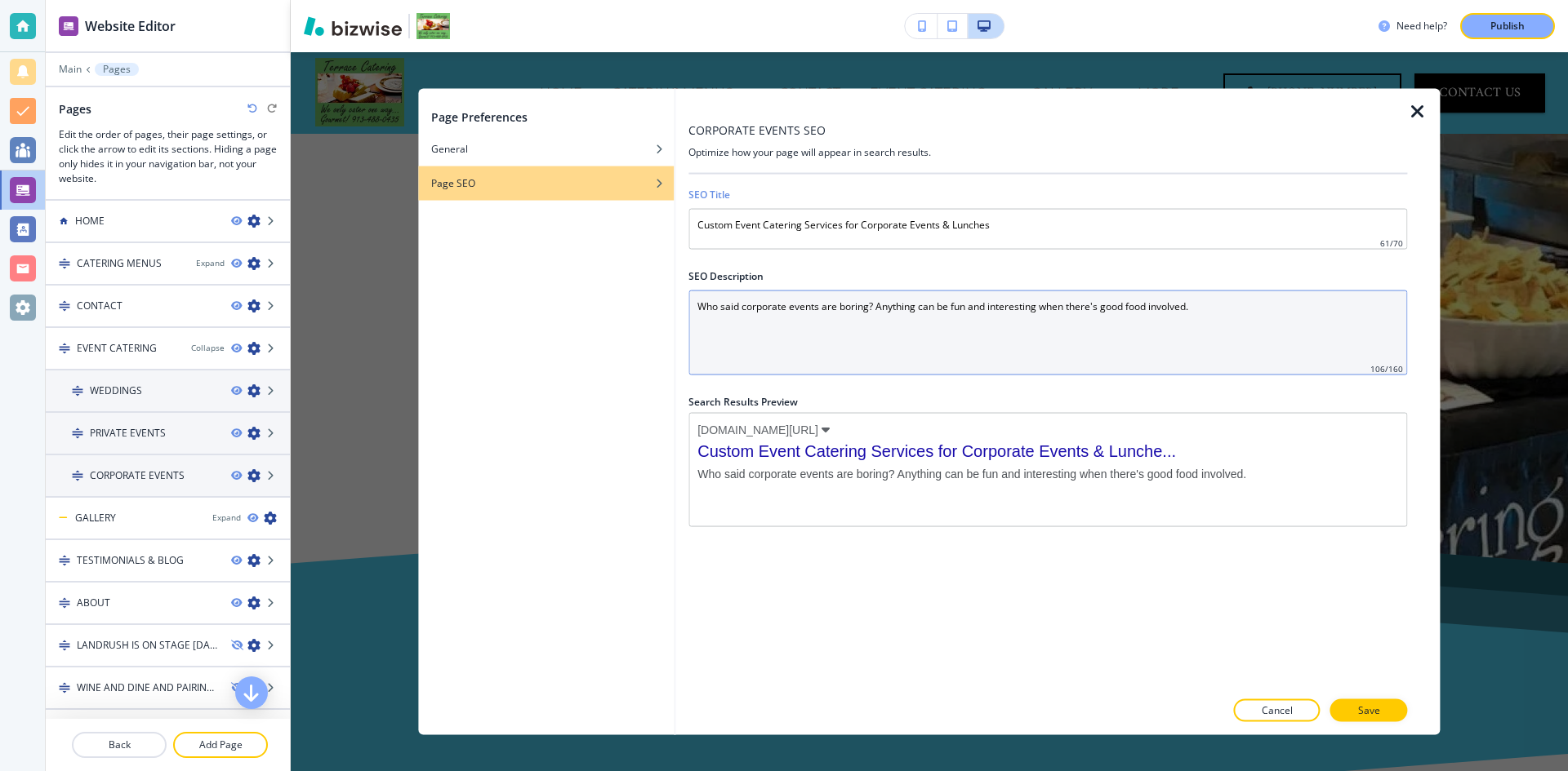
click at [833, 329] on Description "Who said corporate events are boring? Anything can be fun and interesting when …" at bounding box center [1048, 332] width 718 height 85
paste Description "Premium custom event catering services for corporate events & lunches—expert me…"
type Description "Premium custom event catering services for corporate events & lunches—expert me…"
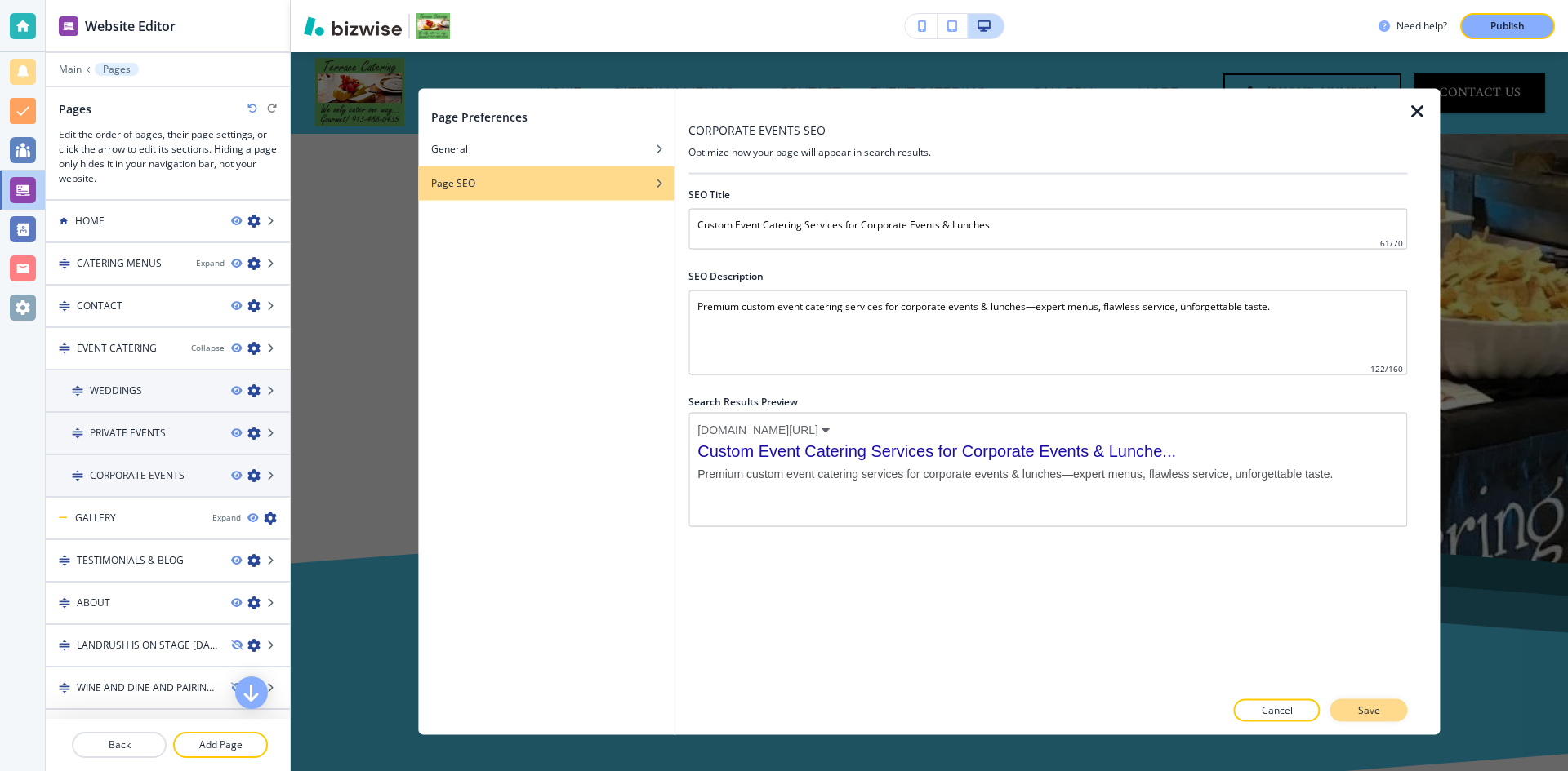
click at [1372, 702] on button "Save" at bounding box center [1368, 711] width 78 height 23
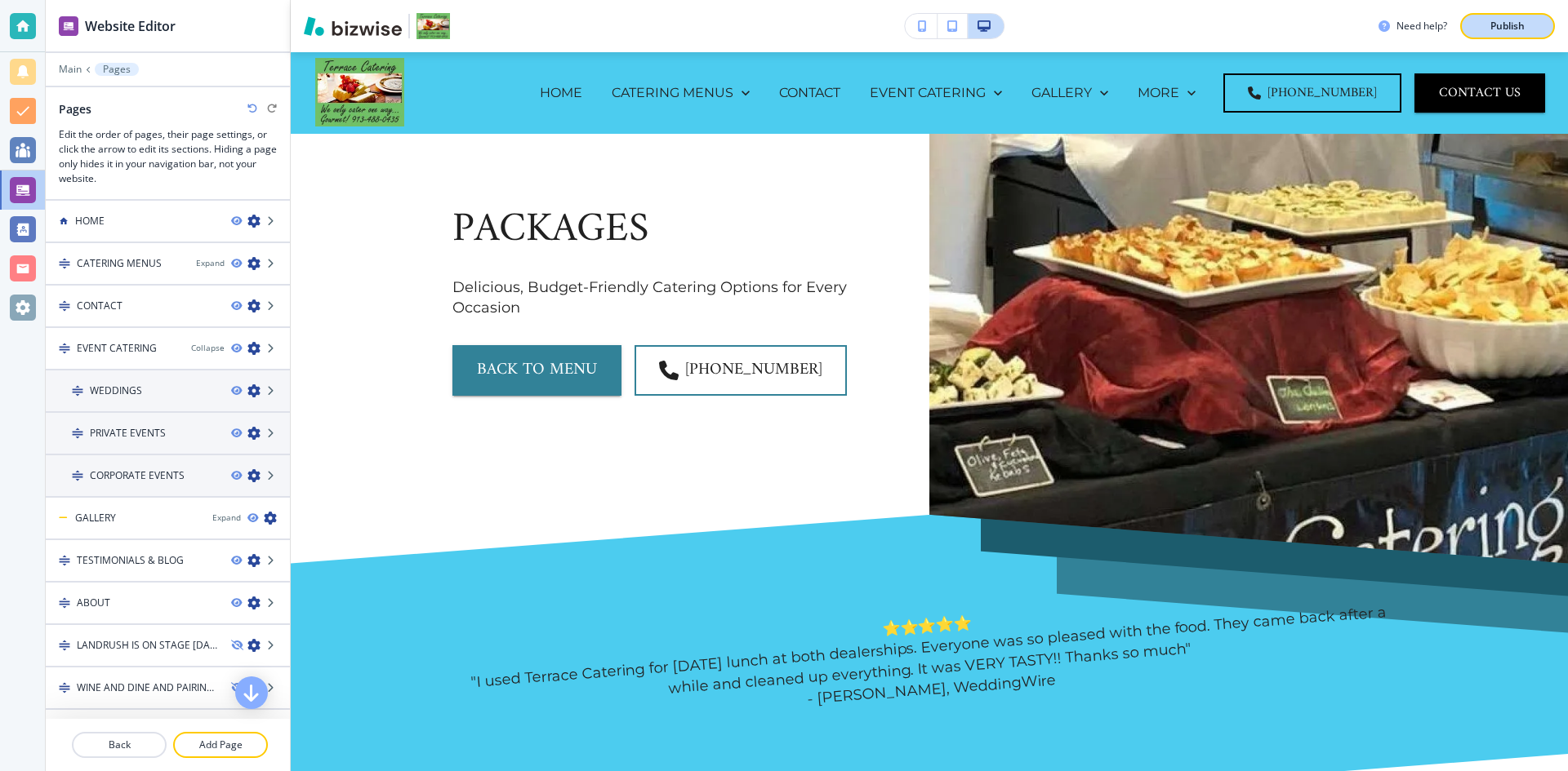
click at [1517, 24] on p "Publish" at bounding box center [1507, 26] width 34 height 15
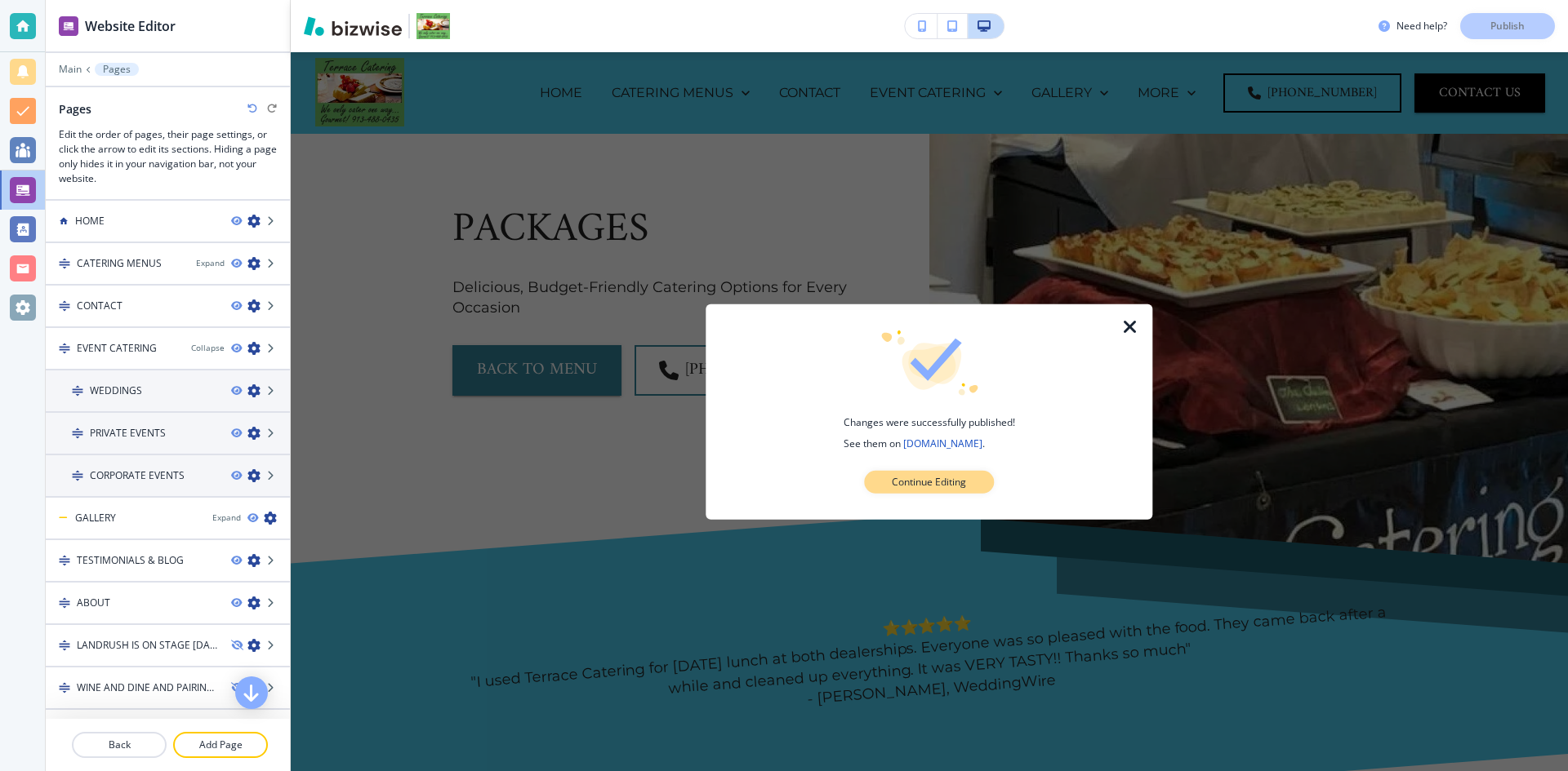
click at [948, 477] on p "Continue Editing" at bounding box center [928, 482] width 74 height 15
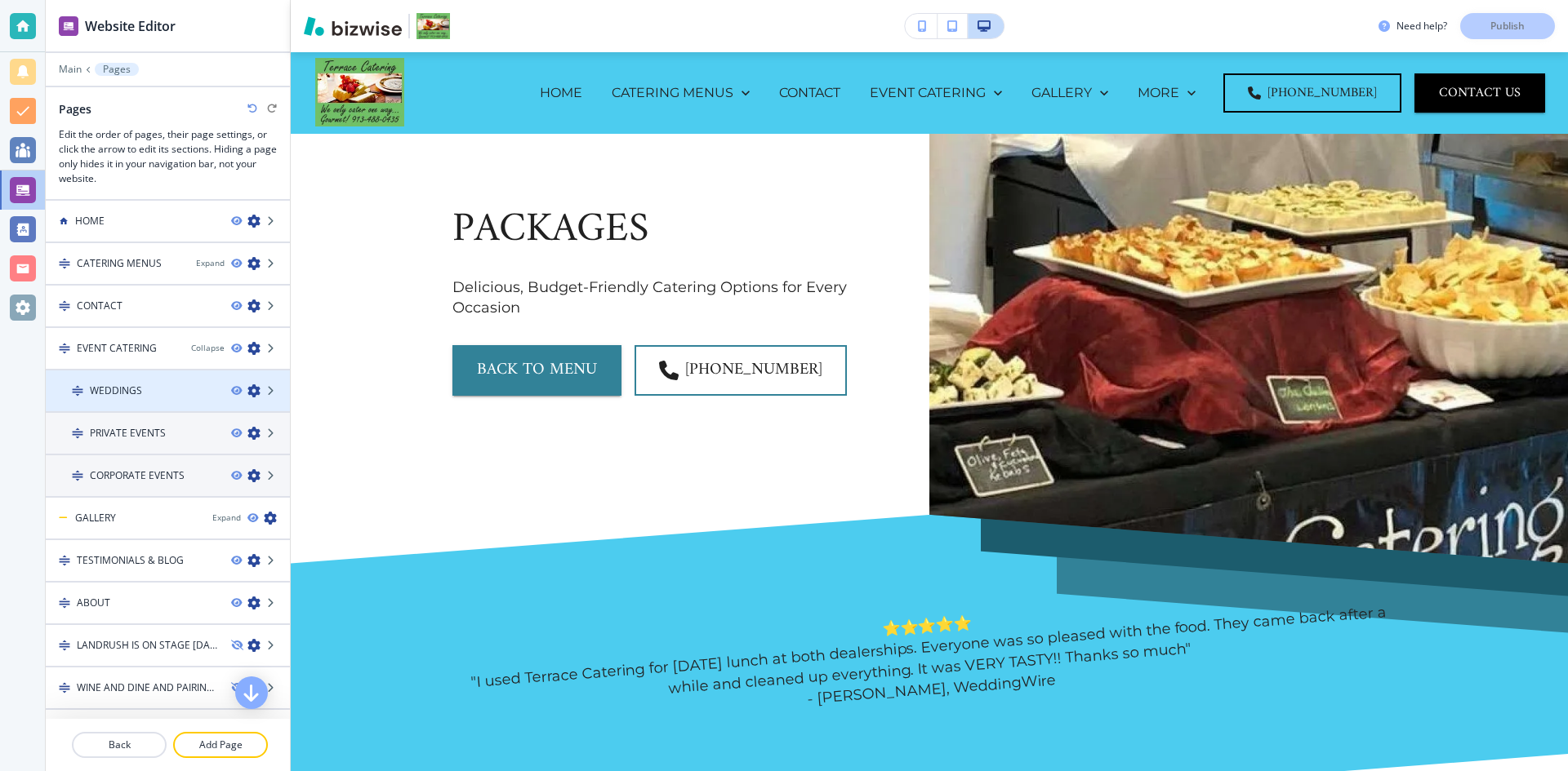
click at [248, 387] on icon "button" at bounding box center [254, 390] width 13 height 13
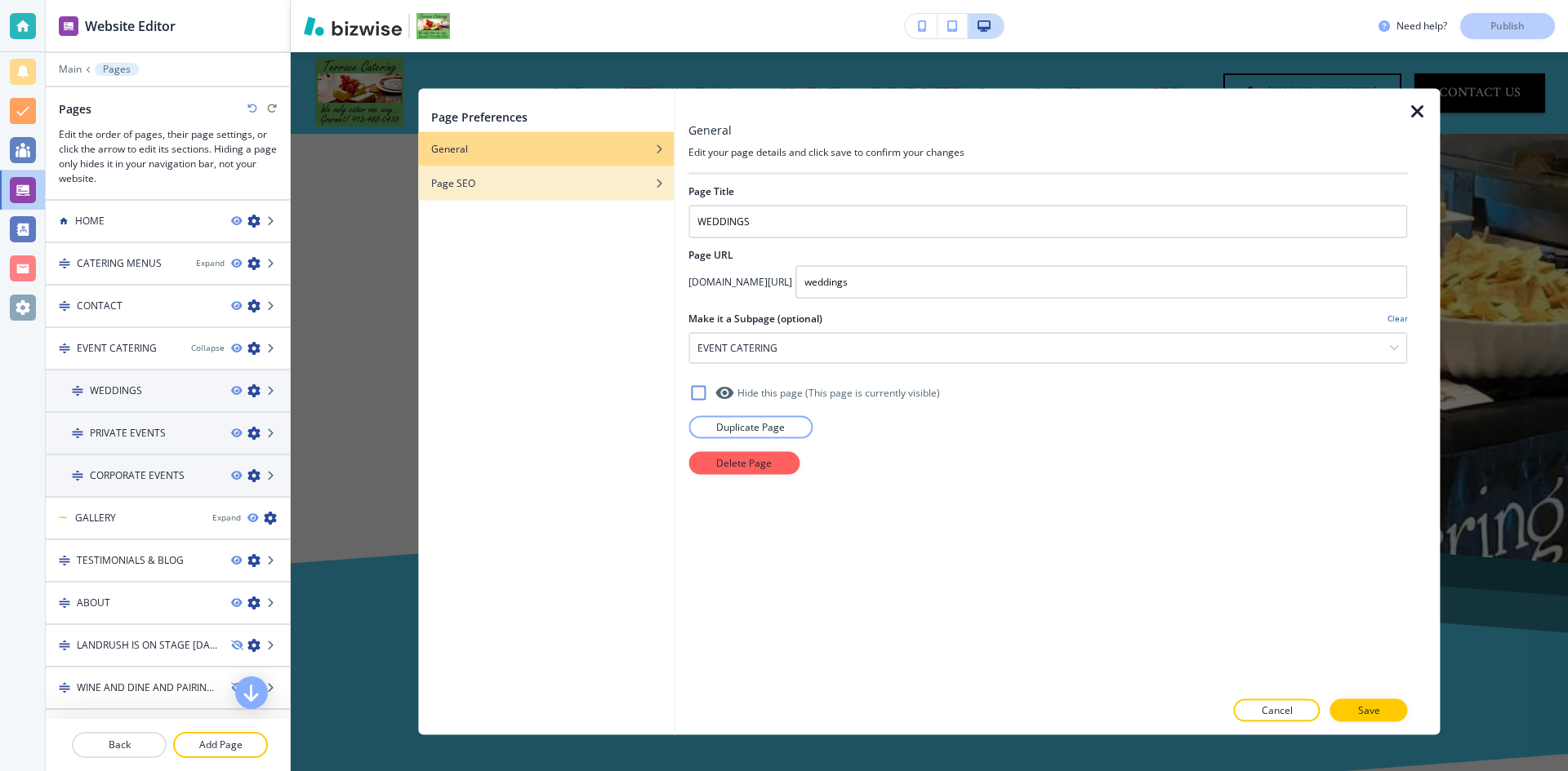
click at [458, 186] on h4 "Page SEO" at bounding box center [453, 182] width 44 height 15
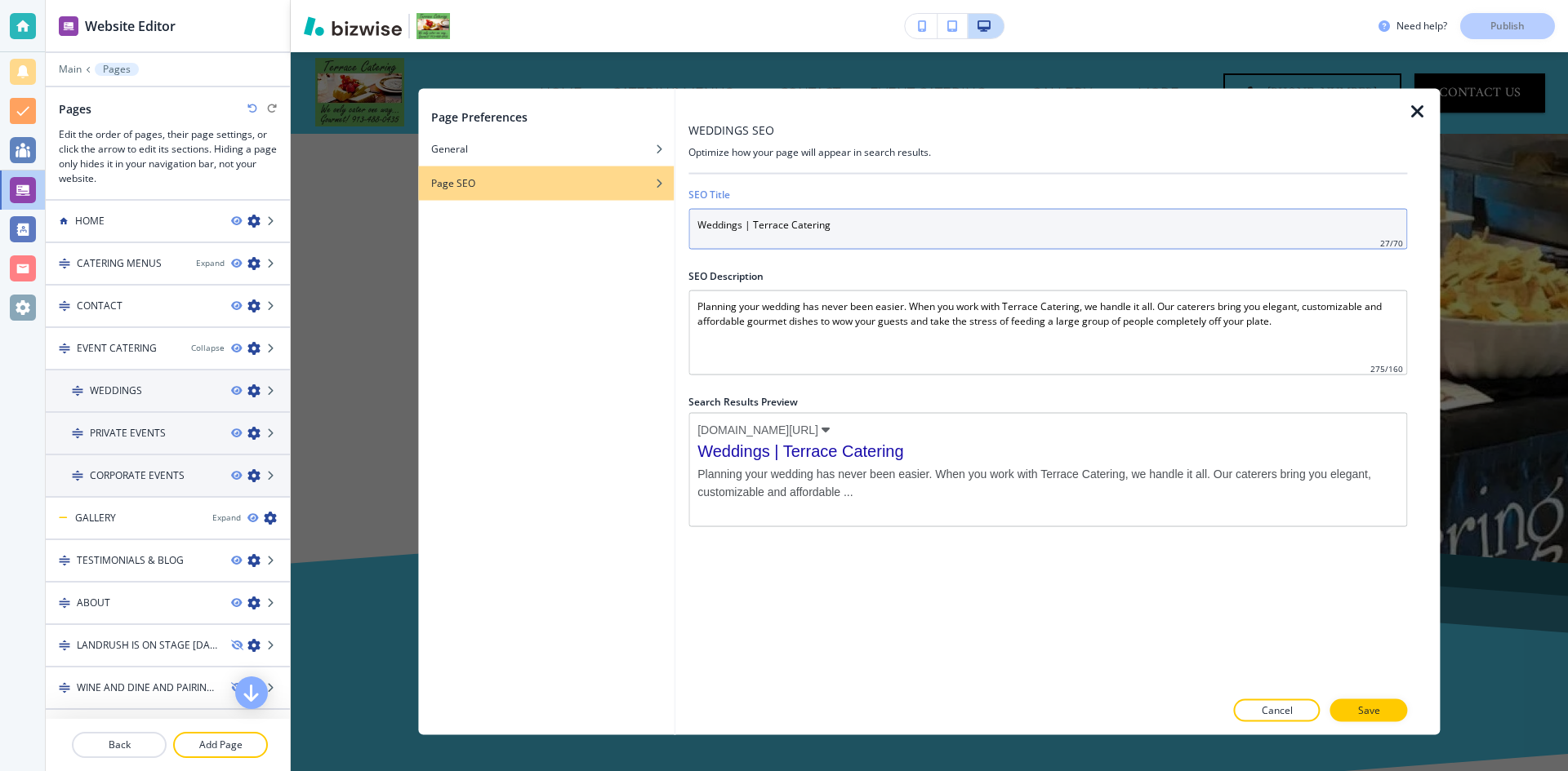
click at [753, 233] on input "Weddings | Terrace Catering" at bounding box center [1048, 228] width 718 height 41
paste input "Custom Event Catering Services For Weddings"
type input "Custom Event Catering Services For Weddings"
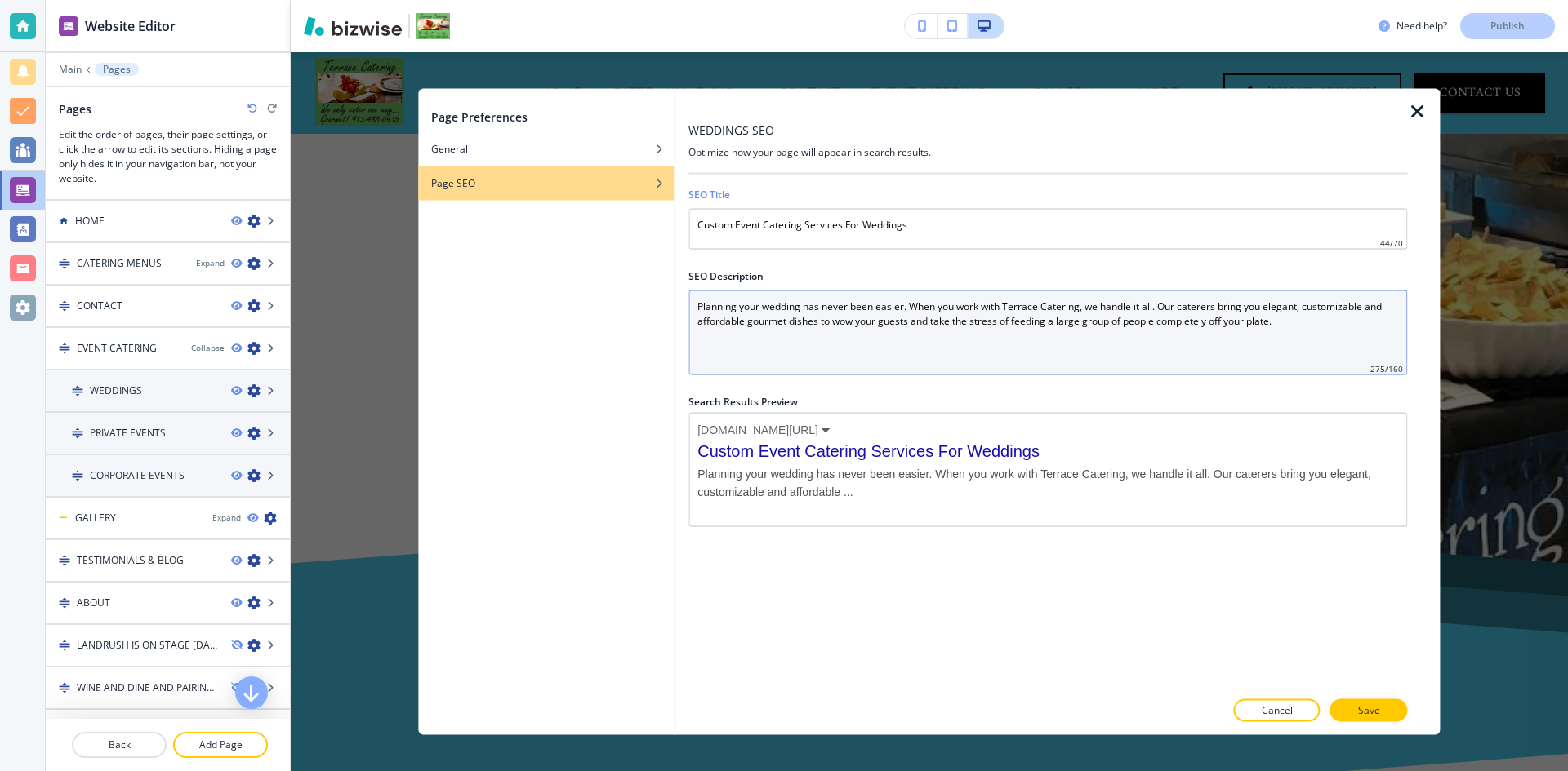
click at [784, 353] on Description "Planning your wedding has never been easier. When you work with Terrace Caterin…" at bounding box center [1048, 332] width 718 height 85
paste Description "Discover custom event catering & buffet services for weddings at Terrace Cateri…"
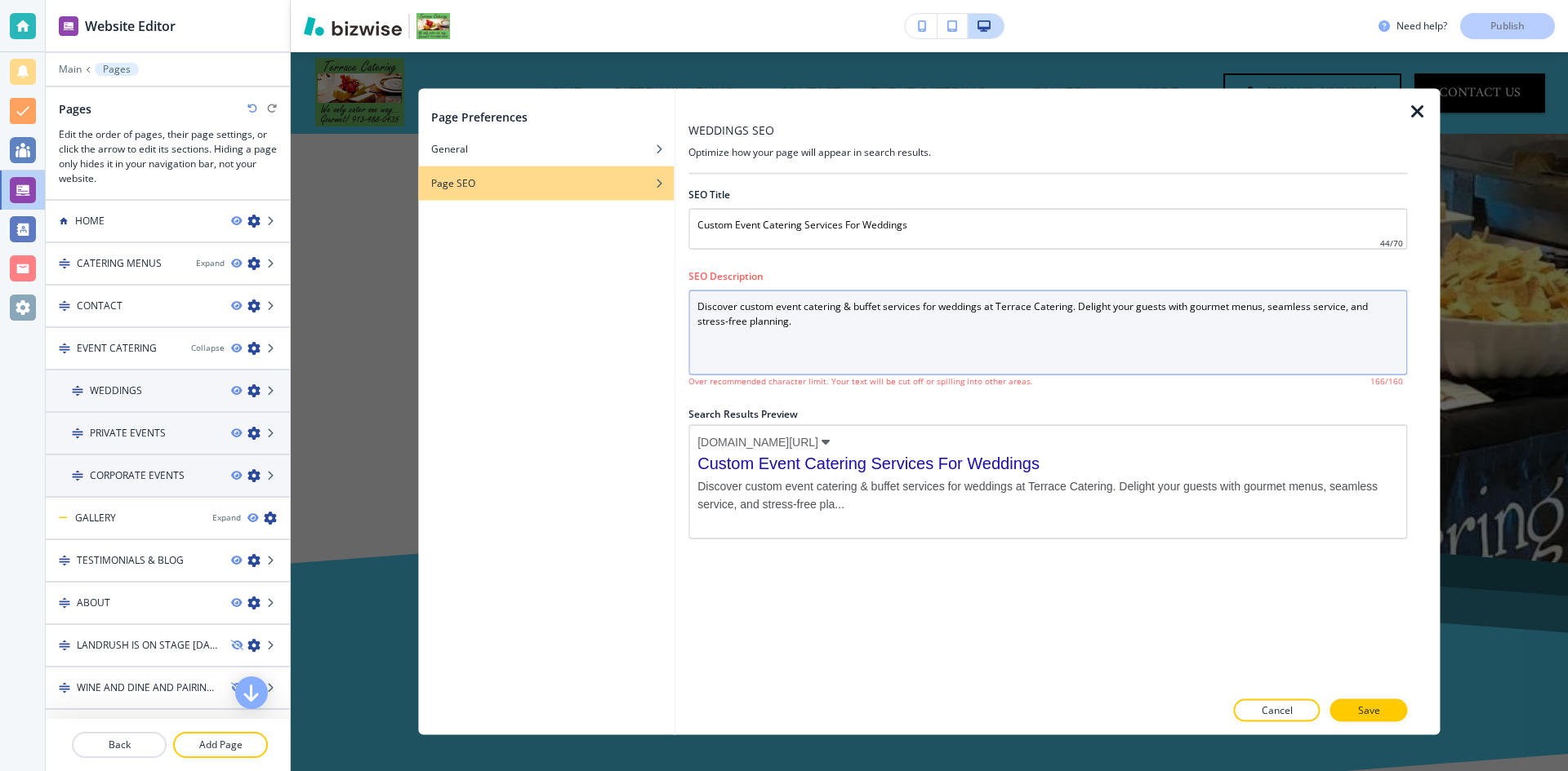
type Description "Discover custom event catering & buffet services for weddings at Terrace Cateri…"
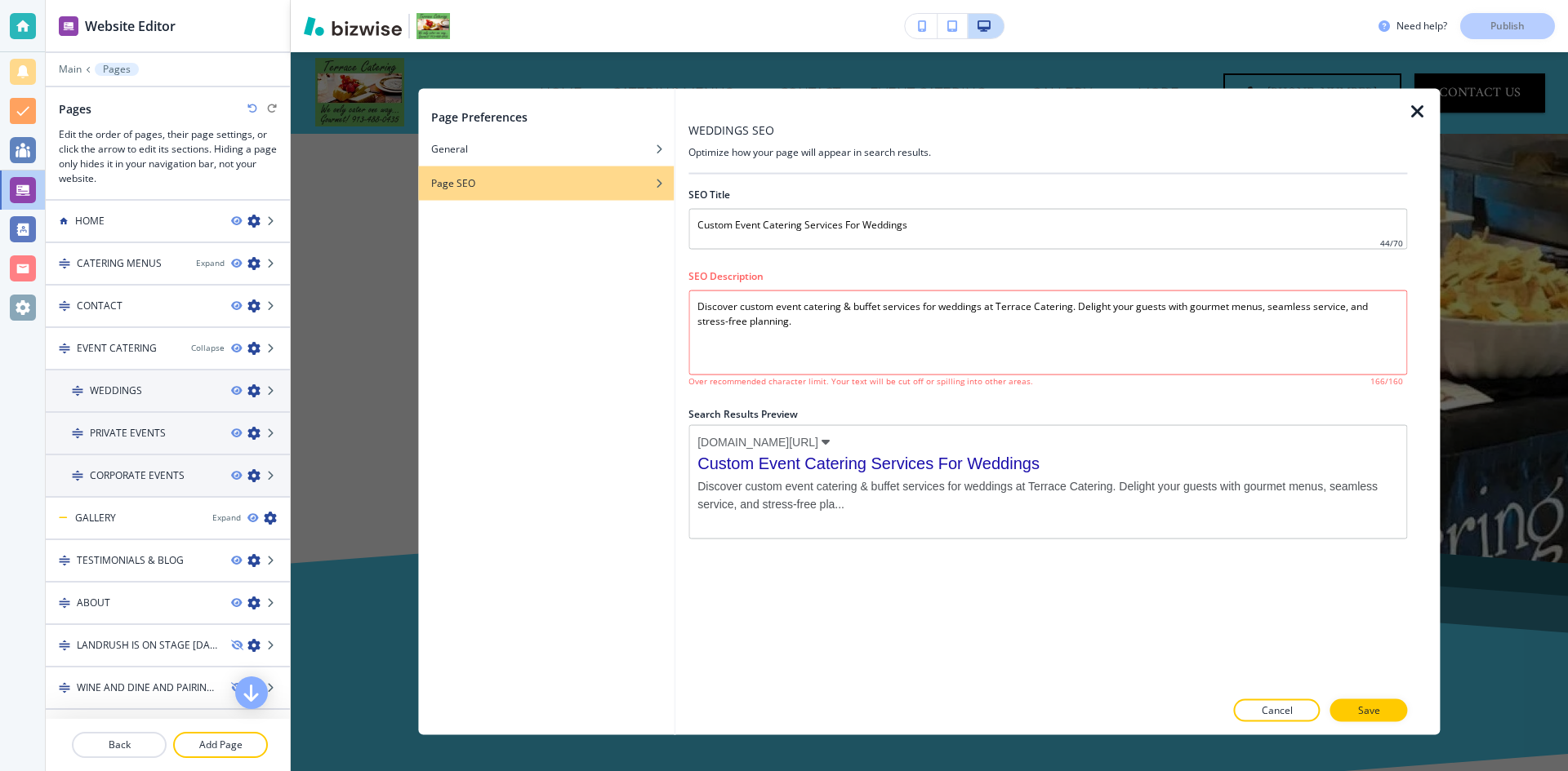
click at [1409, 112] on icon "button" at bounding box center [1417, 111] width 19 height 19
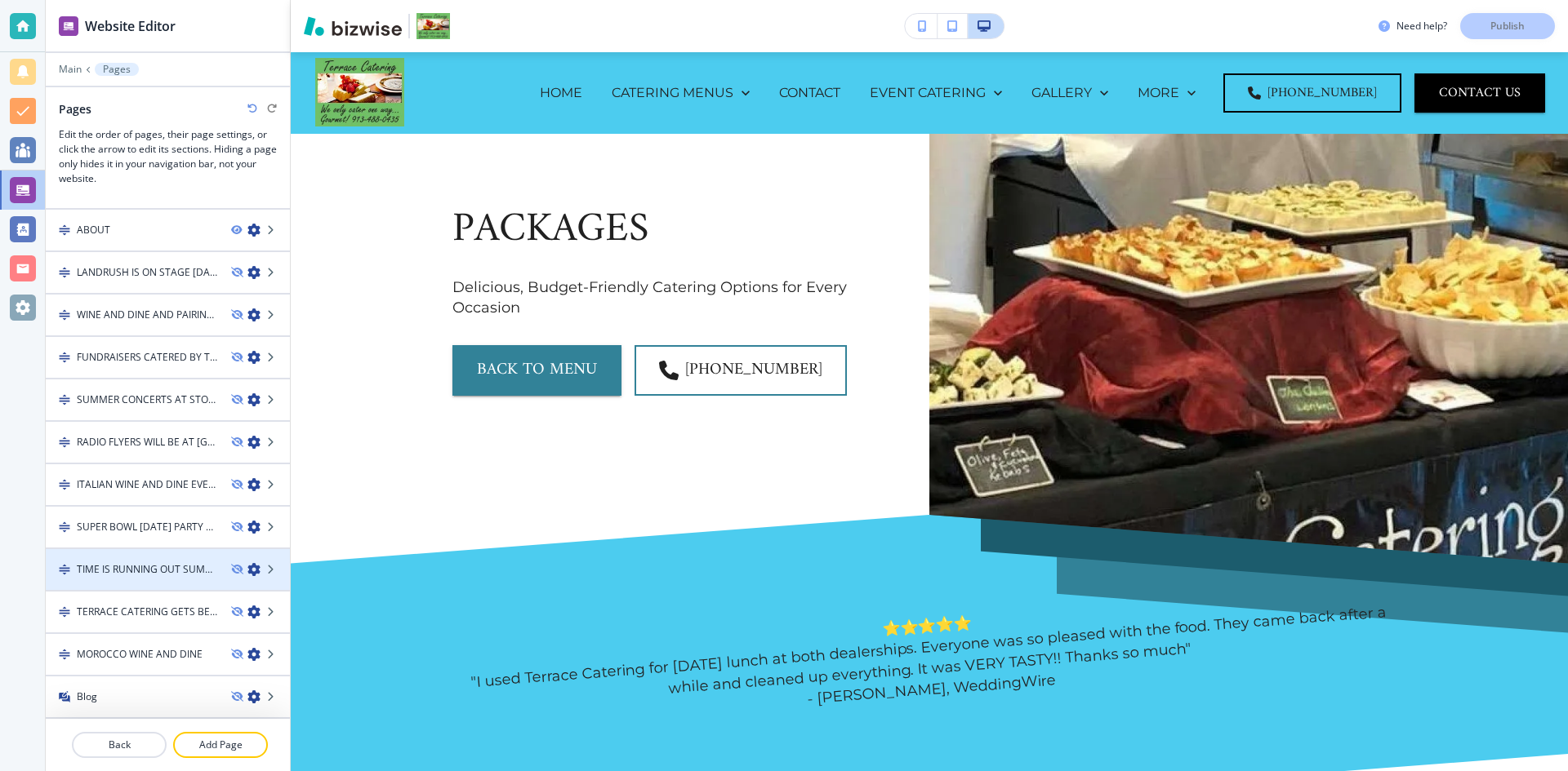
scroll to position [1572, 0]
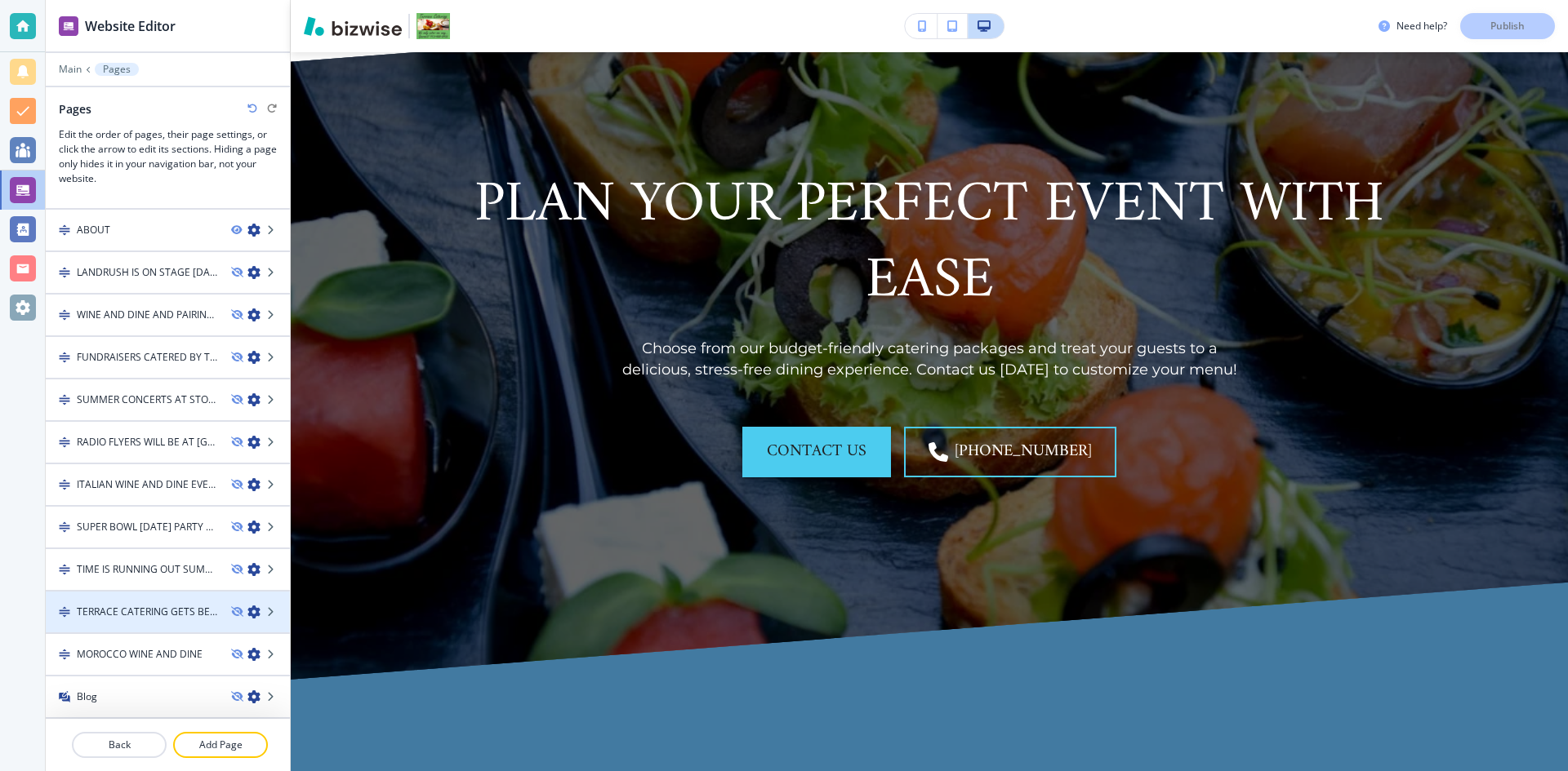
click at [248, 611] on icon "button" at bounding box center [254, 612] width 13 height 13
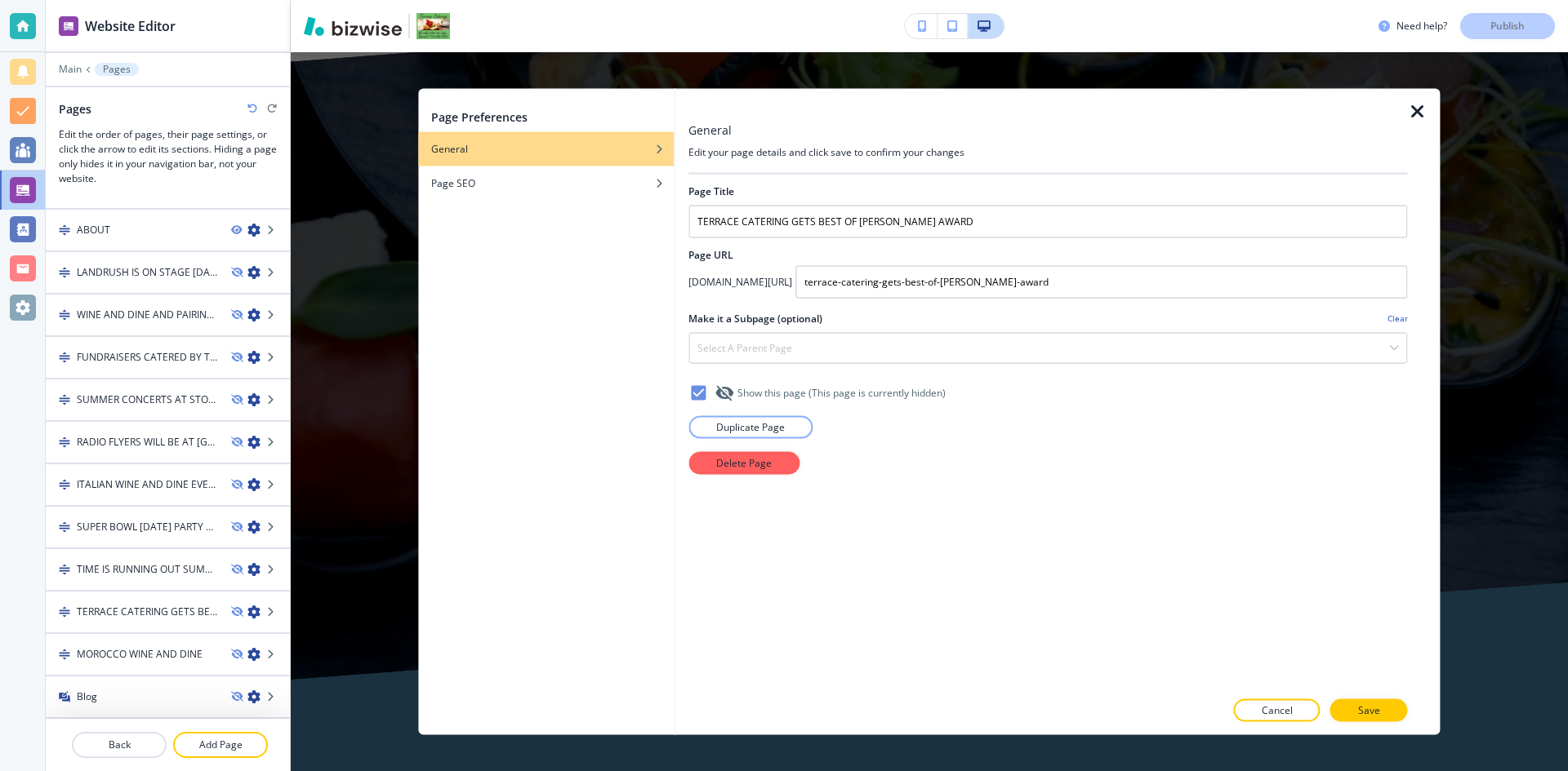
click at [1422, 116] on icon "button" at bounding box center [1417, 111] width 19 height 19
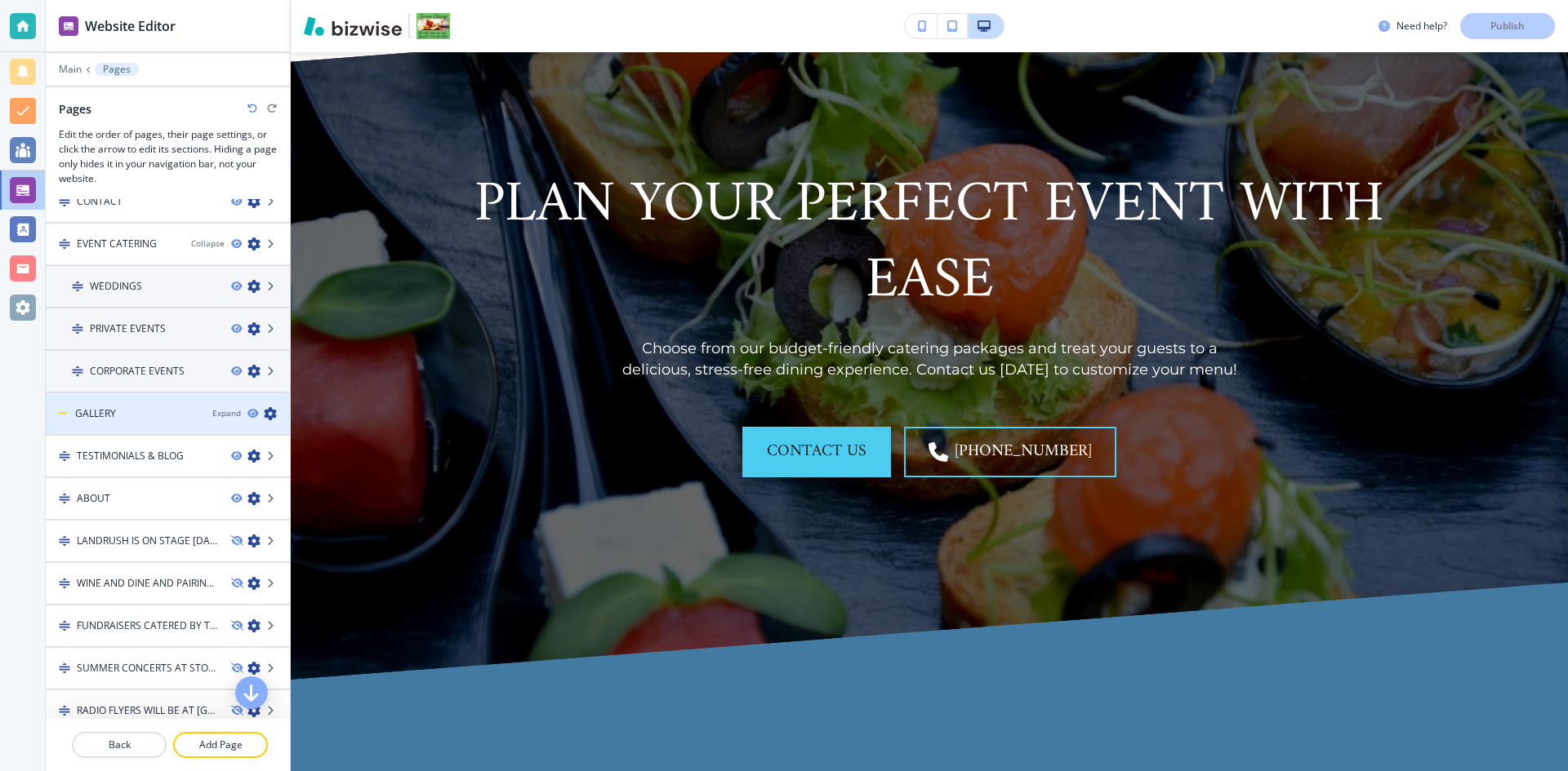
scroll to position [0, 0]
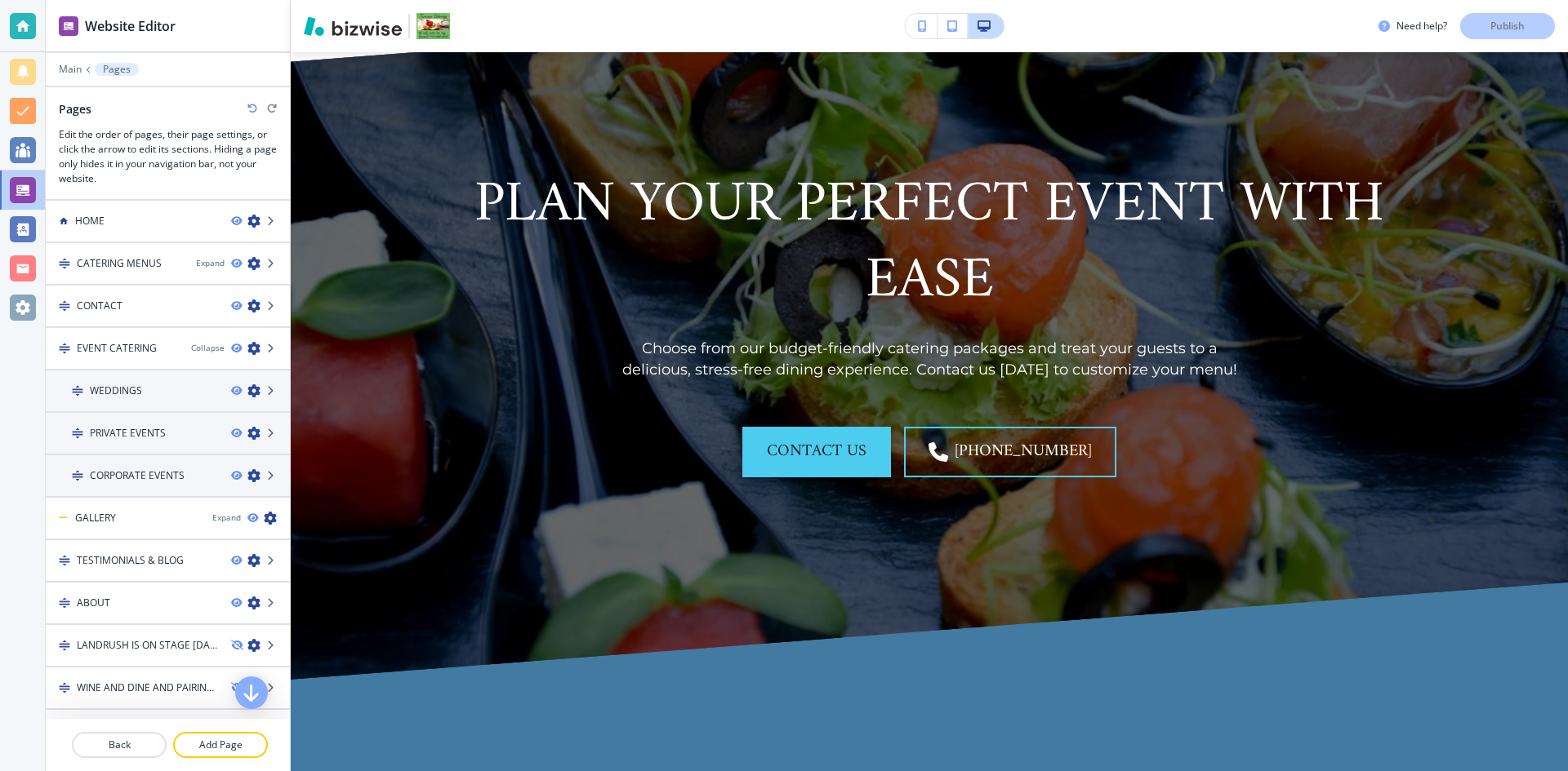
click at [1500, 26] on div "Need help? Publish" at bounding box center [1472, 26] width 189 height 26
